Goal: Task Accomplishment & Management: Manage account settings

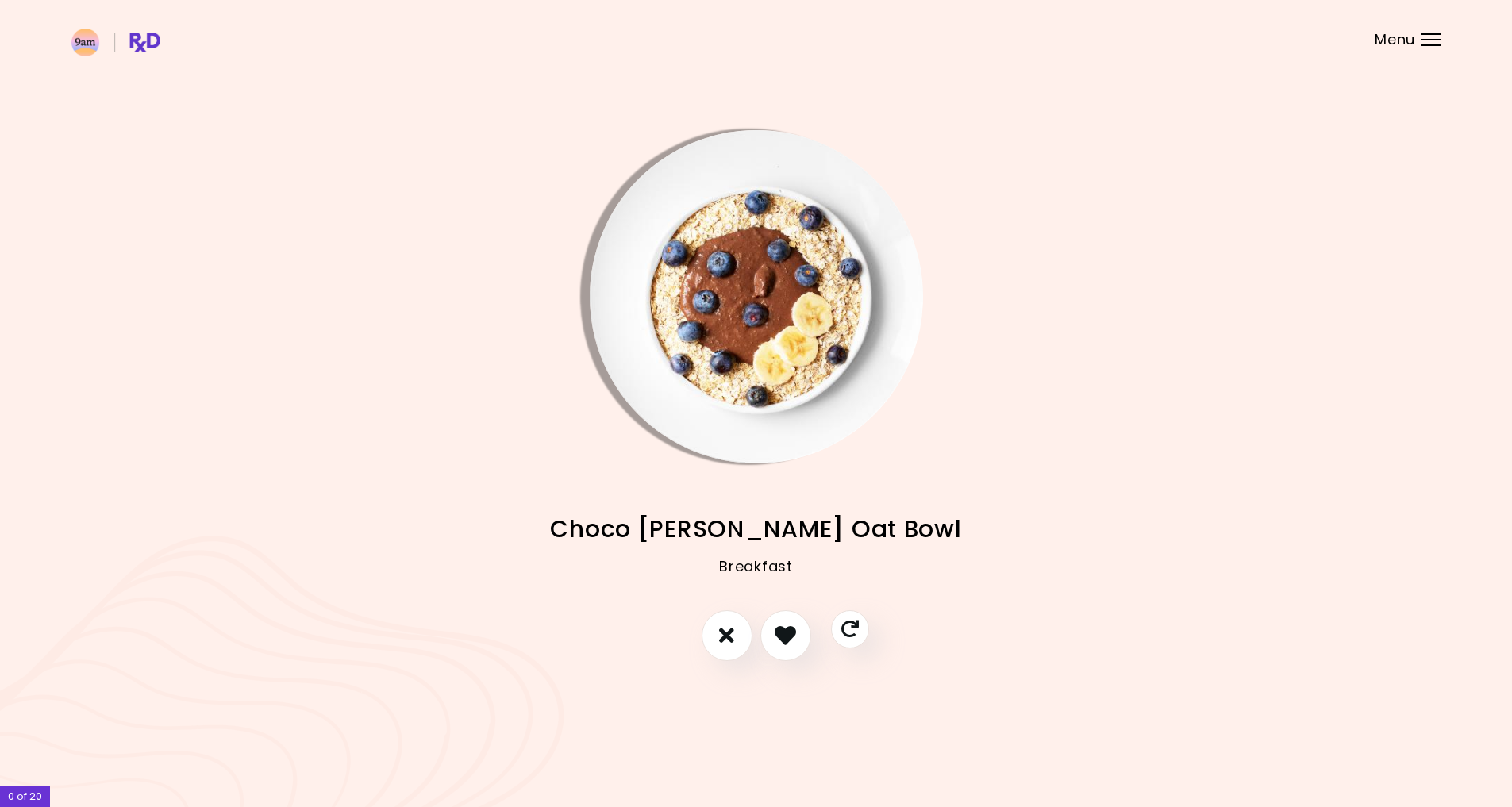
click at [737, 307] on img "Info - Choco Berry Oat Bowl" at bounding box center [757, 297] width 334 height 334
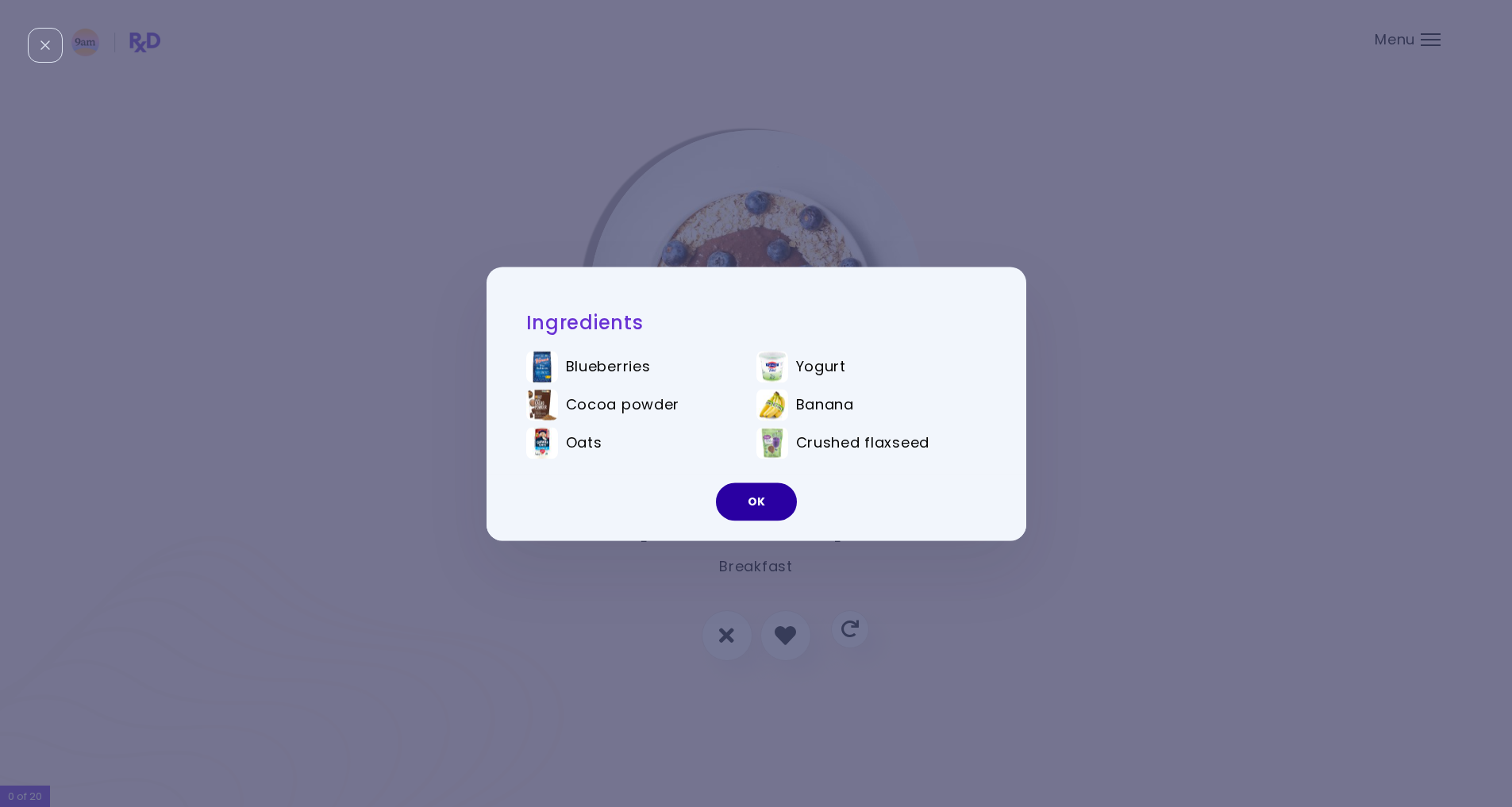
click at [770, 498] on button "OK" at bounding box center [757, 501] width 81 height 38
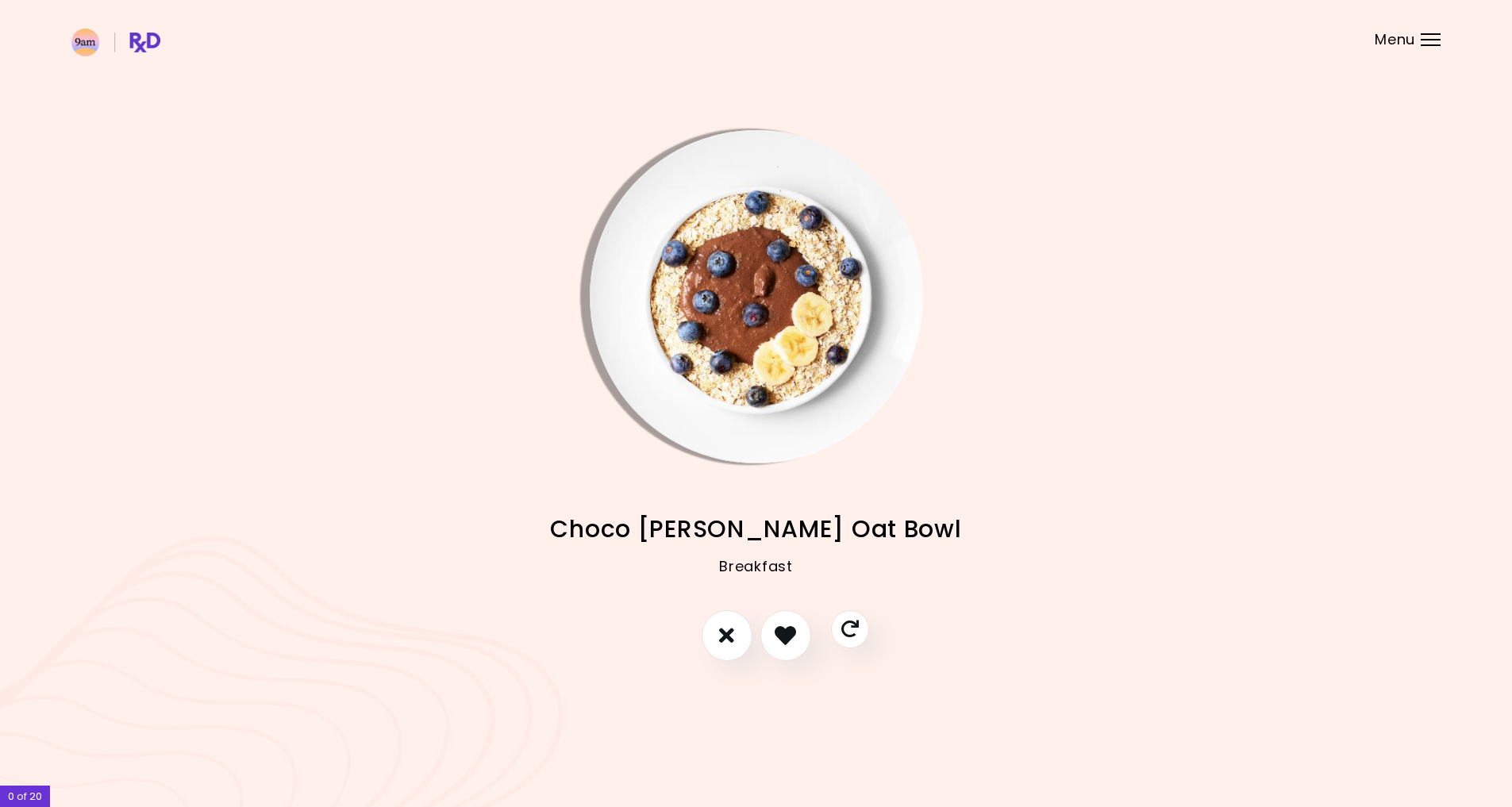
click at [789, 290] on img "Info - Choco Berry Oat Bowl" at bounding box center [757, 297] width 334 height 334
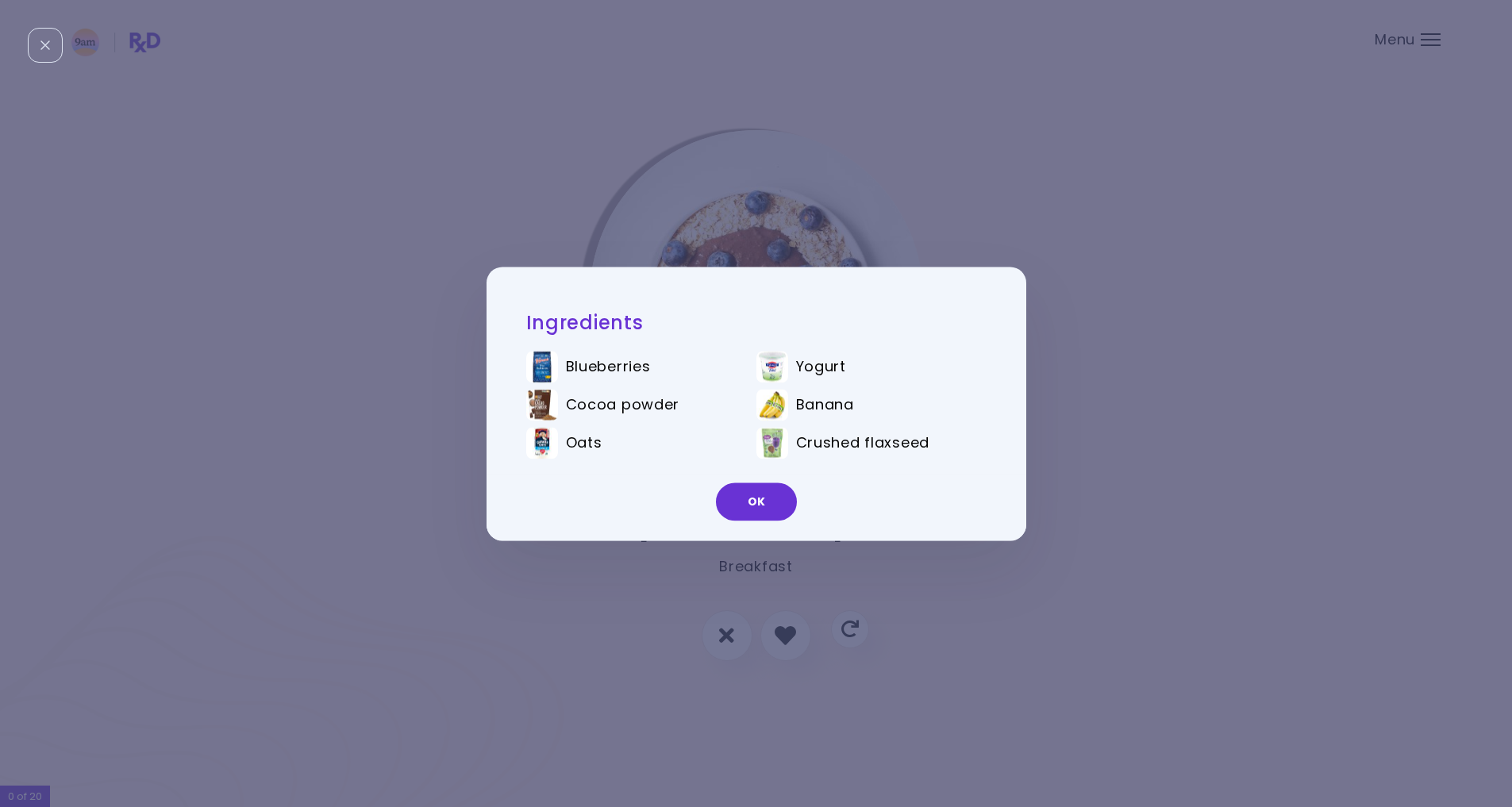
click at [769, 504] on button "OK" at bounding box center [757, 501] width 81 height 38
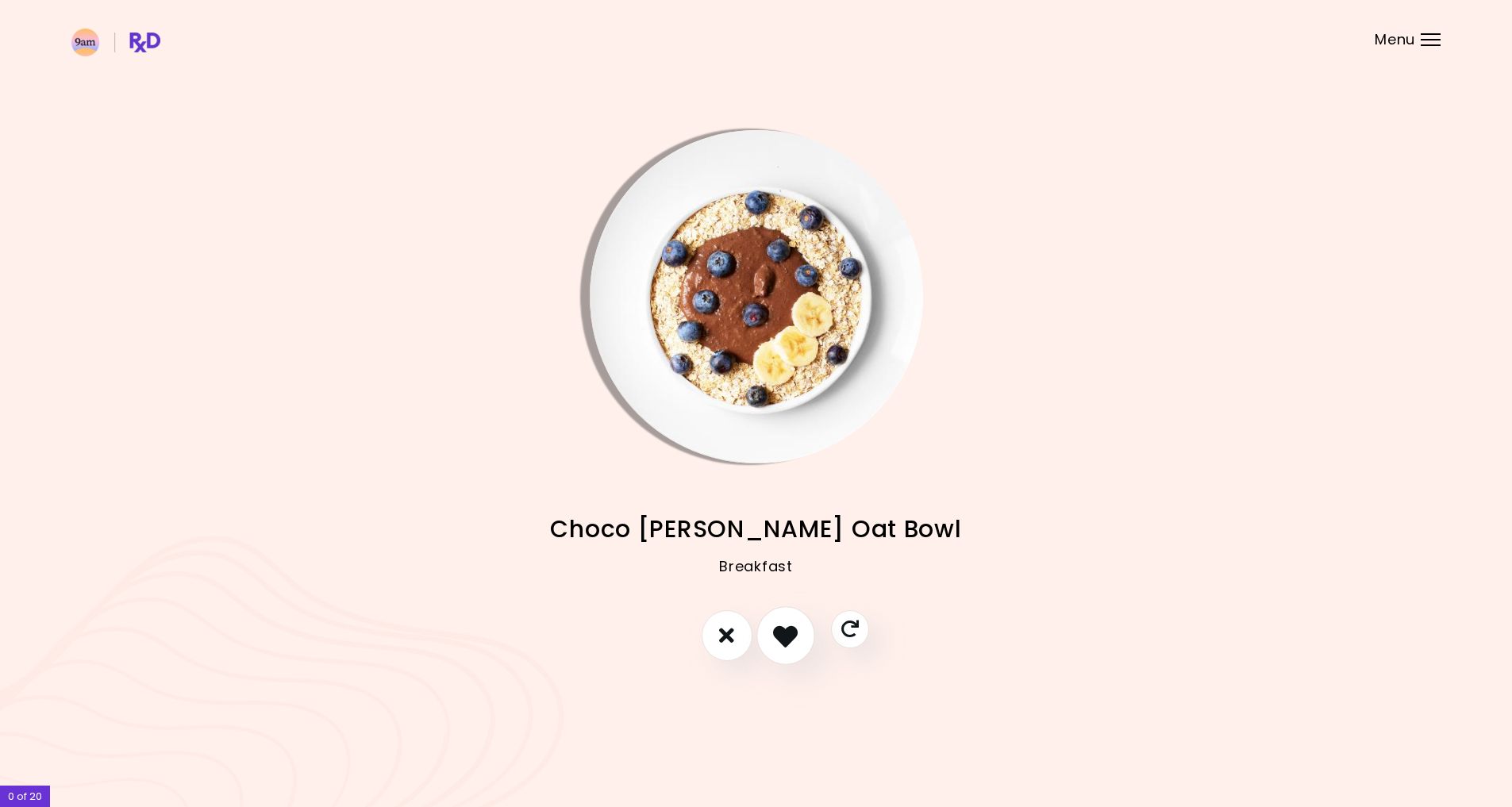
click at [800, 637] on button "I like this recipe" at bounding box center [785, 635] width 59 height 59
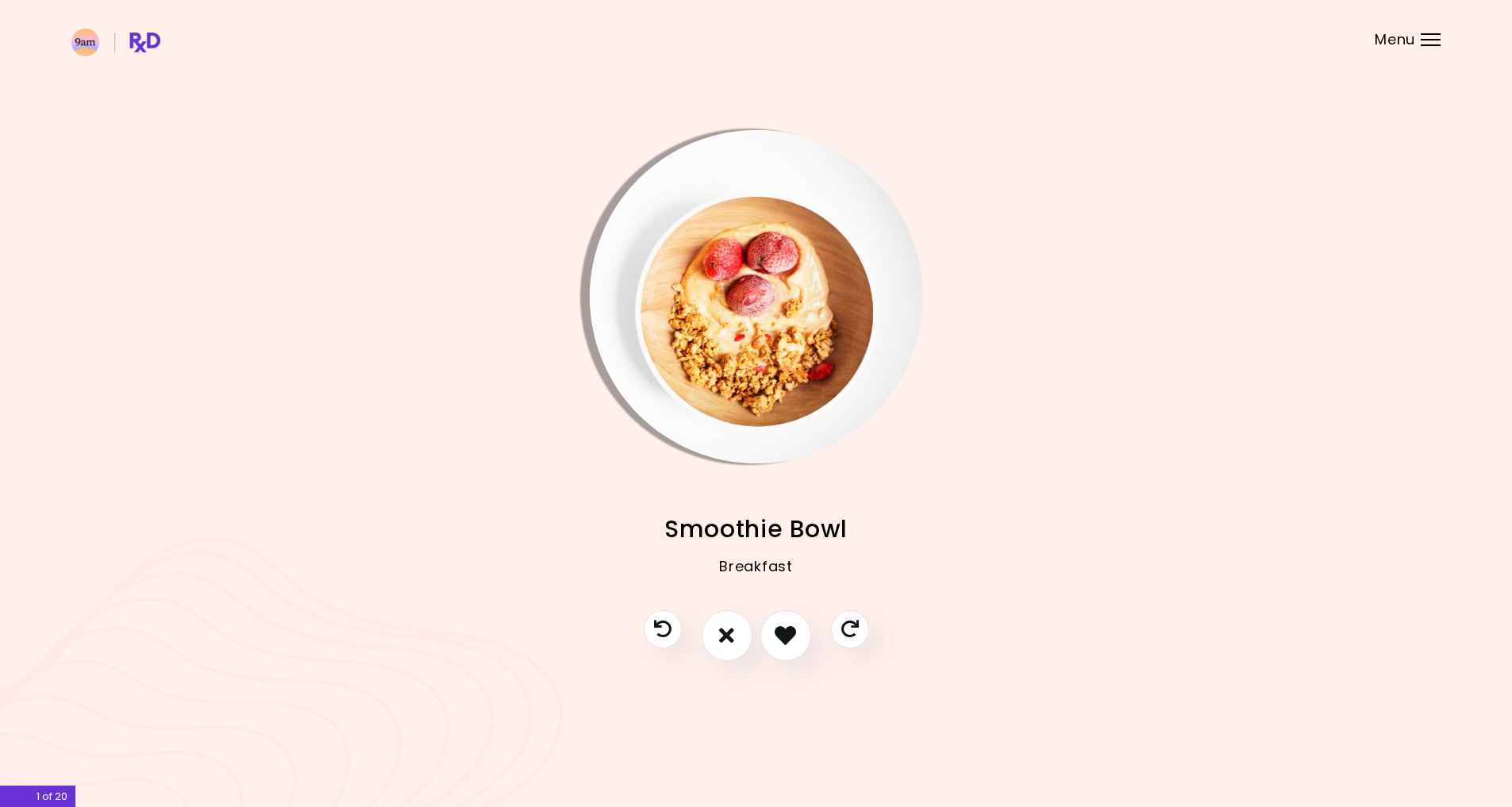
click at [780, 313] on img "Info - Smoothie Bowl" at bounding box center [757, 297] width 334 height 334
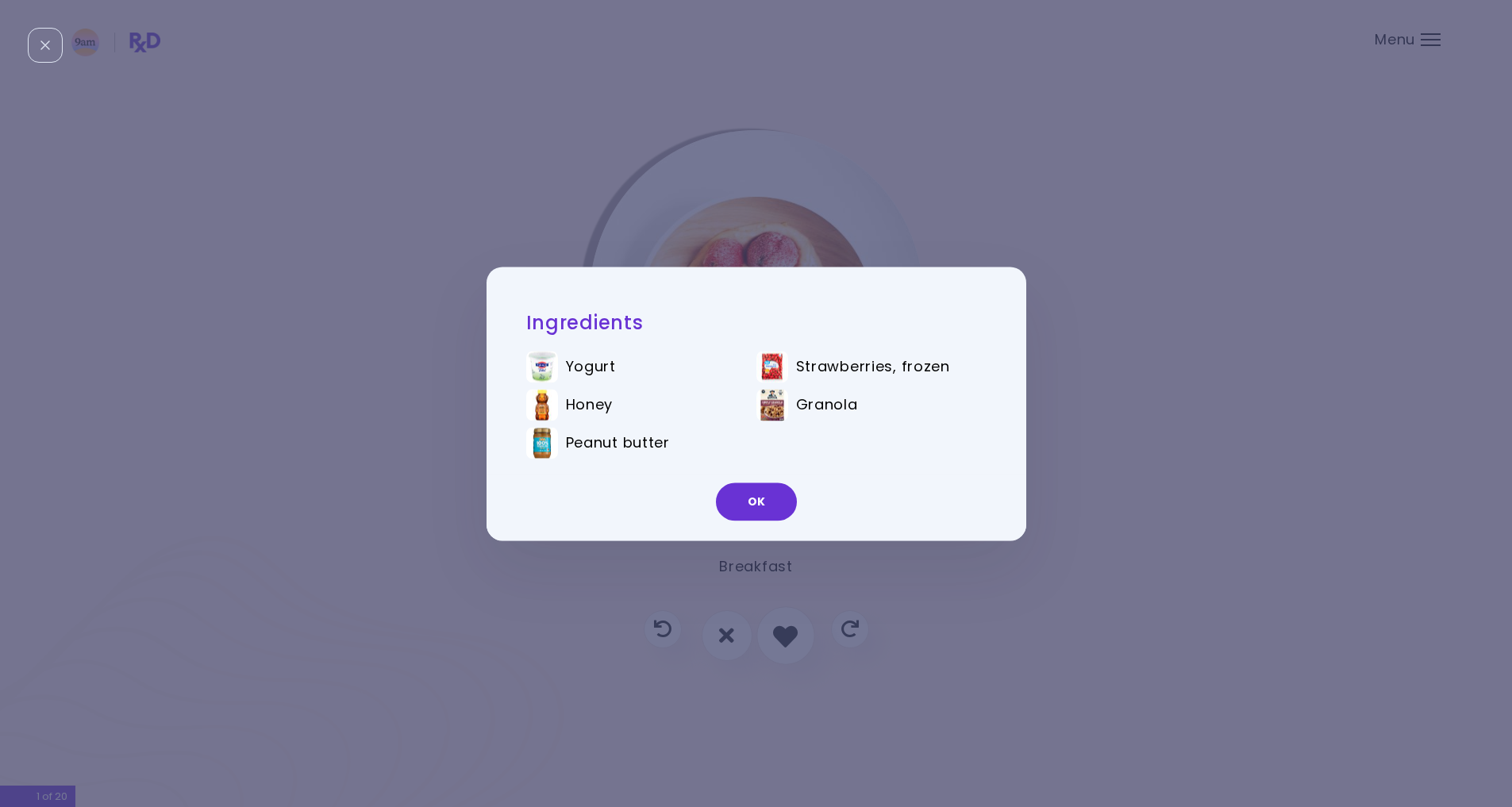
drag, startPoint x: 775, startPoint y: 505, endPoint x: 784, endPoint y: 622, distance: 117.3
click at [775, 505] on button "OK" at bounding box center [757, 501] width 81 height 38
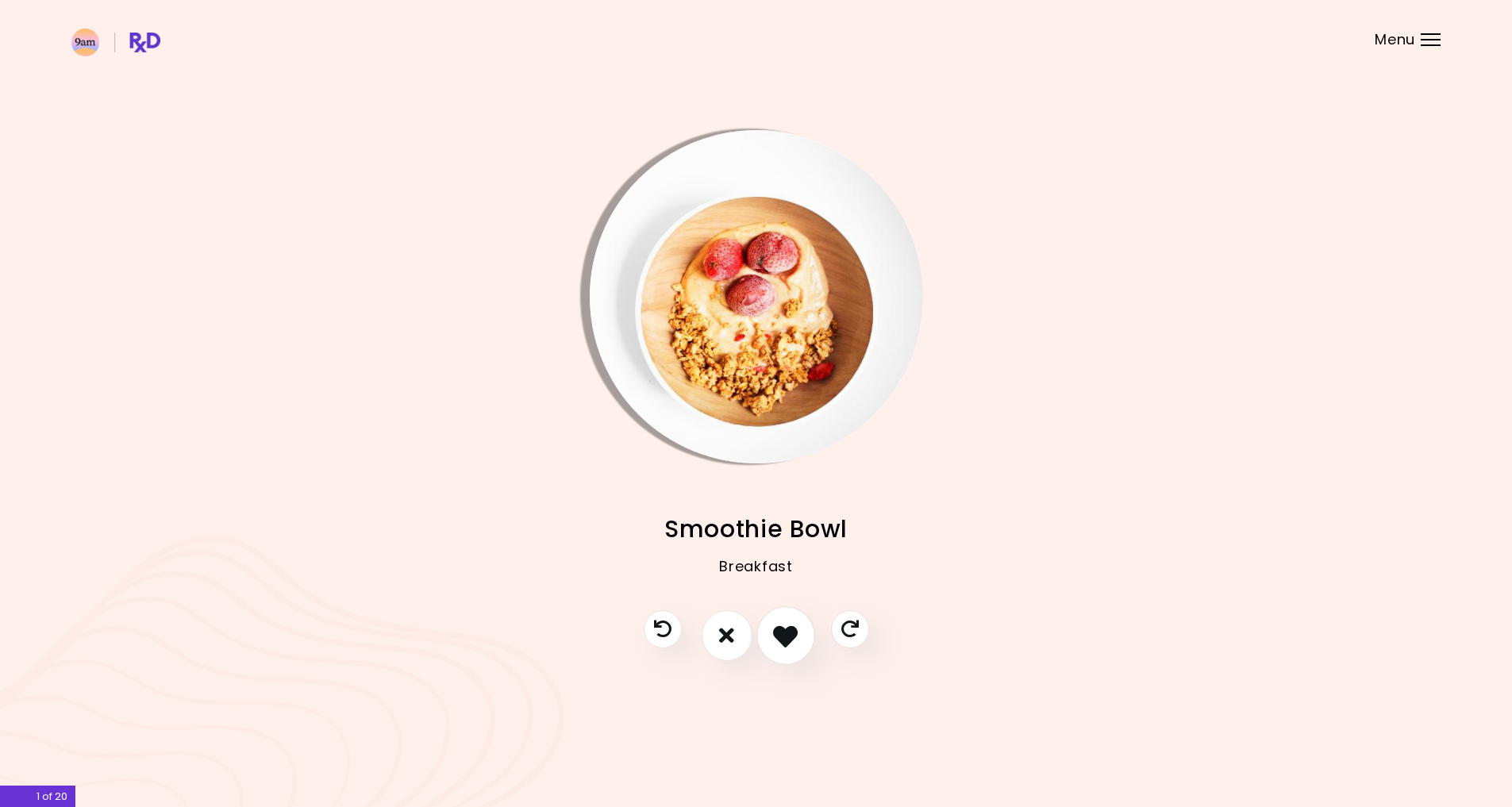
click at [785, 637] on icon "I like this recipe" at bounding box center [785, 635] width 24 height 24
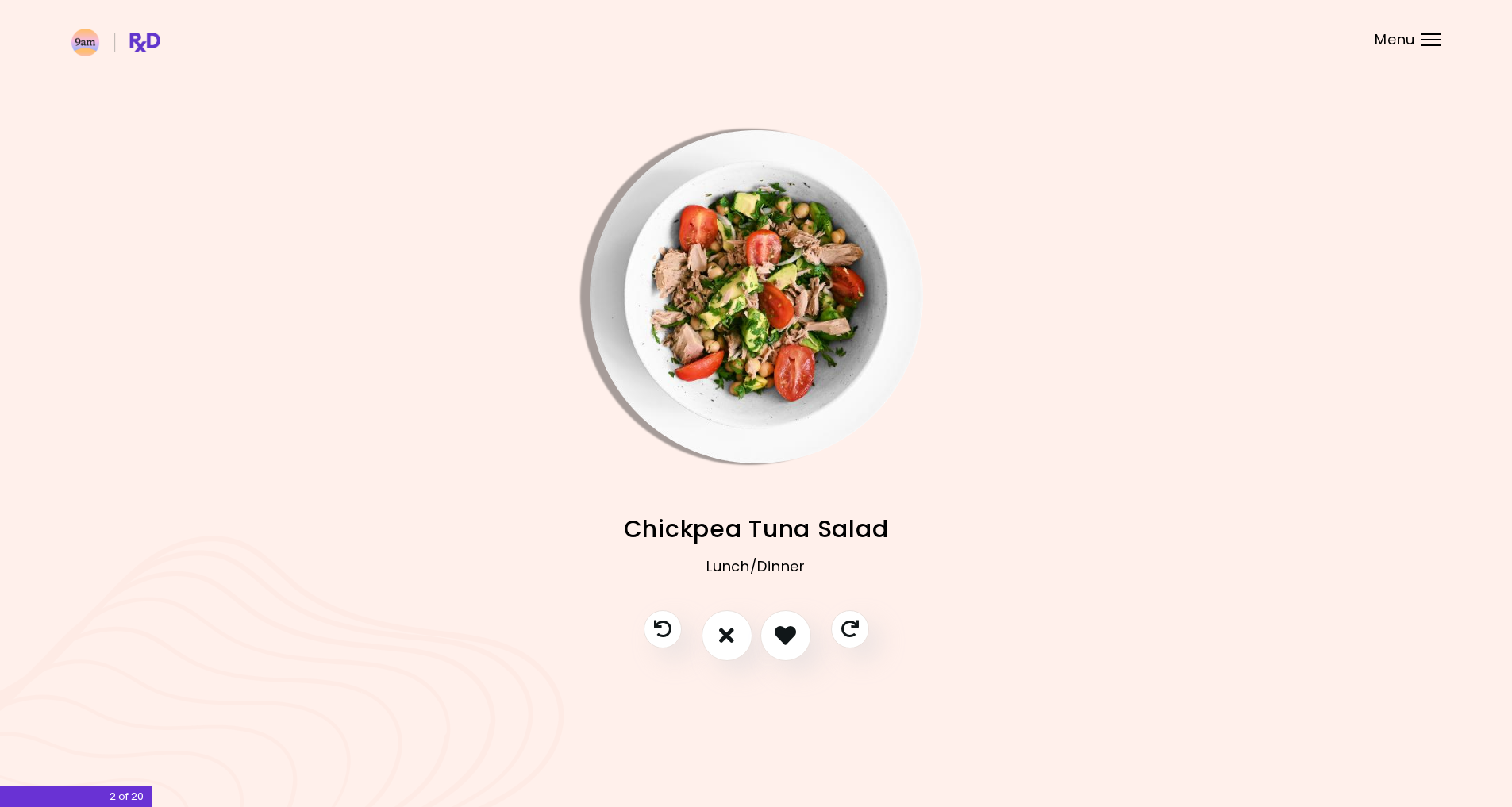
click at [784, 291] on img "Info - Chickpea Tuna Salad" at bounding box center [757, 297] width 334 height 334
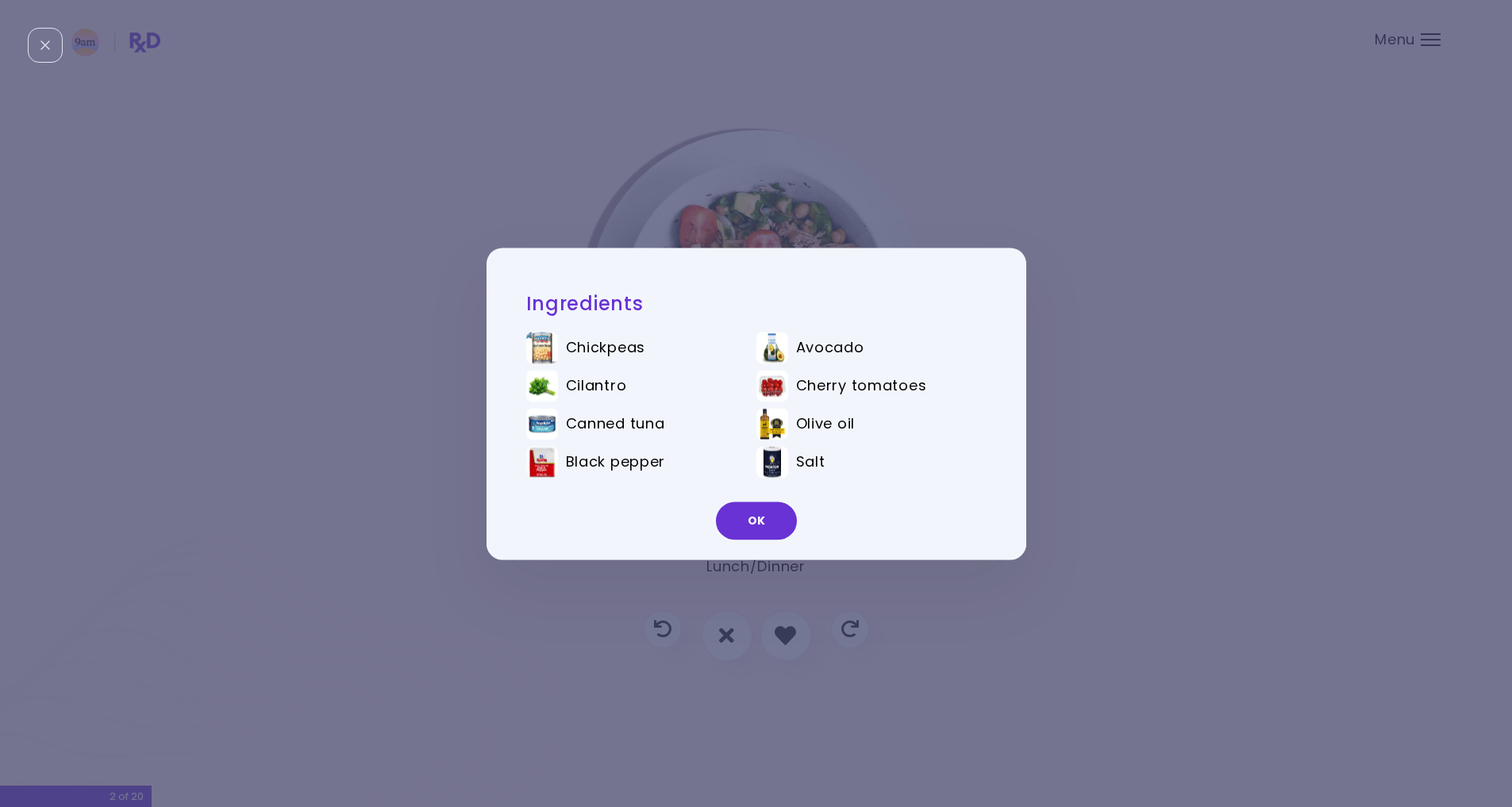
drag, startPoint x: 752, startPoint y: 515, endPoint x: 750, endPoint y: 558, distance: 43.0
click at [752, 516] on button "OK" at bounding box center [757, 520] width 81 height 38
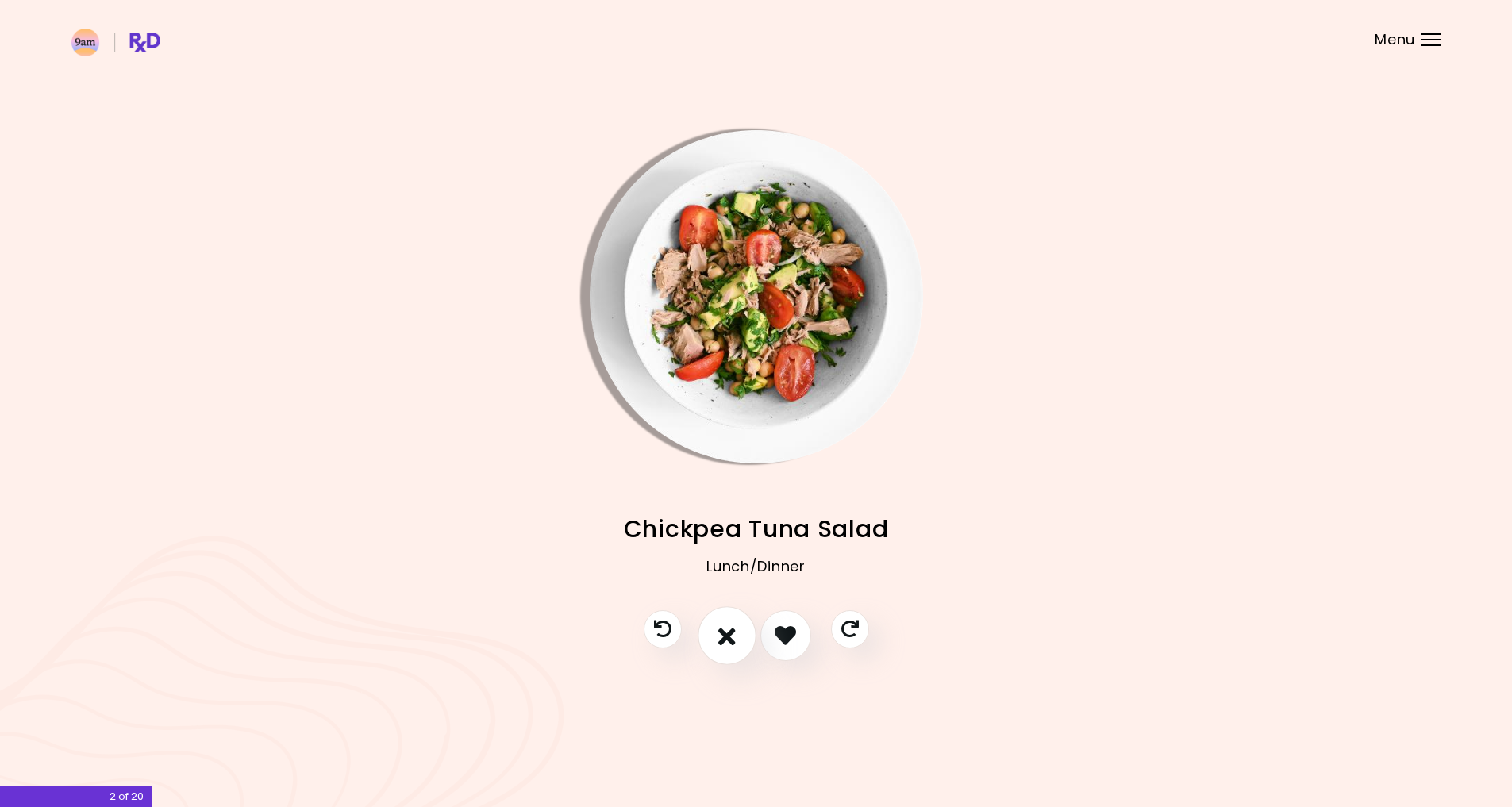
click at [733, 628] on icon "I don't like this recipe" at bounding box center [726, 635] width 17 height 24
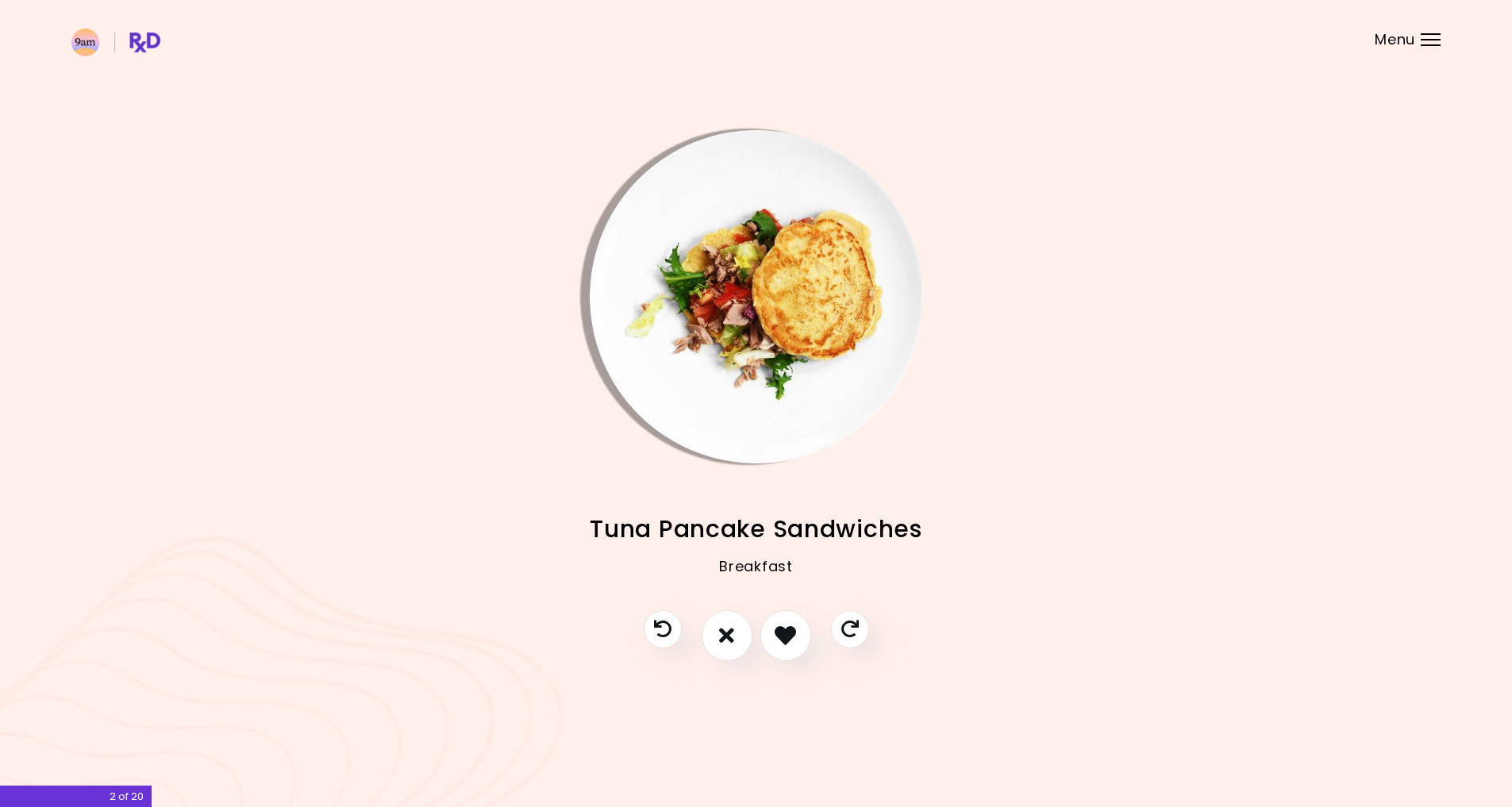
click at [754, 280] on img "Info - Tuna Pancake Sandwiches" at bounding box center [757, 297] width 334 height 334
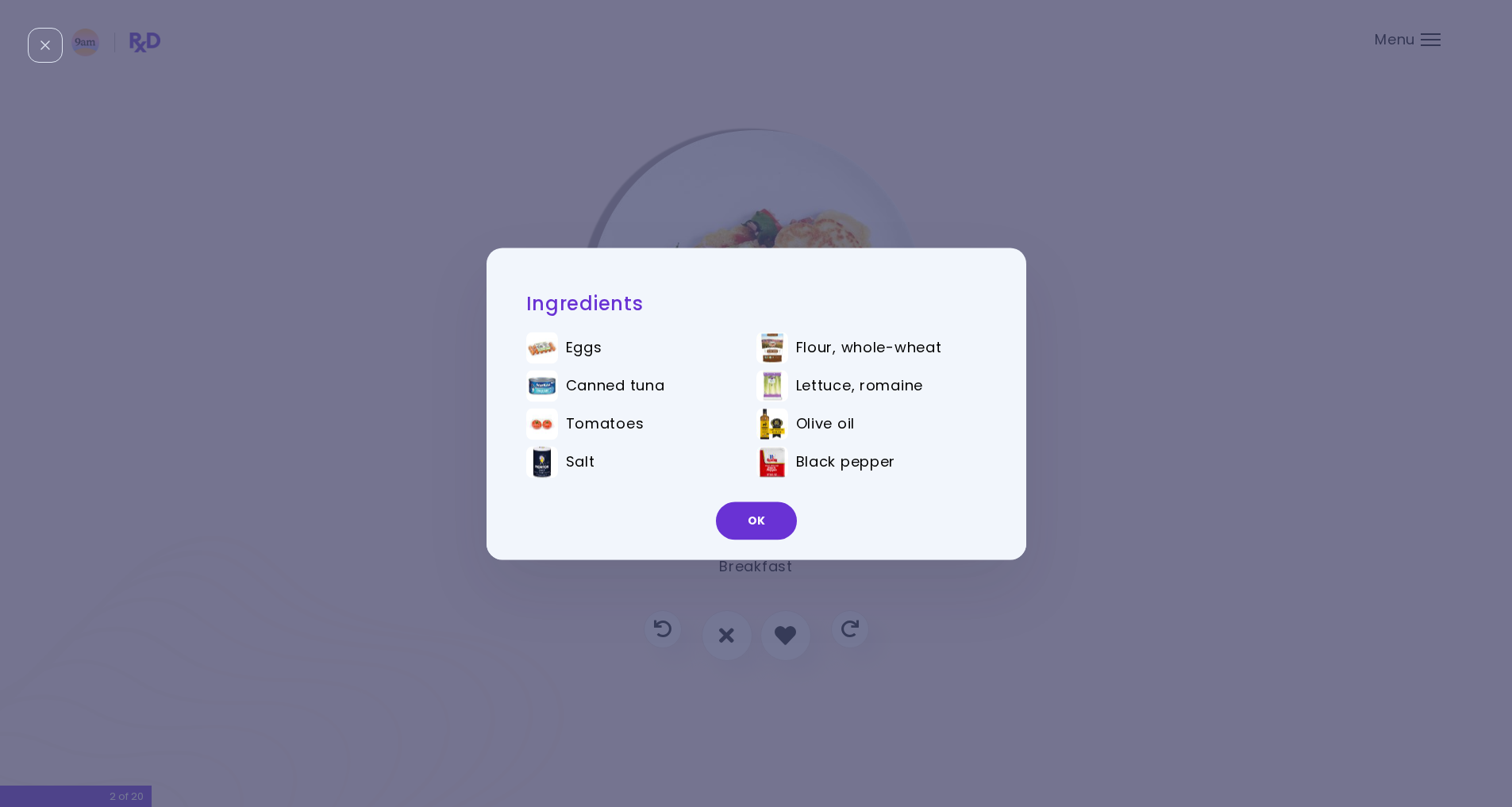
drag, startPoint x: 759, startPoint y: 509, endPoint x: 751, endPoint y: 527, distance: 19.7
click at [759, 509] on button "OK" at bounding box center [757, 520] width 81 height 38
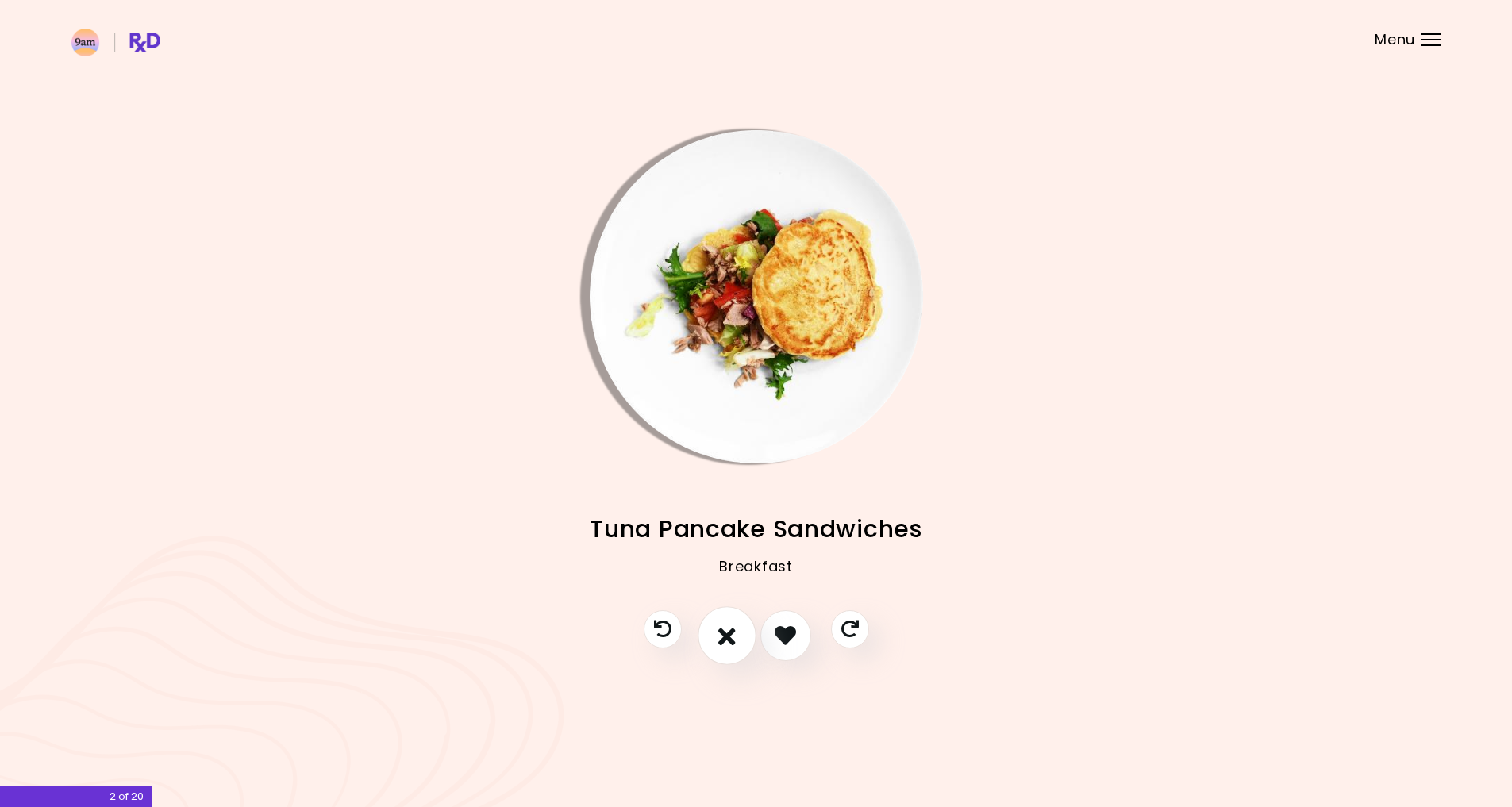
click at [724, 631] on icon "I don't like this recipe" at bounding box center [726, 635] width 17 height 24
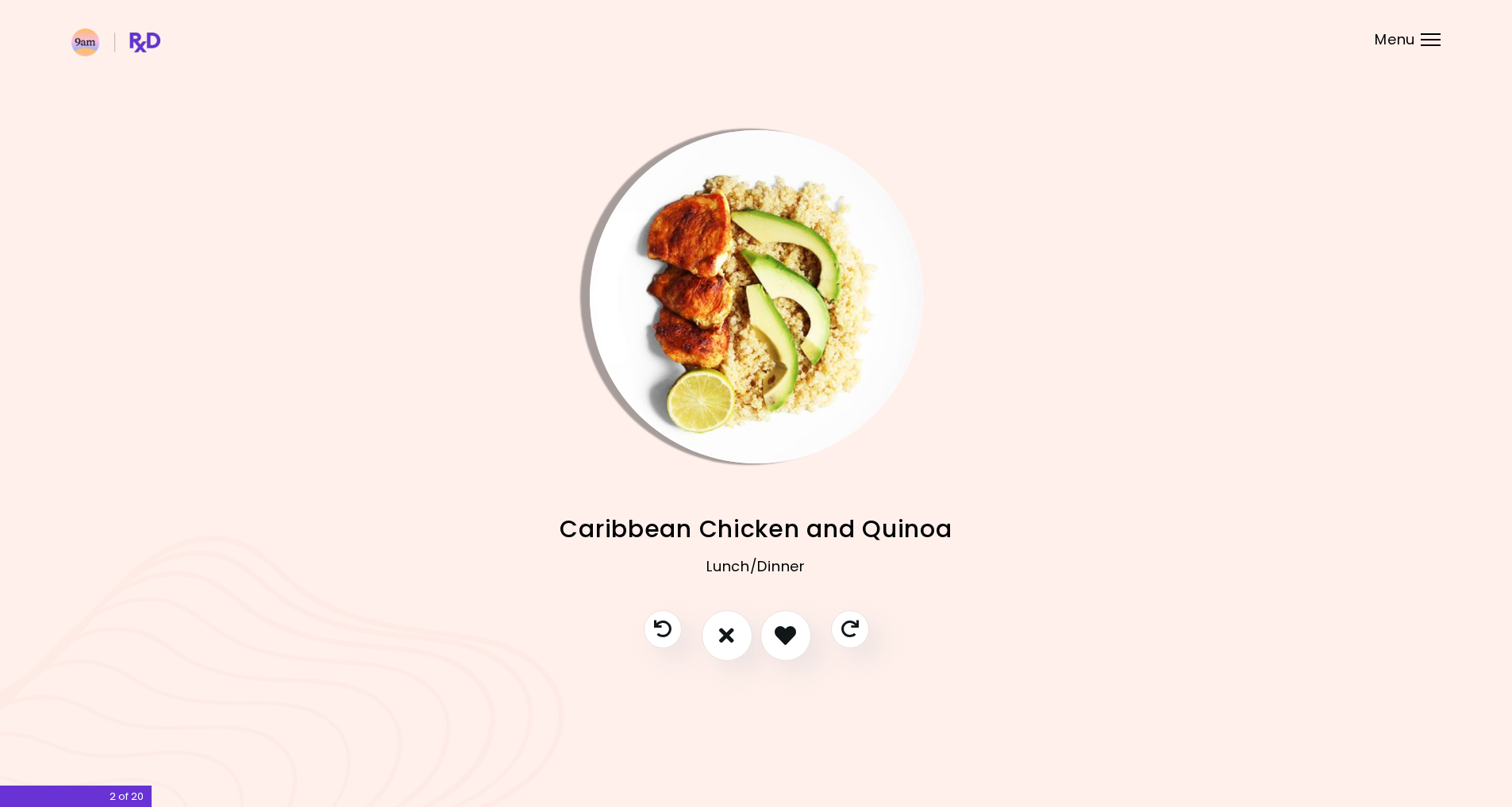
click at [769, 360] on img "Info - Caribbean Chicken and Quinoa" at bounding box center [757, 297] width 334 height 334
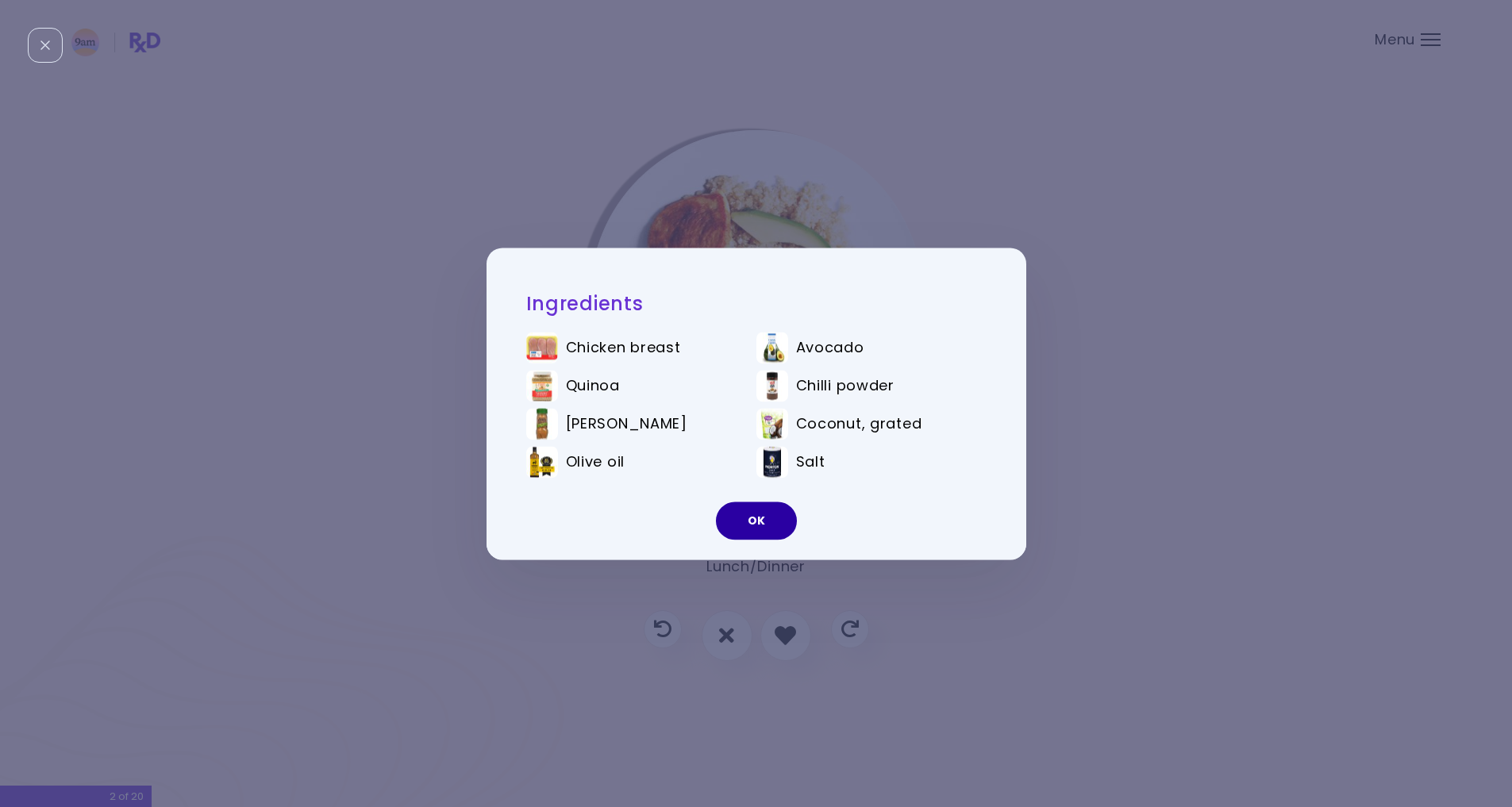
click at [757, 516] on button "OK" at bounding box center [757, 520] width 81 height 38
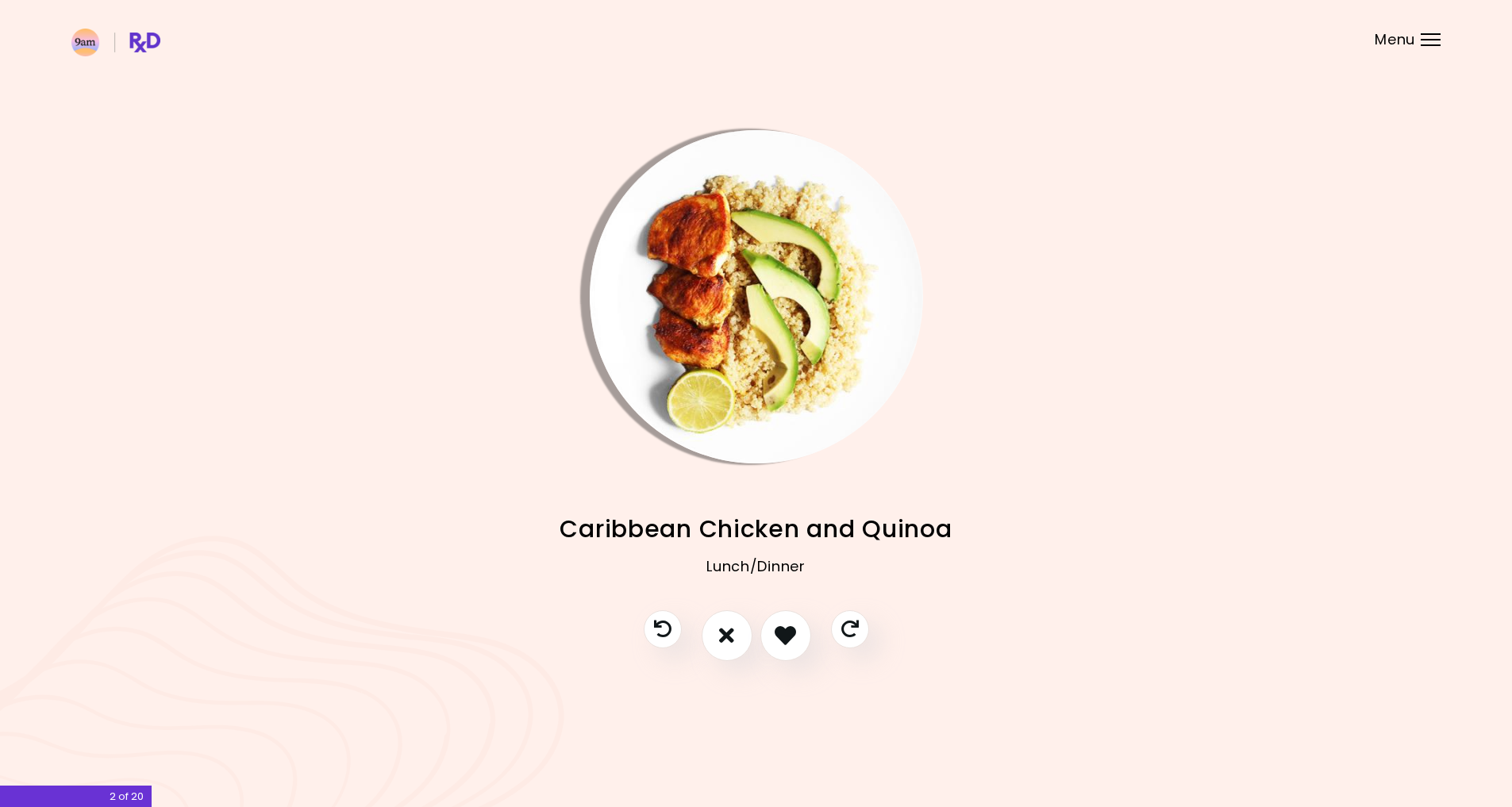
click at [812, 335] on img "Info - Caribbean Chicken and Quinoa" at bounding box center [757, 297] width 334 height 334
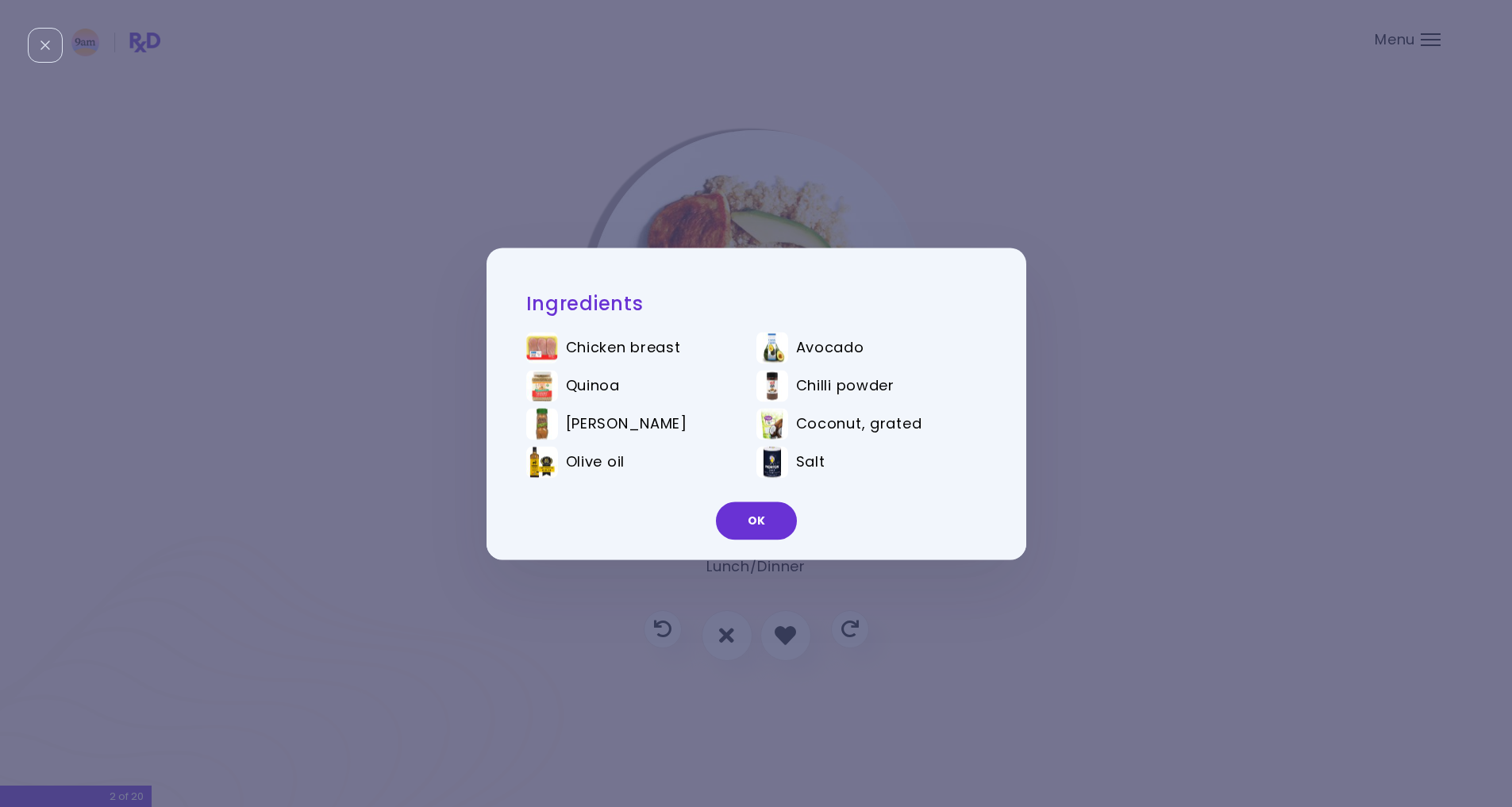
click at [768, 524] on button "OK" at bounding box center [757, 520] width 81 height 38
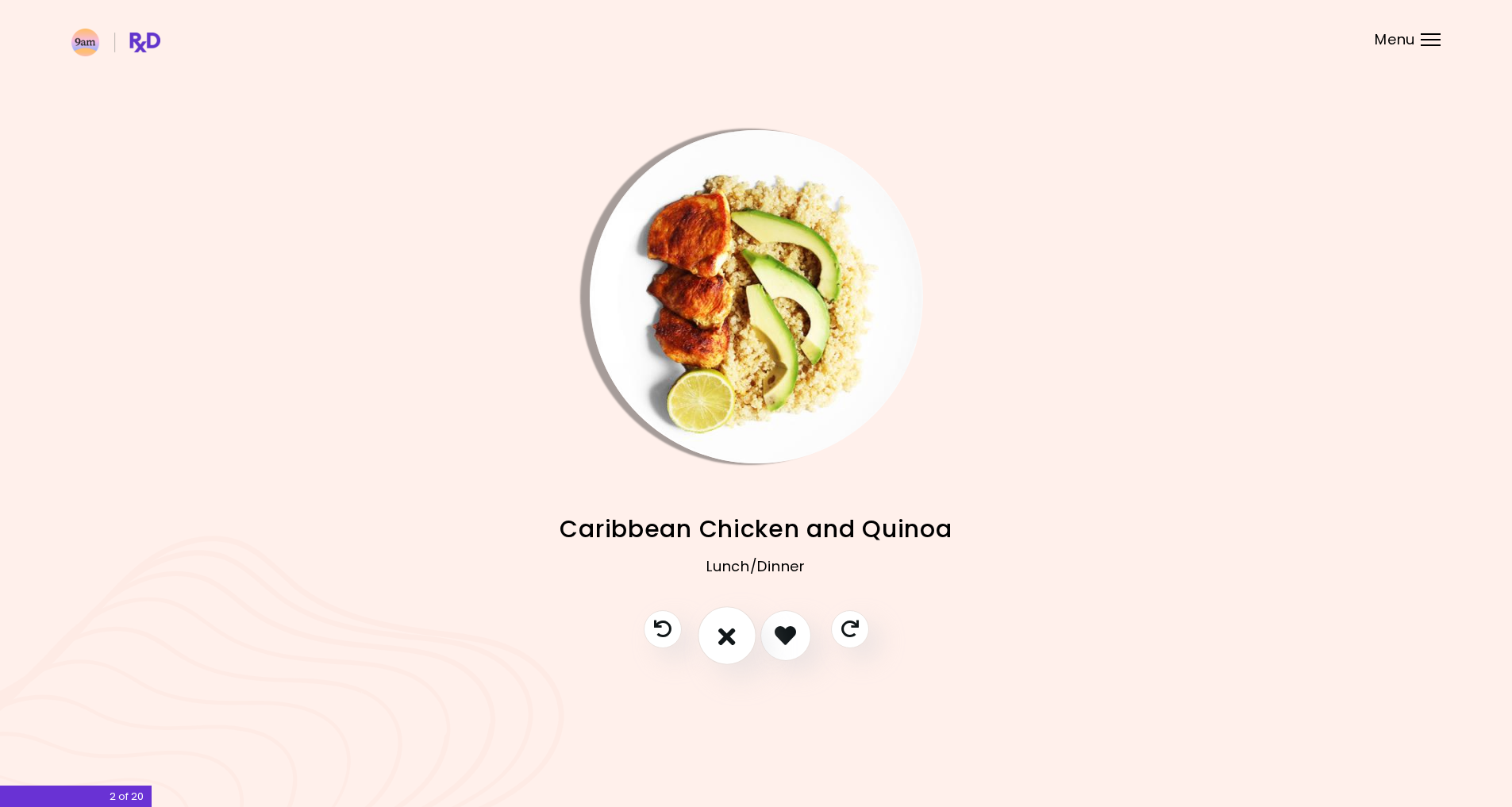
click at [730, 628] on icon "I don't like this recipe" at bounding box center [726, 635] width 17 height 24
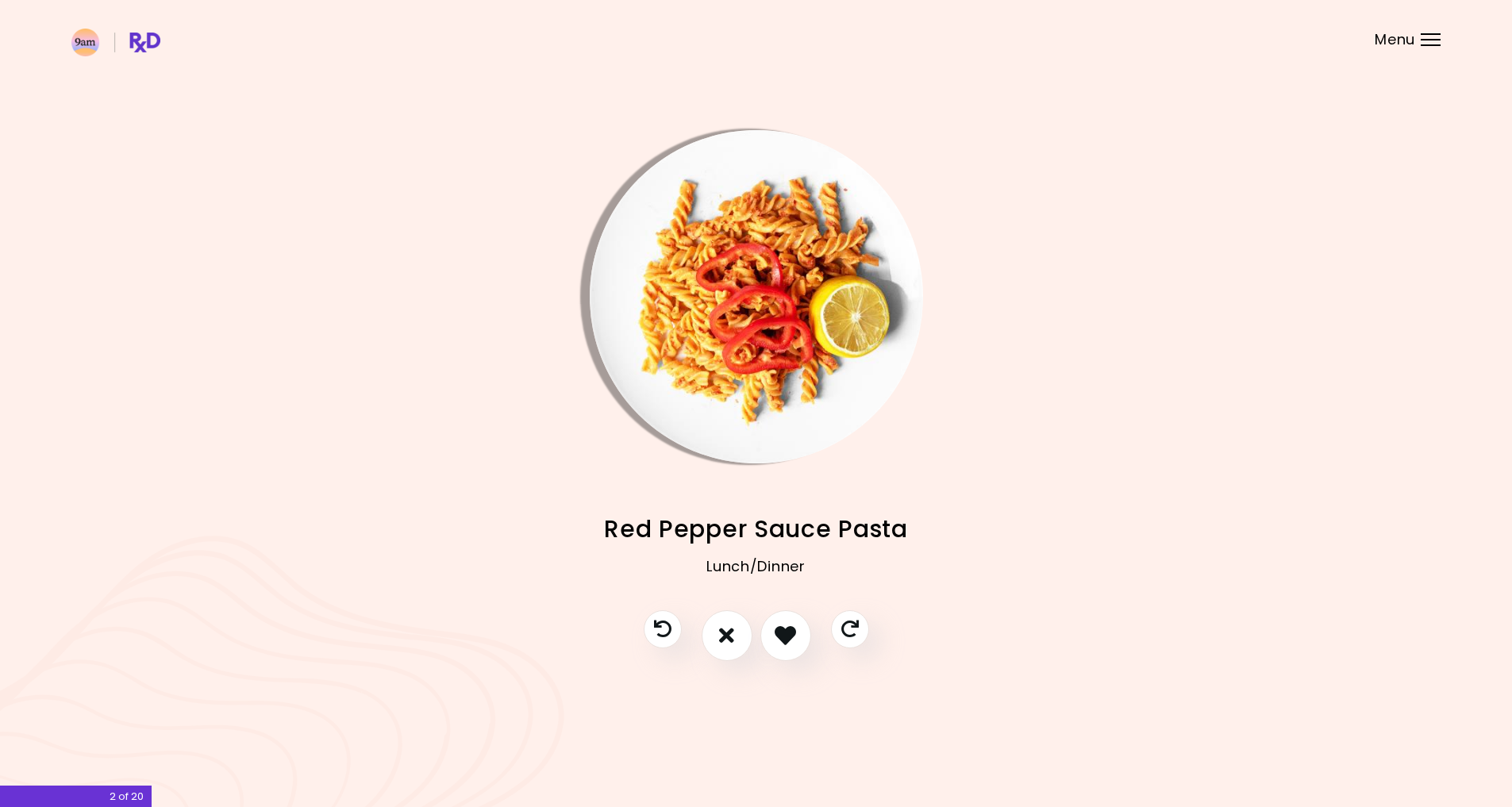
click at [788, 324] on img "Info - Red Pepper Sauce Pasta" at bounding box center [757, 297] width 334 height 334
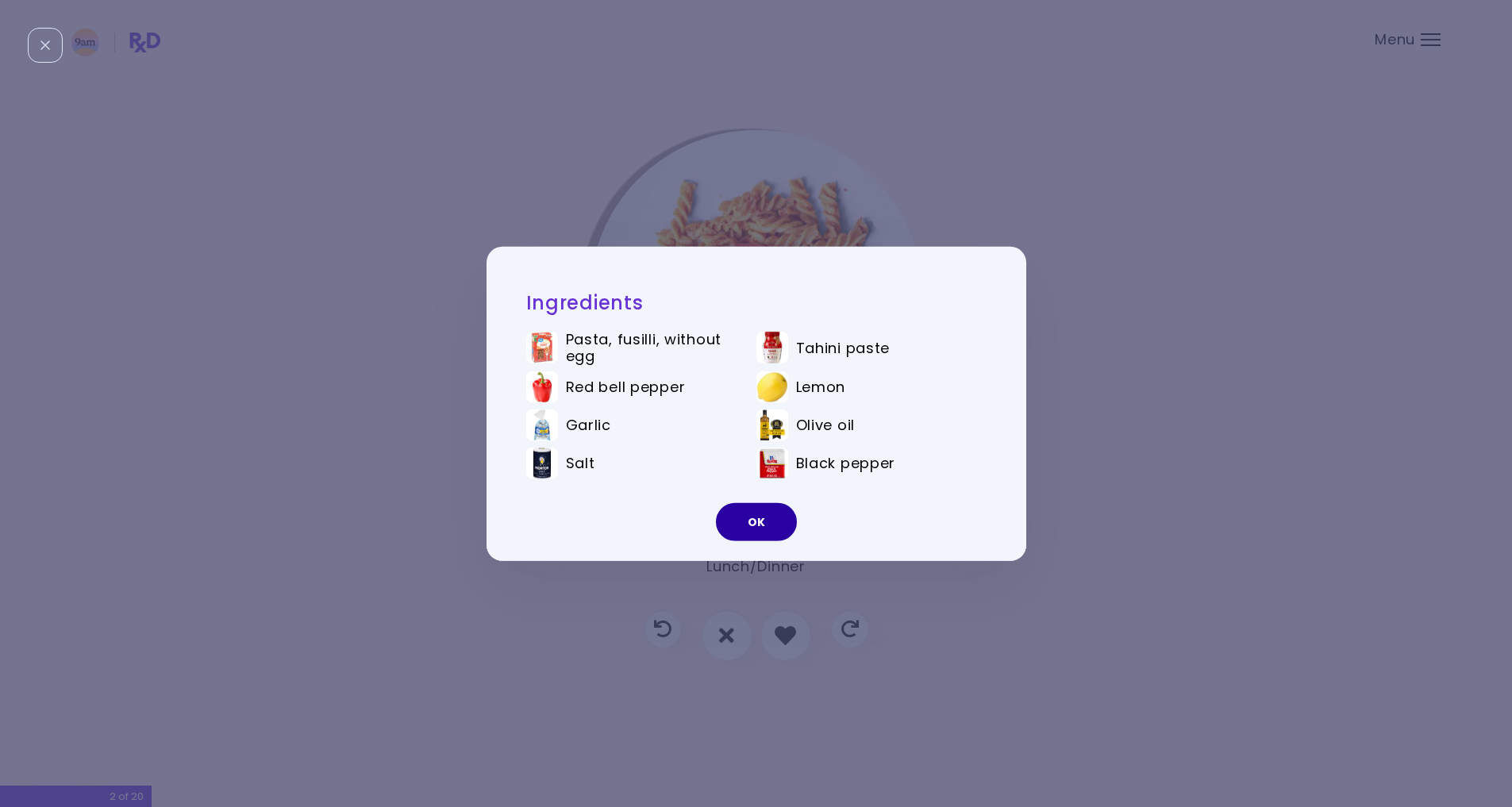
click at [764, 518] on button "OK" at bounding box center [757, 522] width 81 height 38
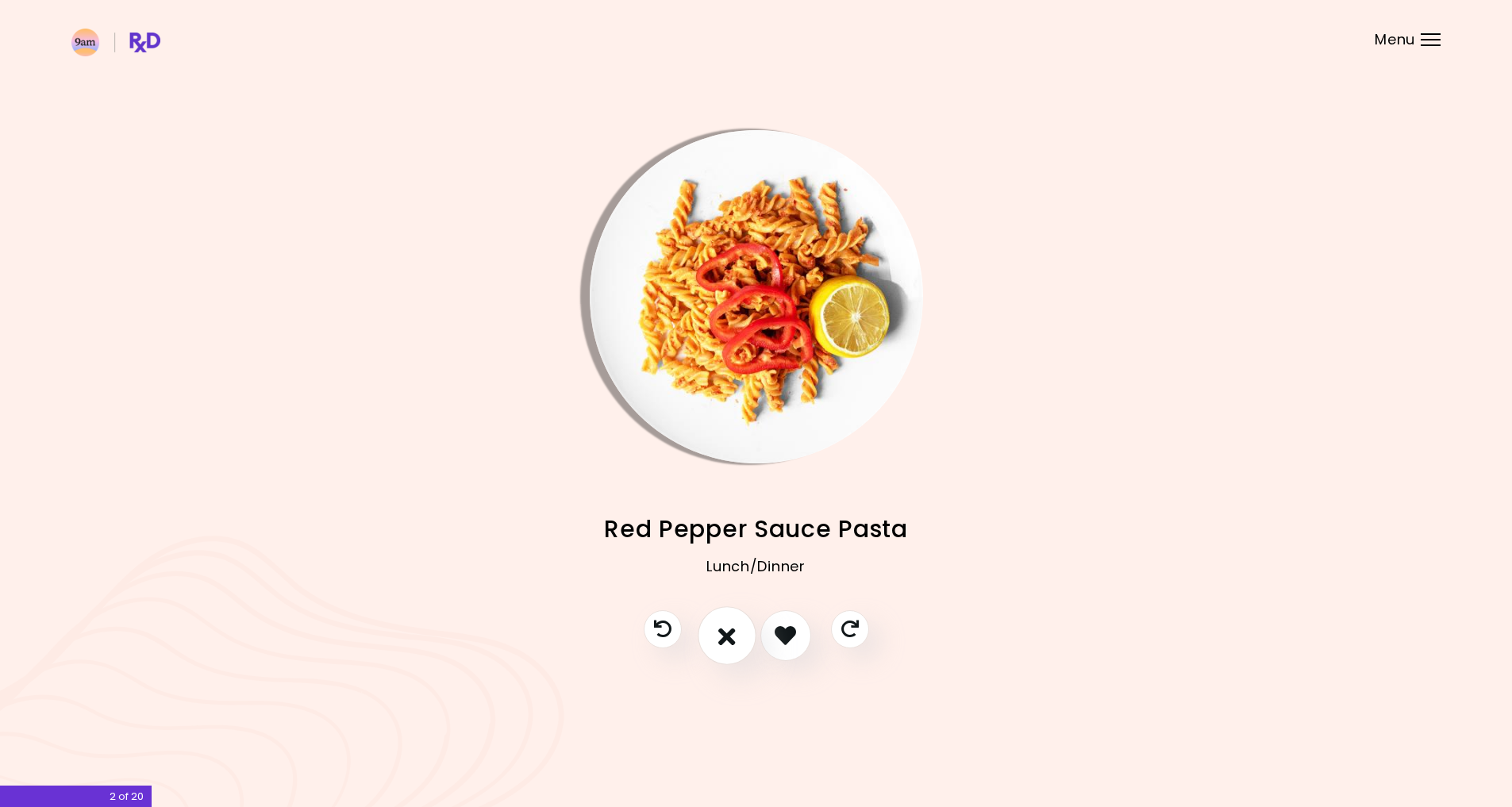
click at [728, 644] on icon "I don't like this recipe" at bounding box center [726, 635] width 17 height 24
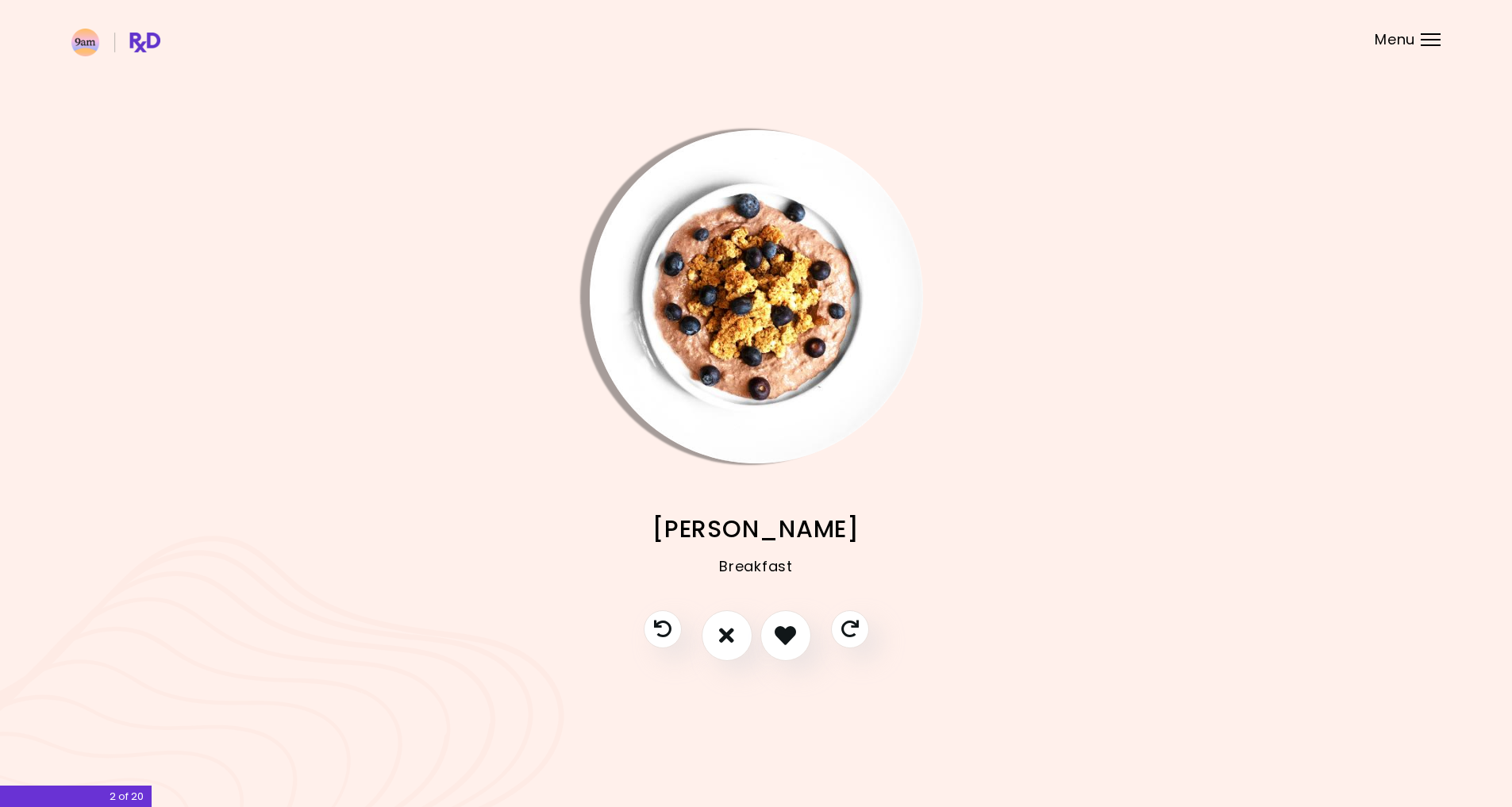
click at [736, 276] on img "Info - Choco Berry Muesli" at bounding box center [757, 297] width 334 height 334
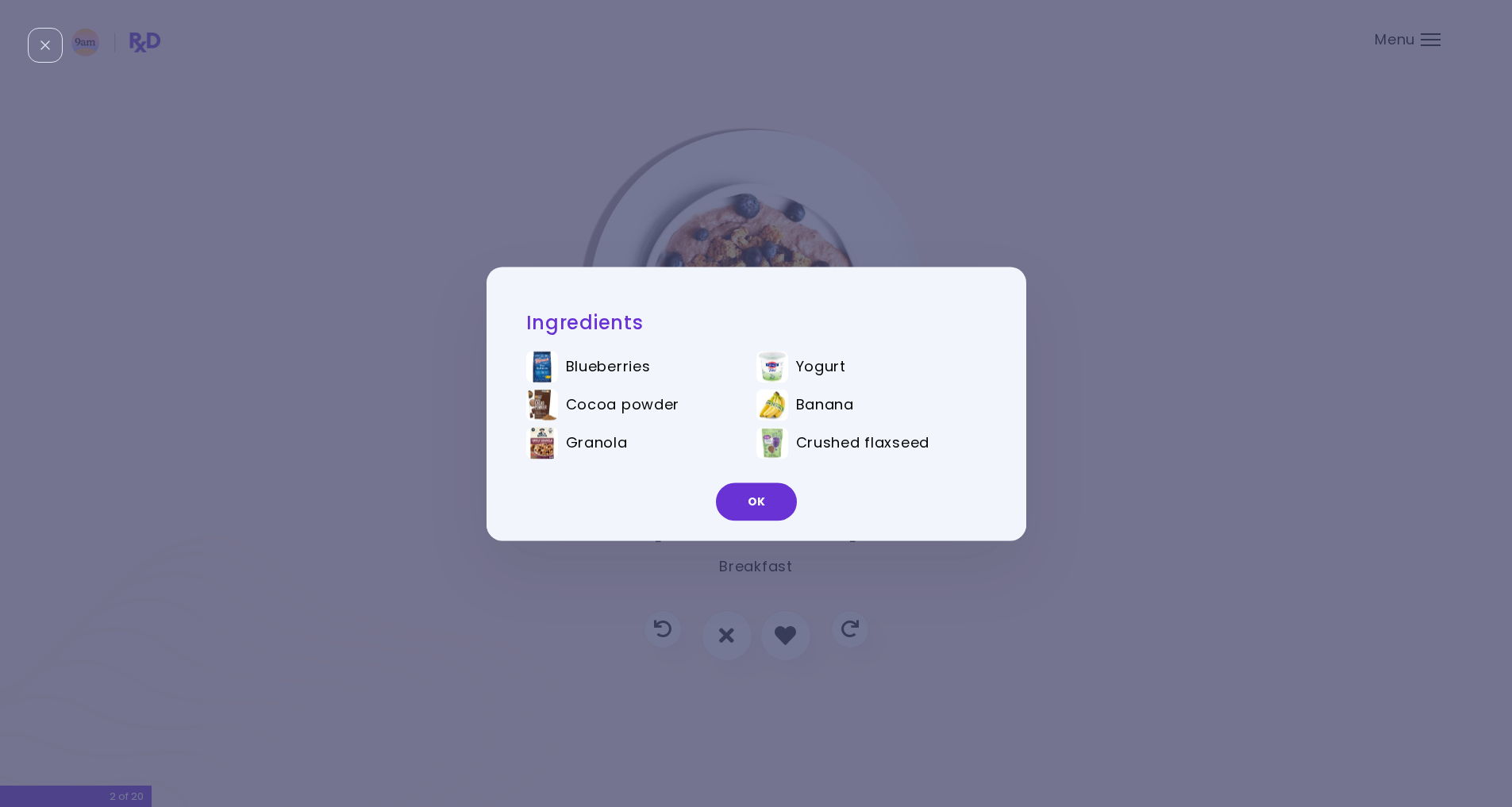
drag, startPoint x: 760, startPoint y: 500, endPoint x: 751, endPoint y: 524, distance: 25.6
click at [756, 509] on button "OK" at bounding box center [757, 501] width 81 height 38
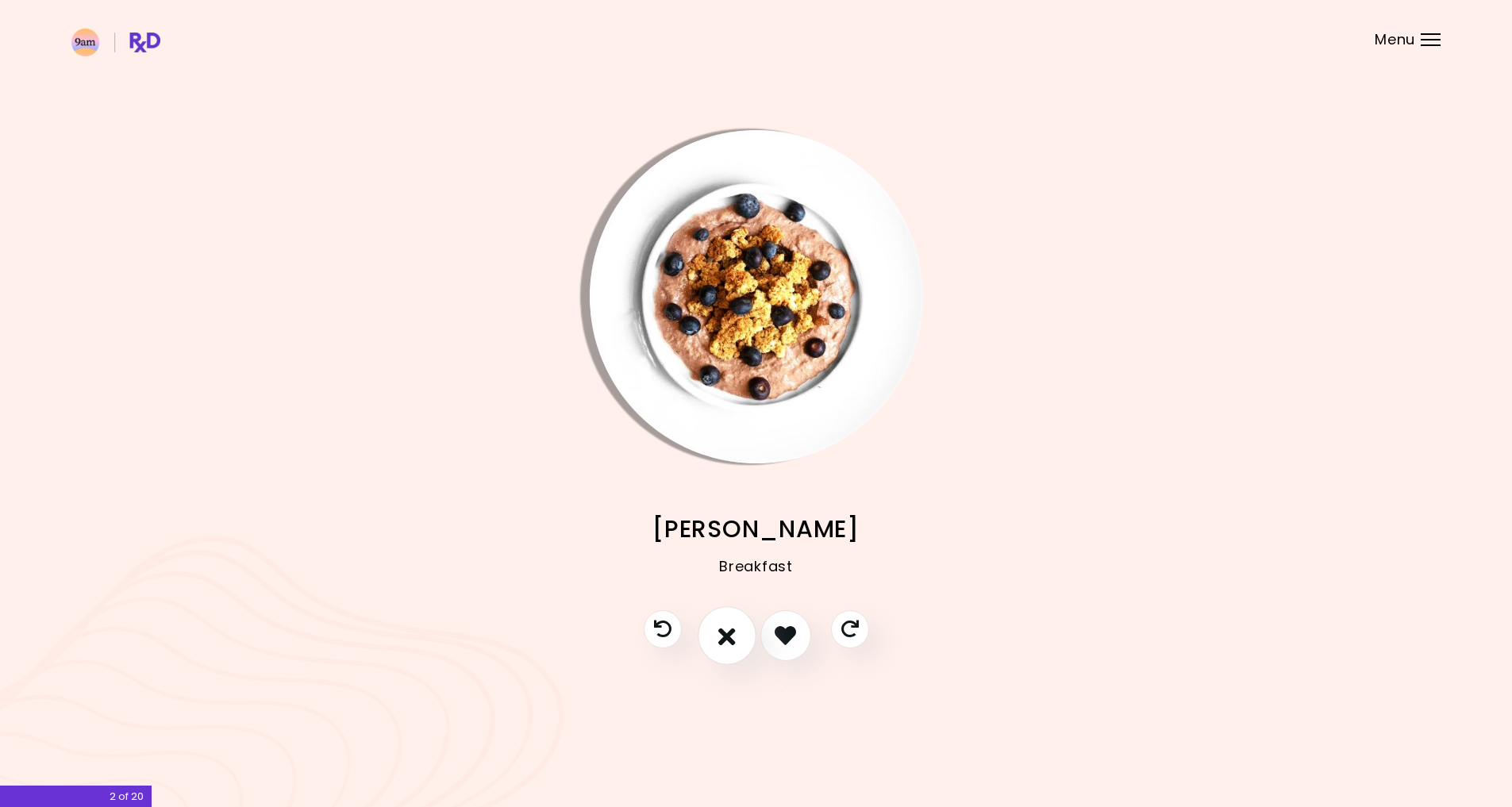
click at [720, 627] on icon "I don't like this recipe" at bounding box center [726, 635] width 17 height 24
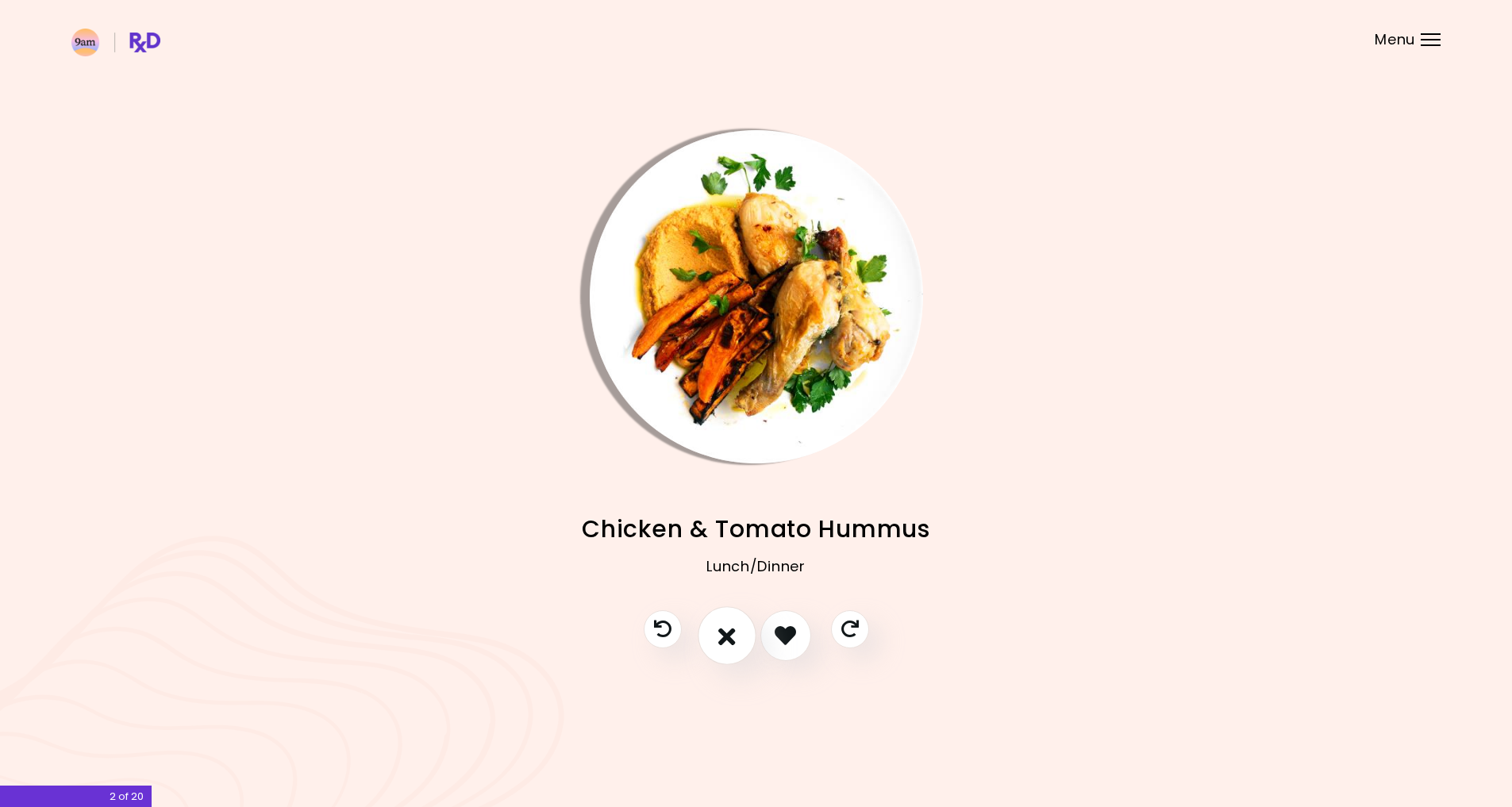
click at [721, 624] on icon "I don't like this recipe" at bounding box center [726, 635] width 17 height 24
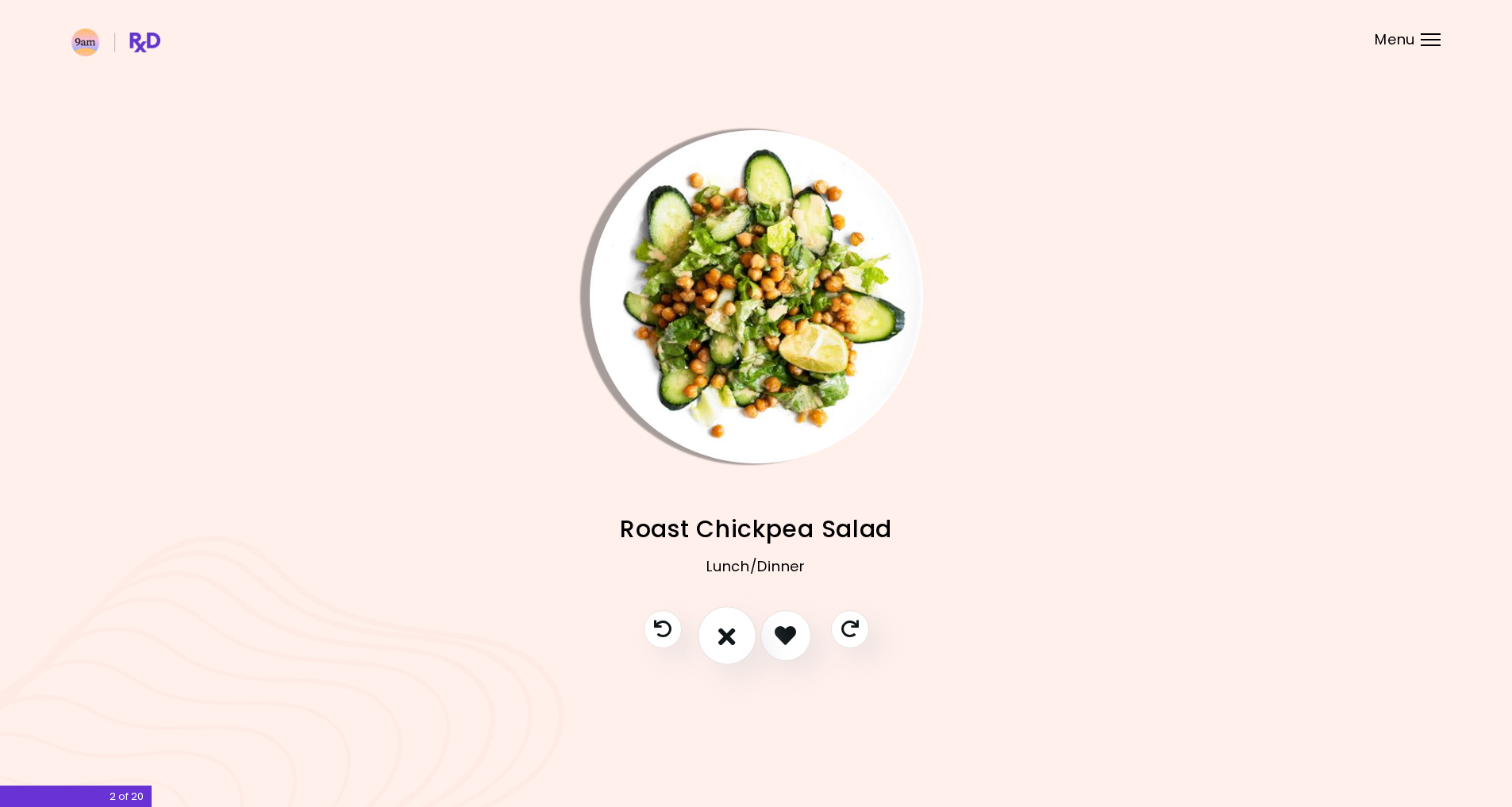
click at [724, 624] on icon "I don't like this recipe" at bounding box center [726, 635] width 17 height 24
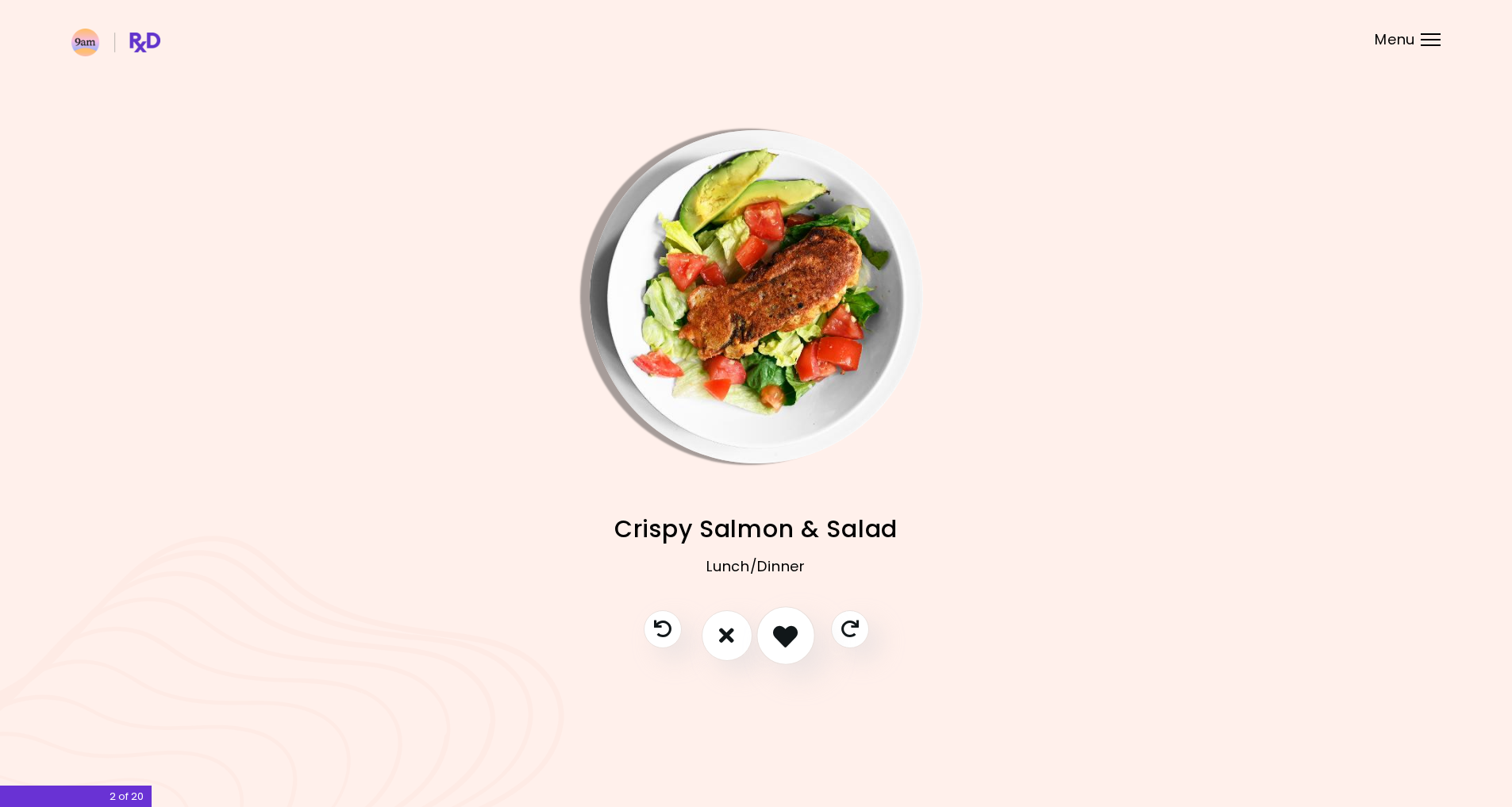
click at [788, 628] on icon "I like this recipe" at bounding box center [785, 635] width 24 height 24
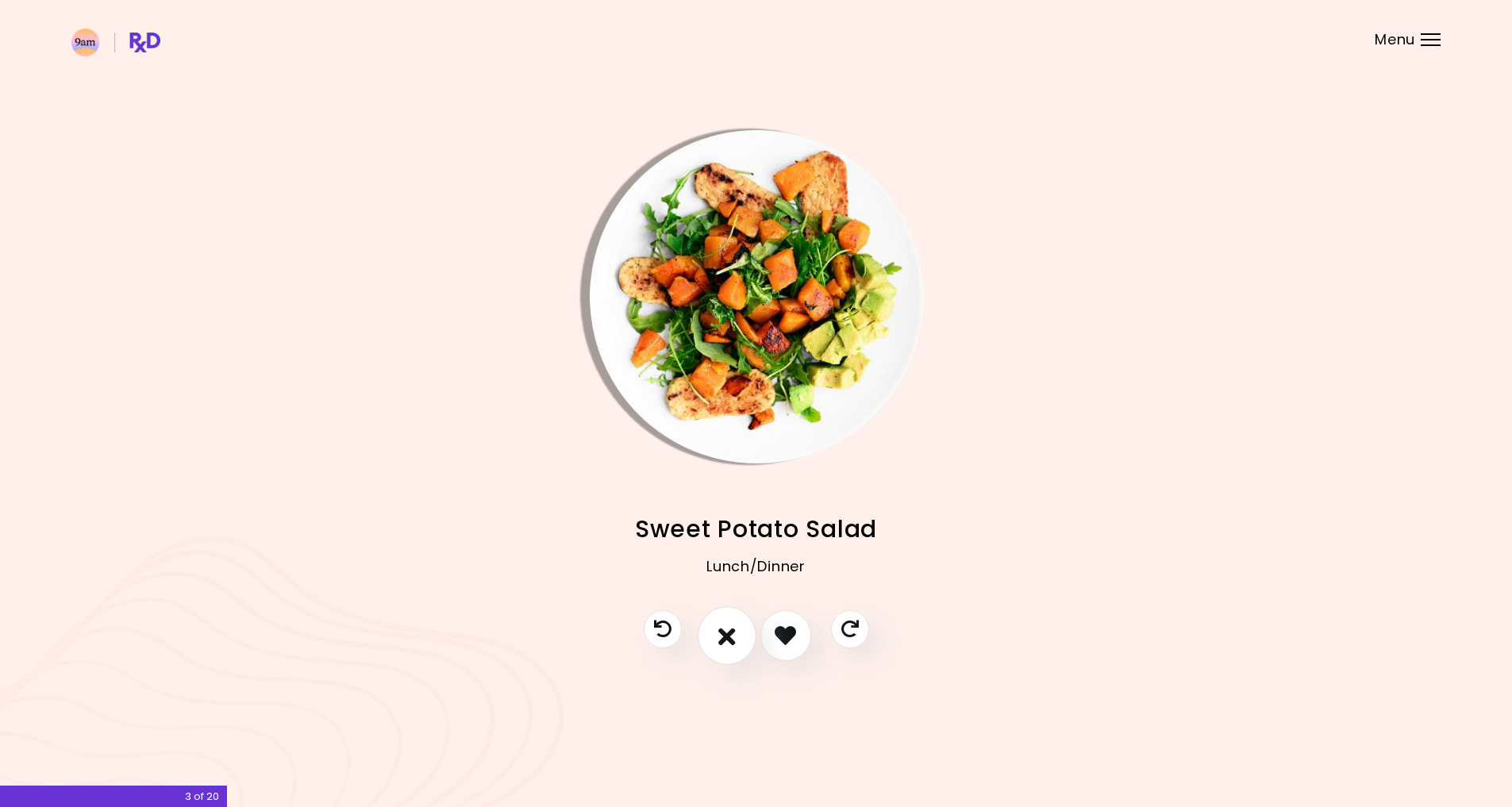
click at [733, 626] on icon "I don't like this recipe" at bounding box center [726, 635] width 17 height 24
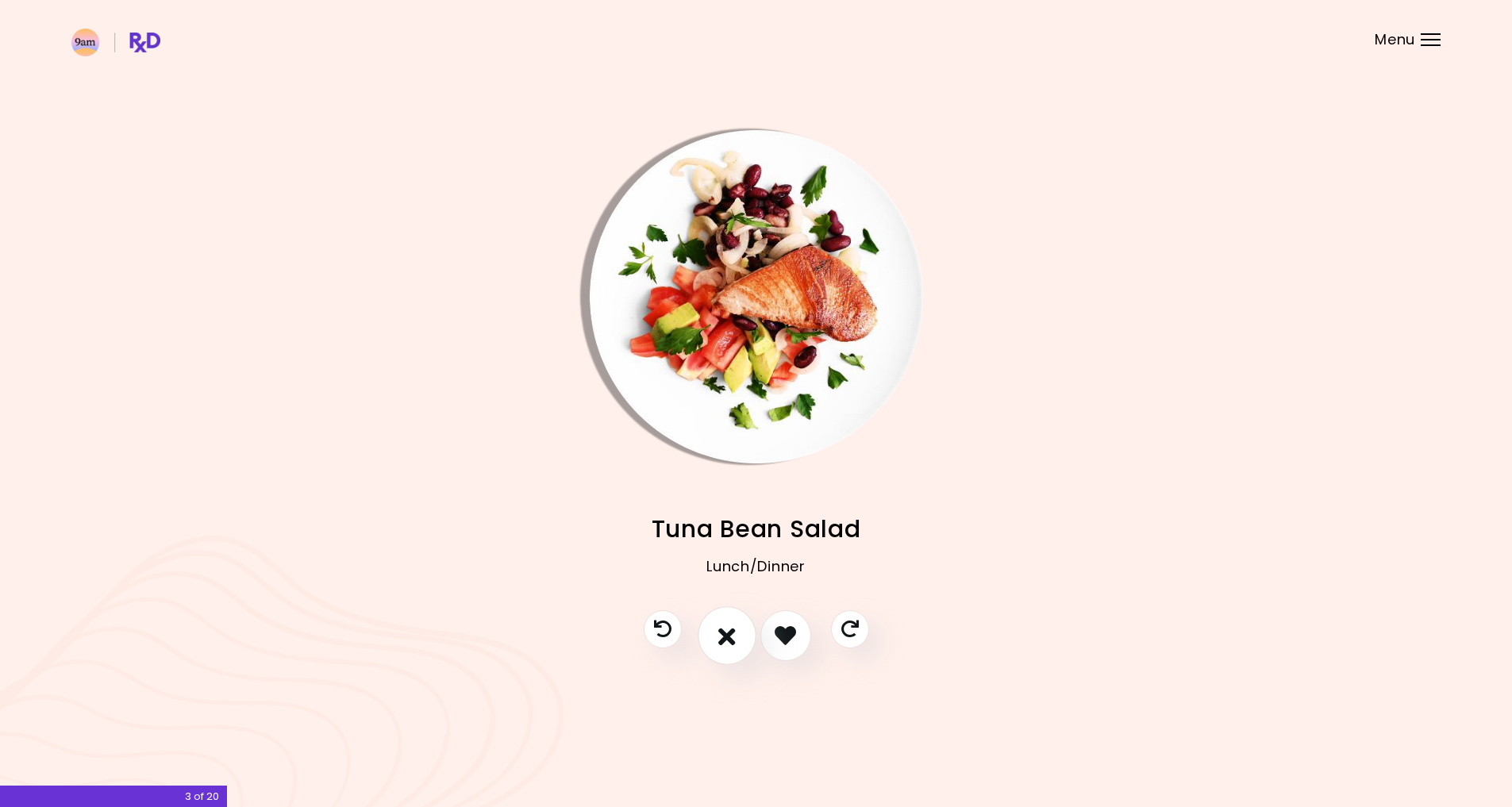
click at [730, 628] on icon "I don't like this recipe" at bounding box center [726, 635] width 17 height 24
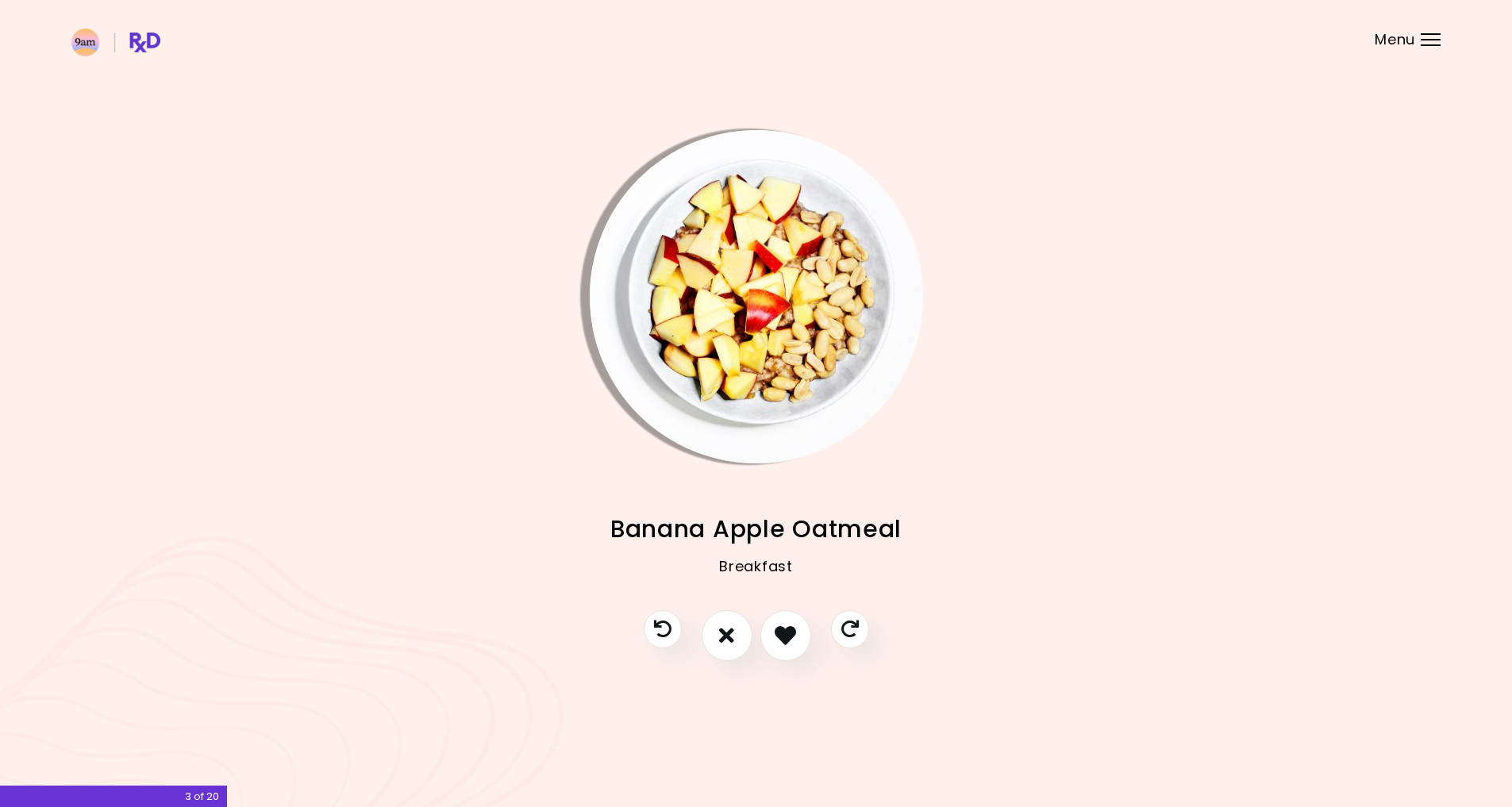
click at [763, 344] on img "Info - Banana Apple Oatmeal" at bounding box center [757, 297] width 334 height 334
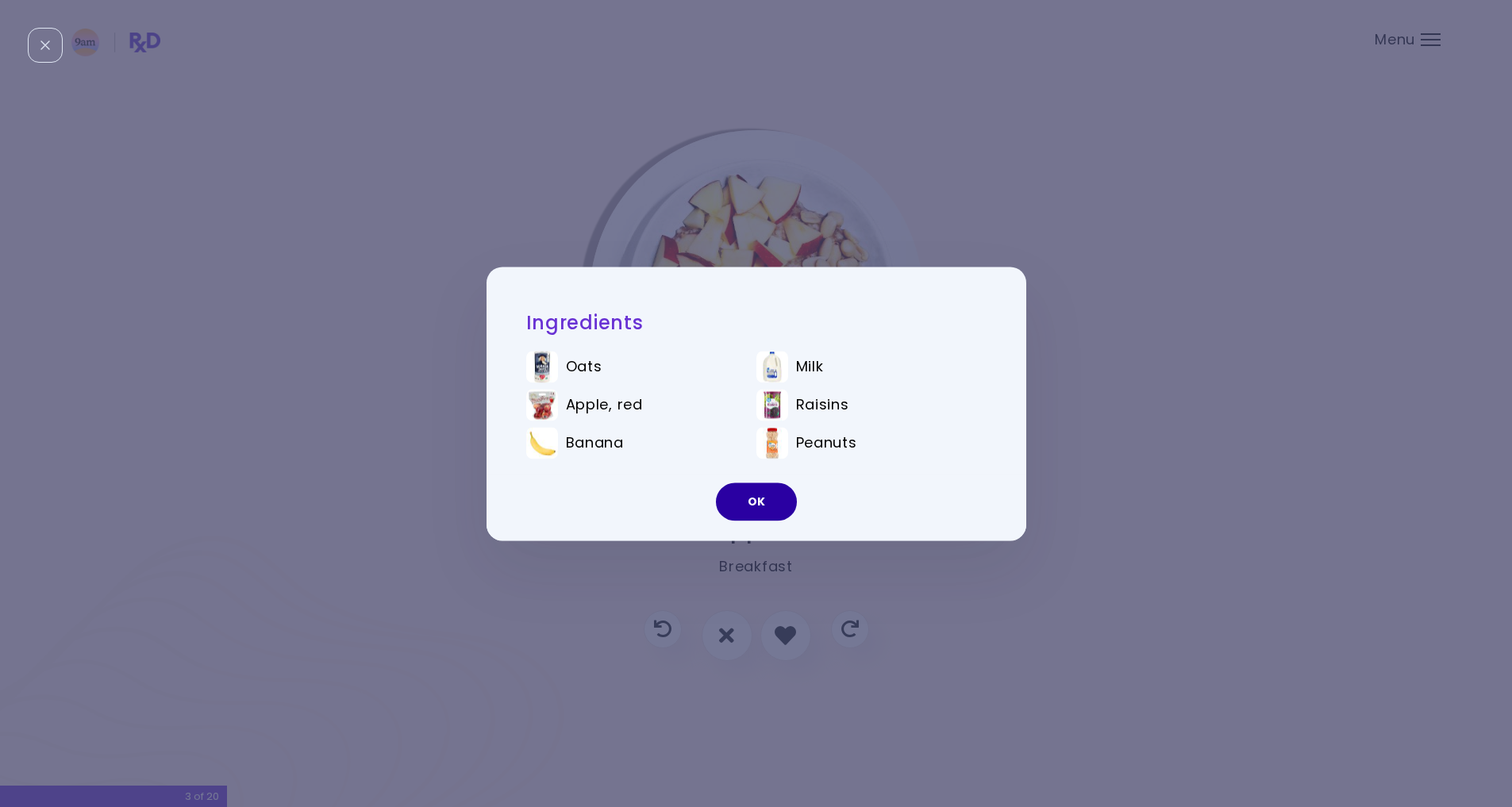
click at [759, 494] on button "OK" at bounding box center [757, 501] width 81 height 38
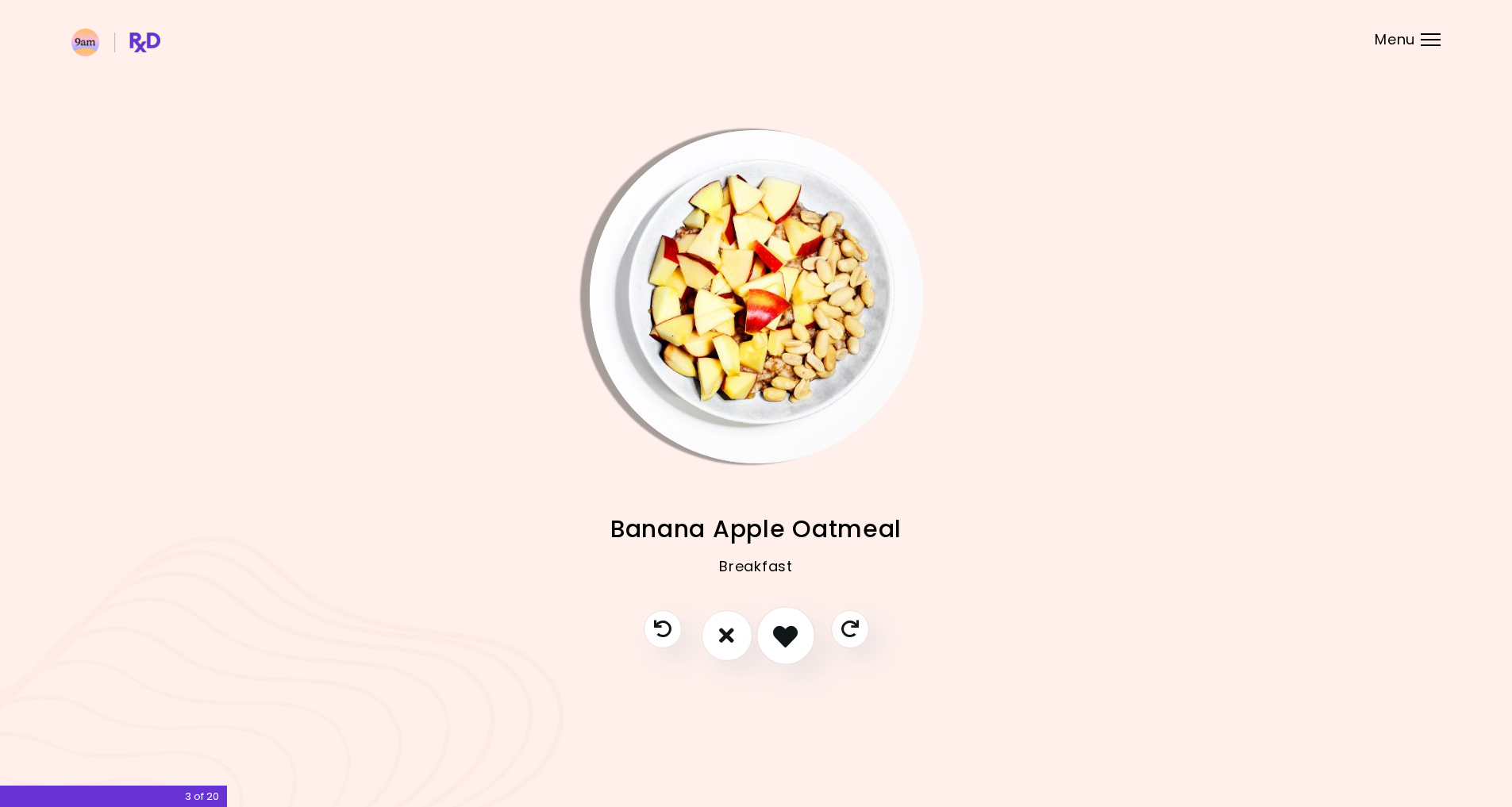
click at [793, 634] on icon "I like this recipe" at bounding box center [785, 635] width 24 height 24
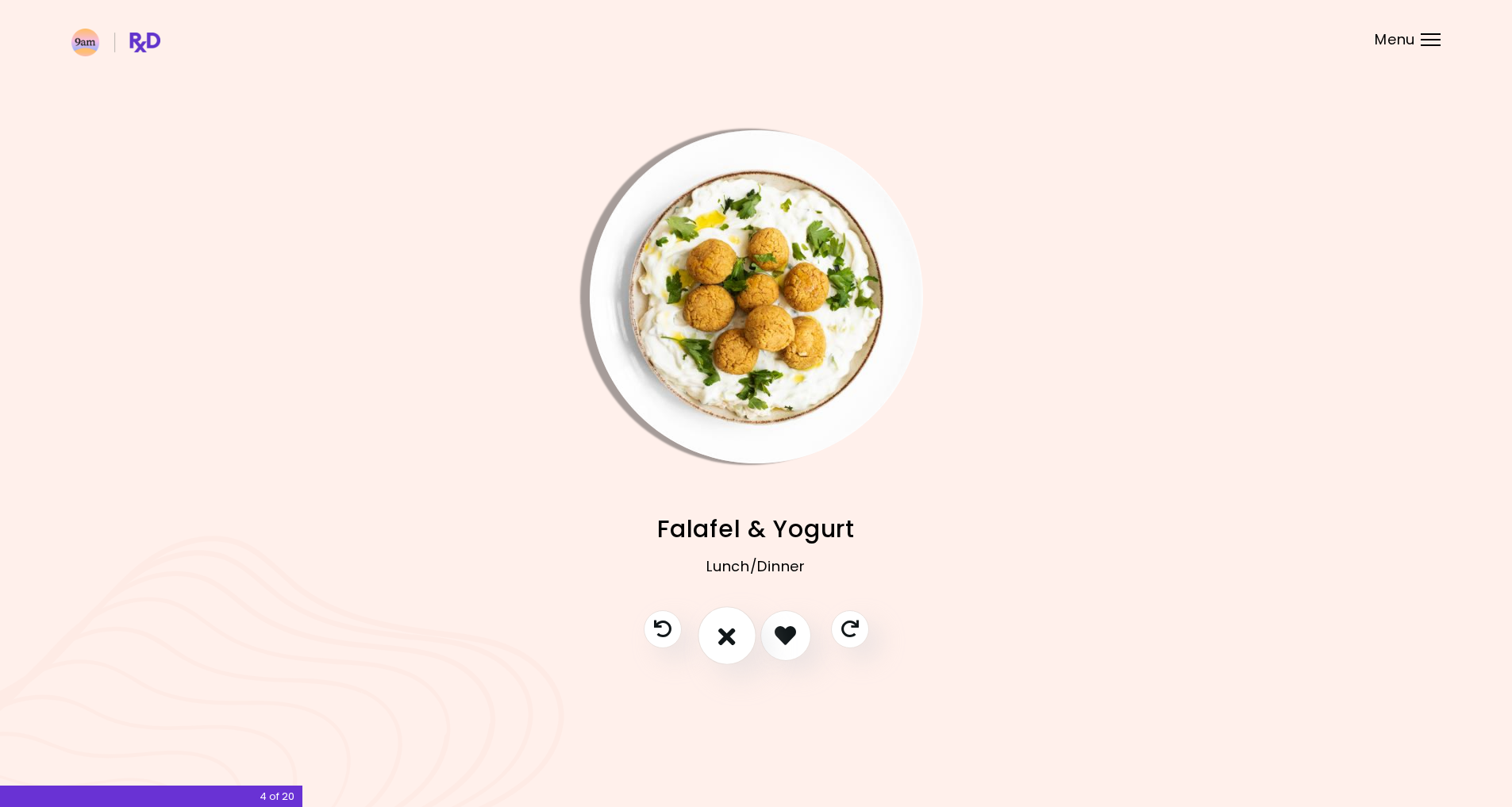
click at [717, 636] on button "I don't like this recipe" at bounding box center [726, 635] width 59 height 59
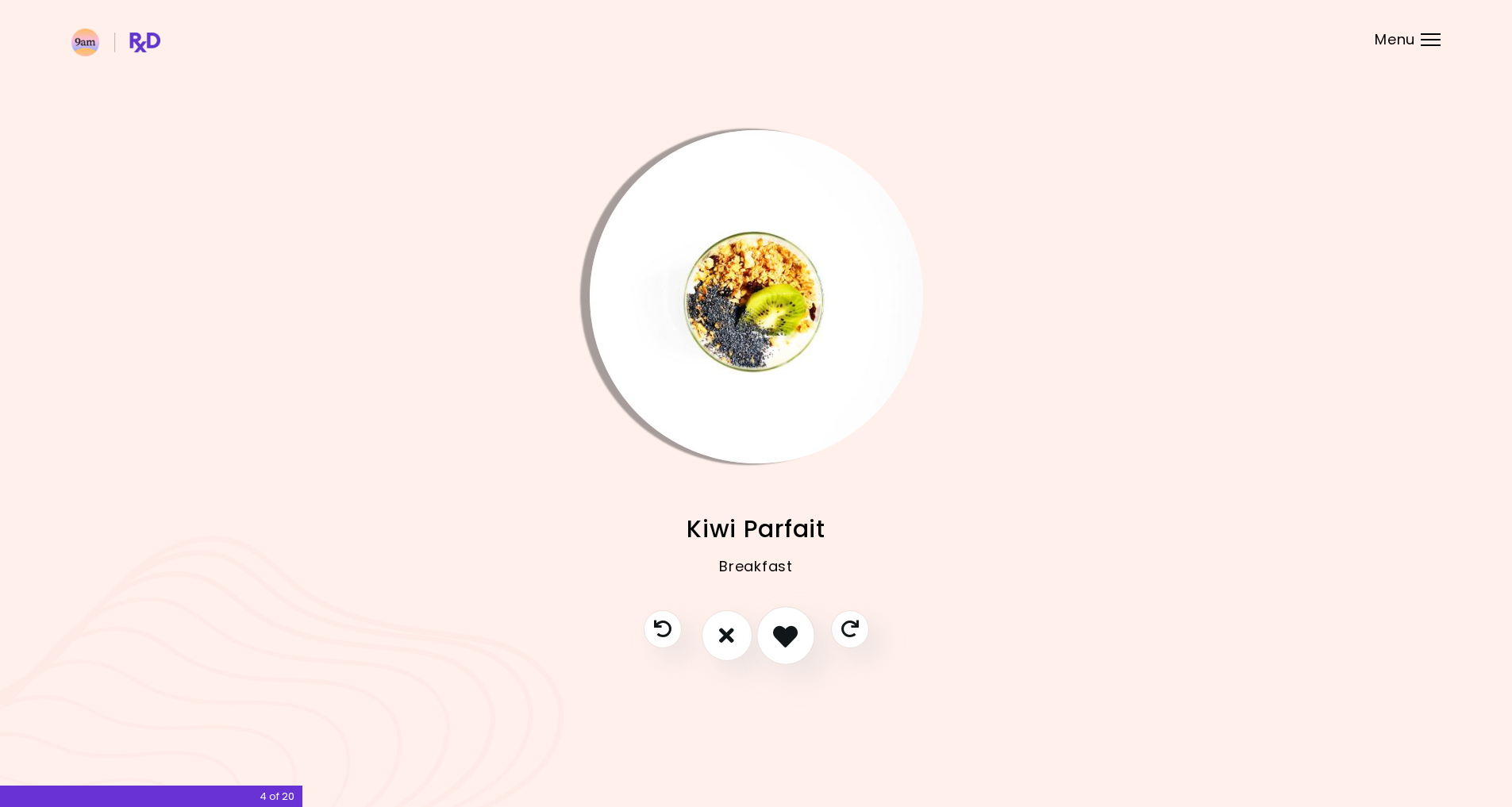
click at [790, 635] on icon "I like this recipe" at bounding box center [785, 635] width 24 height 24
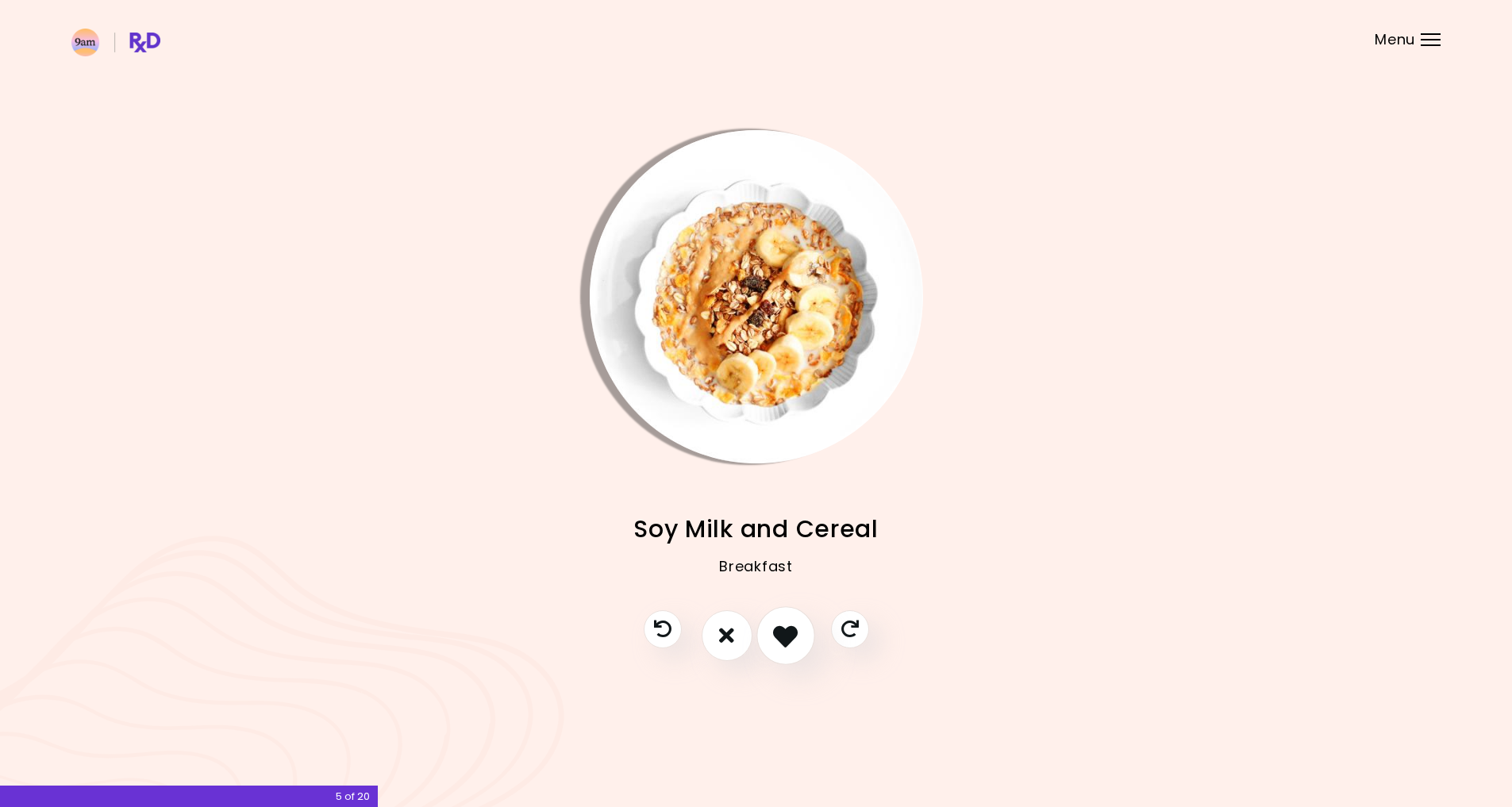
click at [791, 630] on icon "I like this recipe" at bounding box center [785, 635] width 24 height 24
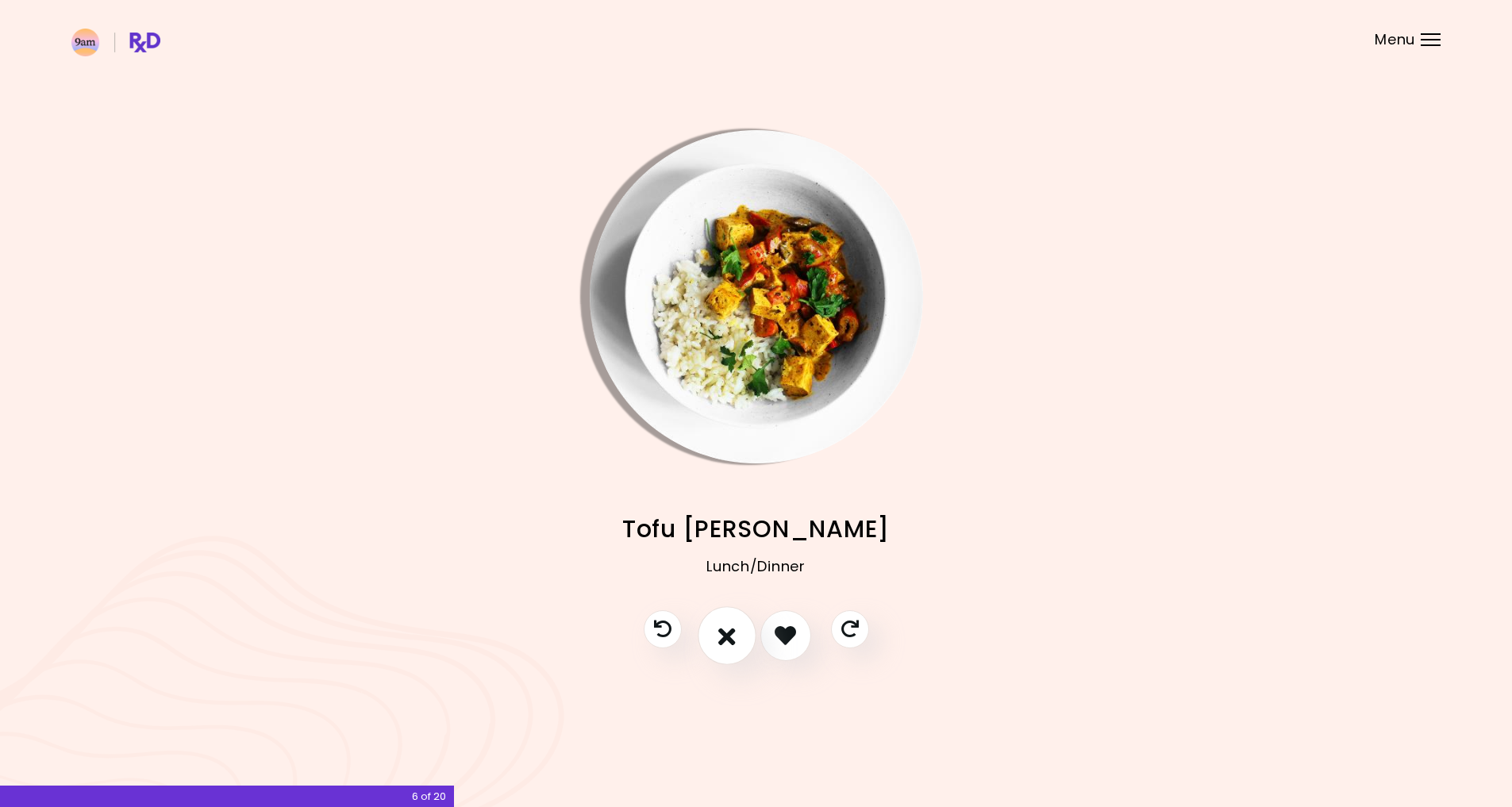
click at [727, 634] on icon "I don't like this recipe" at bounding box center [726, 635] width 17 height 24
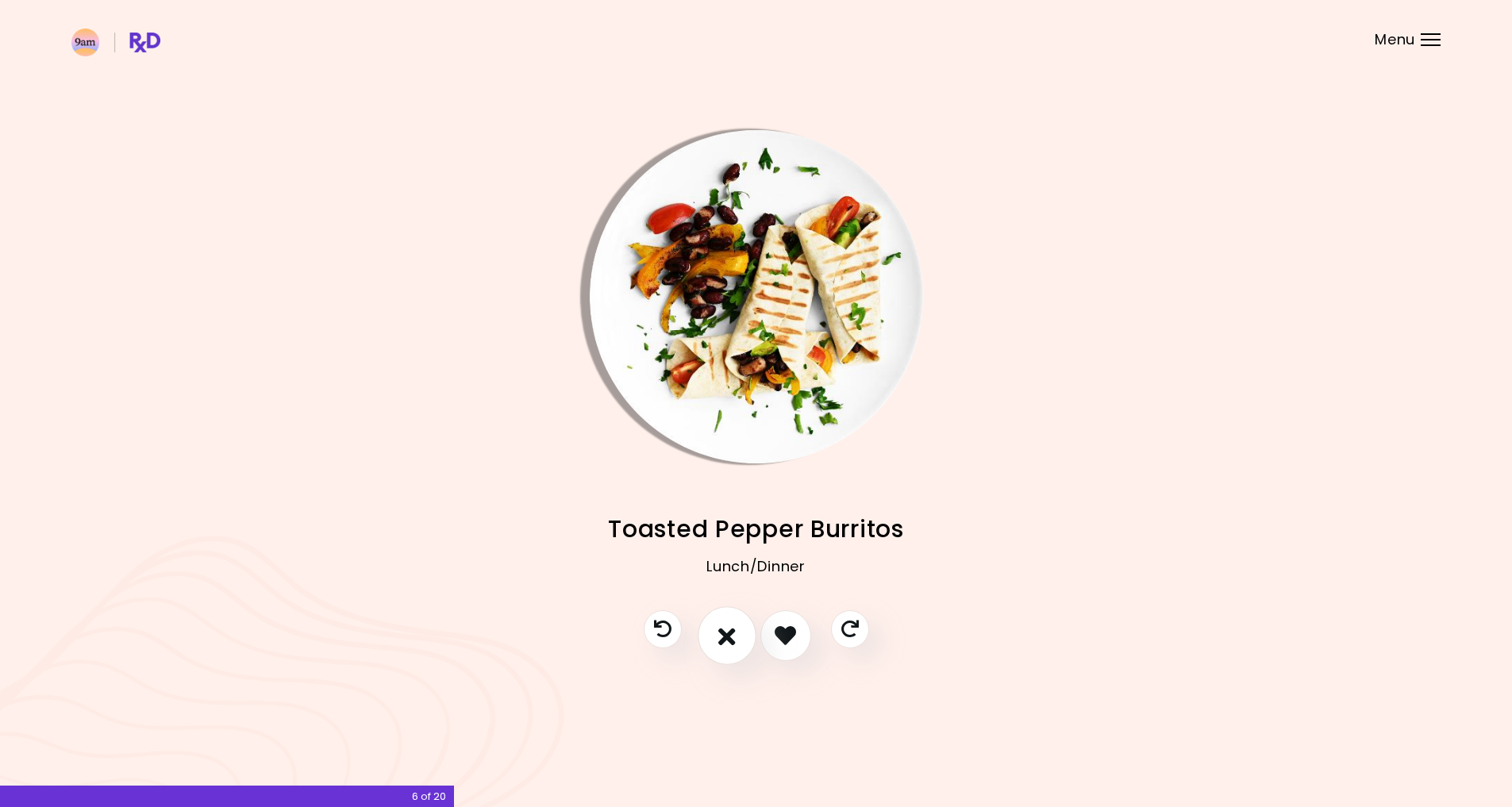
click at [726, 633] on icon "I don't like this recipe" at bounding box center [726, 635] width 17 height 24
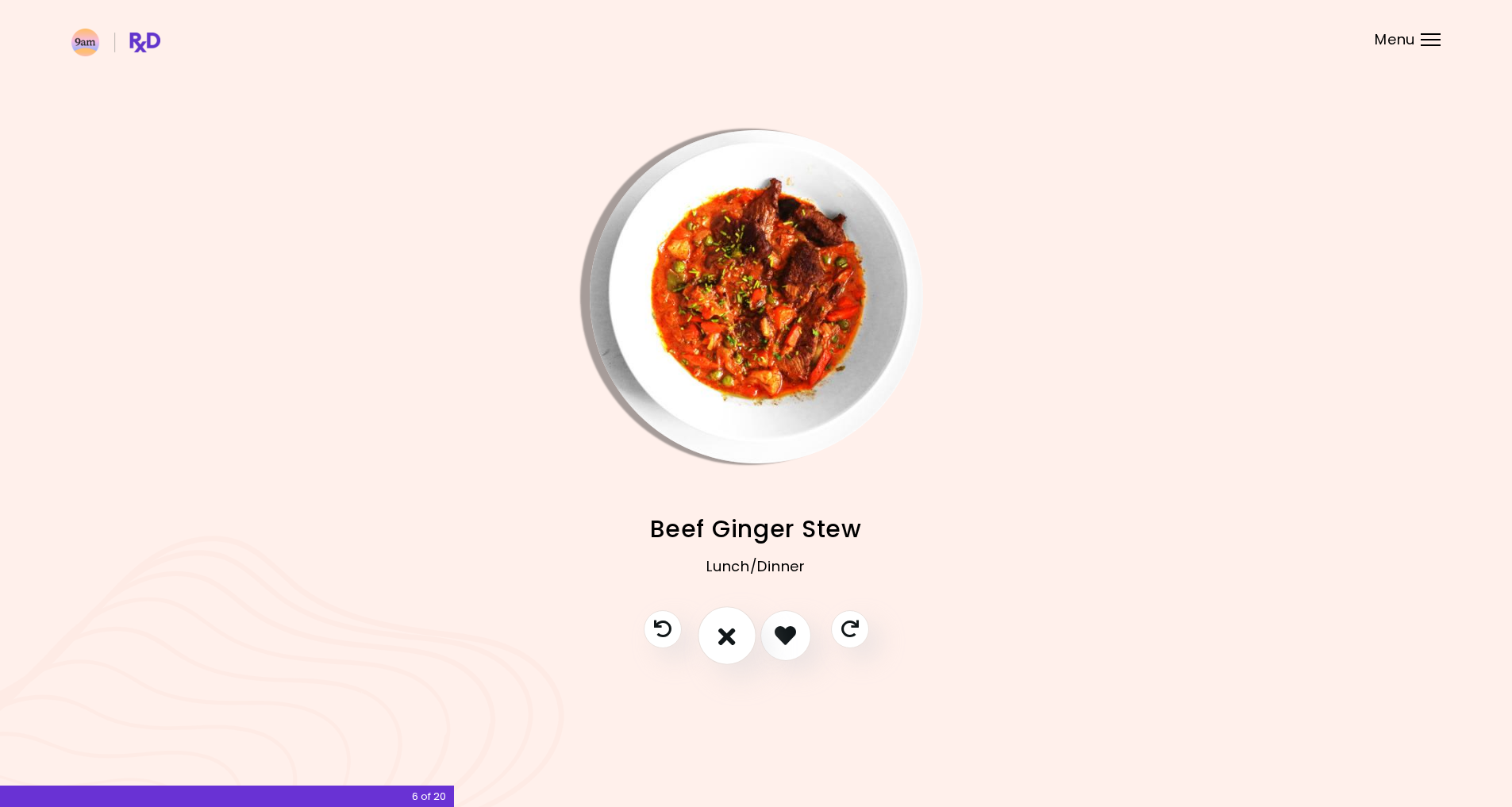
click at [726, 633] on icon "I don't like this recipe" at bounding box center [726, 635] width 17 height 24
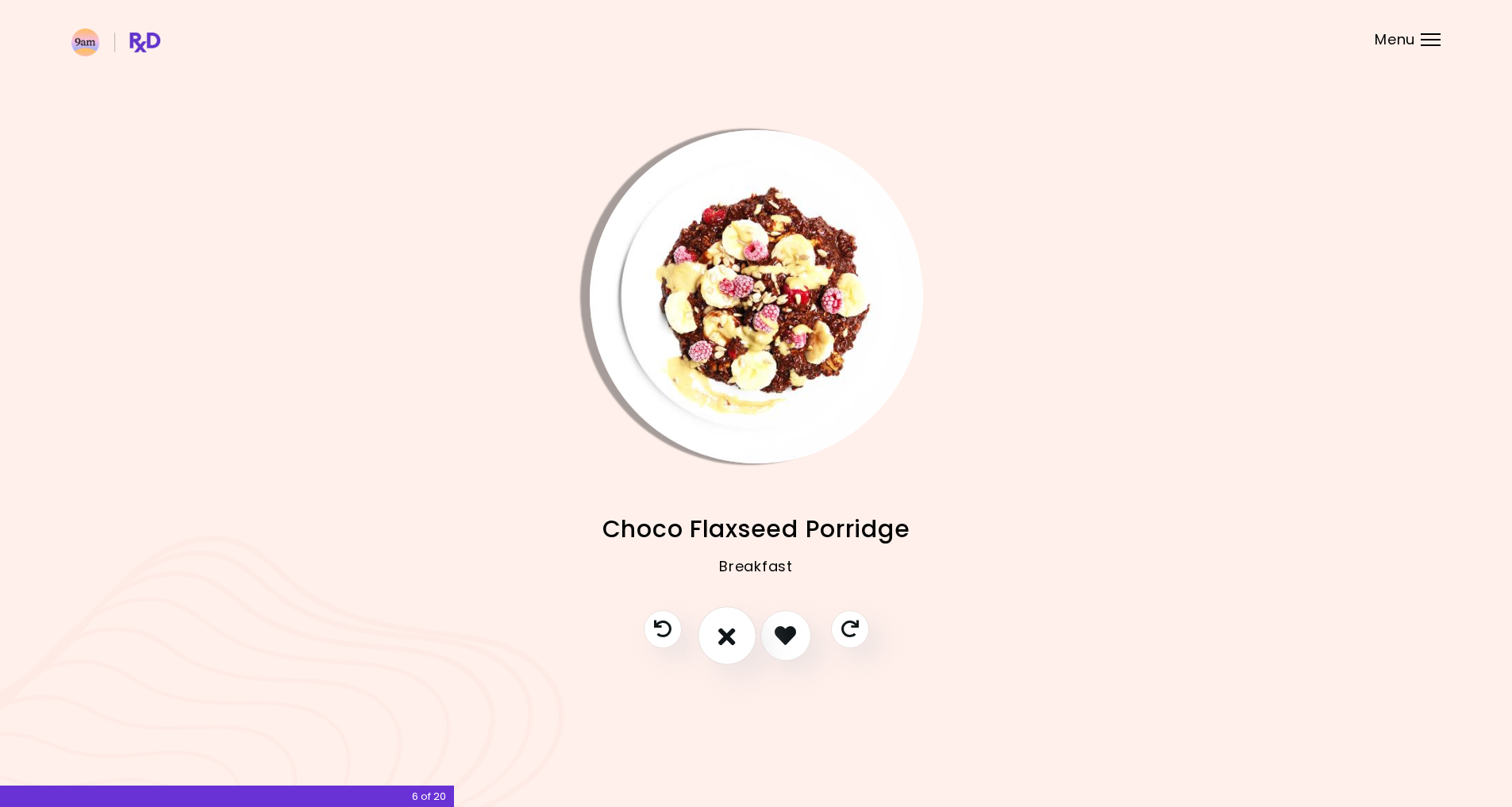
click at [726, 633] on icon "I don't like this recipe" at bounding box center [726, 635] width 17 height 24
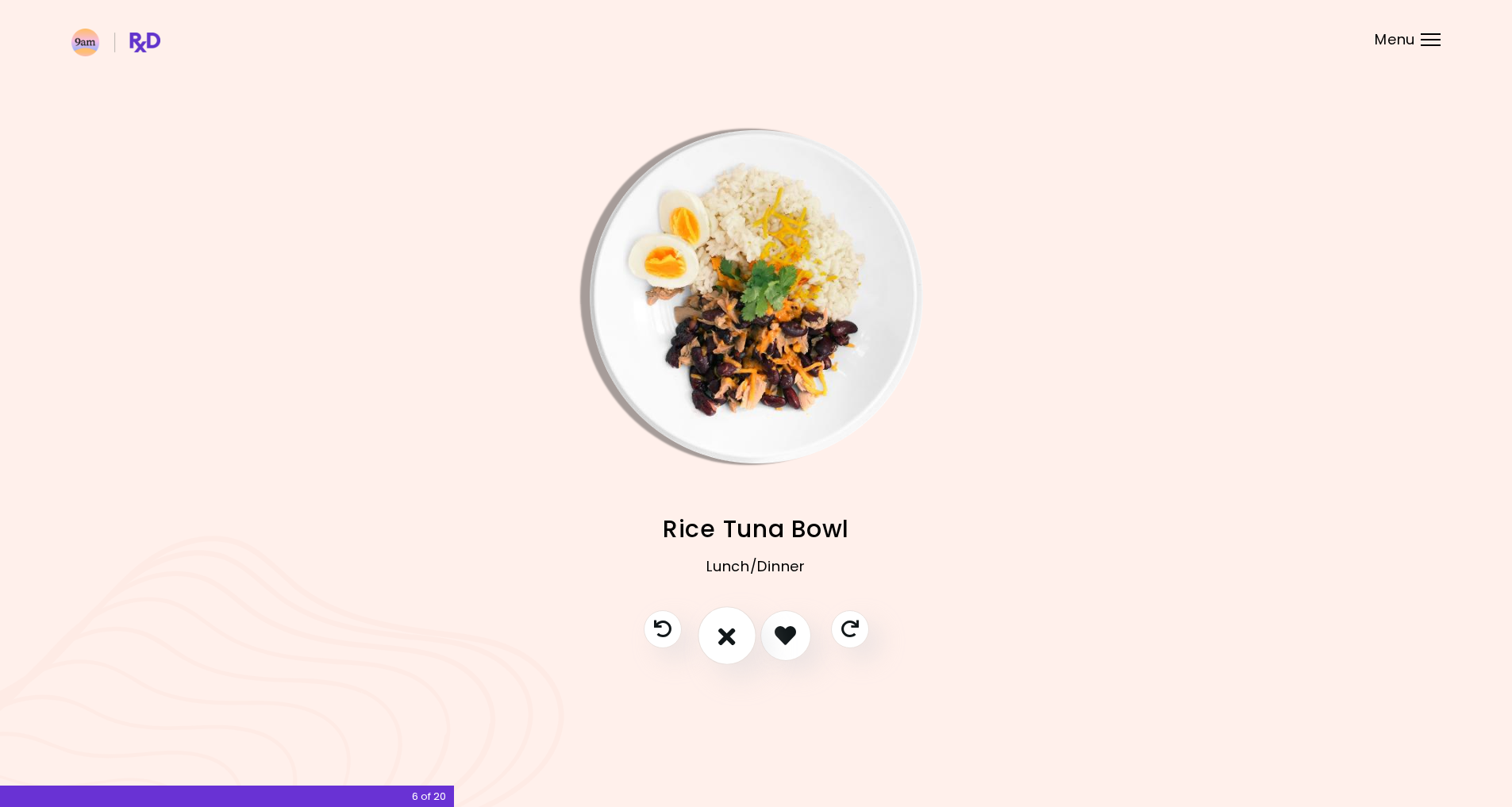
click at [726, 633] on icon "I don't like this recipe" at bounding box center [726, 635] width 17 height 24
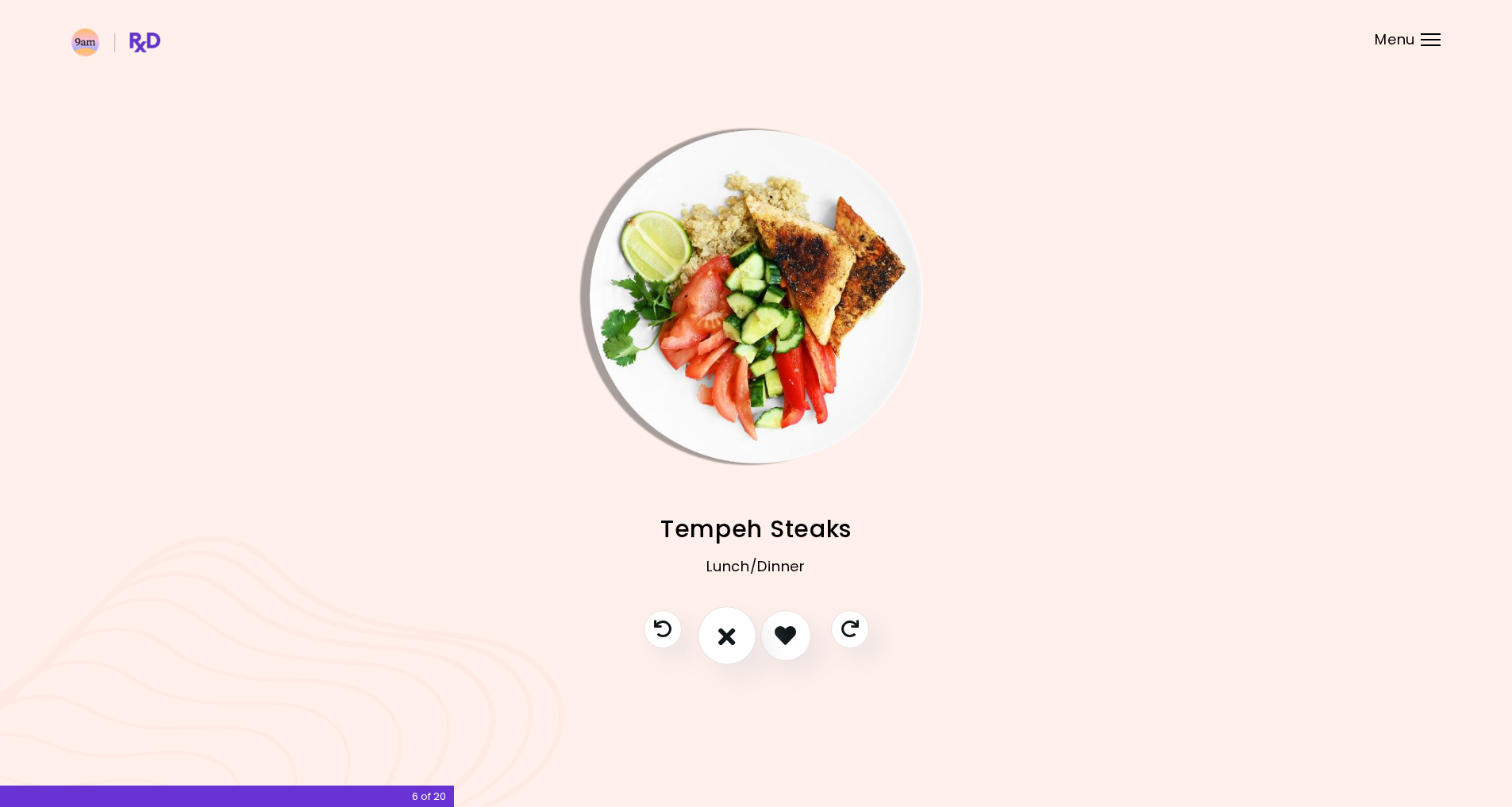
click at [727, 628] on icon "I don't like this recipe" at bounding box center [726, 635] width 17 height 24
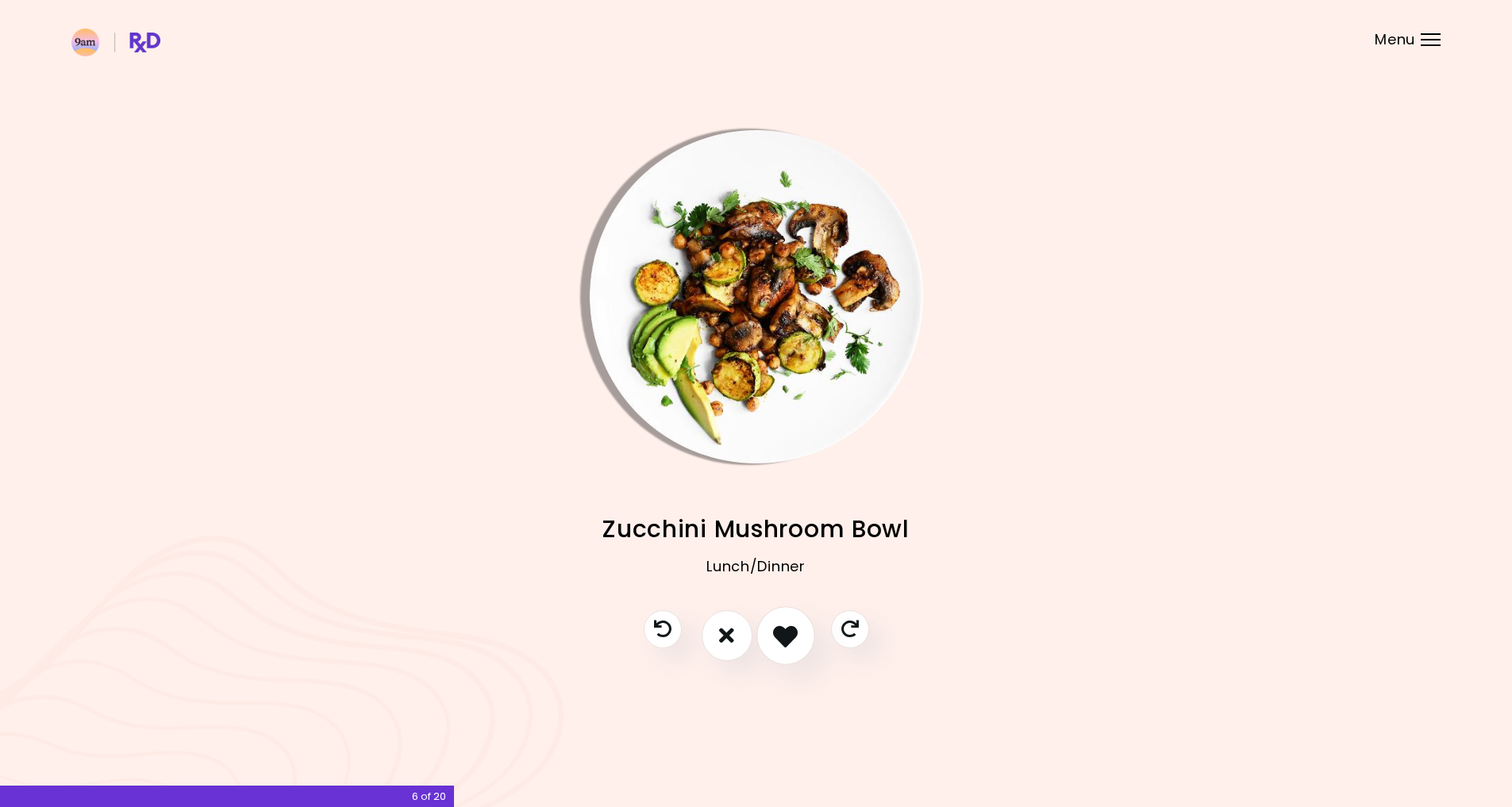
click at [793, 633] on icon "I like this recipe" at bounding box center [785, 635] width 24 height 24
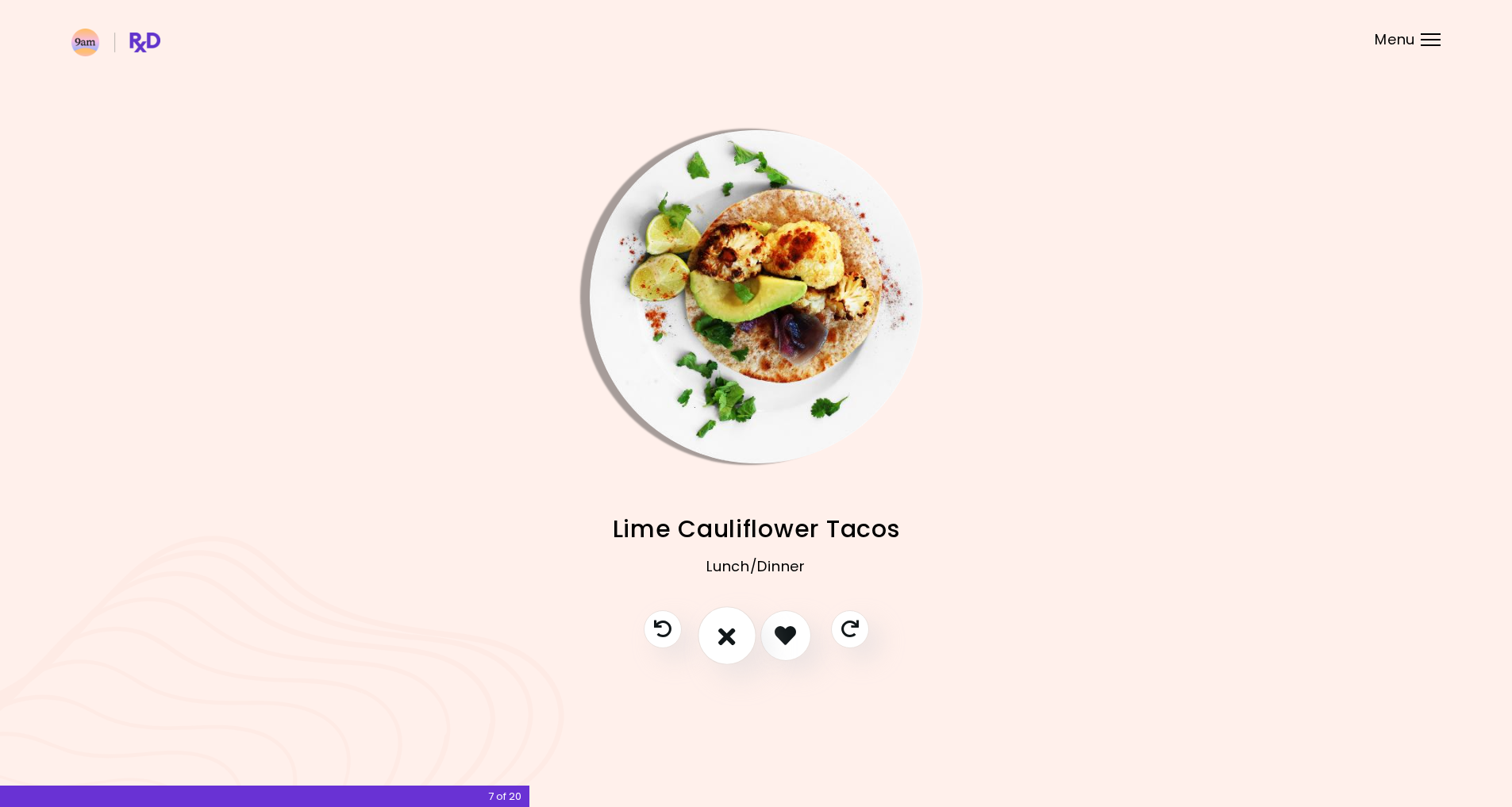
click at [728, 628] on icon "I don't like this recipe" at bounding box center [726, 635] width 17 height 24
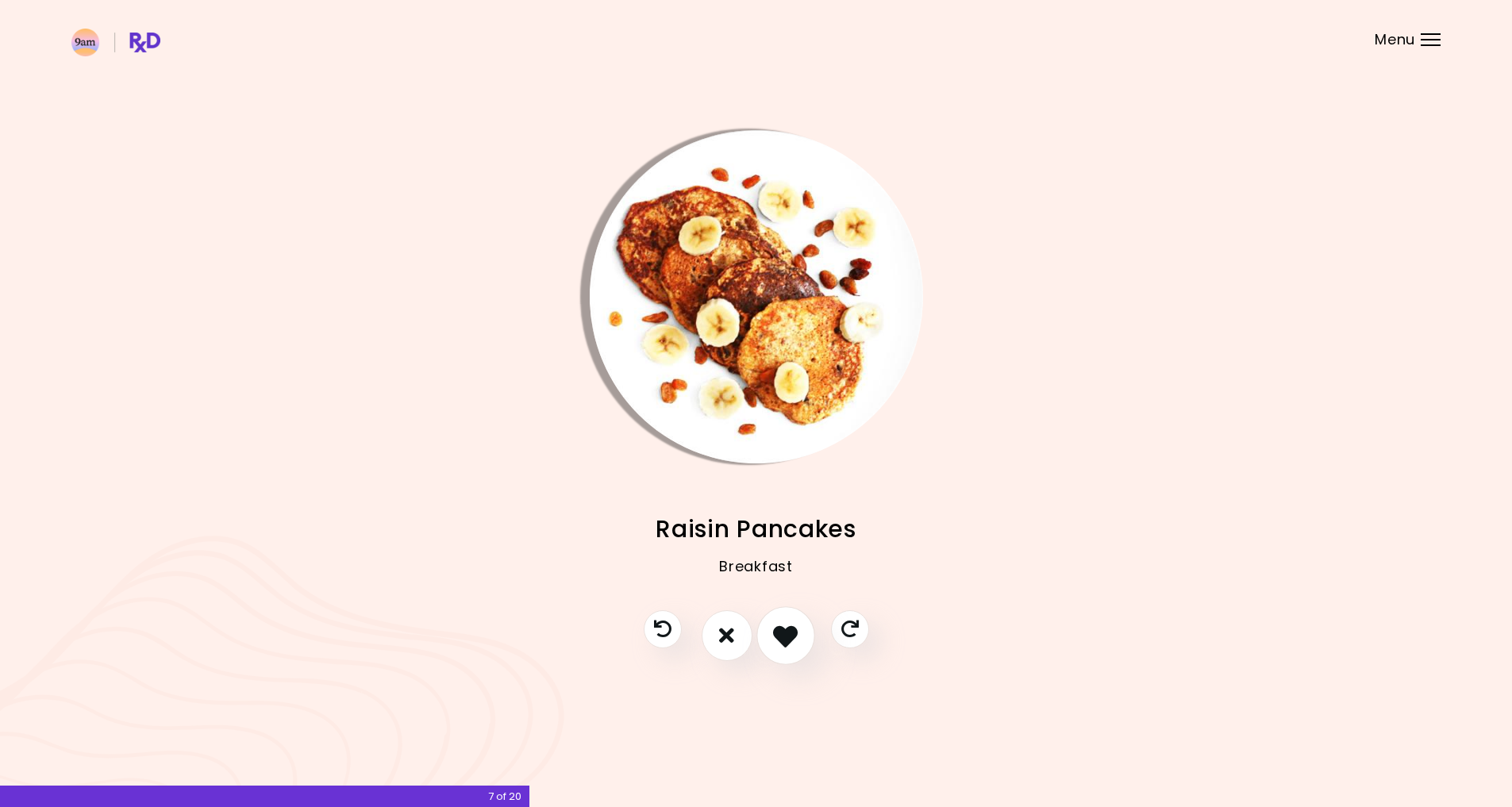
click at [795, 629] on icon "I like this recipe" at bounding box center [785, 635] width 24 height 24
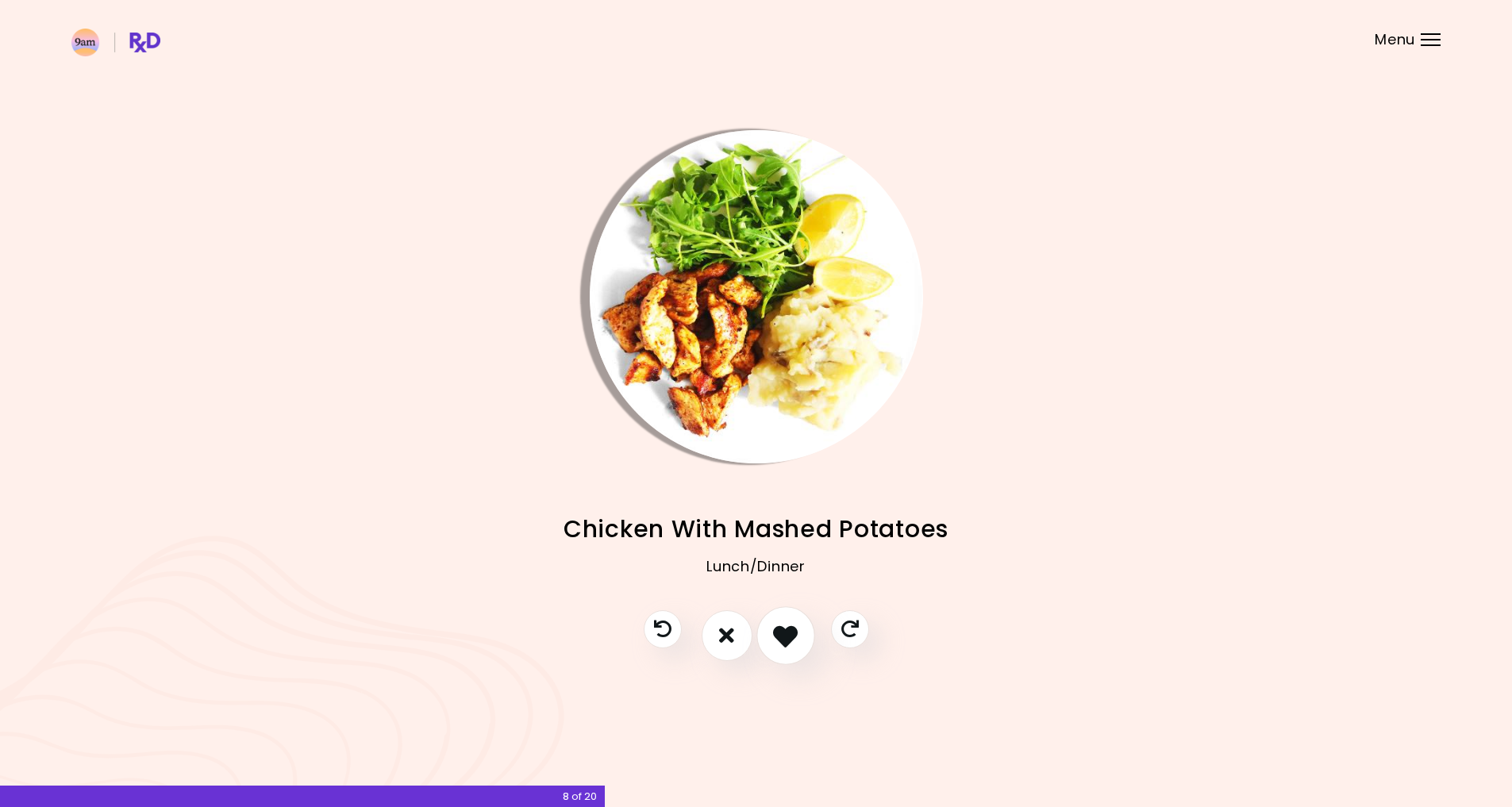
click at [795, 629] on icon "I like this recipe" at bounding box center [785, 635] width 24 height 24
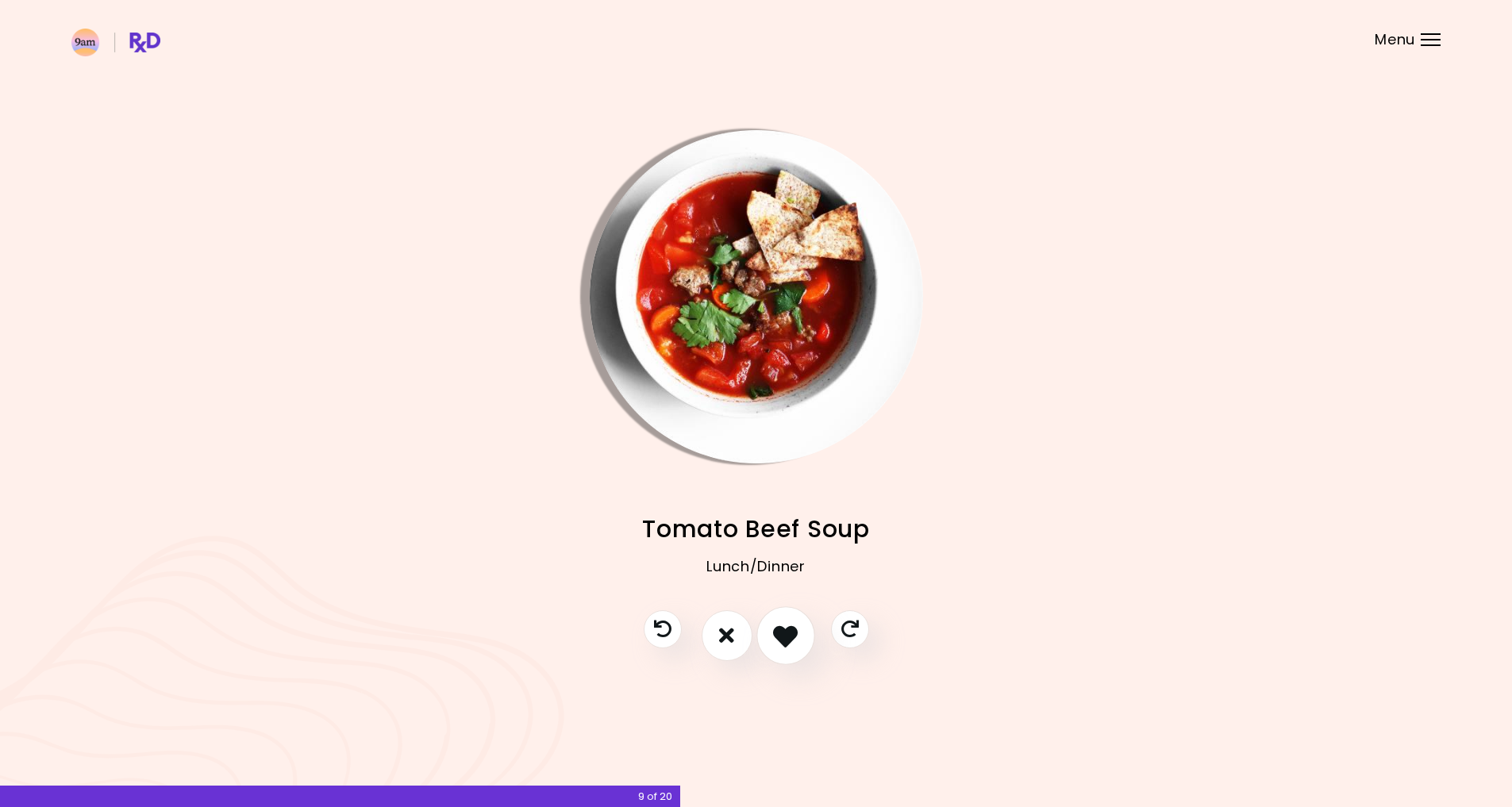
click at [790, 630] on icon "I like this recipe" at bounding box center [785, 635] width 24 height 24
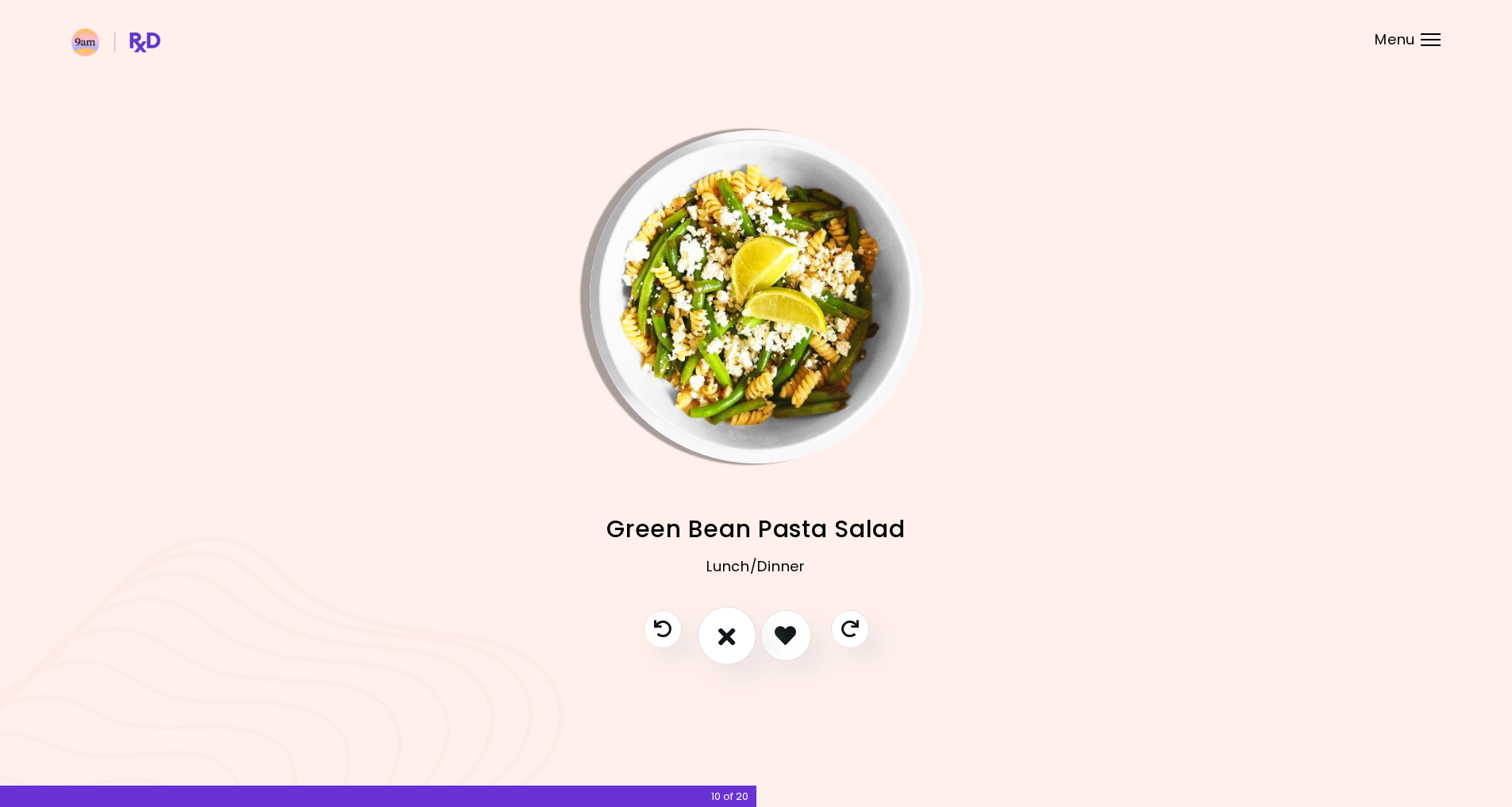
click at [723, 630] on icon "I don't like this recipe" at bounding box center [726, 635] width 17 height 24
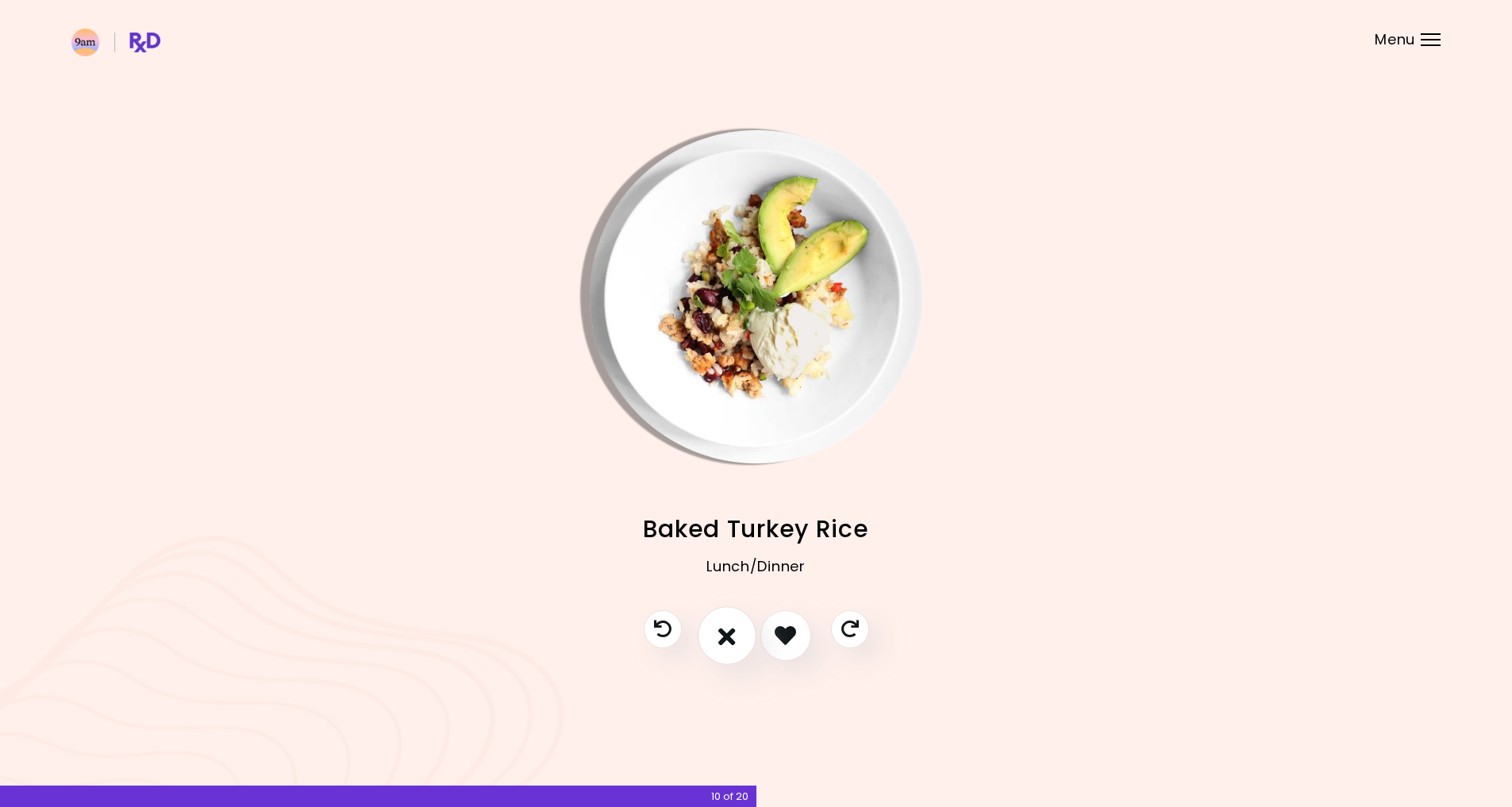
click at [732, 633] on icon "I don't like this recipe" at bounding box center [726, 635] width 17 height 24
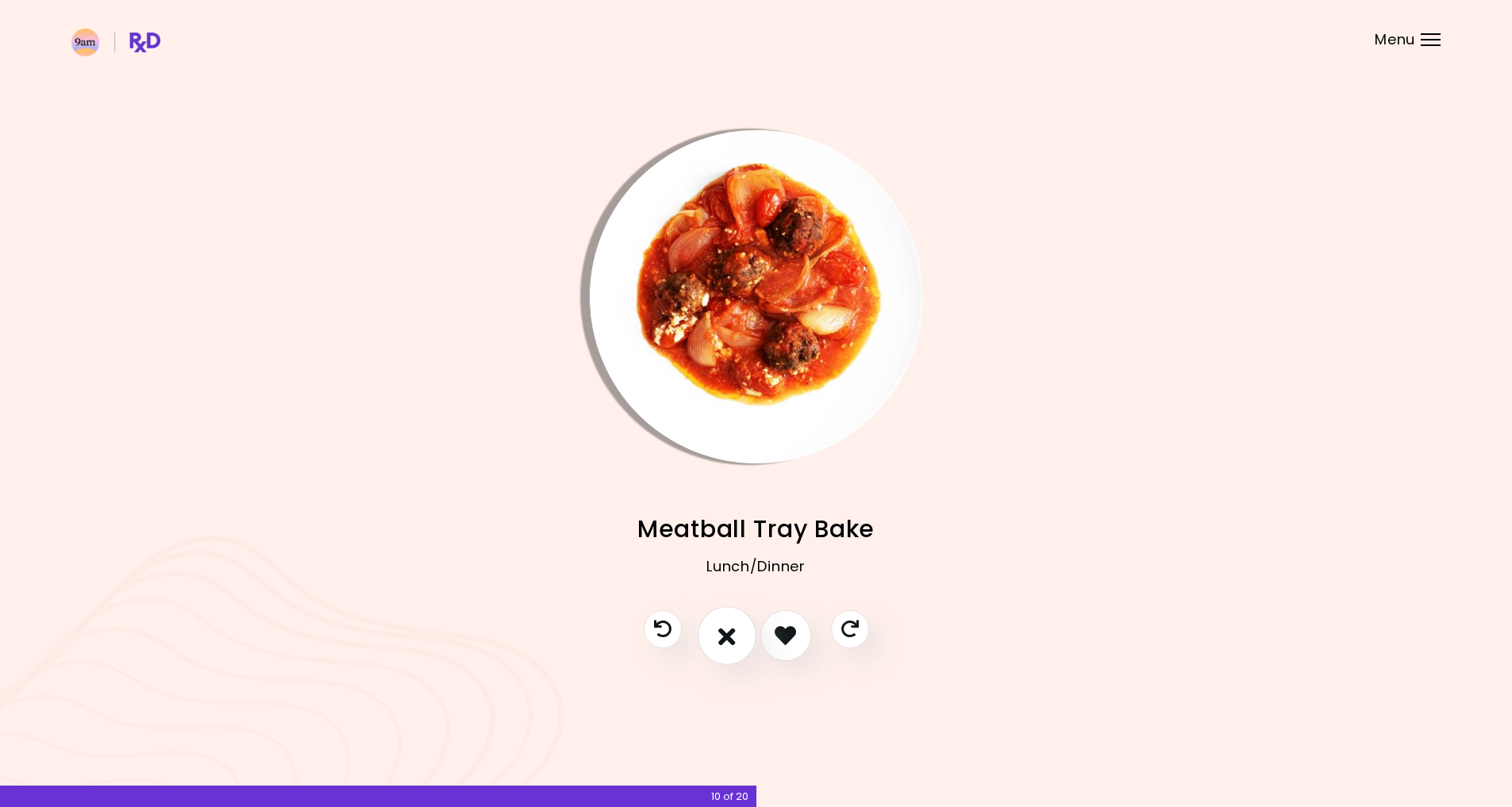
click at [737, 631] on button "I don't like this recipe" at bounding box center [726, 635] width 59 height 59
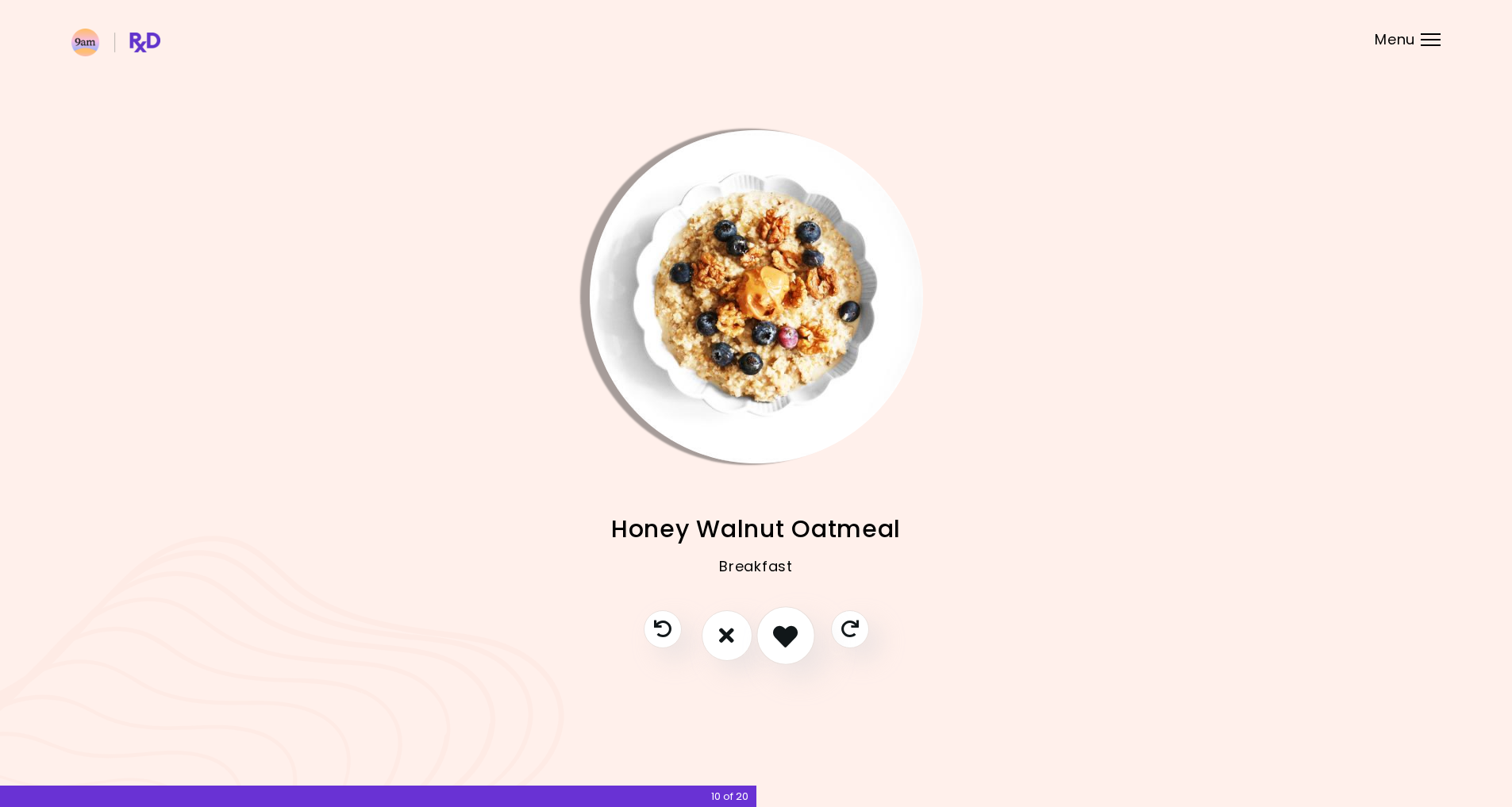
click at [788, 628] on icon "I like this recipe" at bounding box center [785, 635] width 24 height 24
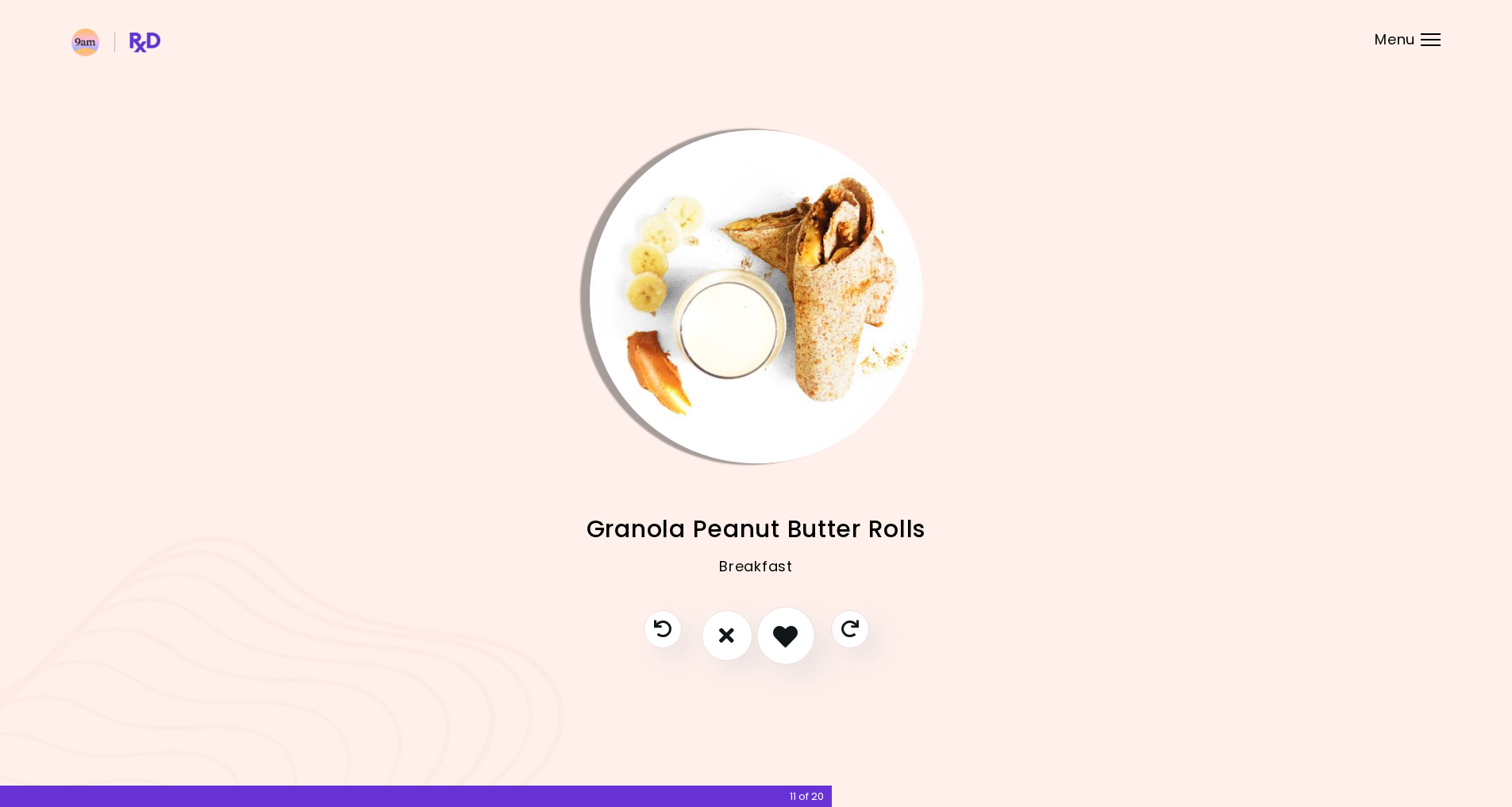
click at [788, 628] on icon "I like this recipe" at bounding box center [785, 635] width 24 height 24
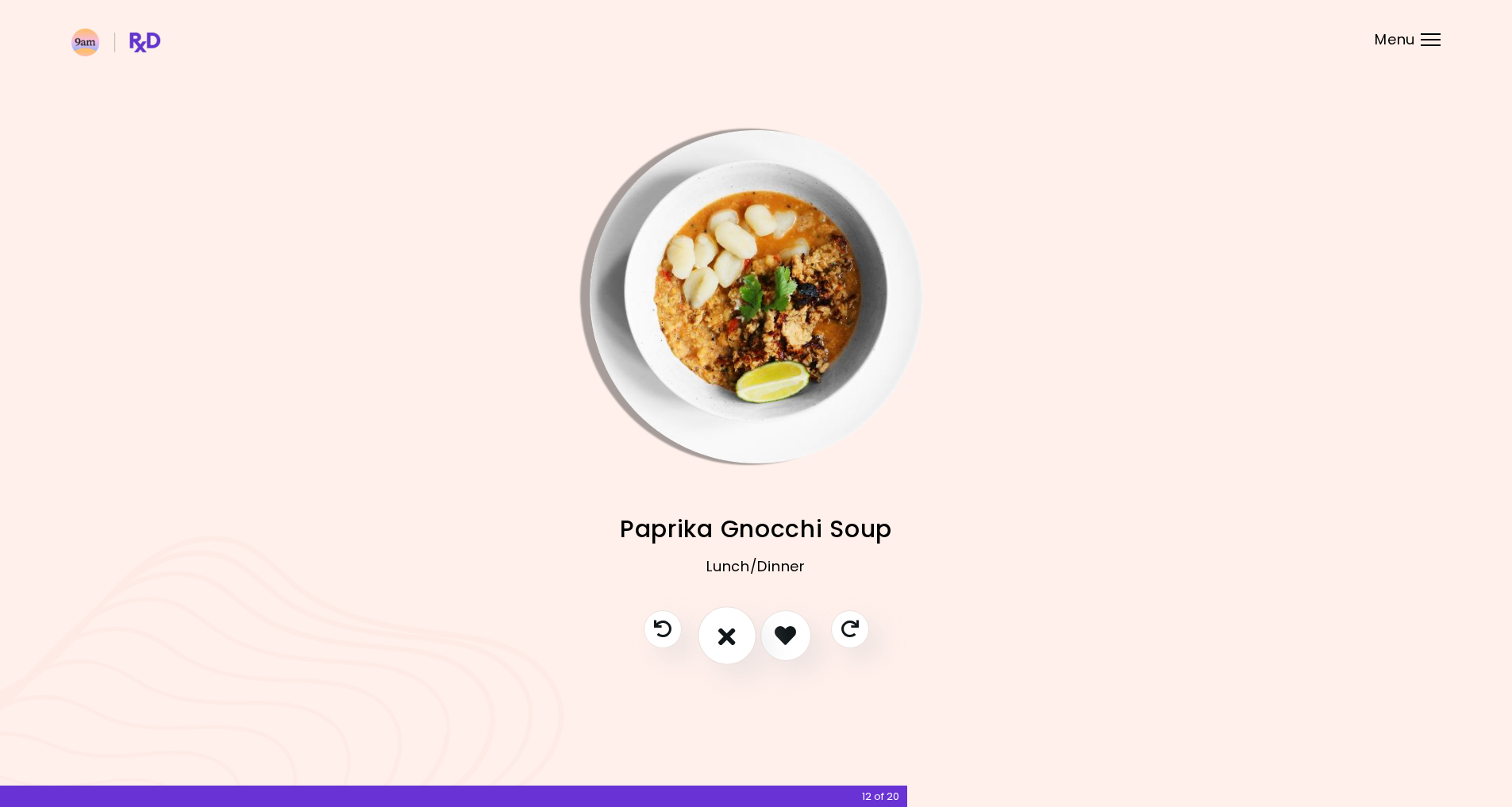
click at [735, 623] on icon "I don't like this recipe" at bounding box center [726, 635] width 17 height 24
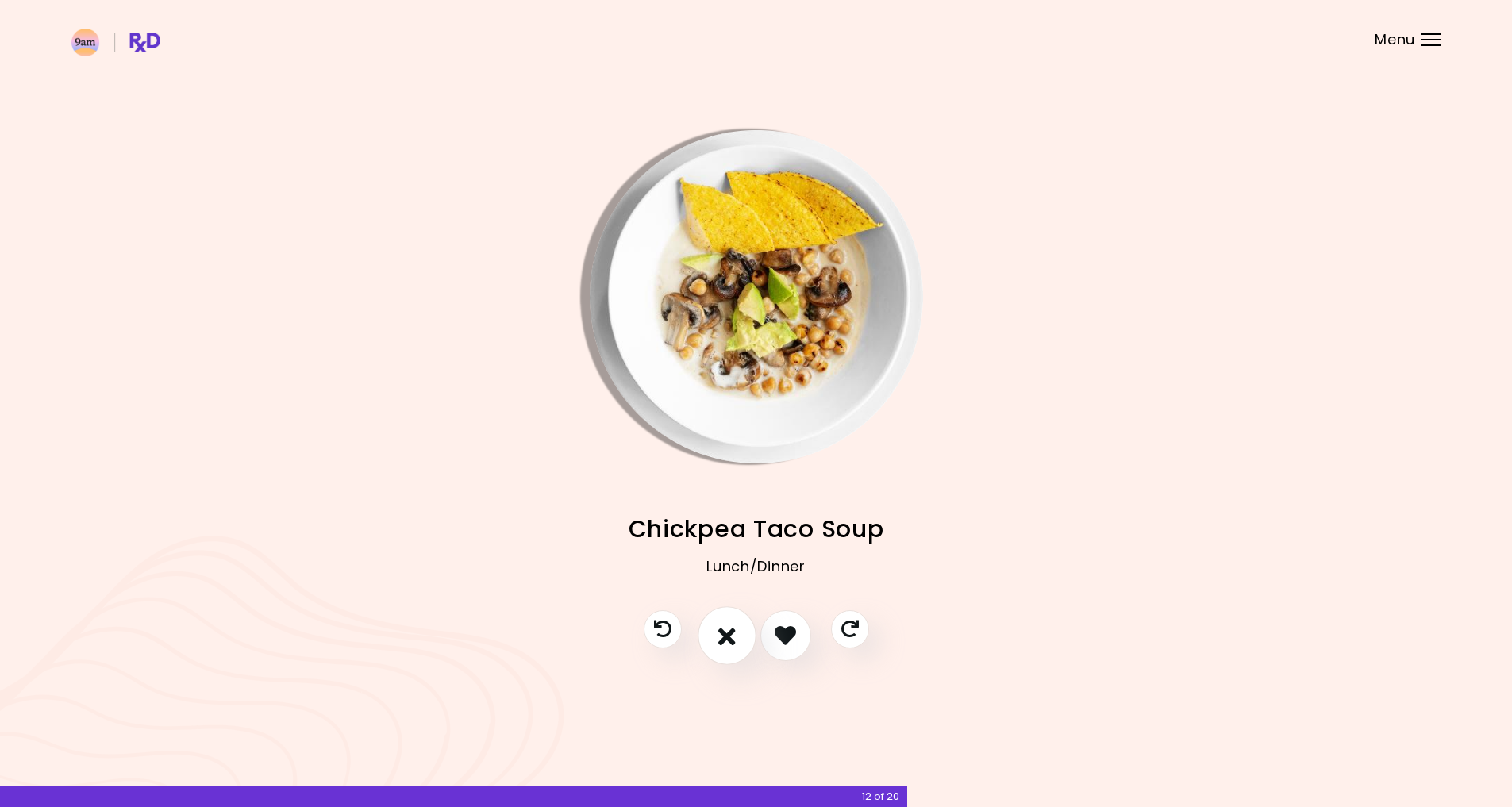
click at [735, 623] on icon "I don't like this recipe" at bounding box center [726, 635] width 17 height 24
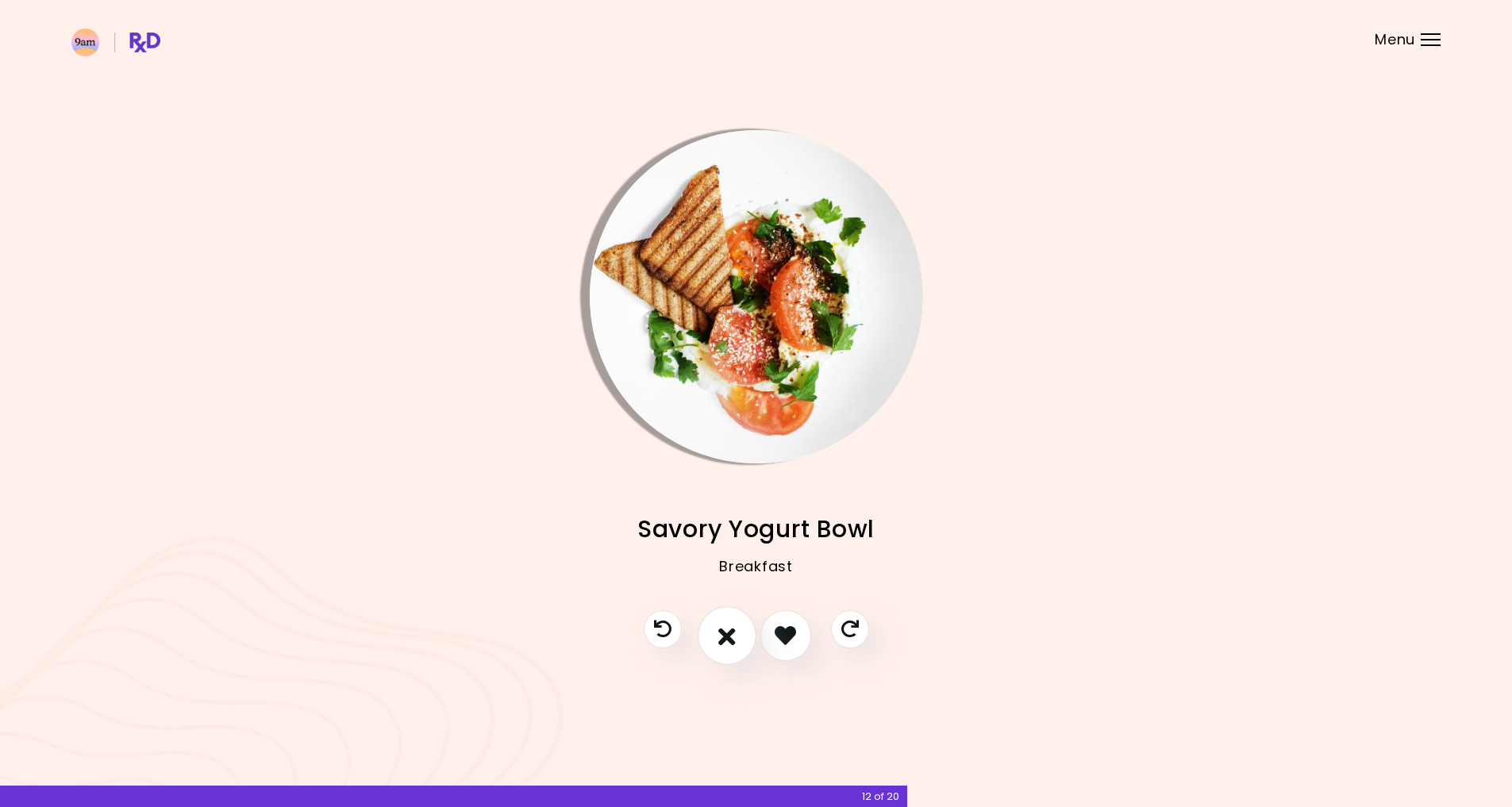
click at [735, 623] on icon "I don't like this recipe" at bounding box center [726, 635] width 17 height 24
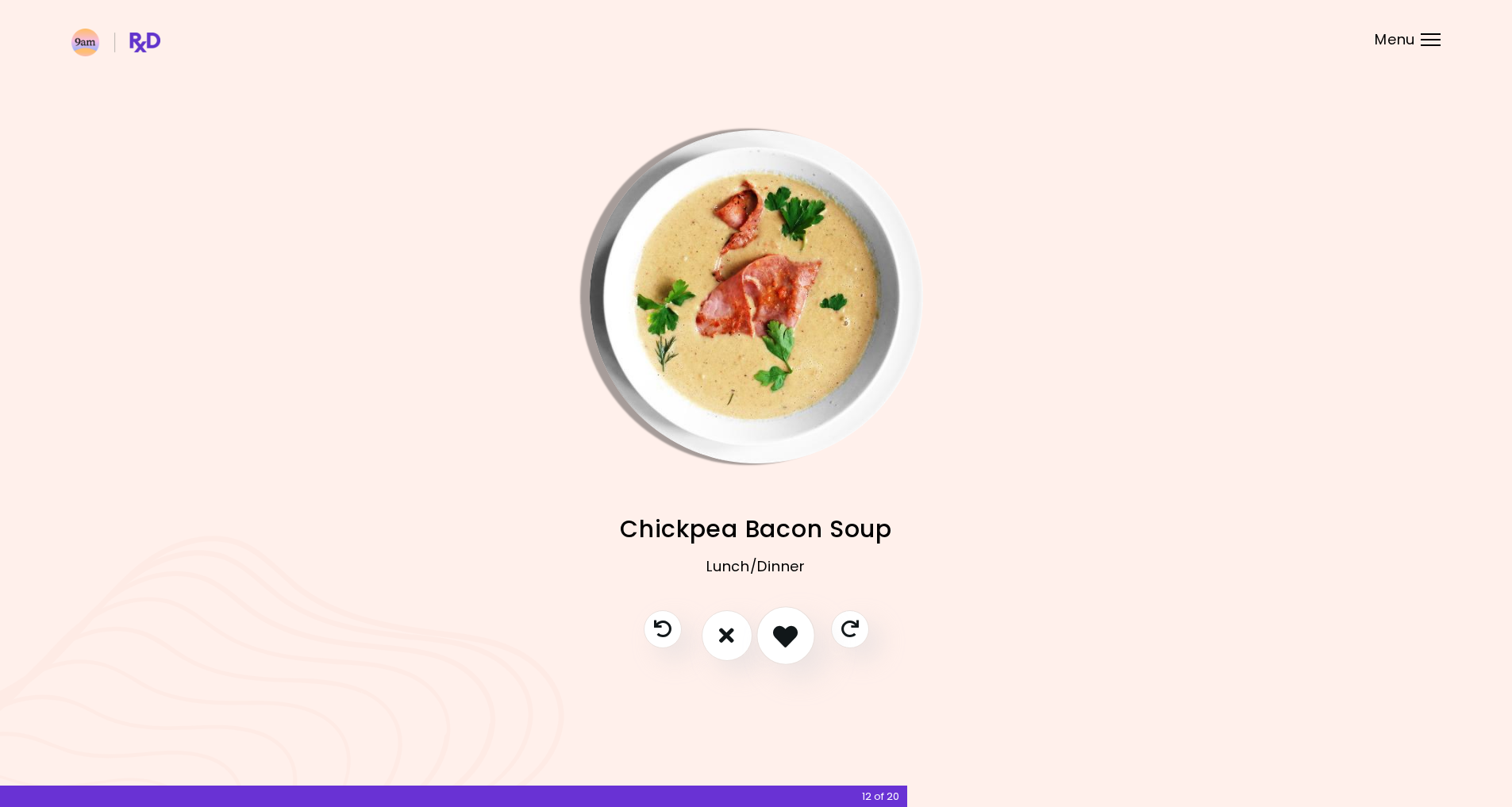
click at [776, 631] on icon "I like this recipe" at bounding box center [785, 635] width 24 height 24
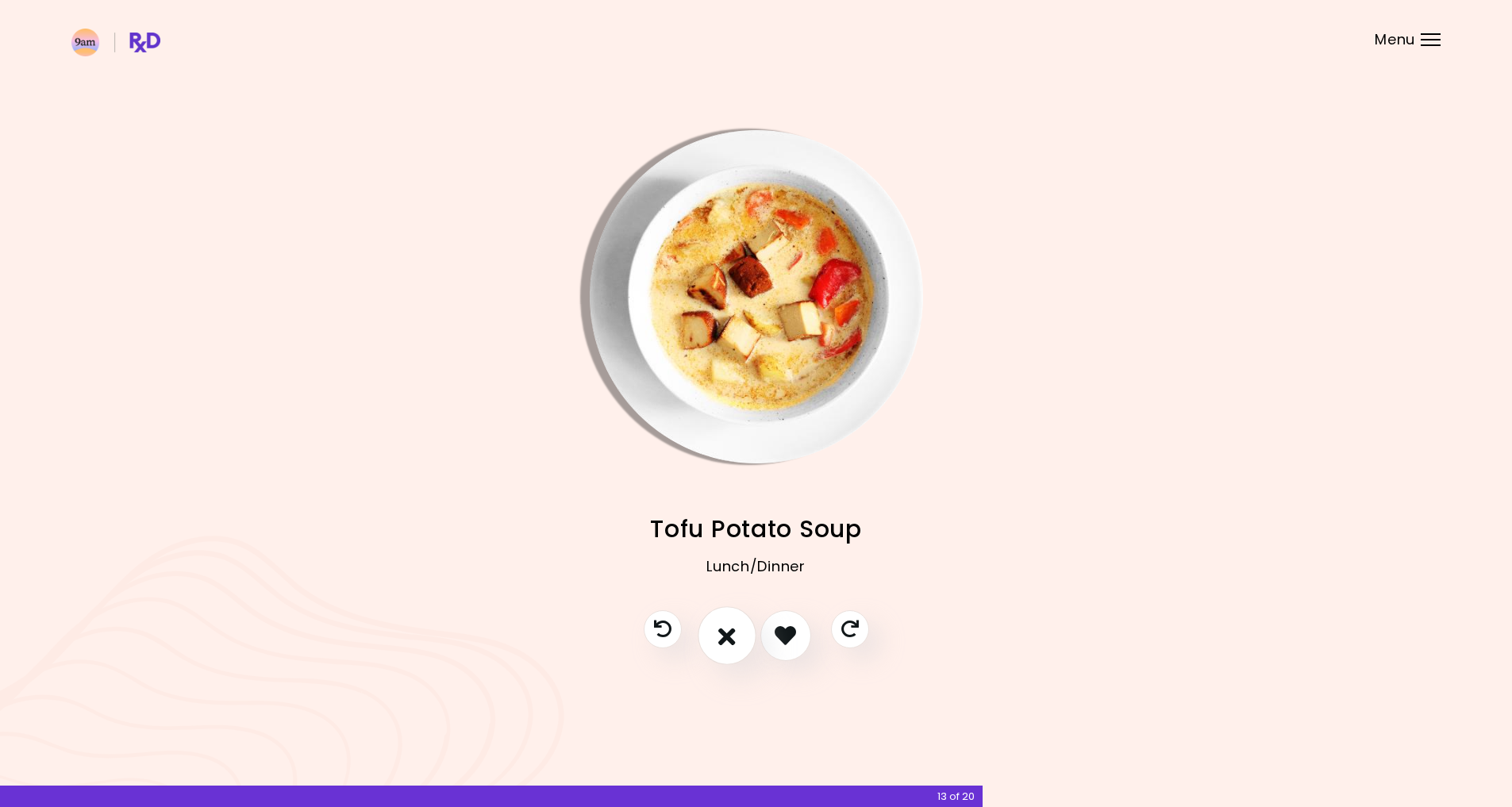
click at [729, 628] on icon "I don't like this recipe" at bounding box center [726, 635] width 17 height 24
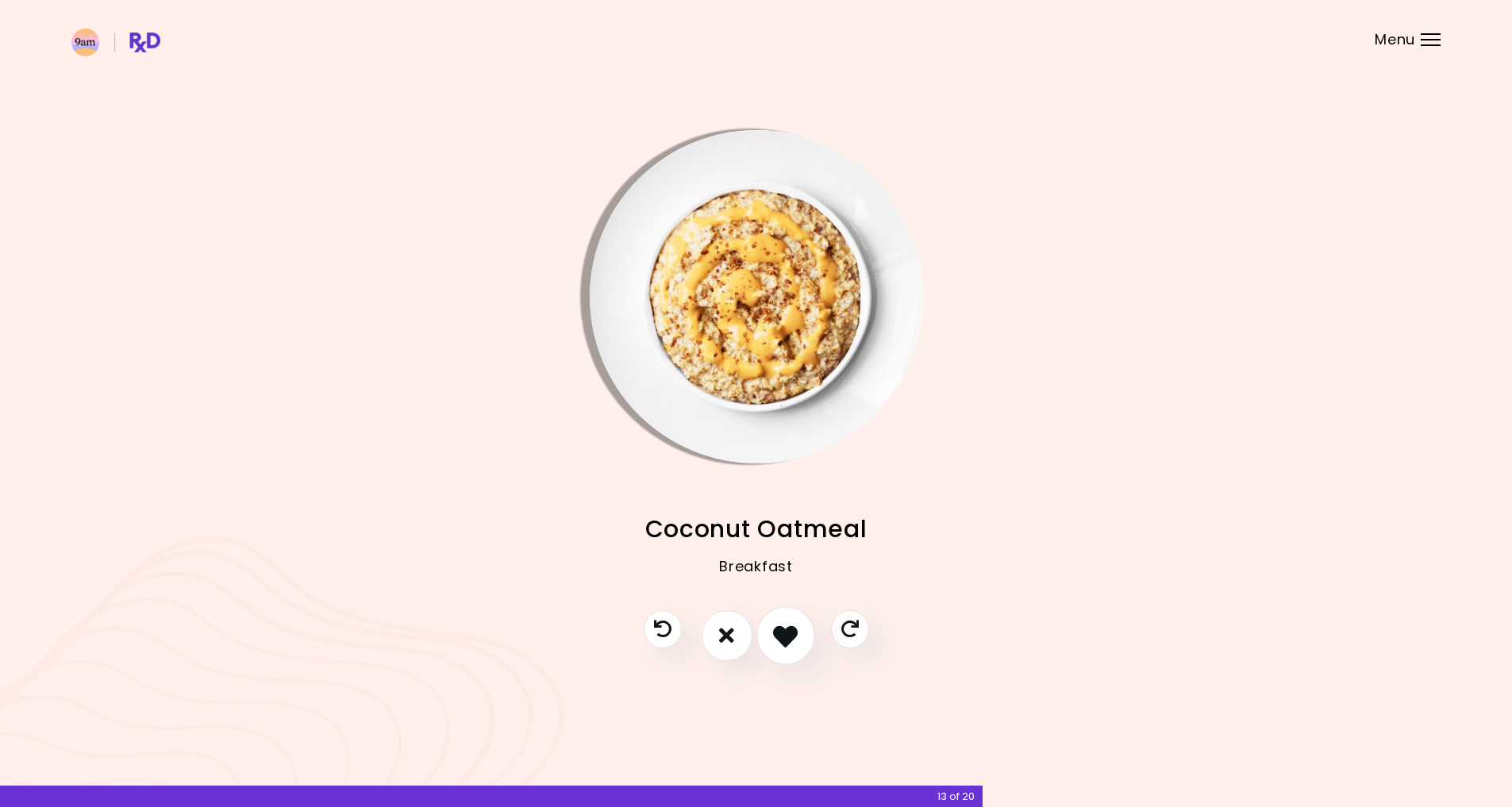
click at [787, 628] on icon "I like this recipe" at bounding box center [785, 635] width 24 height 24
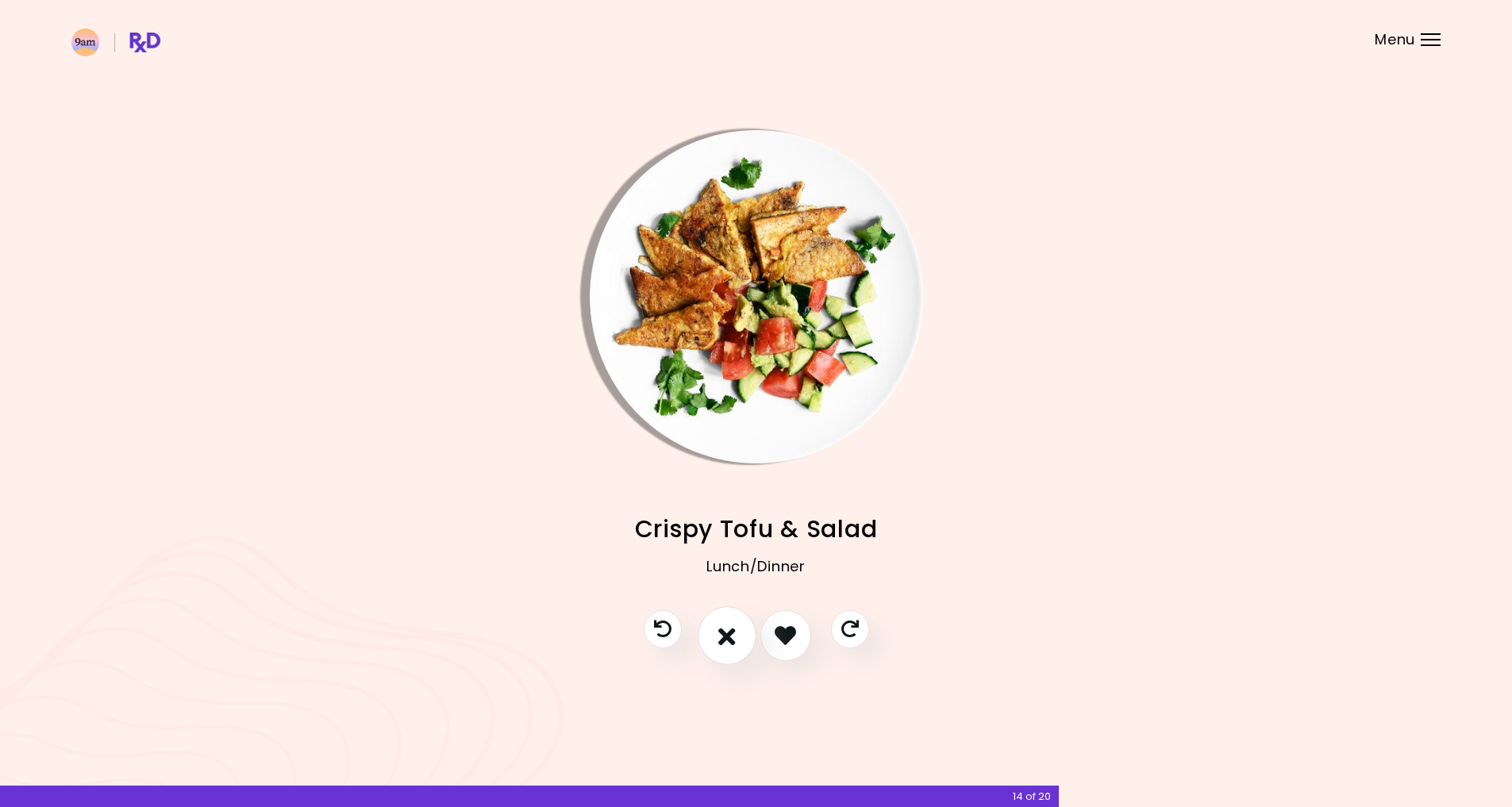
click at [742, 625] on button "I don't like this recipe" at bounding box center [726, 635] width 59 height 59
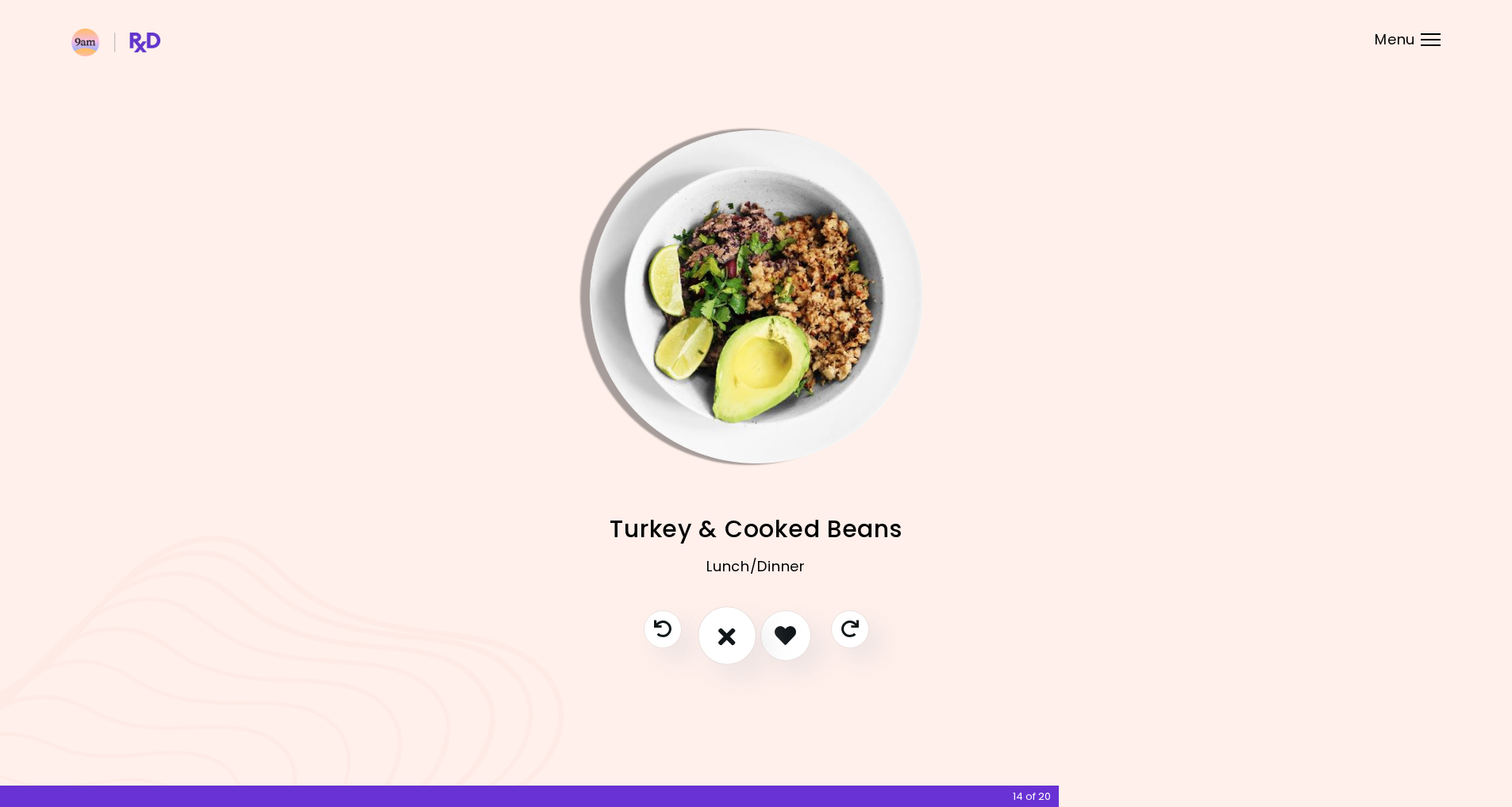
click at [742, 625] on button "I don't like this recipe" at bounding box center [726, 635] width 59 height 59
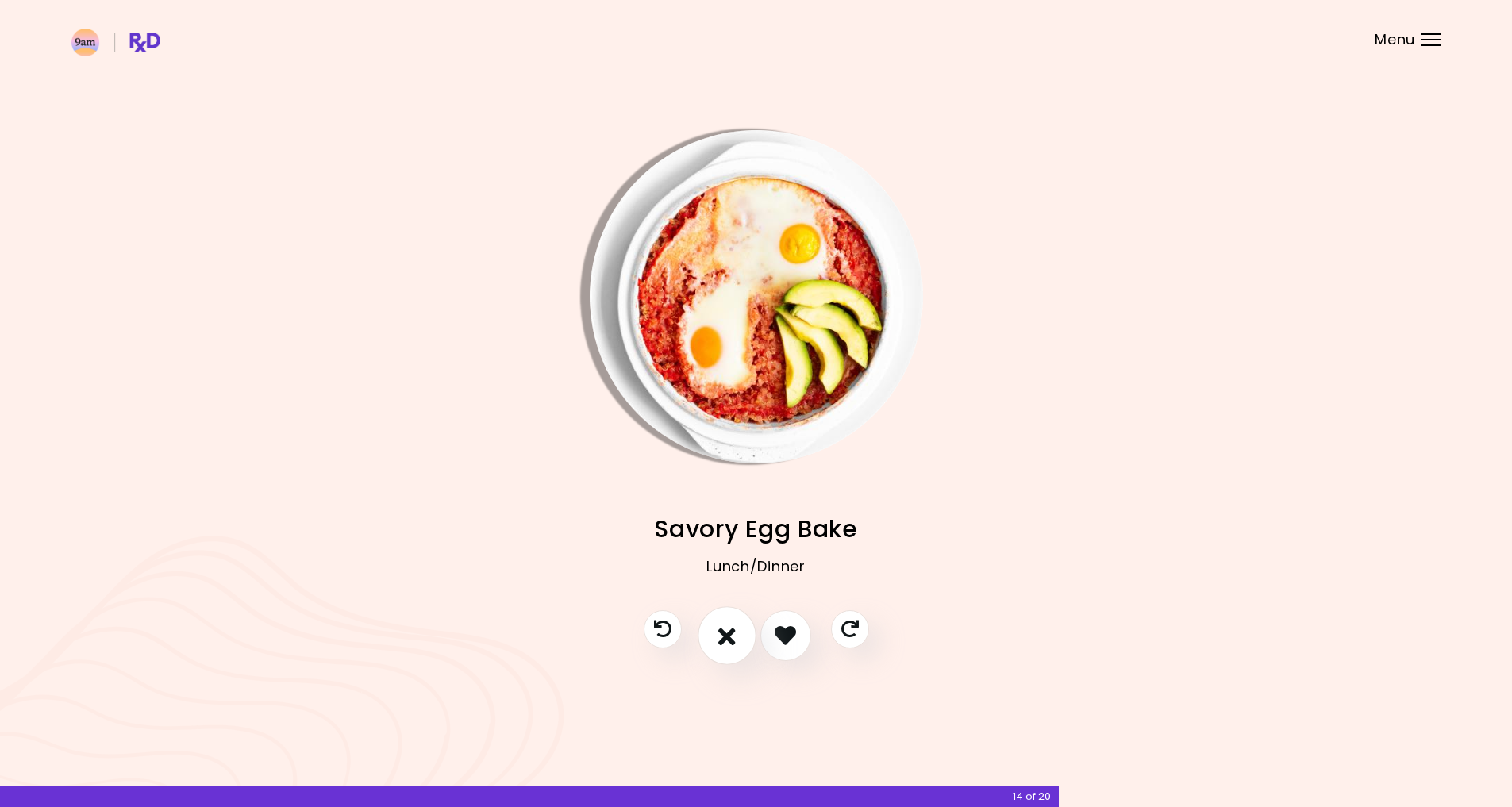
click at [741, 628] on button "I don't like this recipe" at bounding box center [726, 635] width 59 height 59
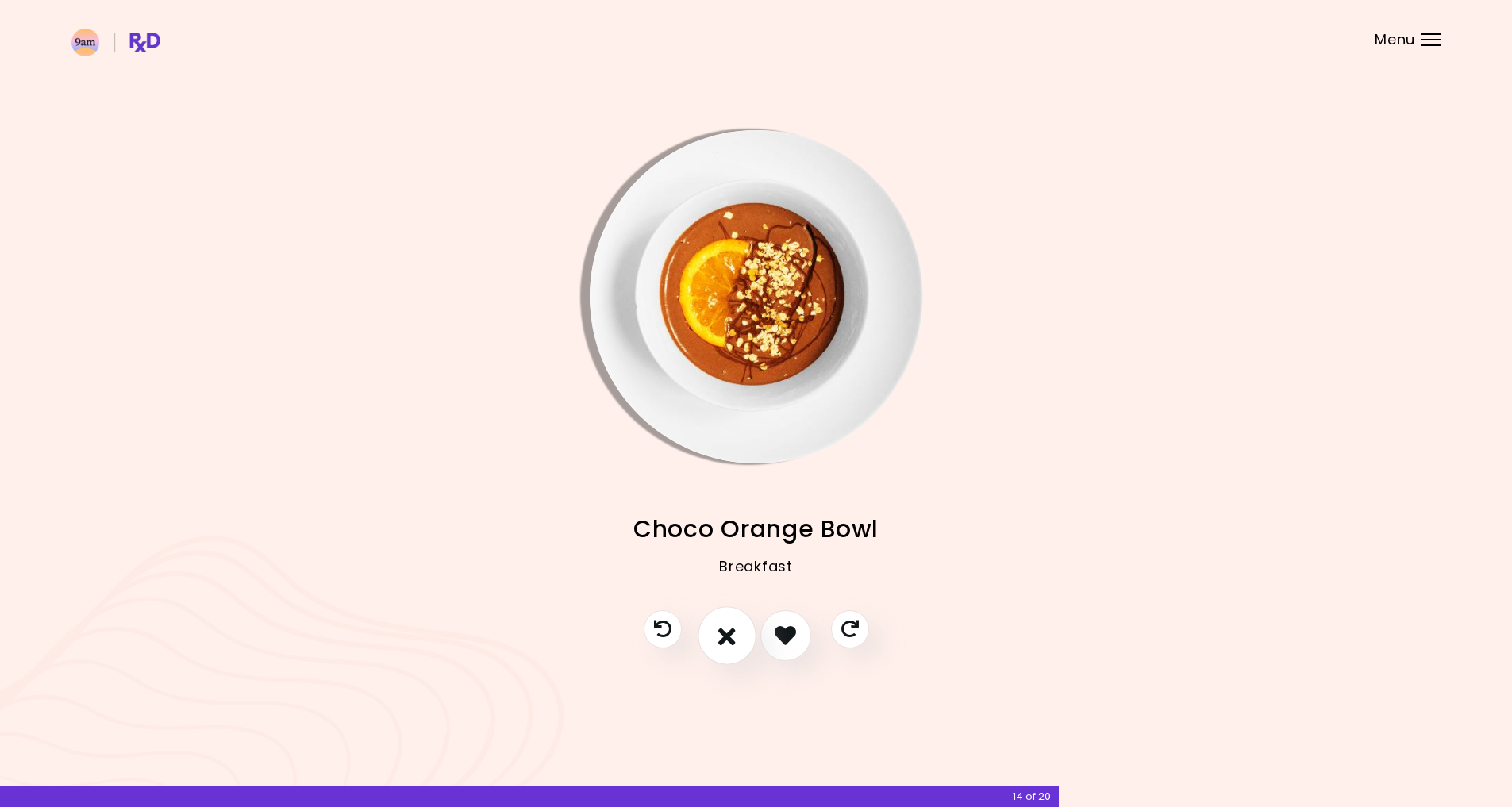
click at [741, 628] on button "I don't like this recipe" at bounding box center [726, 635] width 59 height 59
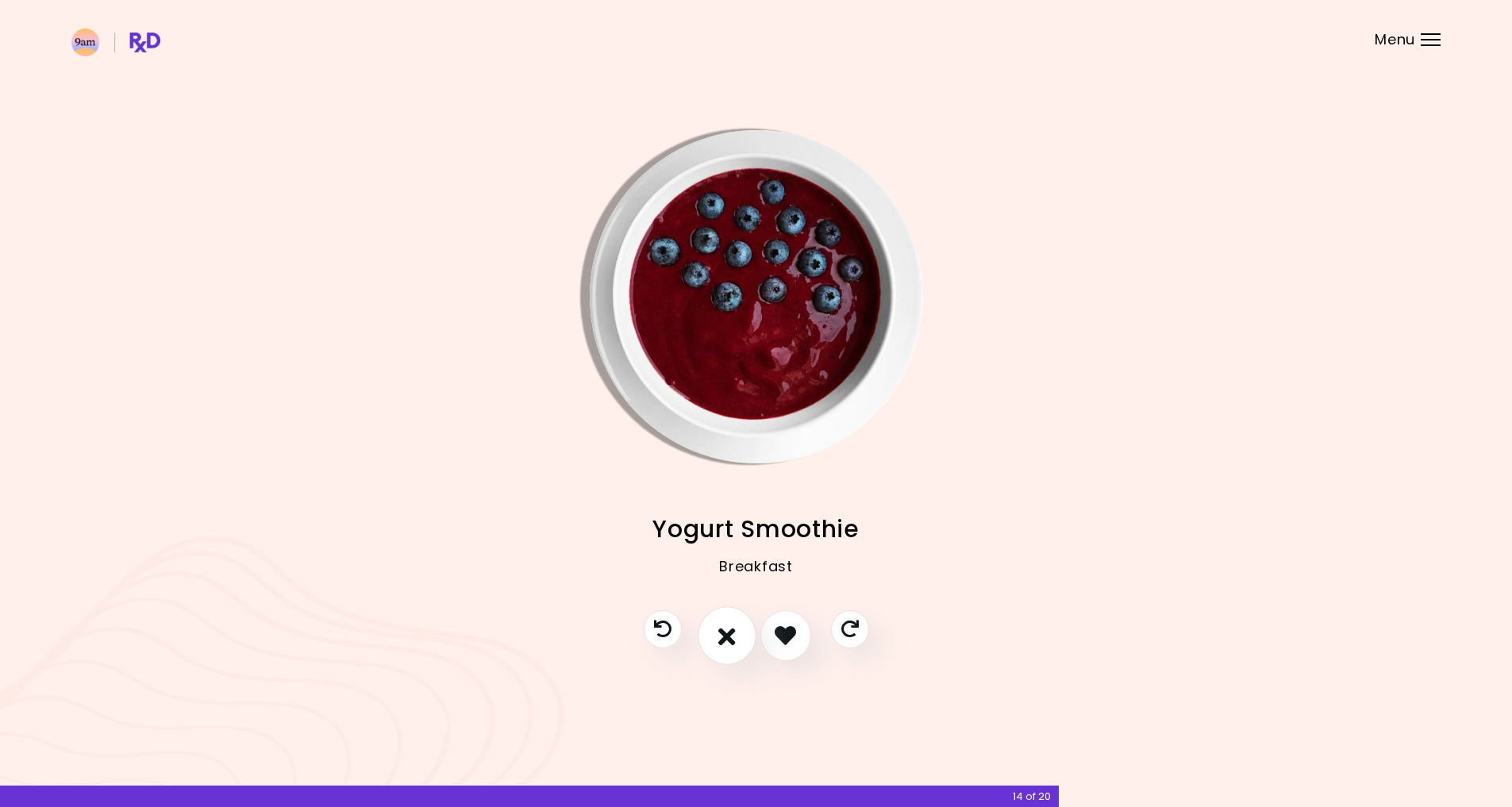
click at [740, 628] on button "I don't like this recipe" at bounding box center [726, 635] width 59 height 59
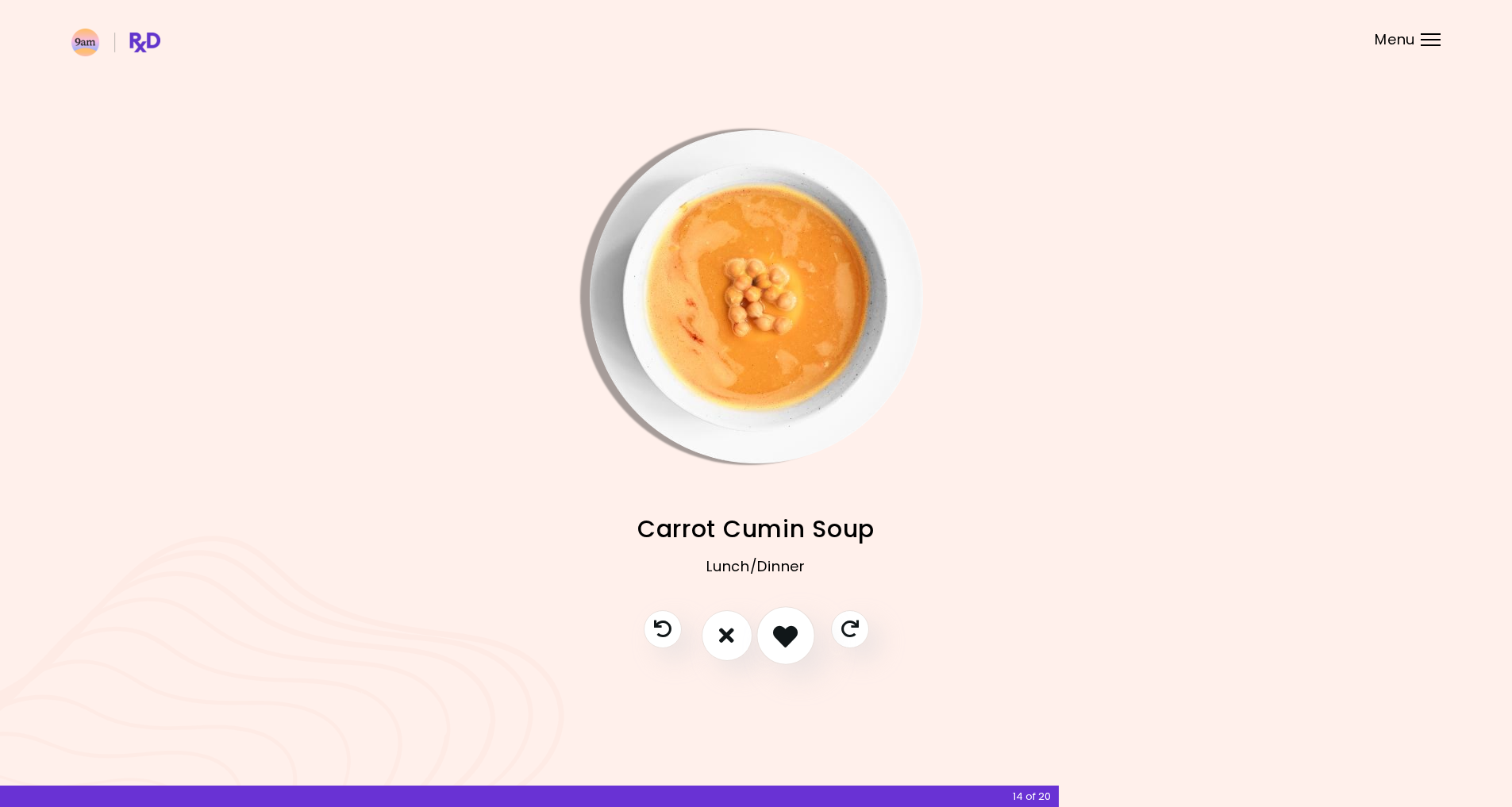
click at [783, 630] on icon "I like this recipe" at bounding box center [785, 635] width 24 height 24
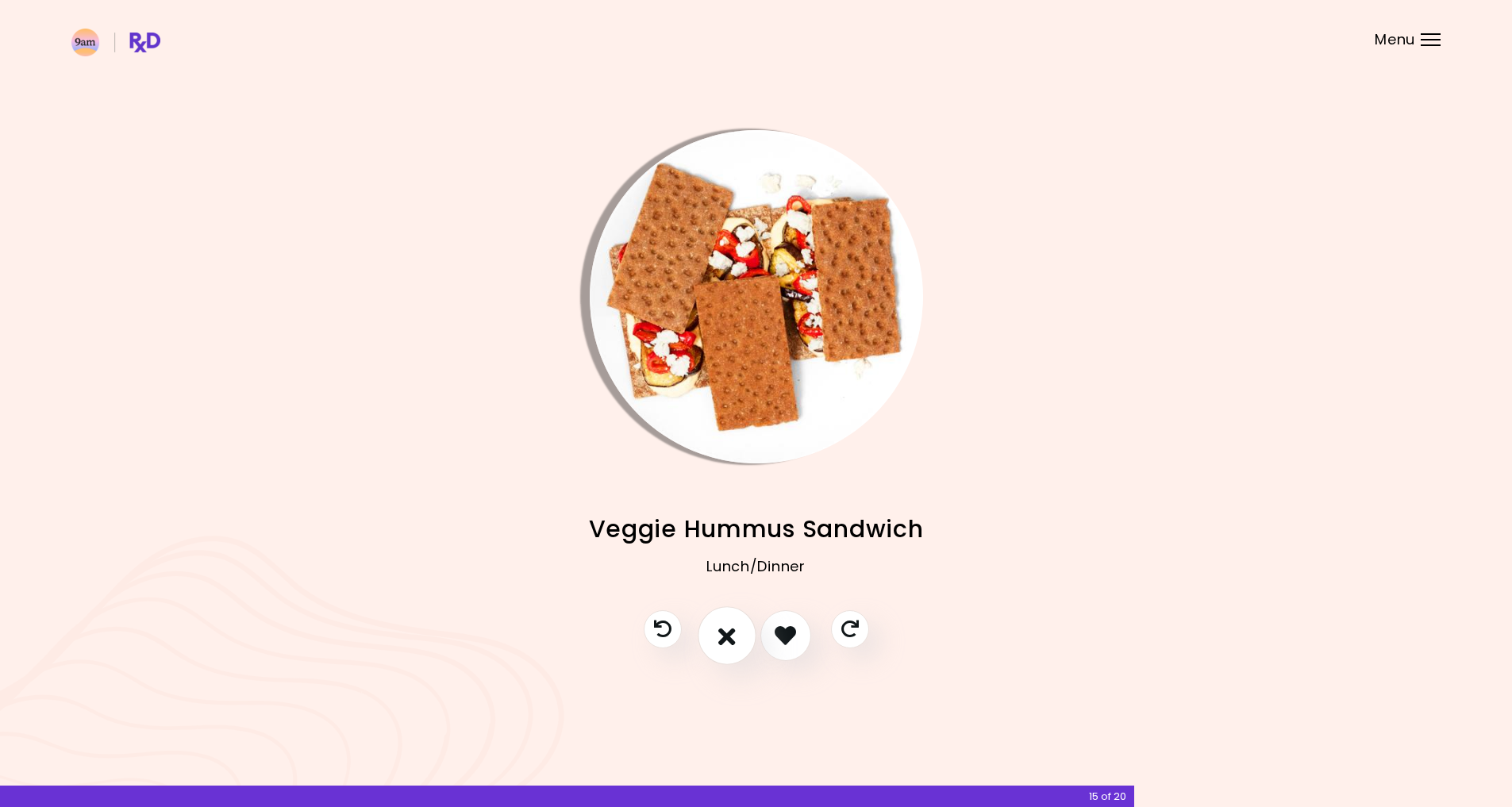
click at [737, 630] on button "I don't like this recipe" at bounding box center [726, 635] width 59 height 59
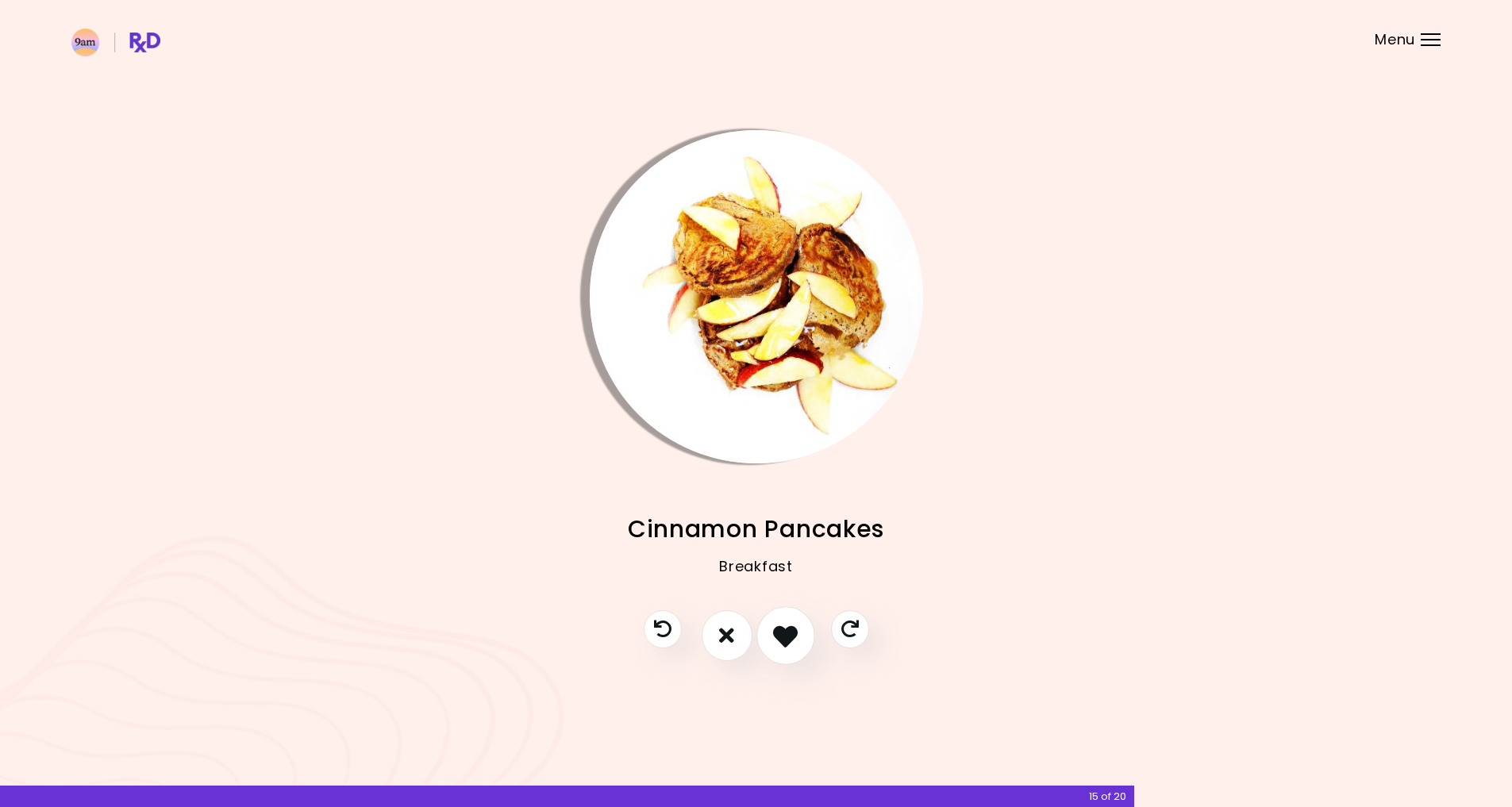
click at [783, 632] on icon "I like this recipe" at bounding box center [785, 635] width 24 height 24
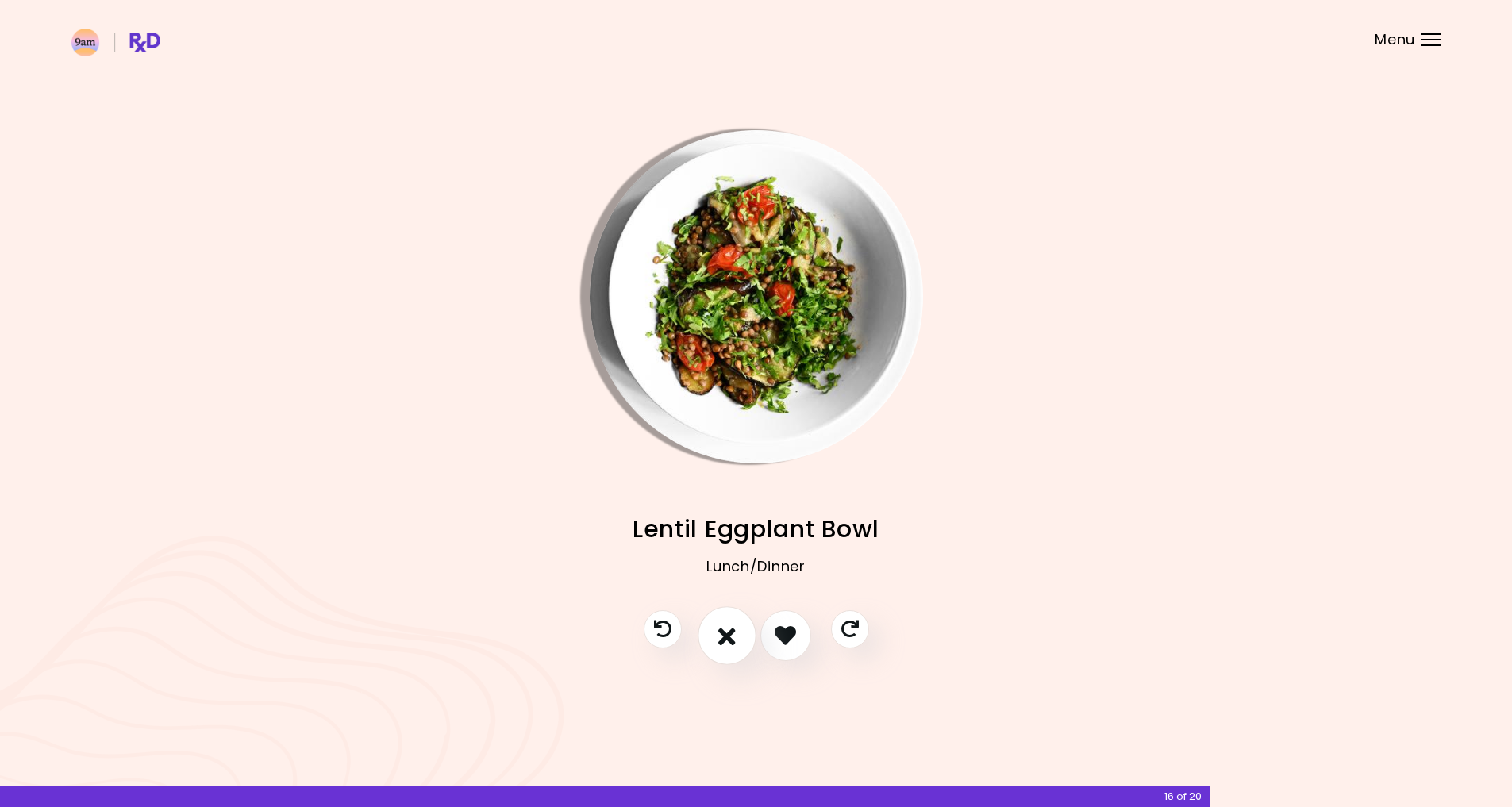
click at [729, 631] on icon "I don't like this recipe" at bounding box center [726, 635] width 17 height 24
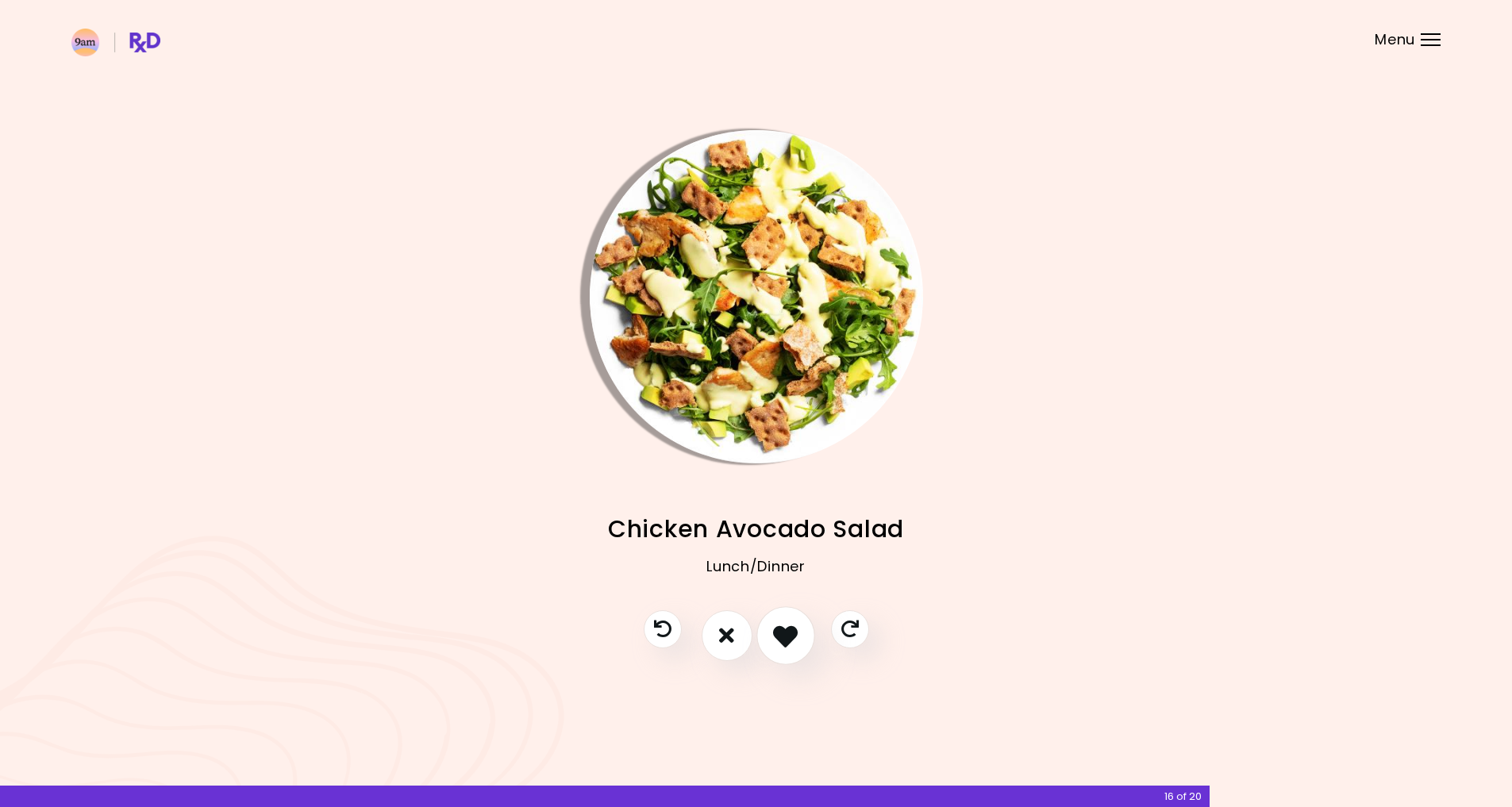
click at [781, 632] on icon "I like this recipe" at bounding box center [785, 635] width 24 height 24
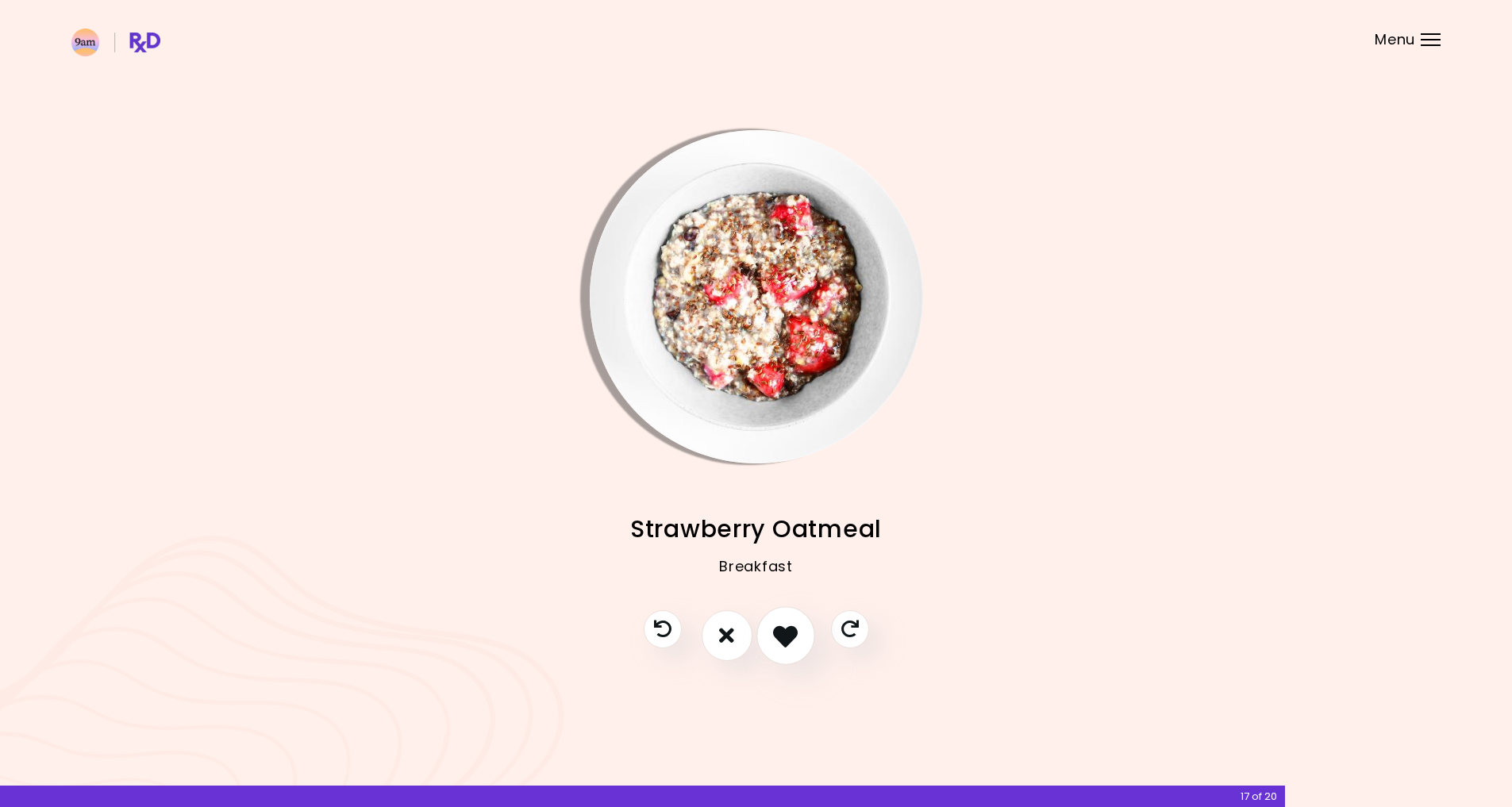
click at [781, 632] on icon "I like this recipe" at bounding box center [785, 635] width 24 height 24
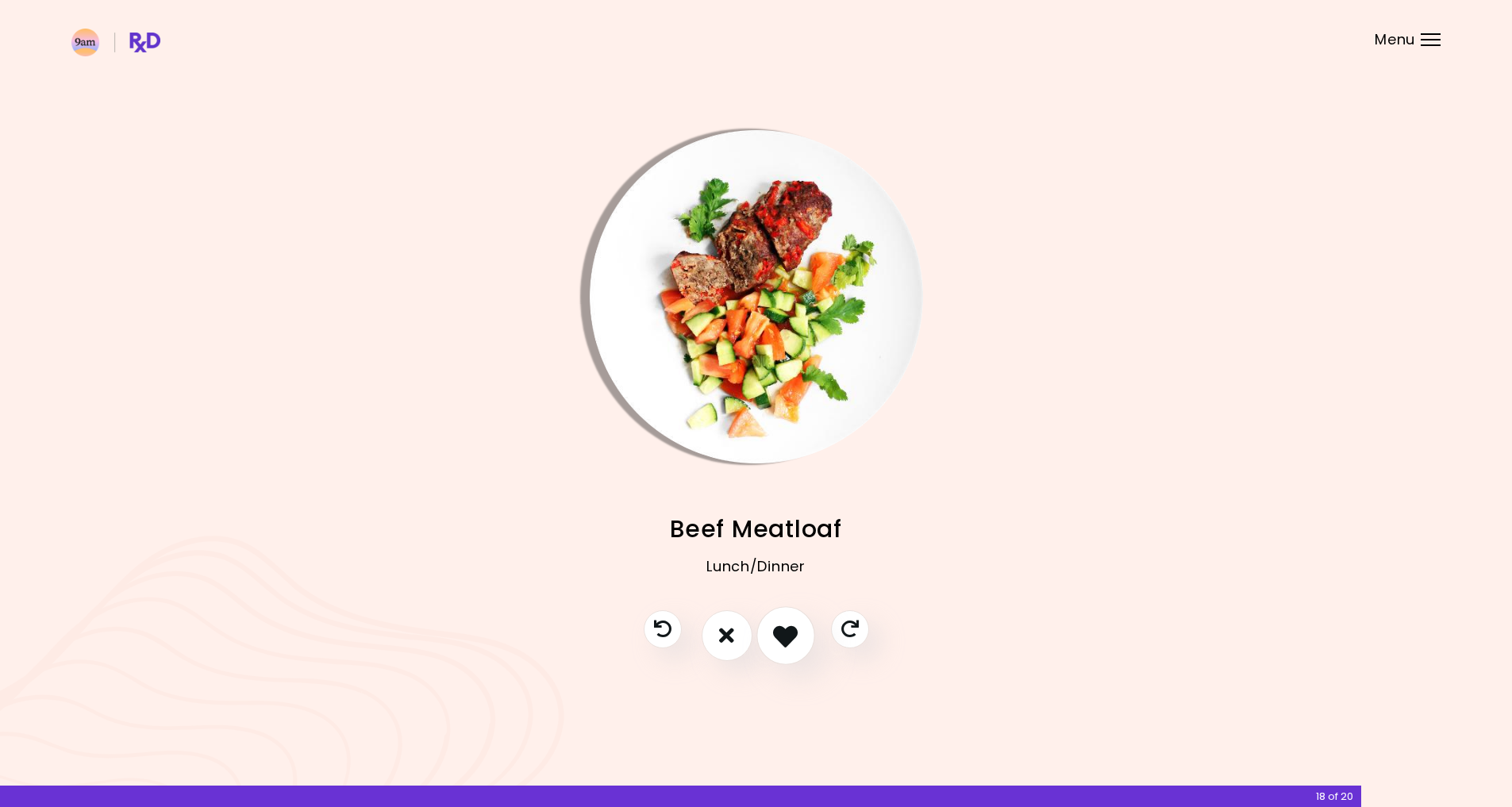
click at [781, 630] on icon "I like this recipe" at bounding box center [785, 635] width 24 height 24
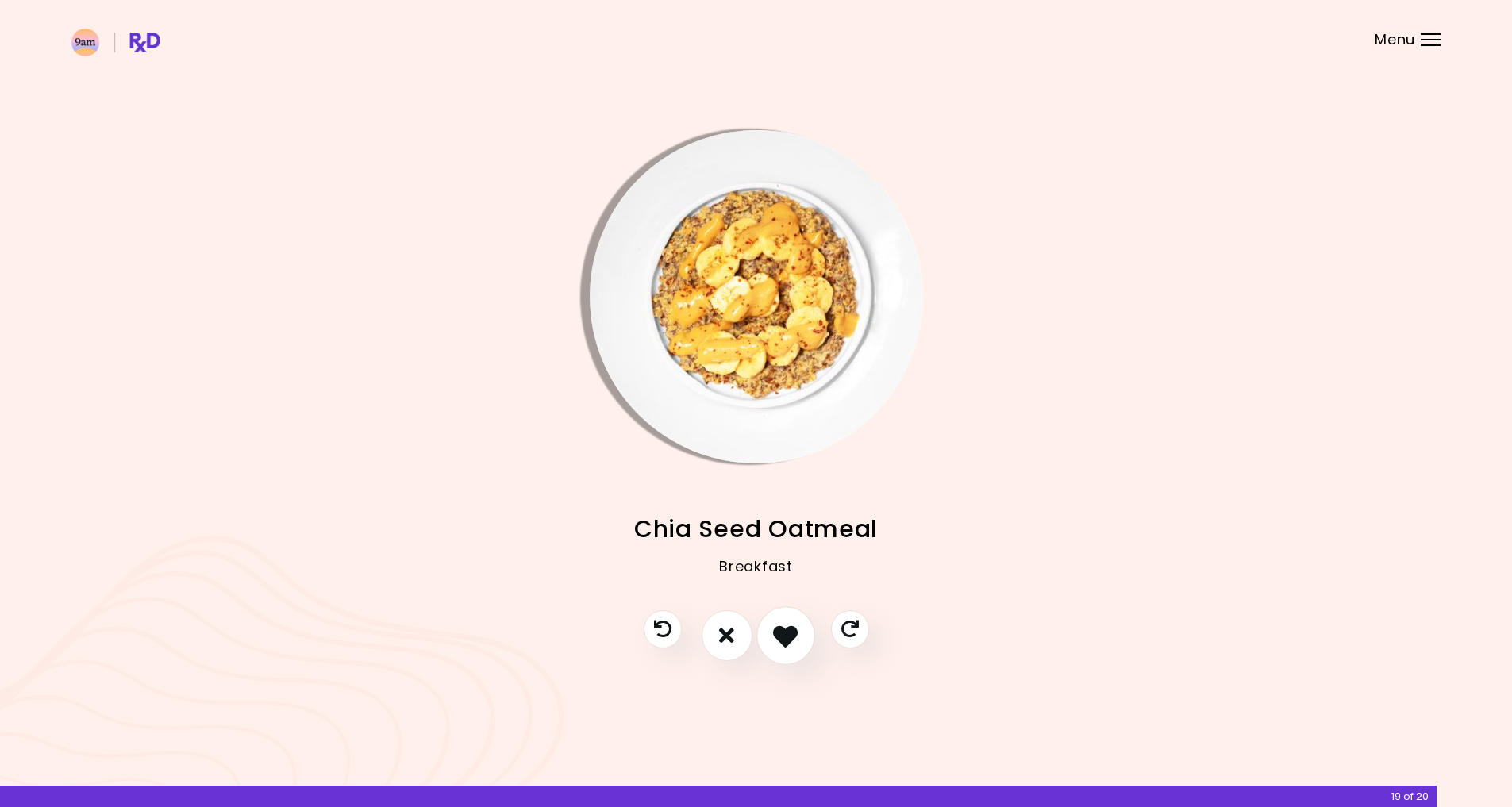
click at [787, 630] on icon "I like this recipe" at bounding box center [785, 635] width 24 height 24
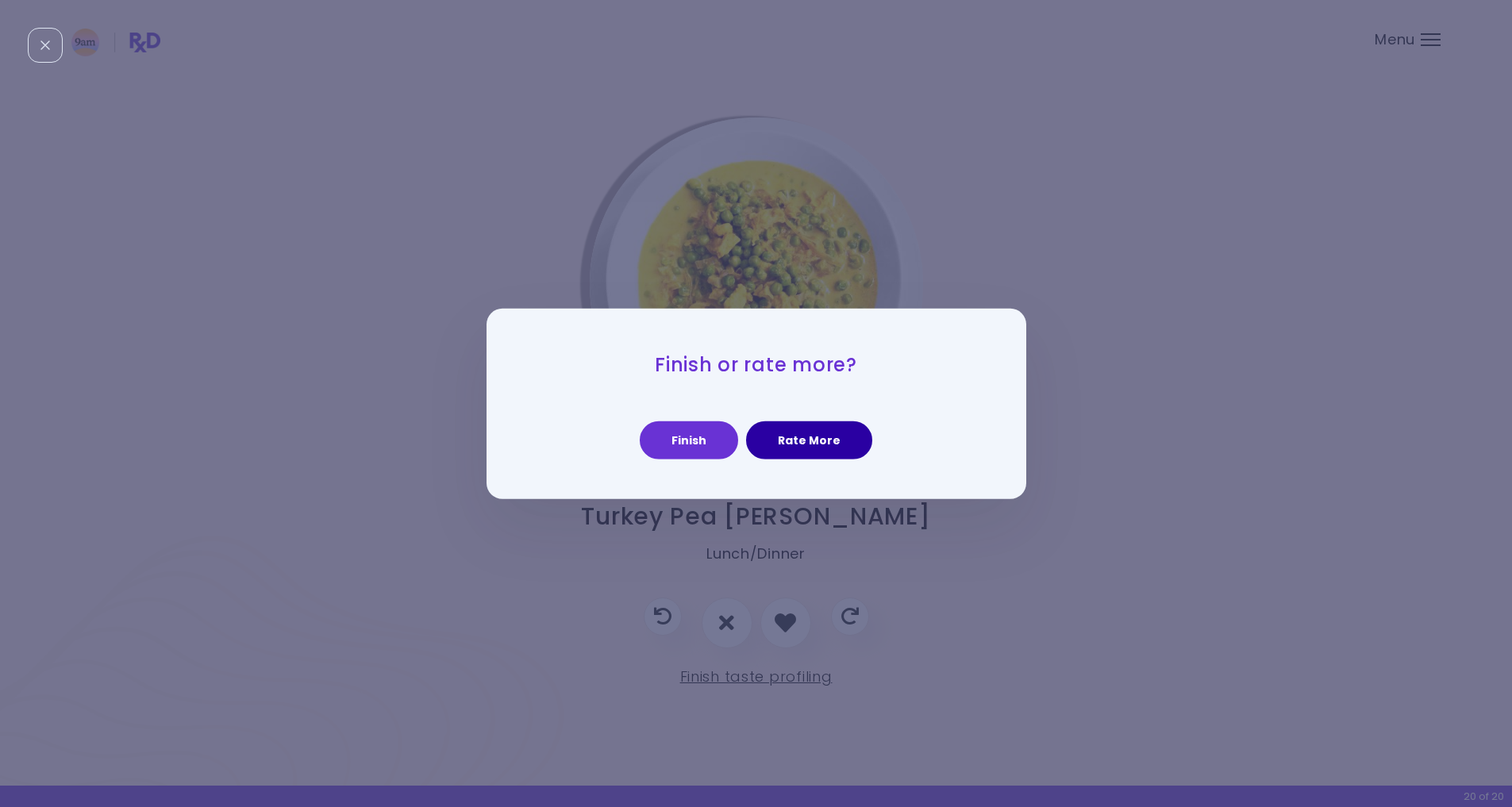
click at [828, 443] on button "Rate More" at bounding box center [809, 440] width 126 height 38
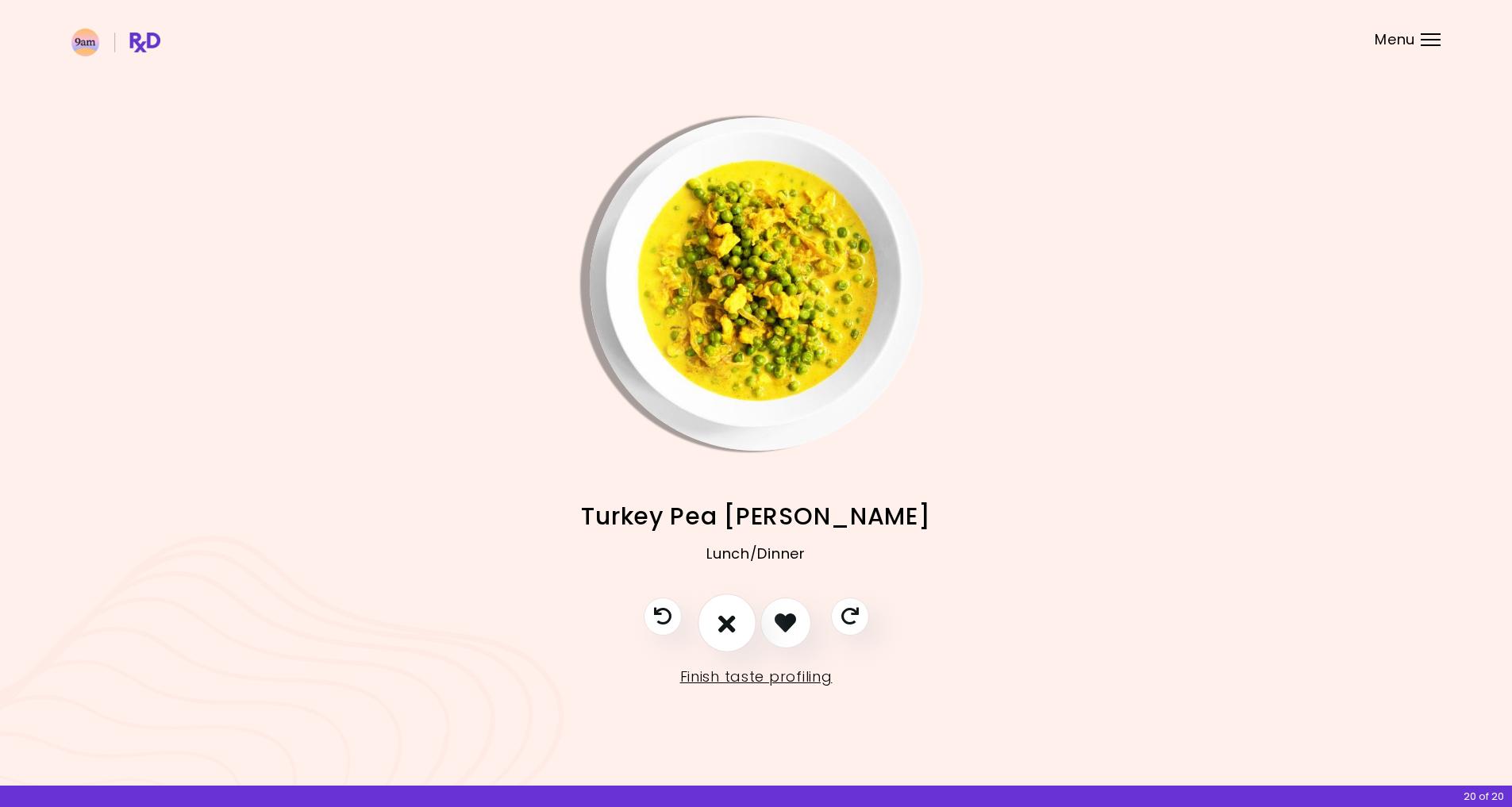
click at [728, 620] on icon "I don't like this recipe" at bounding box center [726, 622] width 17 height 24
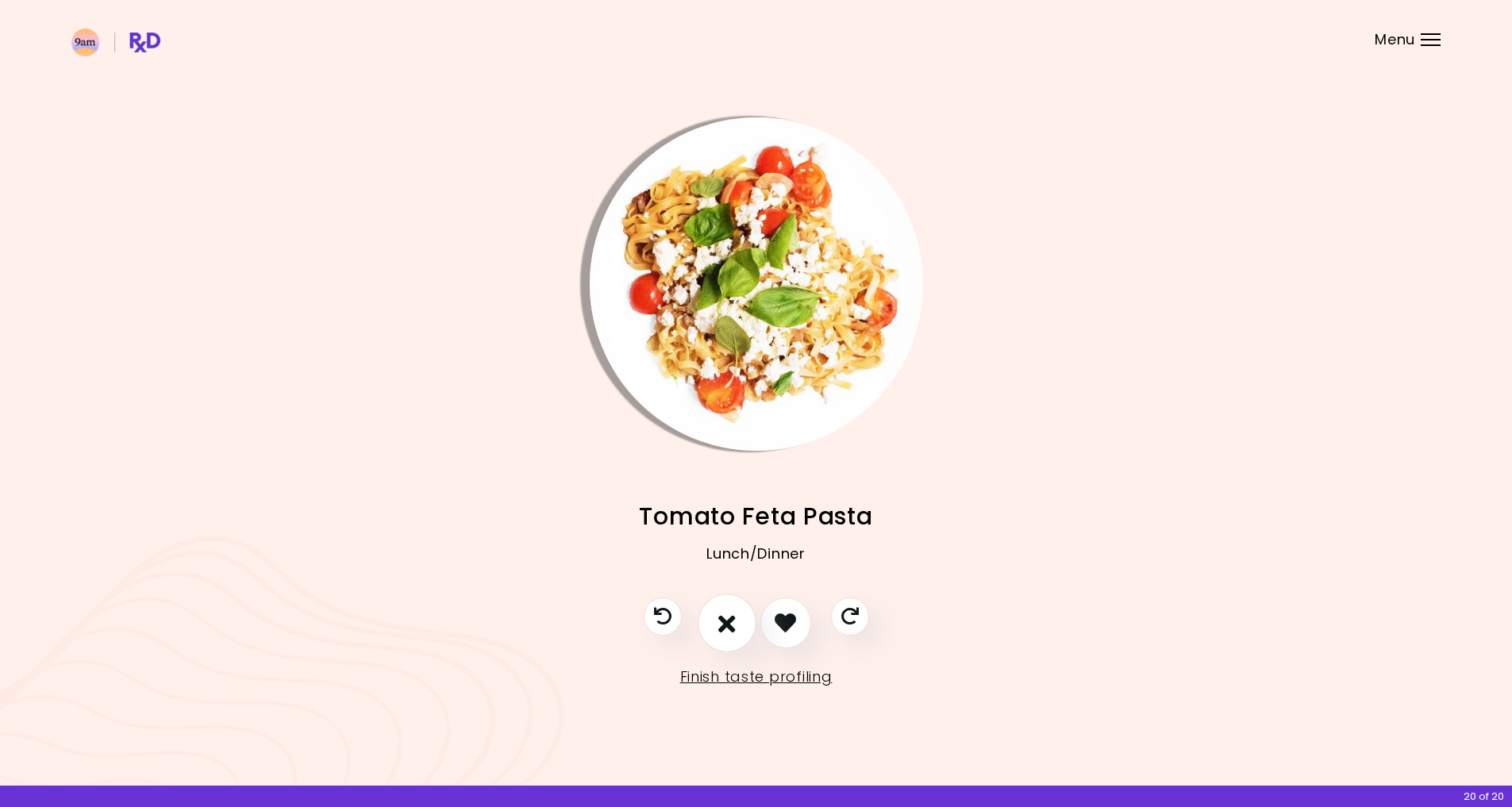
click at [729, 620] on icon "I don't like this recipe" at bounding box center [726, 622] width 17 height 24
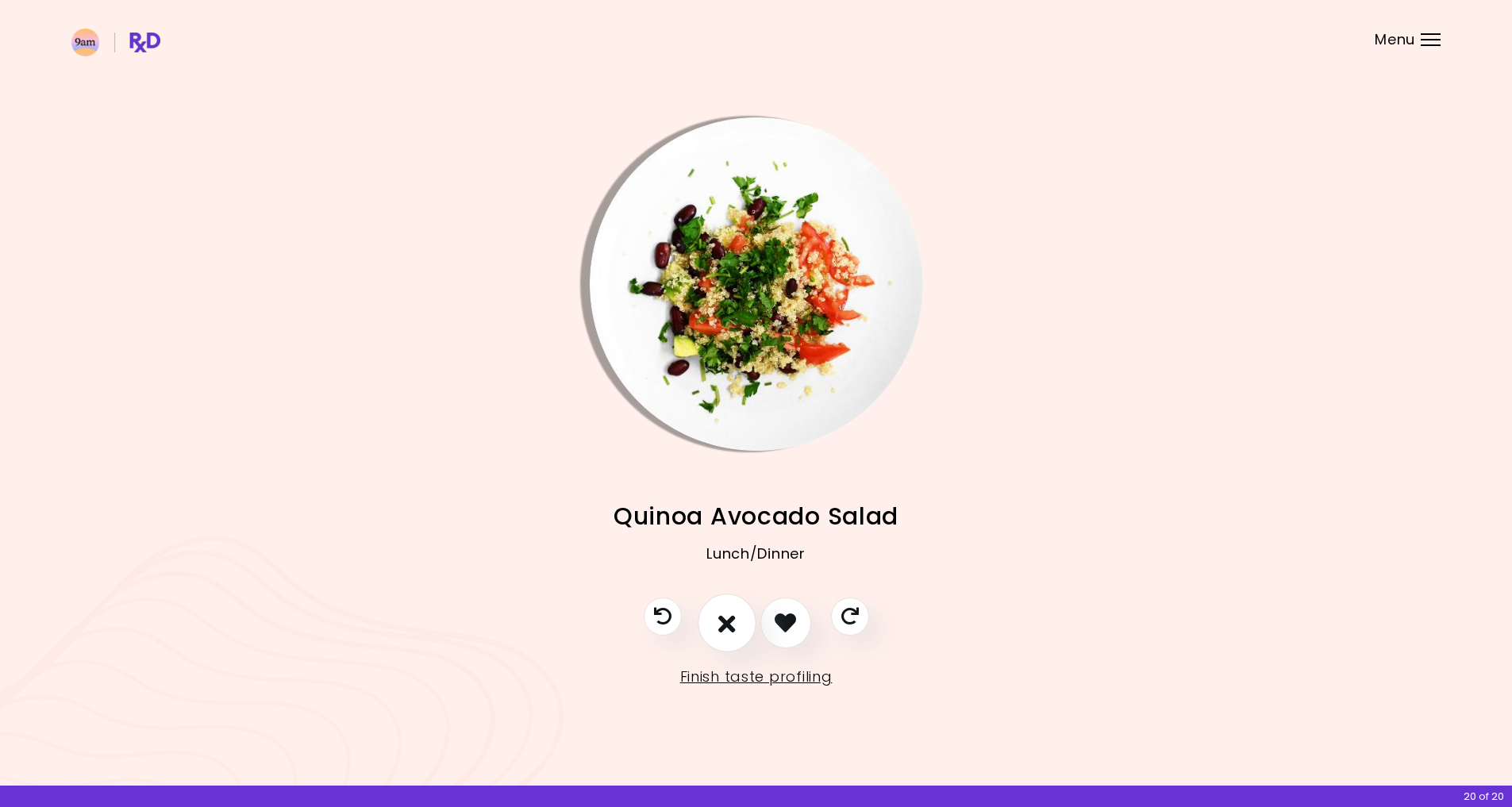
click at [729, 620] on icon "I don't like this recipe" at bounding box center [726, 622] width 17 height 24
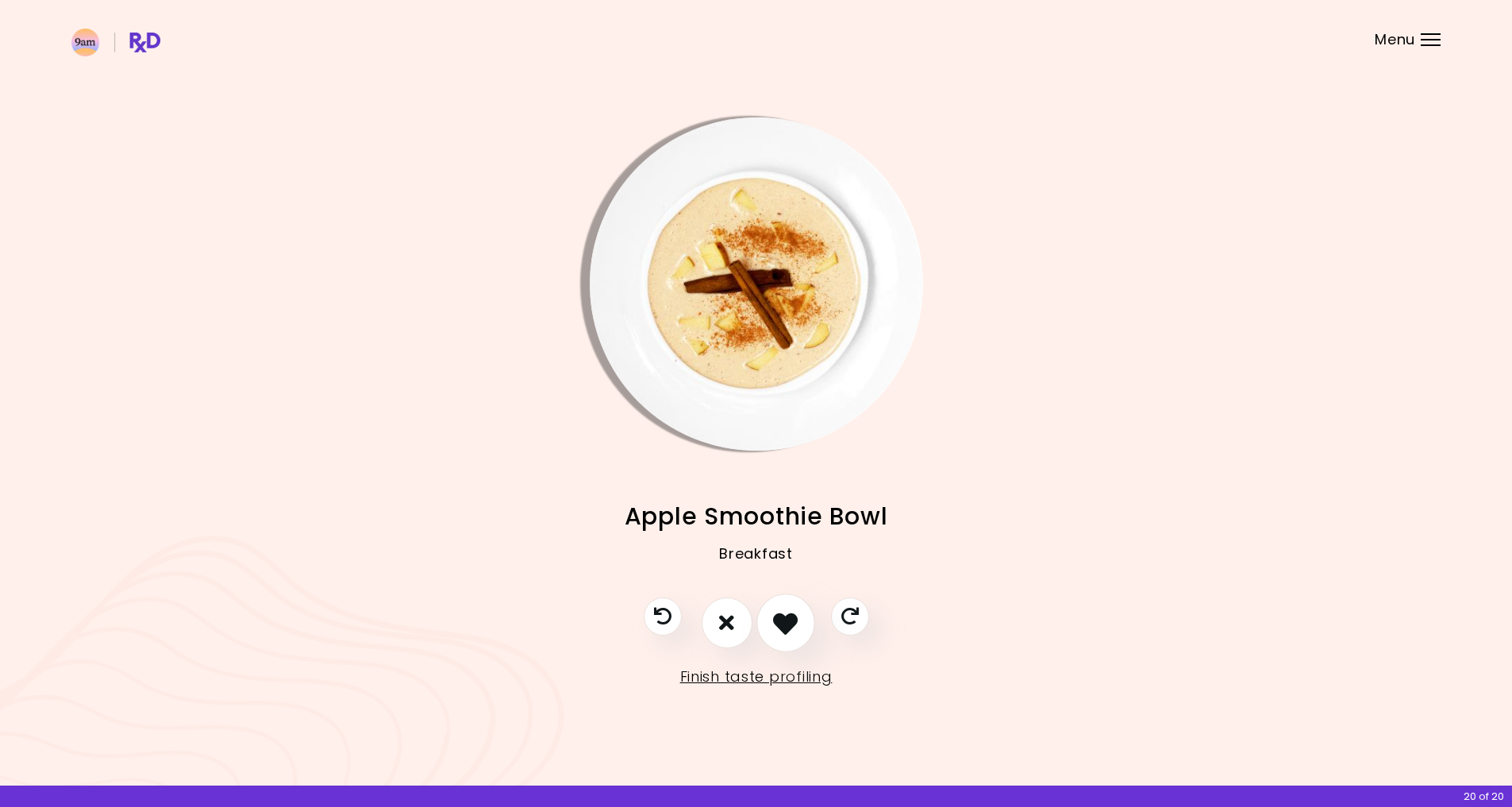
click at [783, 624] on icon "I like this recipe" at bounding box center [785, 622] width 24 height 24
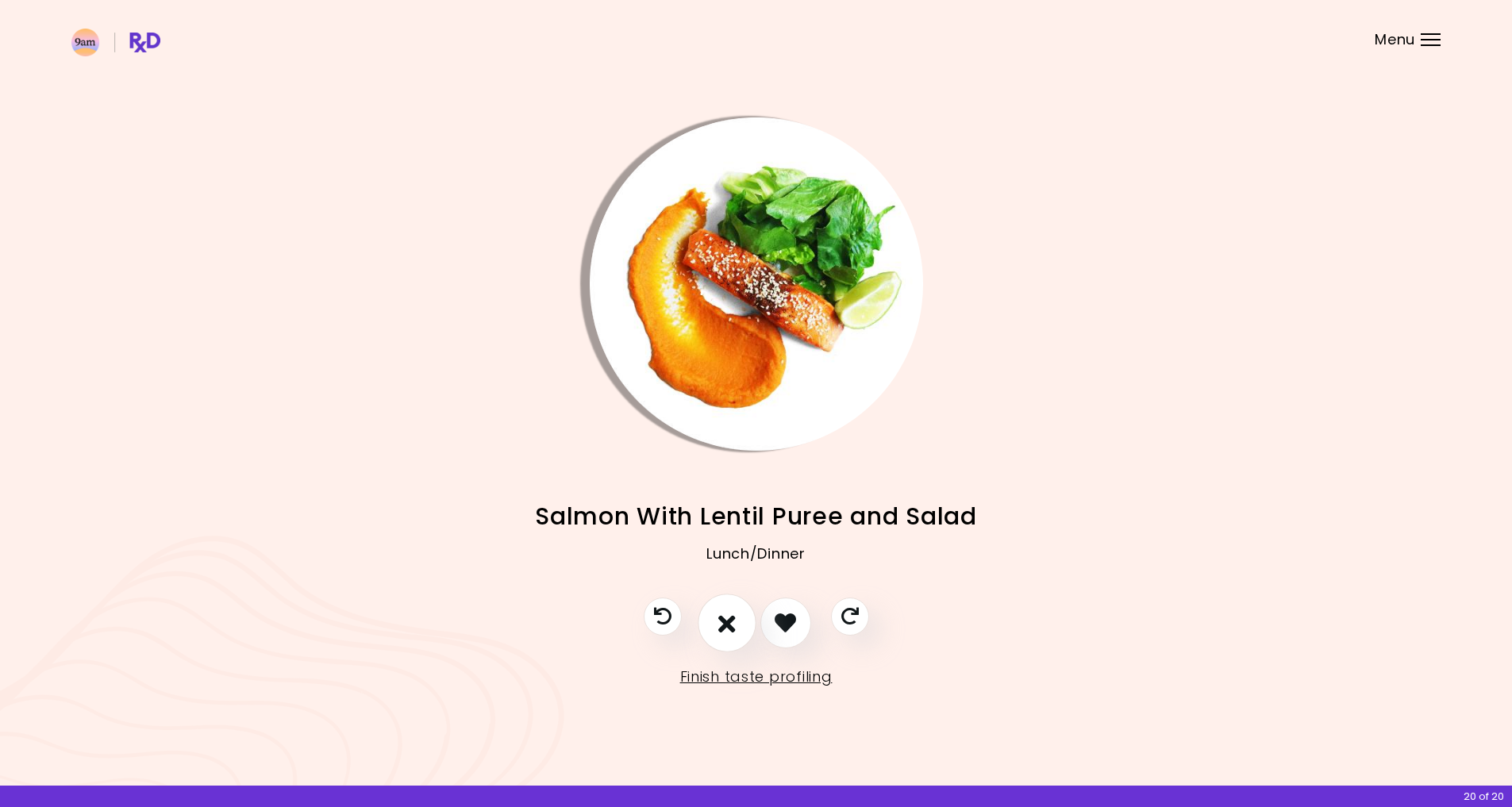
click at [730, 619] on icon "I don't like this recipe" at bounding box center [726, 622] width 17 height 24
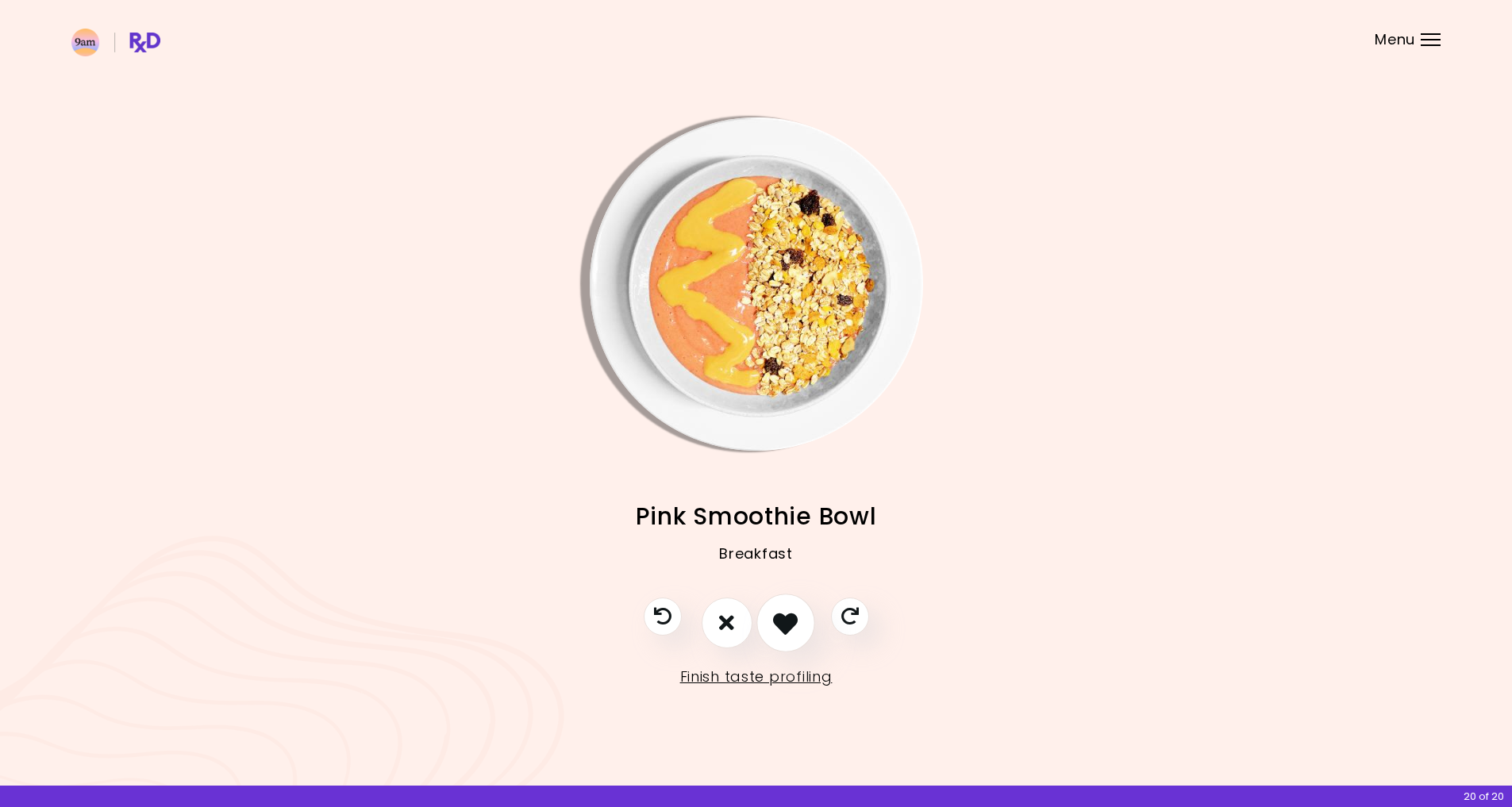
click at [784, 619] on icon "I like this recipe" at bounding box center [785, 622] width 24 height 24
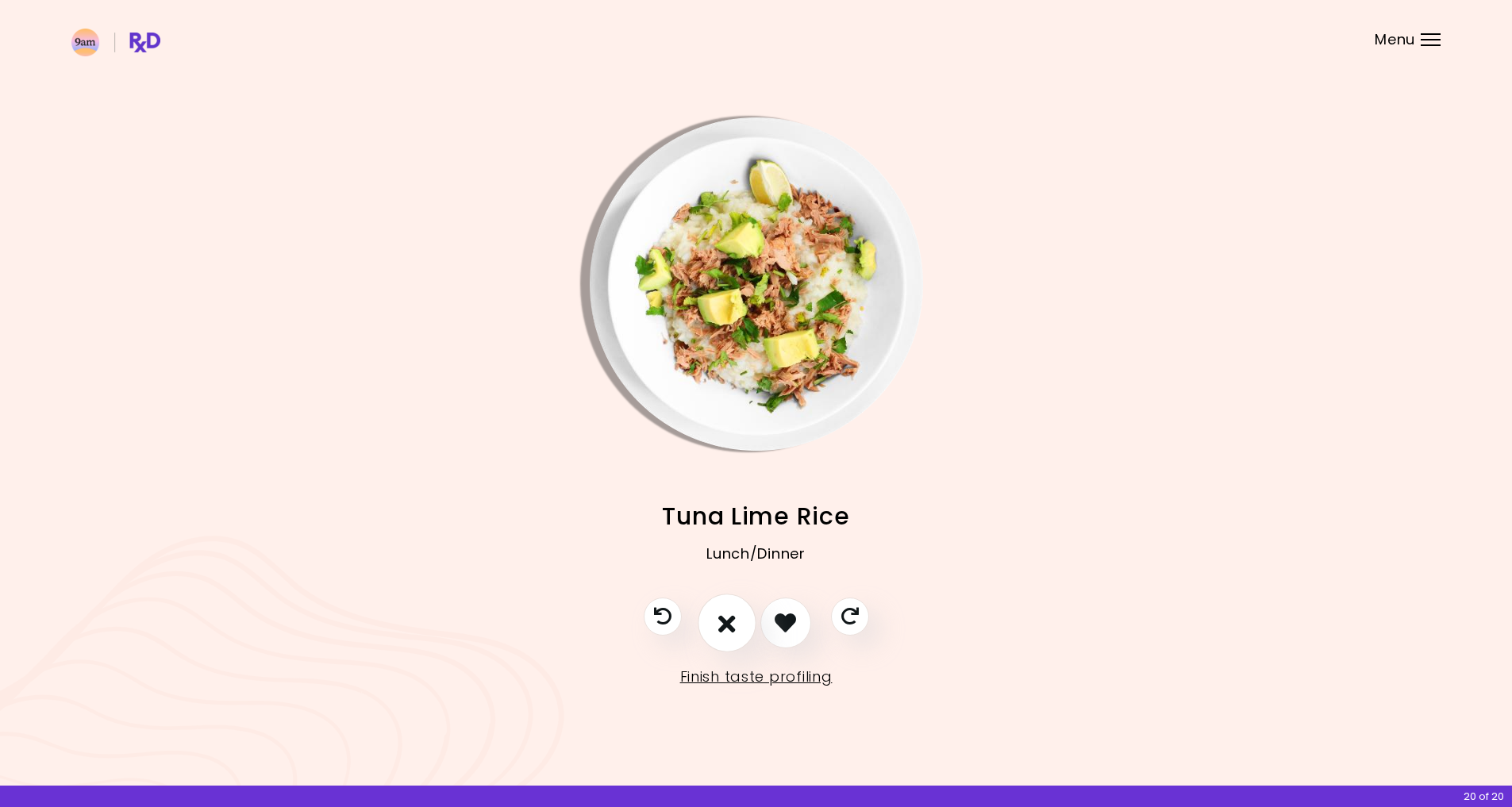
click at [722, 618] on icon "I don't like this recipe" at bounding box center [726, 622] width 17 height 24
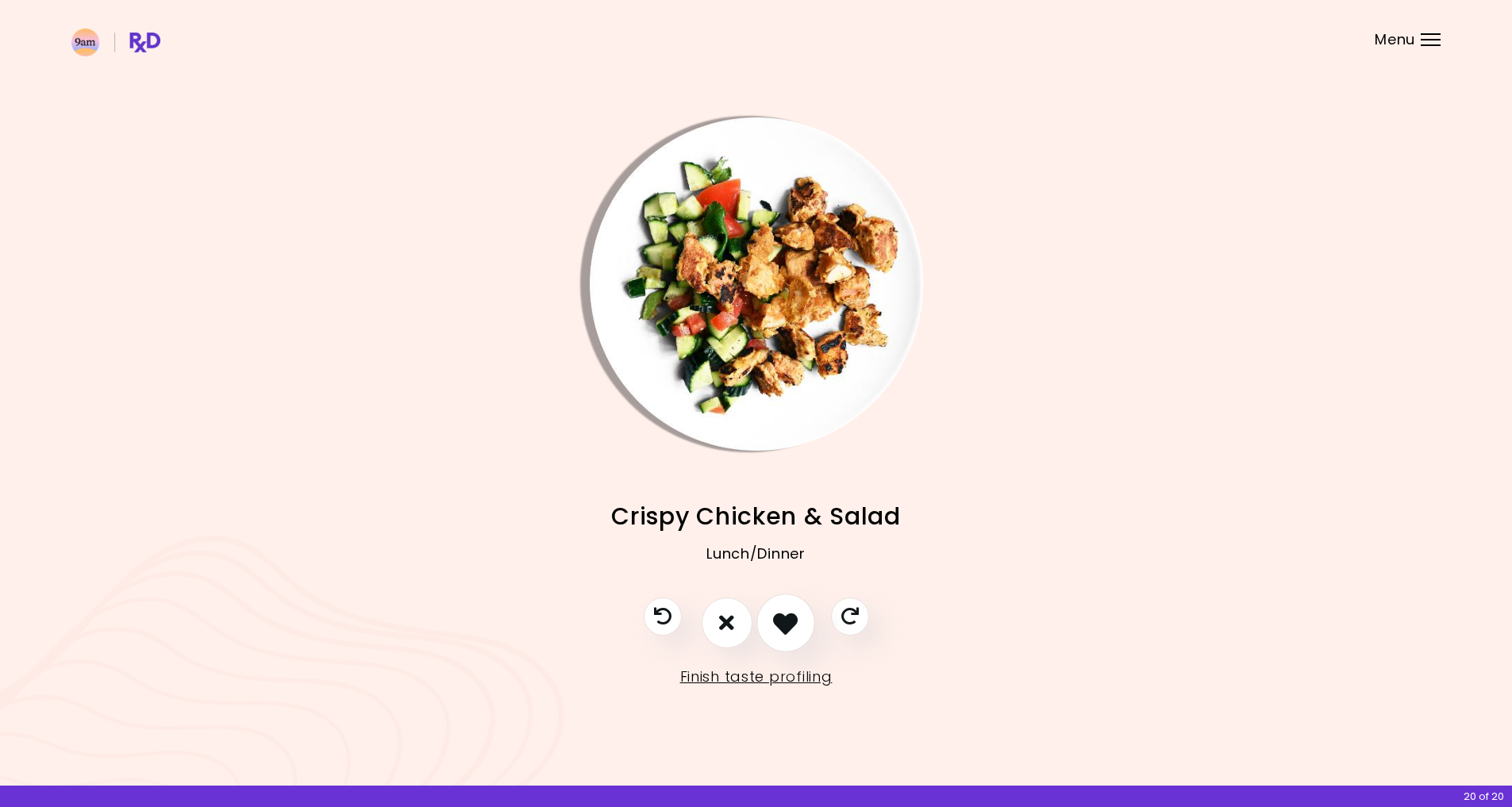
click at [784, 616] on icon "I like this recipe" at bounding box center [785, 622] width 24 height 24
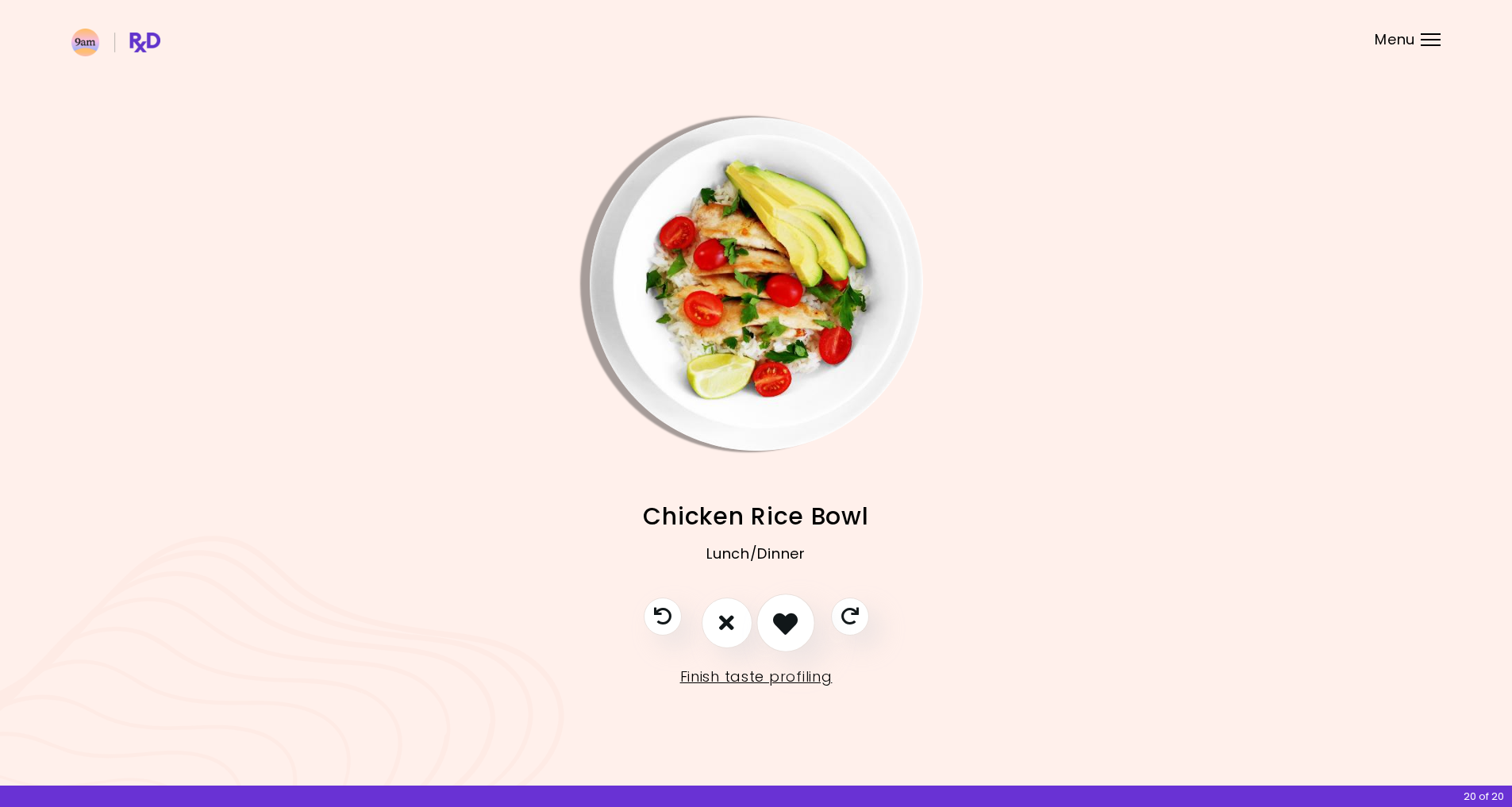
click at [788, 619] on icon "I like this recipe" at bounding box center [785, 622] width 24 height 24
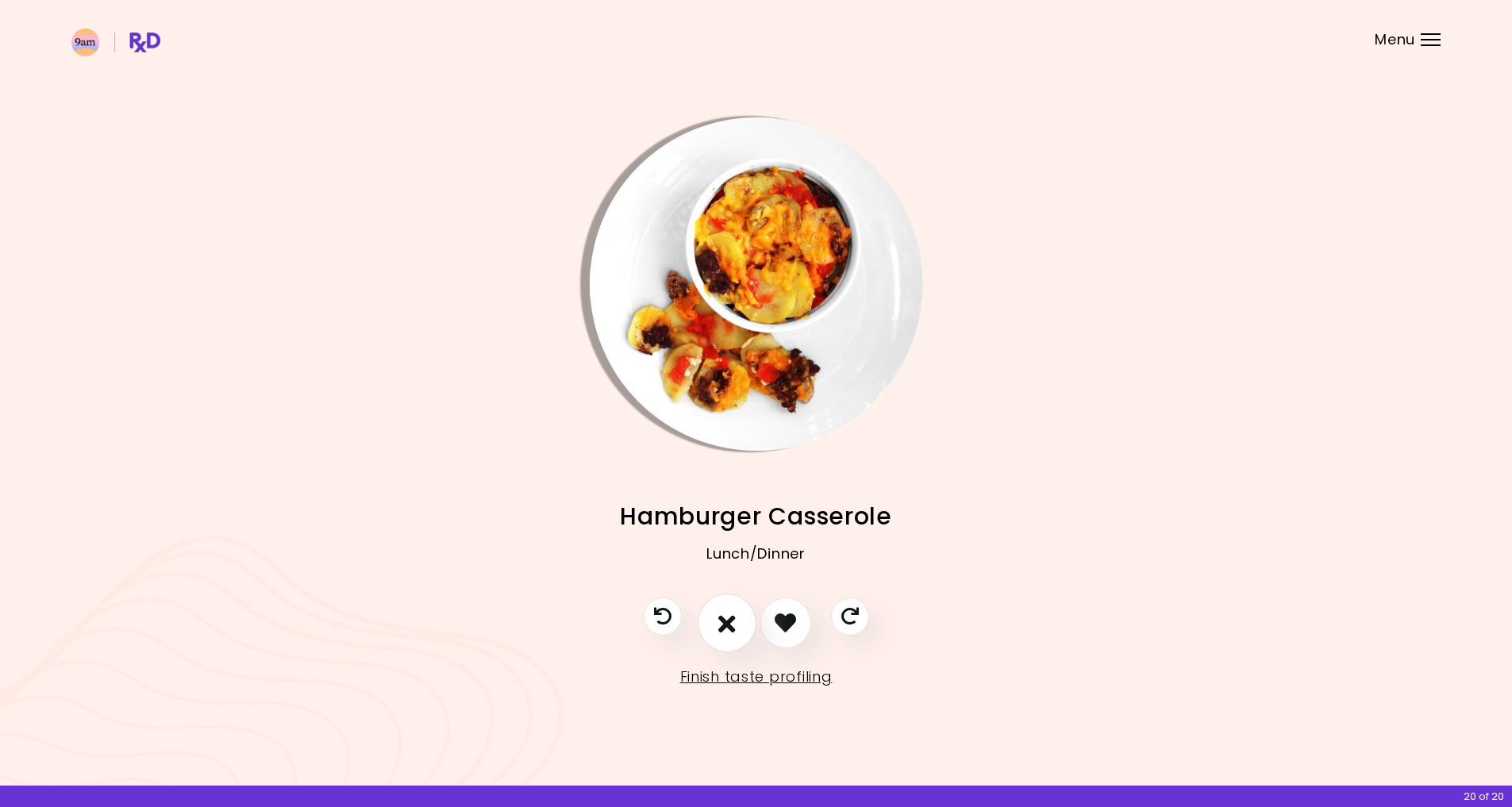
click at [748, 615] on button "I don't like this recipe" at bounding box center [726, 622] width 59 height 59
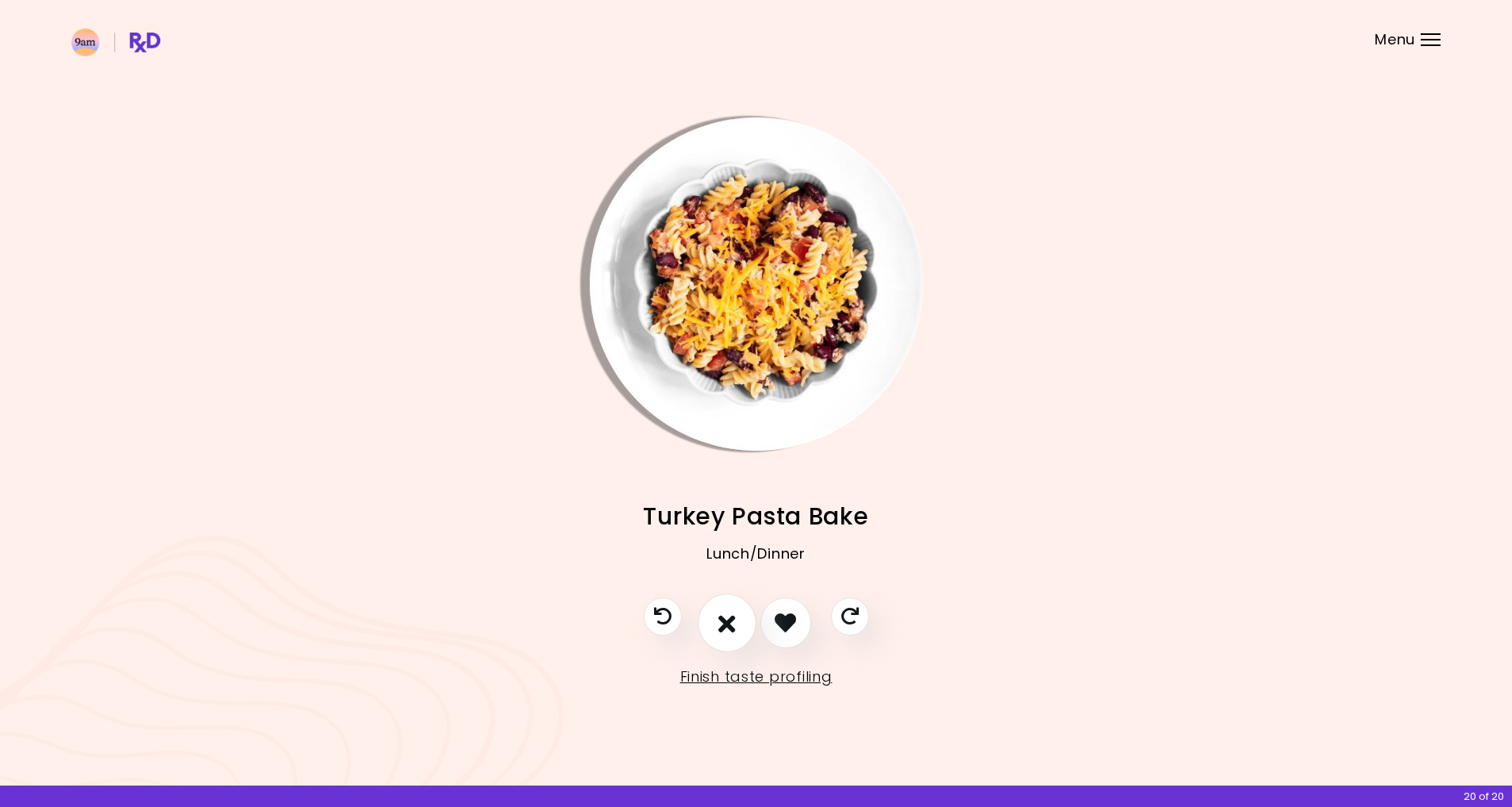
click at [737, 620] on button "I don't like this recipe" at bounding box center [726, 622] width 59 height 59
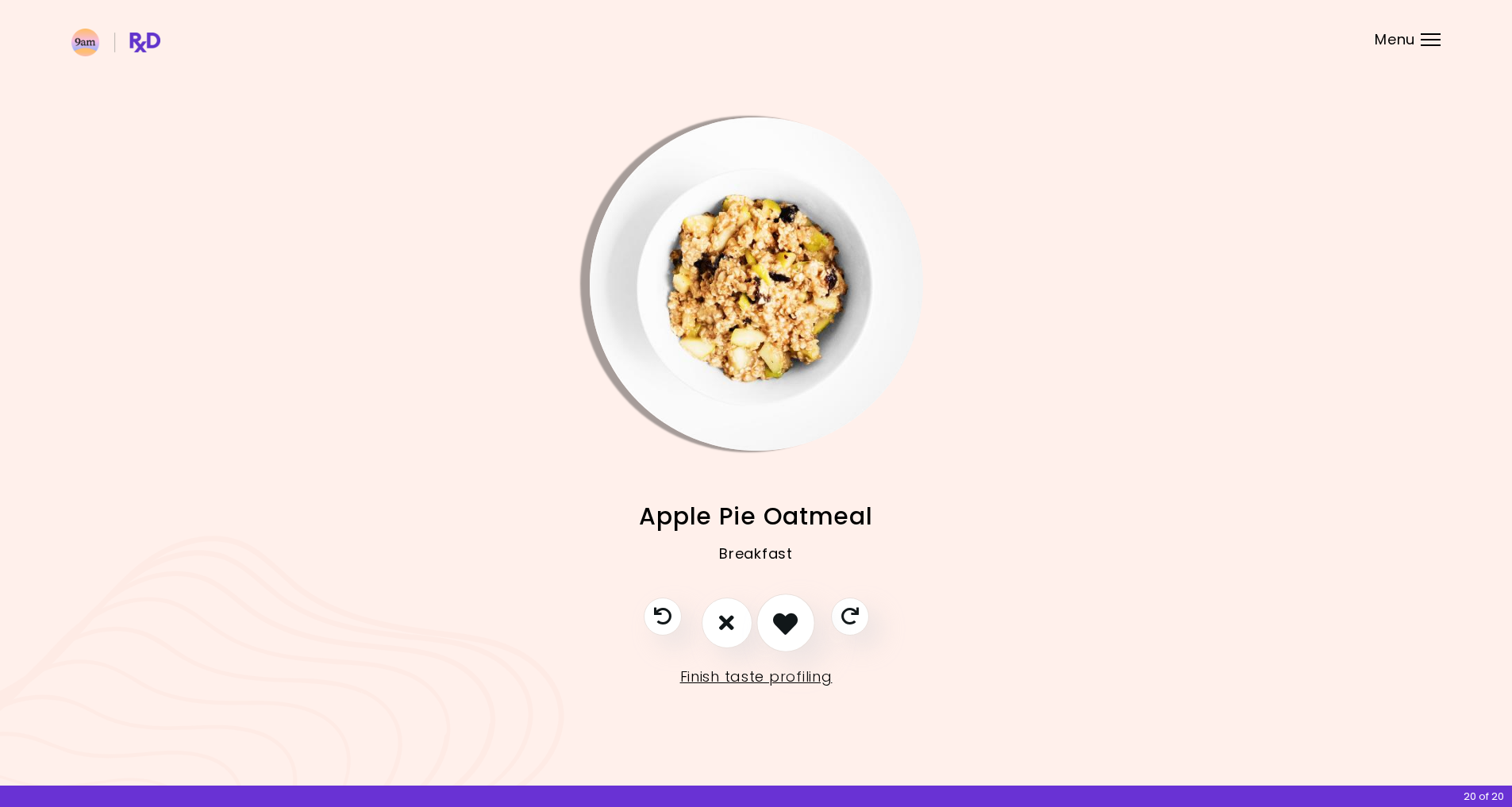
click at [778, 626] on icon "I like this recipe" at bounding box center [785, 622] width 24 height 24
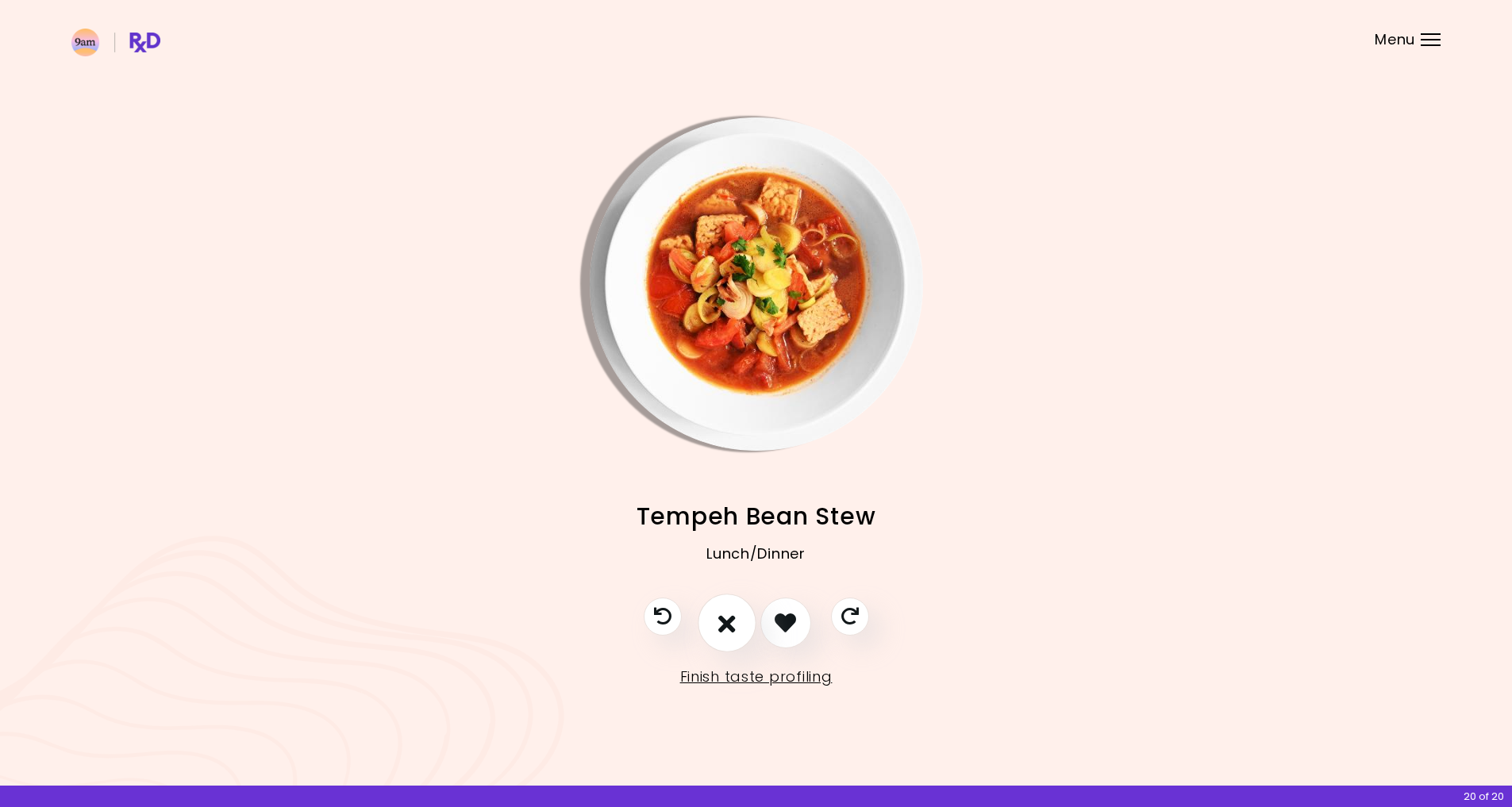
click at [724, 620] on icon "I don't like this recipe" at bounding box center [726, 622] width 17 height 24
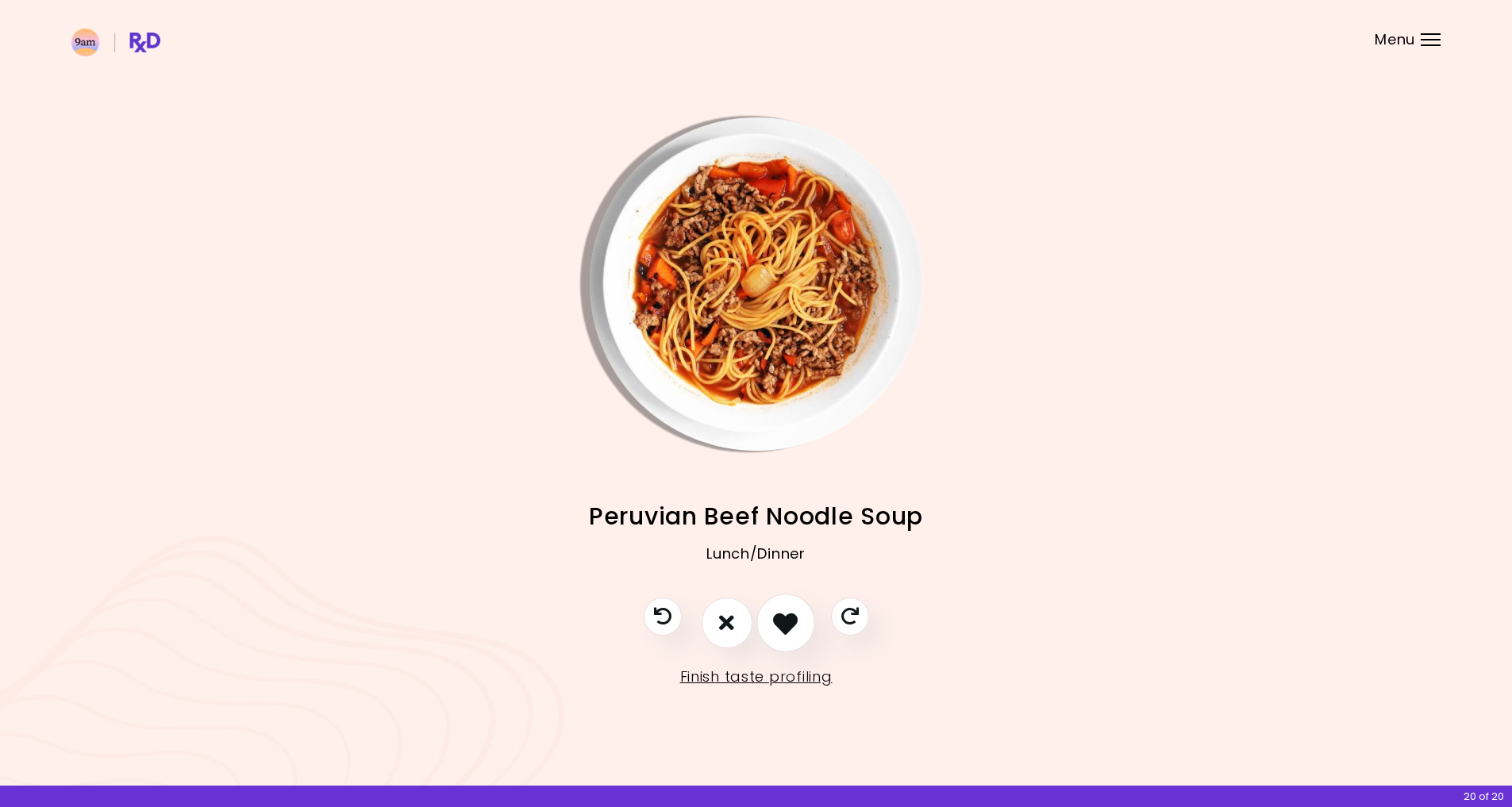
click at [785, 622] on icon "I like this recipe" at bounding box center [785, 622] width 24 height 24
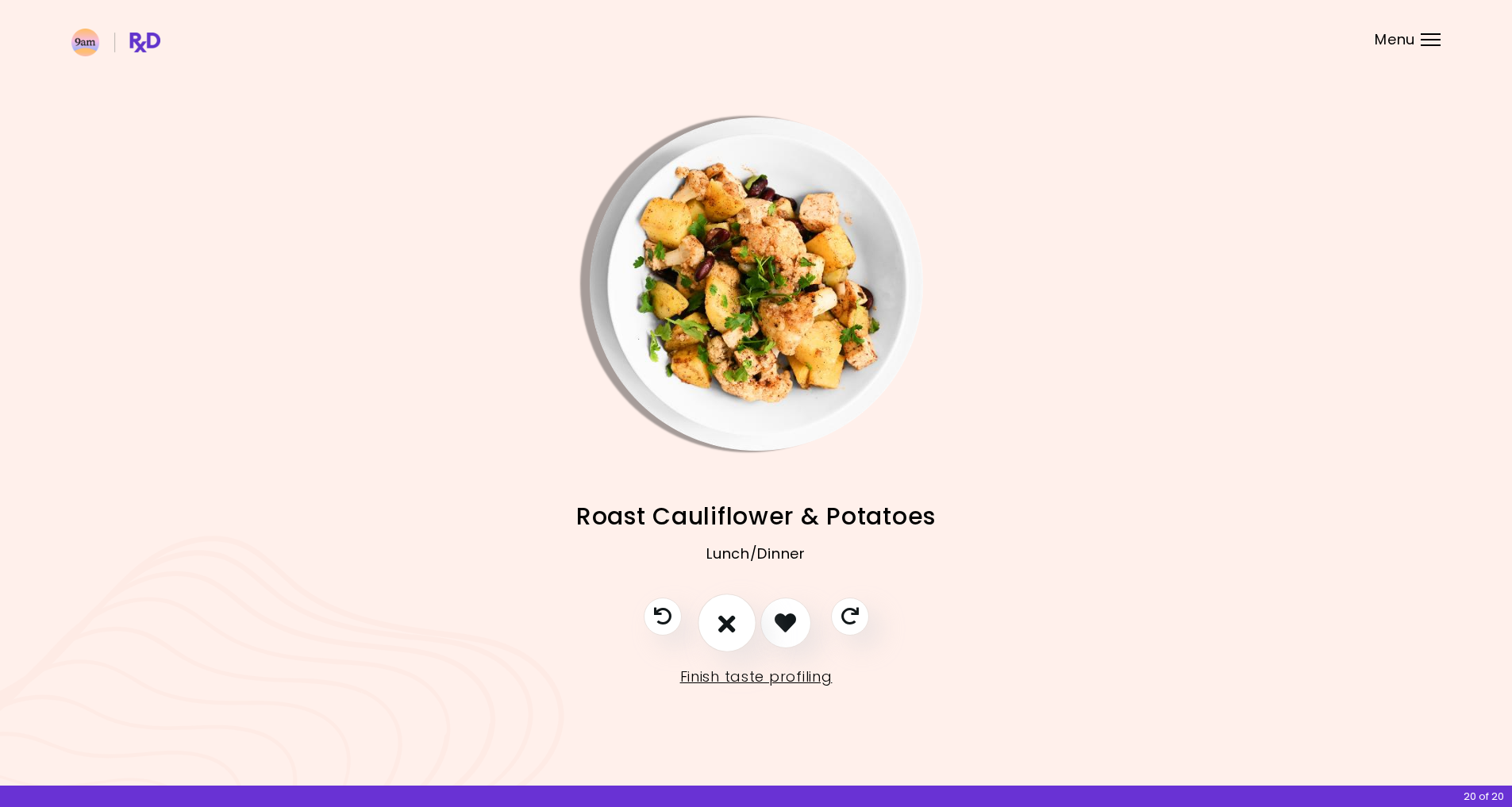
click at [736, 624] on button "I don't like this recipe" at bounding box center [726, 622] width 59 height 59
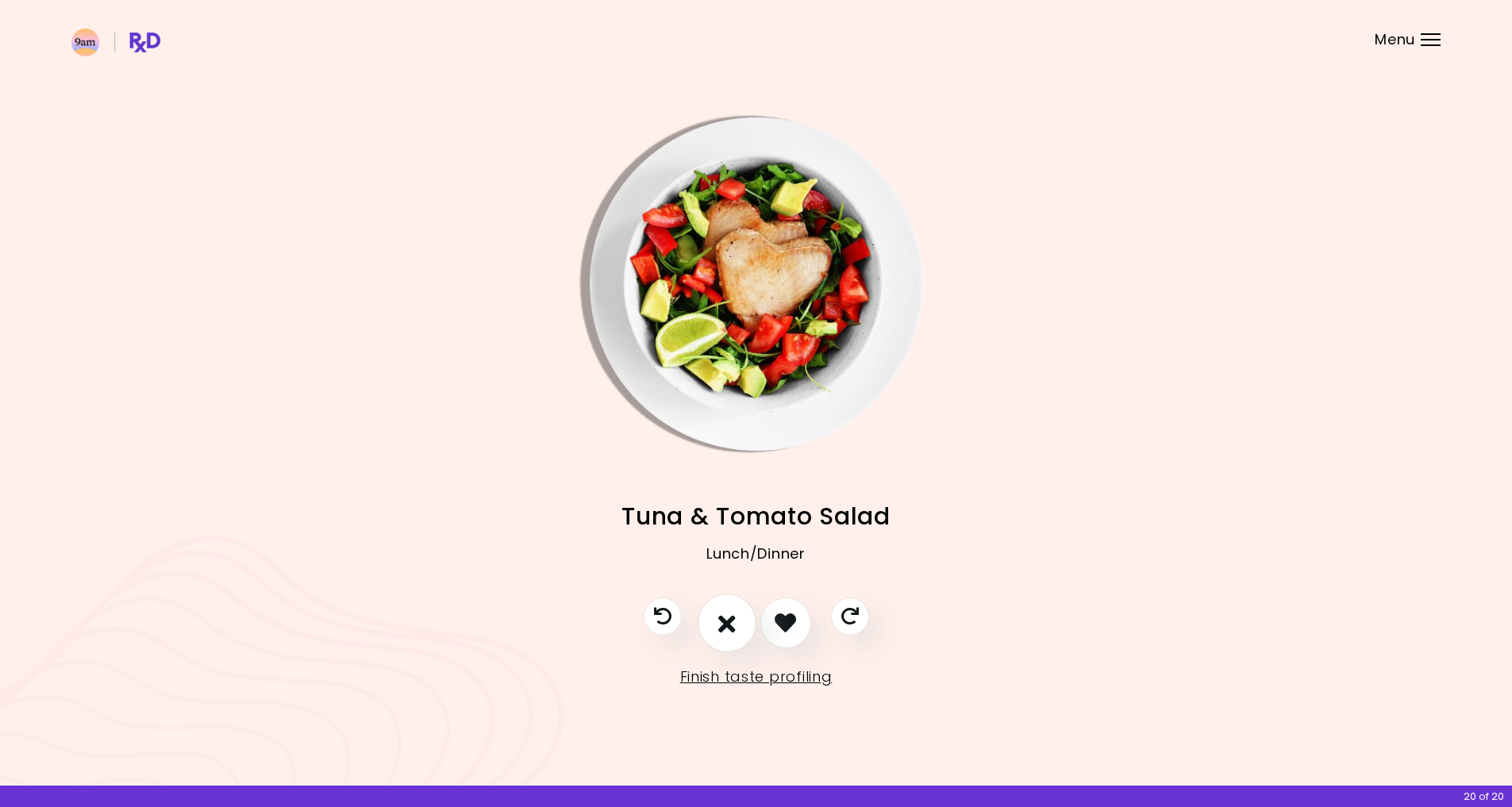
click at [729, 618] on icon "I don't like this recipe" at bounding box center [726, 622] width 17 height 24
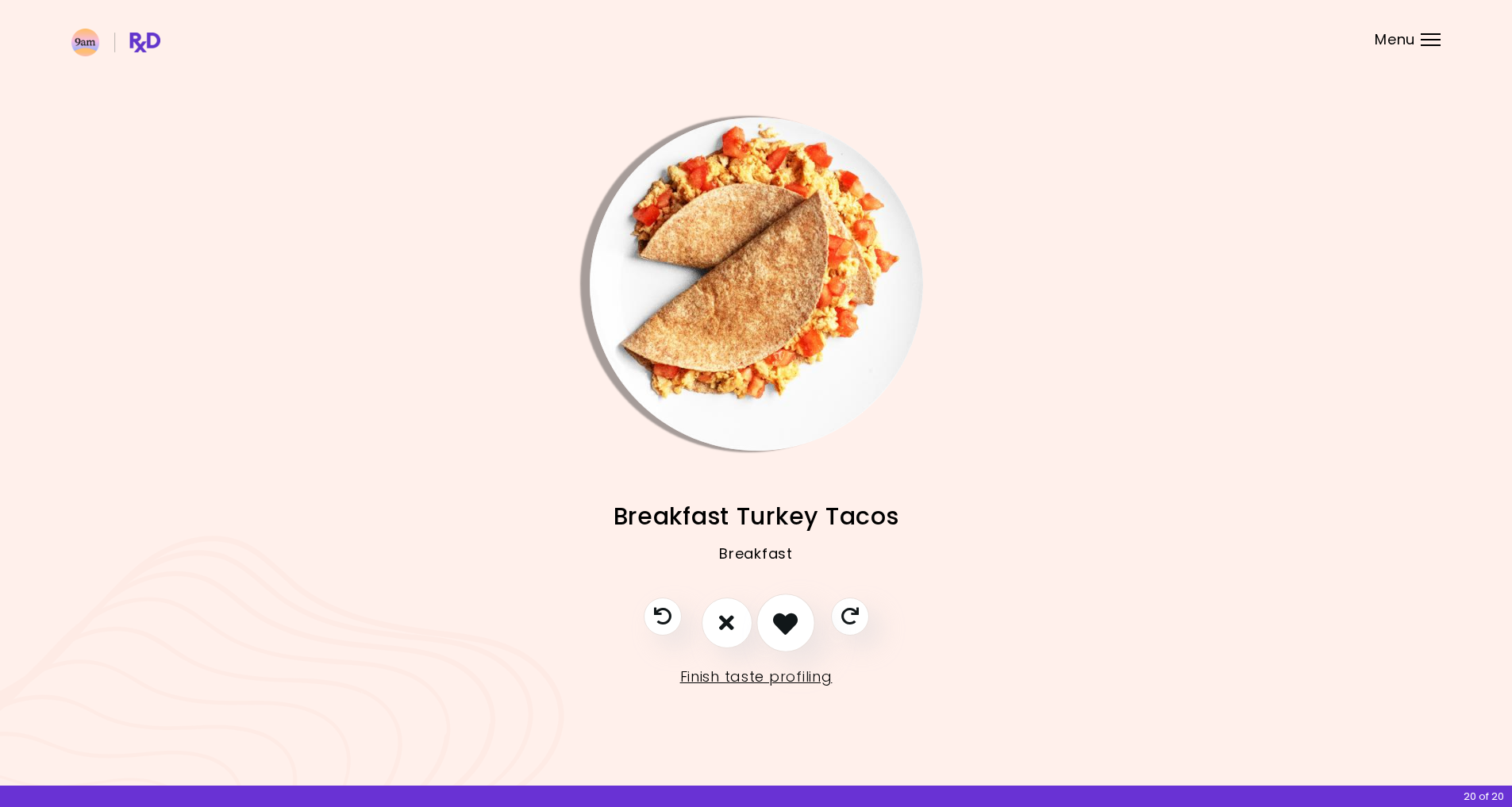
click at [776, 620] on icon "I like this recipe" at bounding box center [785, 622] width 24 height 24
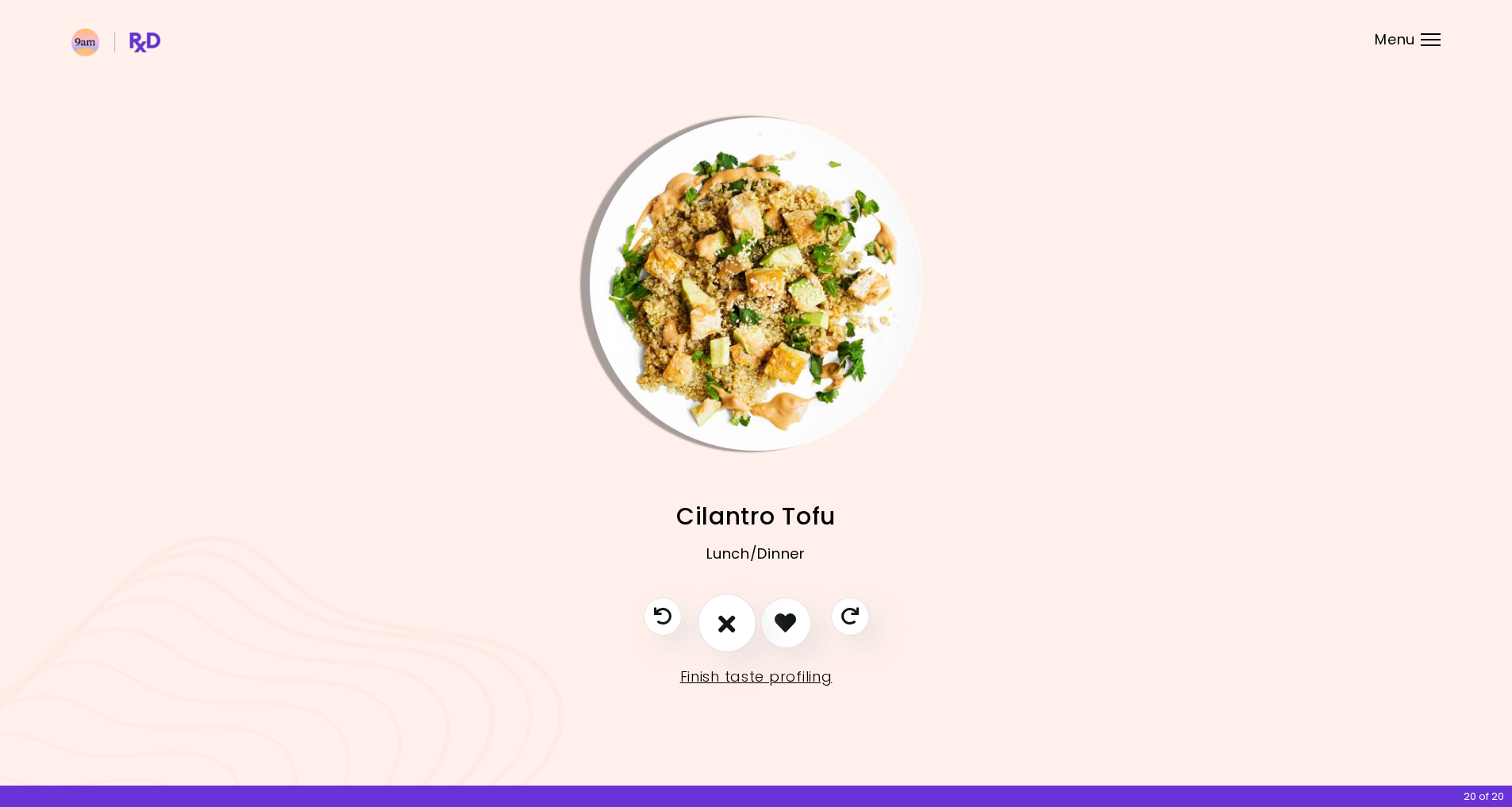
click at [726, 618] on icon "I don't like this recipe" at bounding box center [726, 622] width 17 height 24
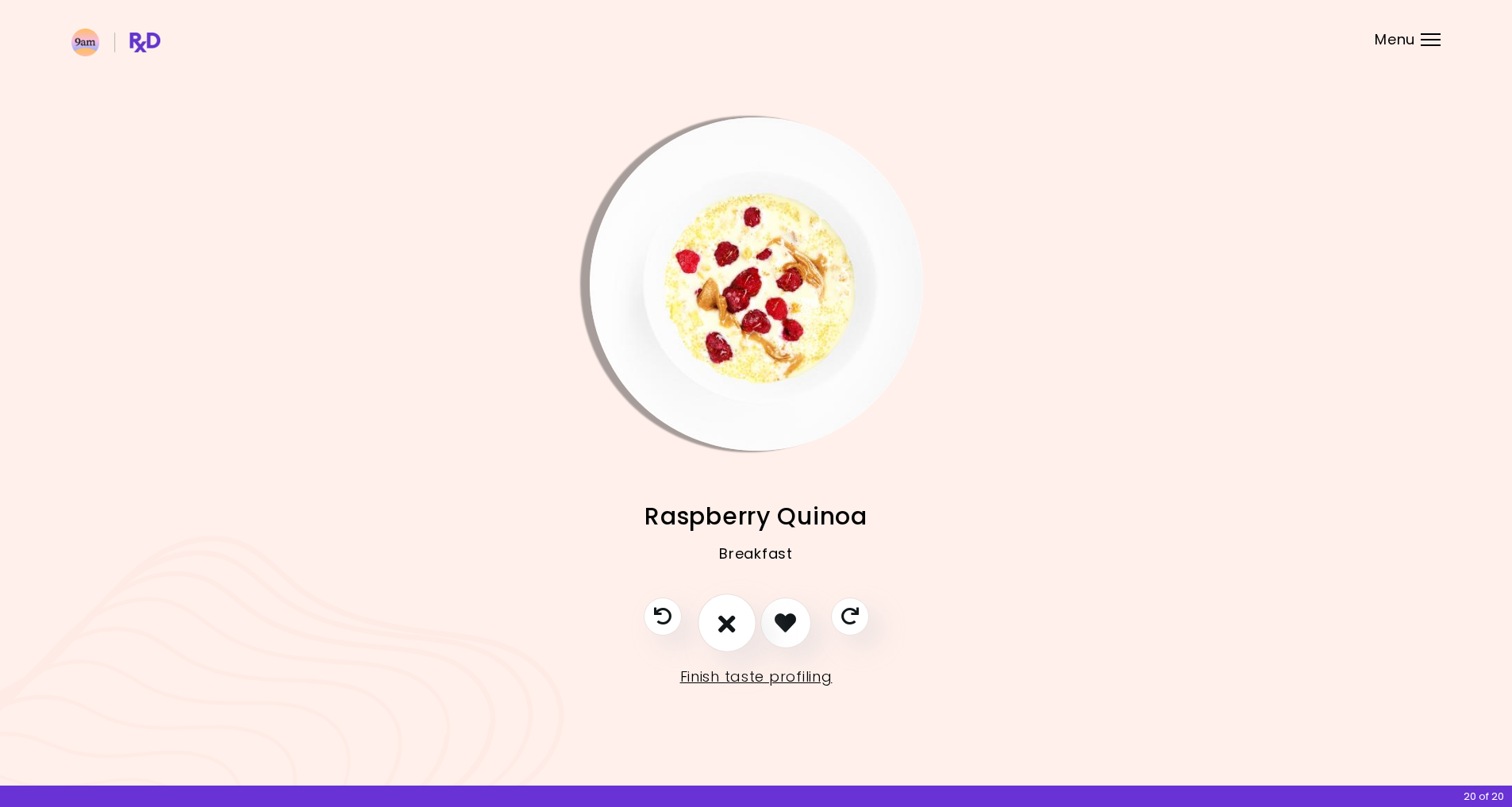
click at [726, 618] on icon "I don't like this recipe" at bounding box center [726, 622] width 17 height 24
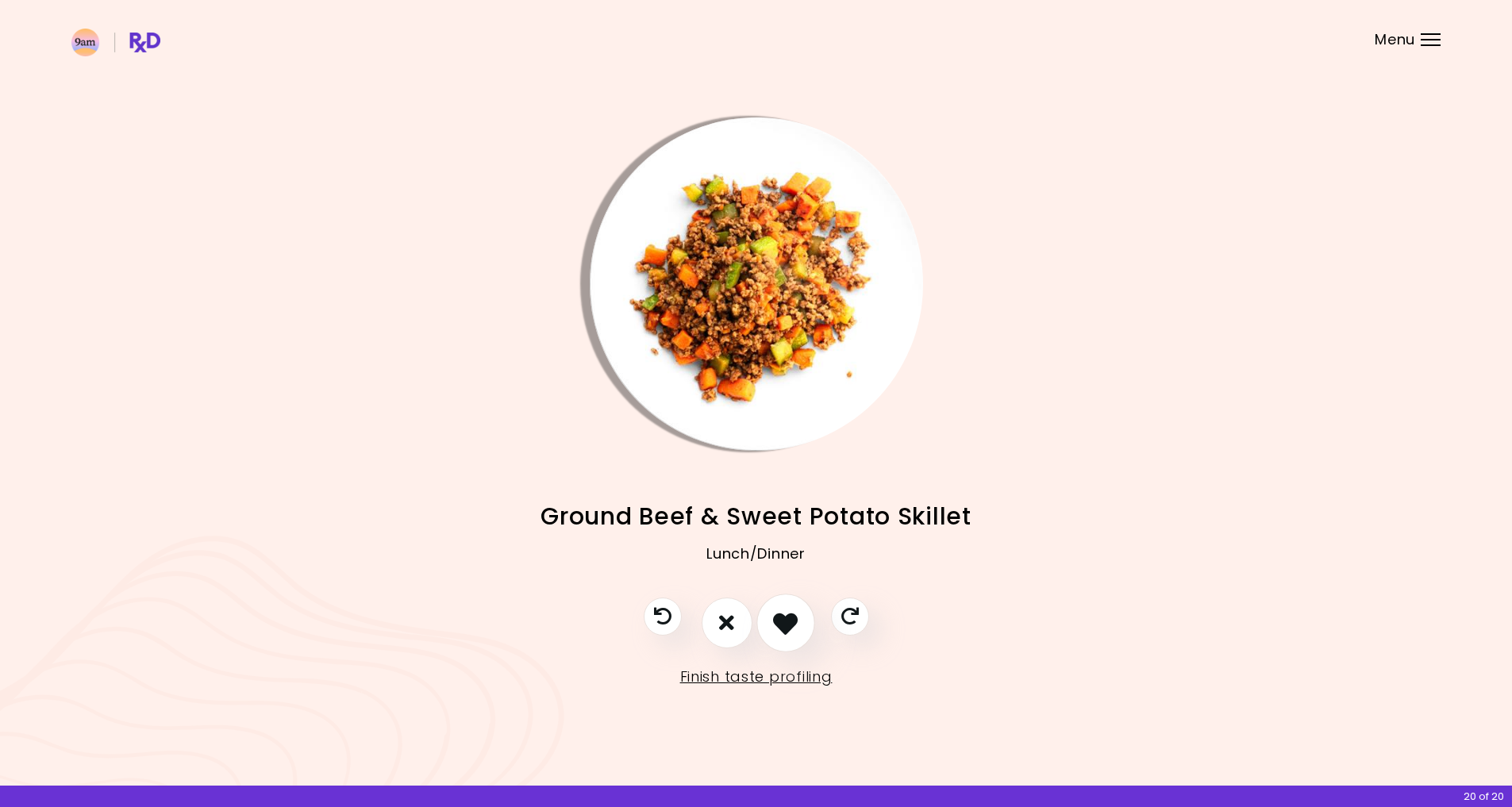
click at [796, 624] on icon "I like this recipe" at bounding box center [785, 622] width 24 height 24
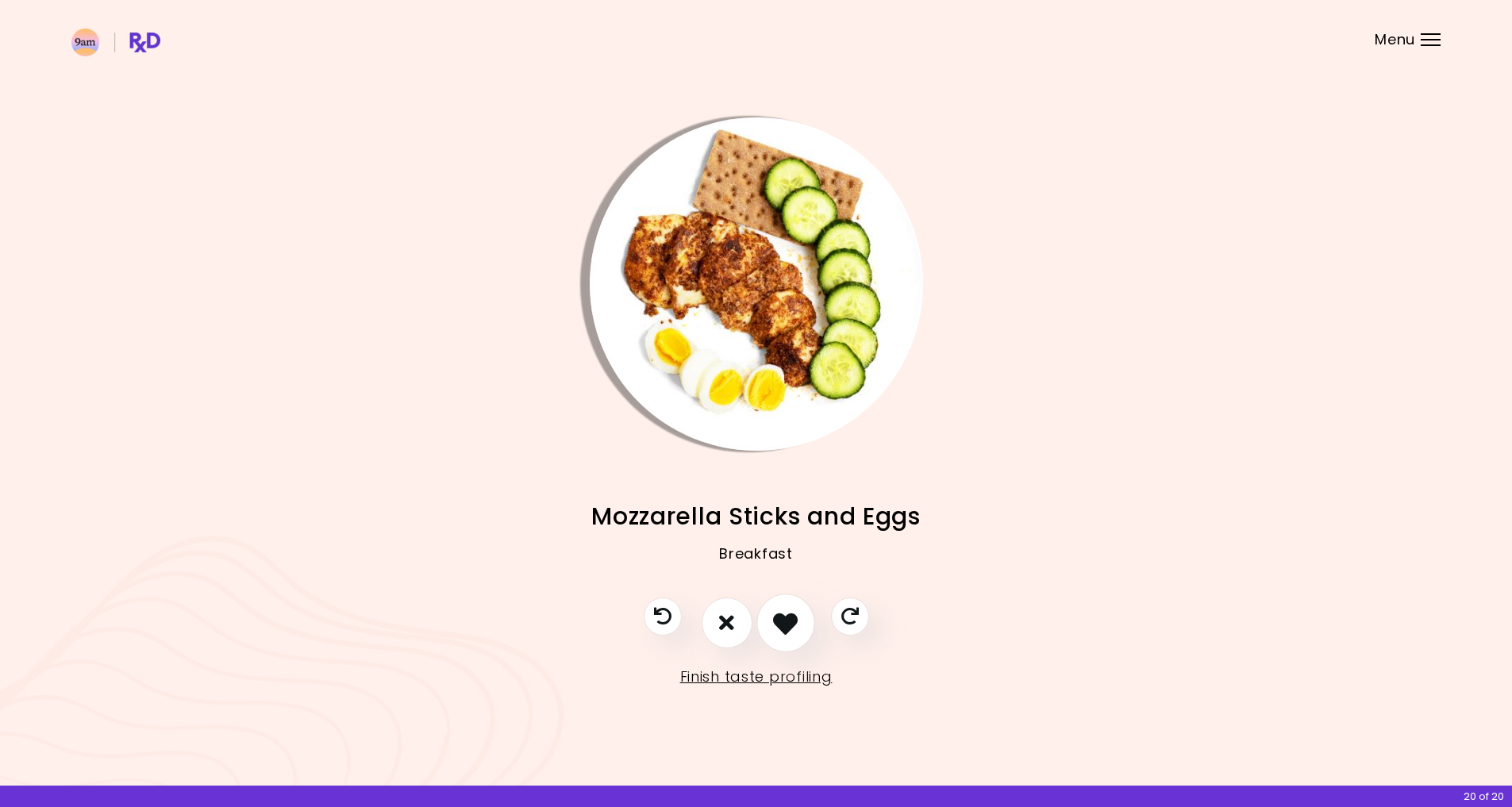
click at [785, 615] on icon "I like this recipe" at bounding box center [785, 622] width 24 height 24
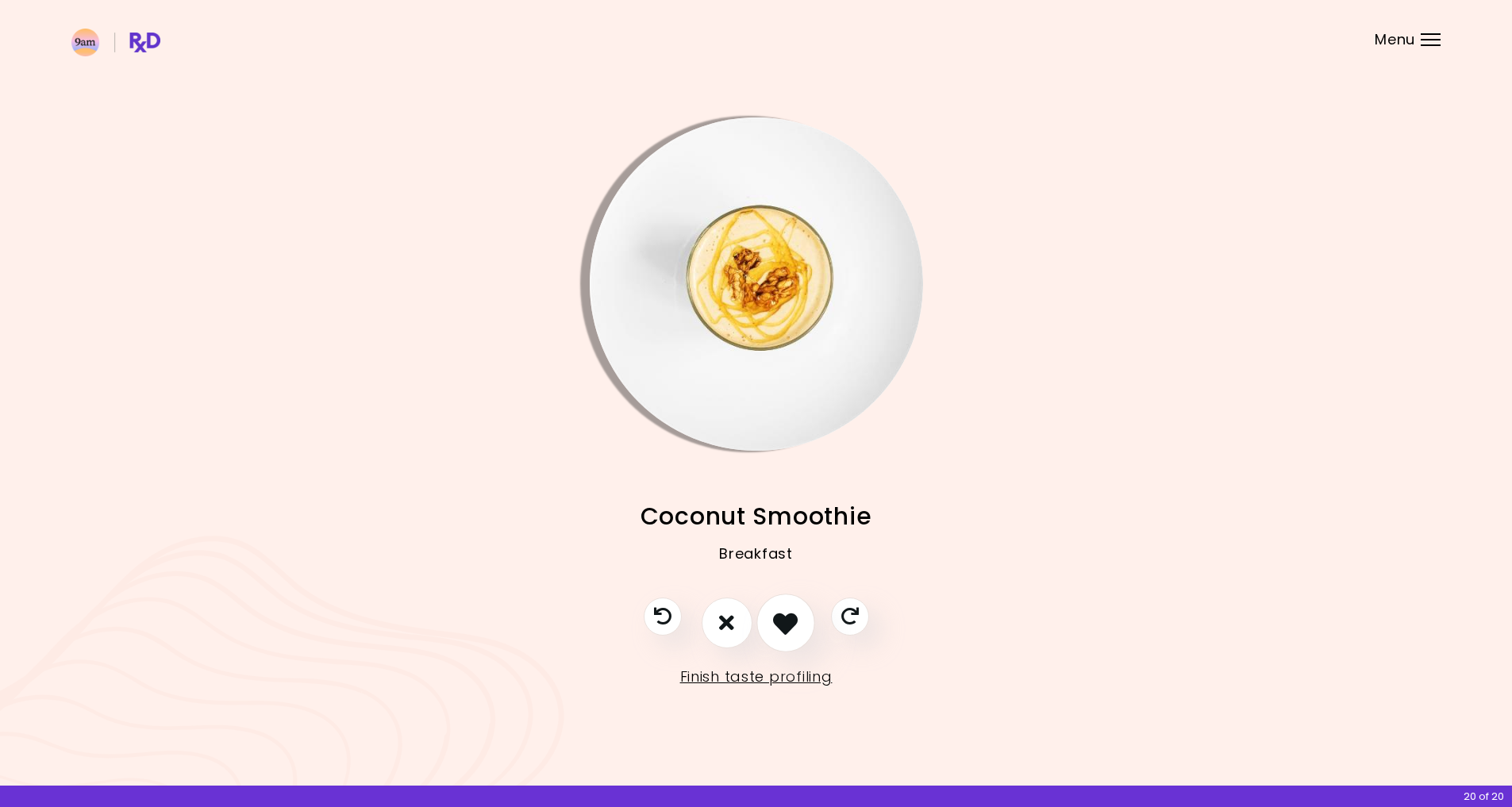
click at [789, 628] on icon "I like this recipe" at bounding box center [785, 622] width 24 height 24
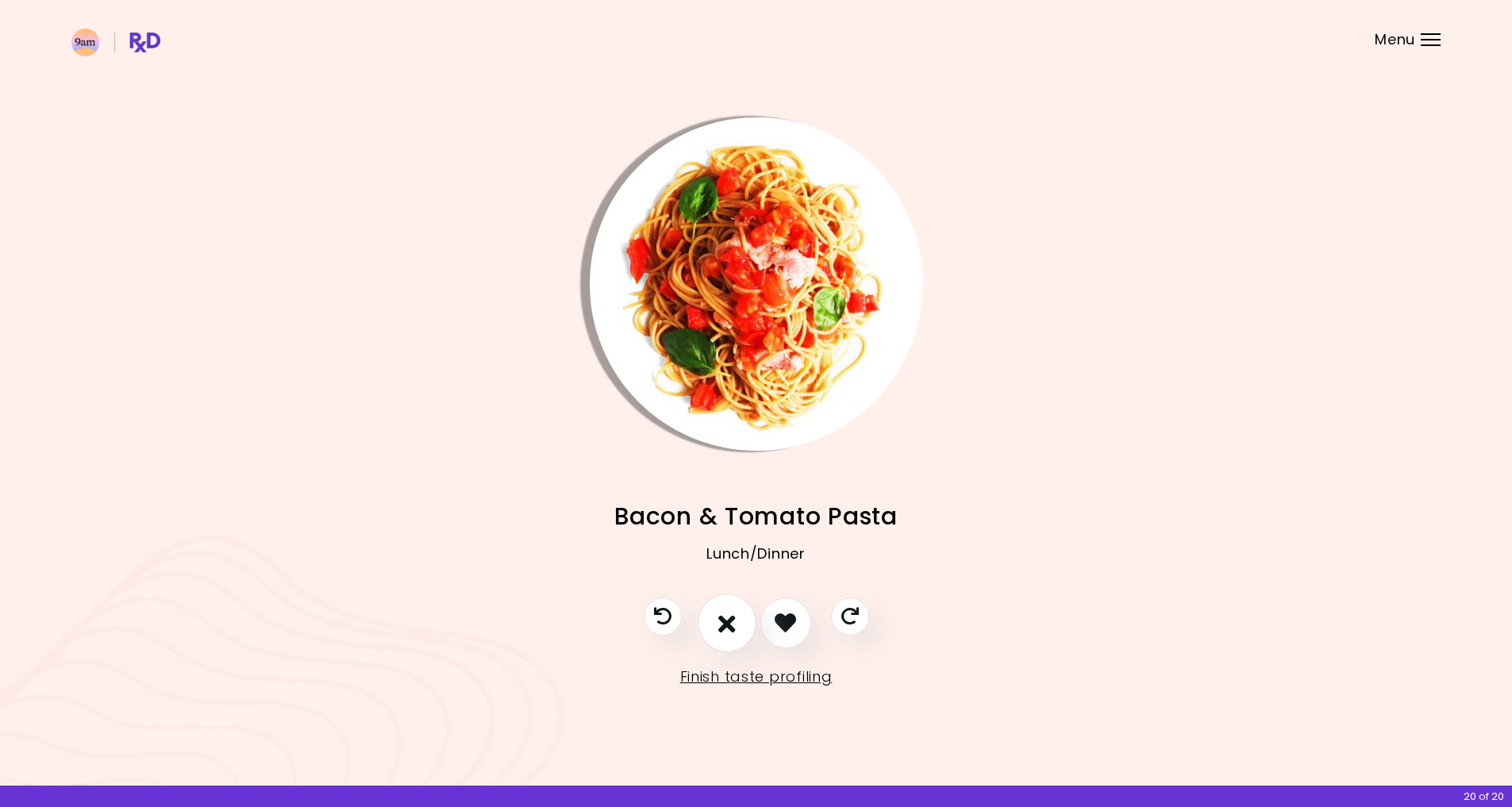
click at [741, 625] on button "I don't like this recipe" at bounding box center [726, 622] width 59 height 59
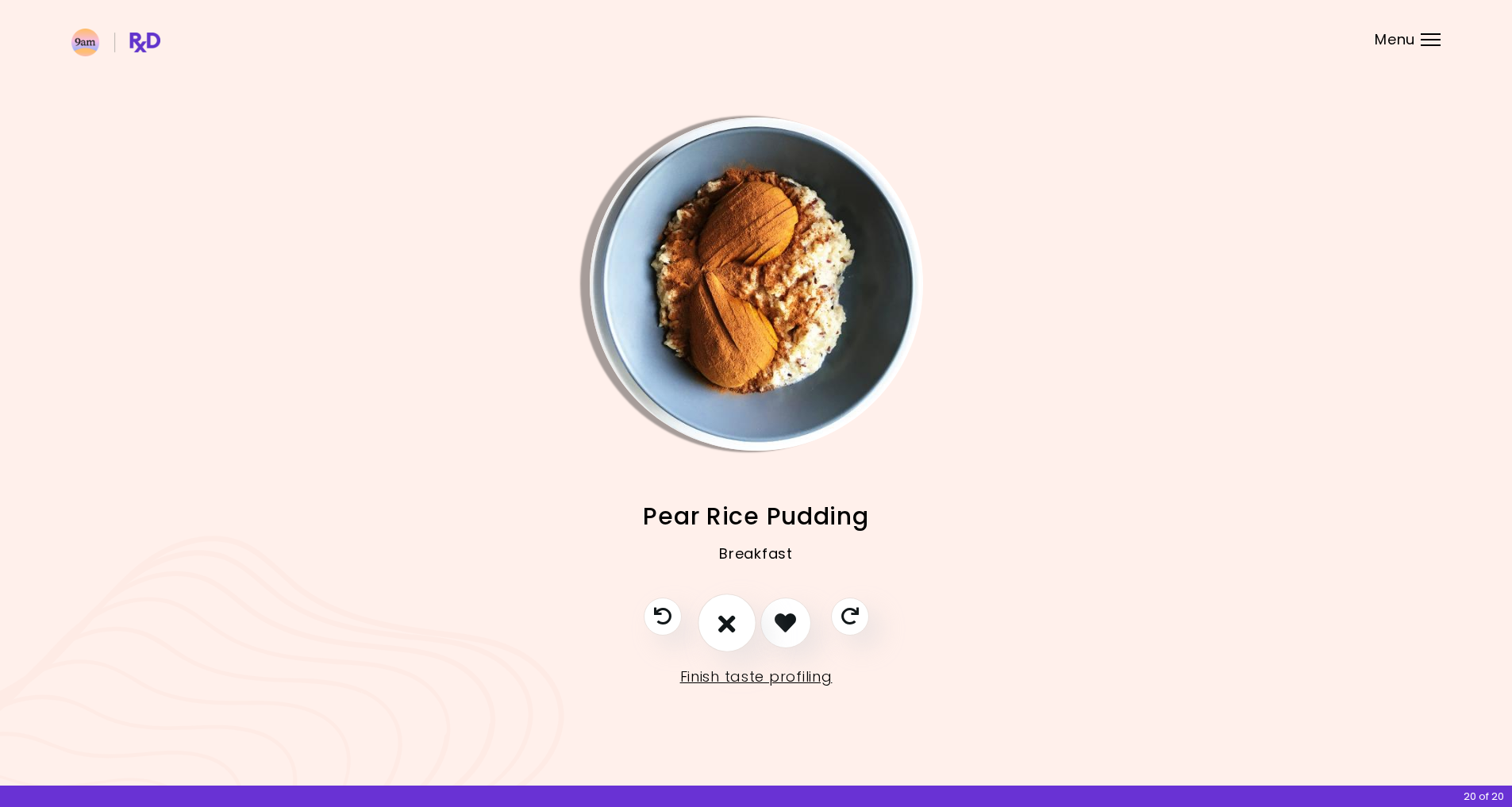
click at [729, 630] on icon "I don't like this recipe" at bounding box center [726, 622] width 17 height 24
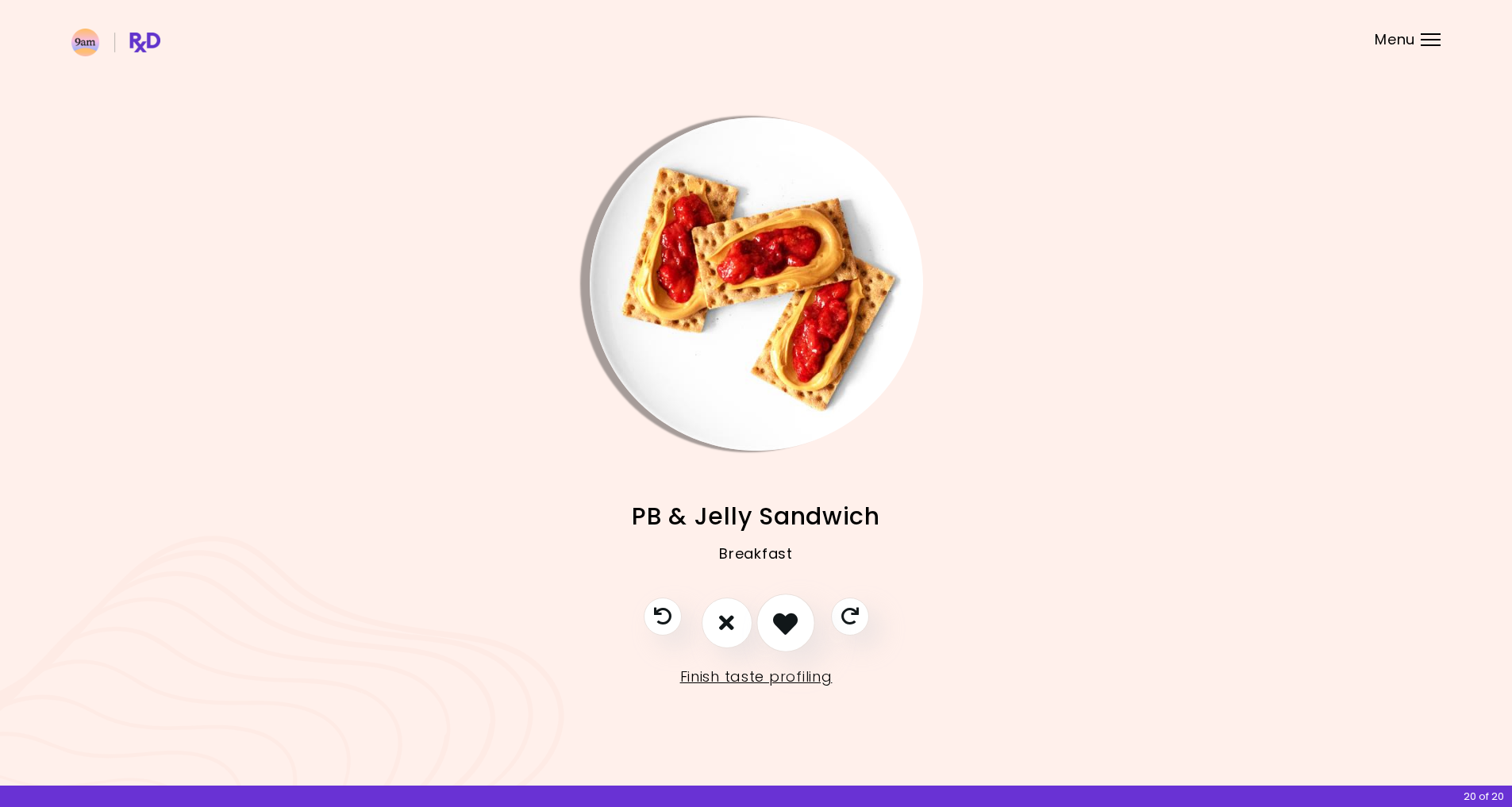
click at [781, 628] on icon "I like this recipe" at bounding box center [785, 622] width 24 height 24
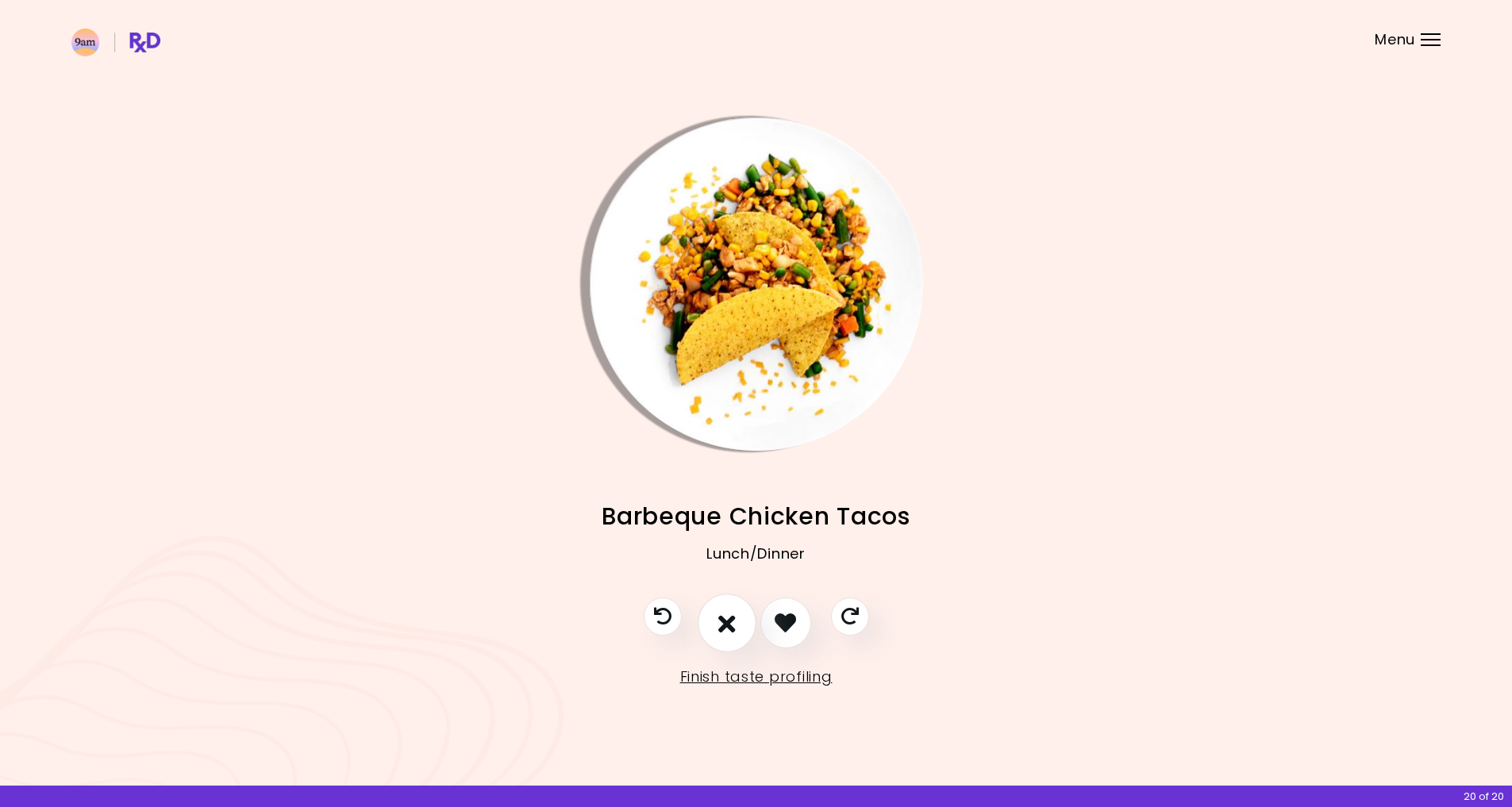
click at [721, 621] on icon "I don't like this recipe" at bounding box center [726, 622] width 17 height 24
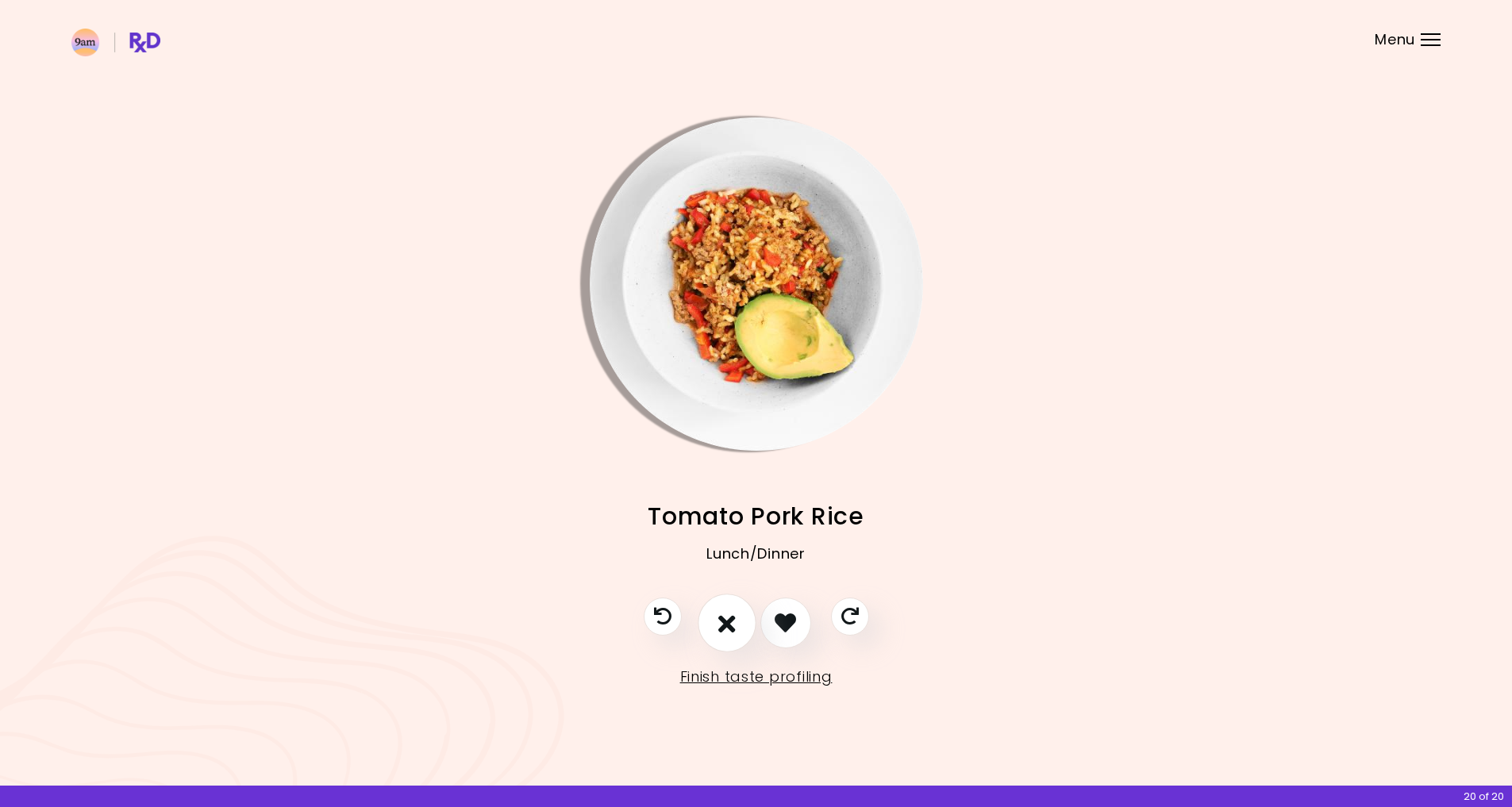
click at [721, 621] on icon "I don't like this recipe" at bounding box center [726, 622] width 17 height 24
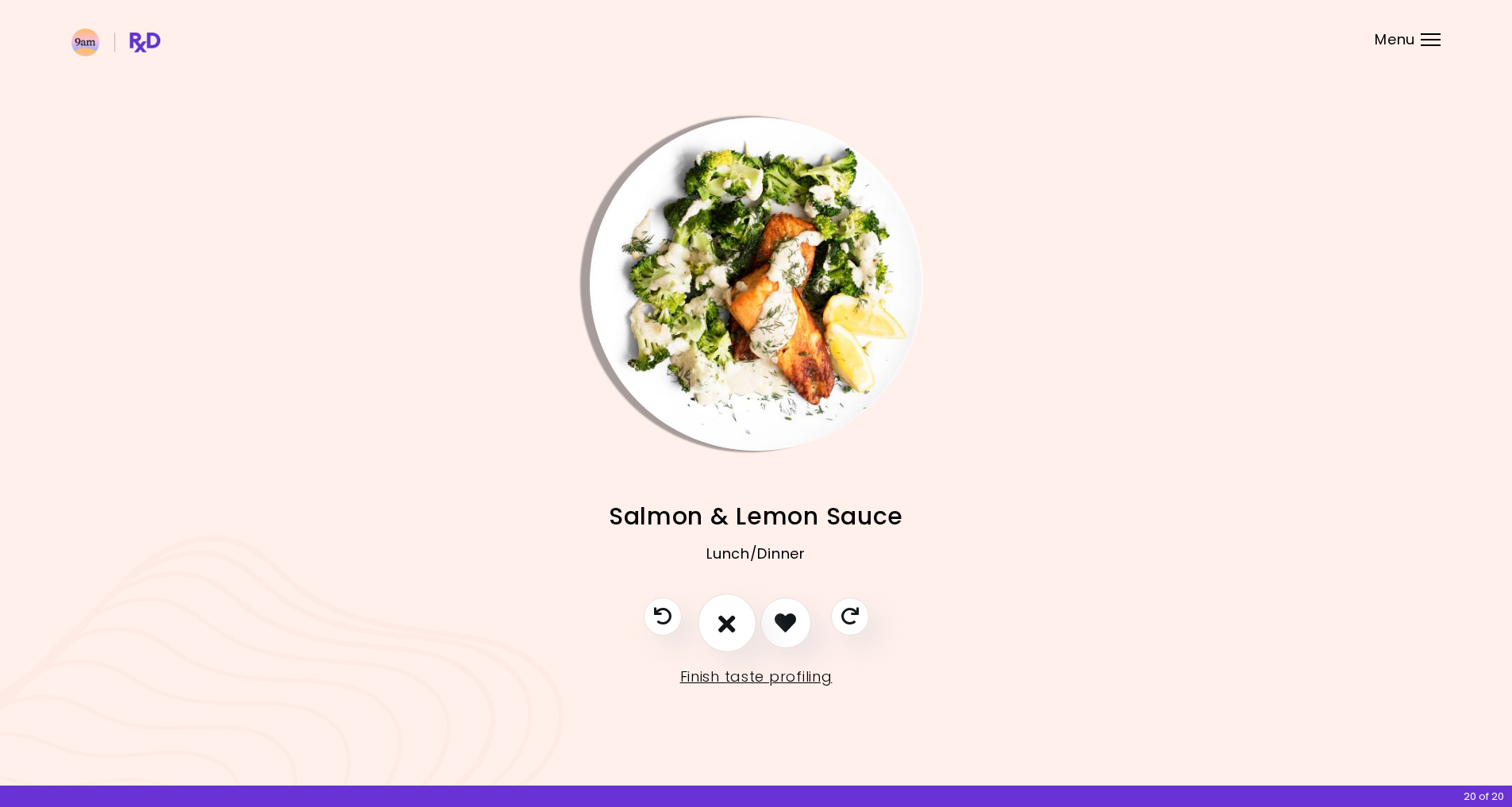
click at [721, 628] on icon "I don't like this recipe" at bounding box center [726, 622] width 17 height 24
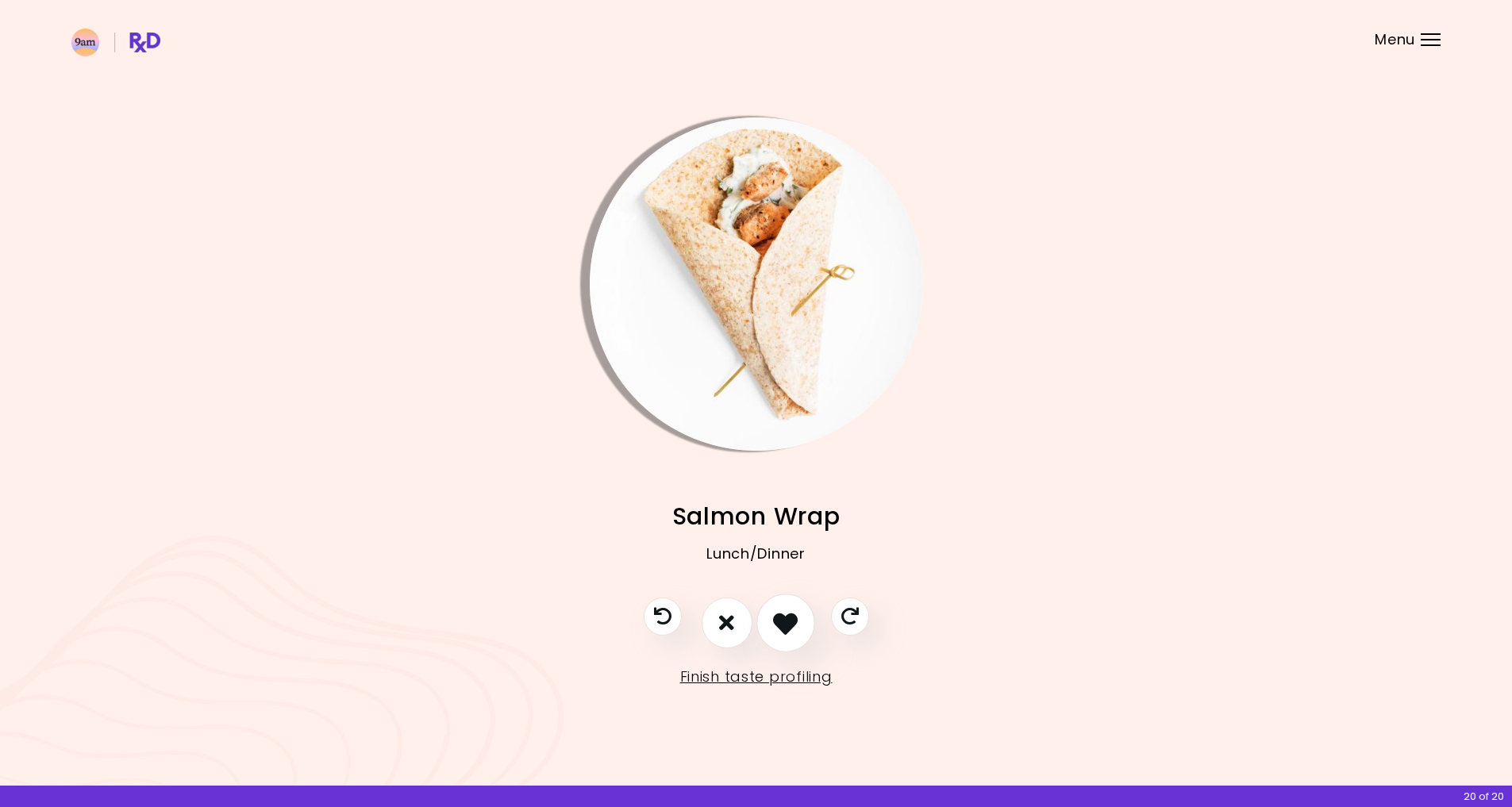
click at [793, 631] on icon "I like this recipe" at bounding box center [785, 622] width 24 height 24
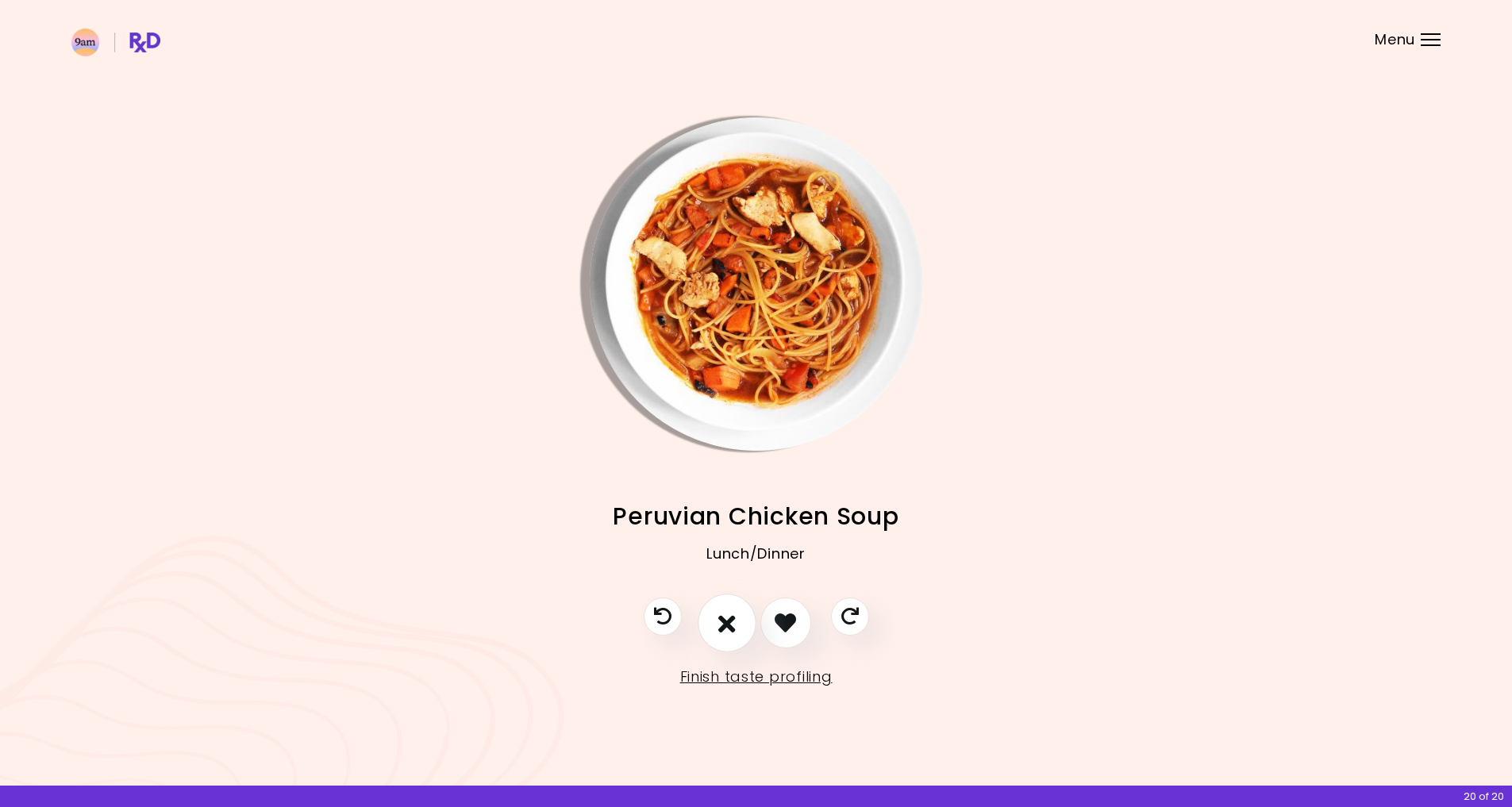
click at [728, 628] on icon "I don't like this recipe" at bounding box center [726, 622] width 17 height 24
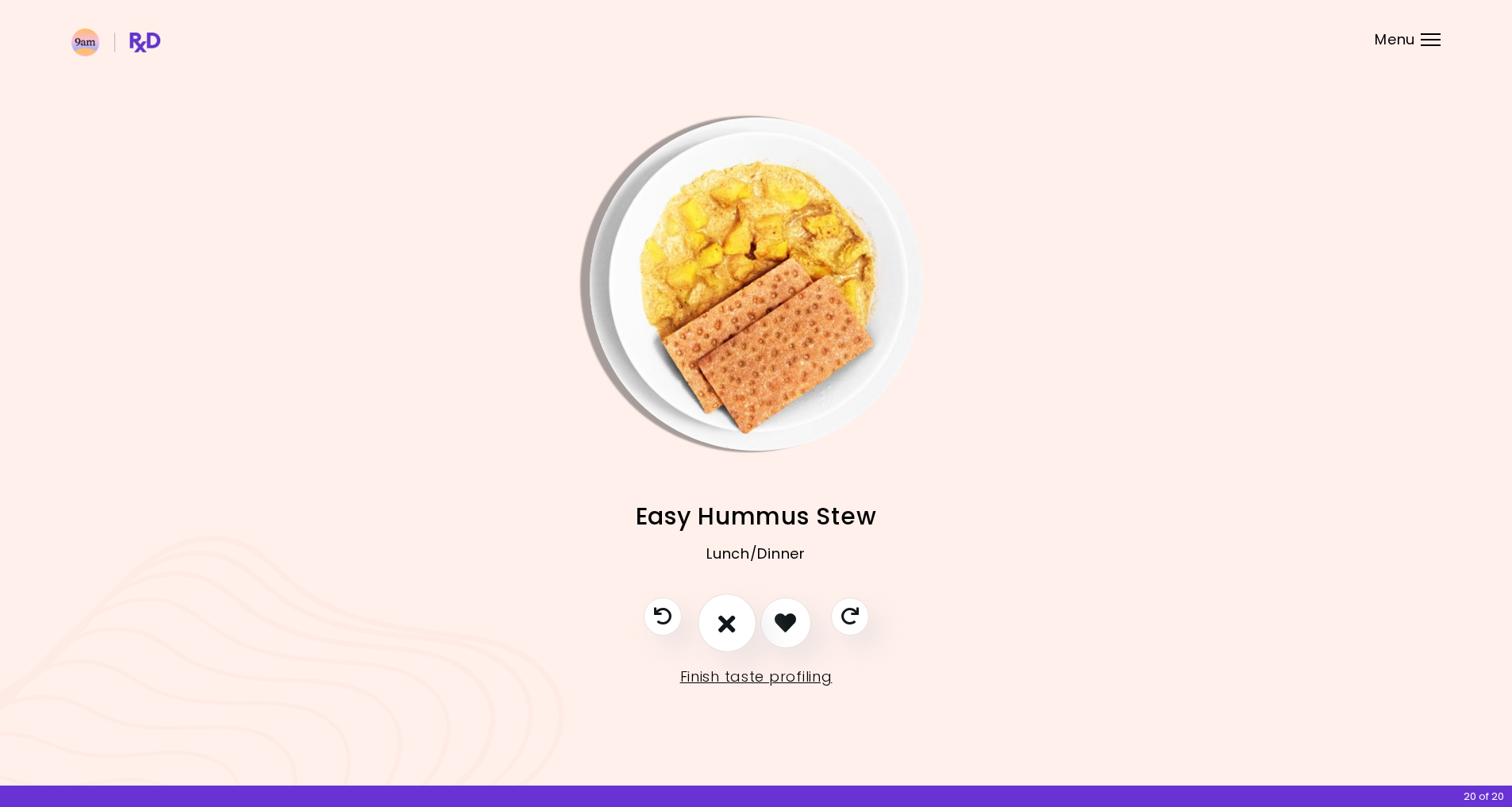
click at [727, 628] on icon "I don't like this recipe" at bounding box center [726, 622] width 17 height 24
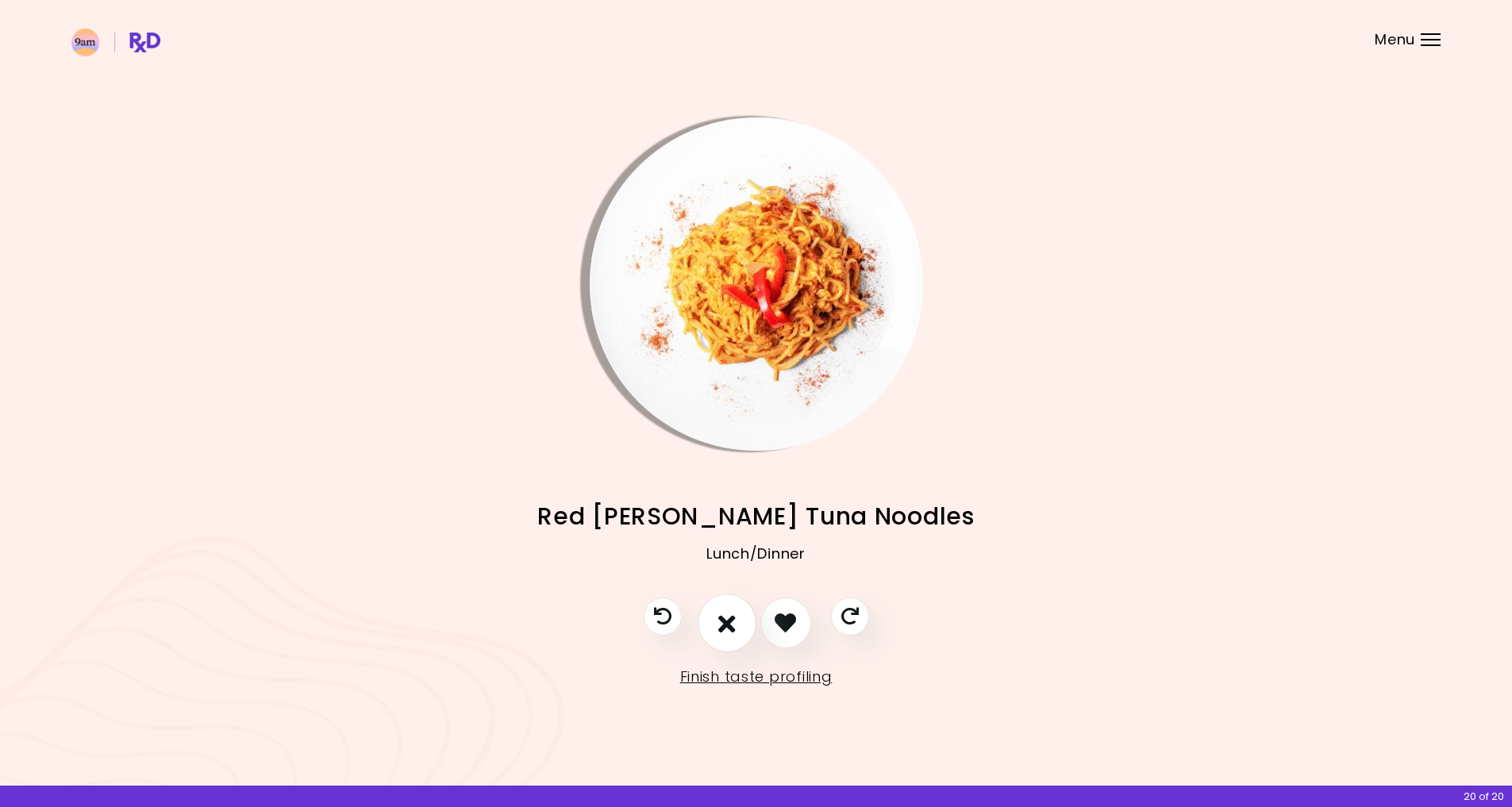
click at [726, 628] on icon "I don't like this recipe" at bounding box center [726, 622] width 17 height 24
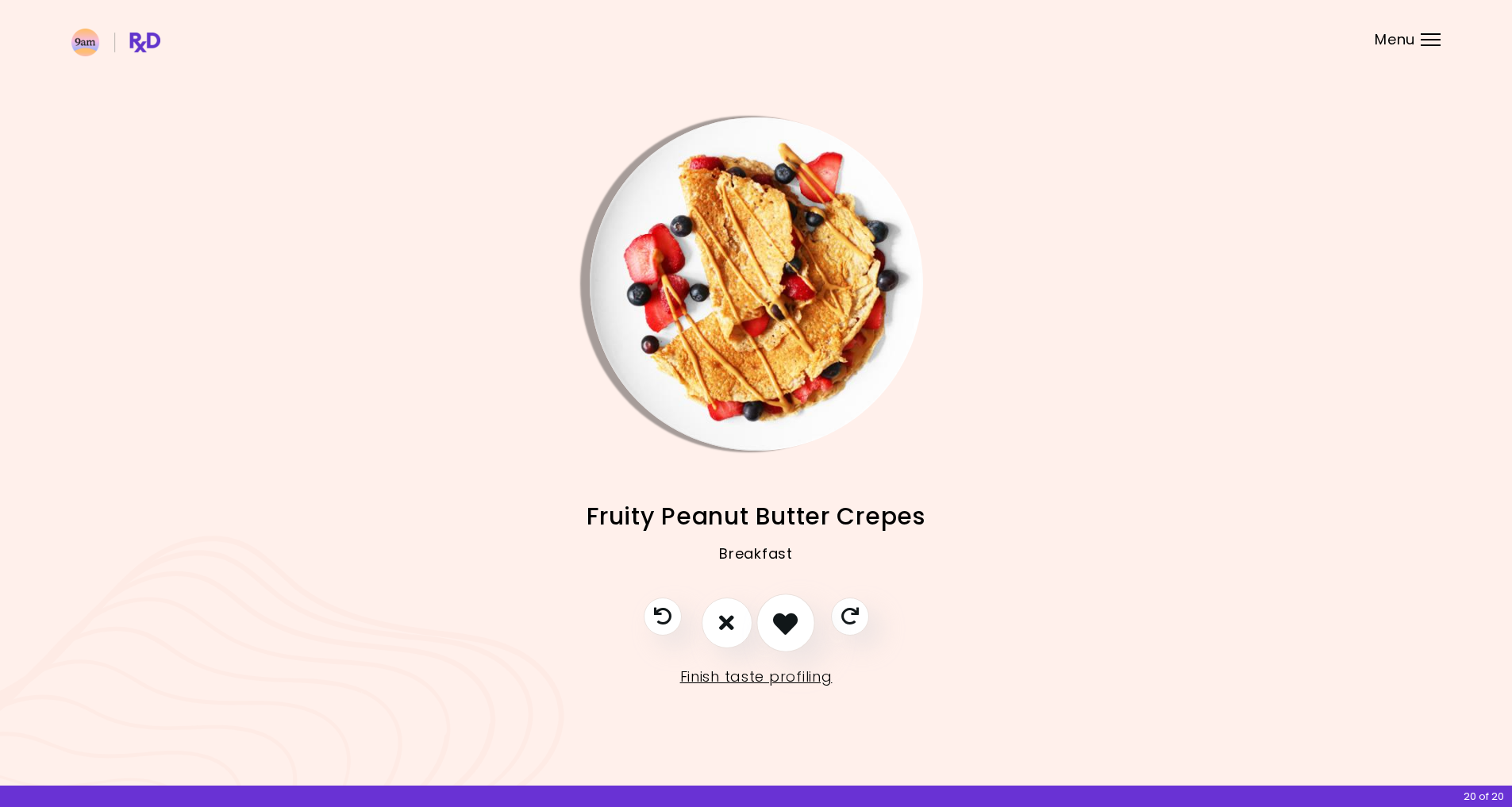
click at [783, 632] on icon "I like this recipe" at bounding box center [785, 622] width 24 height 24
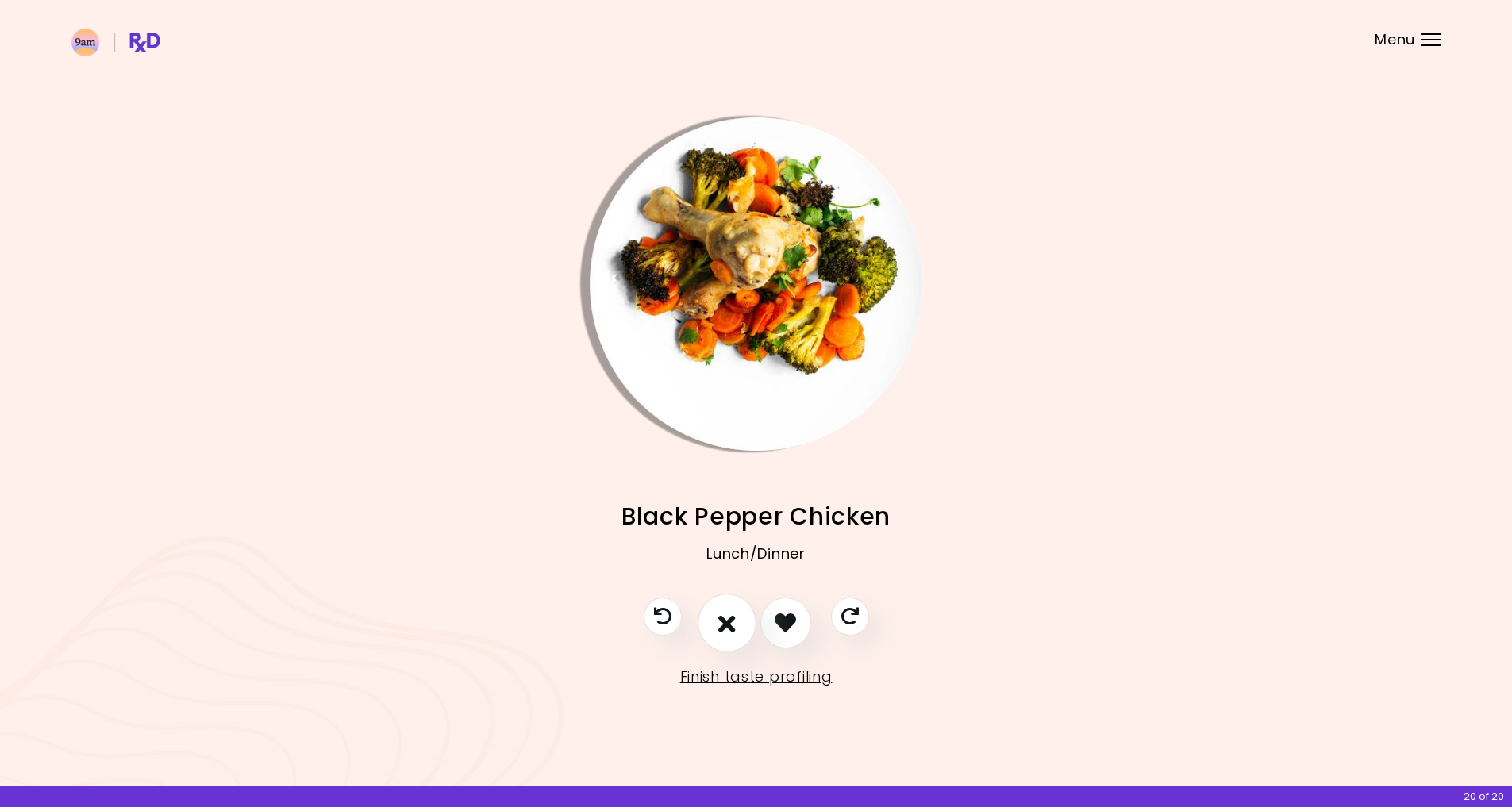
click at [724, 624] on icon "I don't like this recipe" at bounding box center [726, 622] width 17 height 24
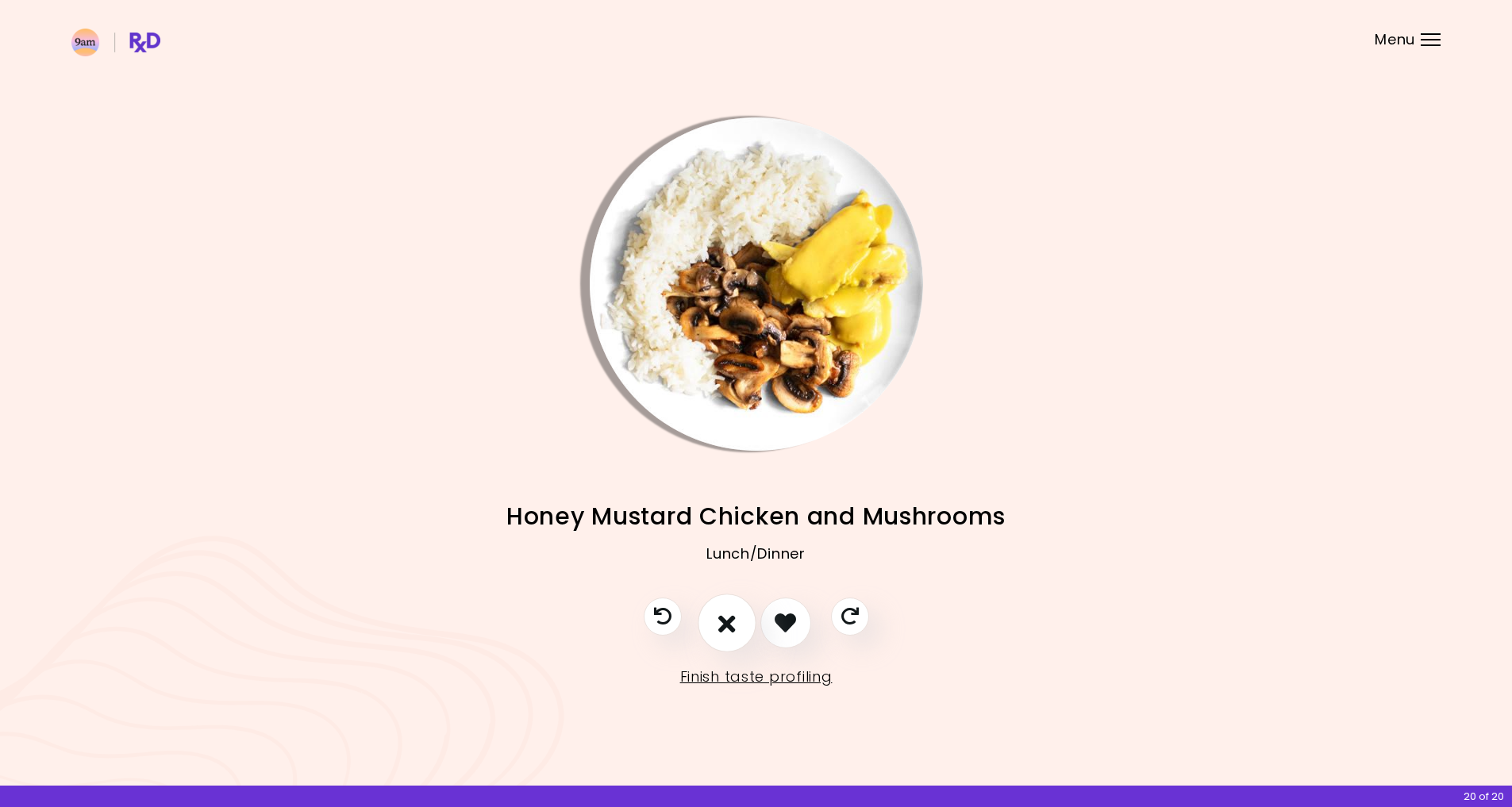
click at [736, 634] on button "I don't like this recipe" at bounding box center [726, 622] width 59 height 59
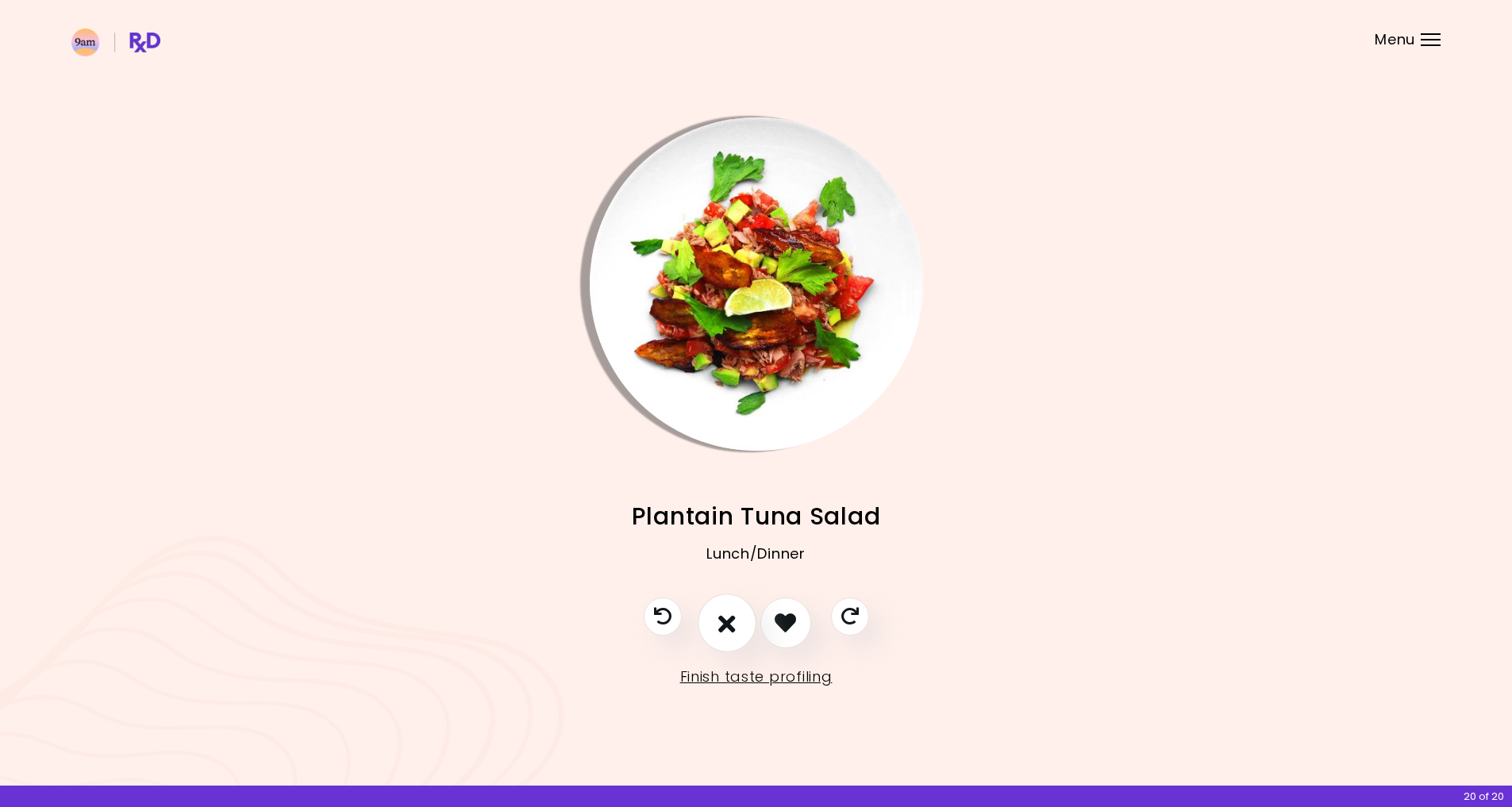
click at [736, 634] on button "I don't like this recipe" at bounding box center [726, 622] width 59 height 59
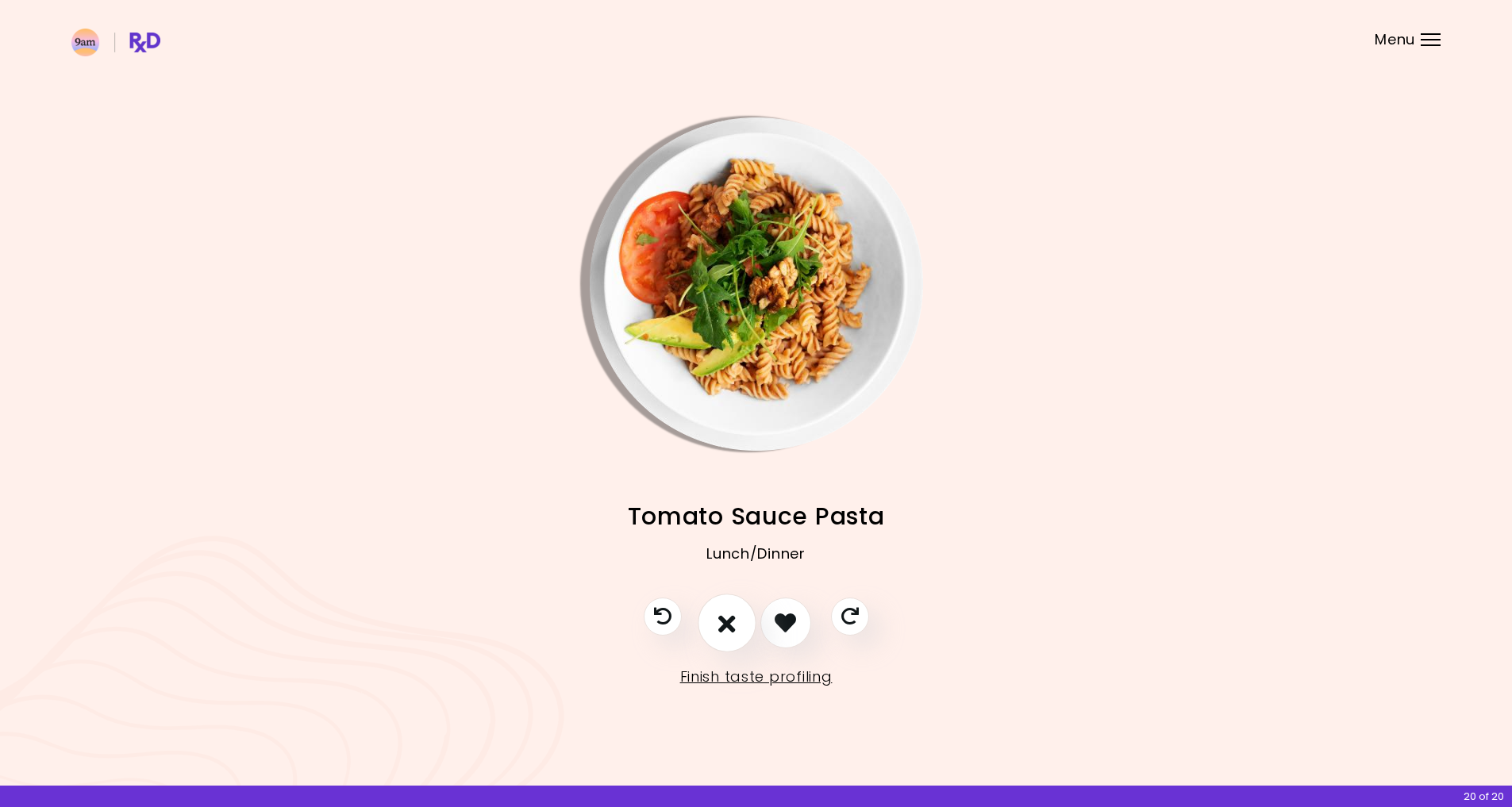
click at [735, 630] on icon "I don't like this recipe" at bounding box center [726, 622] width 17 height 24
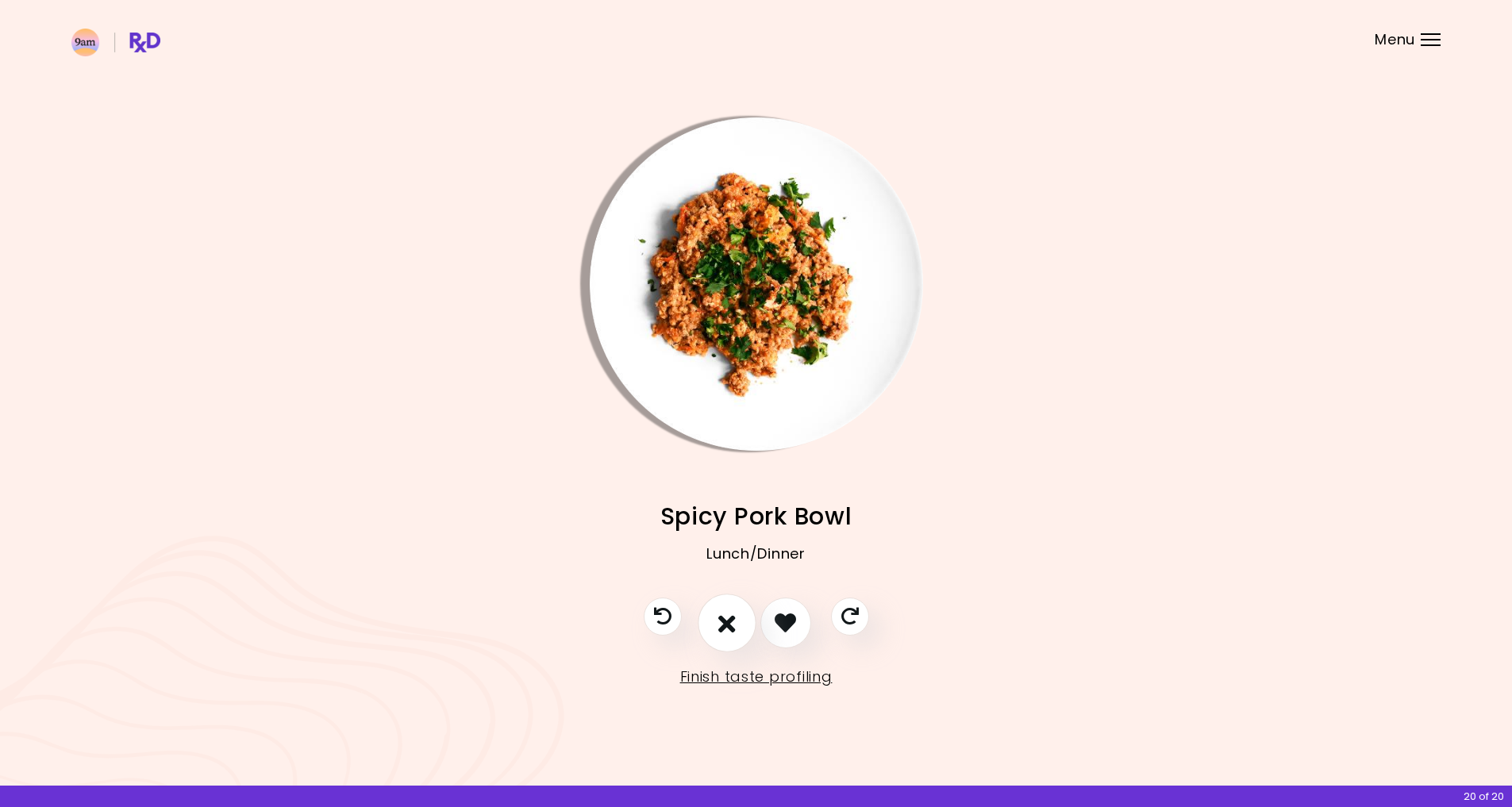
click at [735, 630] on icon "I don't like this recipe" at bounding box center [726, 622] width 17 height 24
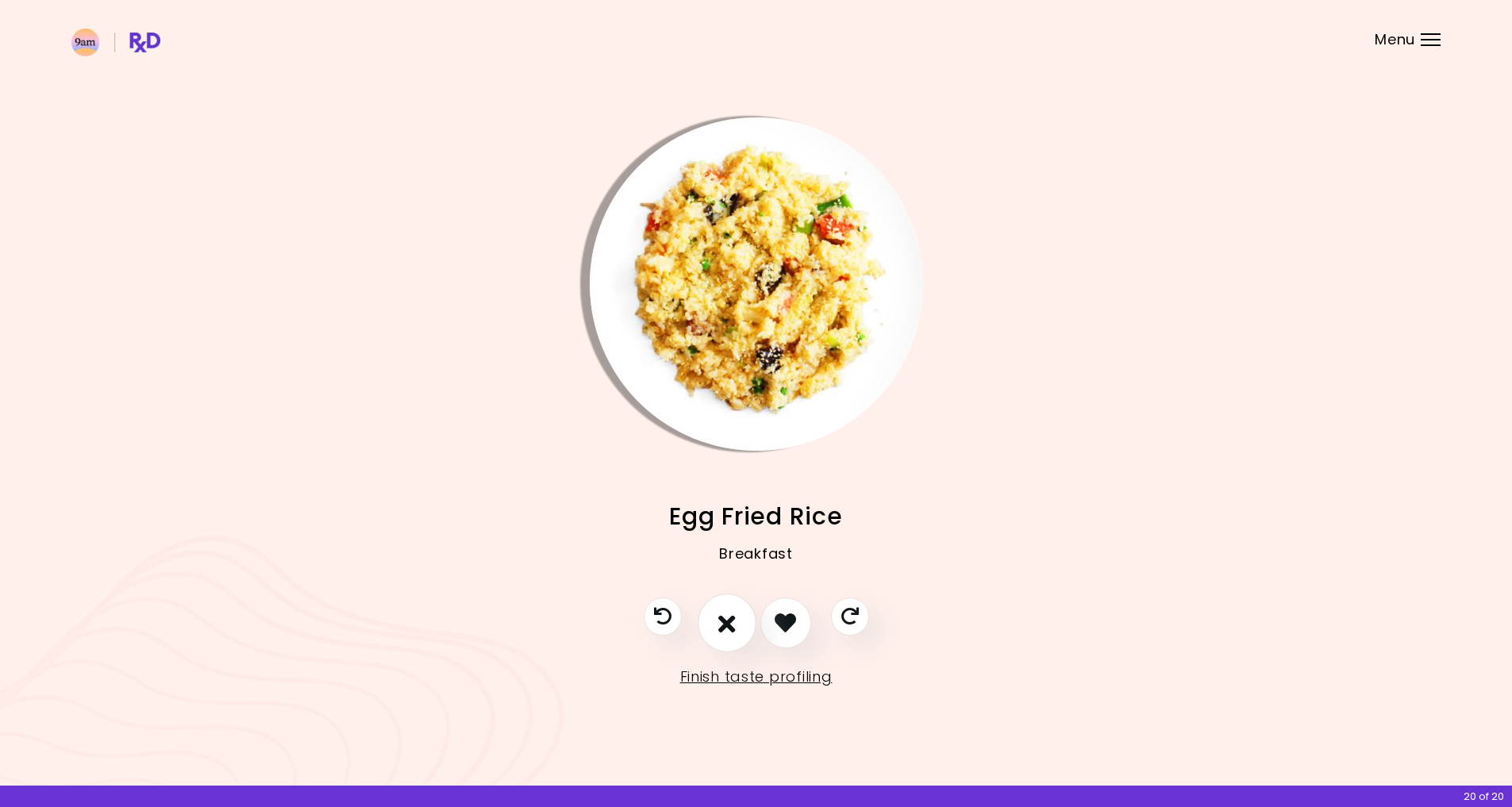
click at [735, 630] on icon "I don't like this recipe" at bounding box center [726, 622] width 17 height 24
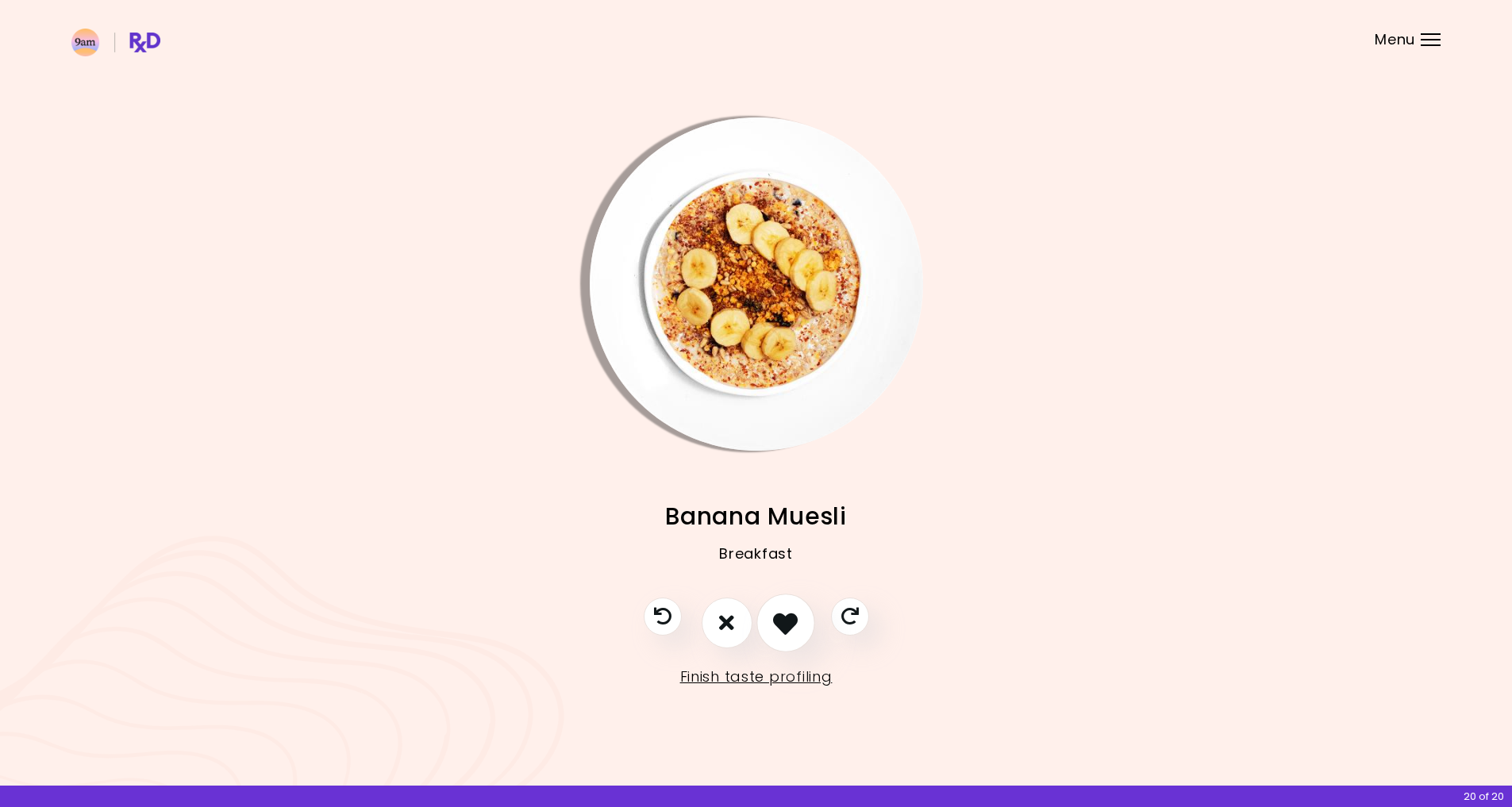
click at [796, 628] on icon "I like this recipe" at bounding box center [785, 622] width 24 height 24
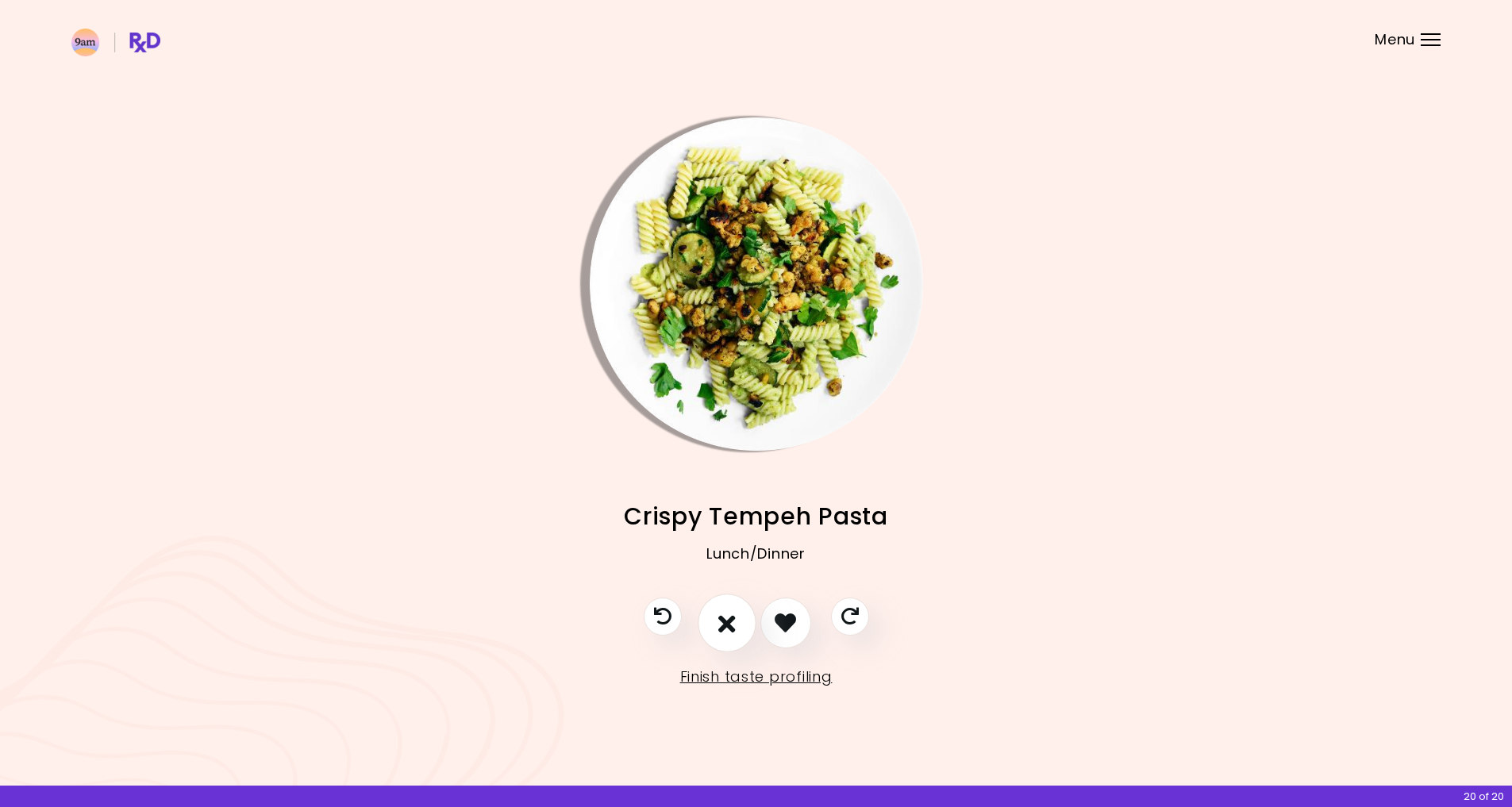
click at [742, 628] on button "I don't like this recipe" at bounding box center [726, 622] width 59 height 59
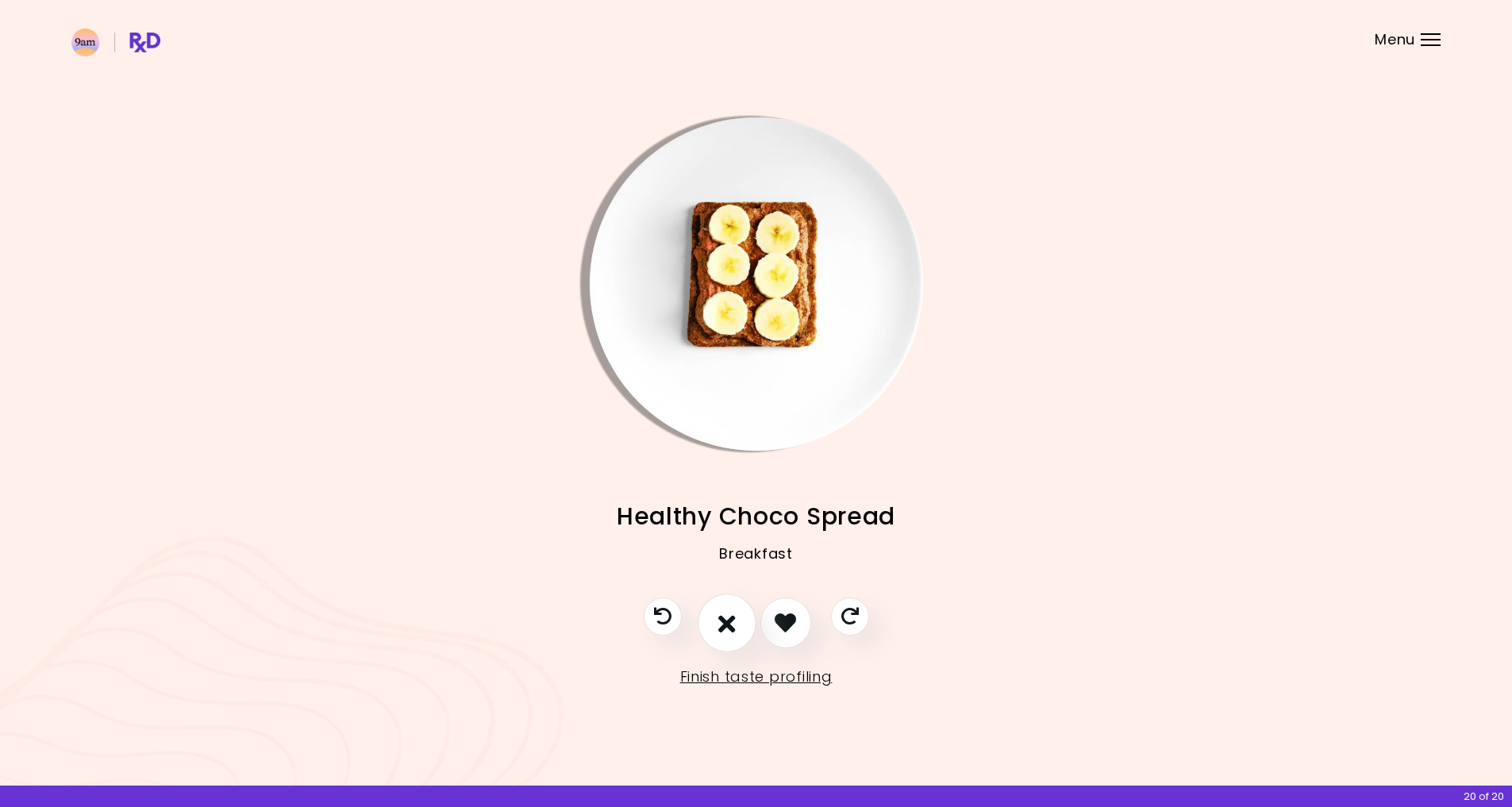
click at [741, 628] on button "I don't like this recipe" at bounding box center [726, 622] width 59 height 59
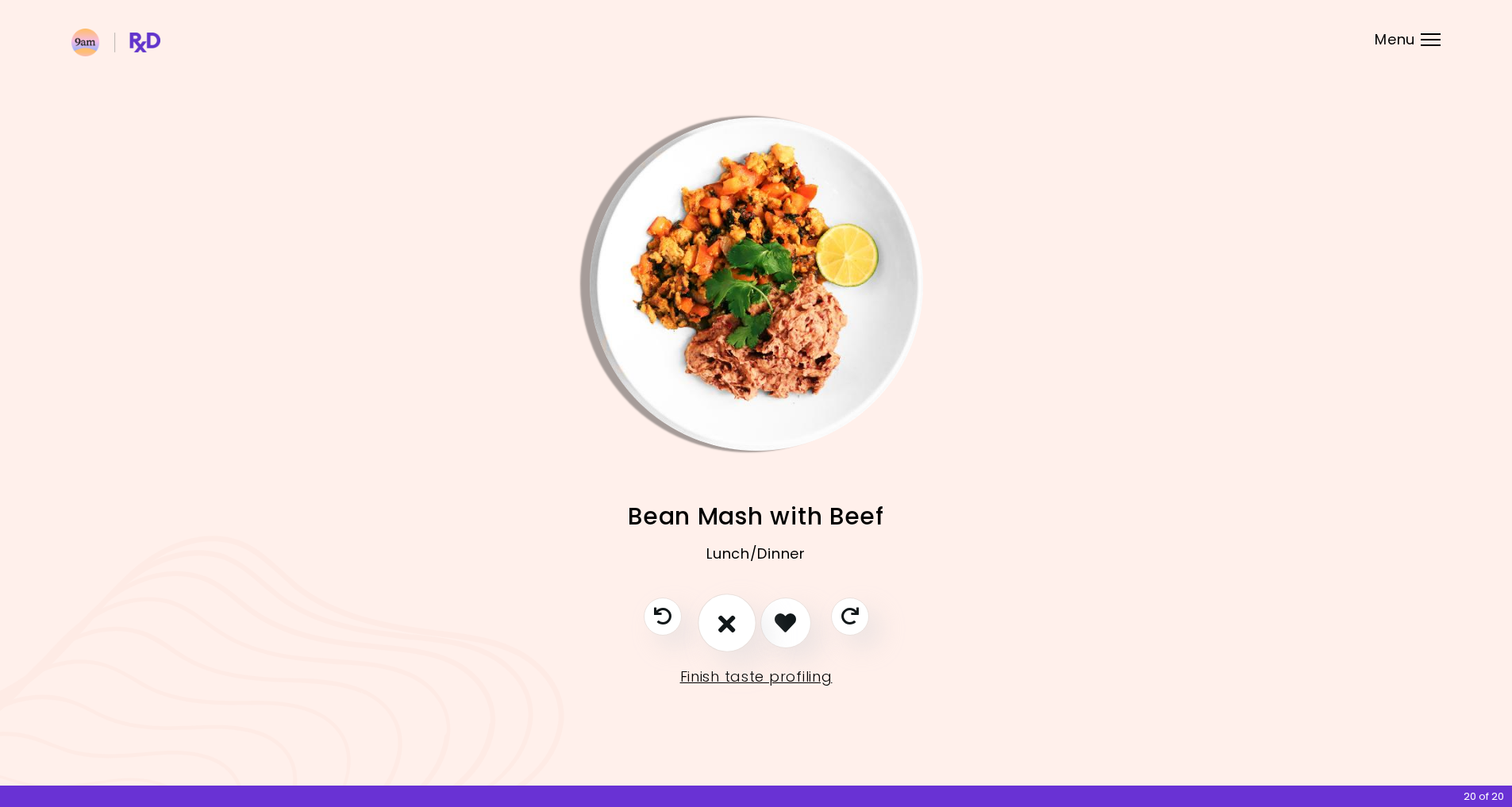
click at [741, 628] on button "I don't like this recipe" at bounding box center [726, 622] width 59 height 59
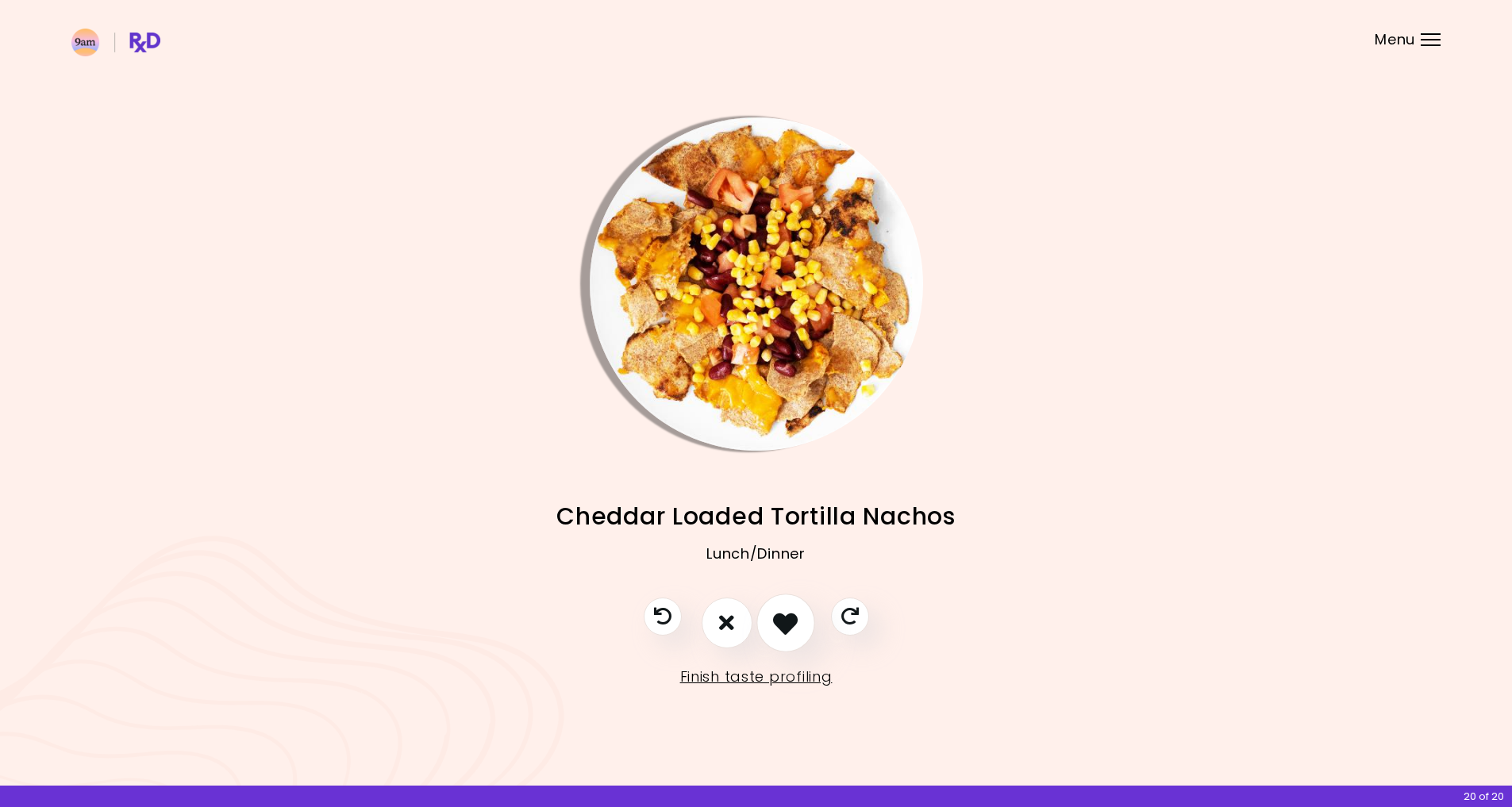
click at [798, 628] on button "I like this recipe" at bounding box center [785, 622] width 59 height 59
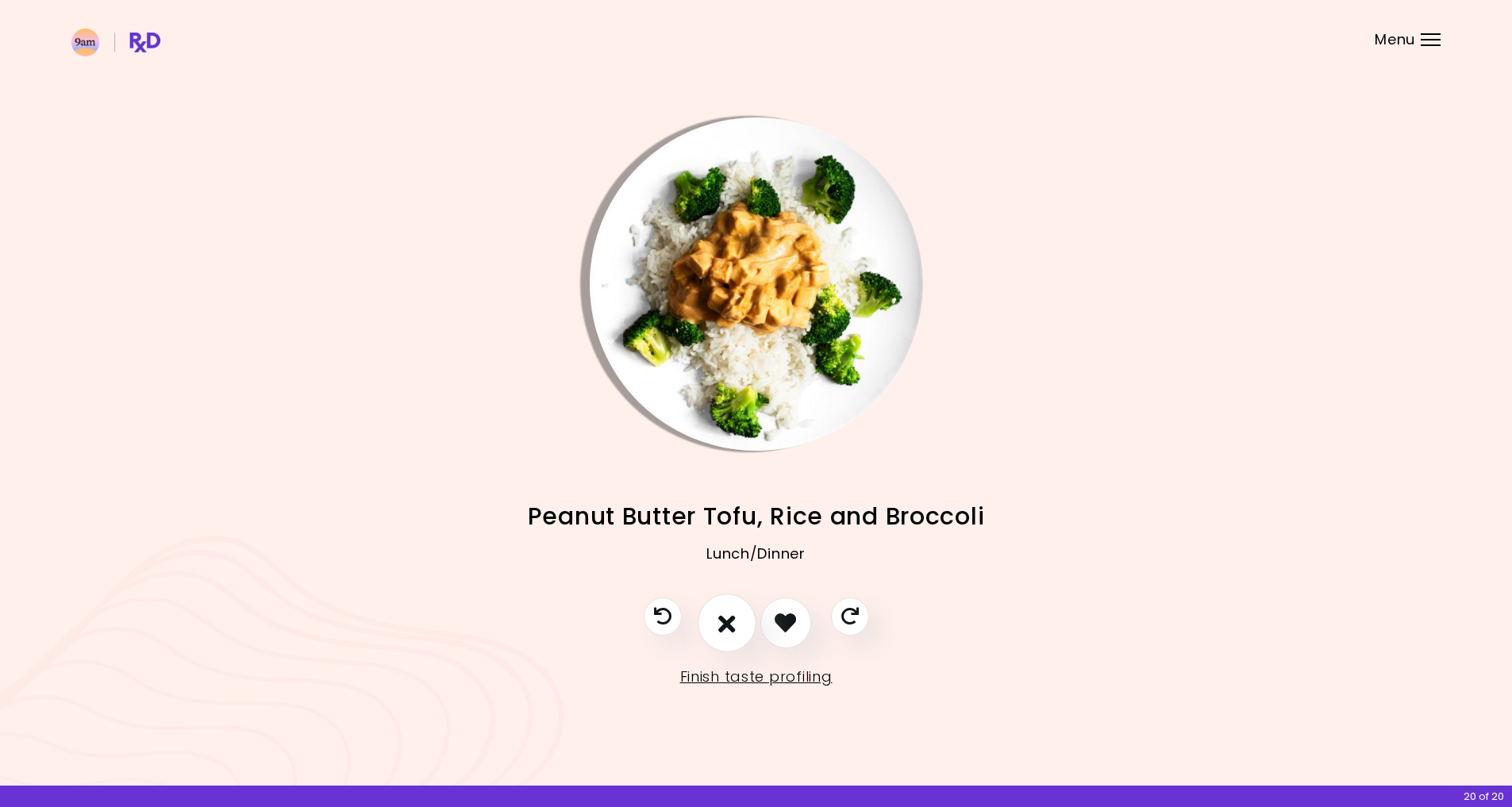
click at [716, 624] on button "I don't like this recipe" at bounding box center [726, 622] width 59 height 59
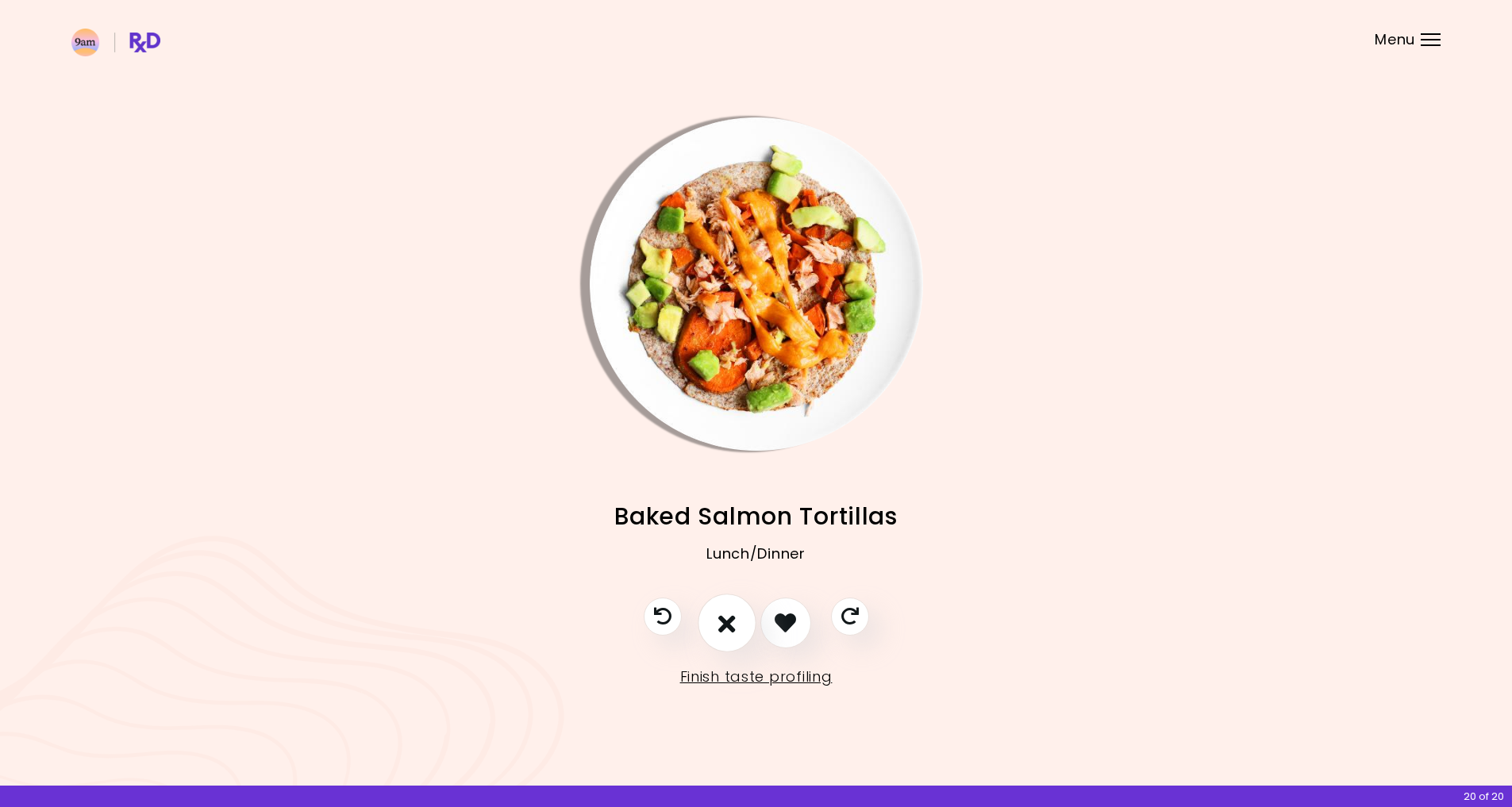
click at [729, 626] on icon "I don't like this recipe" at bounding box center [726, 622] width 17 height 24
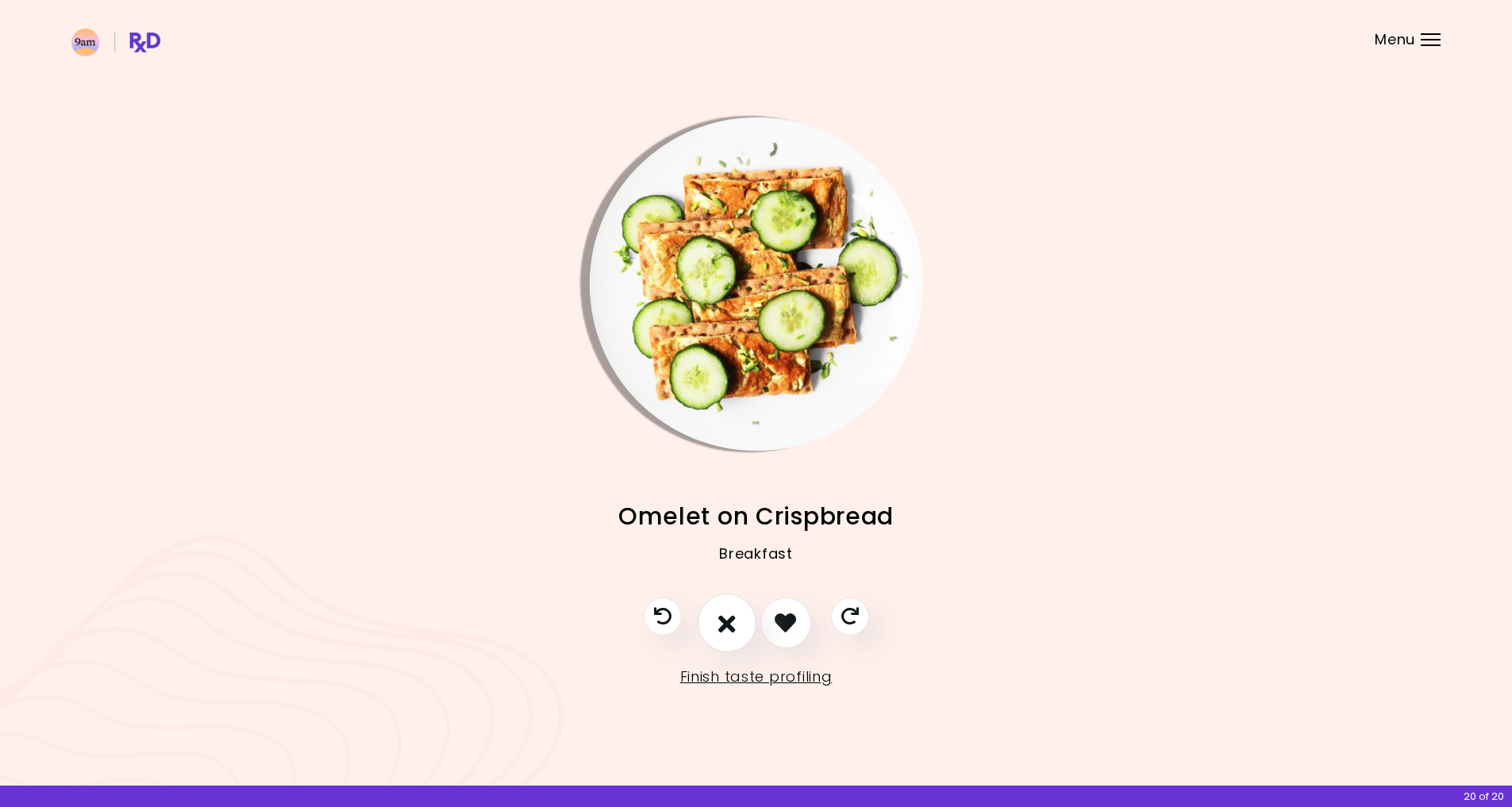
click at [706, 619] on button "I don't like this recipe" at bounding box center [726, 622] width 59 height 59
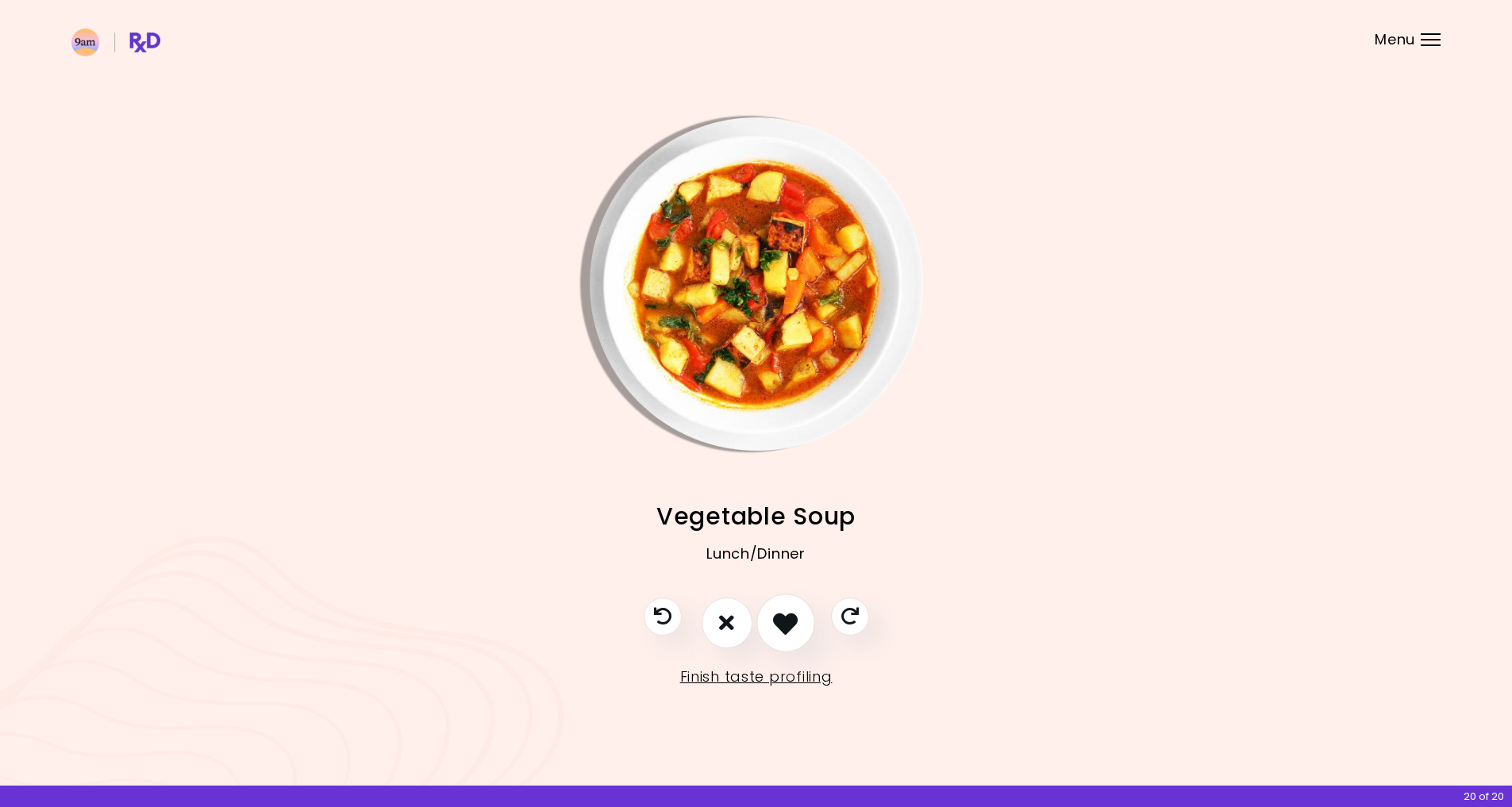
click at [771, 620] on button "I like this recipe" at bounding box center [785, 622] width 59 height 59
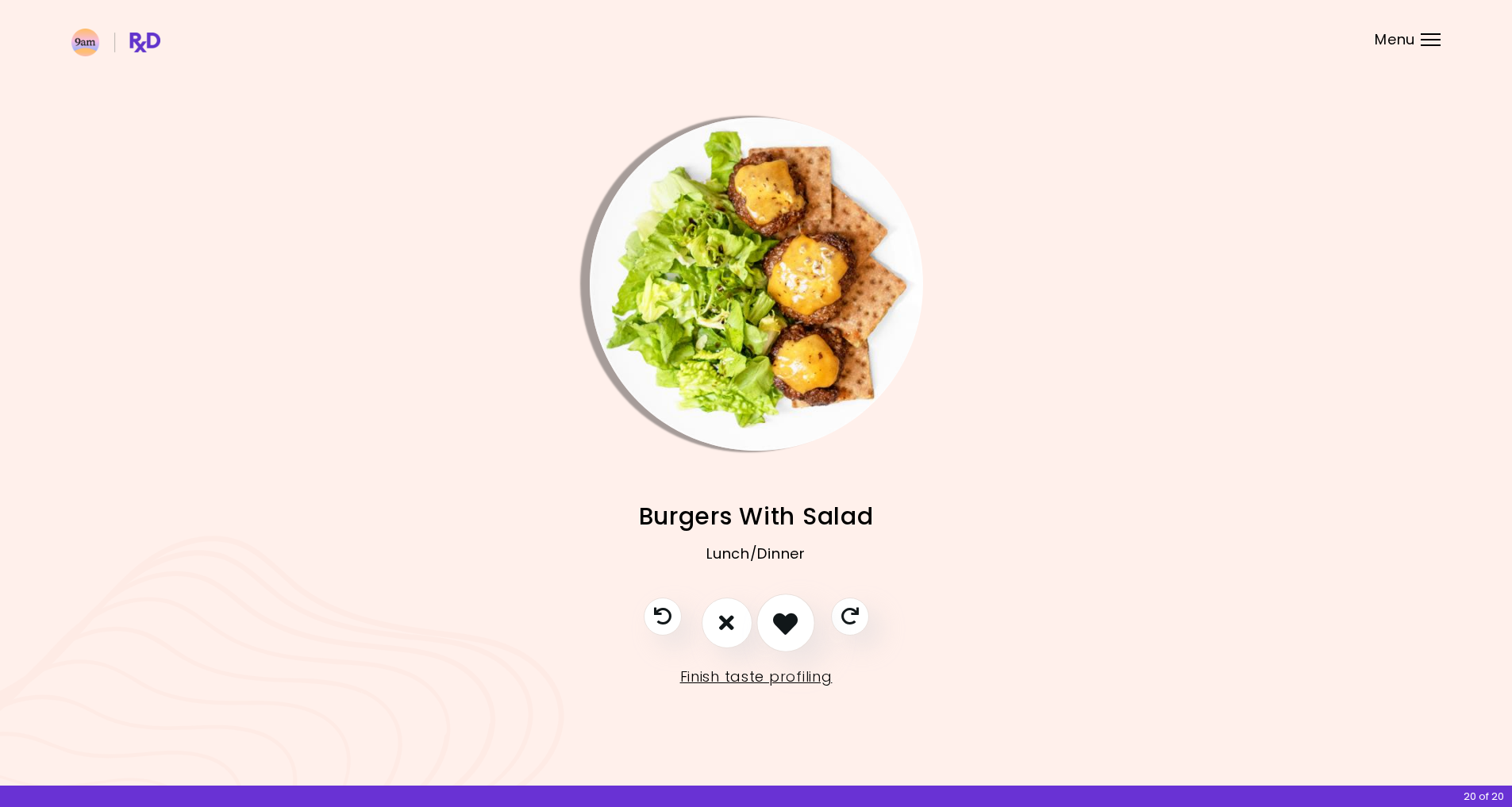
click at [768, 622] on button "I like this recipe" at bounding box center [785, 622] width 59 height 59
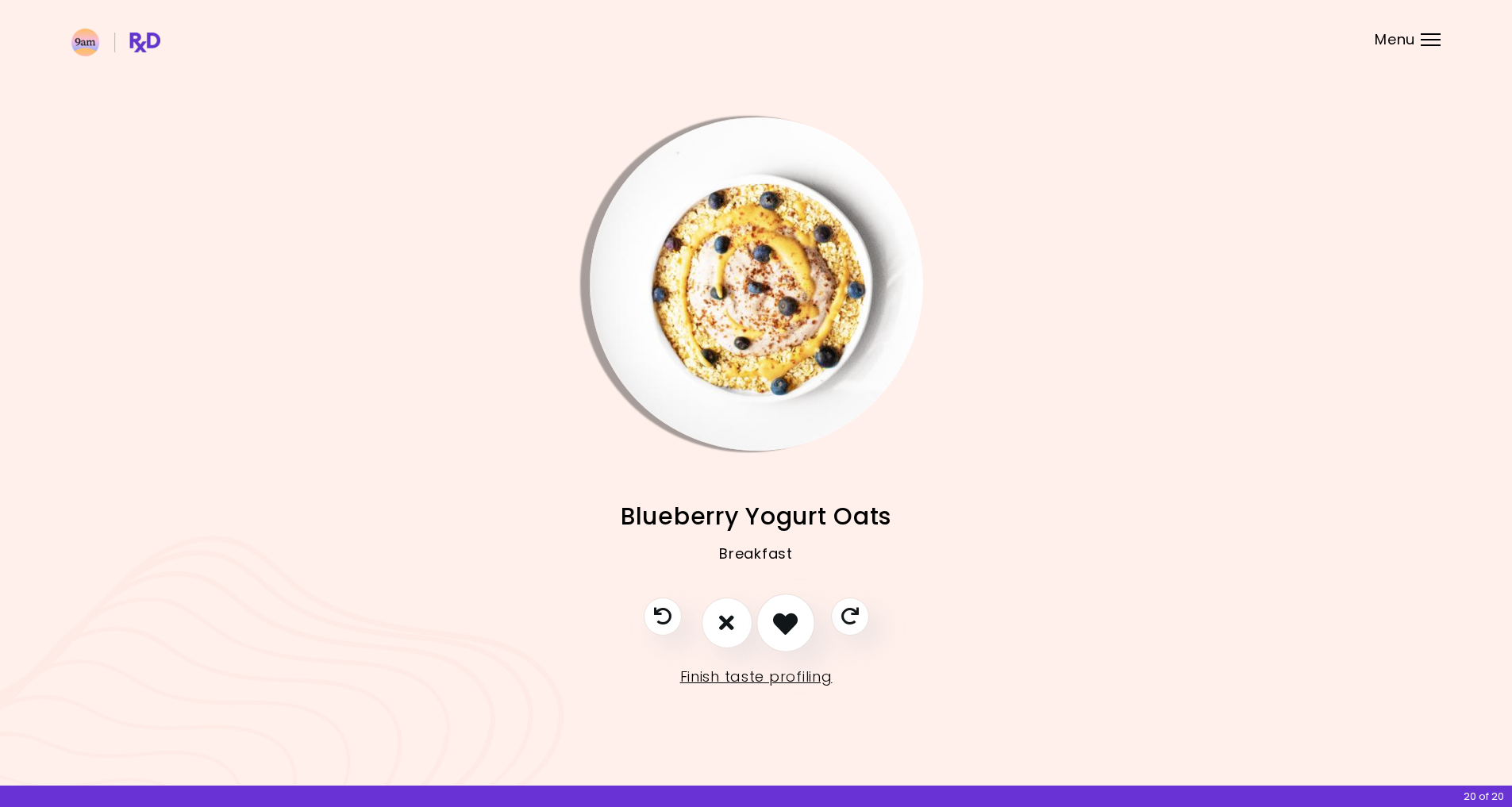
click at [768, 622] on button "I like this recipe" at bounding box center [785, 622] width 59 height 59
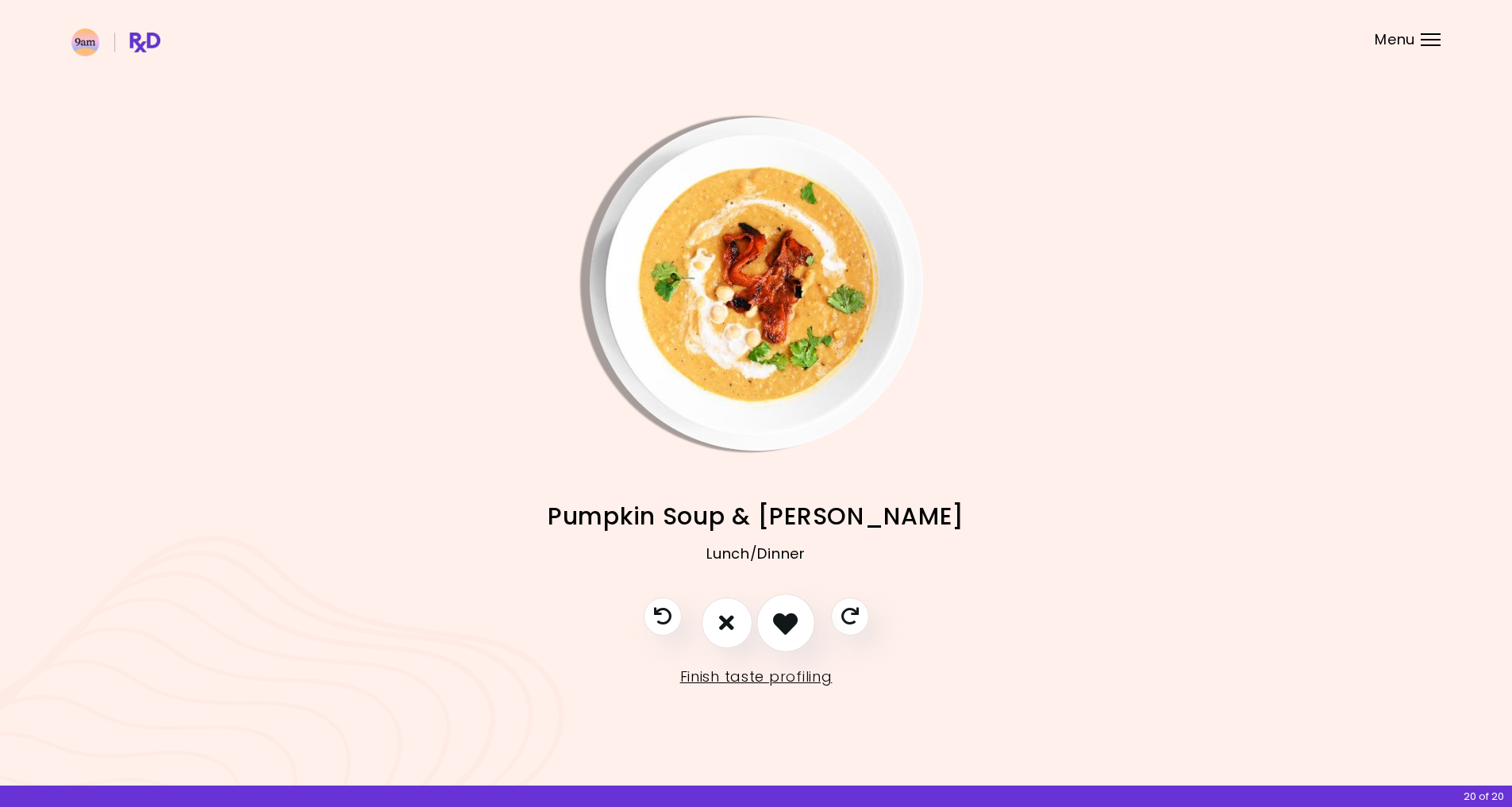
click at [776, 623] on icon "I like this recipe" at bounding box center [785, 622] width 24 height 24
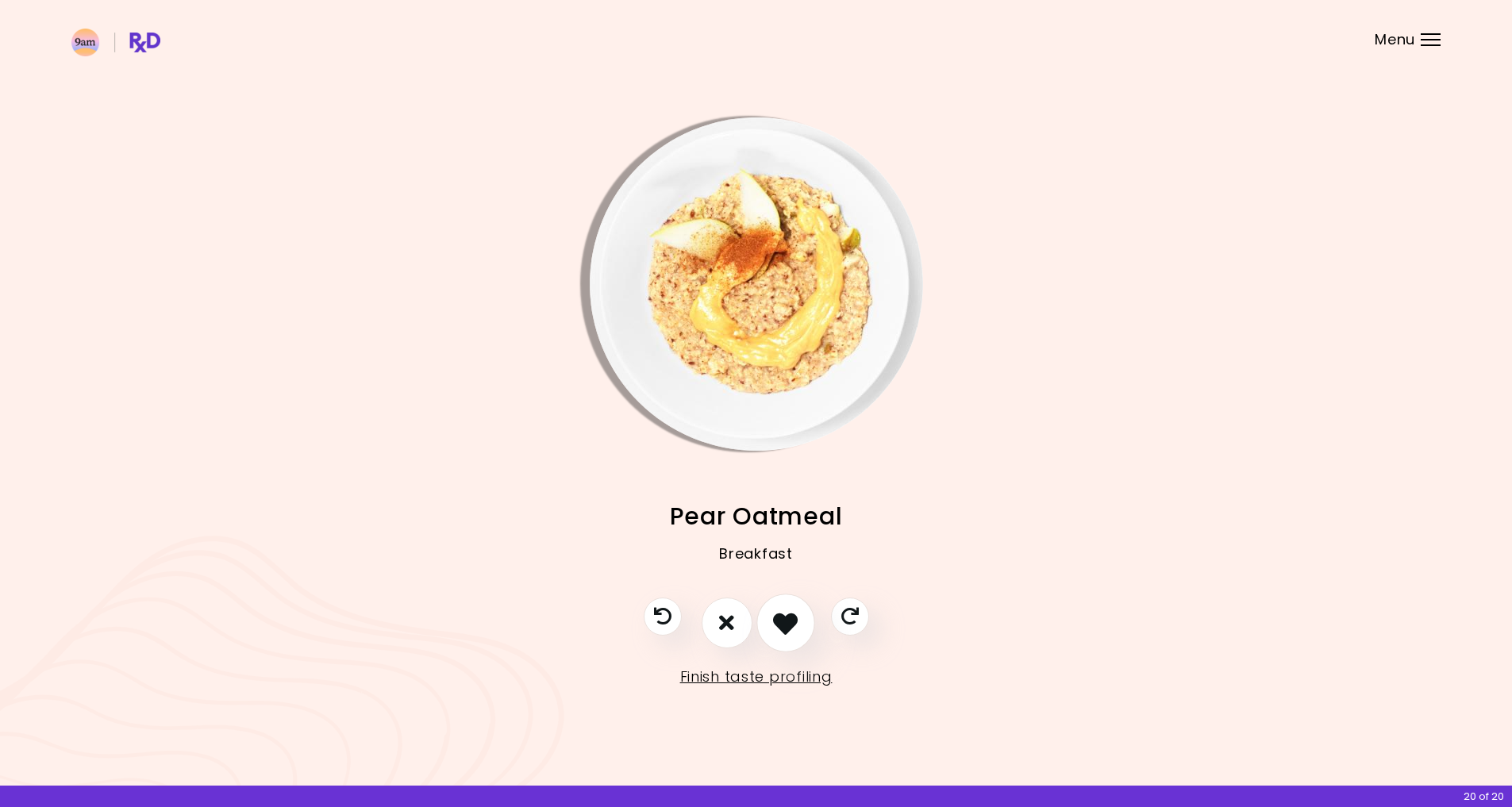
click at [772, 622] on button "I like this recipe" at bounding box center [785, 622] width 59 height 59
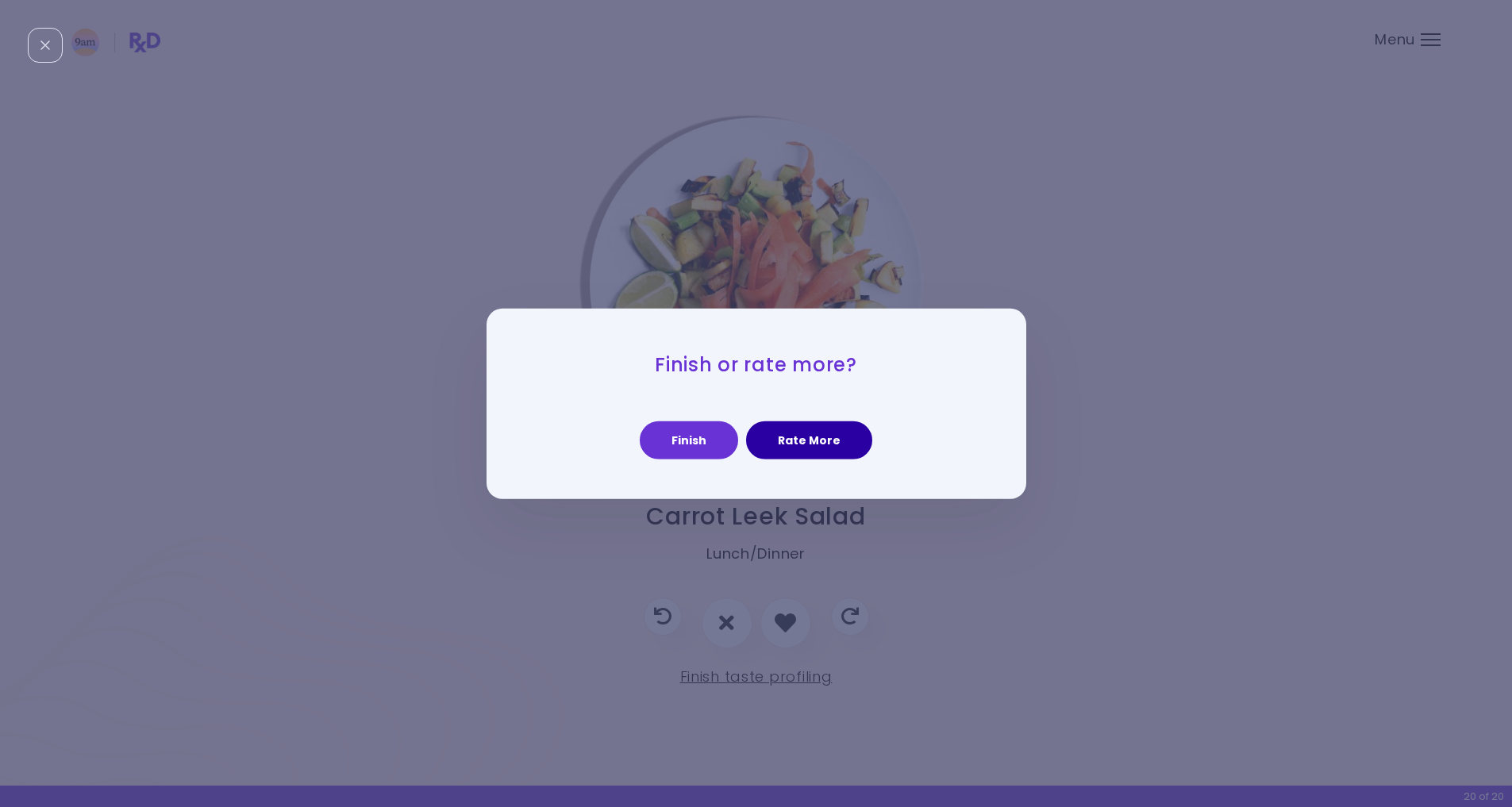
click at [813, 439] on button "Rate More" at bounding box center [809, 440] width 126 height 38
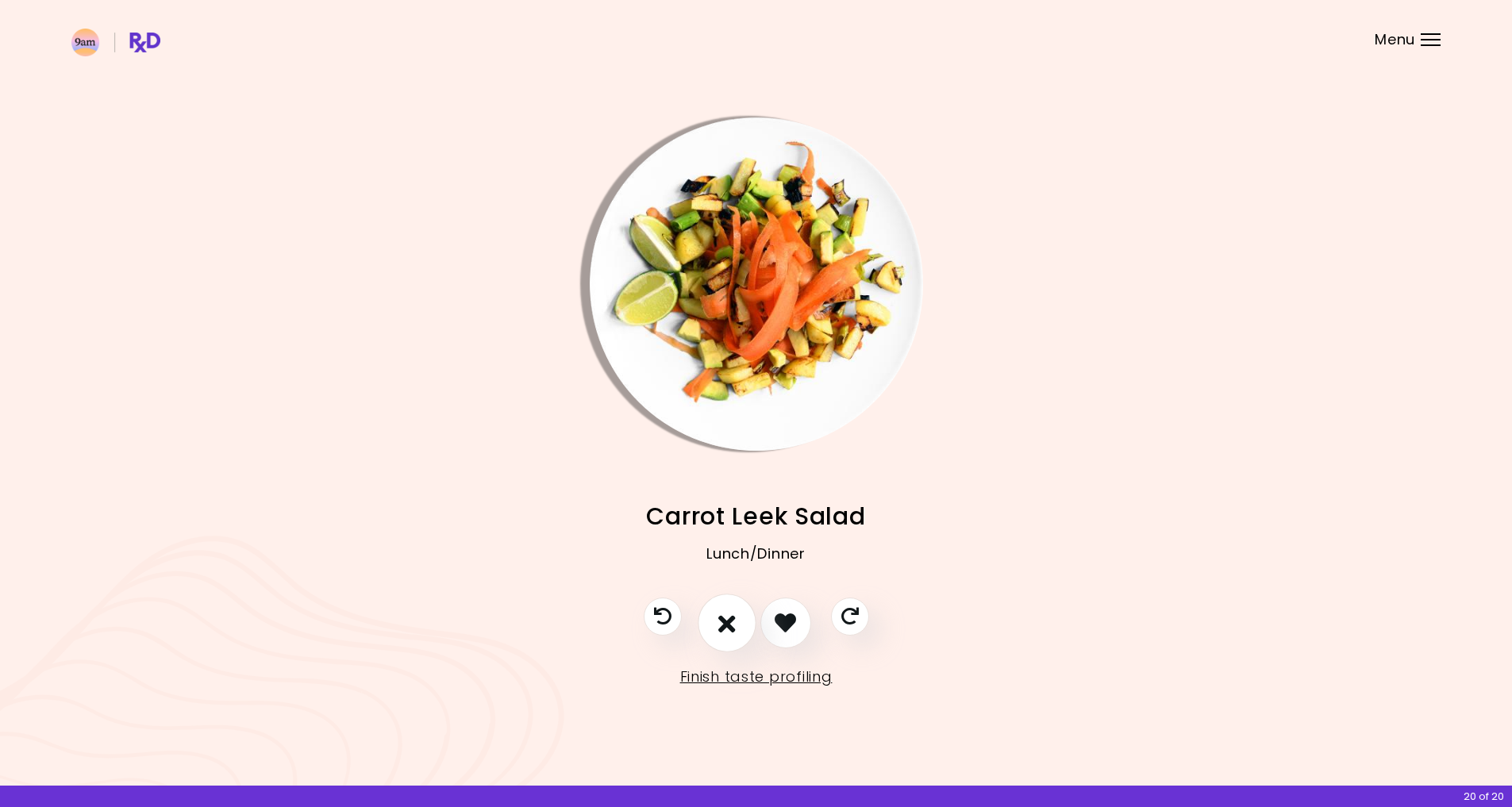
click at [739, 632] on button "I don't like this recipe" at bounding box center [726, 622] width 59 height 59
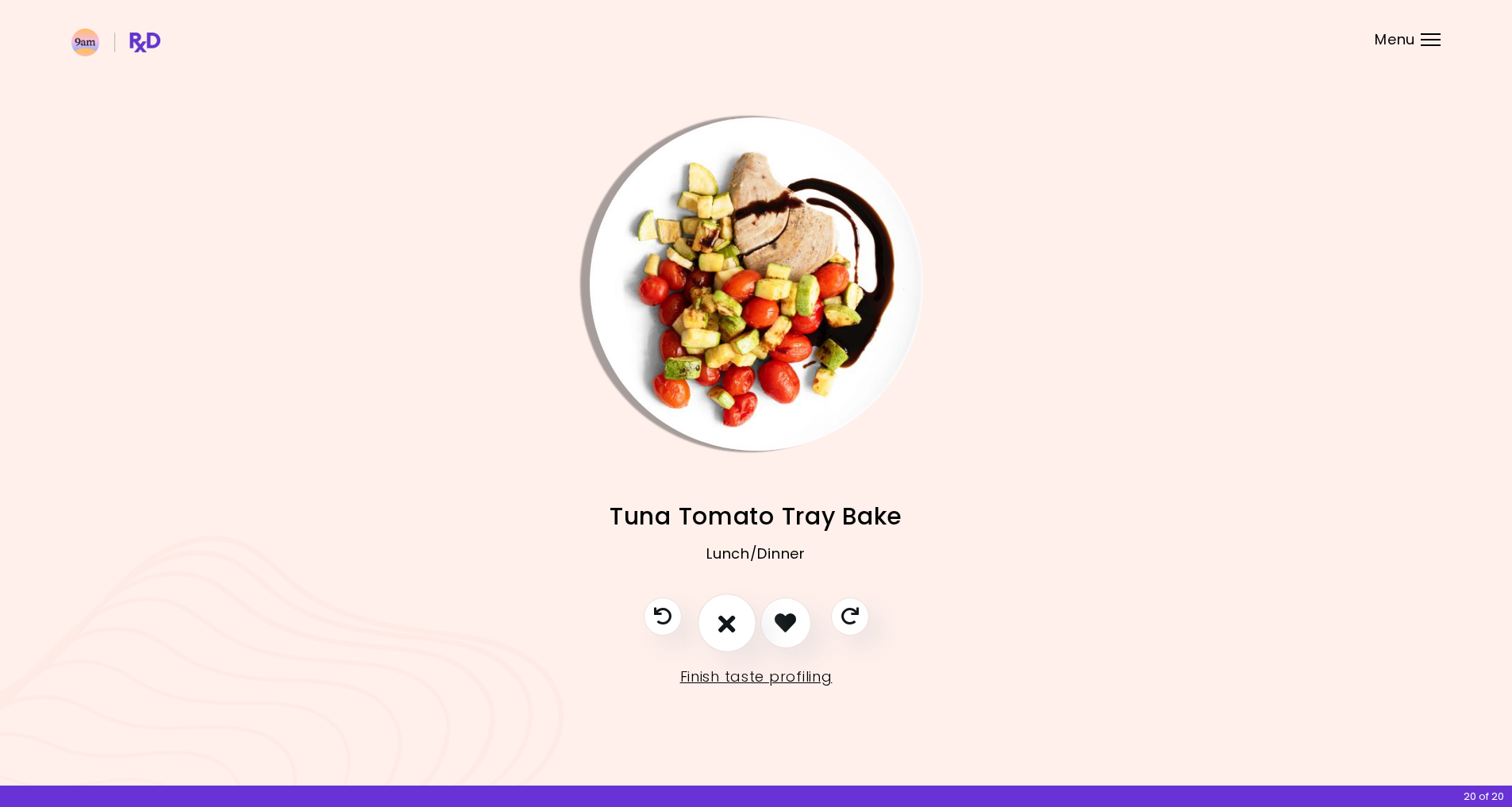
click at [733, 624] on icon "I don't like this recipe" at bounding box center [726, 622] width 17 height 24
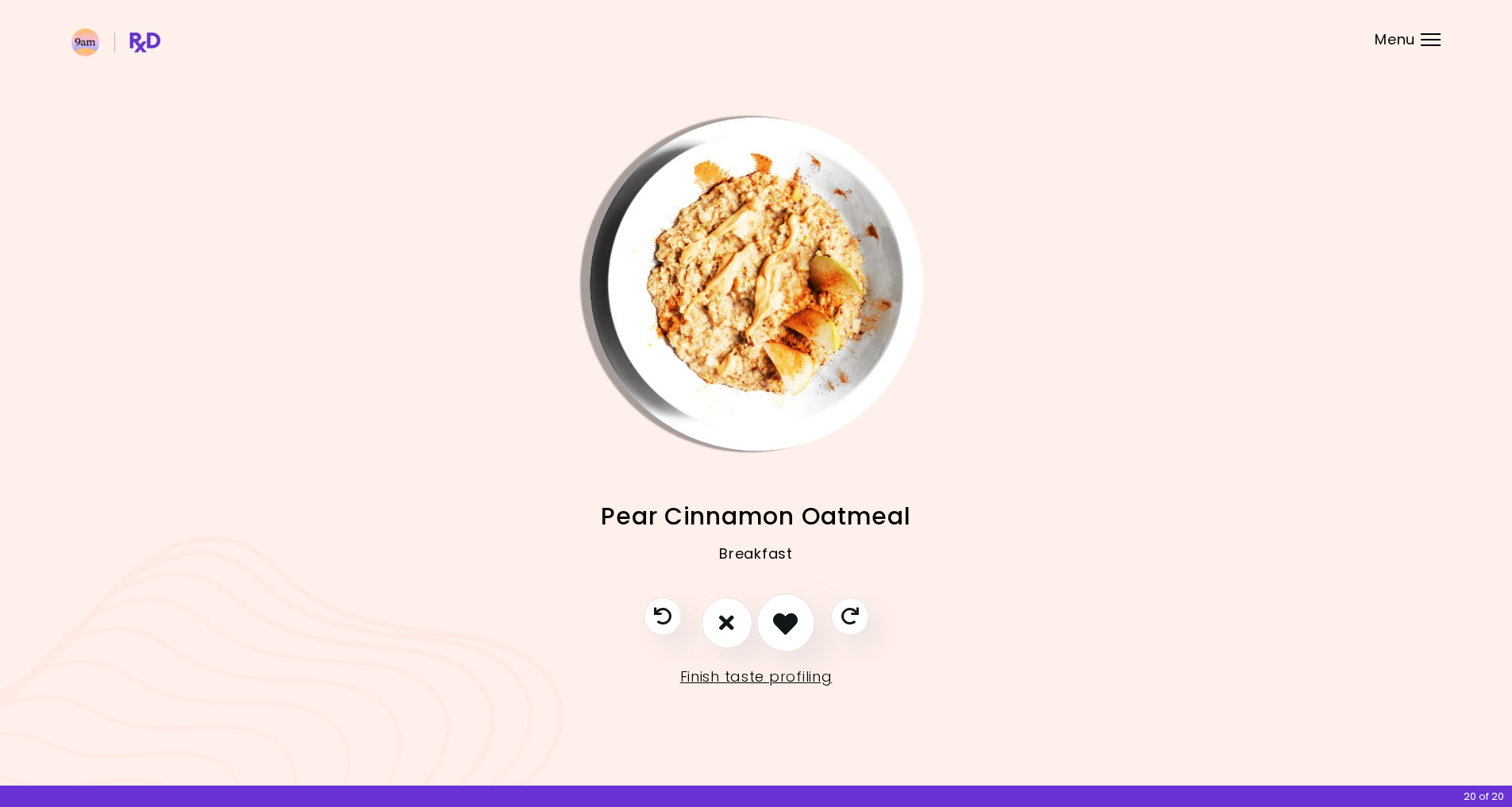
click at [775, 624] on icon "I like this recipe" at bounding box center [785, 622] width 24 height 24
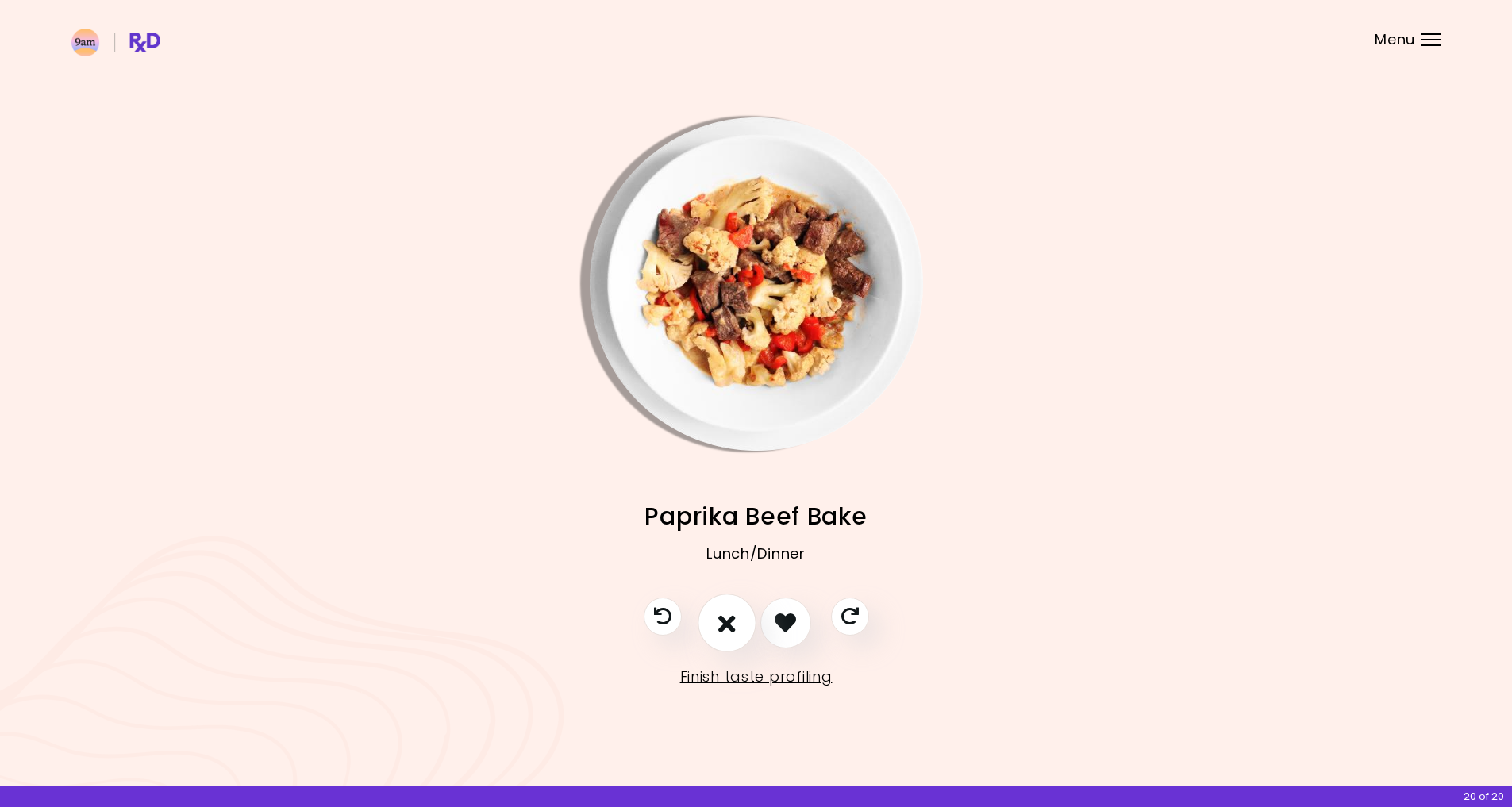
click at [723, 621] on icon "I don't like this recipe" at bounding box center [726, 622] width 17 height 24
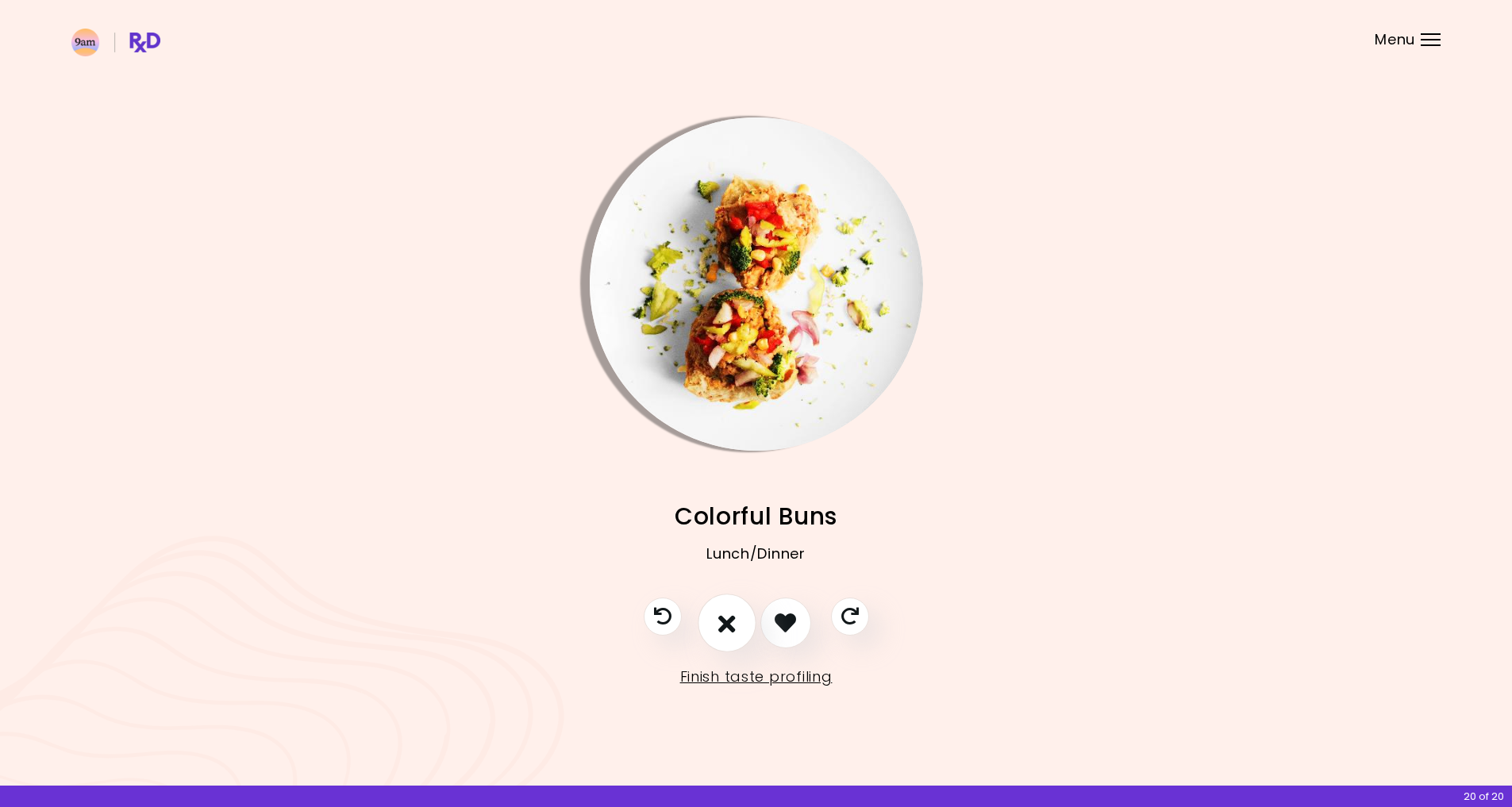
click at [724, 623] on icon "I don't like this recipe" at bounding box center [726, 622] width 17 height 24
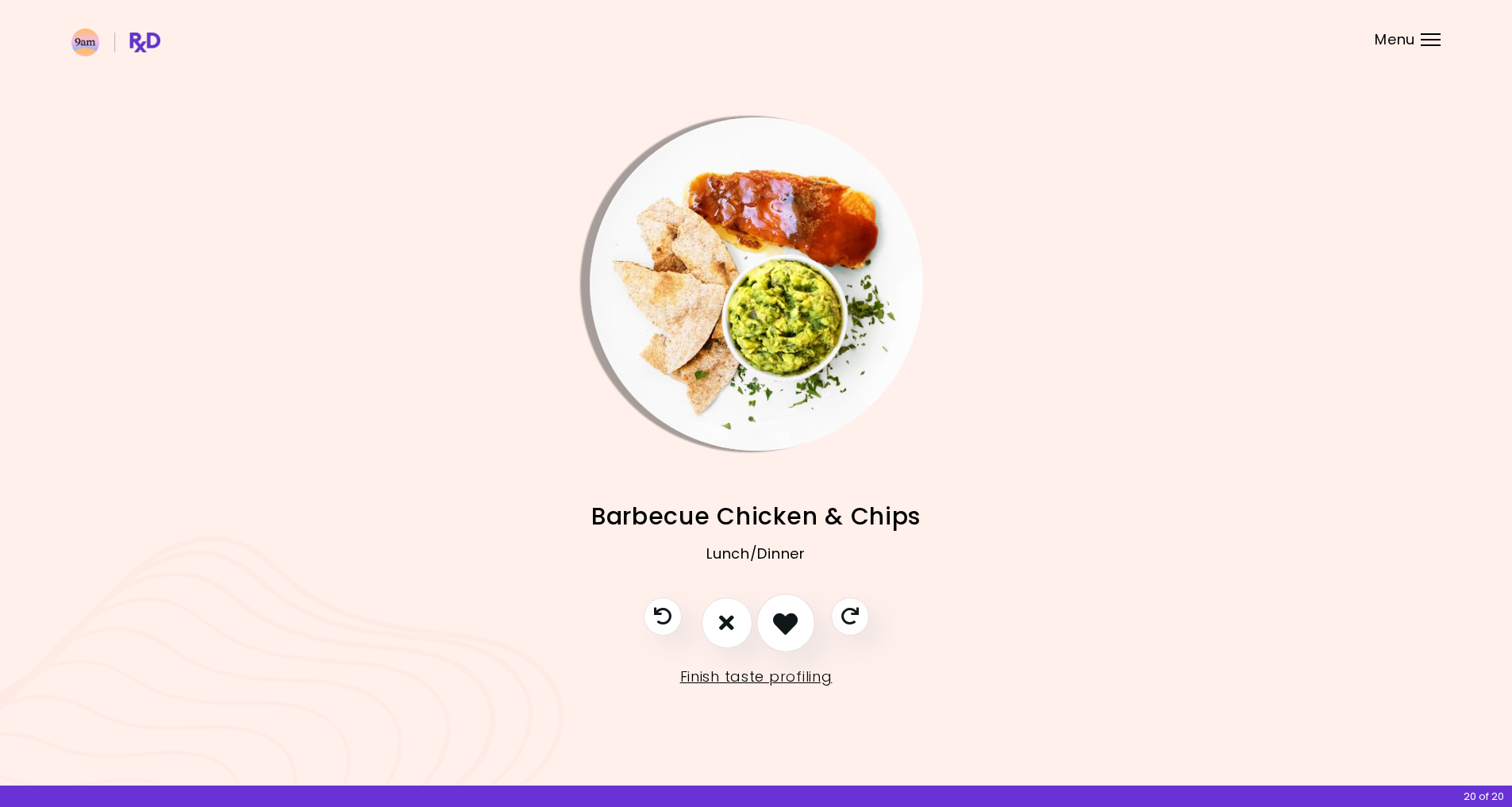
click at [779, 623] on icon "I like this recipe" at bounding box center [785, 622] width 24 height 24
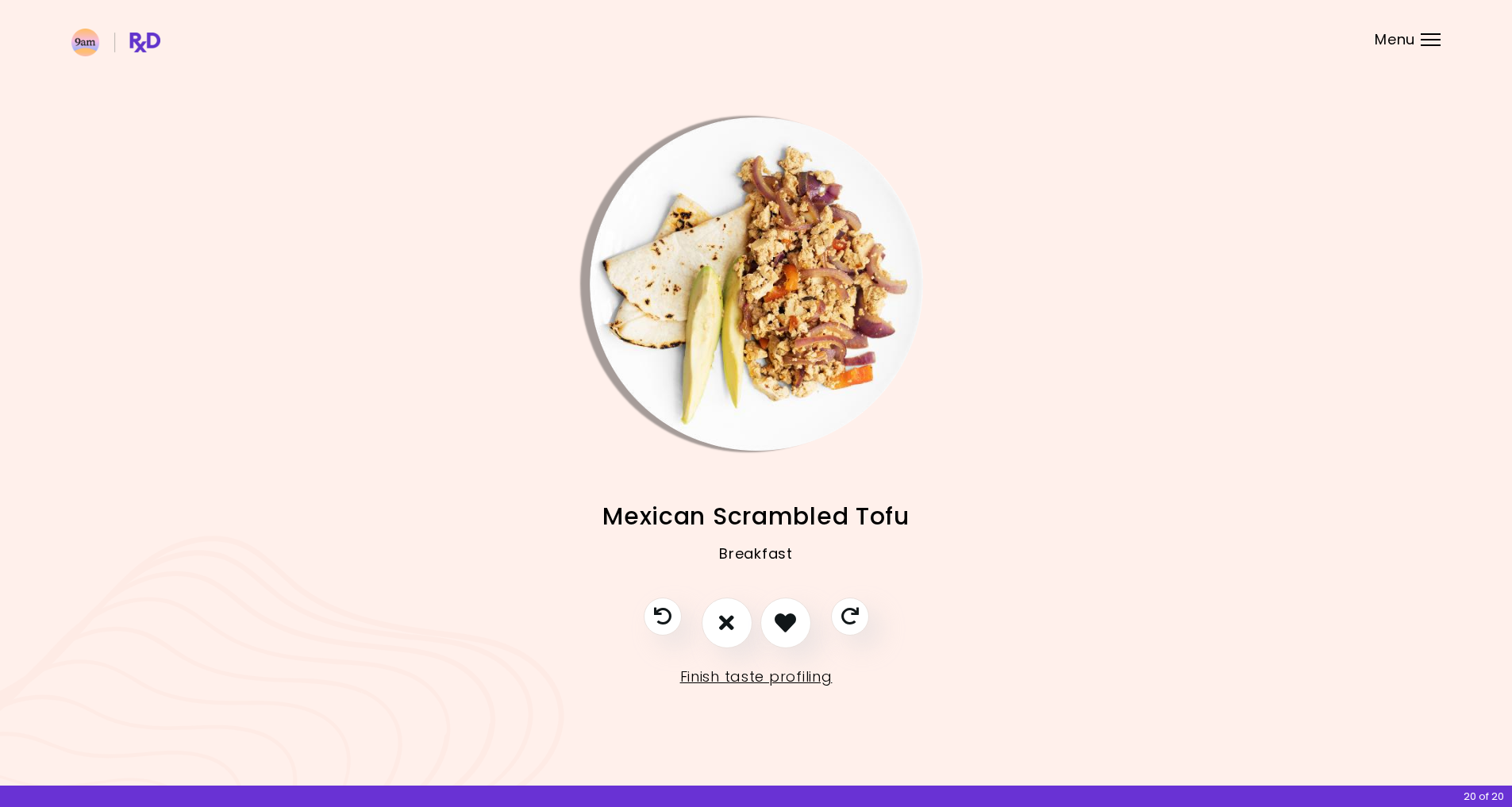
click at [822, 332] on img "Info - Mexican Scrambled Tofu" at bounding box center [757, 284] width 334 height 334
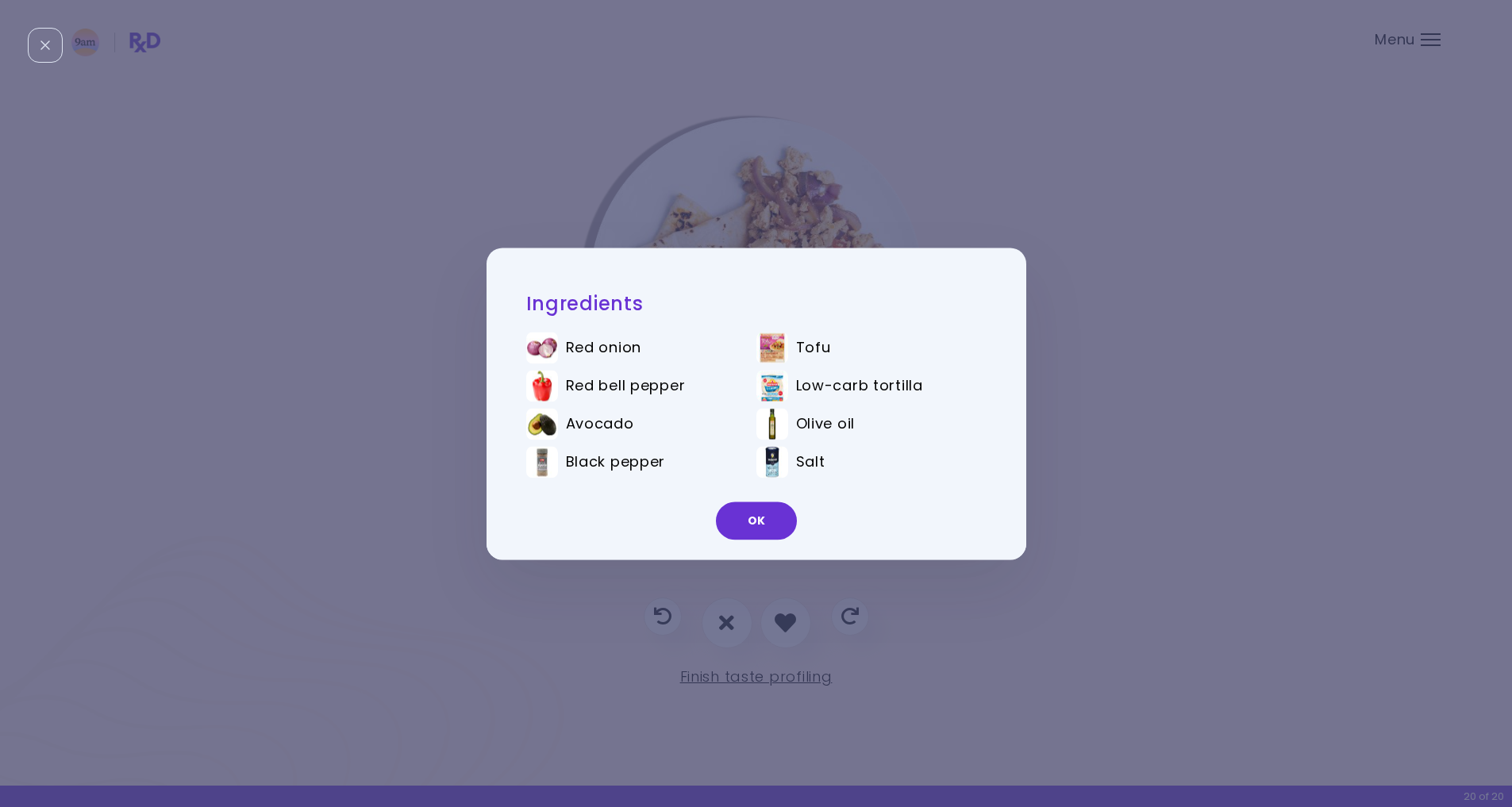
drag, startPoint x: 742, startPoint y: 518, endPoint x: 736, endPoint y: 570, distance: 52.3
click at [742, 518] on button "OK" at bounding box center [757, 520] width 81 height 38
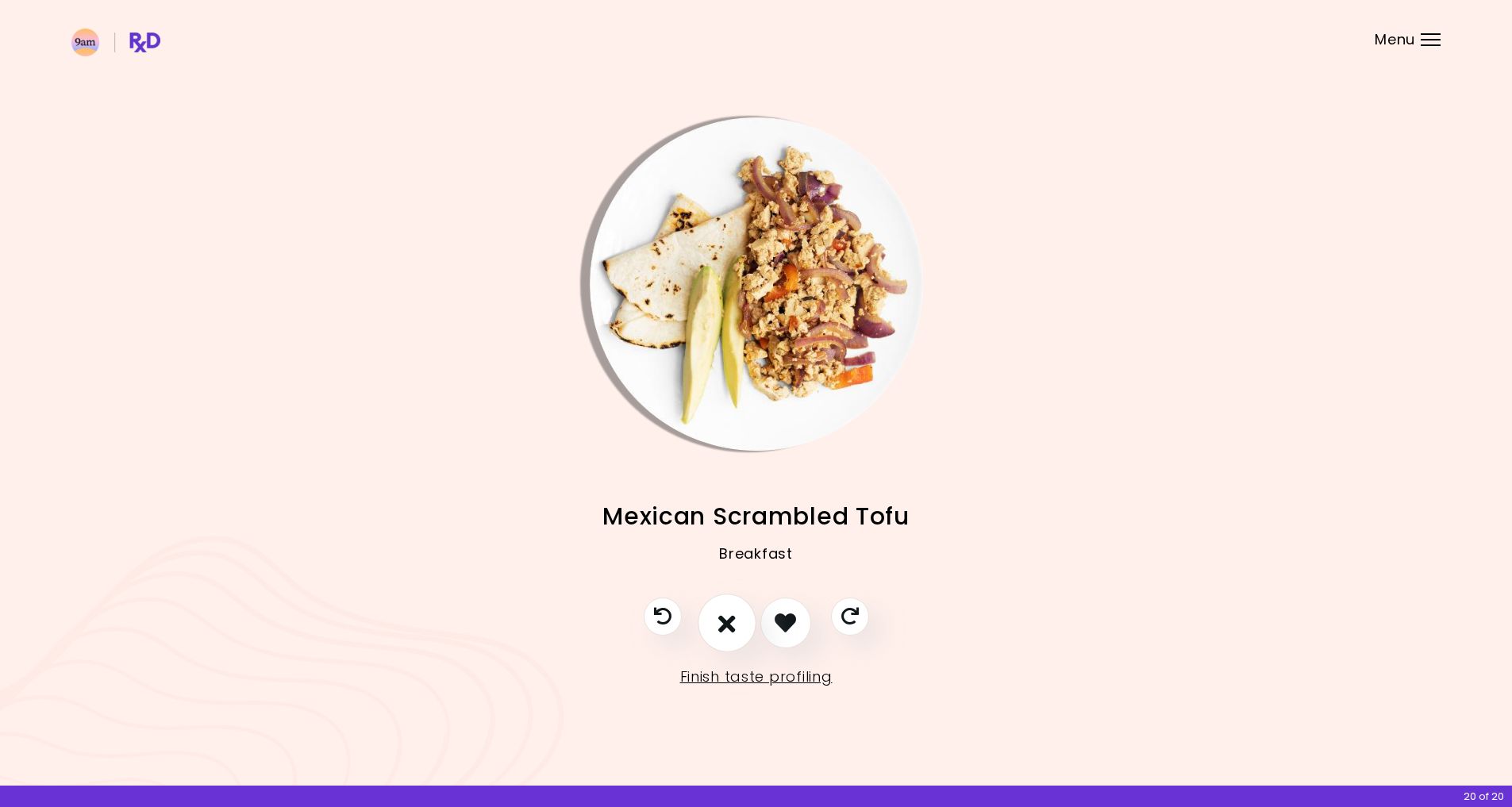
click at [736, 613] on button "I don't like this recipe" at bounding box center [726, 622] width 59 height 59
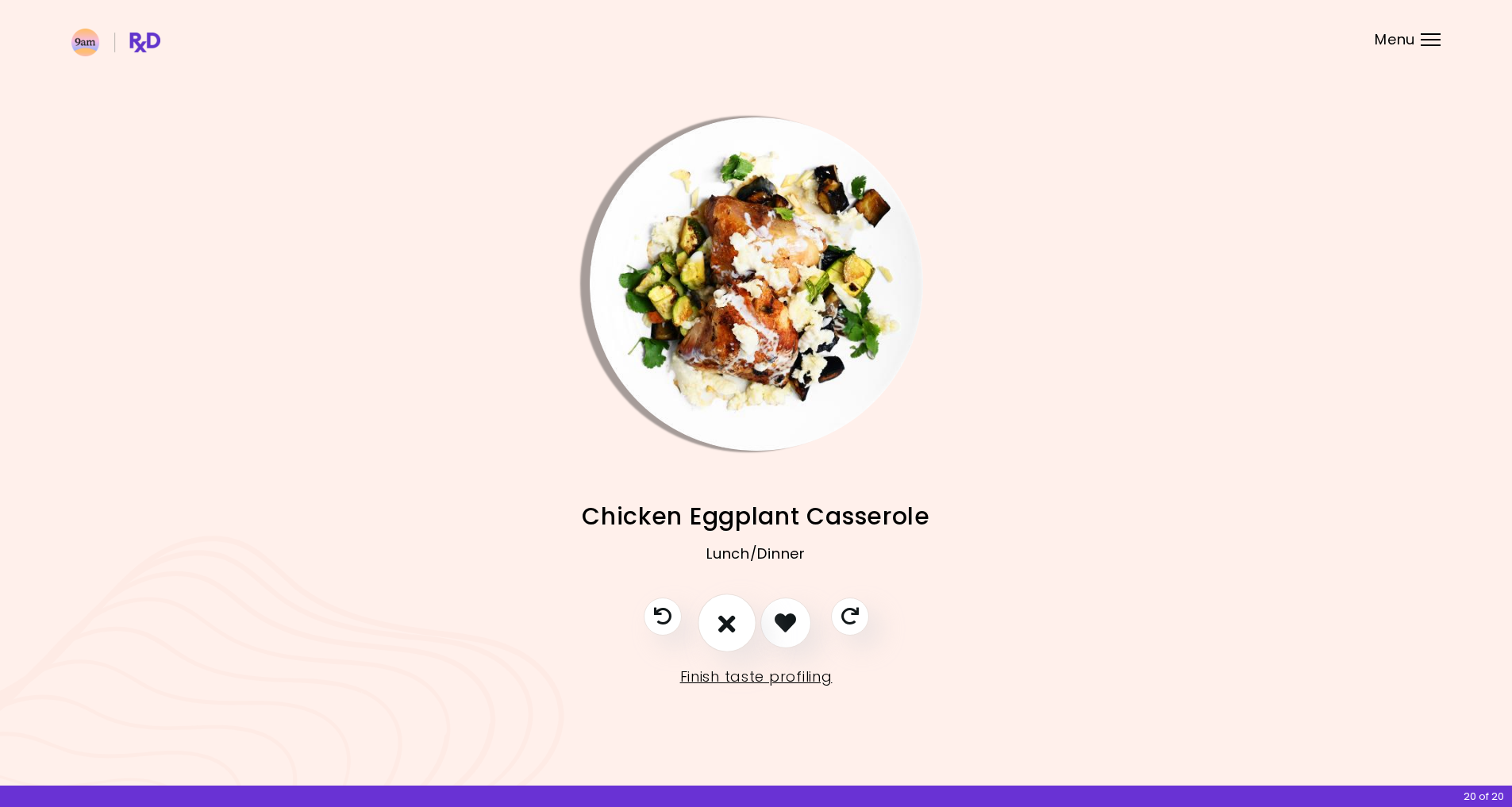
click at [727, 619] on icon "I don't like this recipe" at bounding box center [726, 622] width 17 height 24
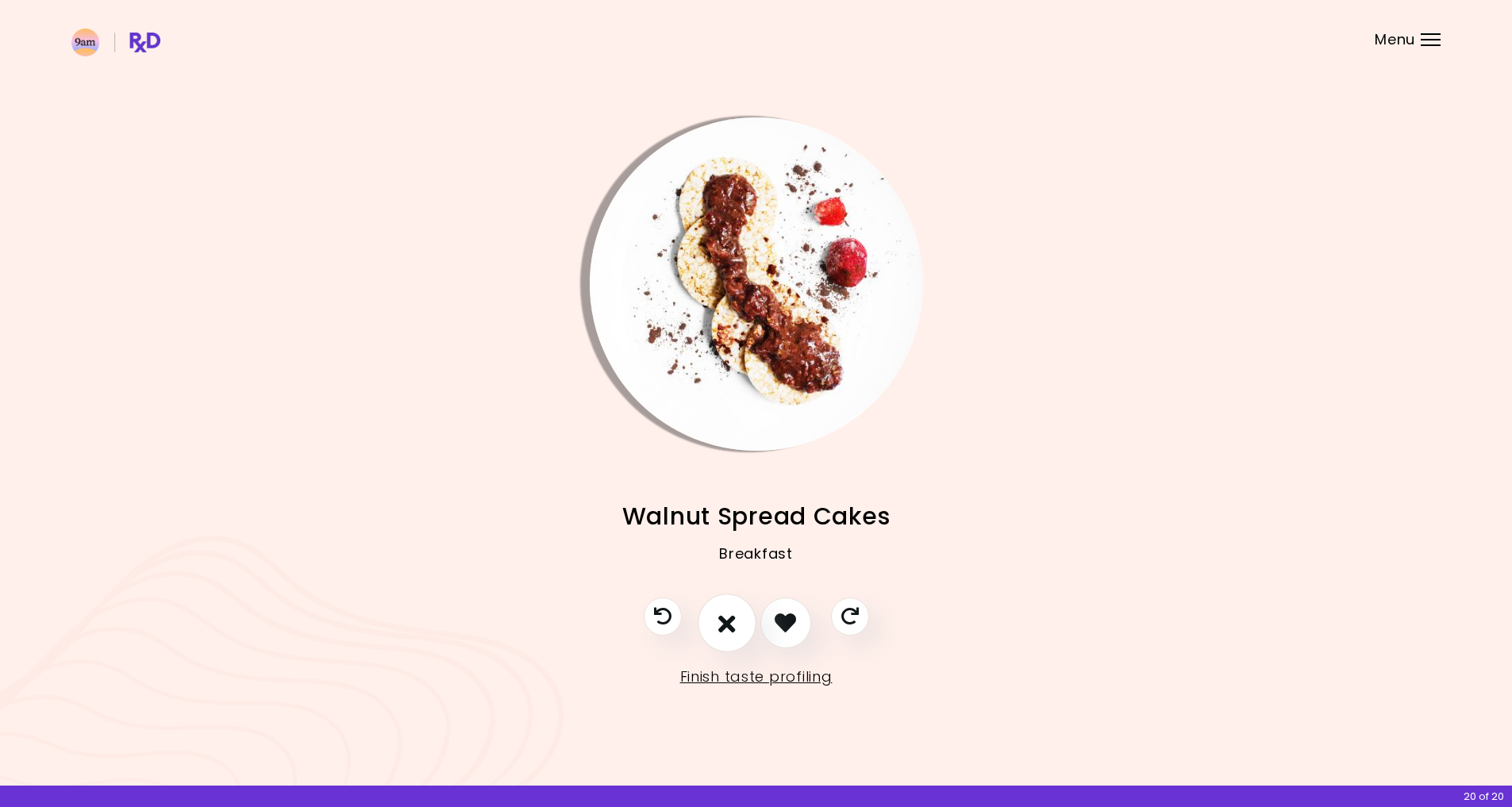
click at [733, 622] on icon "I don't like this recipe" at bounding box center [726, 622] width 17 height 24
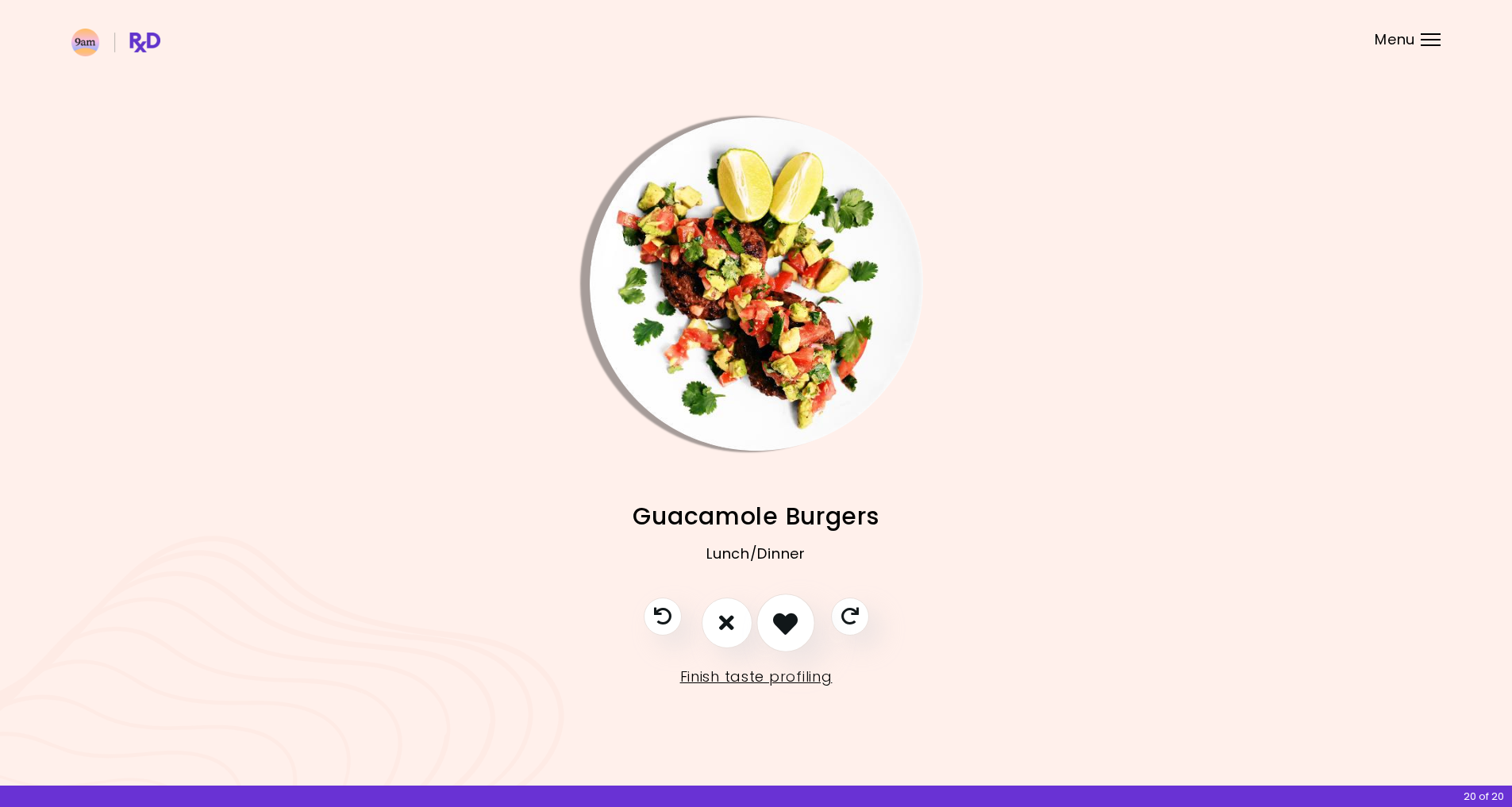
drag, startPoint x: 755, startPoint y: 622, endPoint x: 776, endPoint y: 625, distance: 21.2
click at [756, 623] on div at bounding box center [756, 631] width 257 height 67
click at [776, 625] on icon "I like this recipe" at bounding box center [785, 622] width 24 height 24
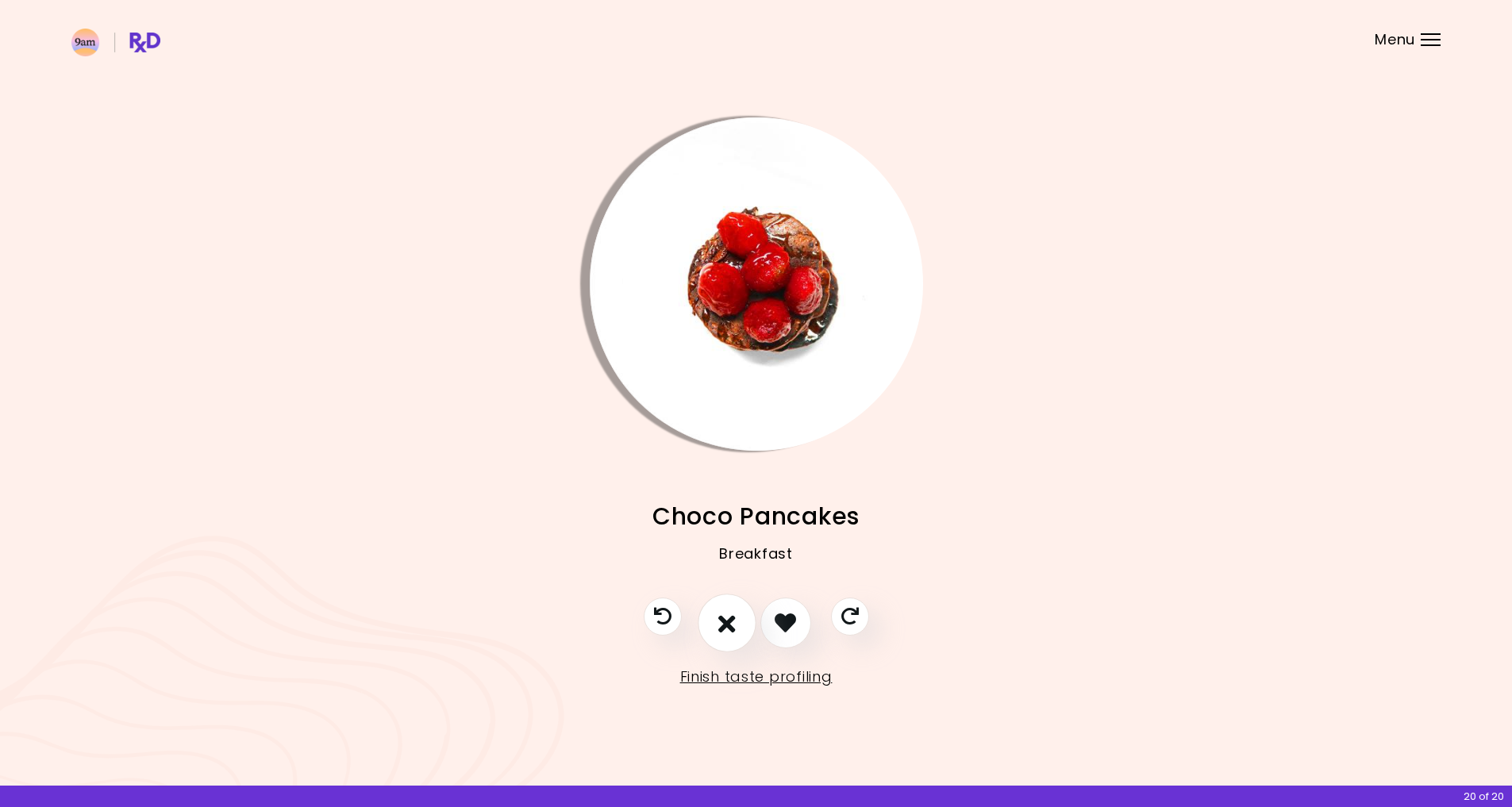
click at [715, 615] on button "I don't like this recipe" at bounding box center [726, 622] width 59 height 59
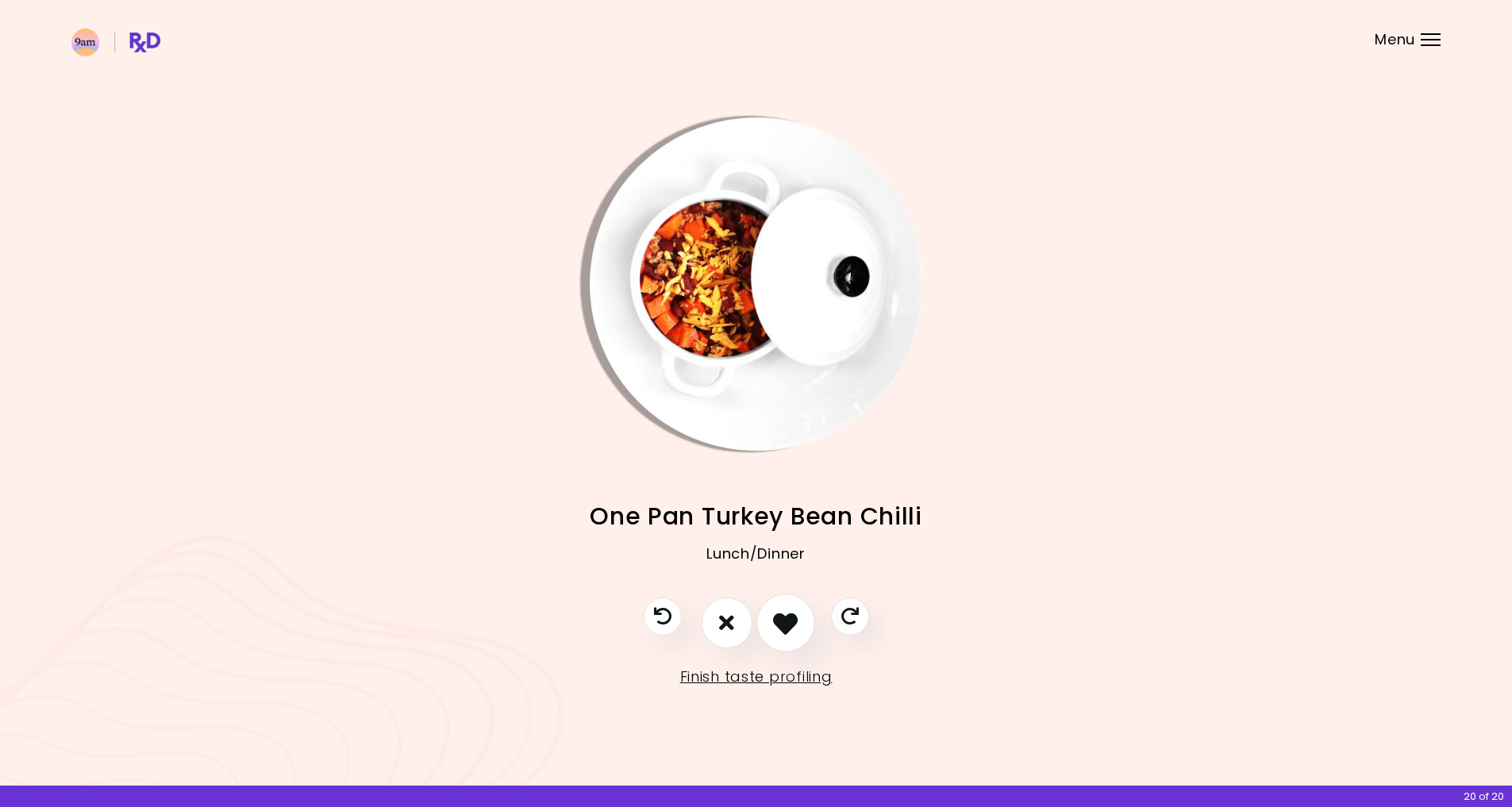
click at [785, 626] on icon "I like this recipe" at bounding box center [785, 622] width 24 height 24
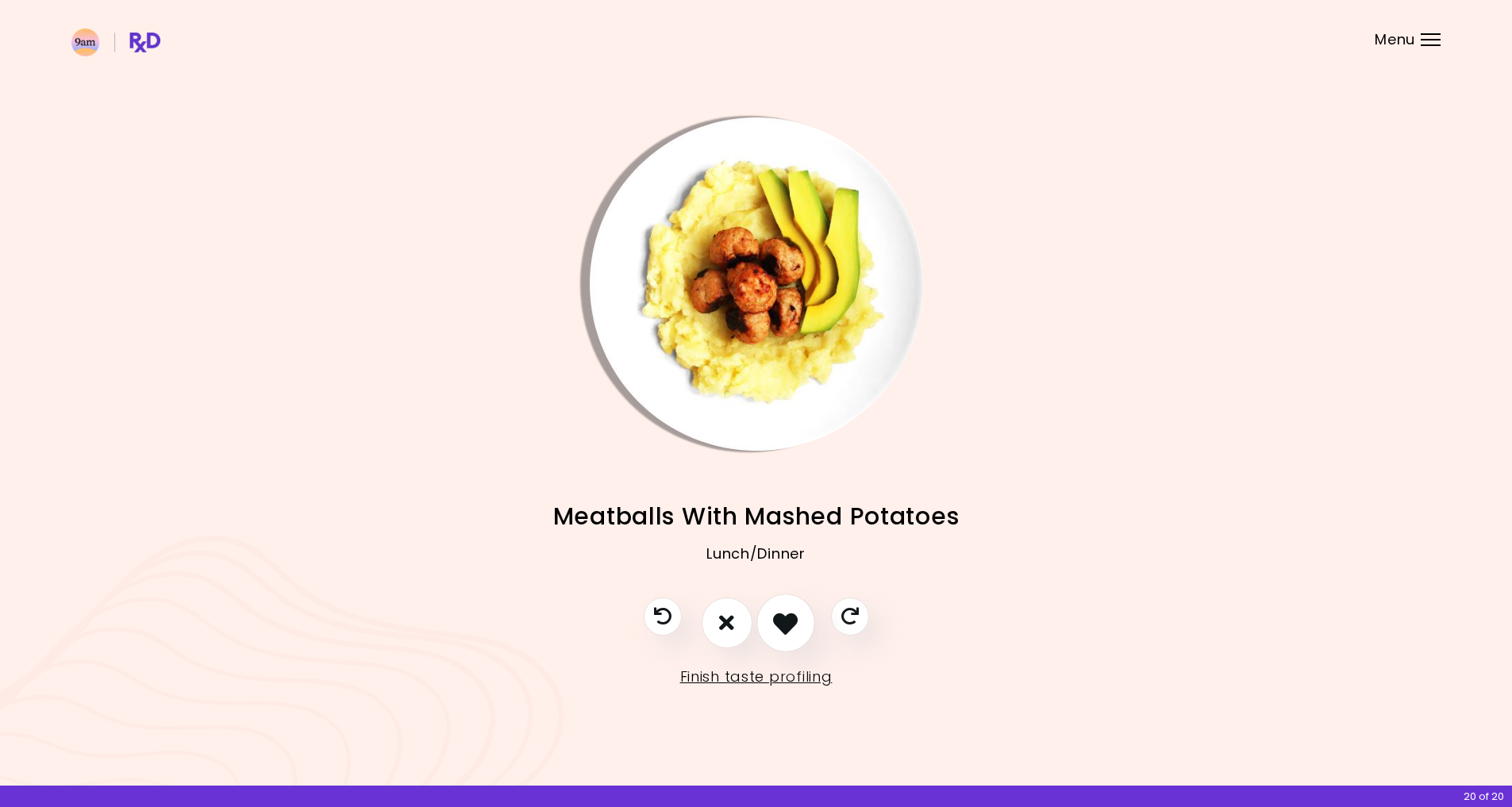
click at [787, 626] on icon "I like this recipe" at bounding box center [785, 622] width 24 height 24
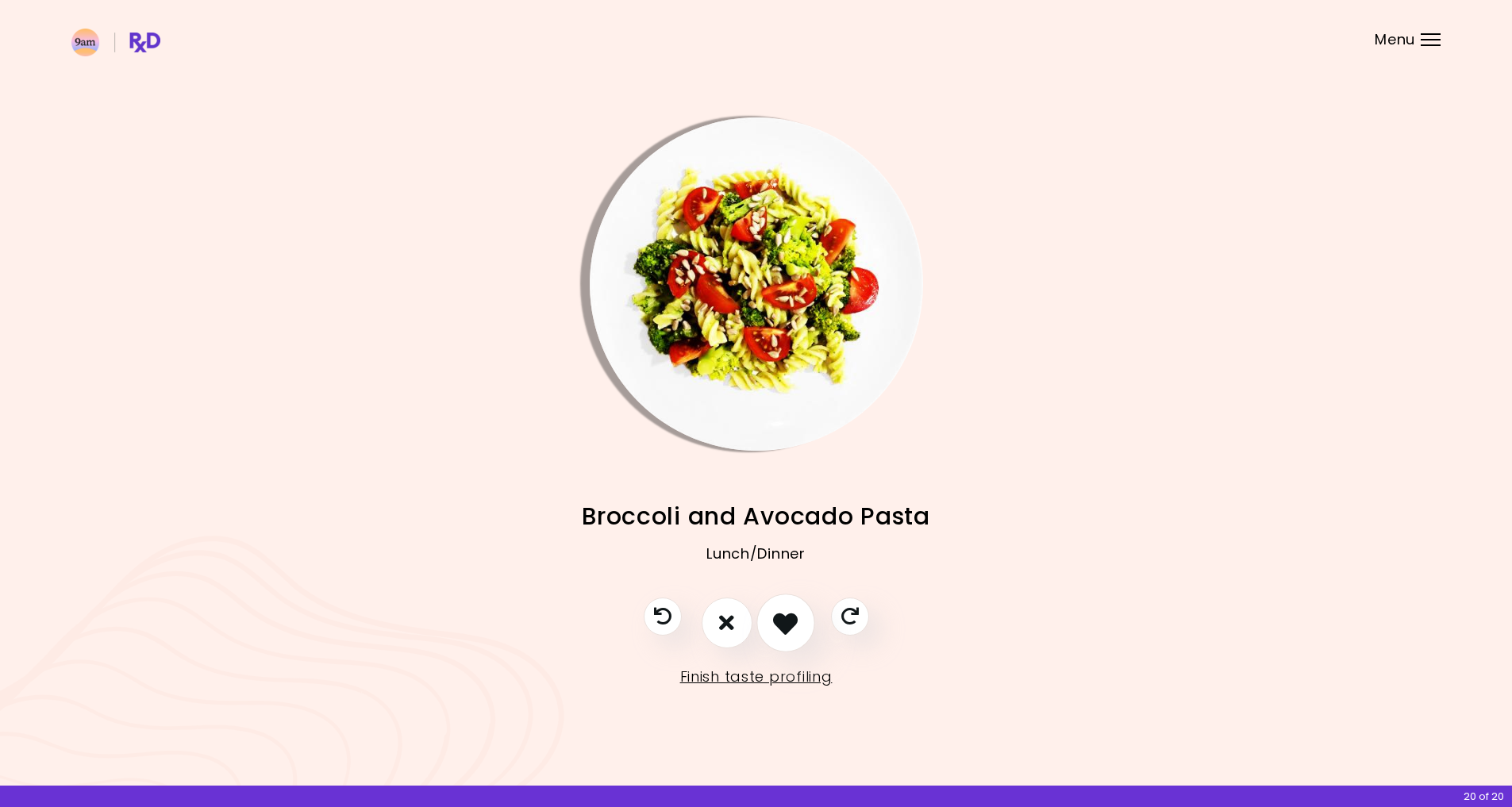
click at [779, 631] on icon "I like this recipe" at bounding box center [785, 622] width 24 height 24
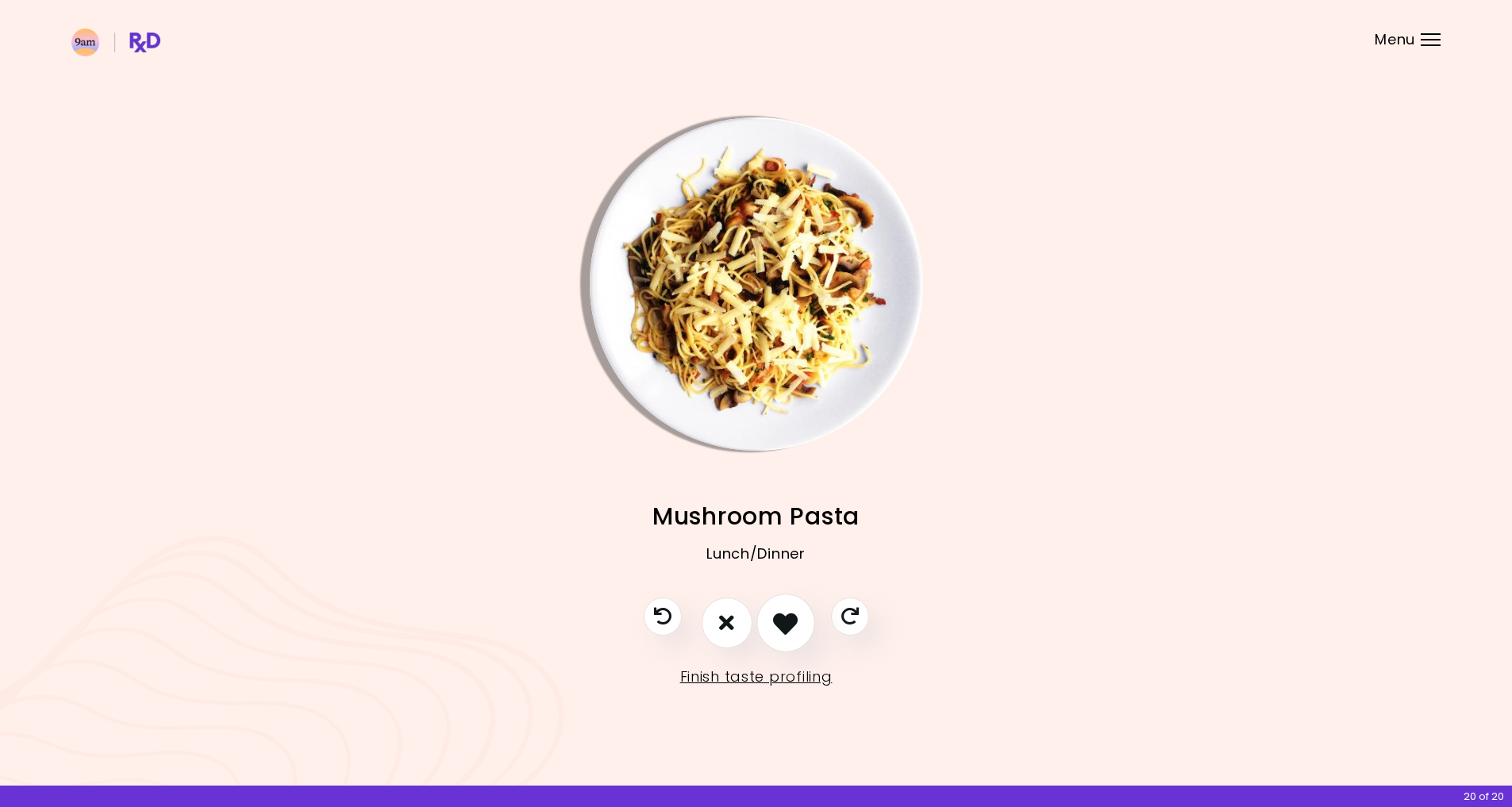
click at [779, 624] on icon "I like this recipe" at bounding box center [785, 622] width 24 height 24
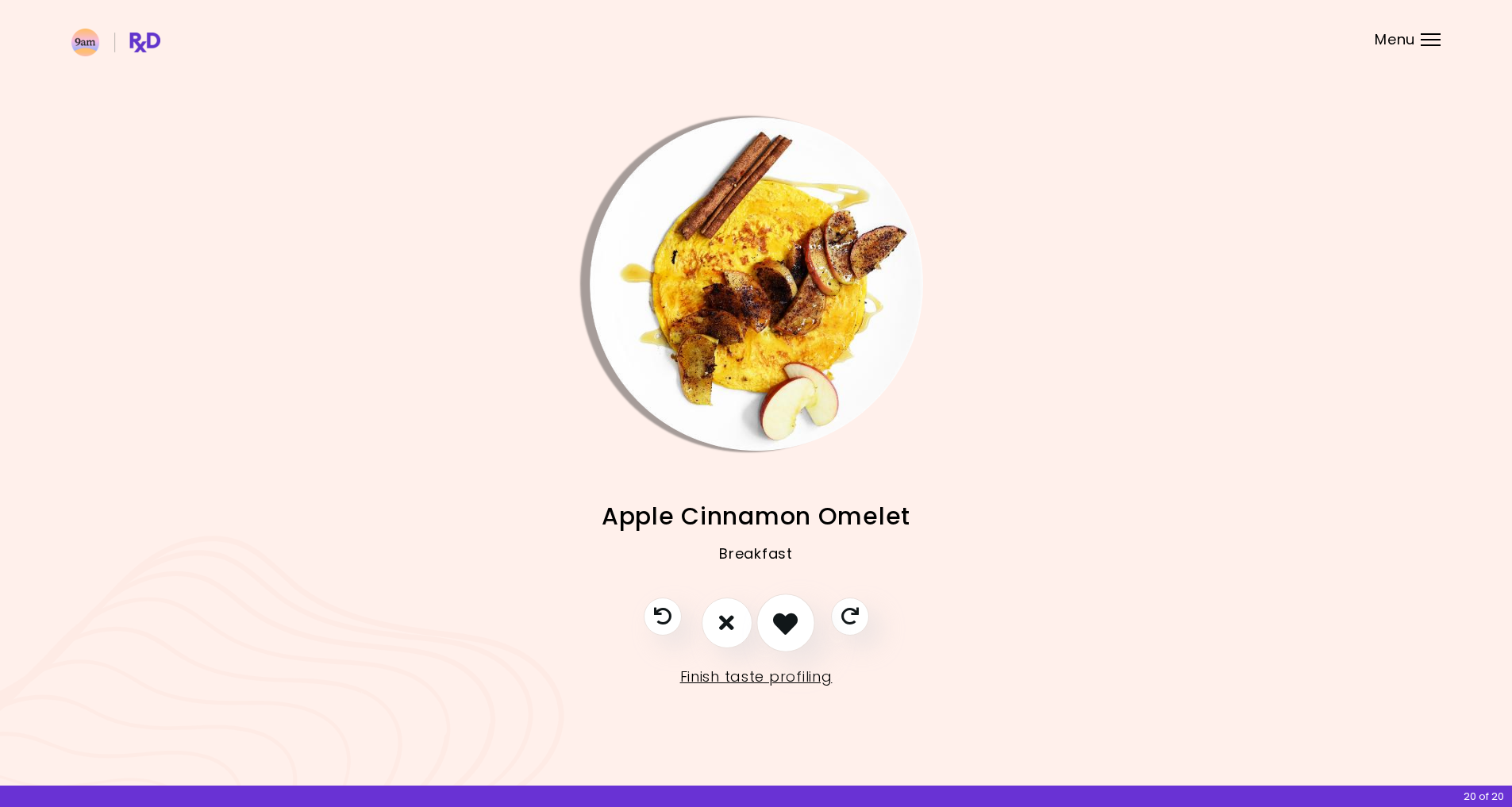
click at [778, 624] on icon "I like this recipe" at bounding box center [785, 622] width 24 height 24
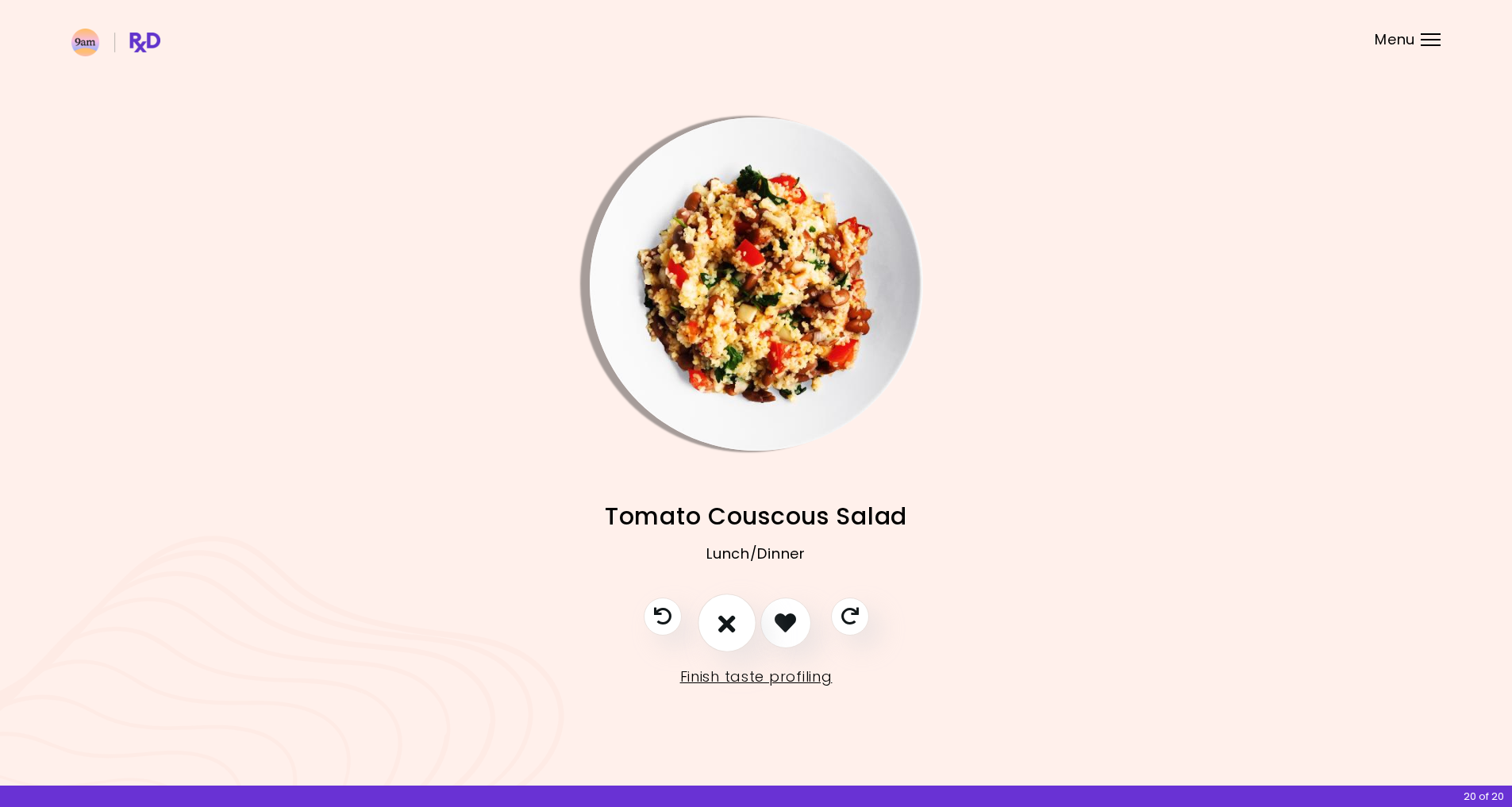
click at [721, 619] on icon "I don't like this recipe" at bounding box center [726, 622] width 17 height 24
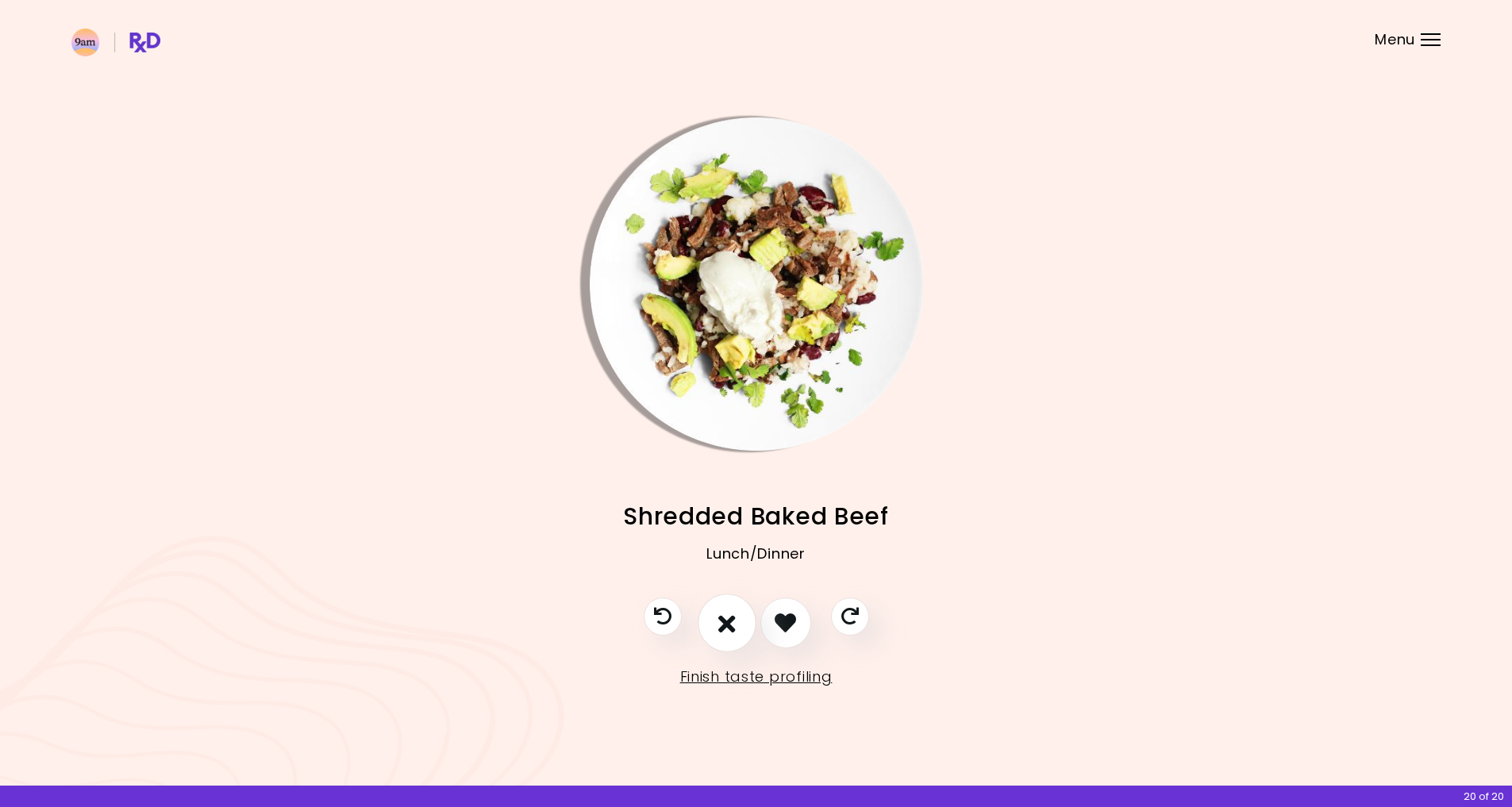
click at [740, 638] on button "I don't like this recipe" at bounding box center [726, 622] width 59 height 59
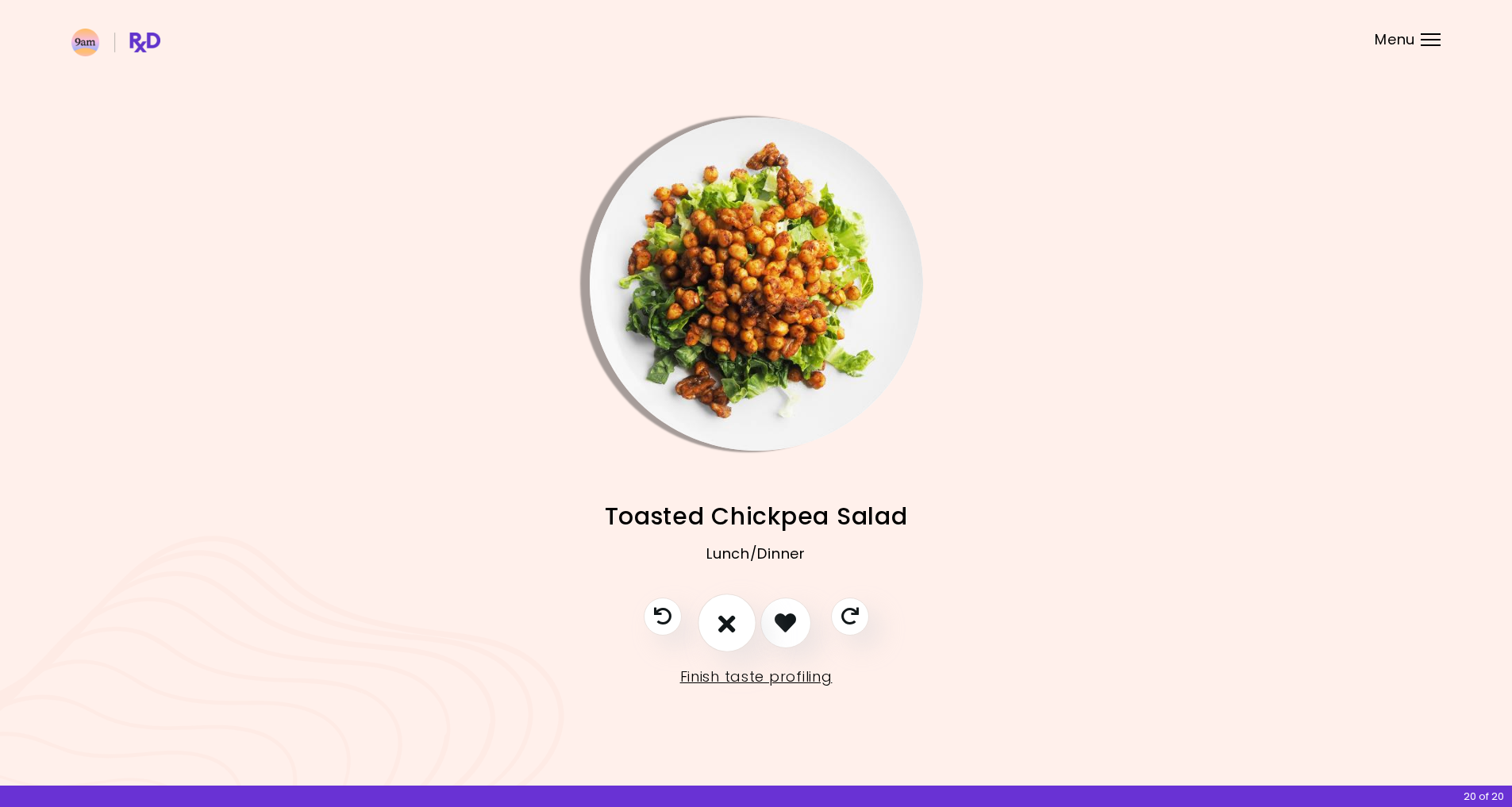
click at [738, 633] on button "I don't like this recipe" at bounding box center [726, 622] width 59 height 59
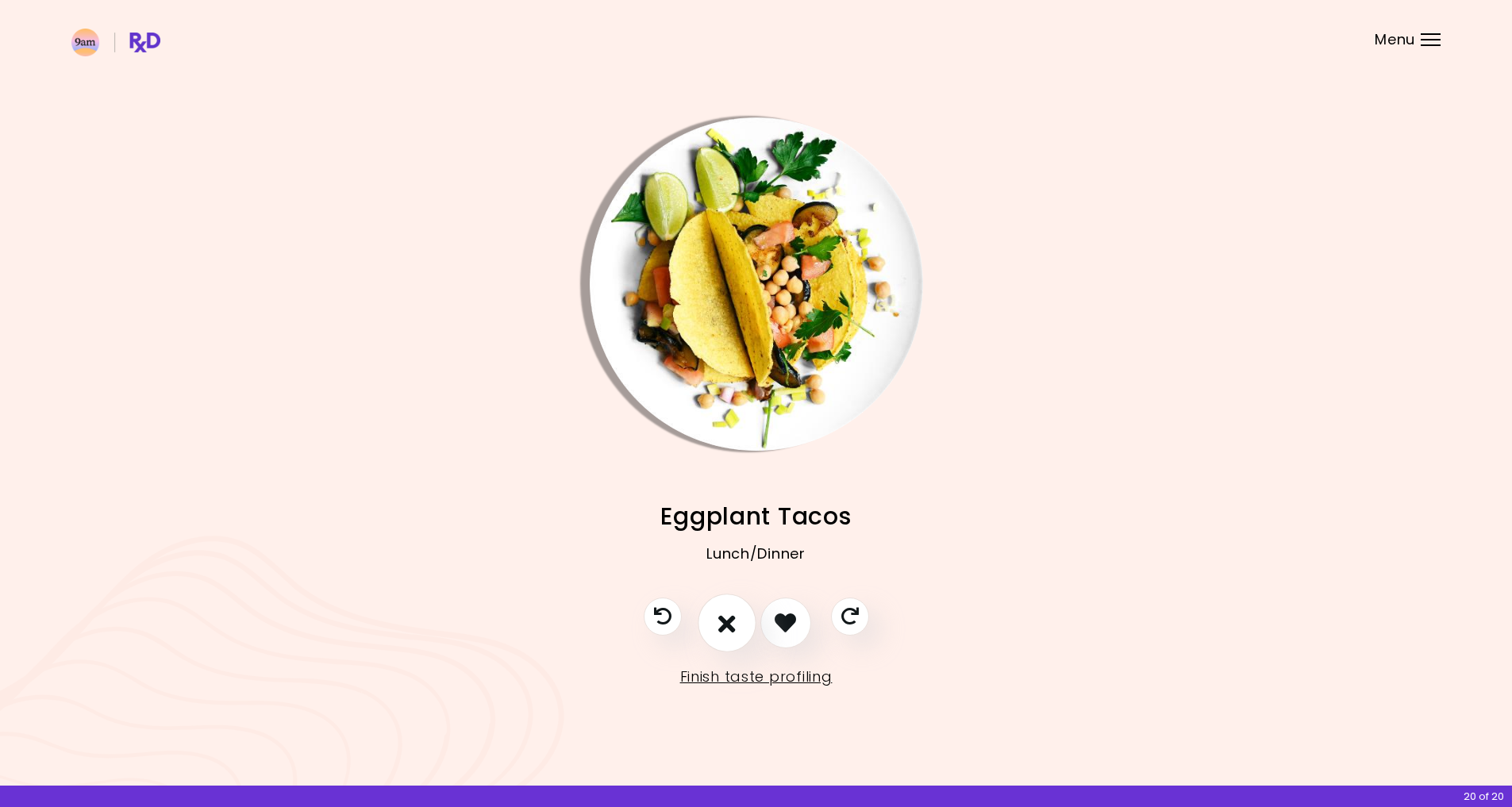
click at [738, 633] on button "I don't like this recipe" at bounding box center [726, 622] width 59 height 59
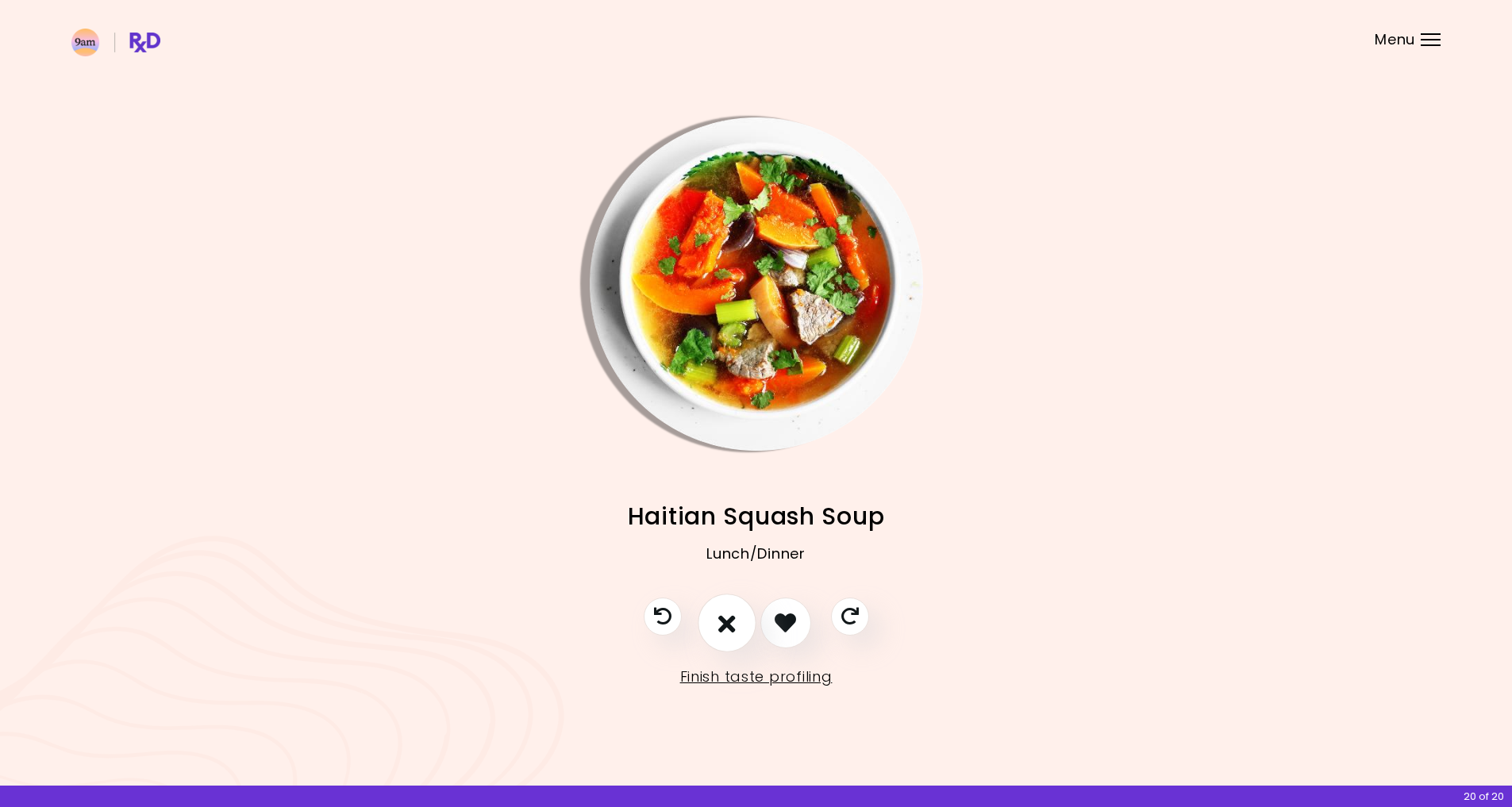
click at [738, 633] on button "I don't like this recipe" at bounding box center [726, 622] width 59 height 59
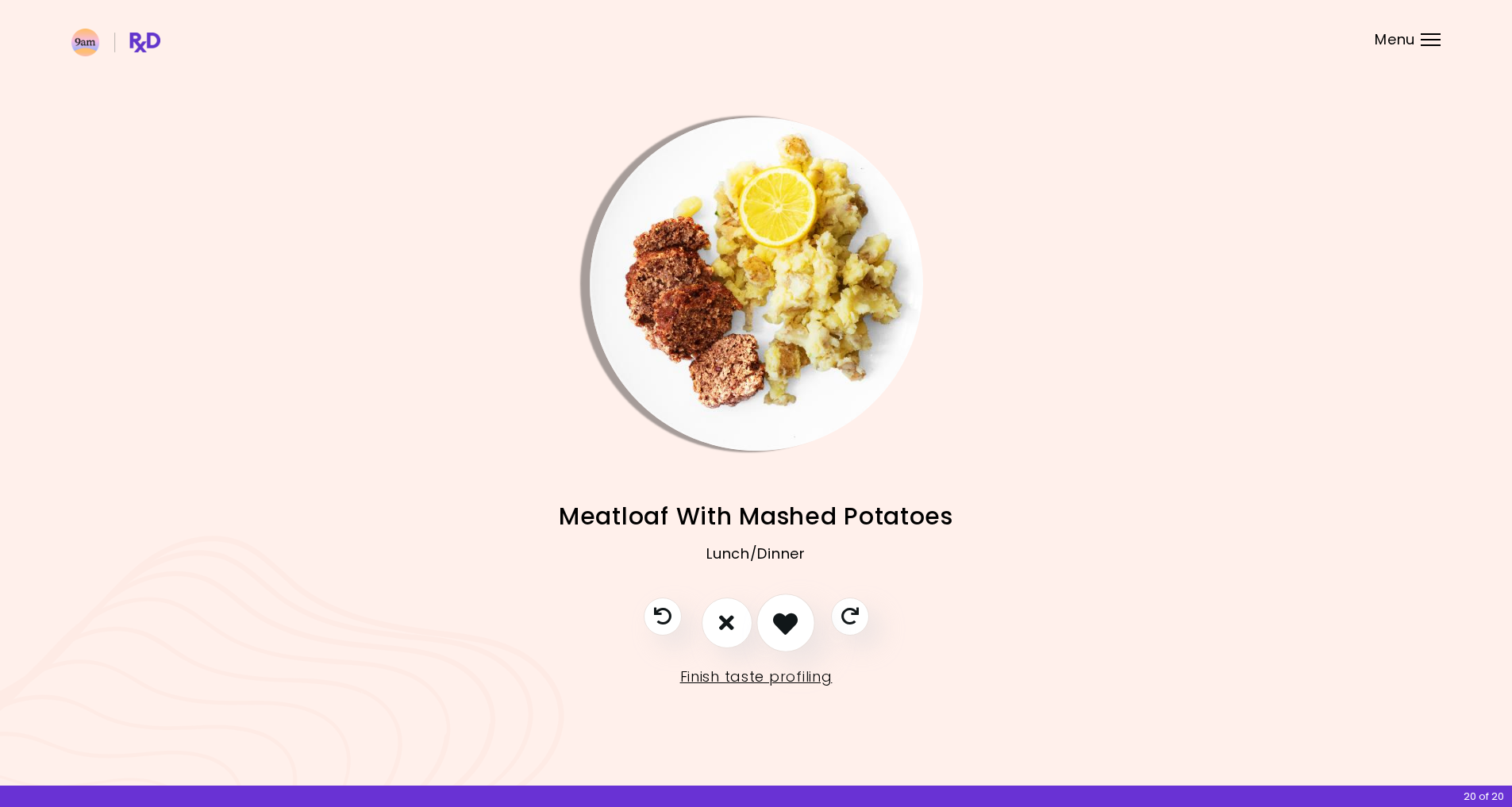
click at [788, 624] on icon "I like this recipe" at bounding box center [785, 622] width 24 height 24
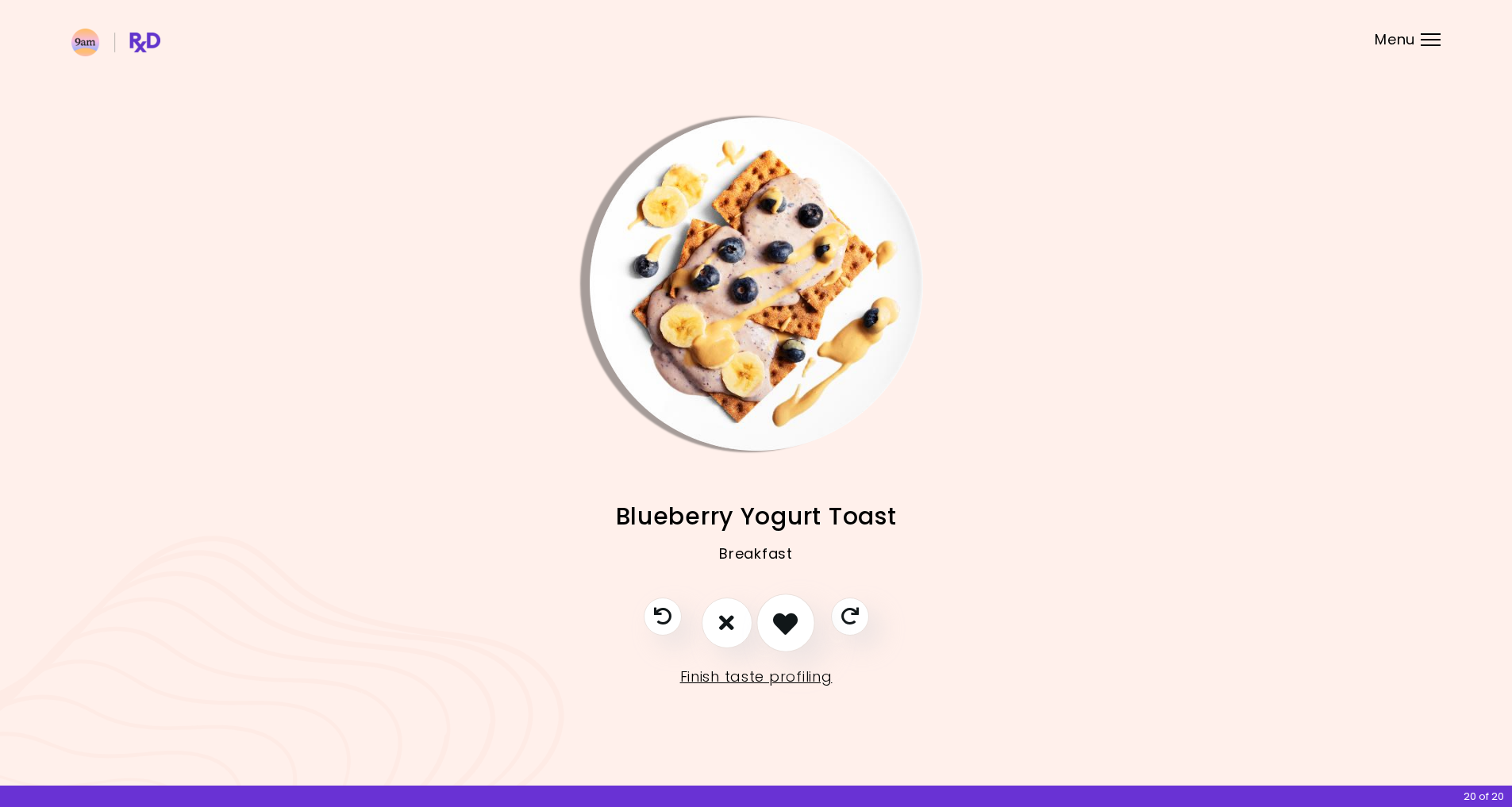
click at [789, 624] on icon "I like this recipe" at bounding box center [785, 622] width 24 height 24
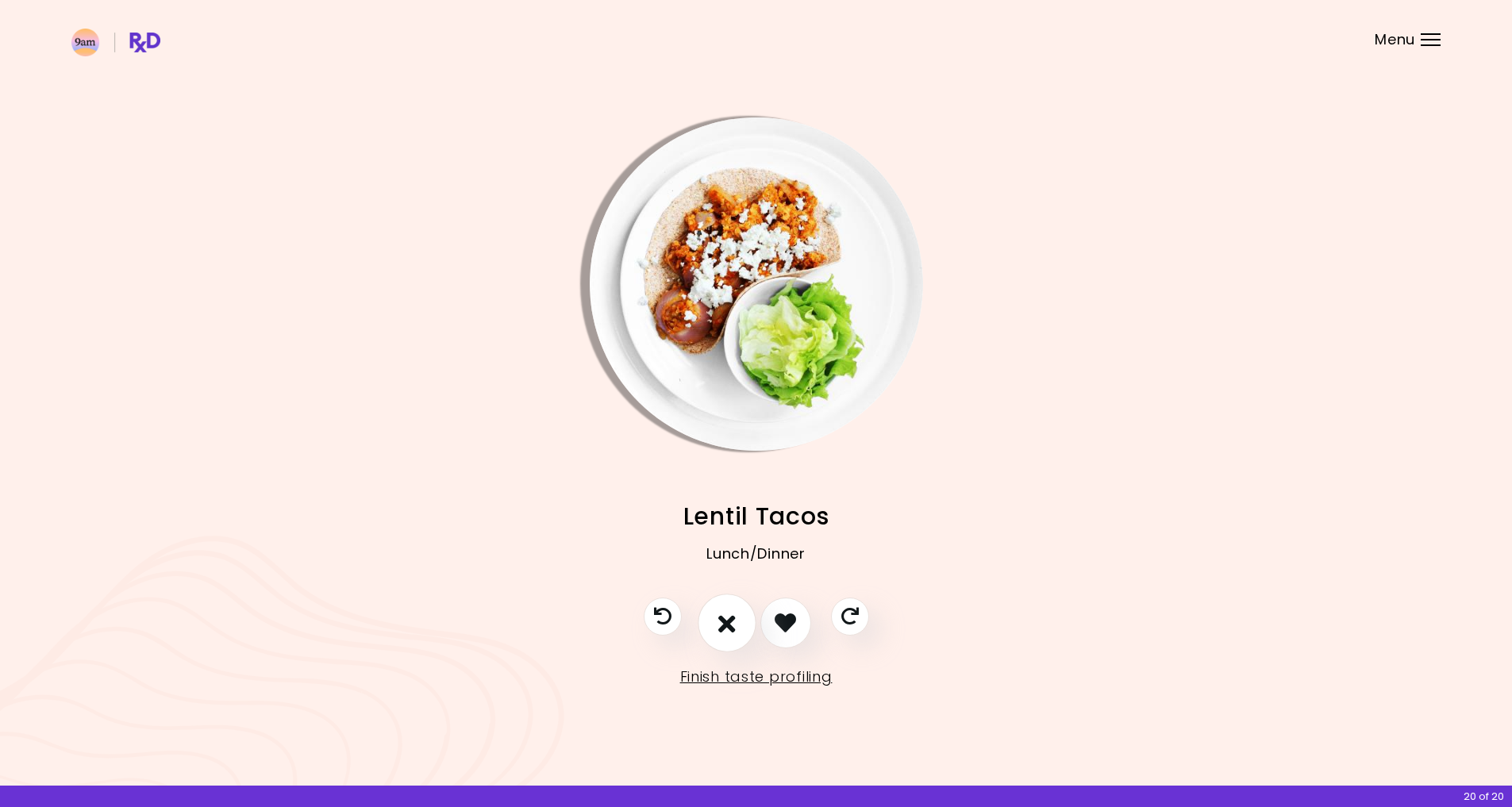
click at [736, 619] on button "I don't like this recipe" at bounding box center [726, 622] width 59 height 59
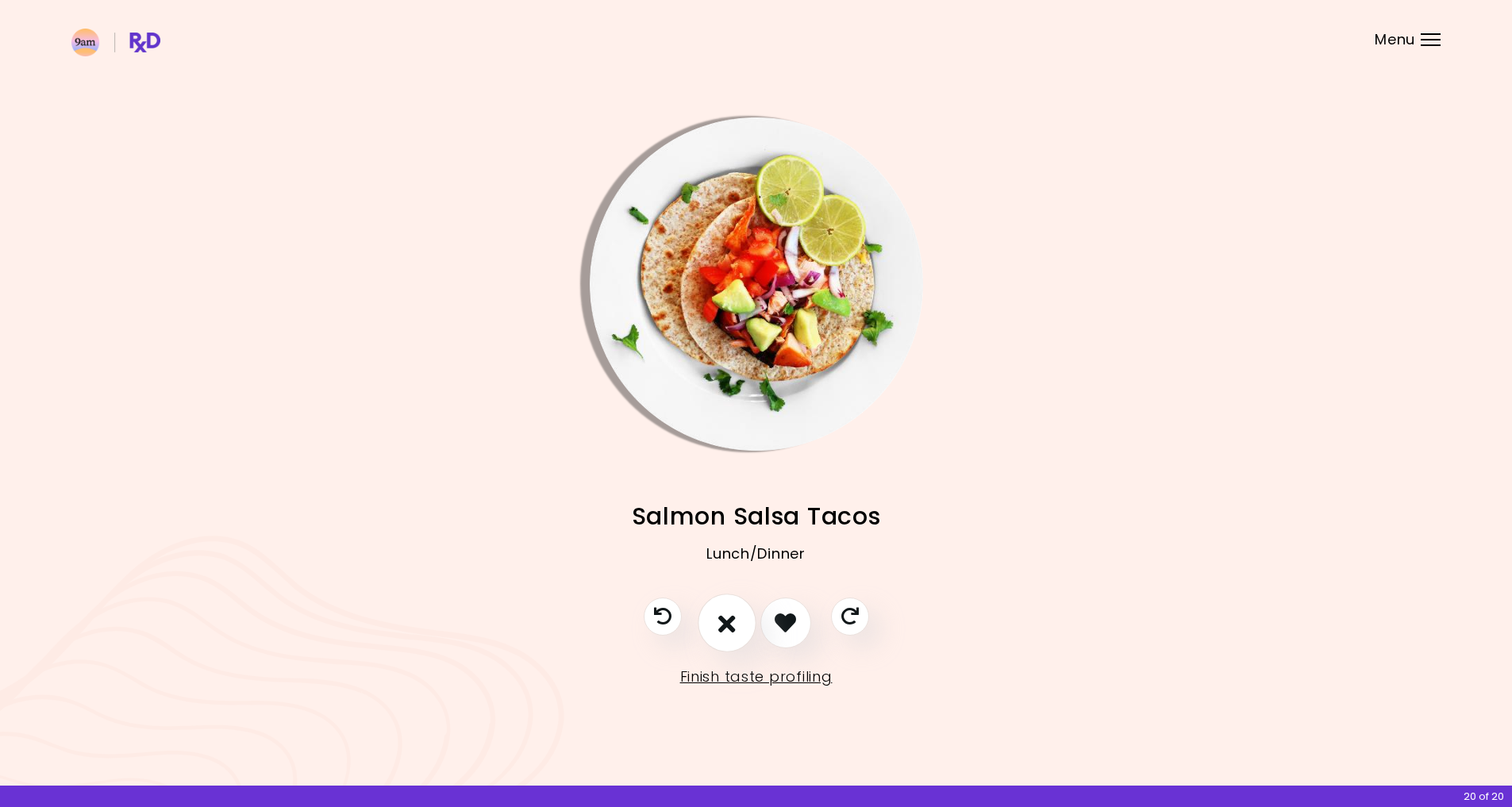
click at [736, 619] on button "I don't like this recipe" at bounding box center [726, 622] width 59 height 59
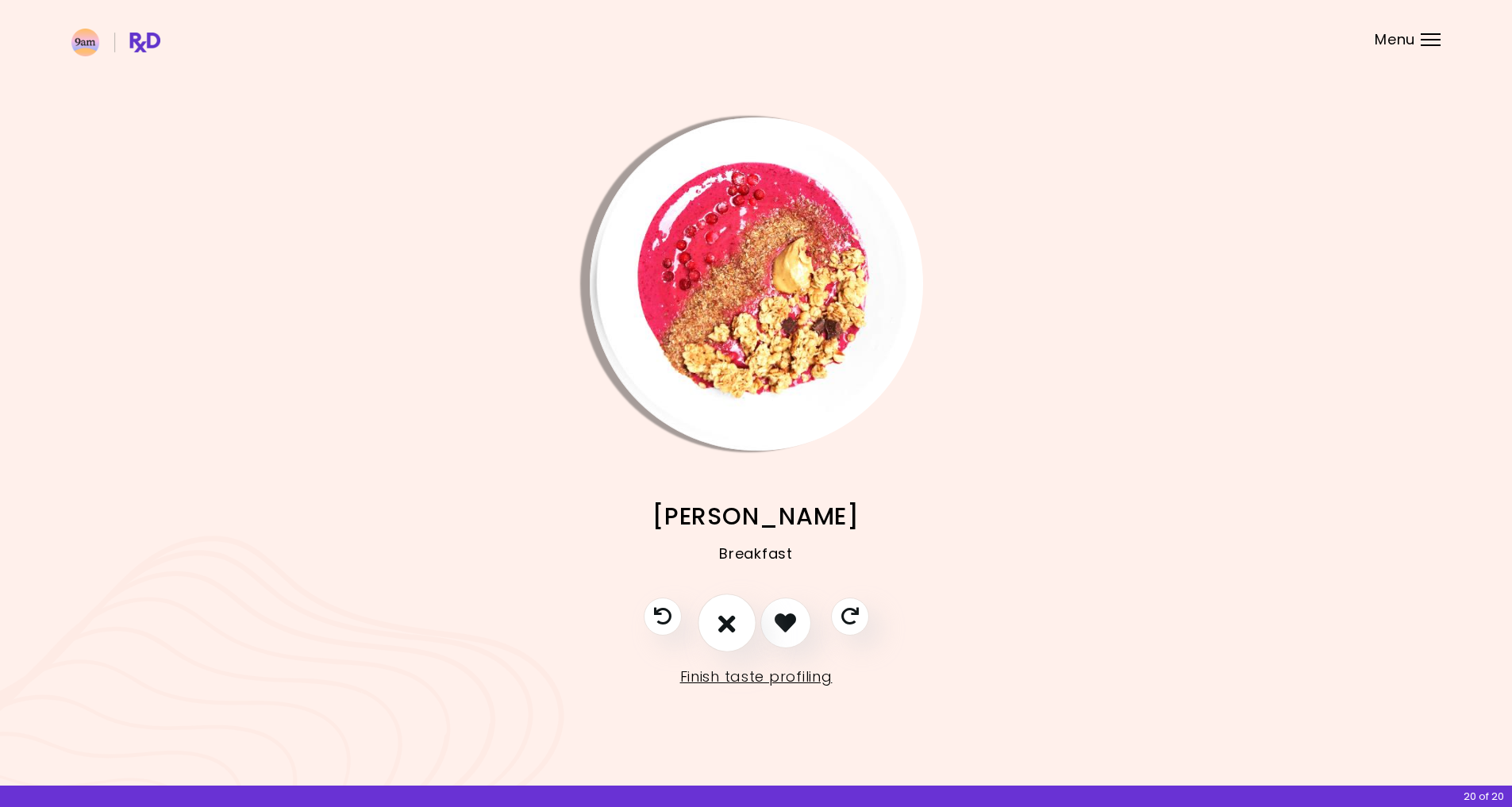
click at [736, 619] on button "I don't like this recipe" at bounding box center [726, 622] width 59 height 59
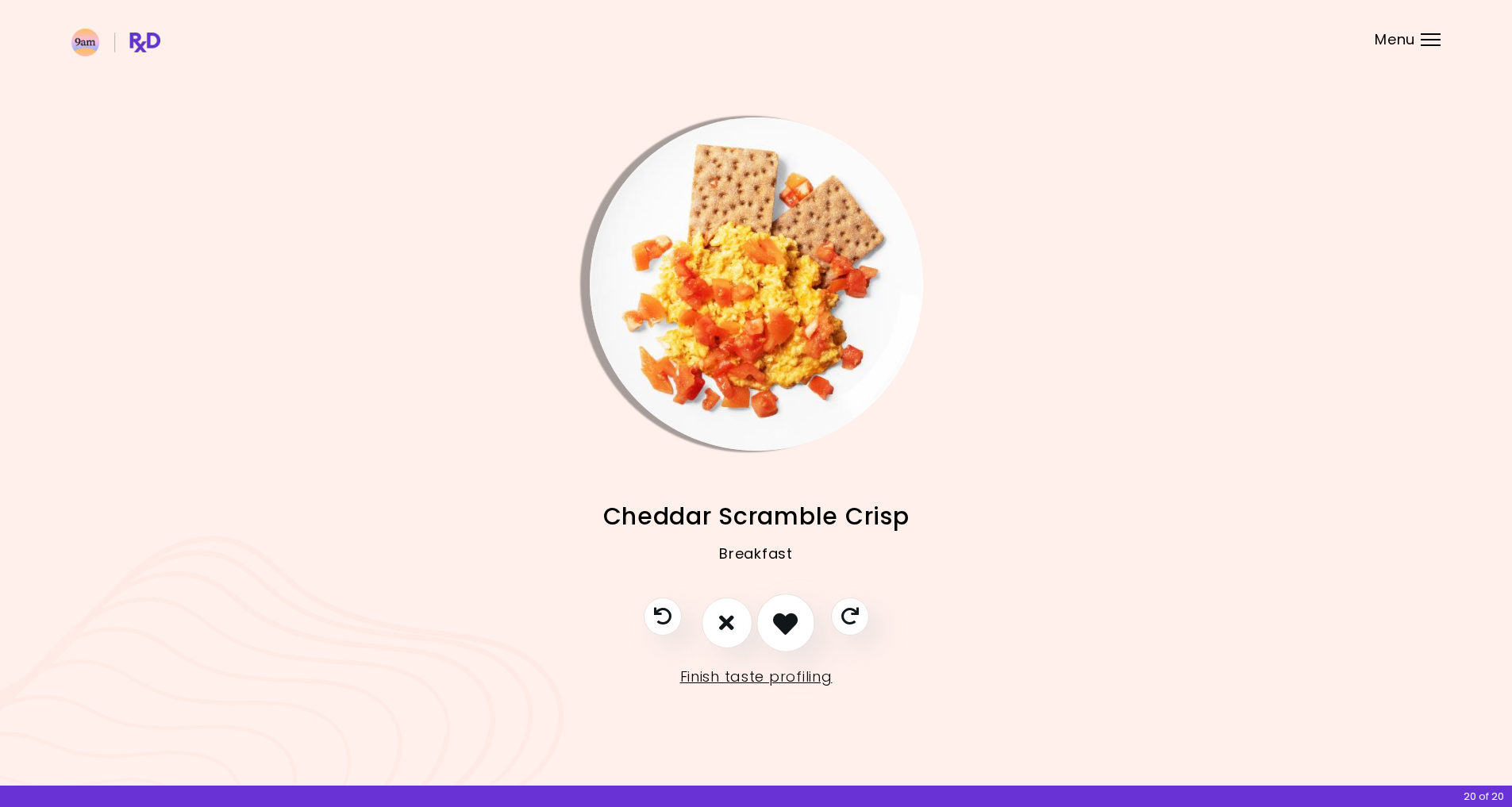
click at [788, 619] on icon "I like this recipe" at bounding box center [785, 622] width 24 height 24
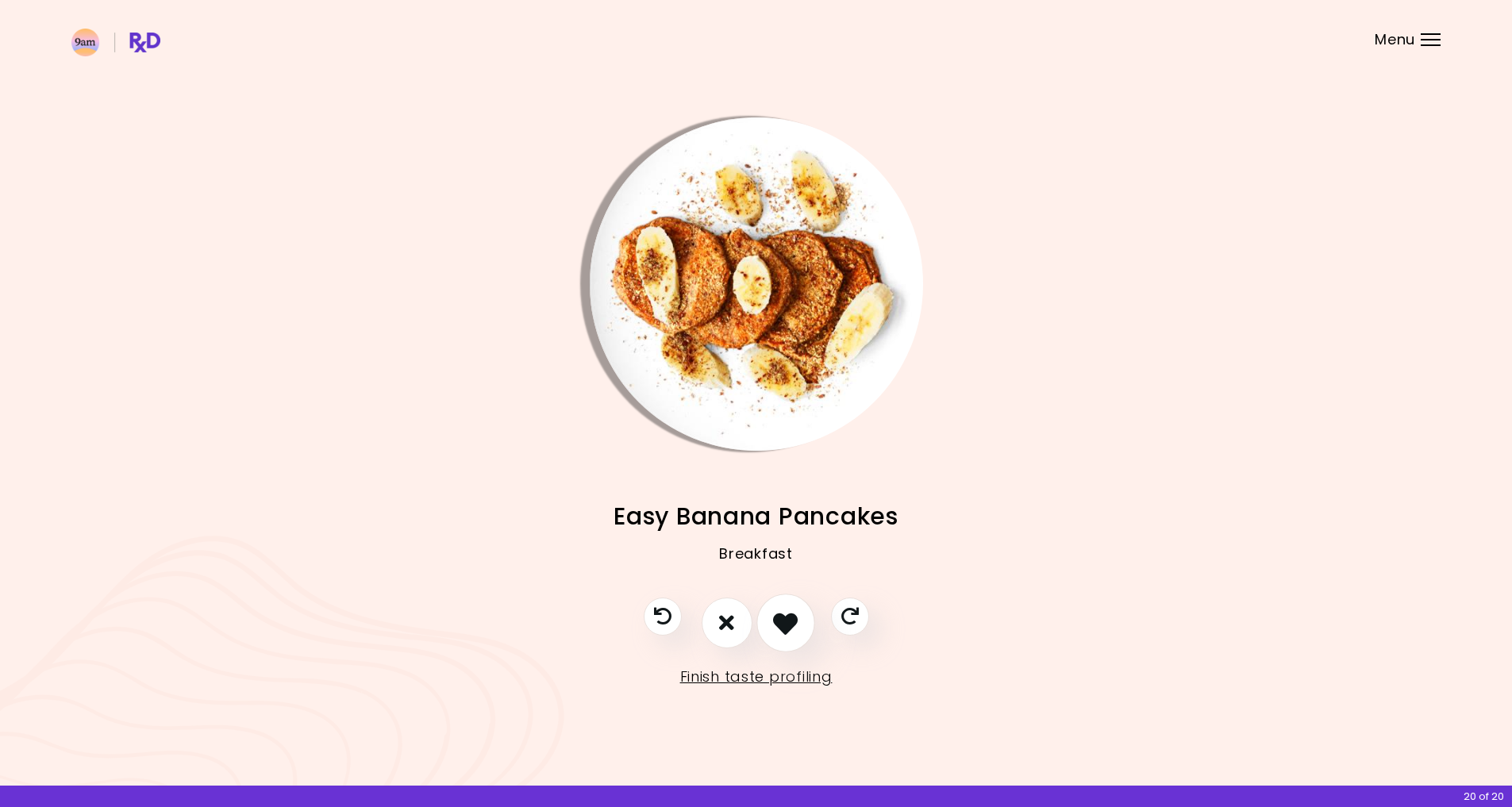
click at [788, 619] on icon "I like this recipe" at bounding box center [785, 622] width 24 height 24
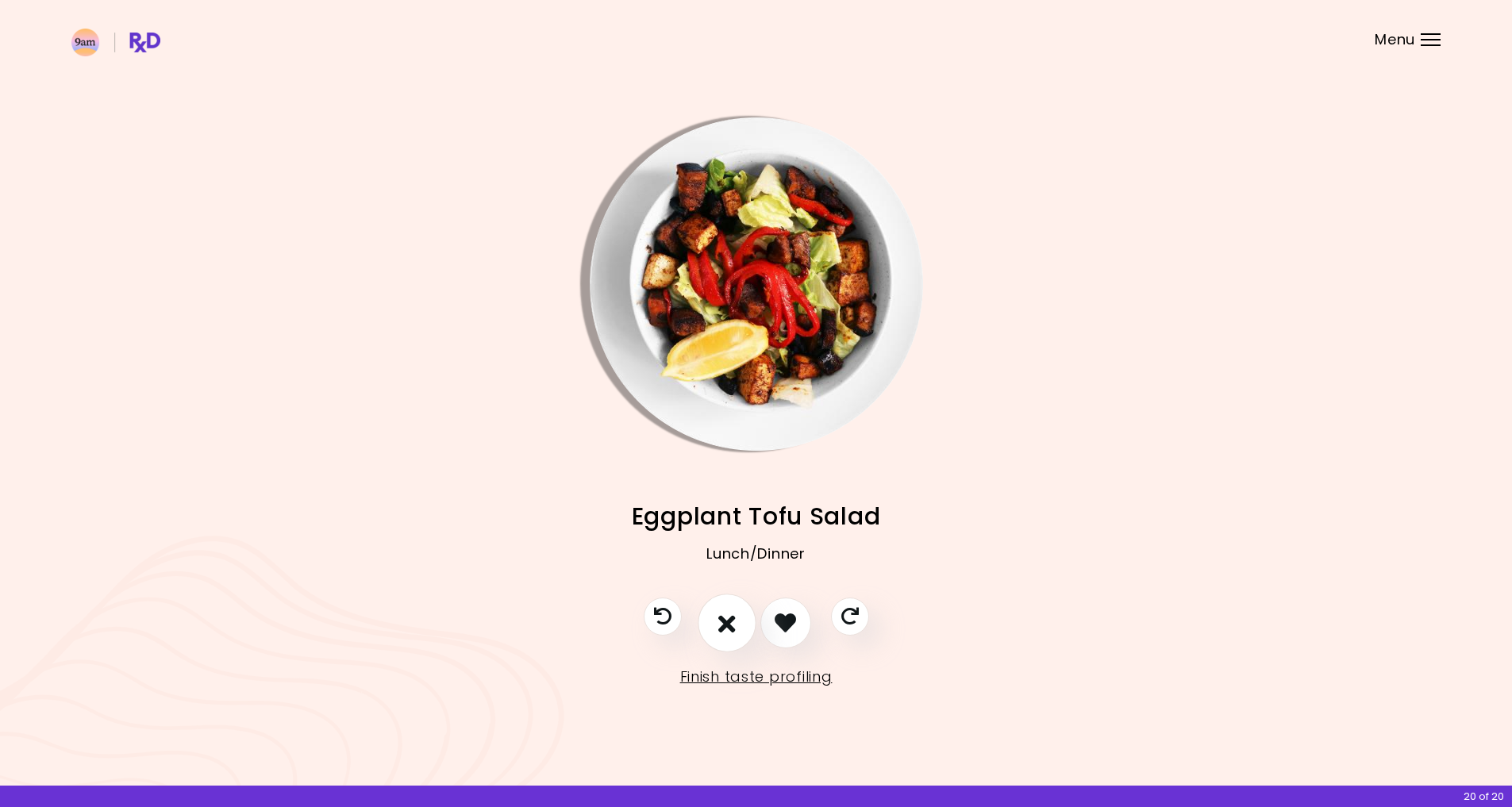
click at [742, 622] on button "I don't like this recipe" at bounding box center [726, 622] width 59 height 59
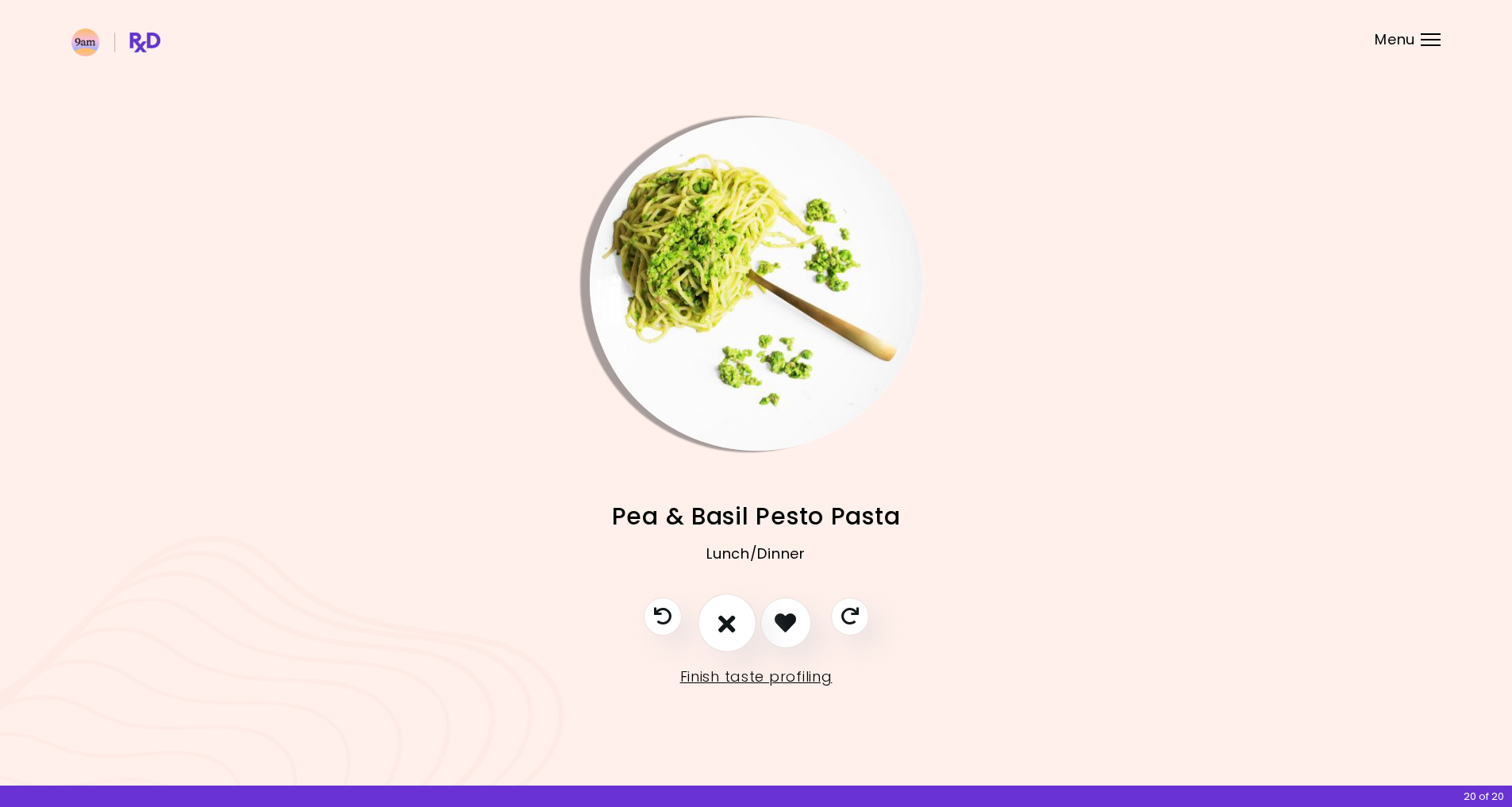
click at [742, 622] on button "I don't like this recipe" at bounding box center [726, 622] width 59 height 59
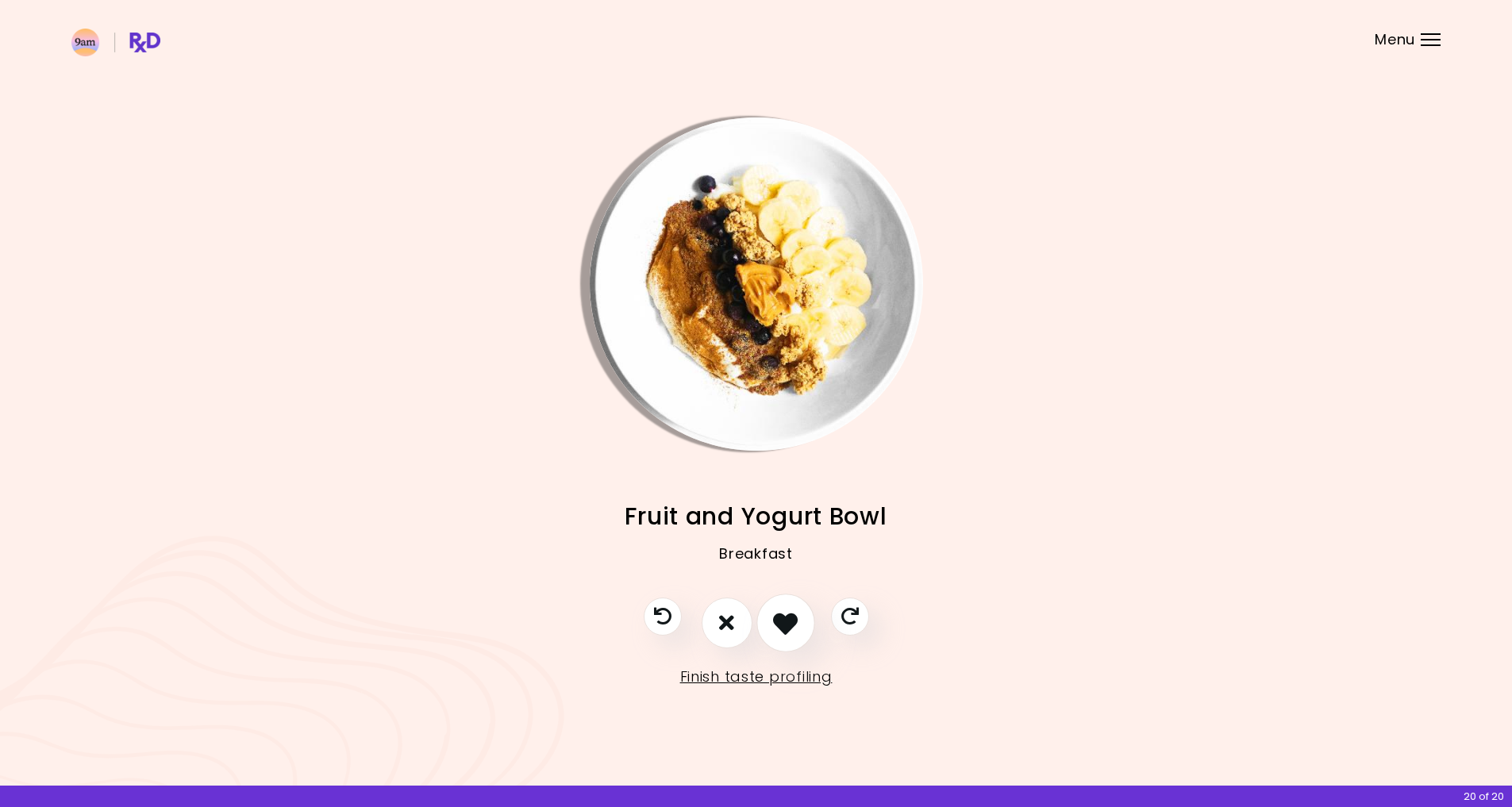
click at [784, 619] on icon "I like this recipe" at bounding box center [785, 622] width 24 height 24
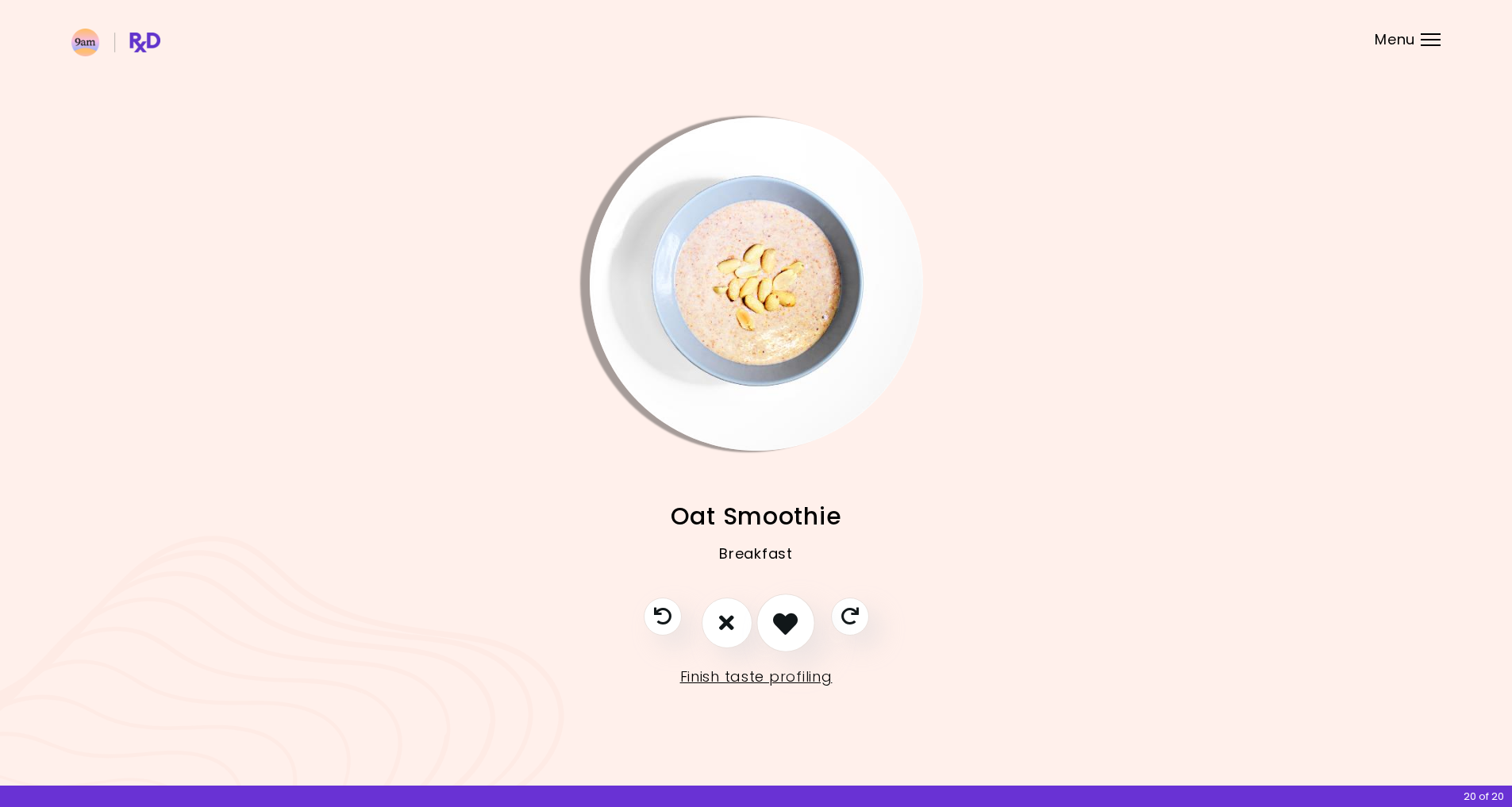
click at [784, 619] on icon "I like this recipe" at bounding box center [785, 622] width 24 height 24
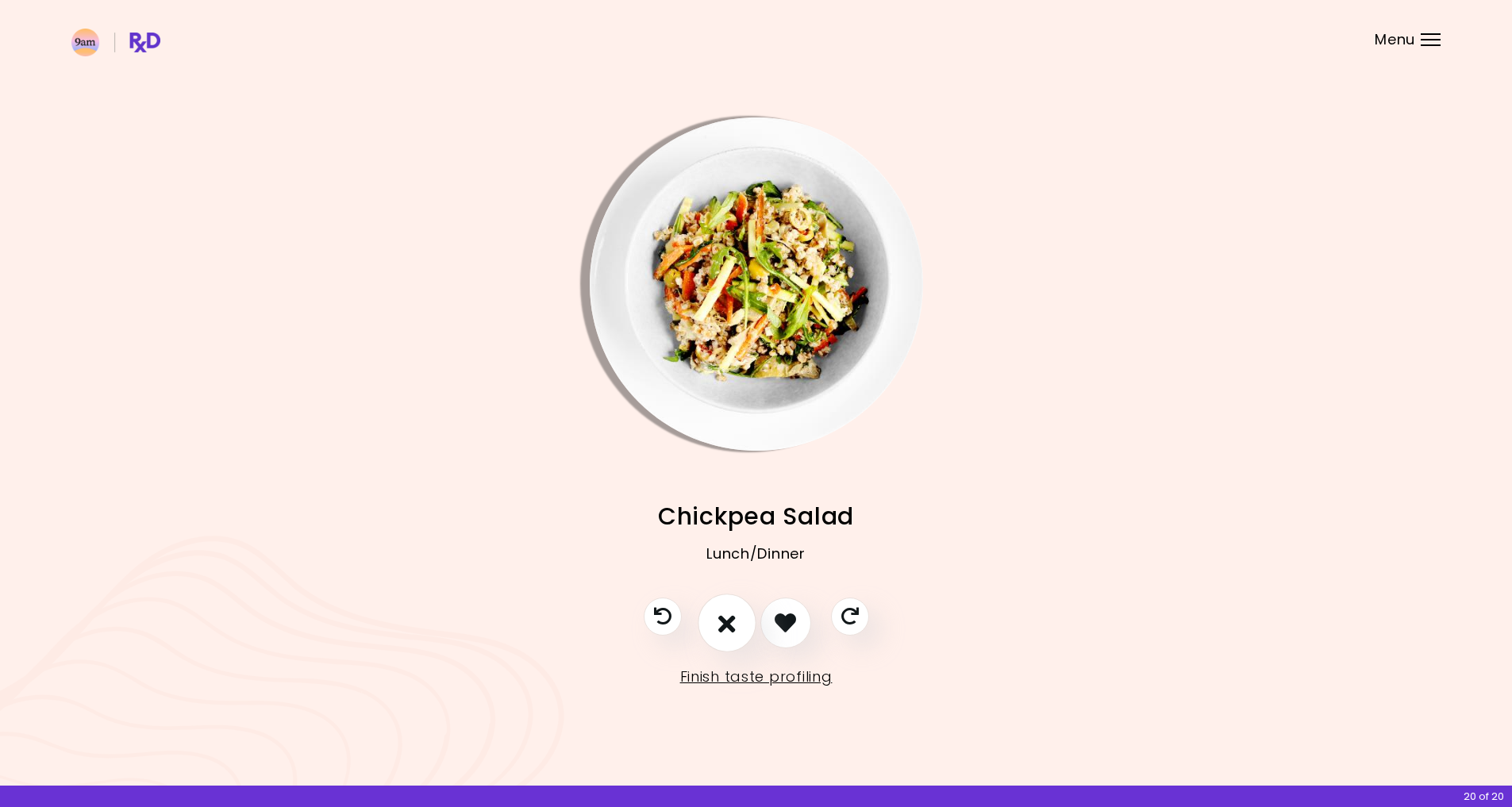
click at [732, 620] on icon "I don't like this recipe" at bounding box center [726, 622] width 17 height 24
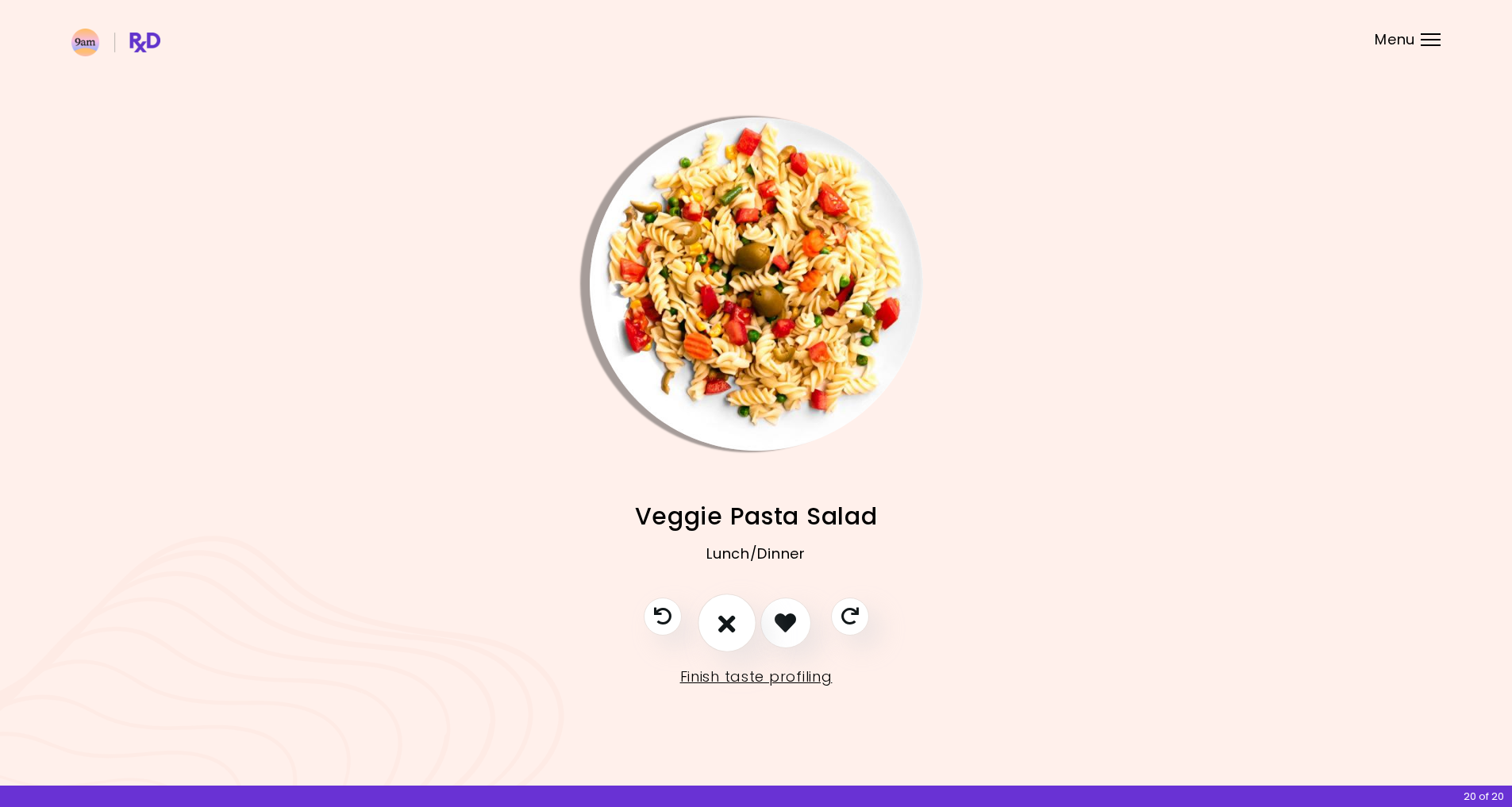
click at [732, 620] on icon "I don't like this recipe" at bounding box center [726, 622] width 17 height 24
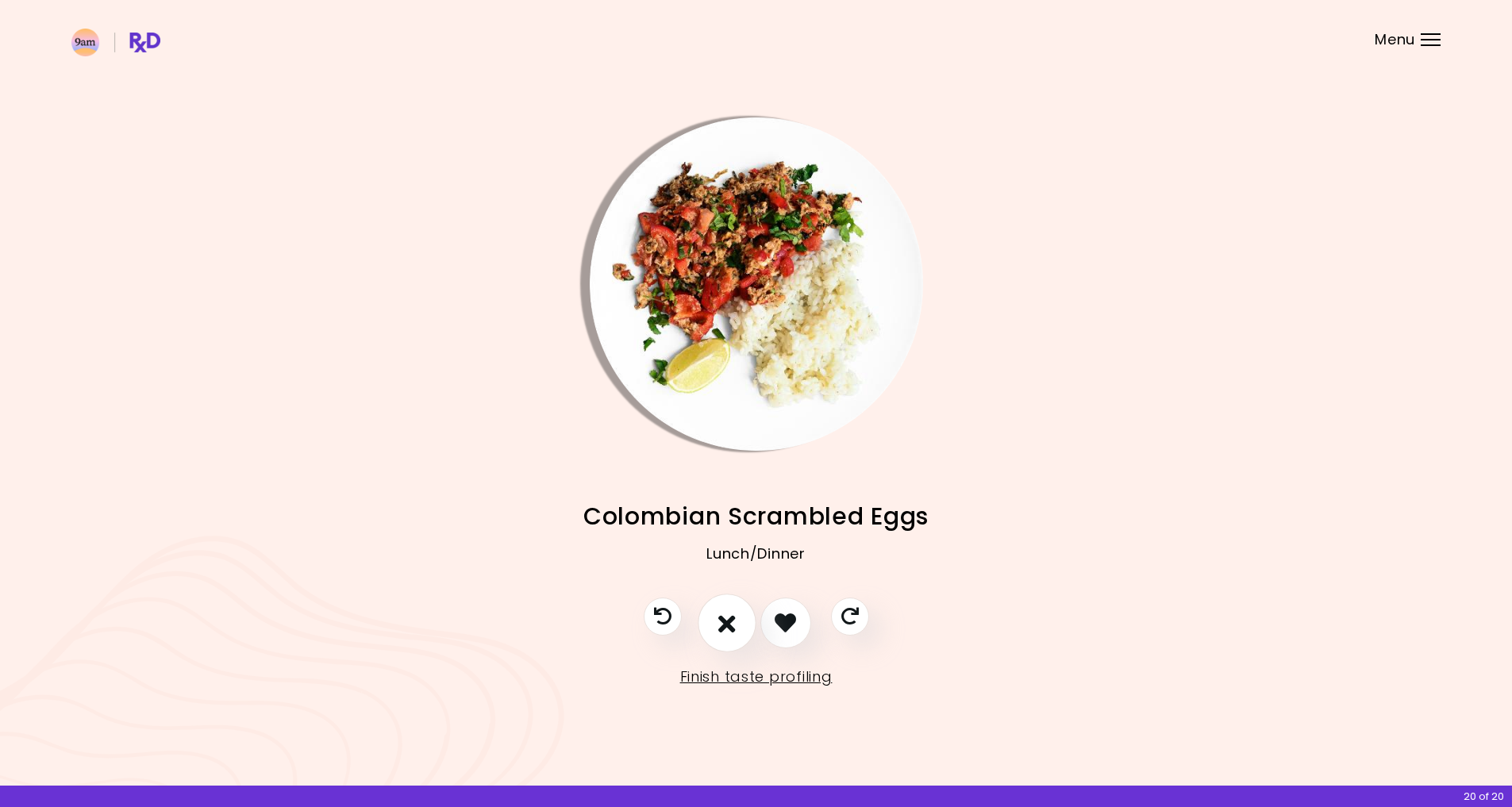
click at [732, 620] on icon "I don't like this recipe" at bounding box center [726, 622] width 17 height 24
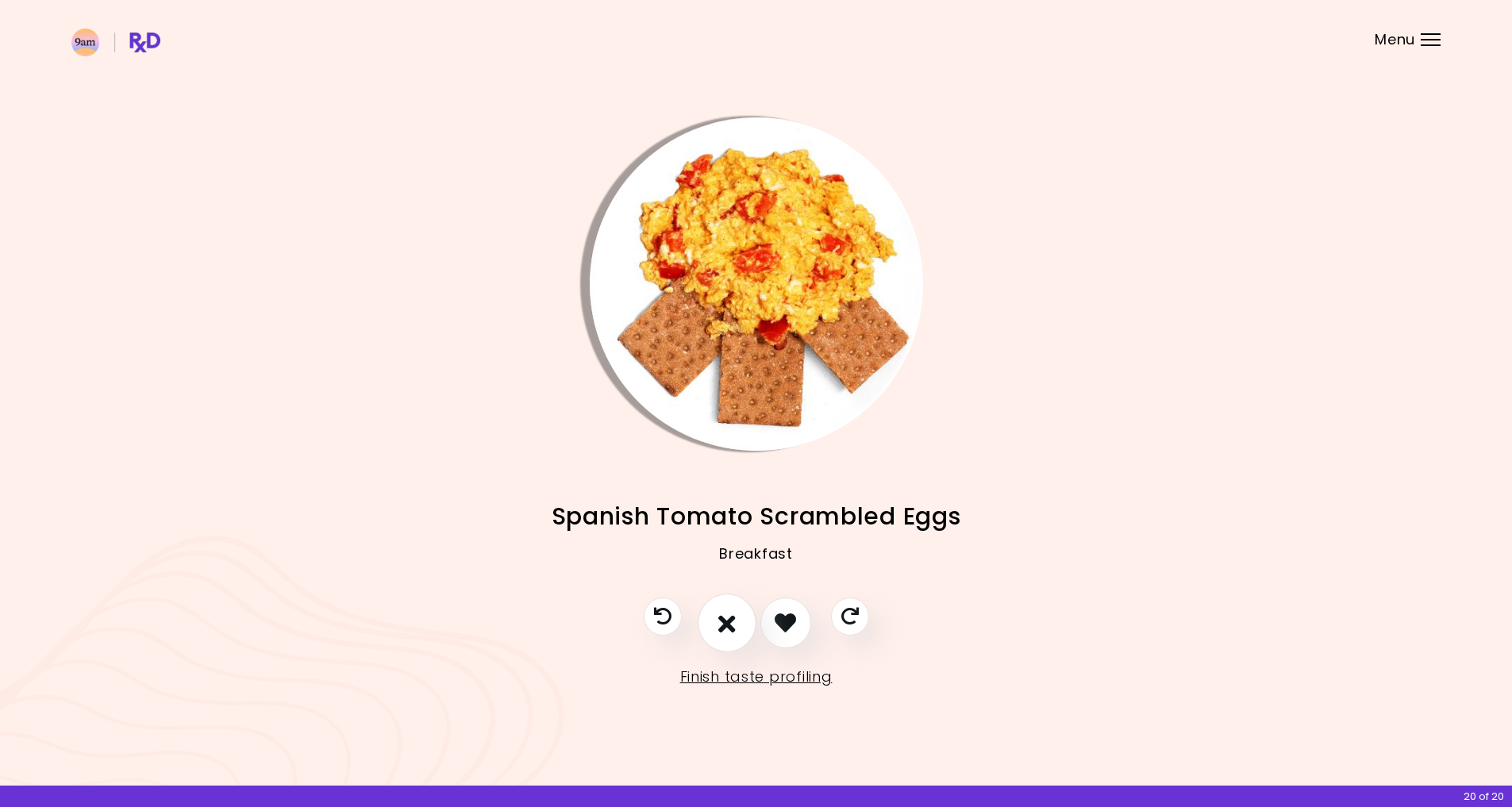
click at [732, 620] on icon "I don't like this recipe" at bounding box center [726, 622] width 17 height 24
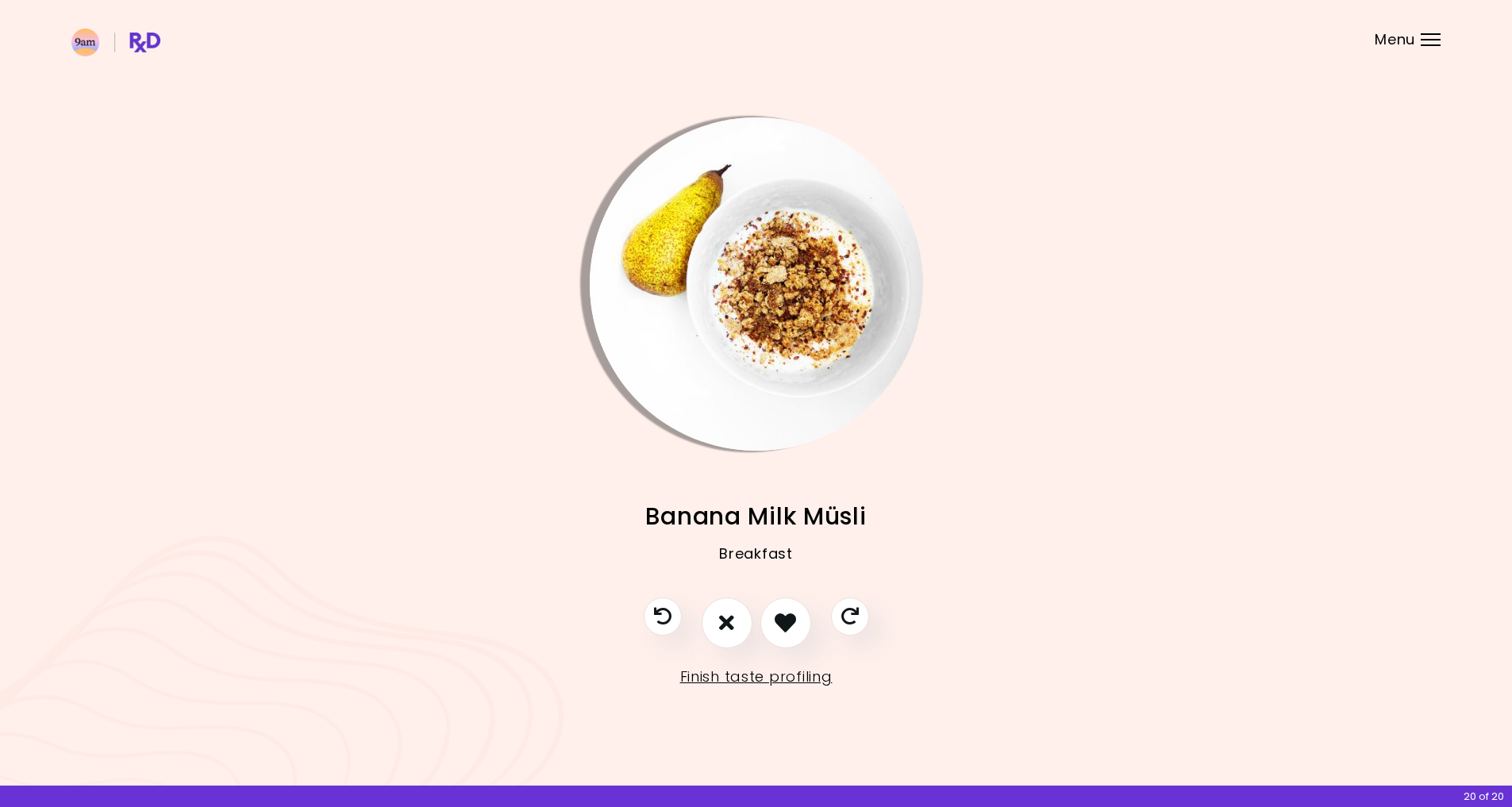
click at [776, 305] on img "Info - Banana Milk Müsli" at bounding box center [757, 284] width 334 height 334
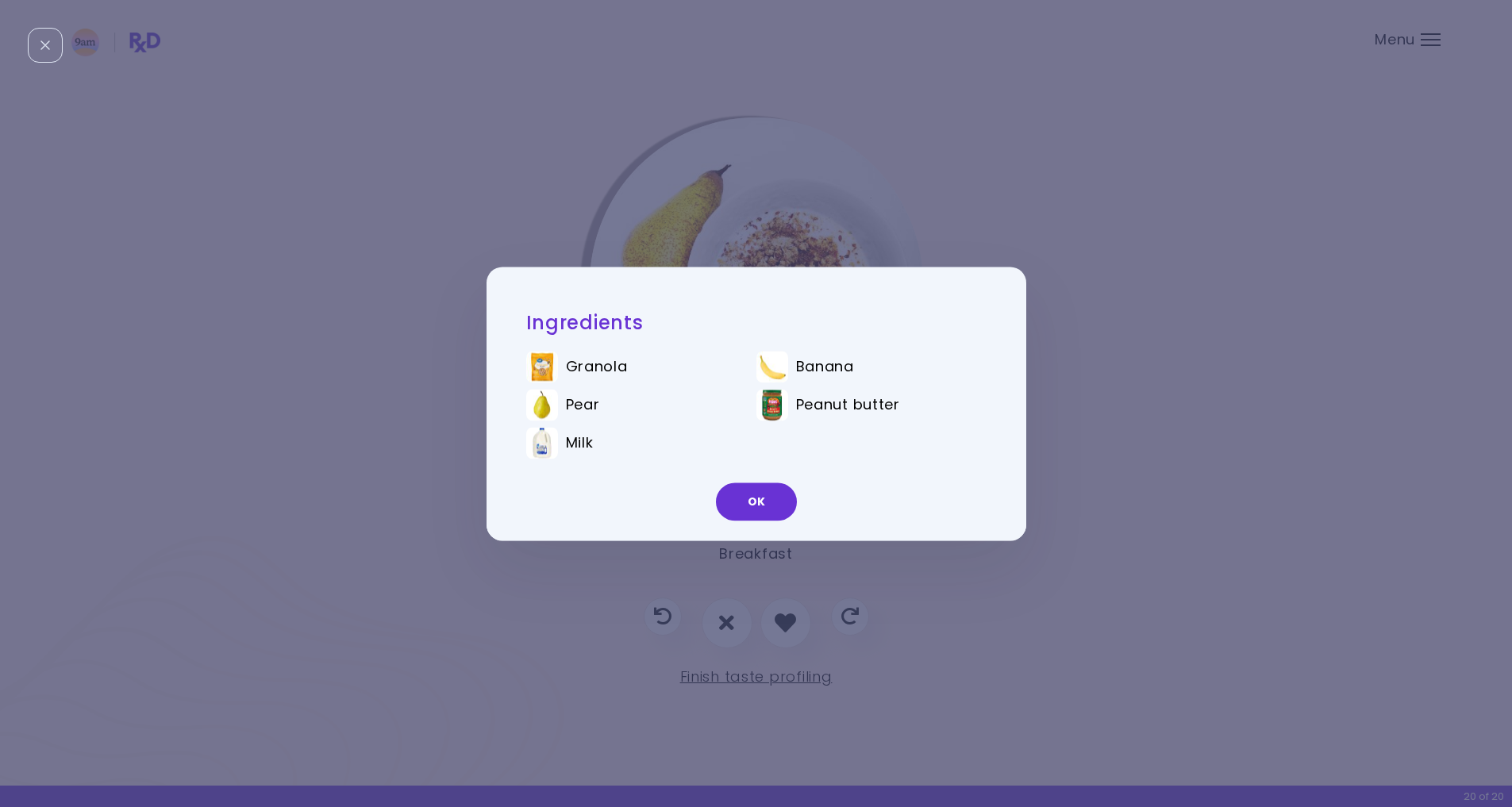
click at [770, 492] on button "OK" at bounding box center [757, 501] width 81 height 38
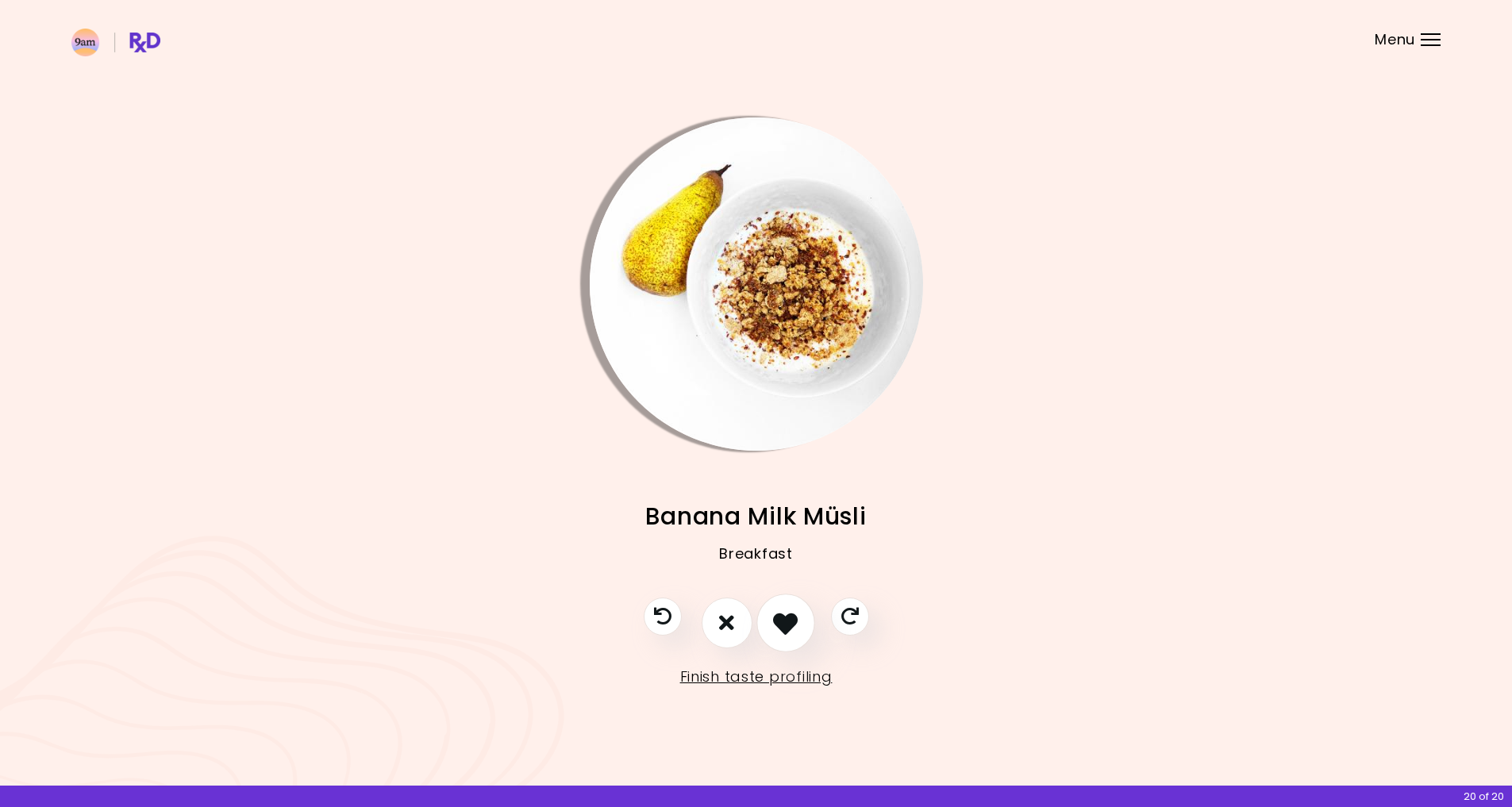
click at [788, 632] on icon "I like this recipe" at bounding box center [785, 622] width 24 height 24
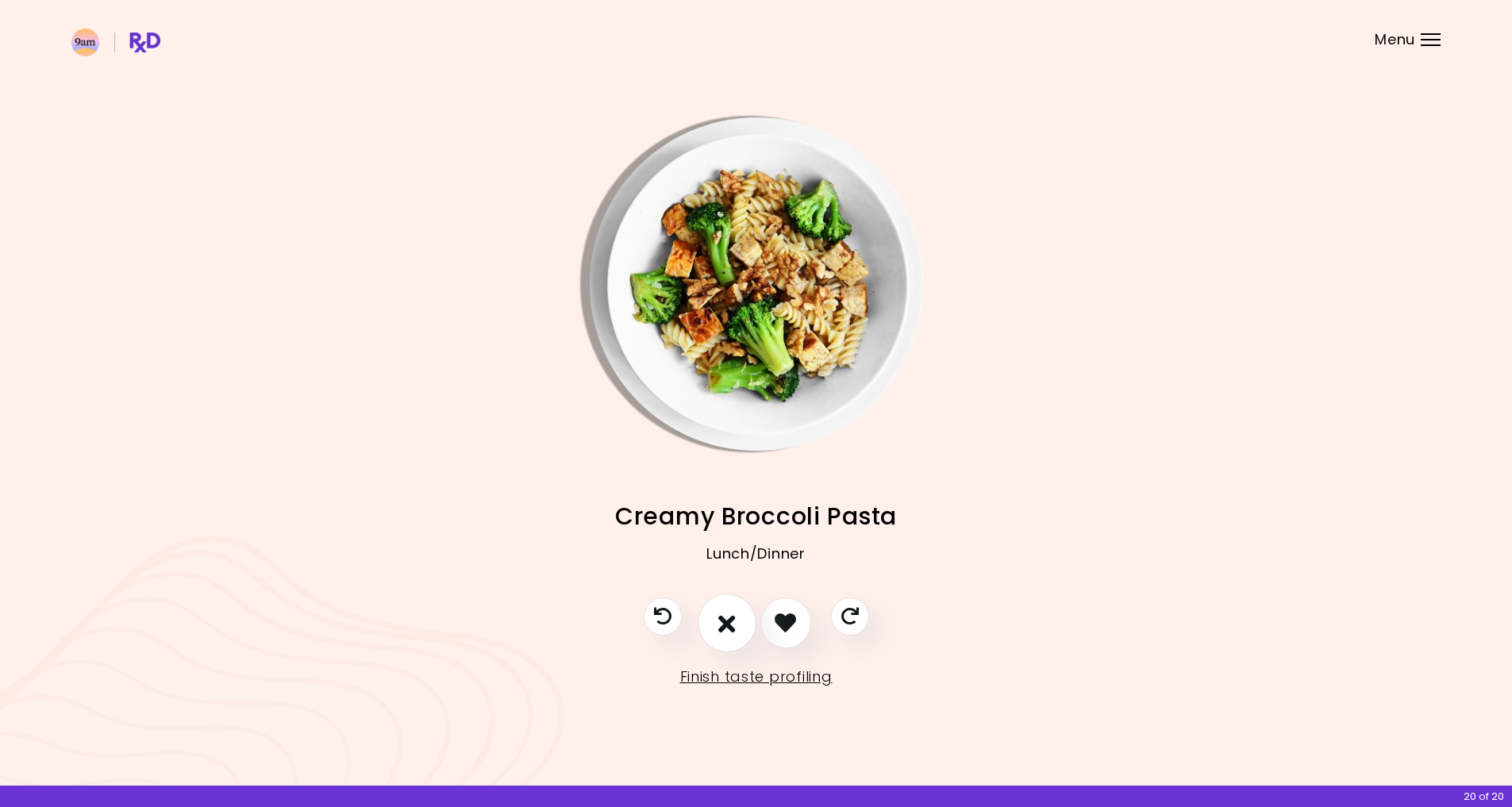
click at [715, 617] on button "I don't like this recipe" at bounding box center [726, 622] width 59 height 59
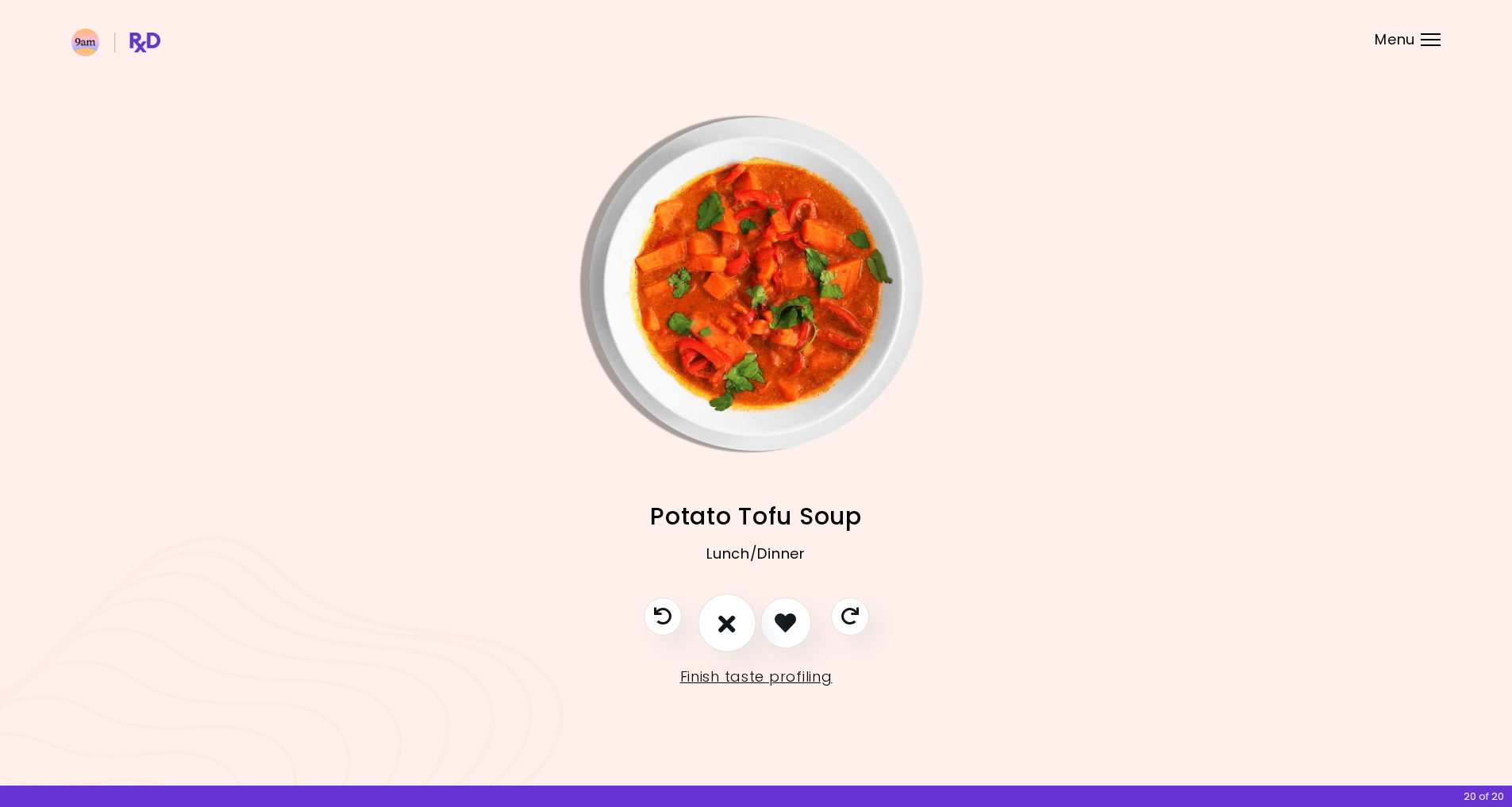
click at [715, 617] on button "I don't like this recipe" at bounding box center [726, 622] width 59 height 59
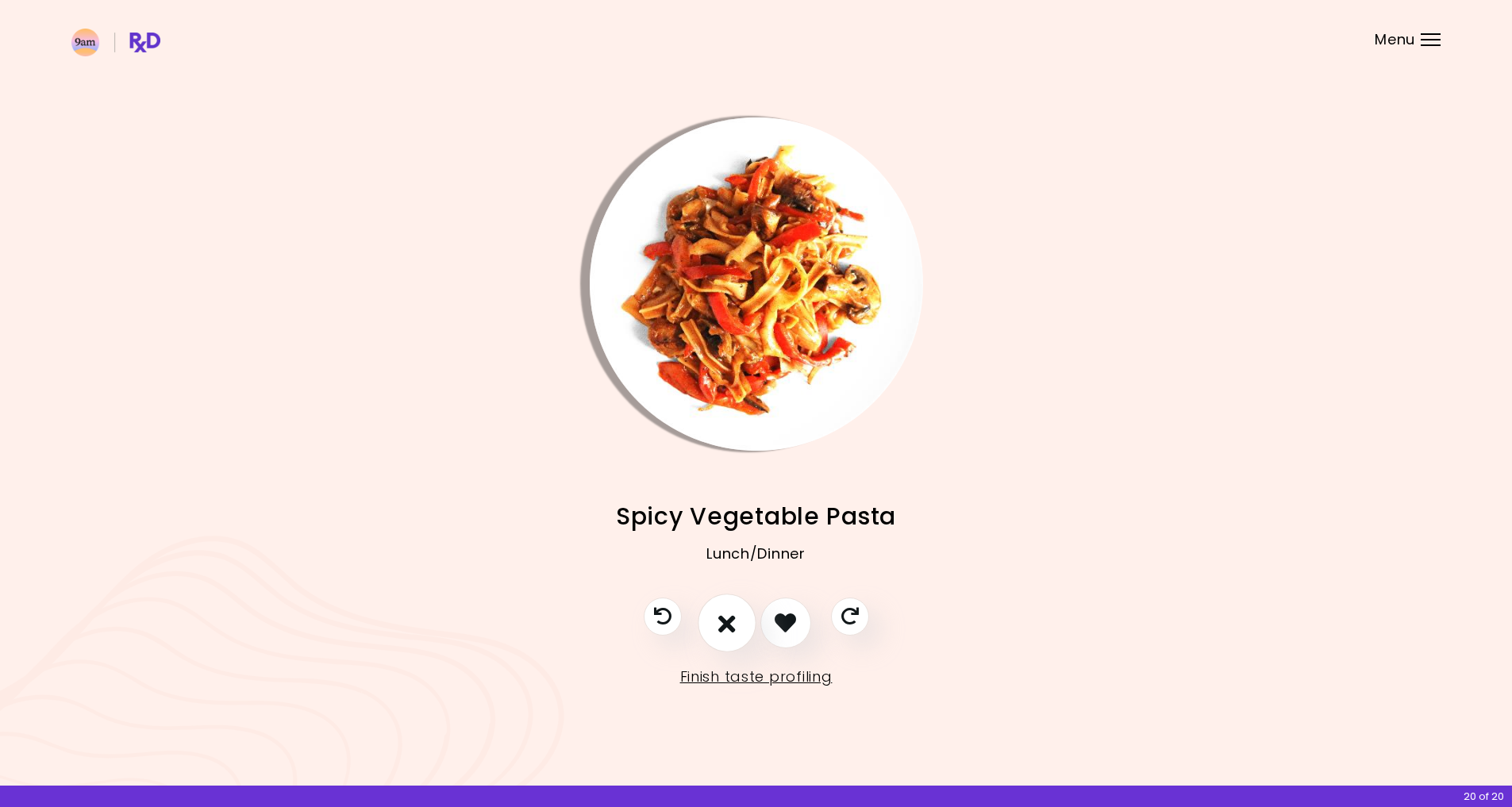
click at [719, 617] on icon "I don't like this recipe" at bounding box center [726, 622] width 17 height 24
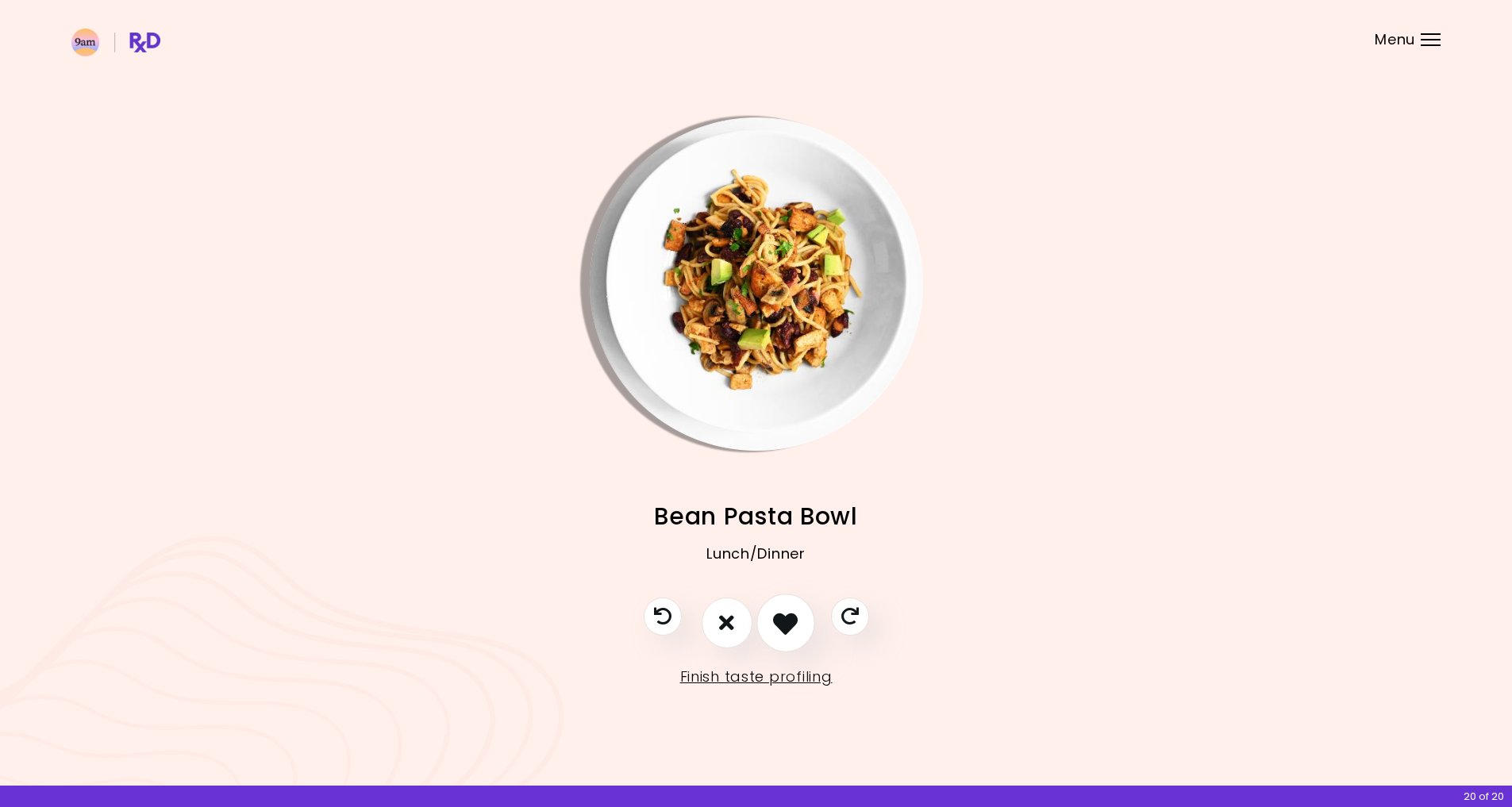
click at [776, 614] on icon "I like this recipe" at bounding box center [785, 622] width 24 height 24
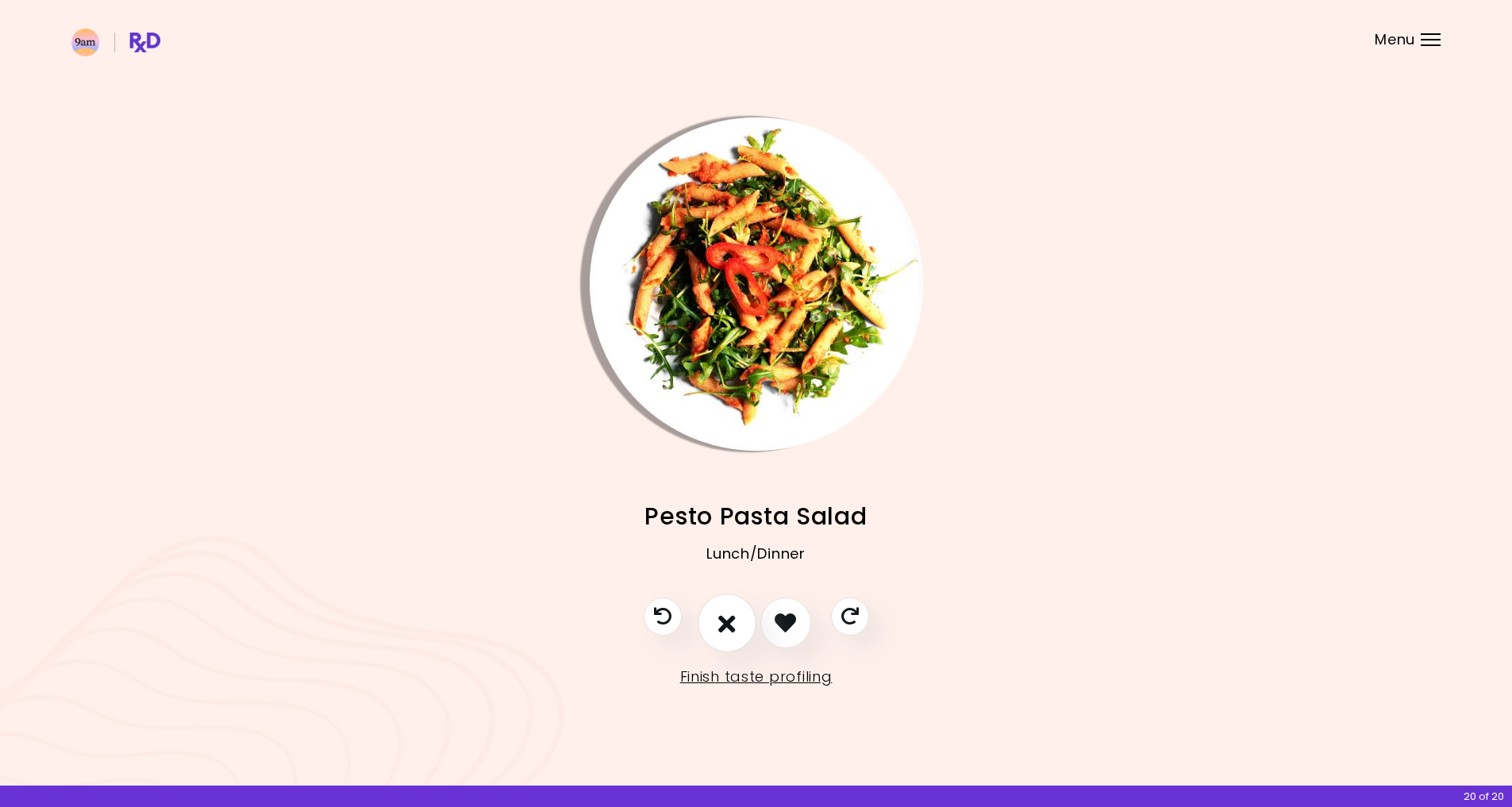
click at [719, 614] on icon "I don't like this recipe" at bounding box center [726, 622] width 17 height 24
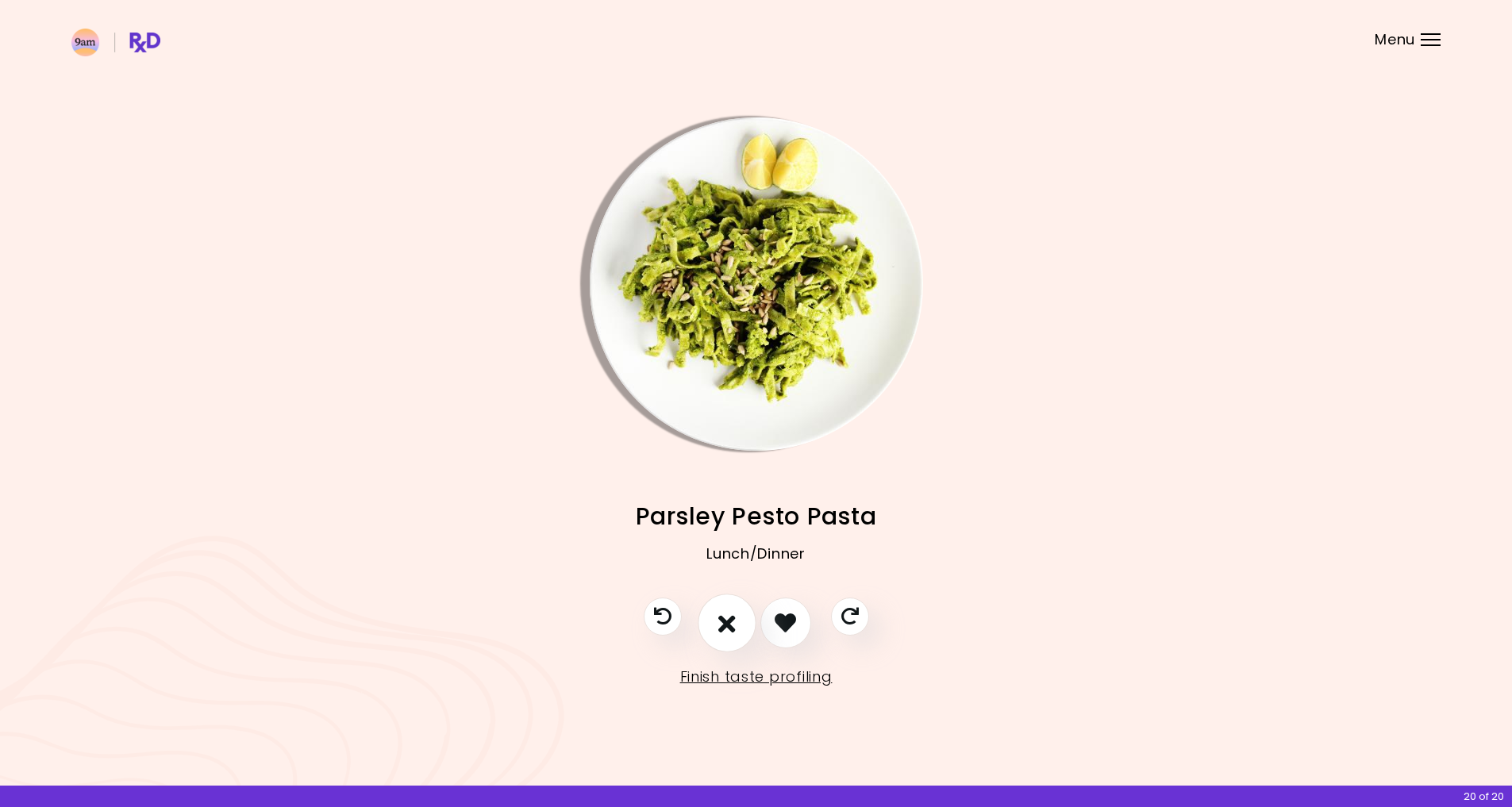
click at [719, 614] on icon "I don't like this recipe" at bounding box center [726, 622] width 17 height 24
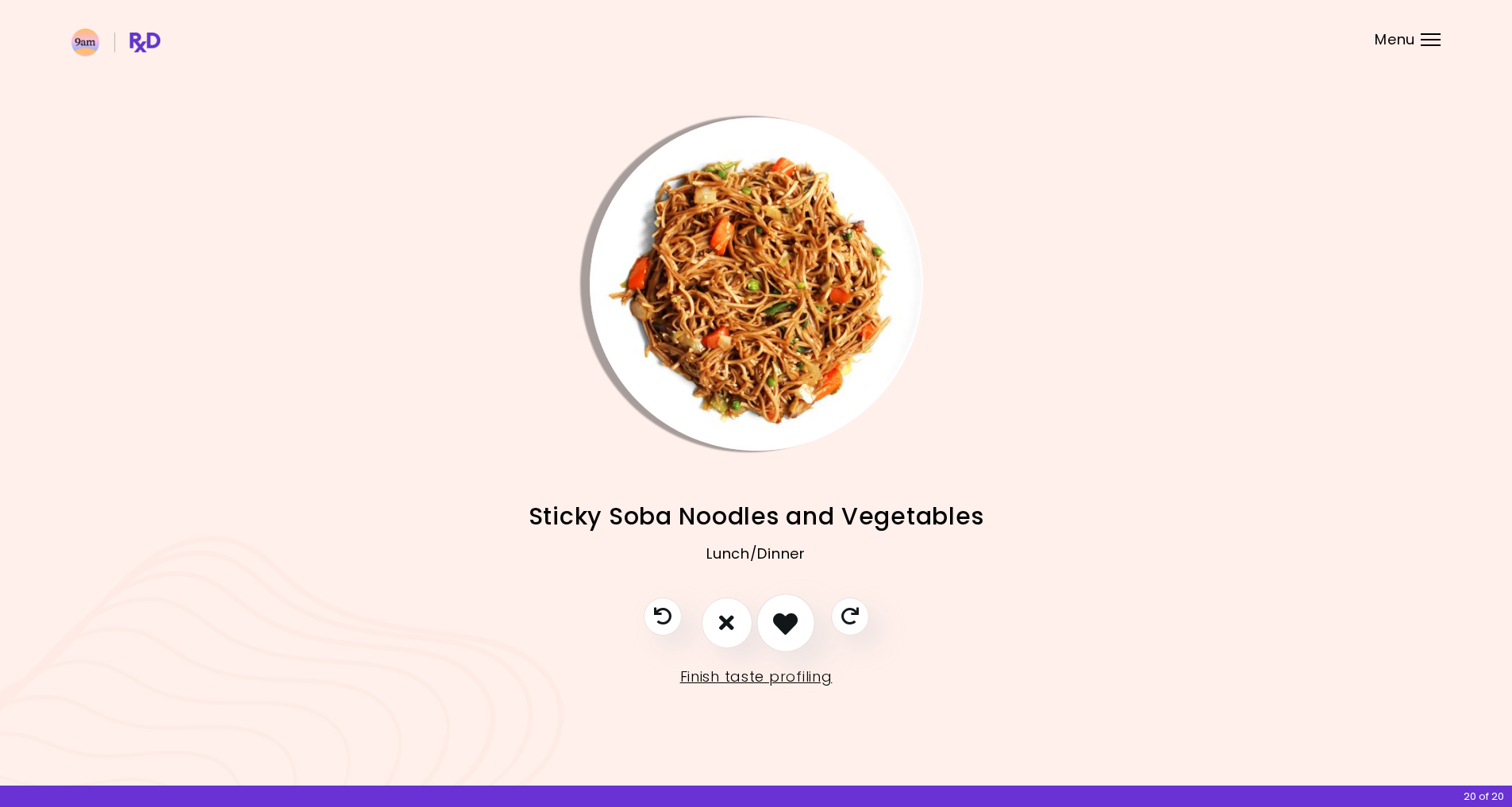
click at [776, 614] on icon "I like this recipe" at bounding box center [785, 622] width 24 height 24
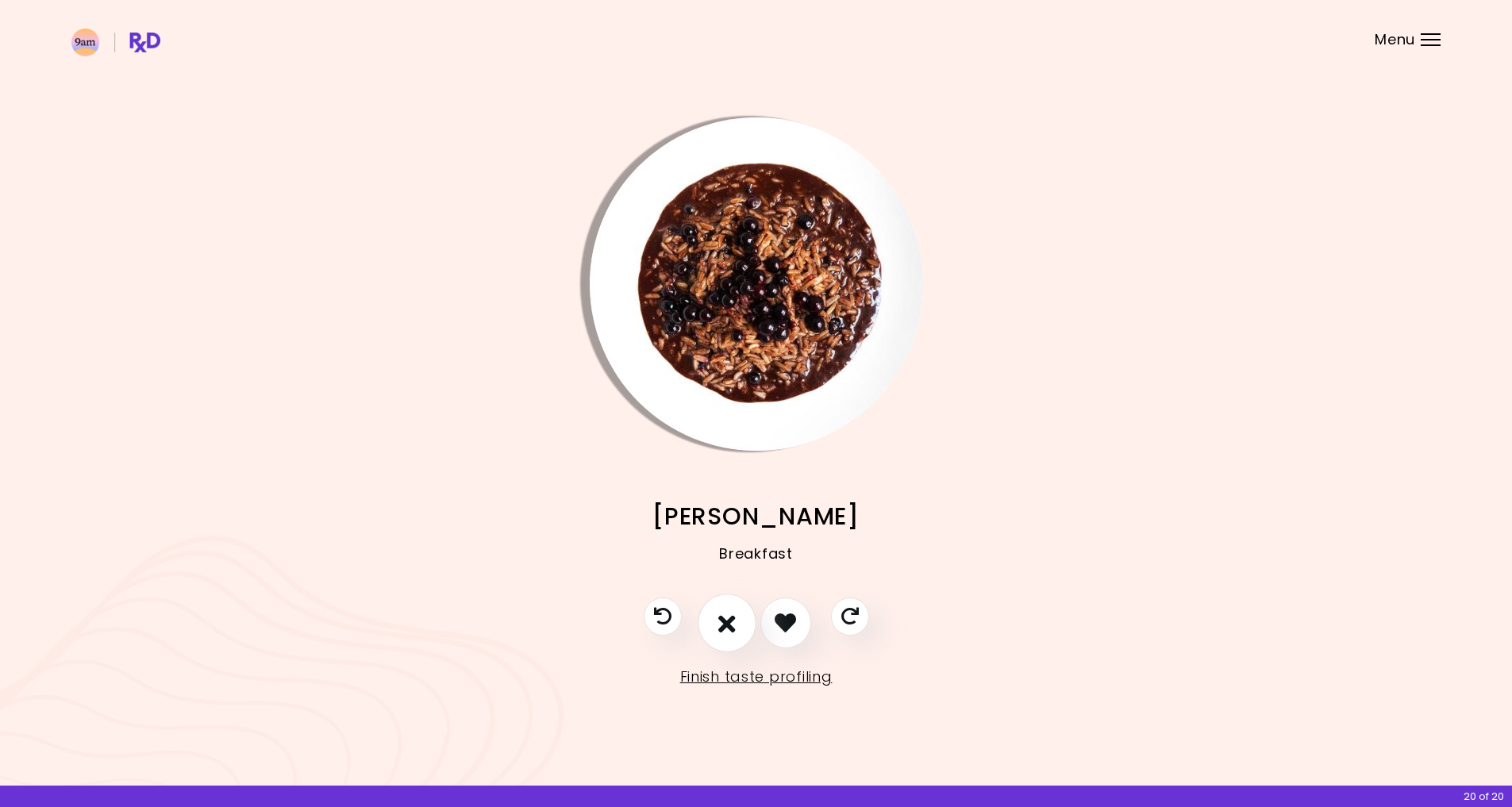
click at [725, 618] on icon "I don't like this recipe" at bounding box center [726, 622] width 17 height 24
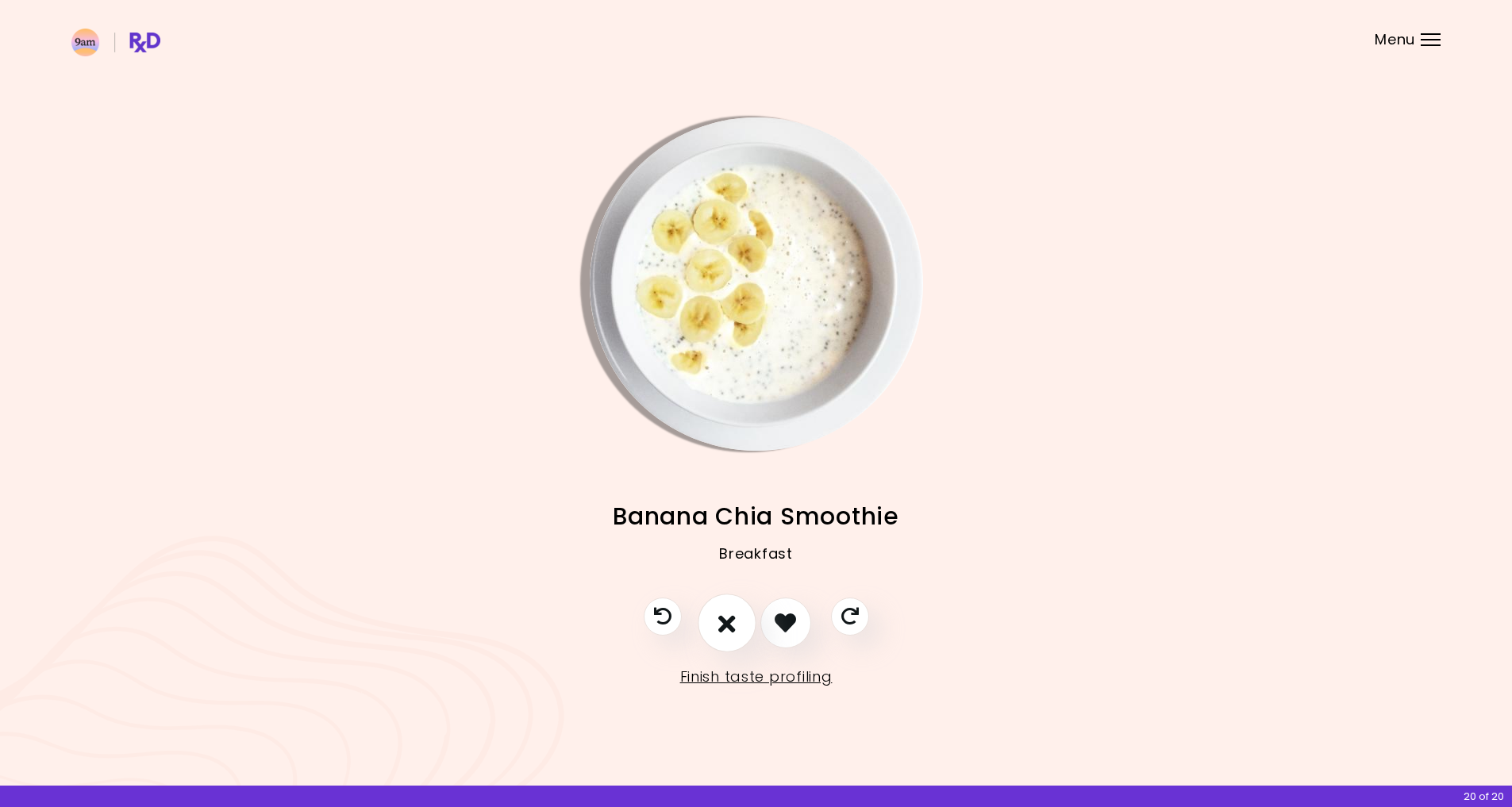
click at [726, 618] on icon "I don't like this recipe" at bounding box center [726, 622] width 17 height 24
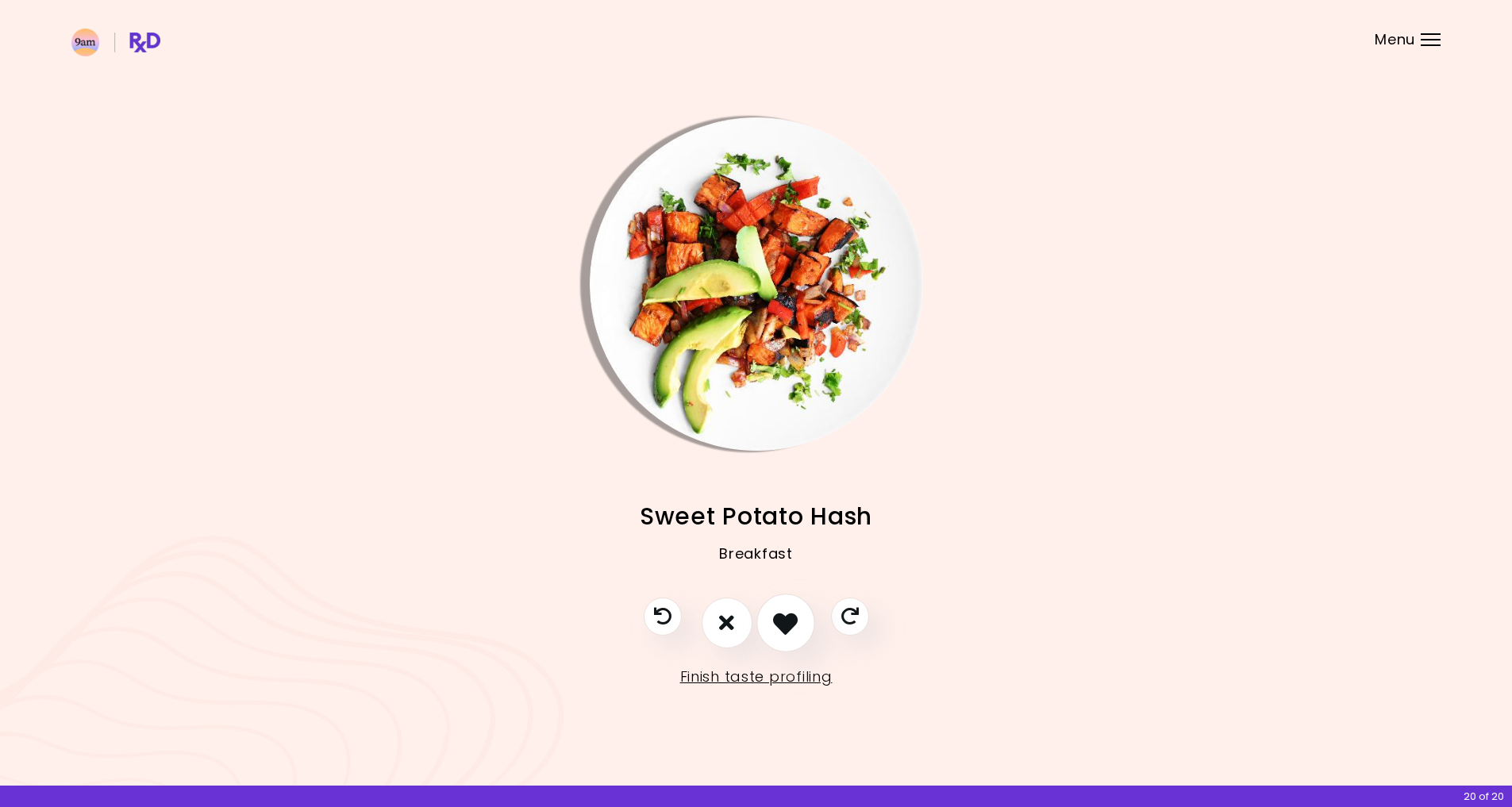
click at [783, 618] on icon "I like this recipe" at bounding box center [785, 622] width 24 height 24
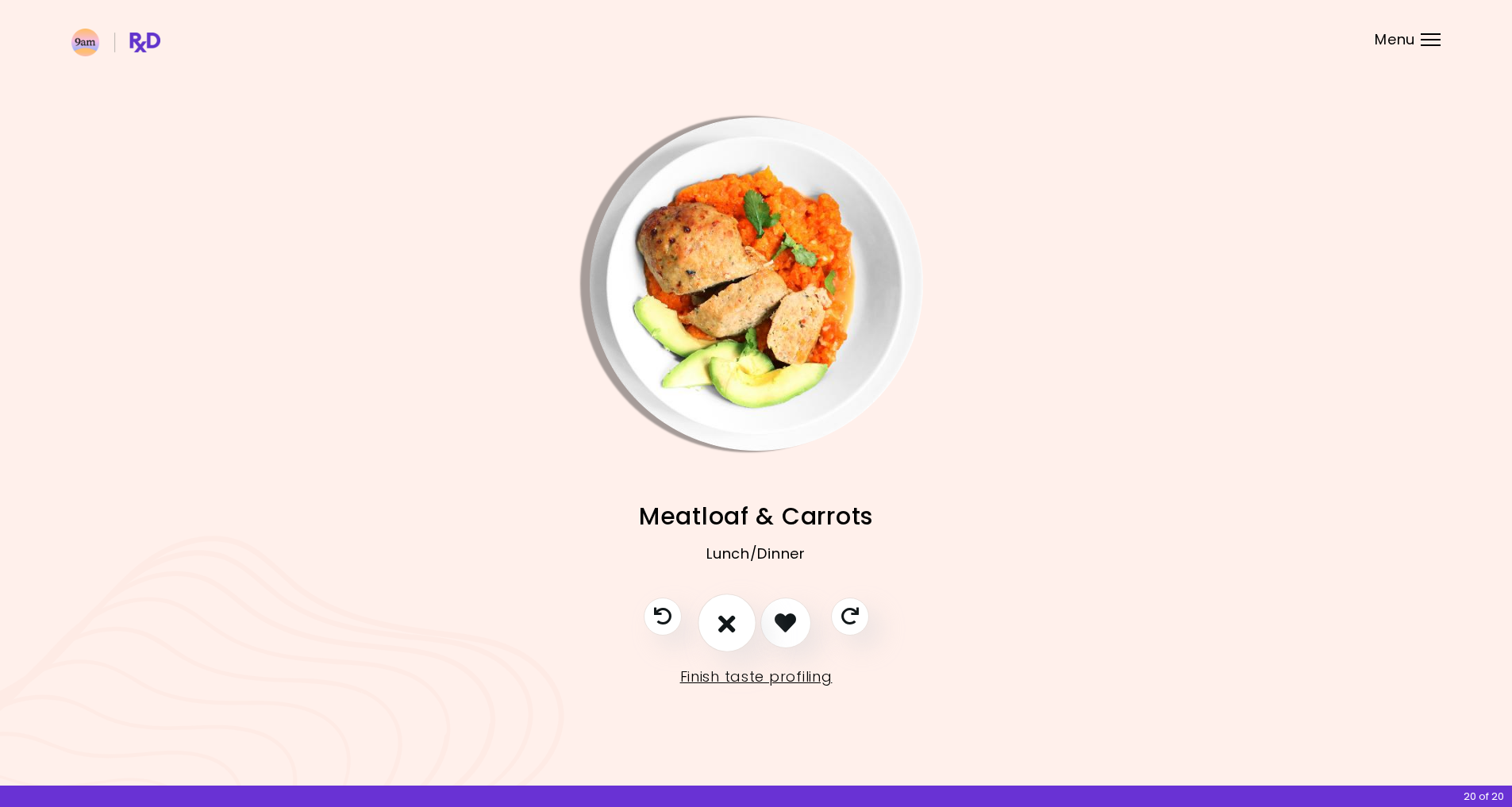
click at [728, 620] on icon "I don't like this recipe" at bounding box center [726, 622] width 17 height 24
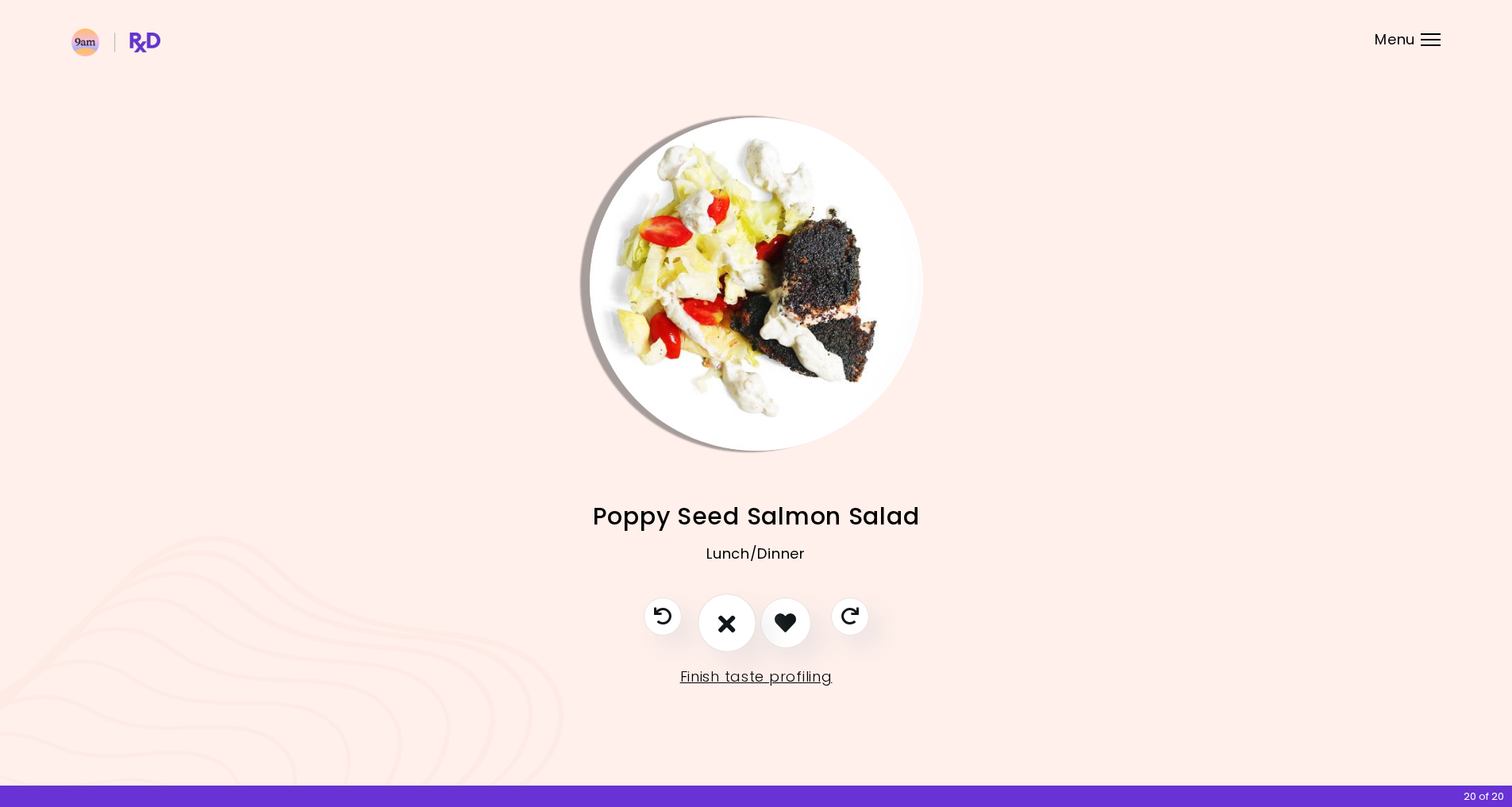
click at [728, 620] on icon "I don't like this recipe" at bounding box center [726, 622] width 17 height 24
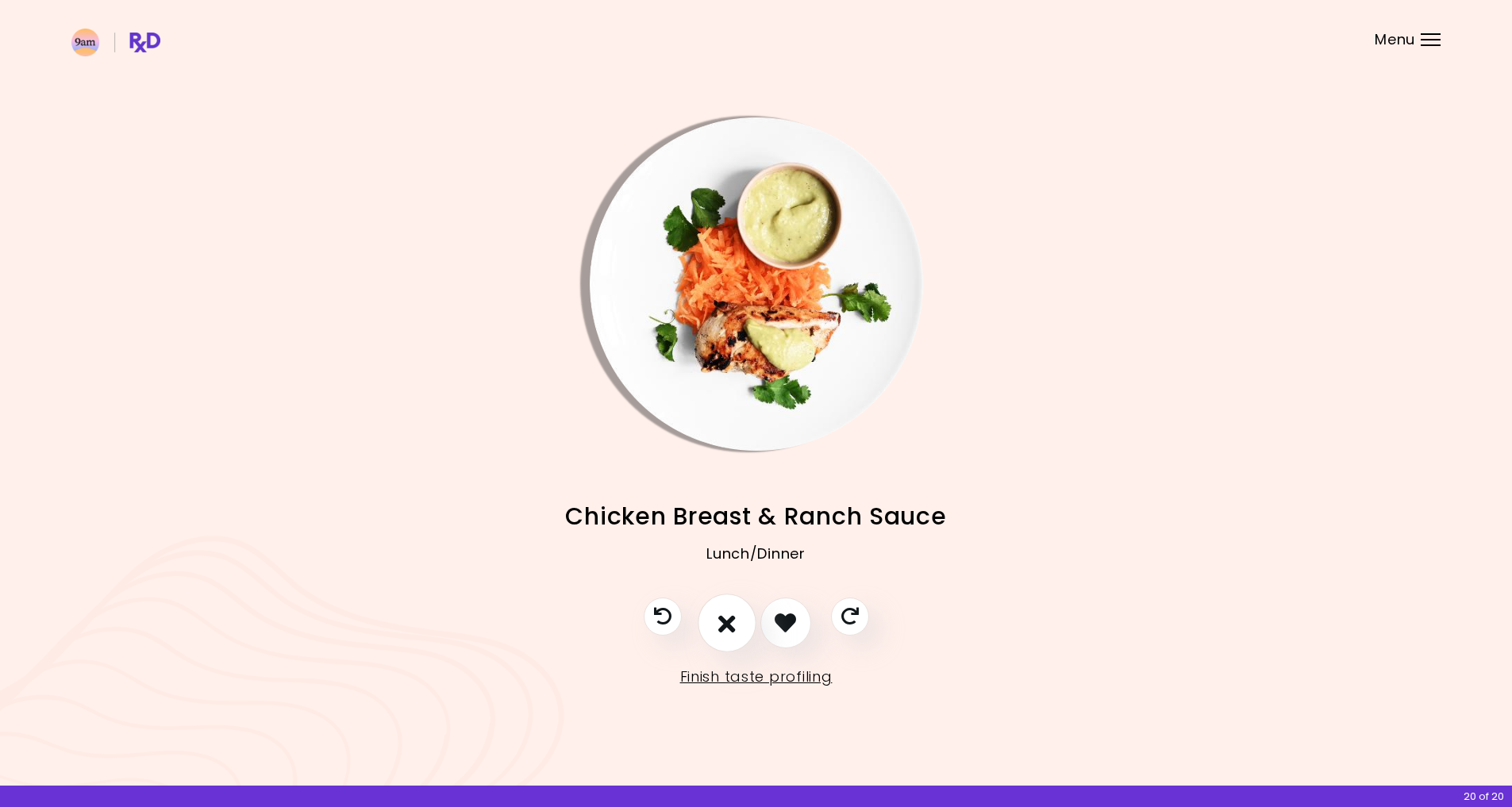
click at [728, 620] on icon "I don't like this recipe" at bounding box center [726, 622] width 17 height 24
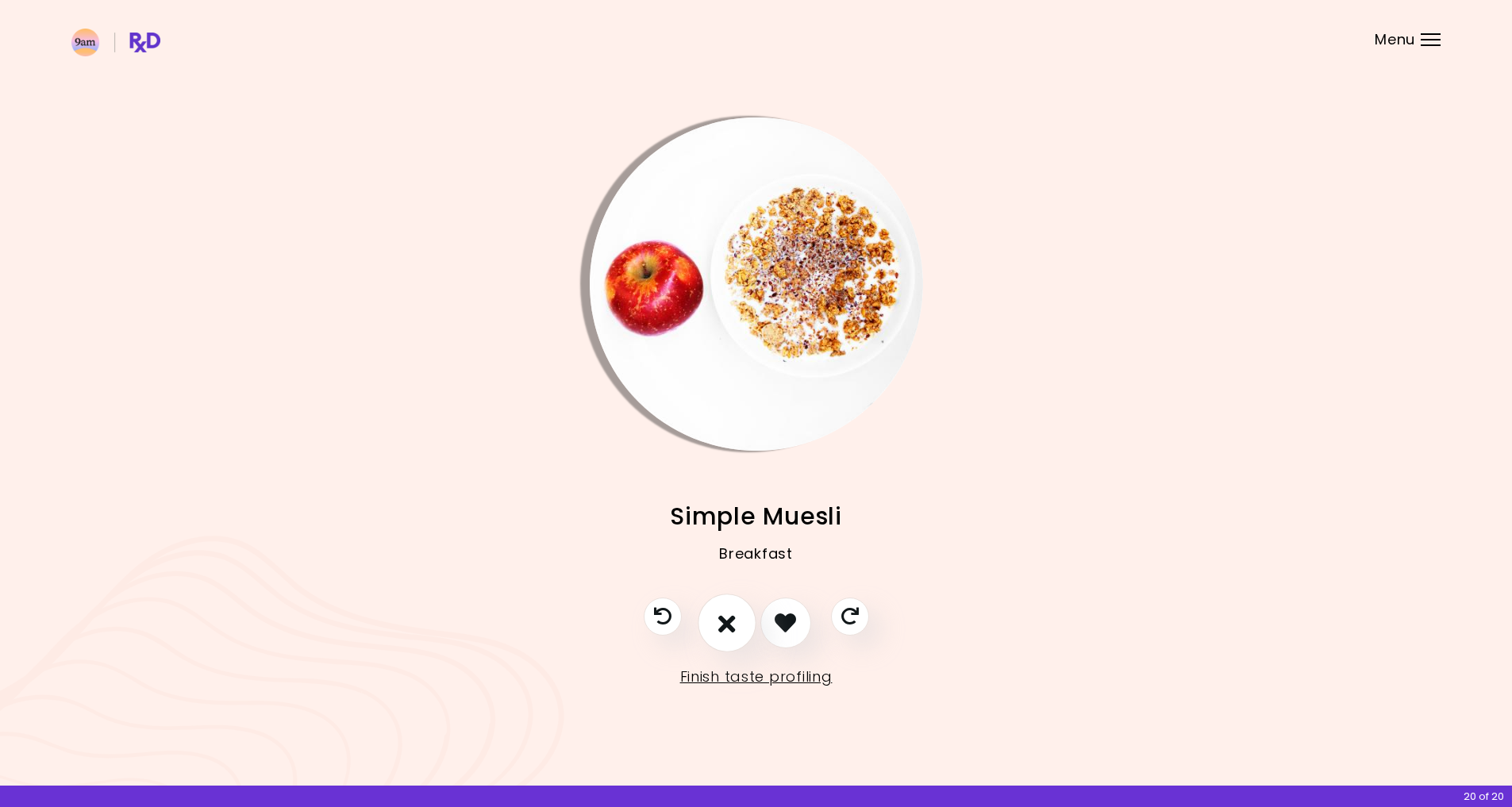
click at [728, 620] on icon "I don't like this recipe" at bounding box center [726, 622] width 17 height 24
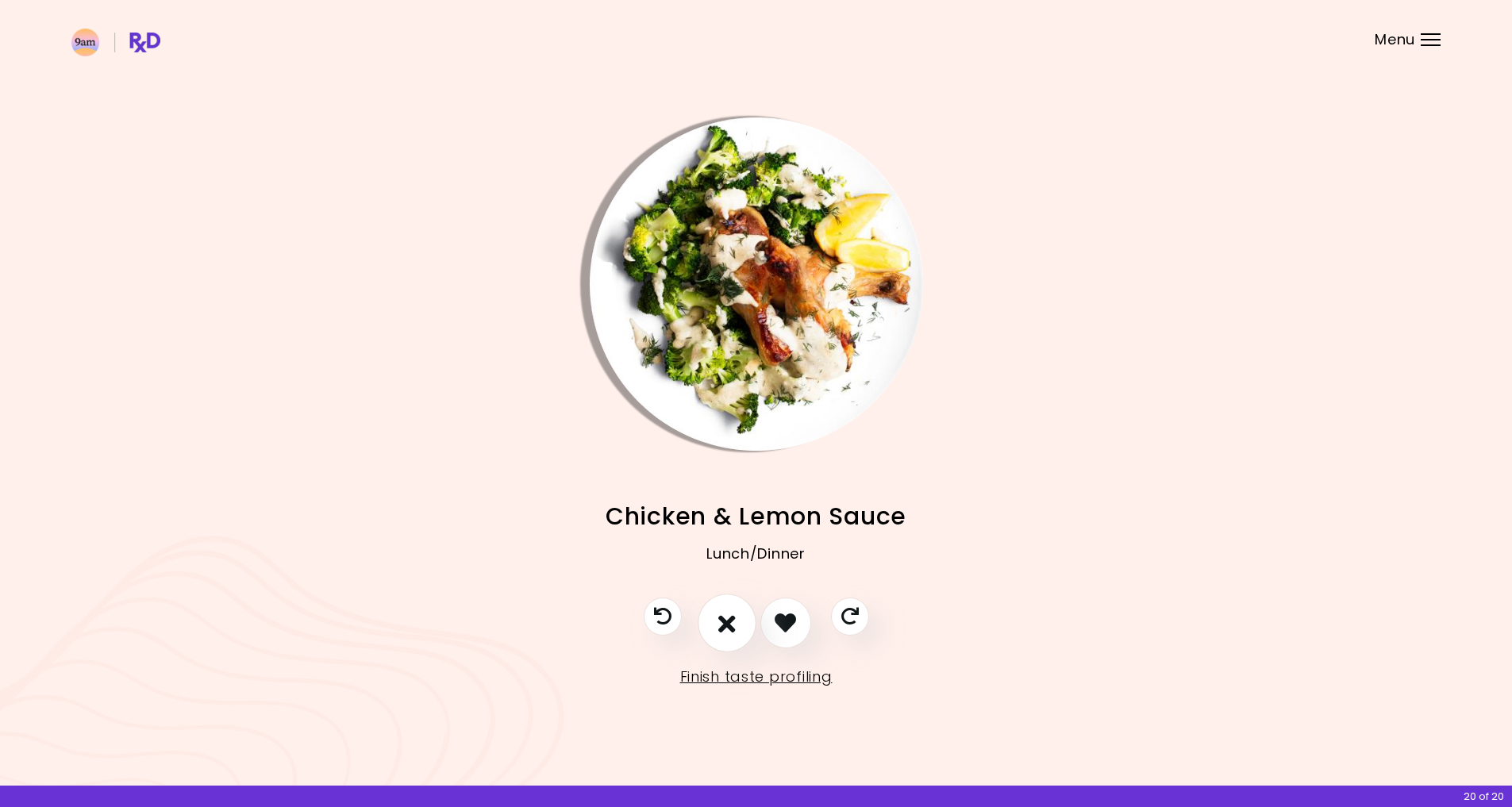
click at [727, 616] on icon "I don't like this recipe" at bounding box center [726, 622] width 17 height 24
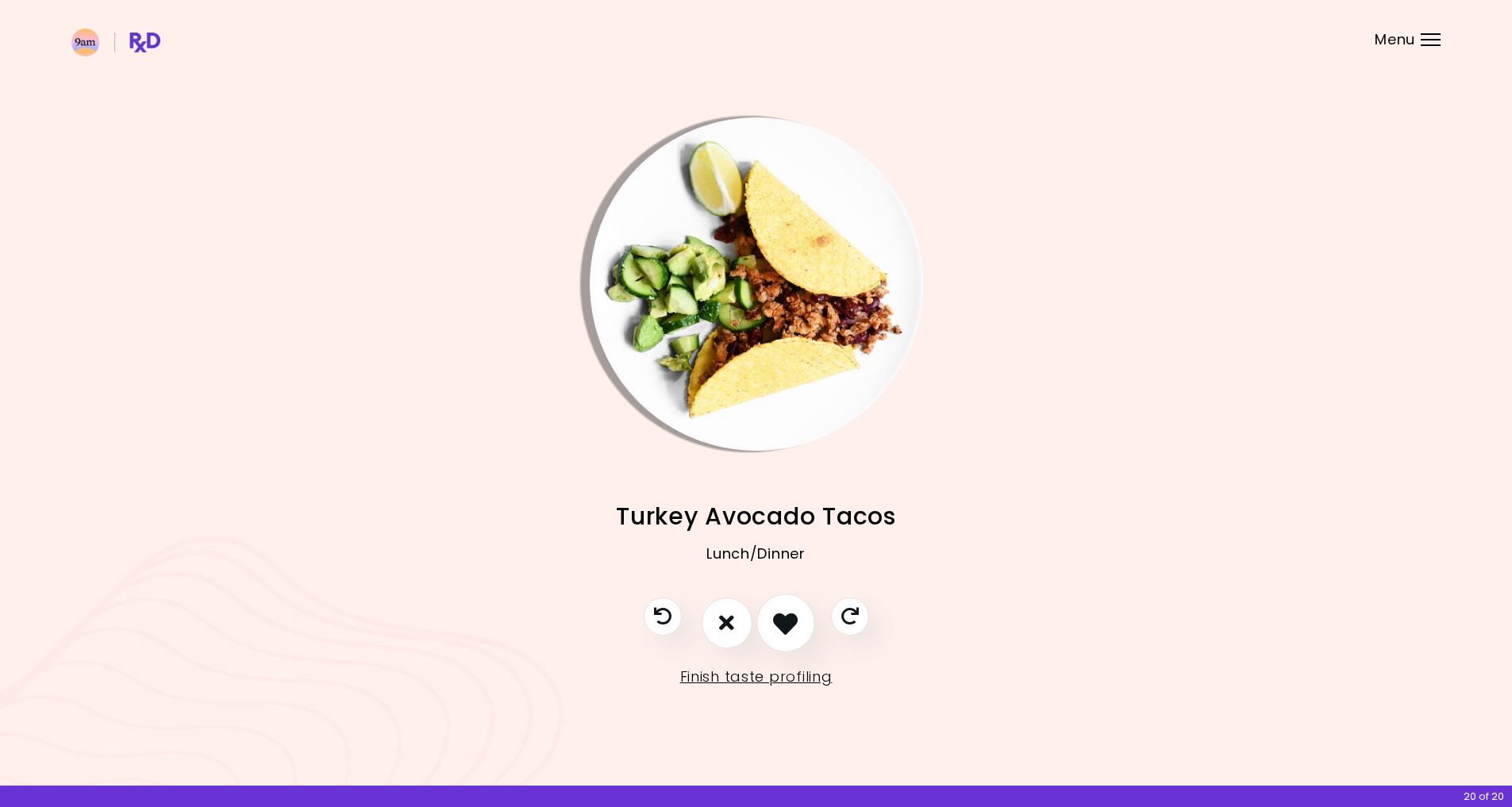
click at [779, 618] on icon "I like this recipe" at bounding box center [785, 622] width 24 height 24
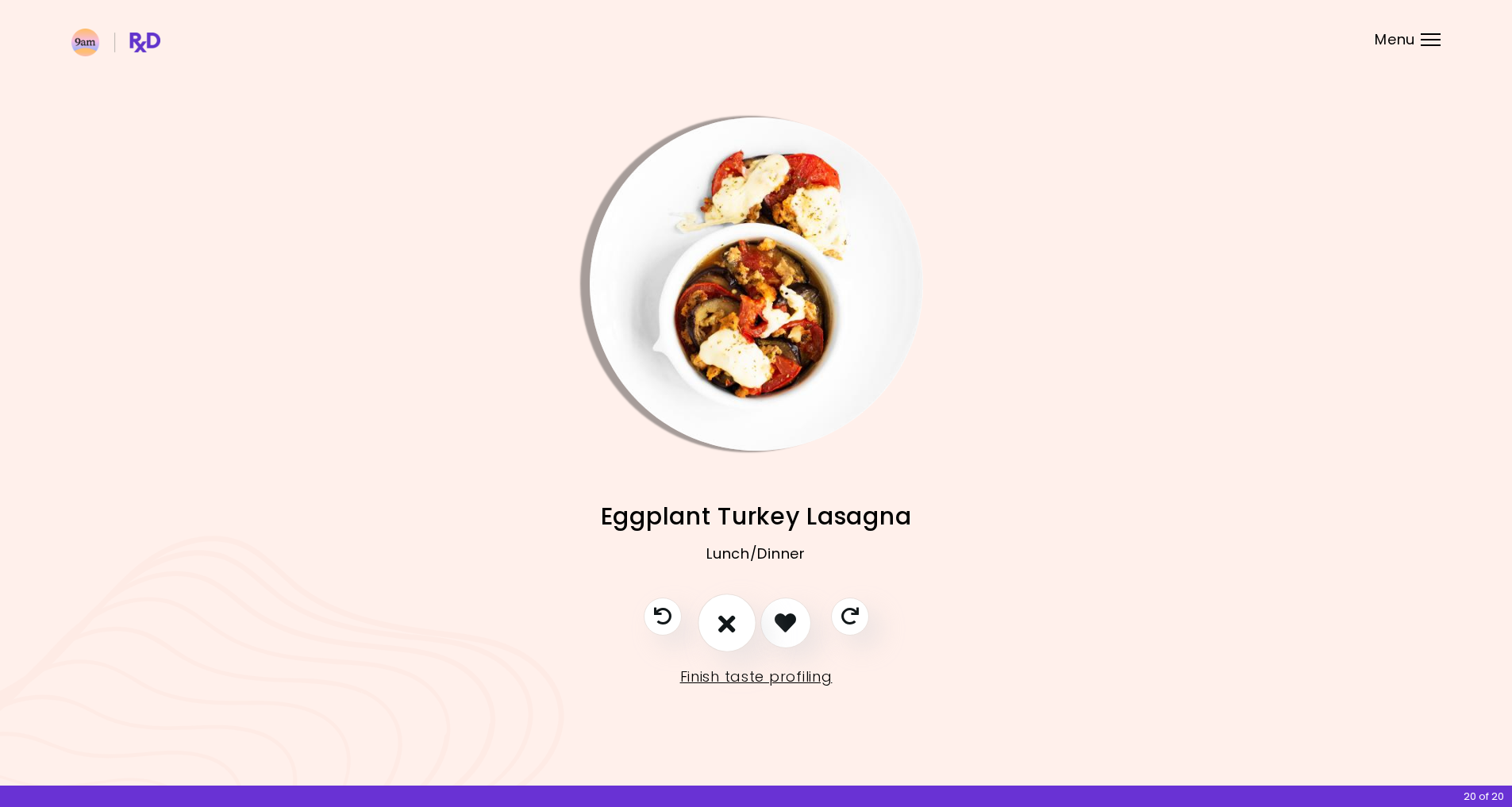
click at [726, 619] on icon "I don't like this recipe" at bounding box center [726, 622] width 17 height 24
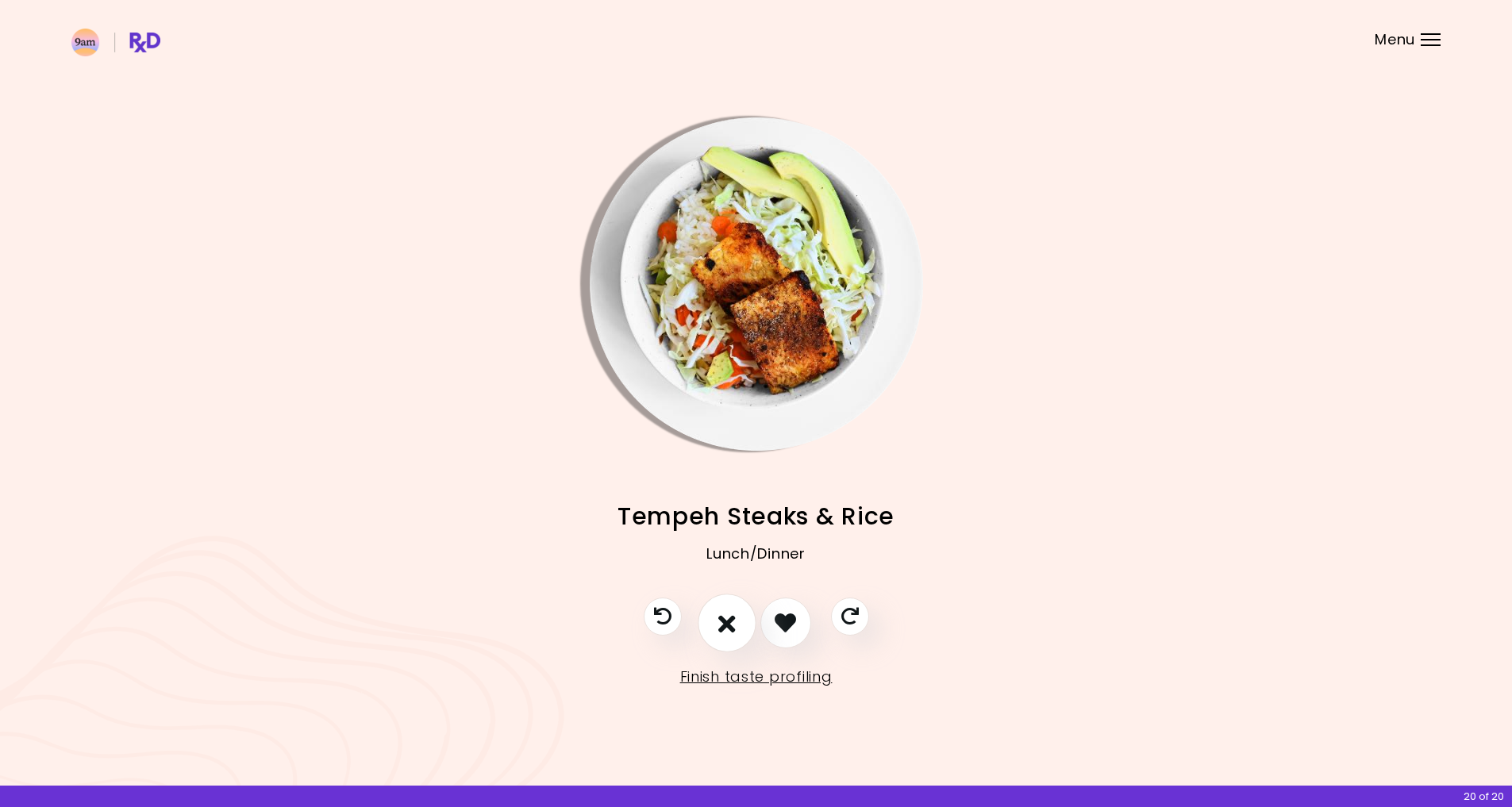
click at [726, 619] on icon "I don't like this recipe" at bounding box center [726, 622] width 17 height 24
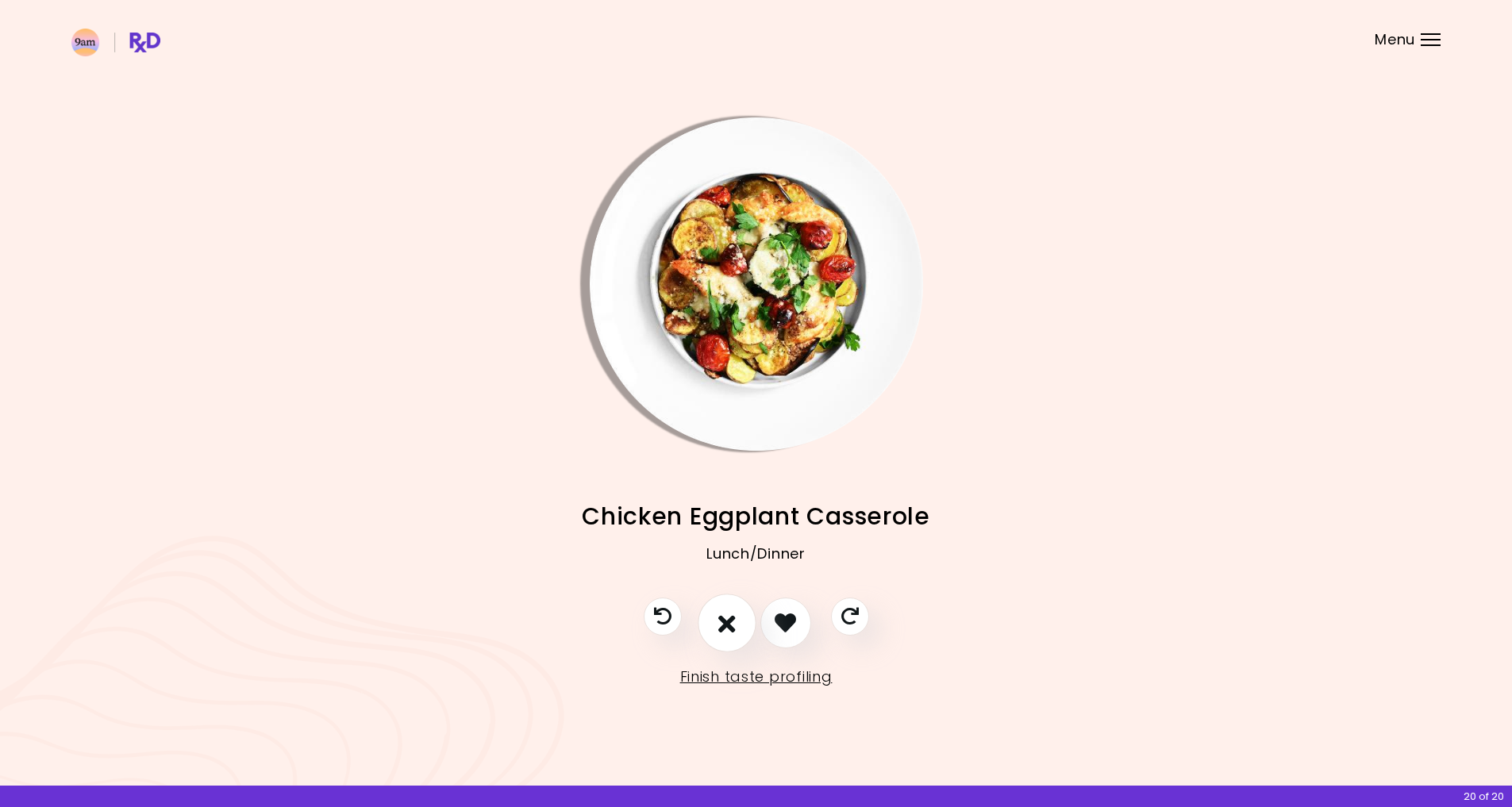
click at [726, 619] on icon "I don't like this recipe" at bounding box center [726, 622] width 17 height 24
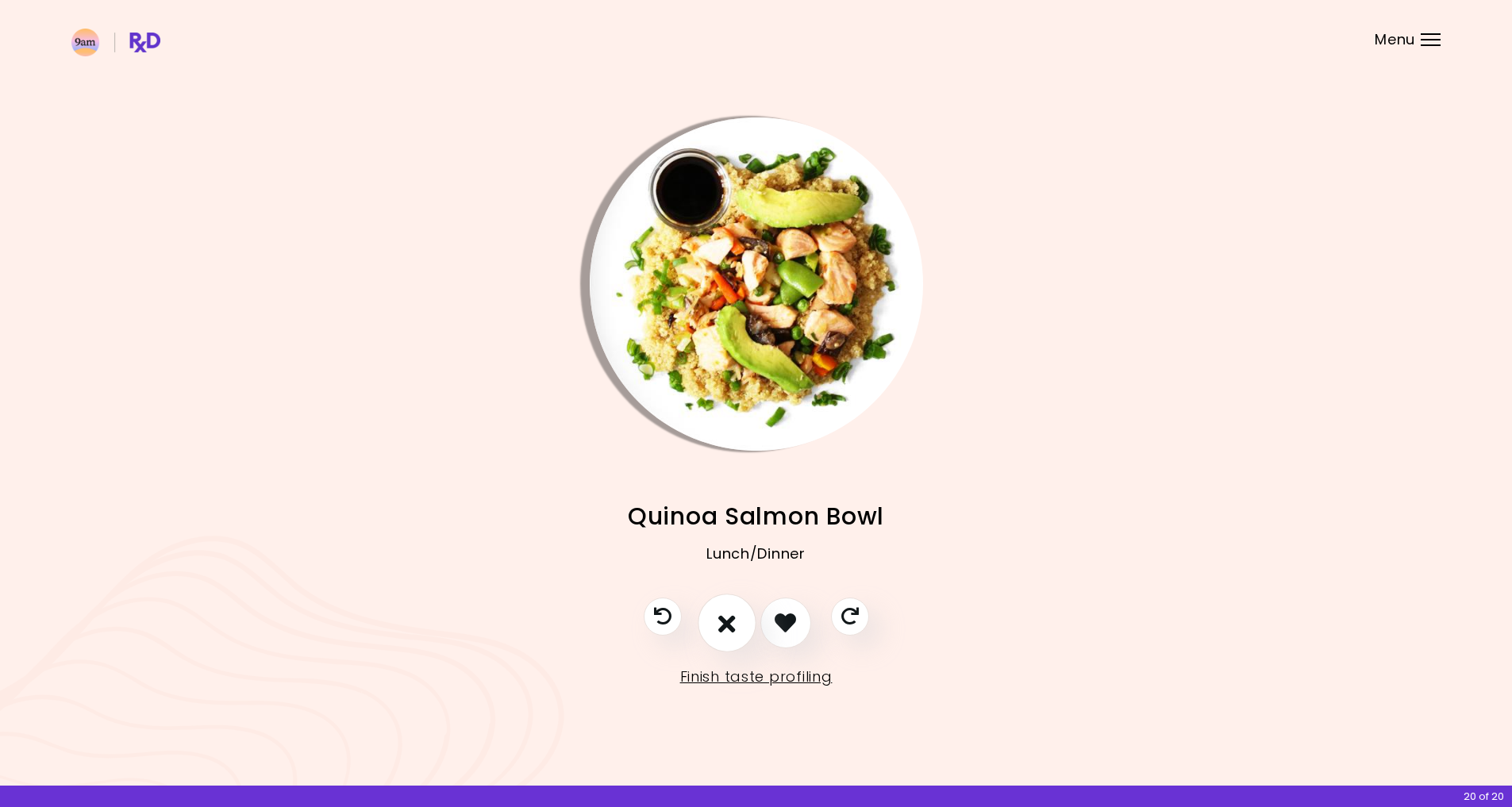
click at [726, 619] on icon "I don't like this recipe" at bounding box center [726, 622] width 17 height 24
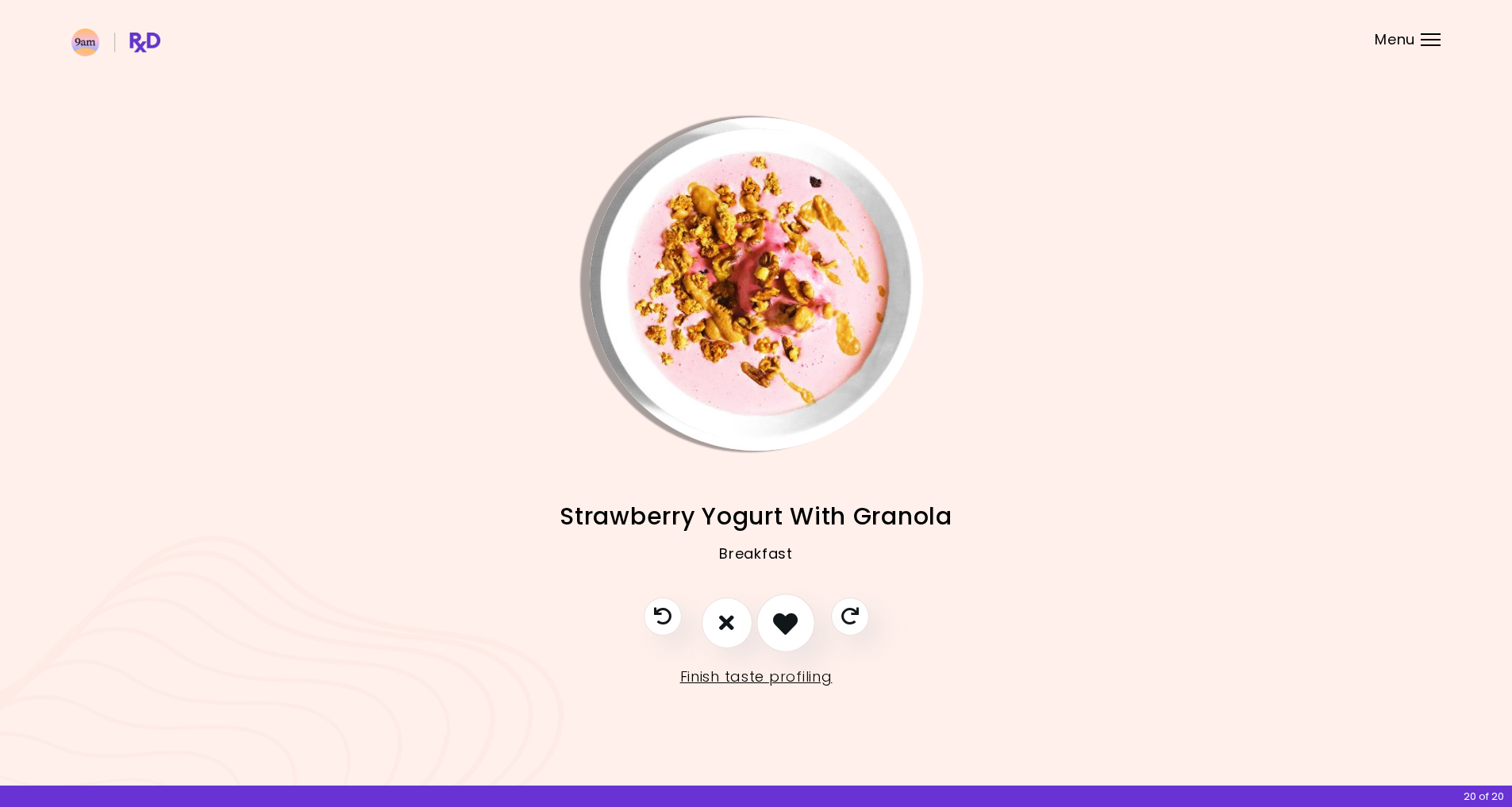
click at [793, 623] on icon "I like this recipe" at bounding box center [785, 622] width 24 height 24
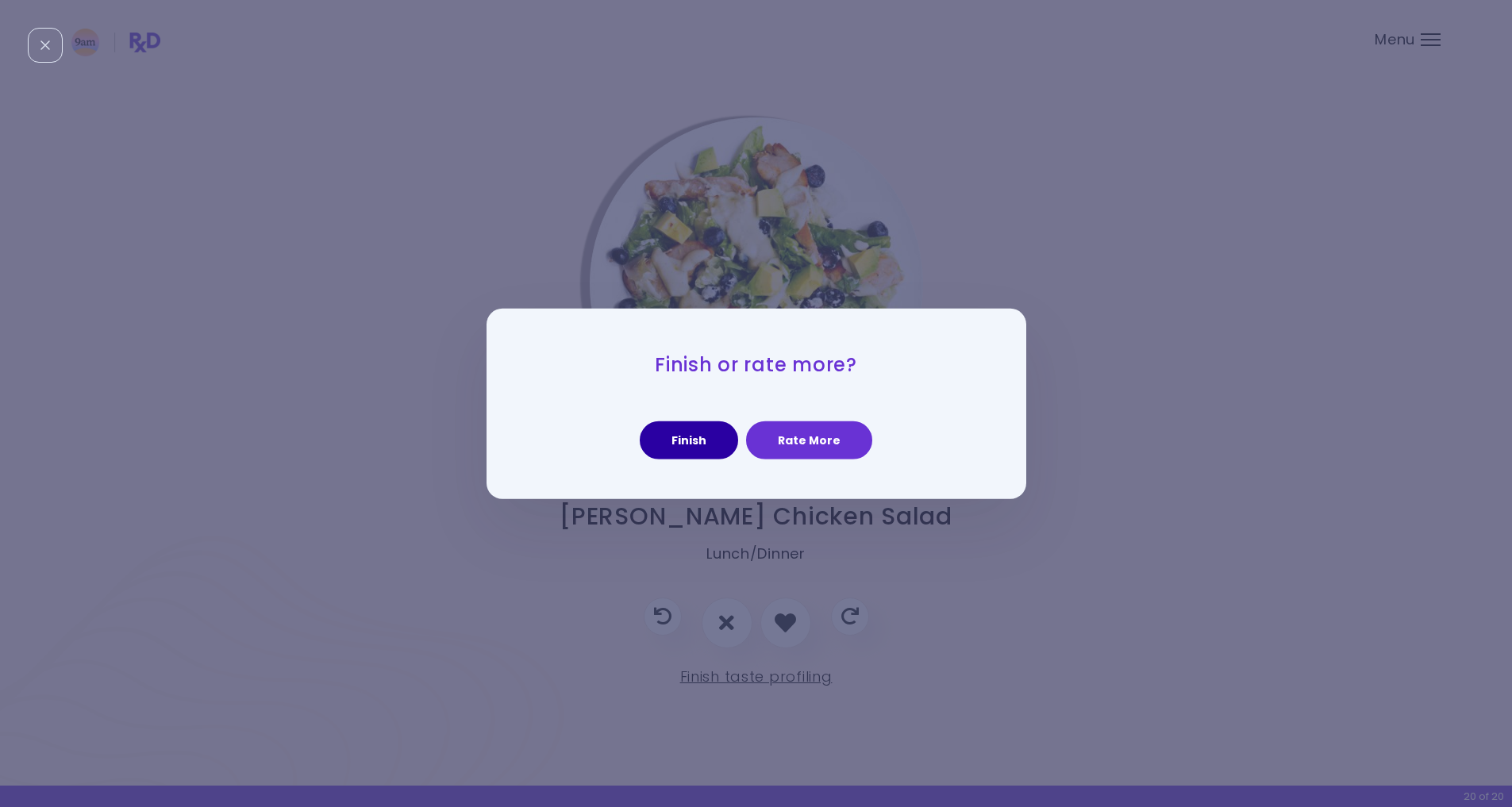
click at [686, 436] on button "Finish" at bounding box center [688, 440] width 98 height 38
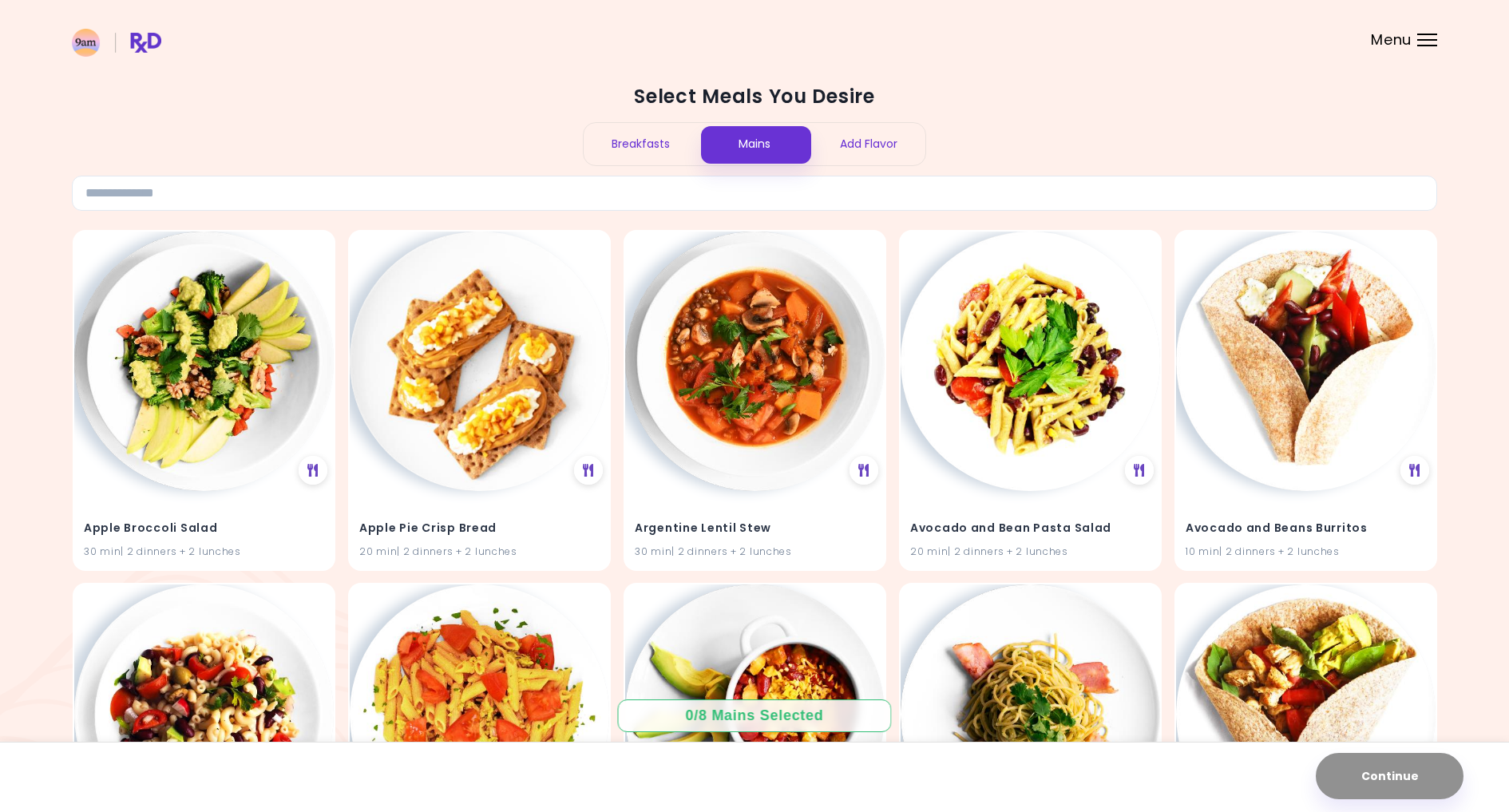
click at [648, 139] on div "Breakfasts" at bounding box center [641, 143] width 114 height 43
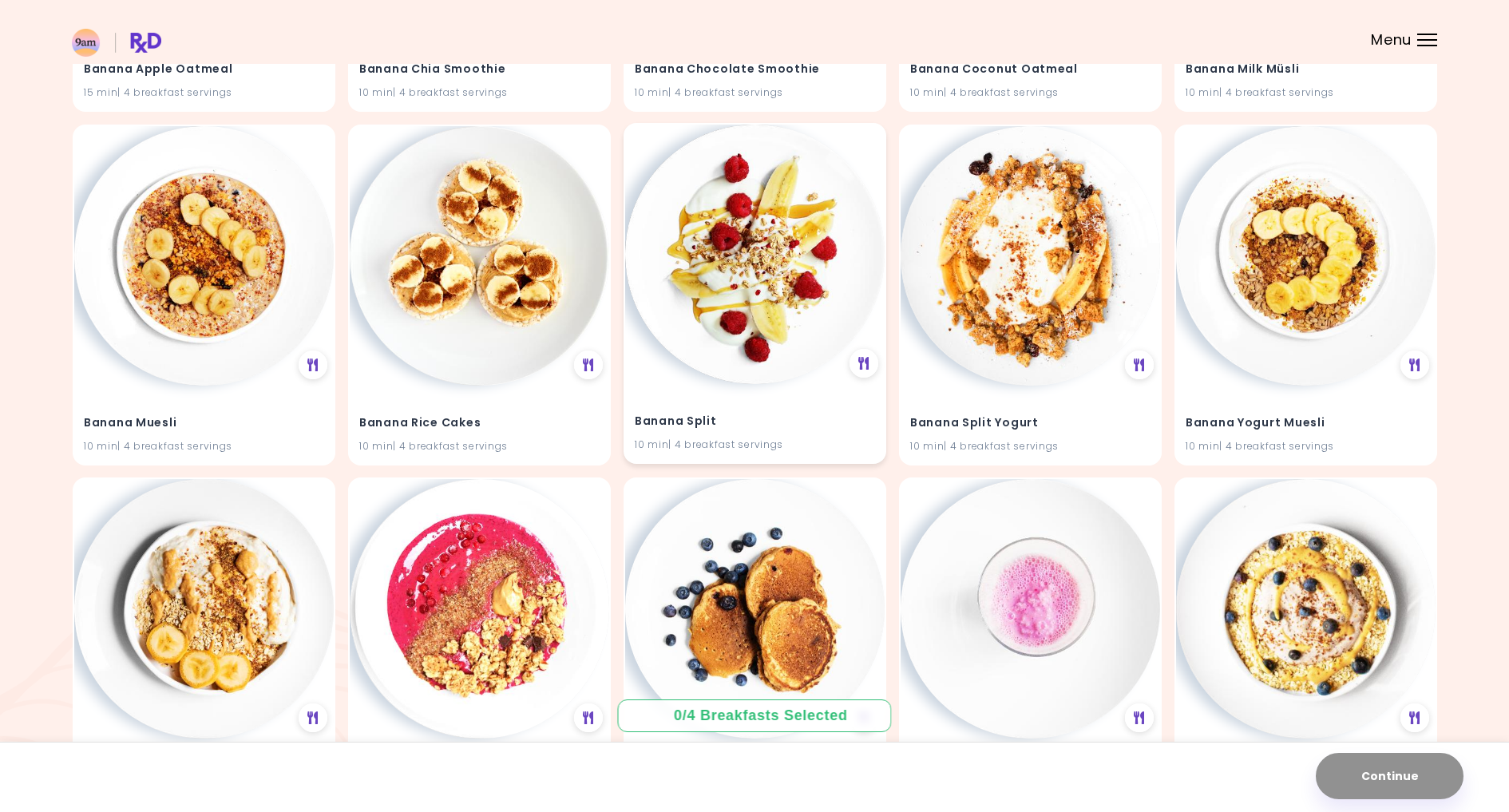
scroll to position [1172, 0]
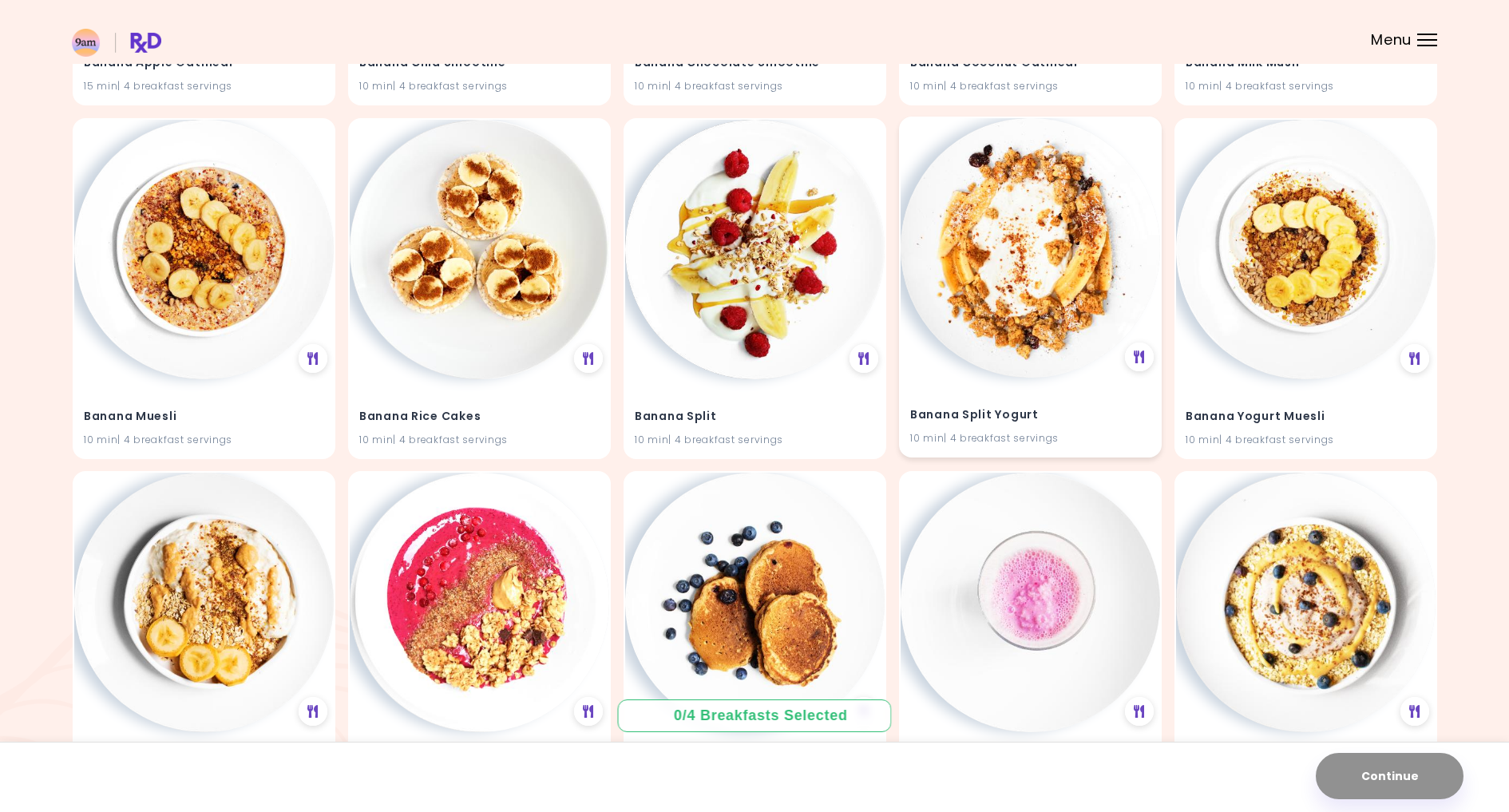
click at [1066, 281] on img at bounding box center [1030, 248] width 260 height 259
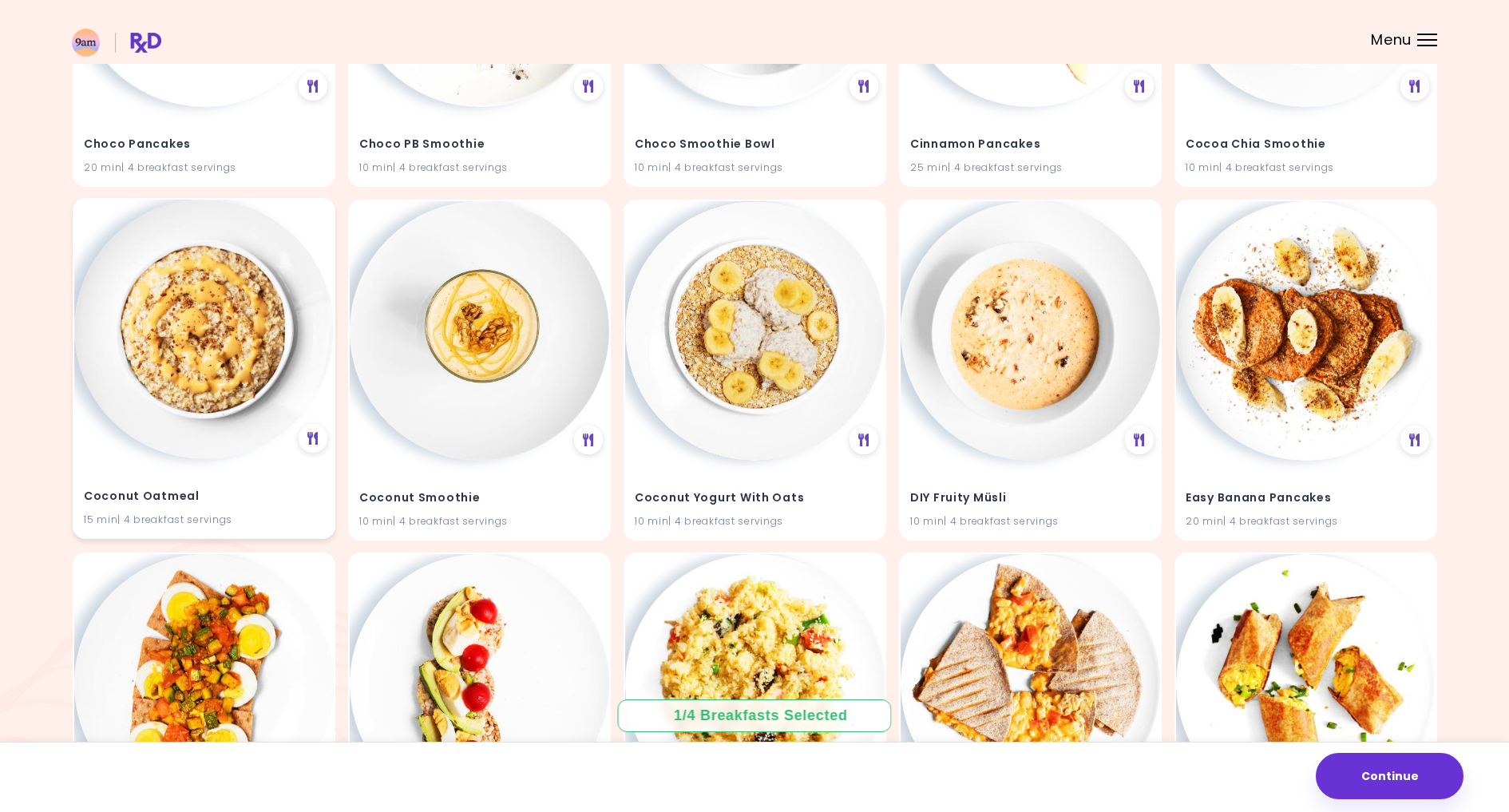
scroll to position [3203, 0]
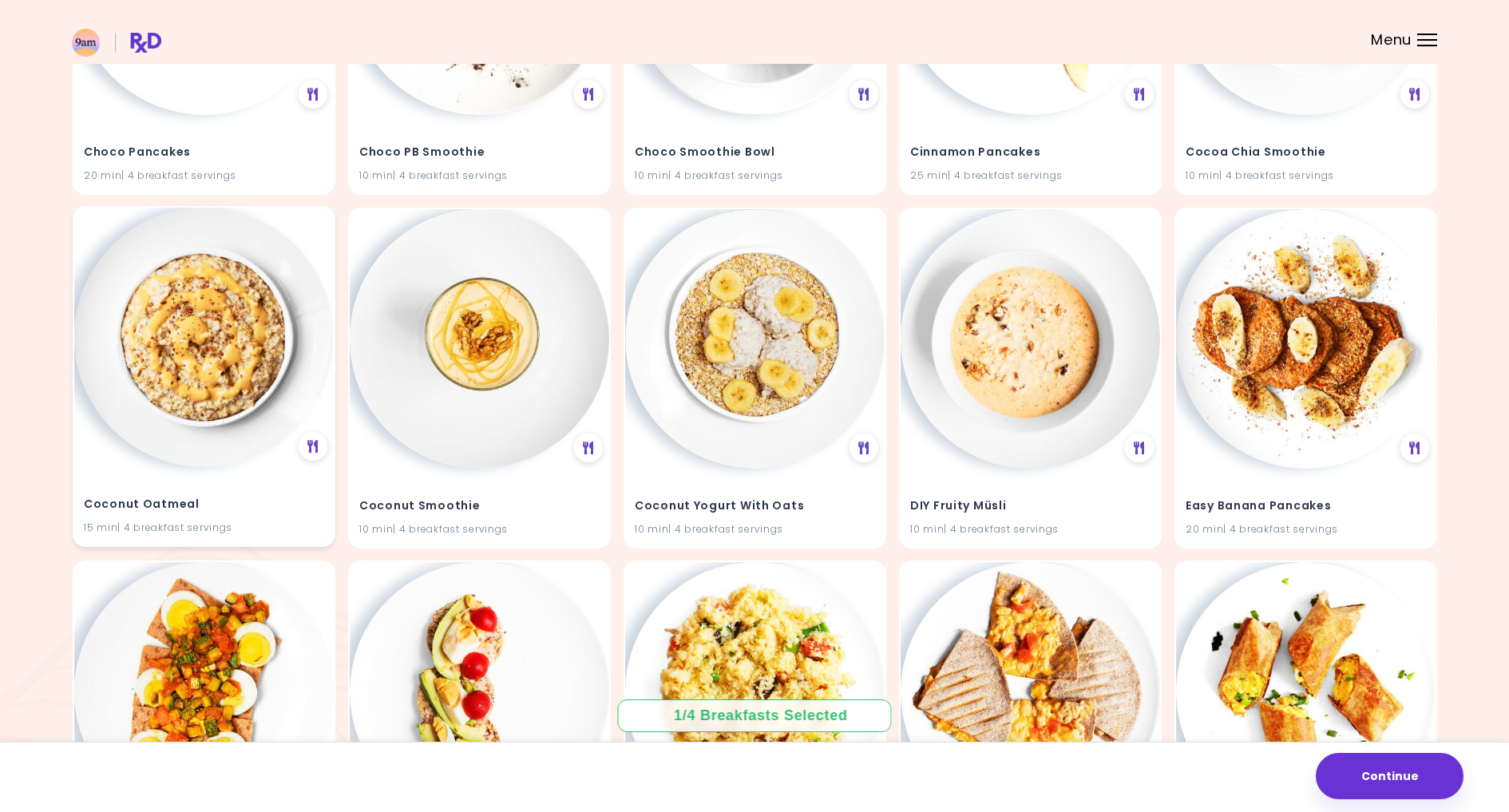
click at [195, 316] on img at bounding box center [204, 338] width 260 height 259
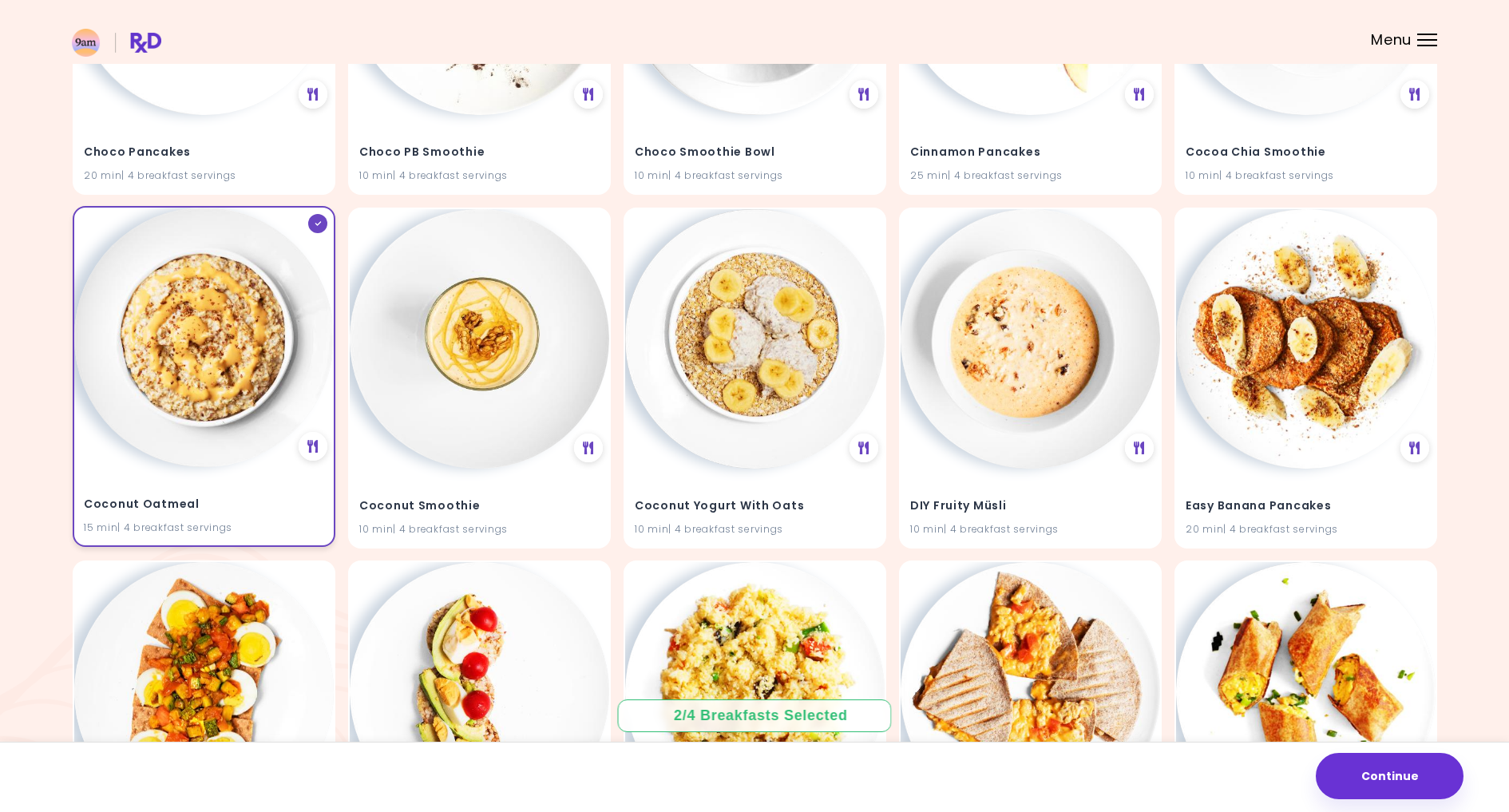
click at [218, 330] on img at bounding box center [204, 338] width 260 height 259
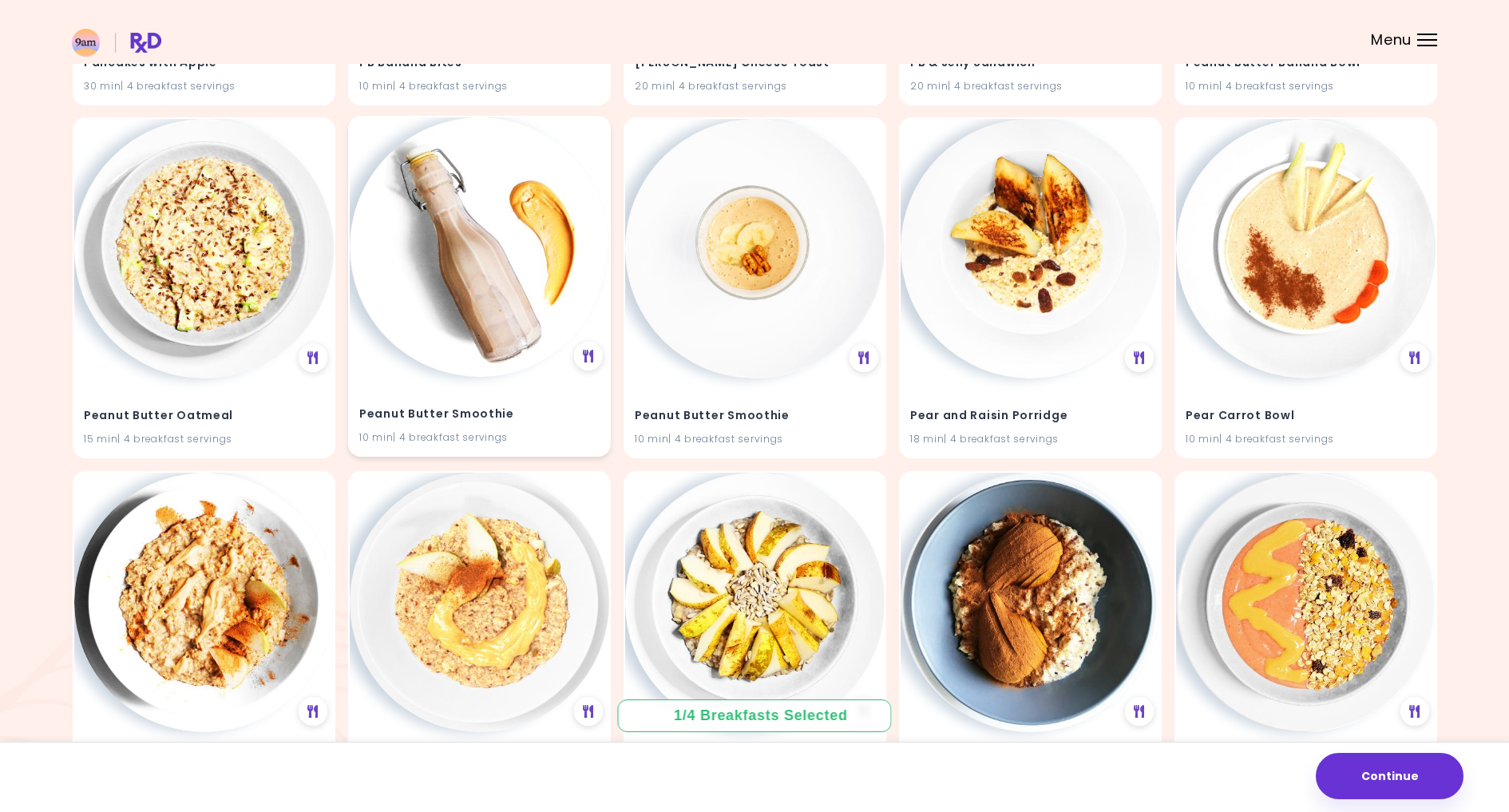
scroll to position [6121, 0]
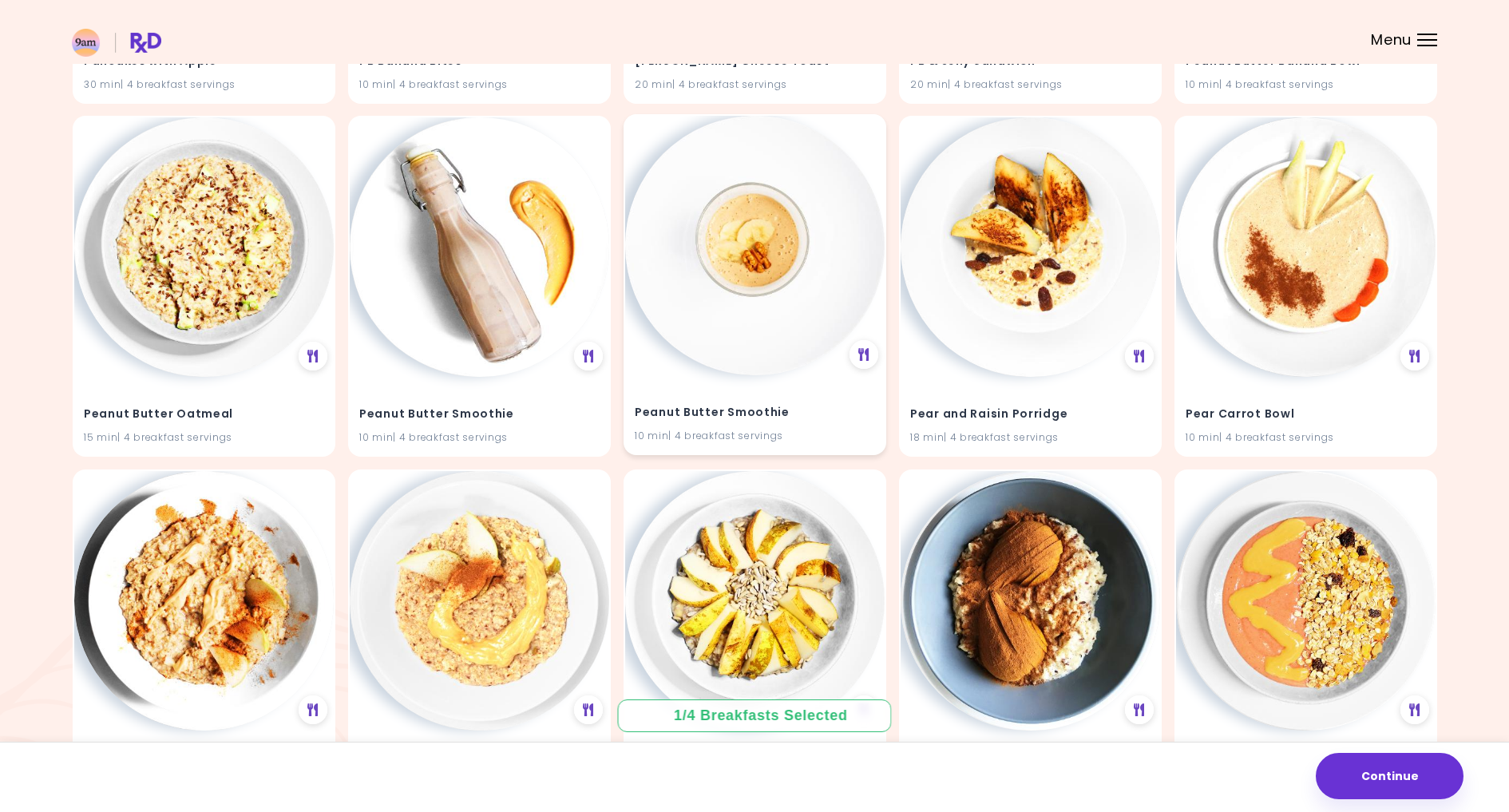
click at [789, 270] on img at bounding box center [755, 246] width 260 height 259
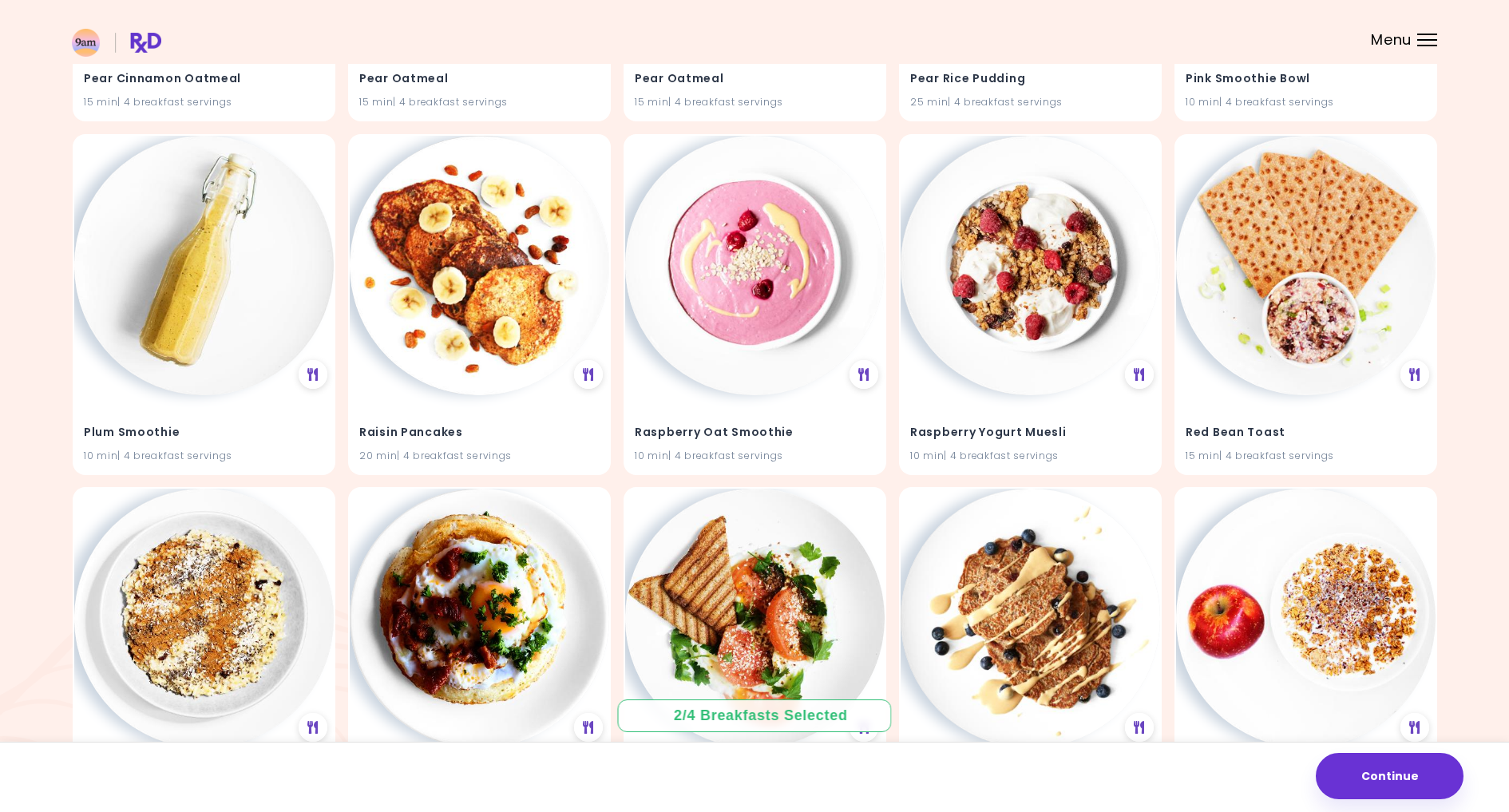
scroll to position [6811, 0]
click at [800, 290] on img at bounding box center [755, 263] width 260 height 259
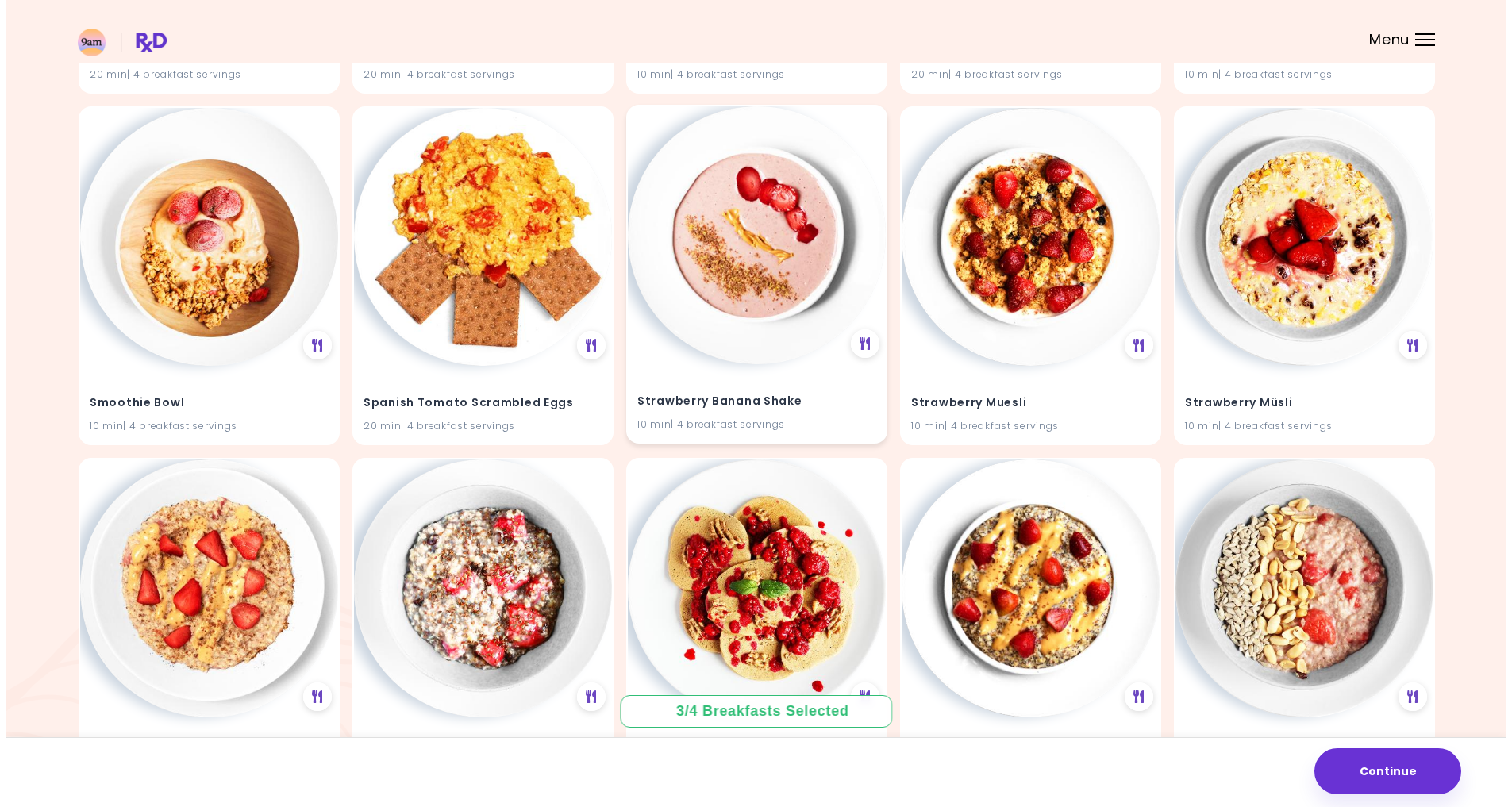
scroll to position [7504, 0]
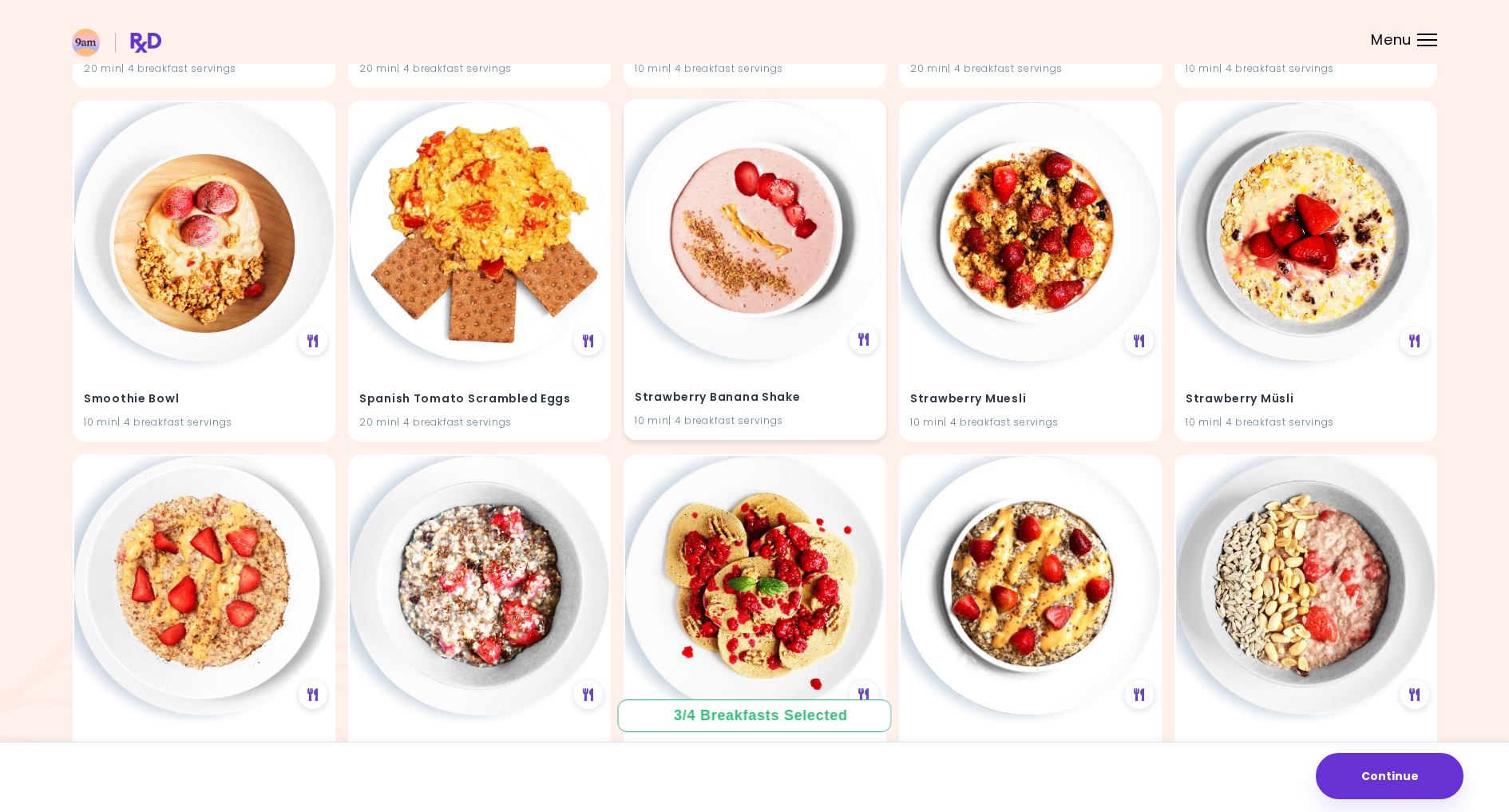
click at [806, 259] on img at bounding box center [755, 230] width 260 height 259
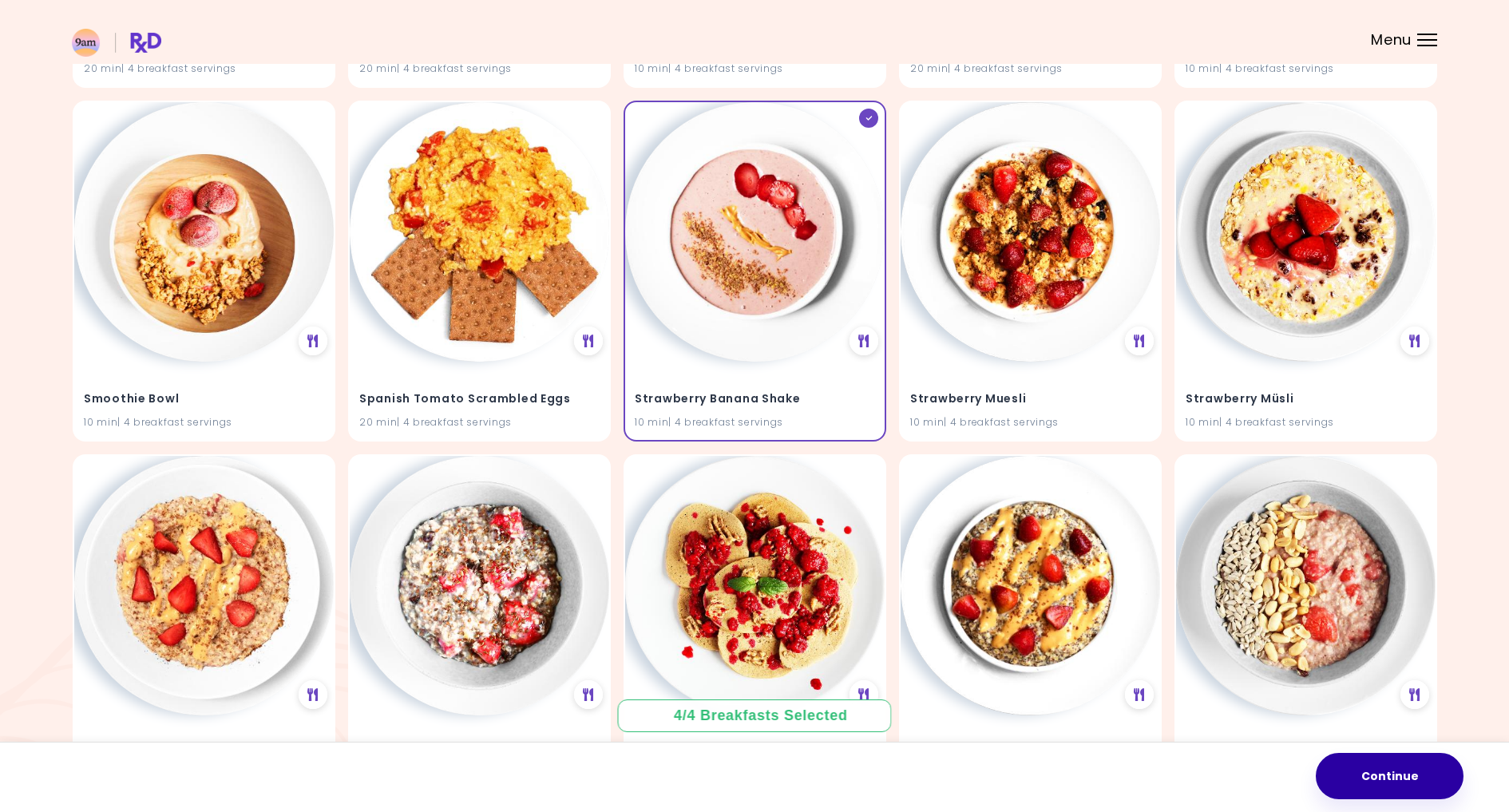
click at [1410, 768] on button "Continue" at bounding box center [1389, 776] width 148 height 46
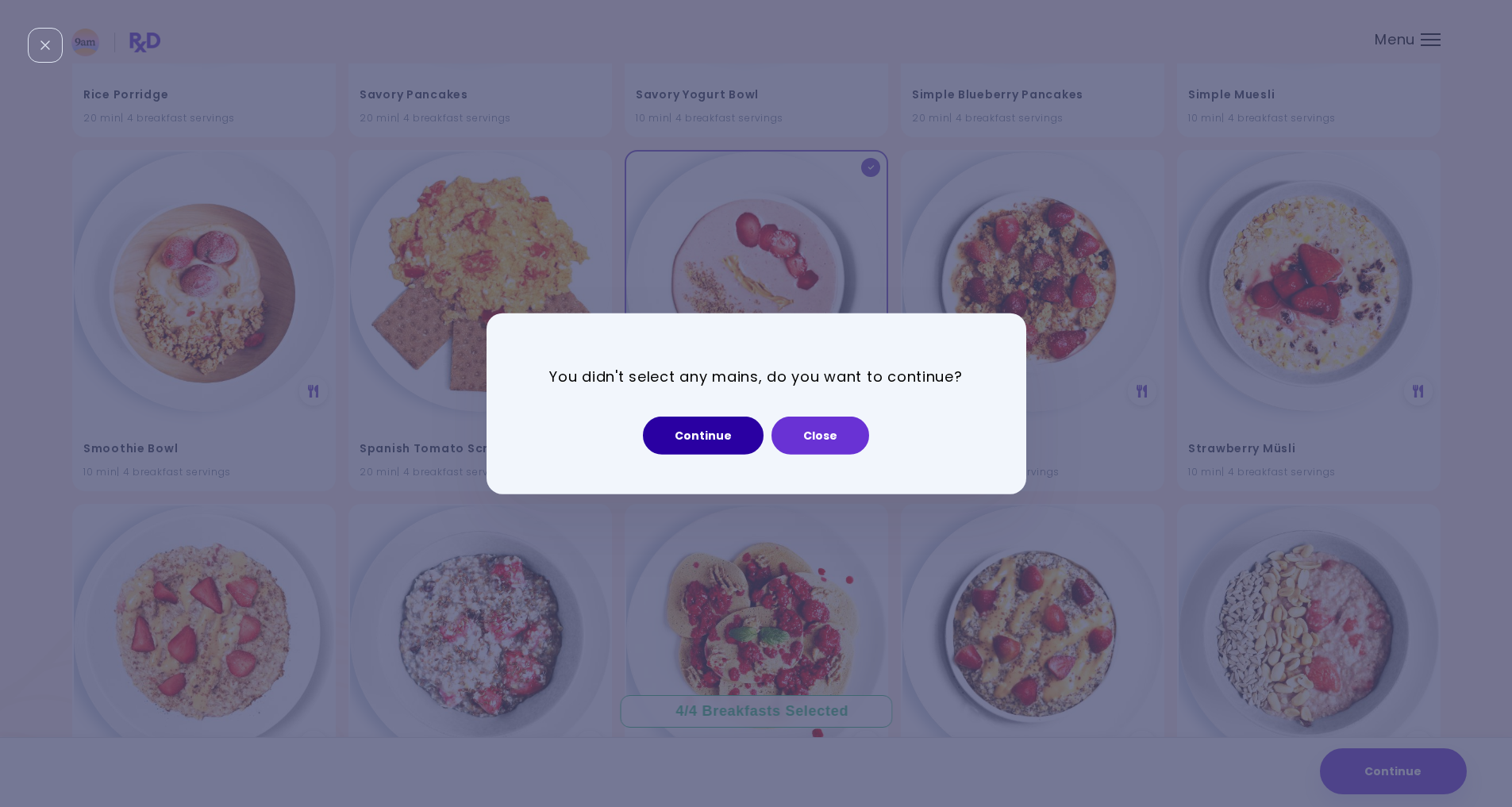
click at [724, 427] on button "Continue" at bounding box center [704, 436] width 121 height 38
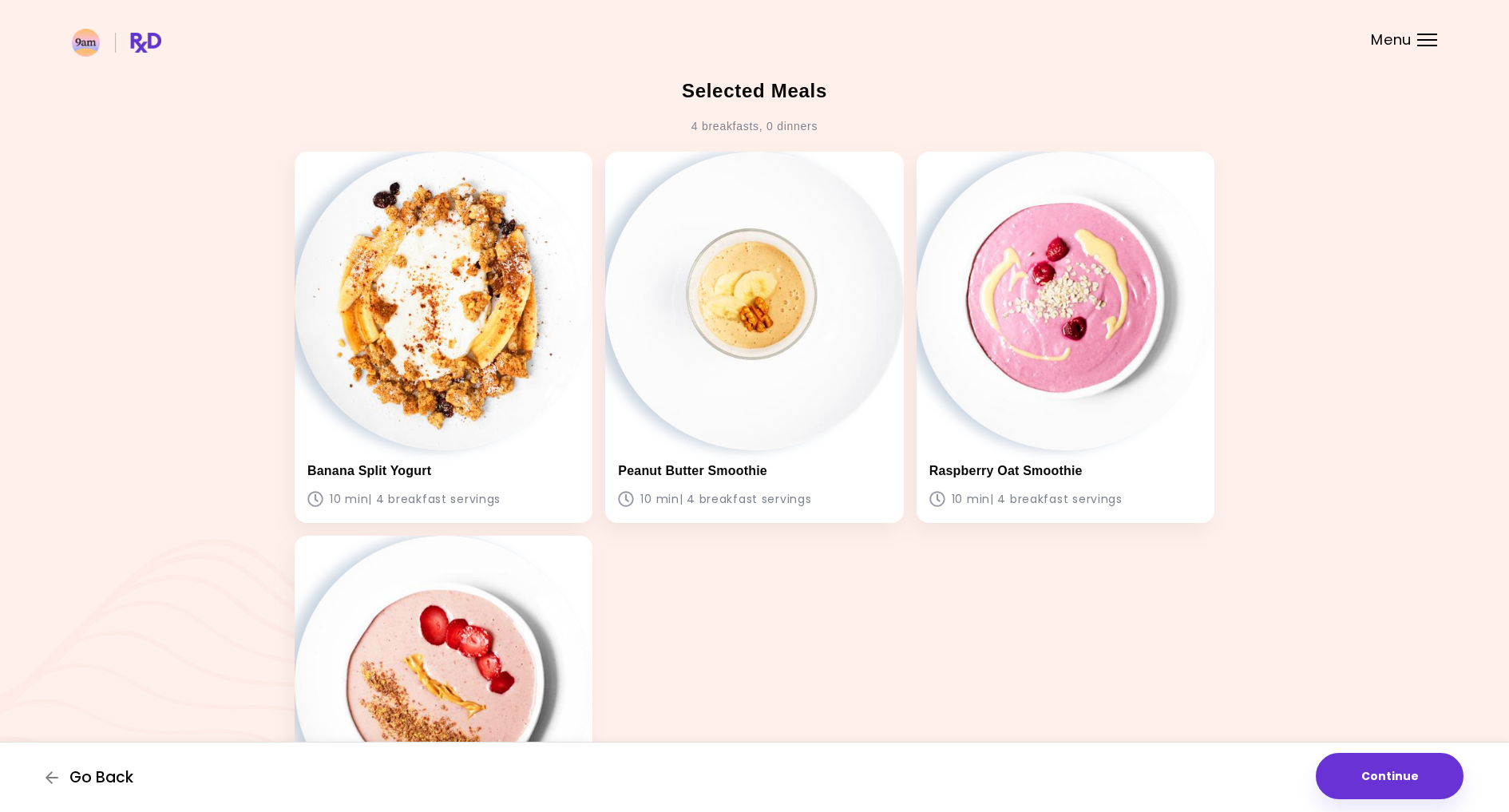
click at [90, 780] on span "Go Back" at bounding box center [102, 777] width 64 height 17
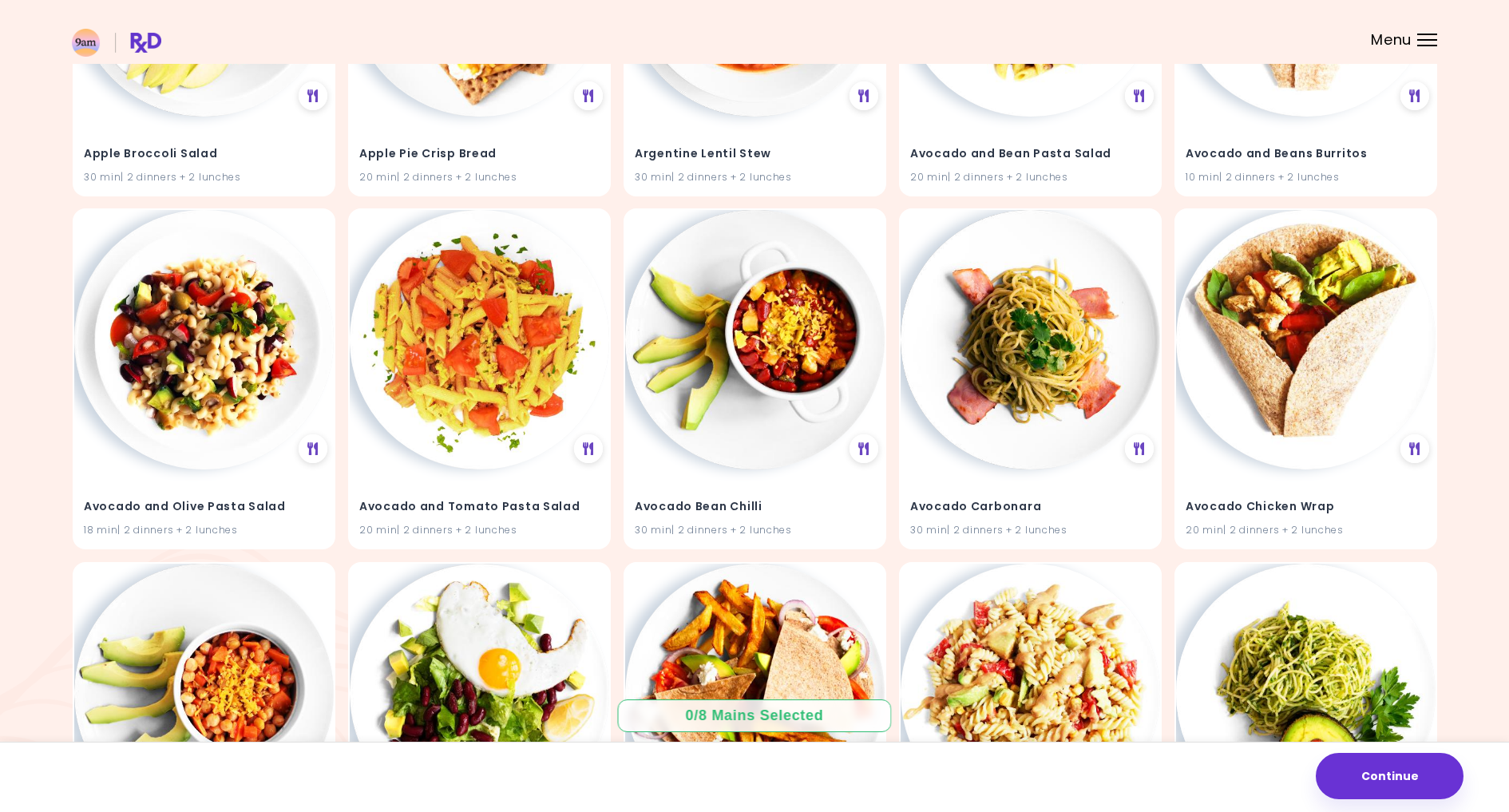
scroll to position [386, 0]
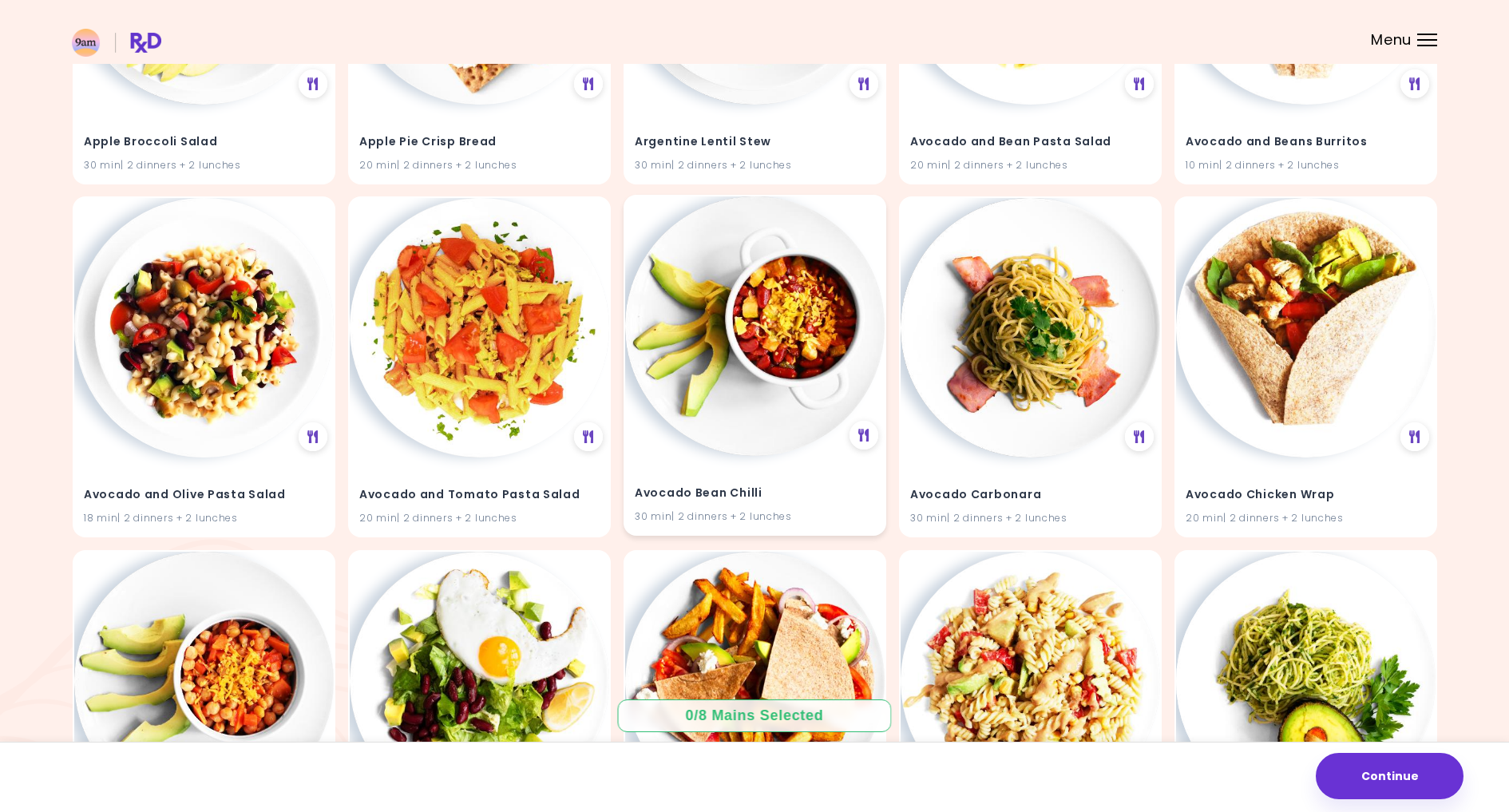
click at [796, 341] on img at bounding box center [755, 326] width 260 height 259
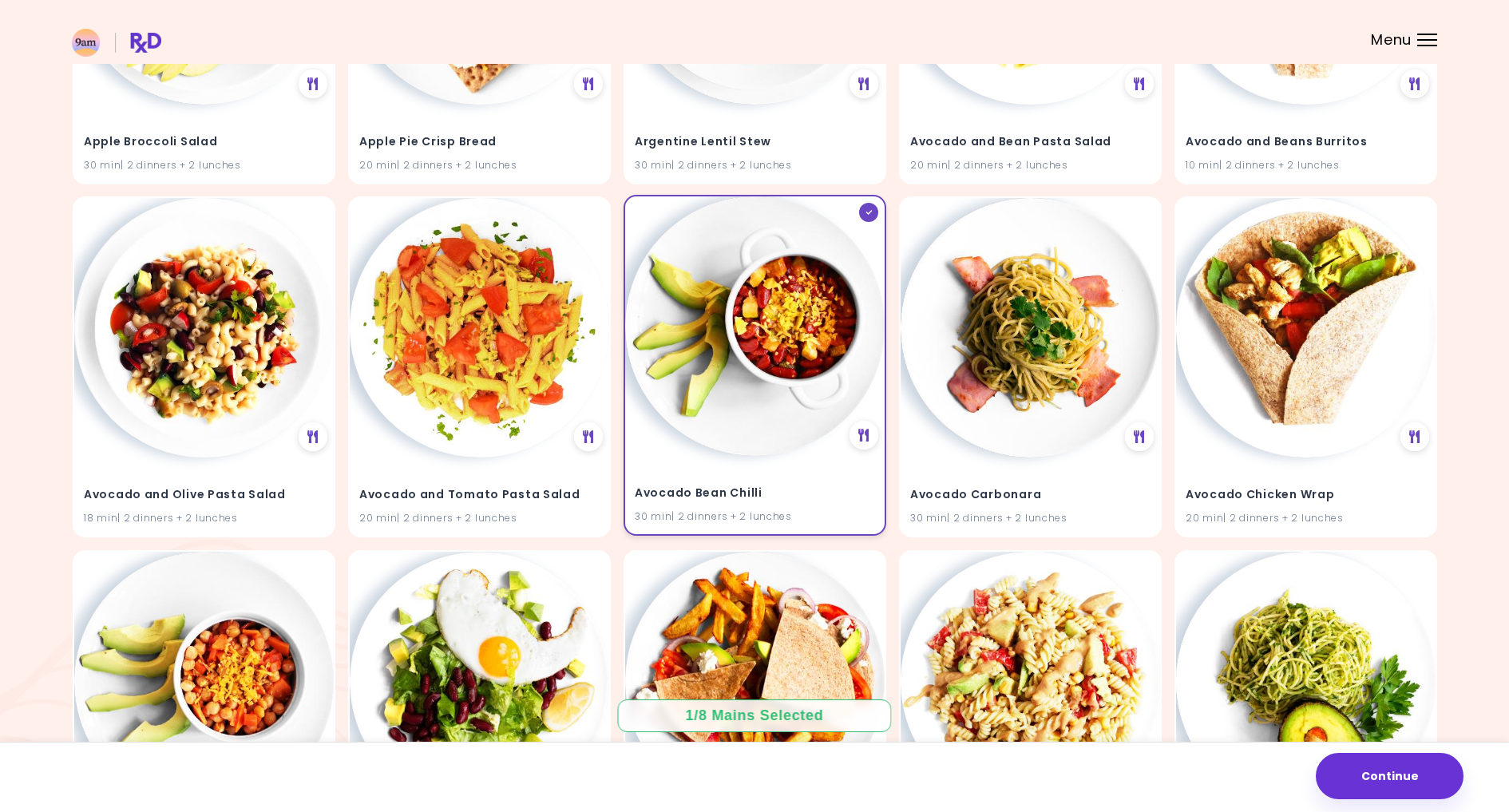
click at [780, 368] on img at bounding box center [755, 326] width 260 height 259
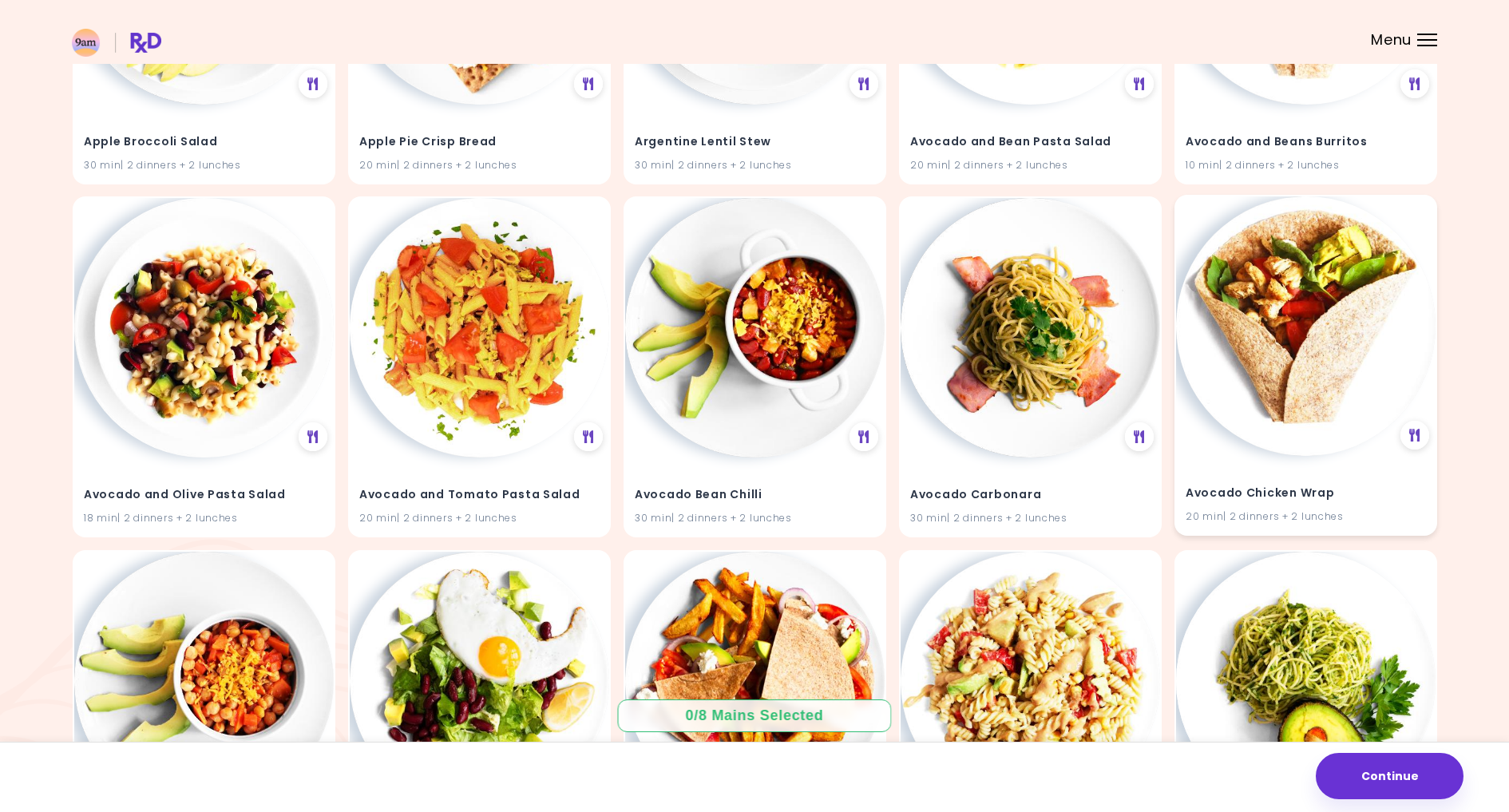
click at [1337, 332] on img at bounding box center [1306, 326] width 260 height 259
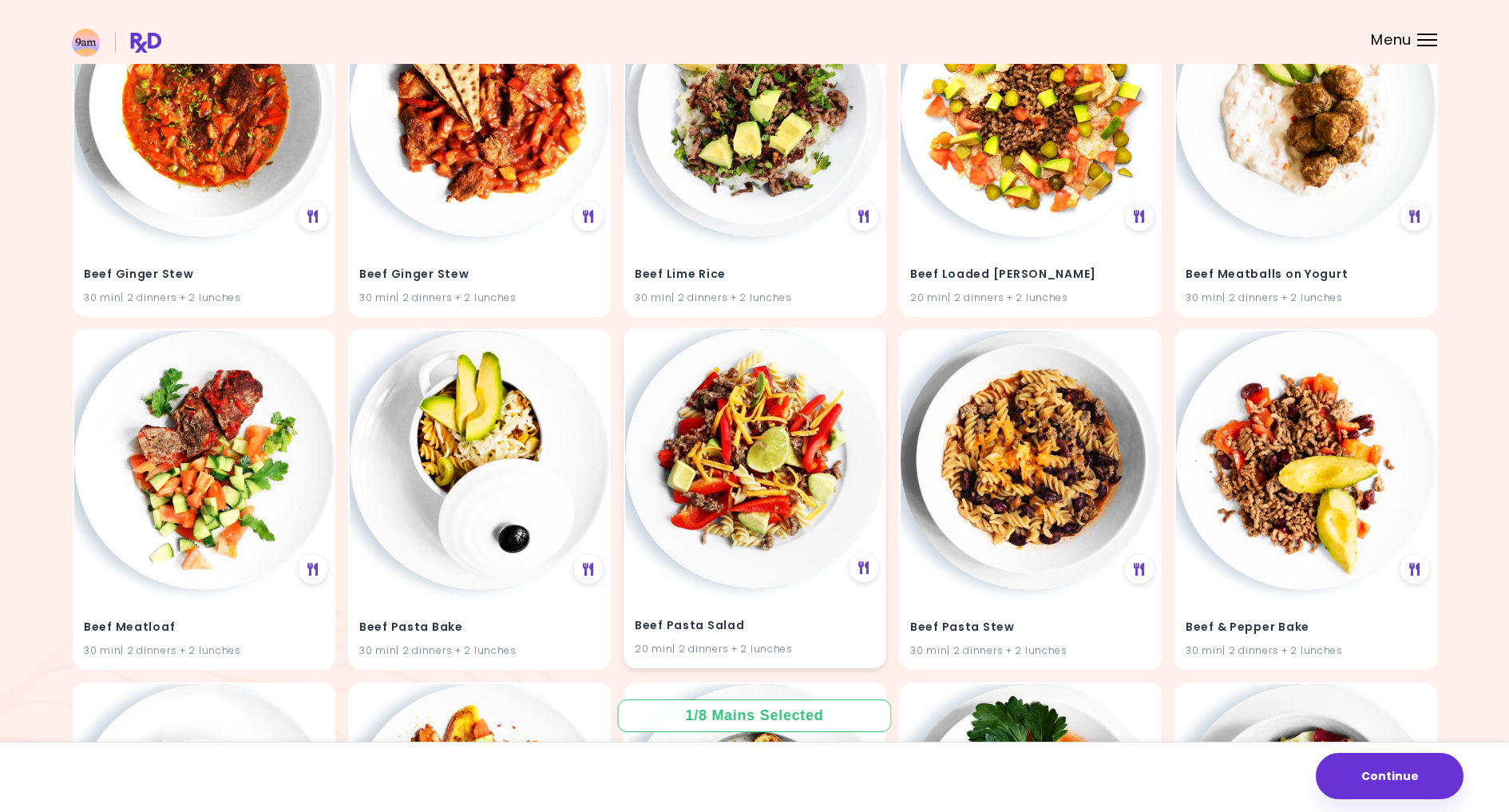
scroll to position [6965, 0]
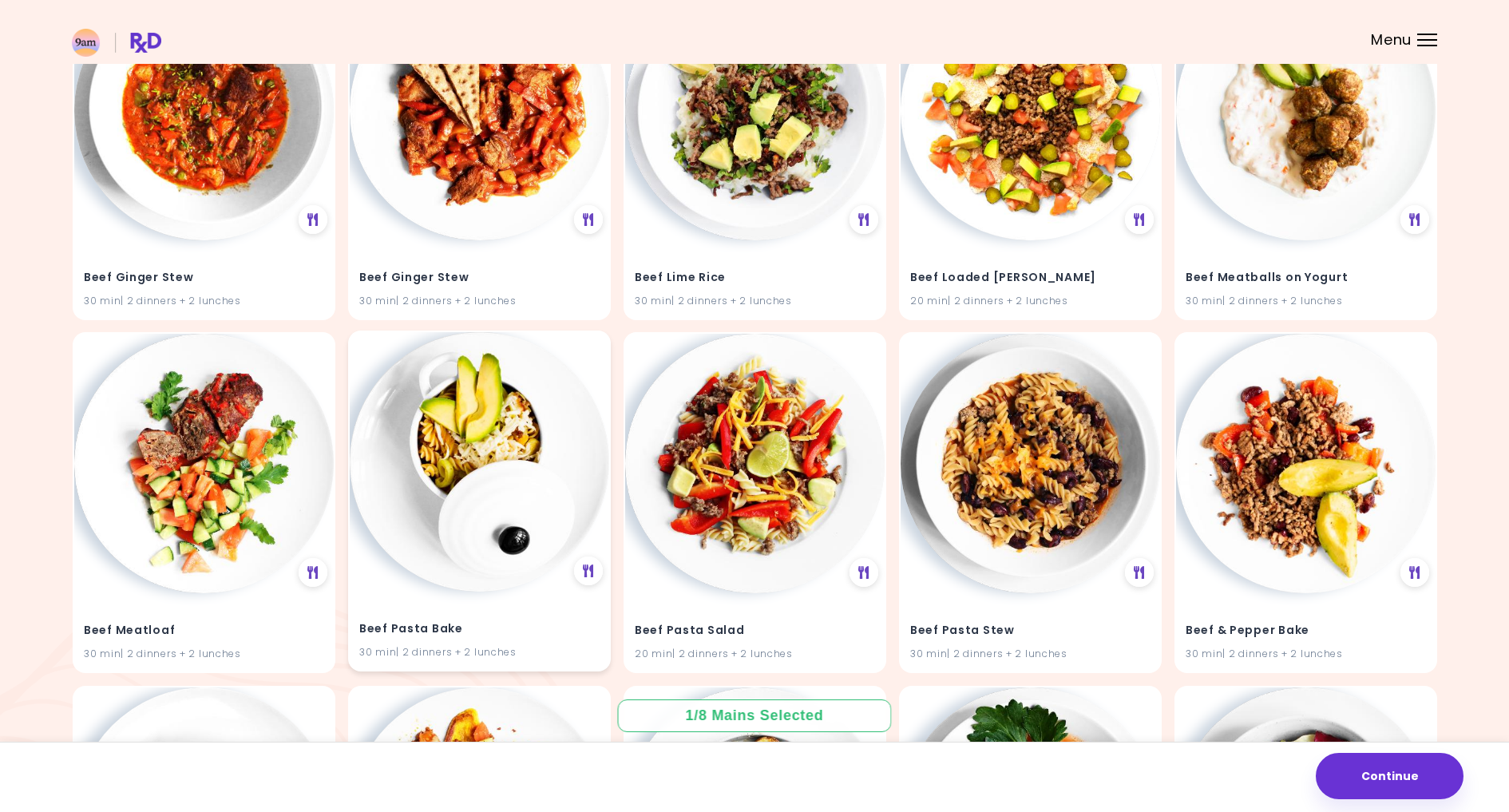
click at [523, 432] on img at bounding box center [479, 462] width 260 height 259
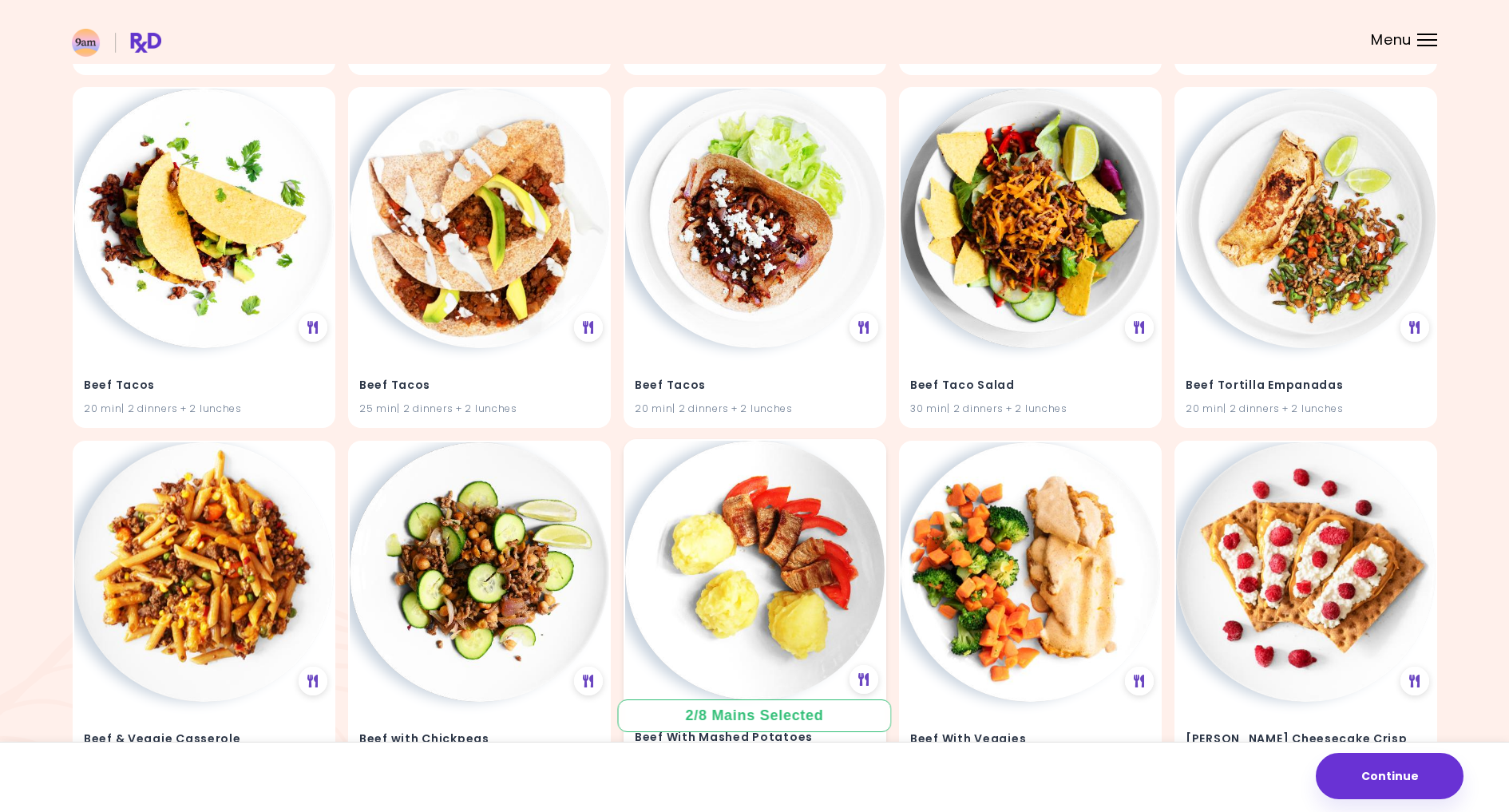
scroll to position [8272, 0]
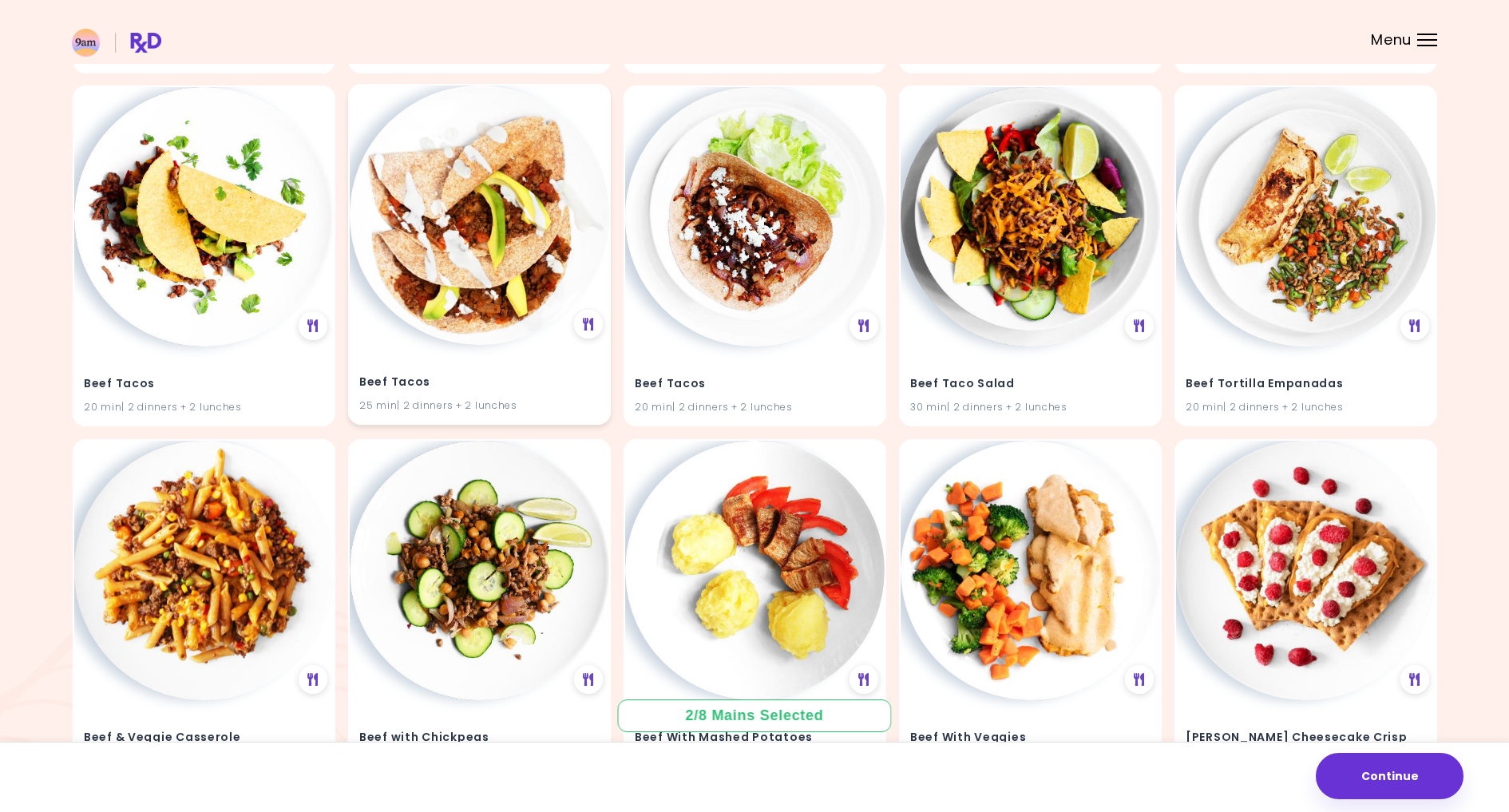
click at [464, 194] on img at bounding box center [479, 215] width 260 height 259
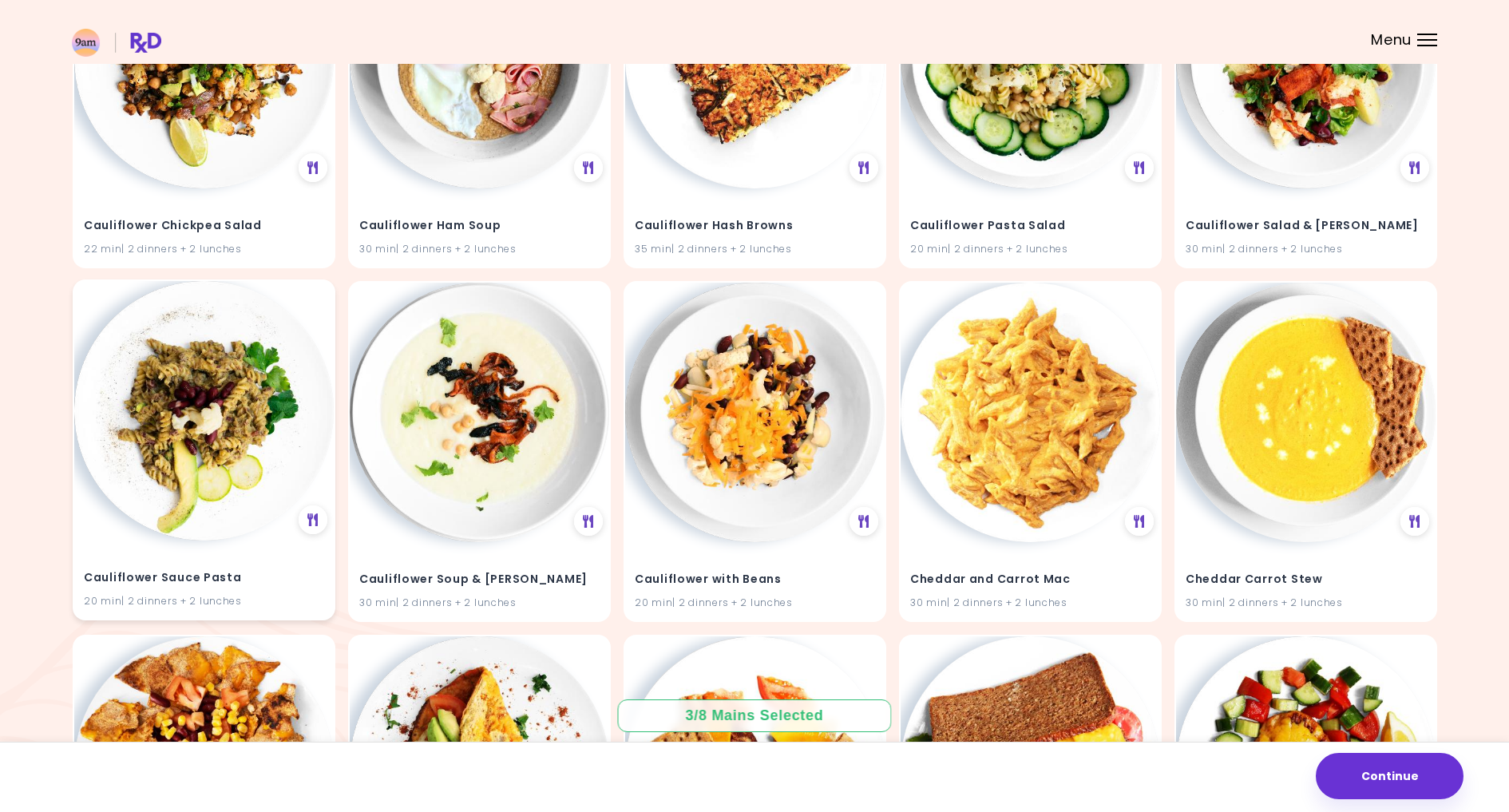
scroll to position [11609, 0]
click at [1075, 410] on img at bounding box center [1030, 412] width 260 height 259
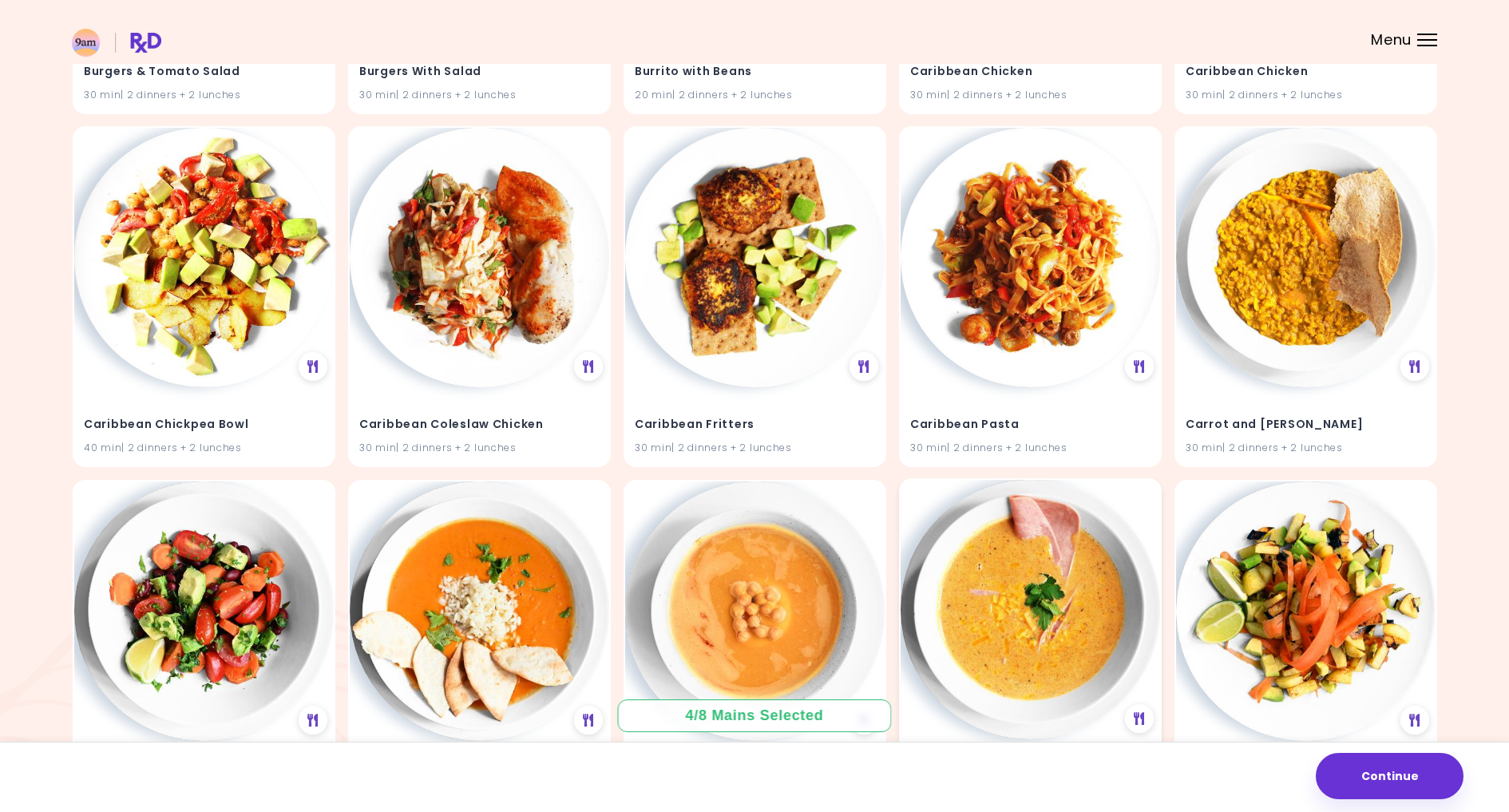
scroll to position [10358, 0]
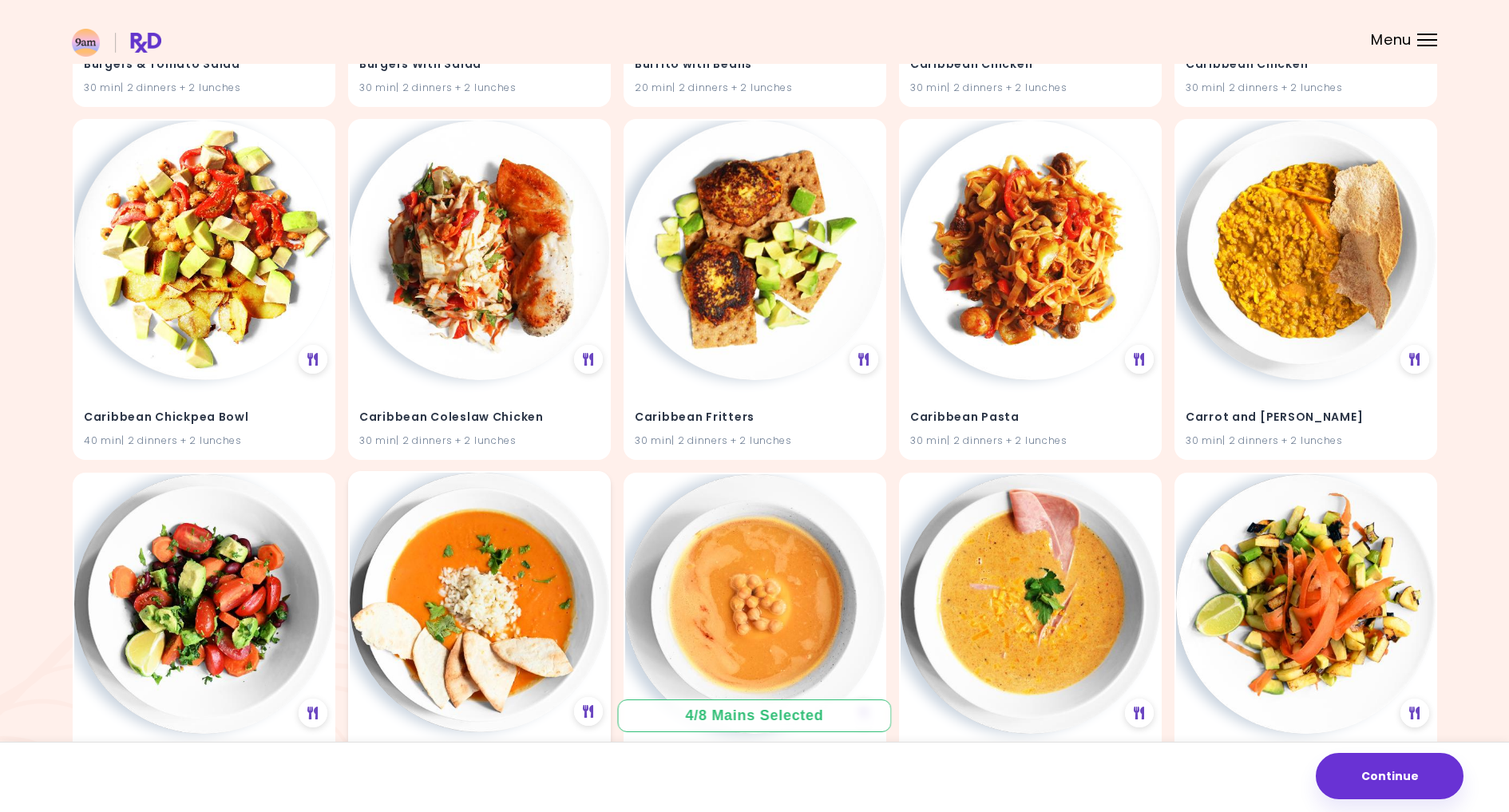
click at [534, 503] on img at bounding box center [479, 602] width 260 height 259
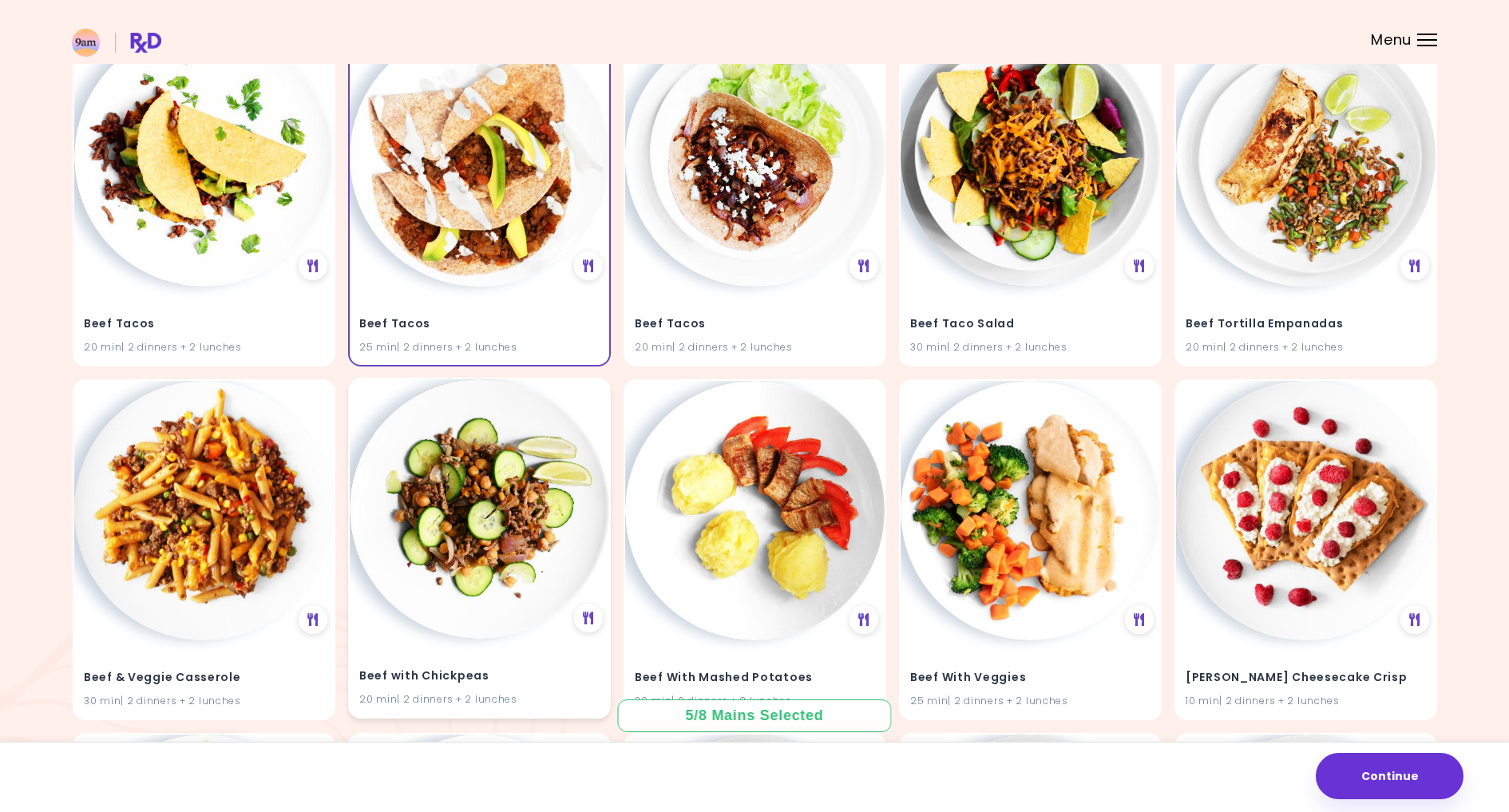
scroll to position [8329, 0]
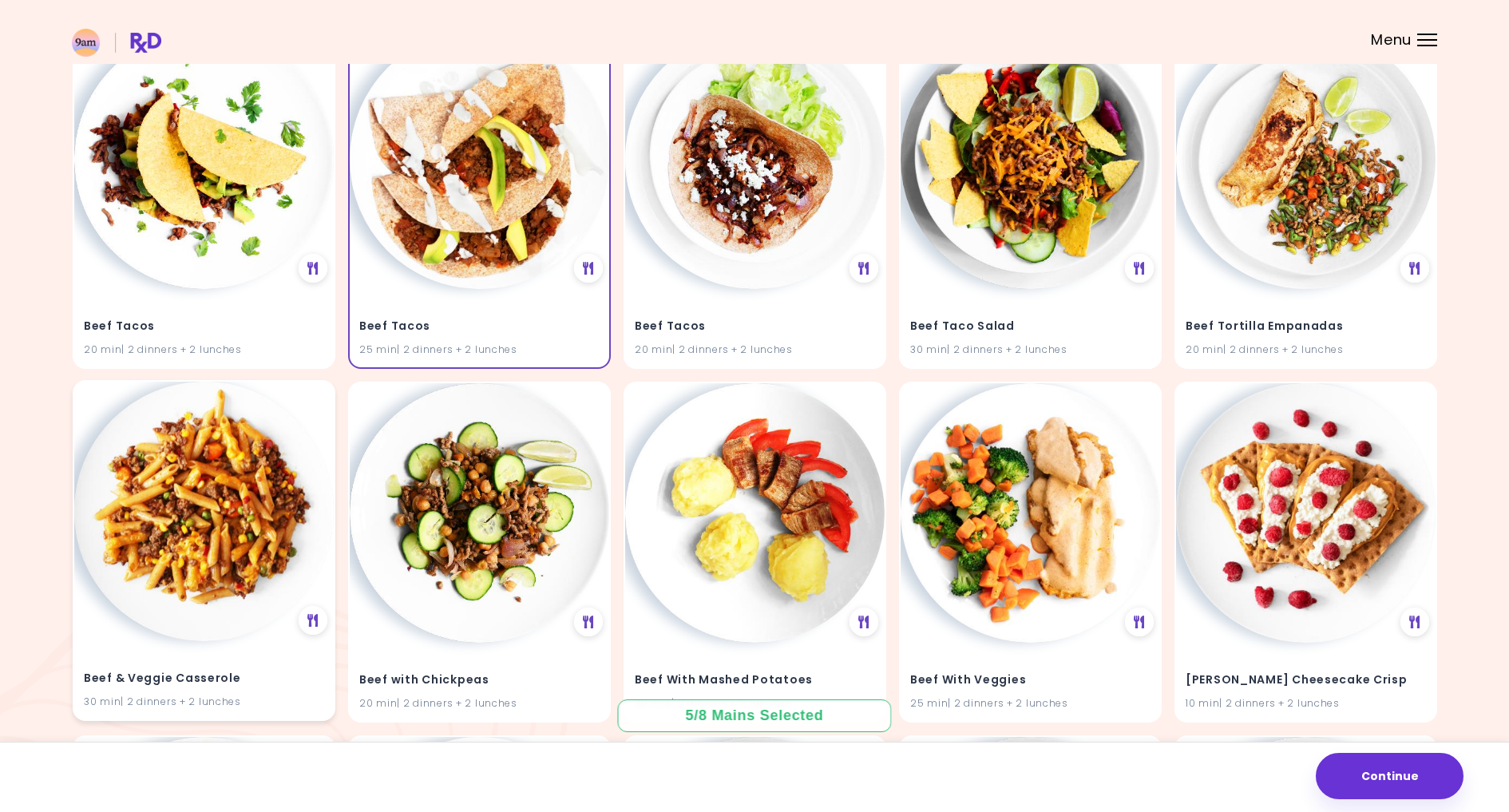
click at [148, 496] on img at bounding box center [204, 512] width 260 height 259
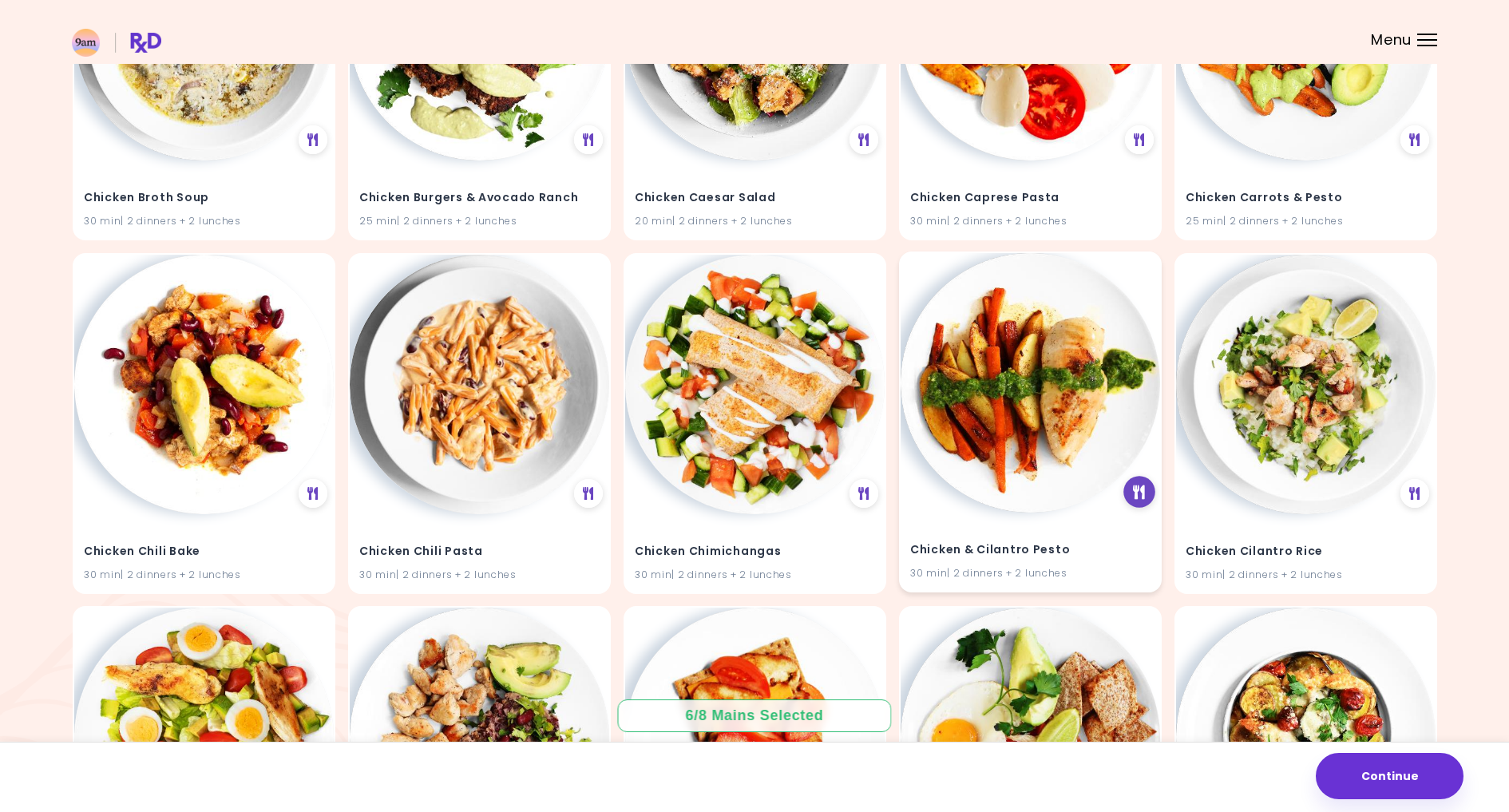
scroll to position [14117, 0]
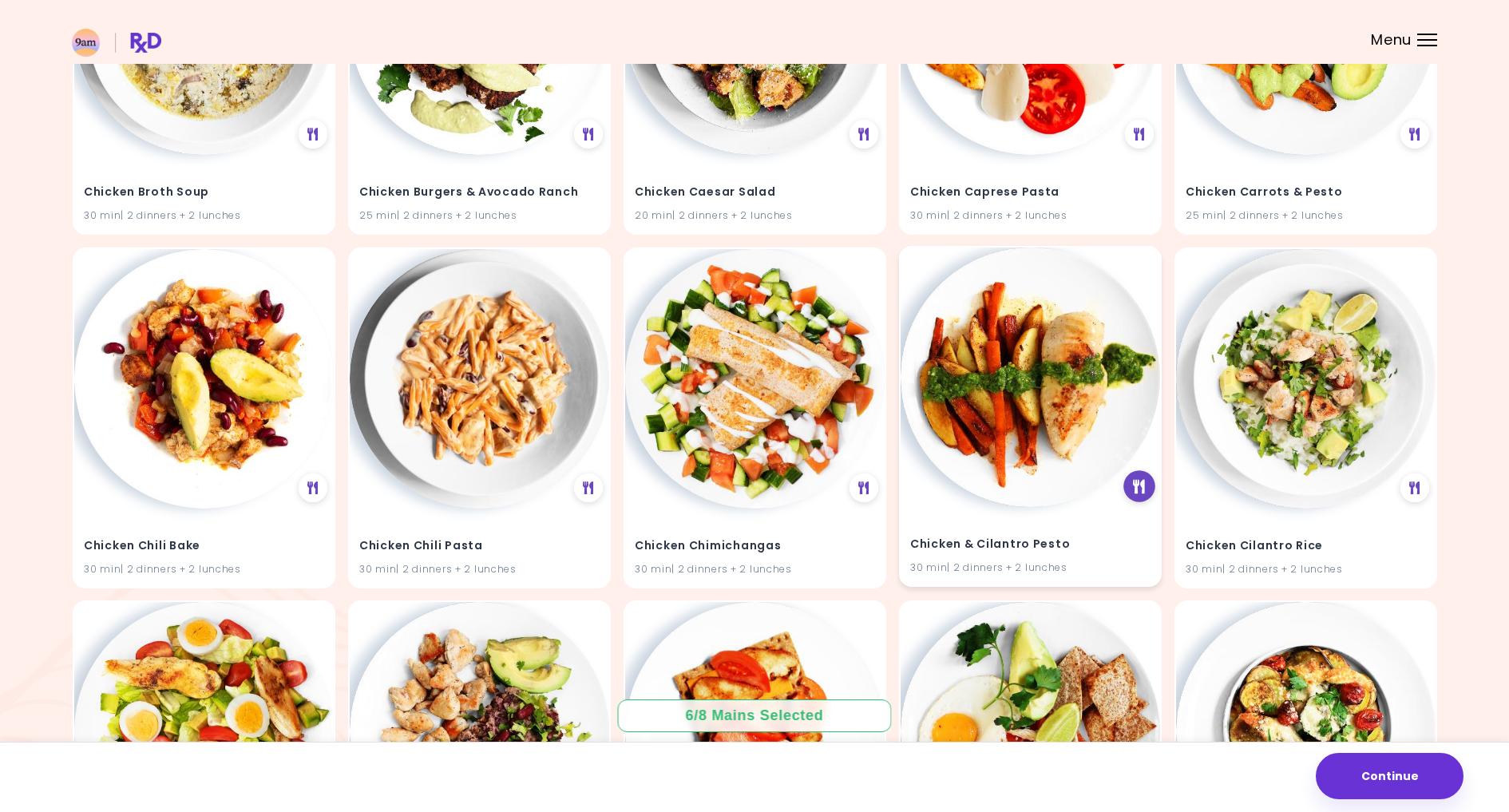
click at [1146, 470] on div at bounding box center [1139, 485] width 32 height 32
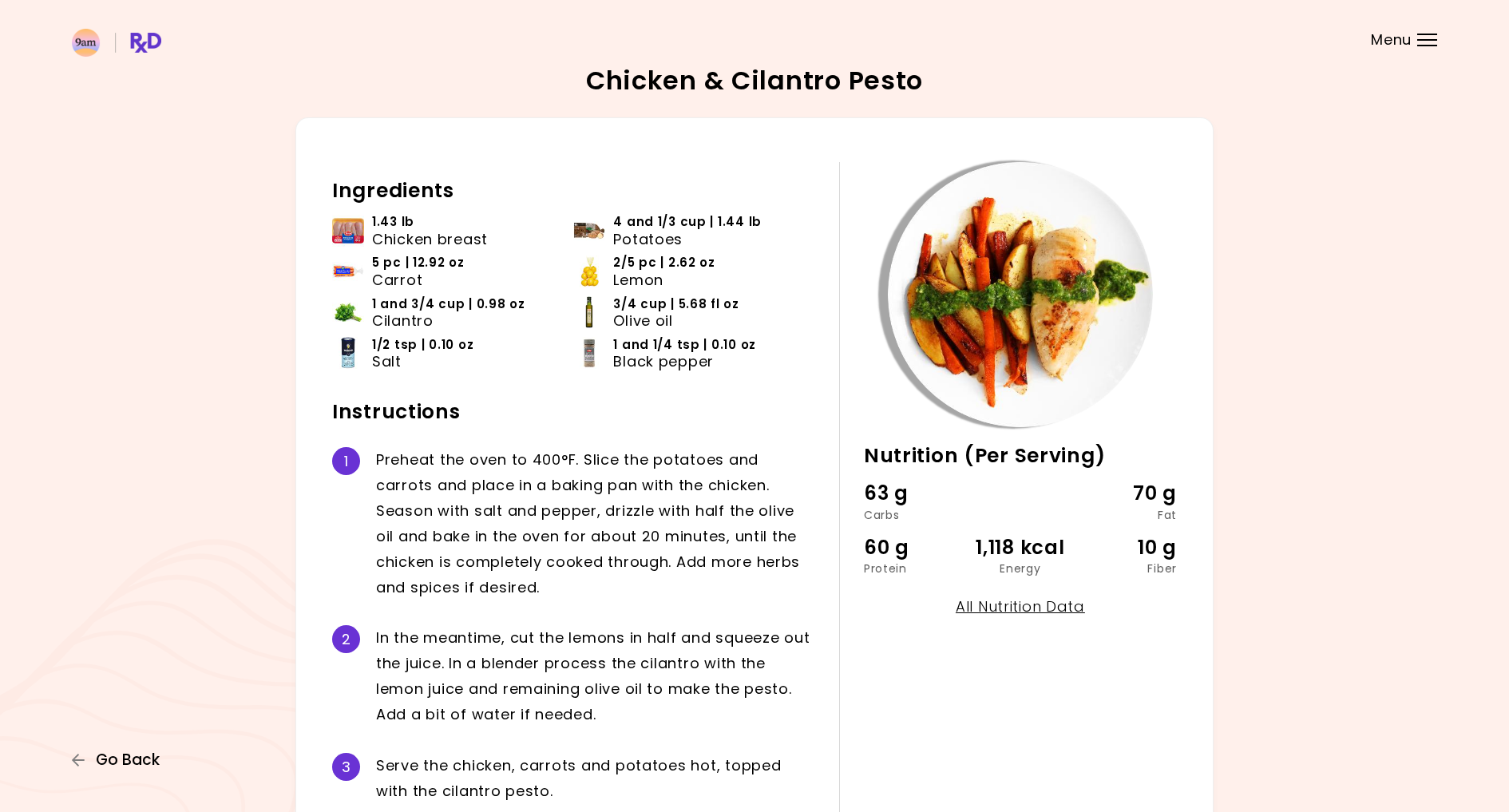
click at [150, 763] on span "Go Back" at bounding box center [128, 759] width 64 height 17
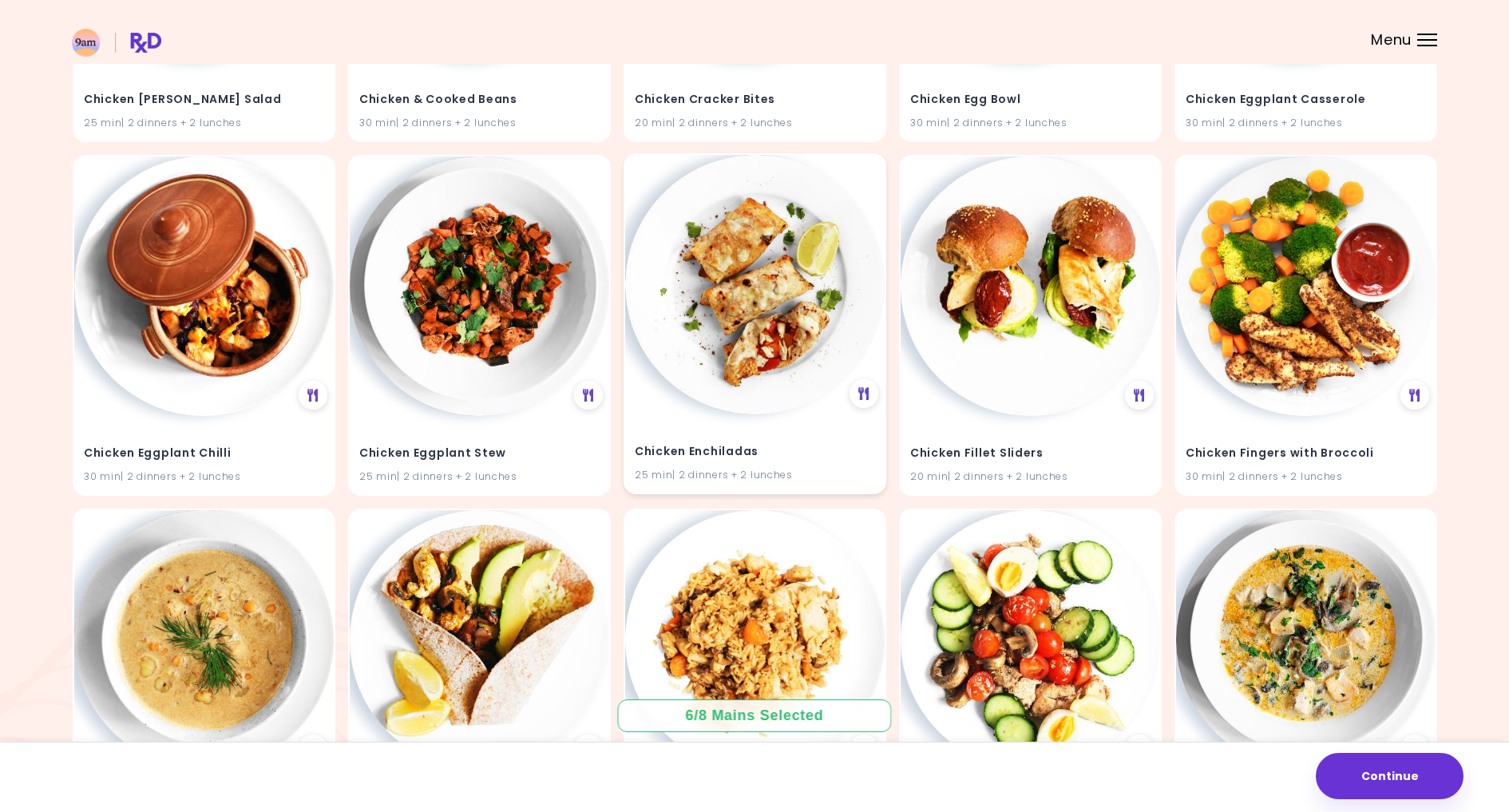
scroll to position [14917, 0]
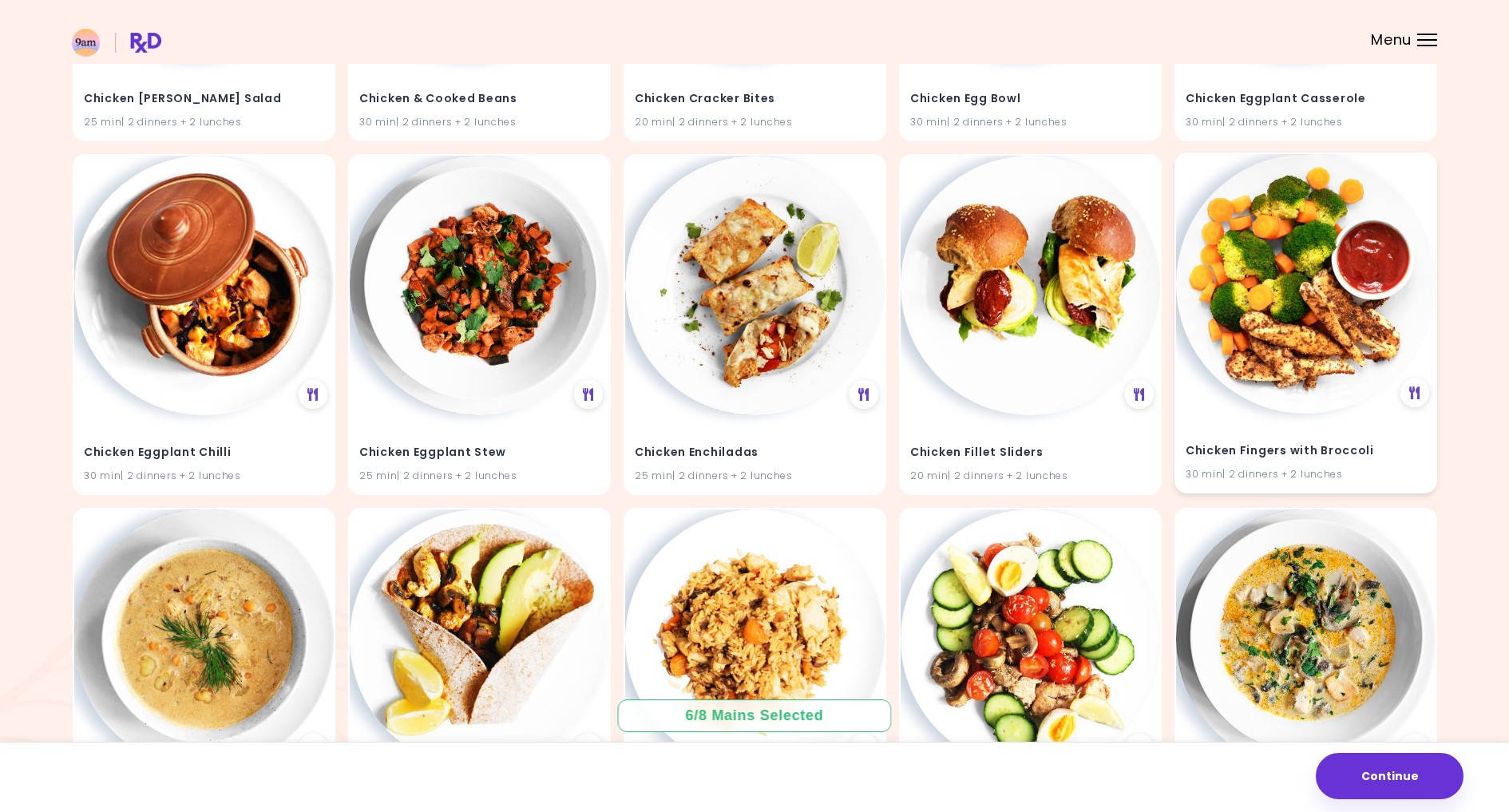
click at [1280, 310] on img at bounding box center [1306, 284] width 260 height 259
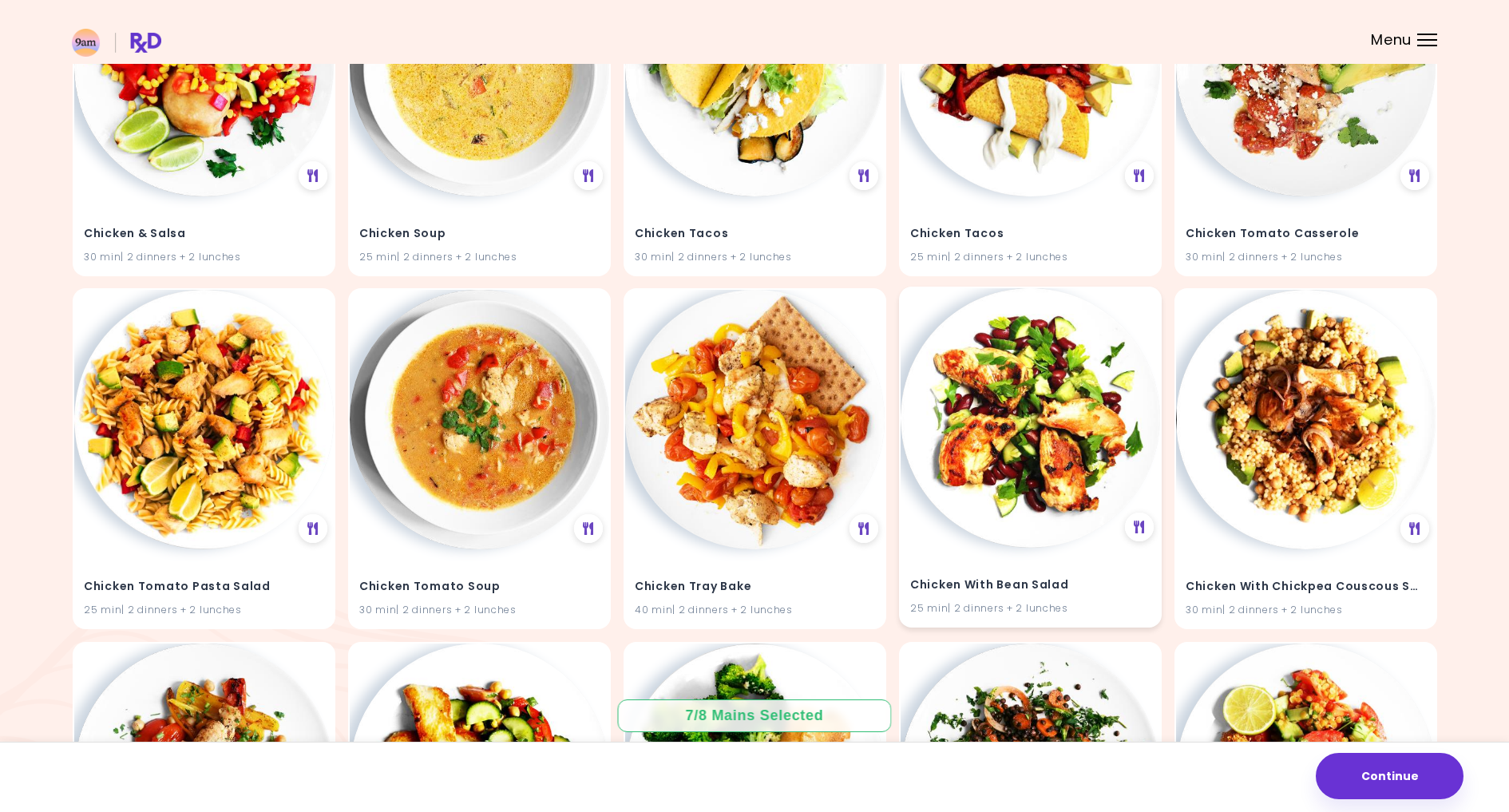
scroll to position [17617, 0]
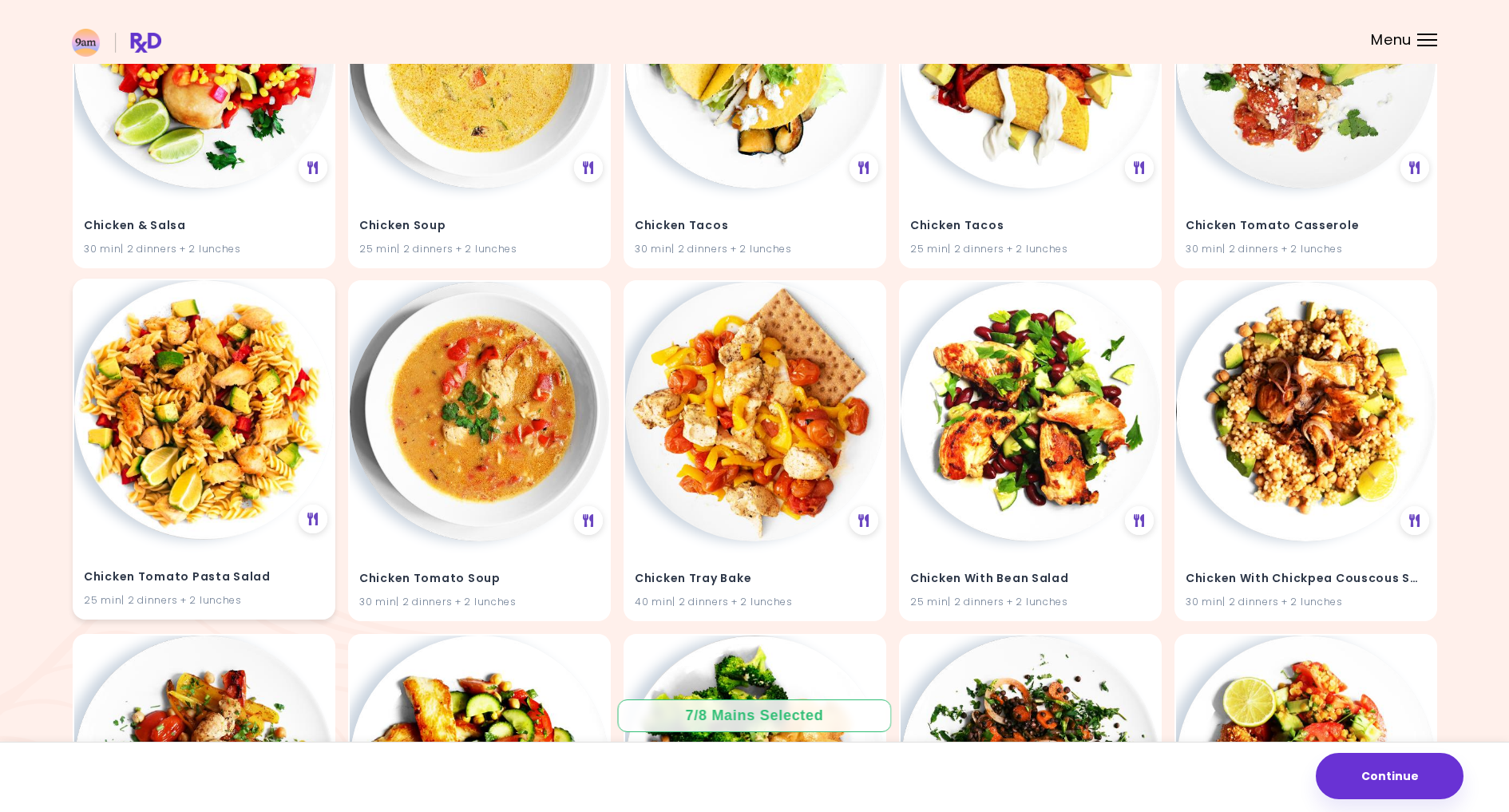
click at [213, 370] on img at bounding box center [204, 410] width 260 height 259
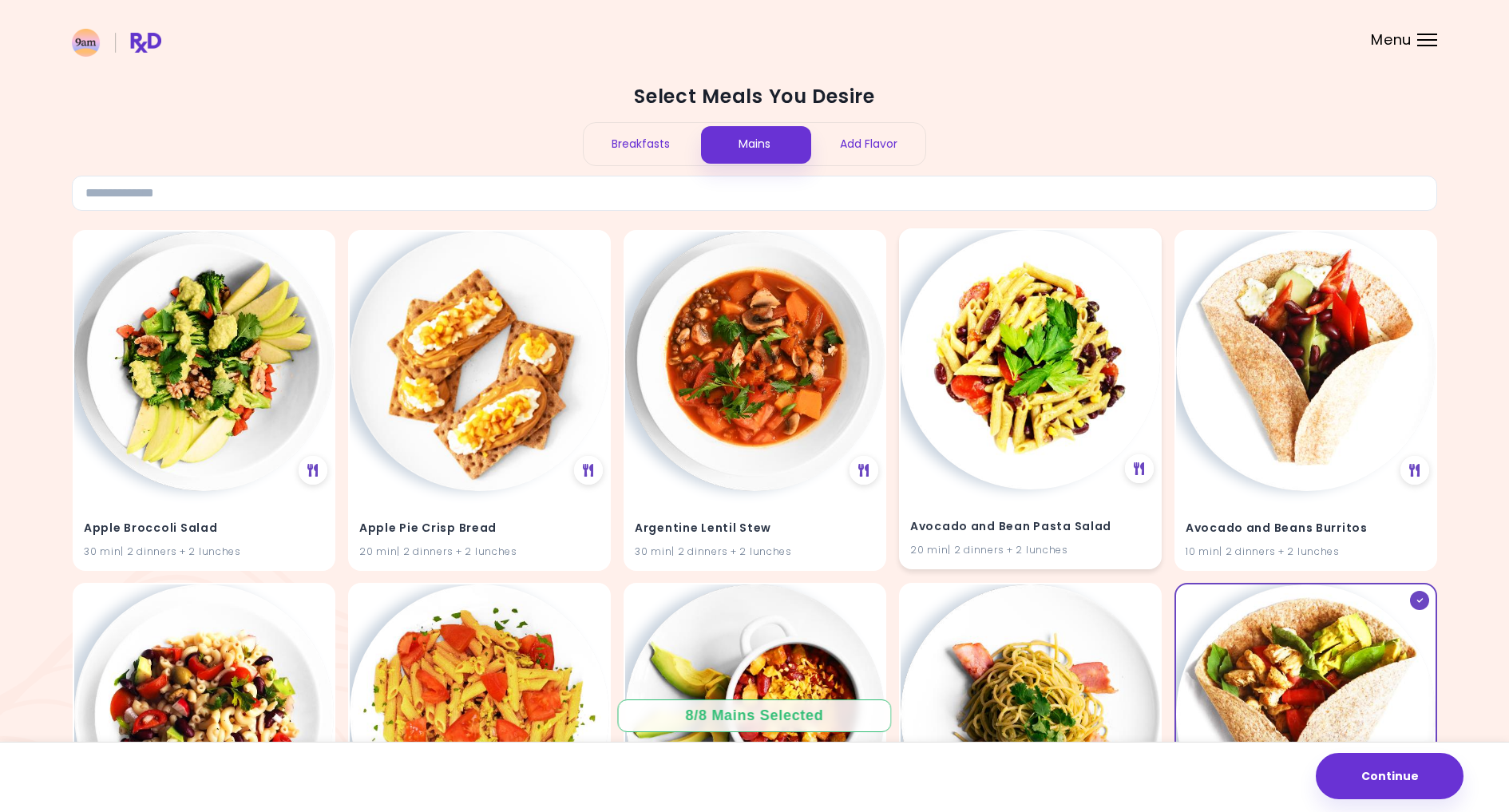
scroll to position [0, 0]
click at [867, 149] on div "Add Flavor" at bounding box center [868, 143] width 114 height 43
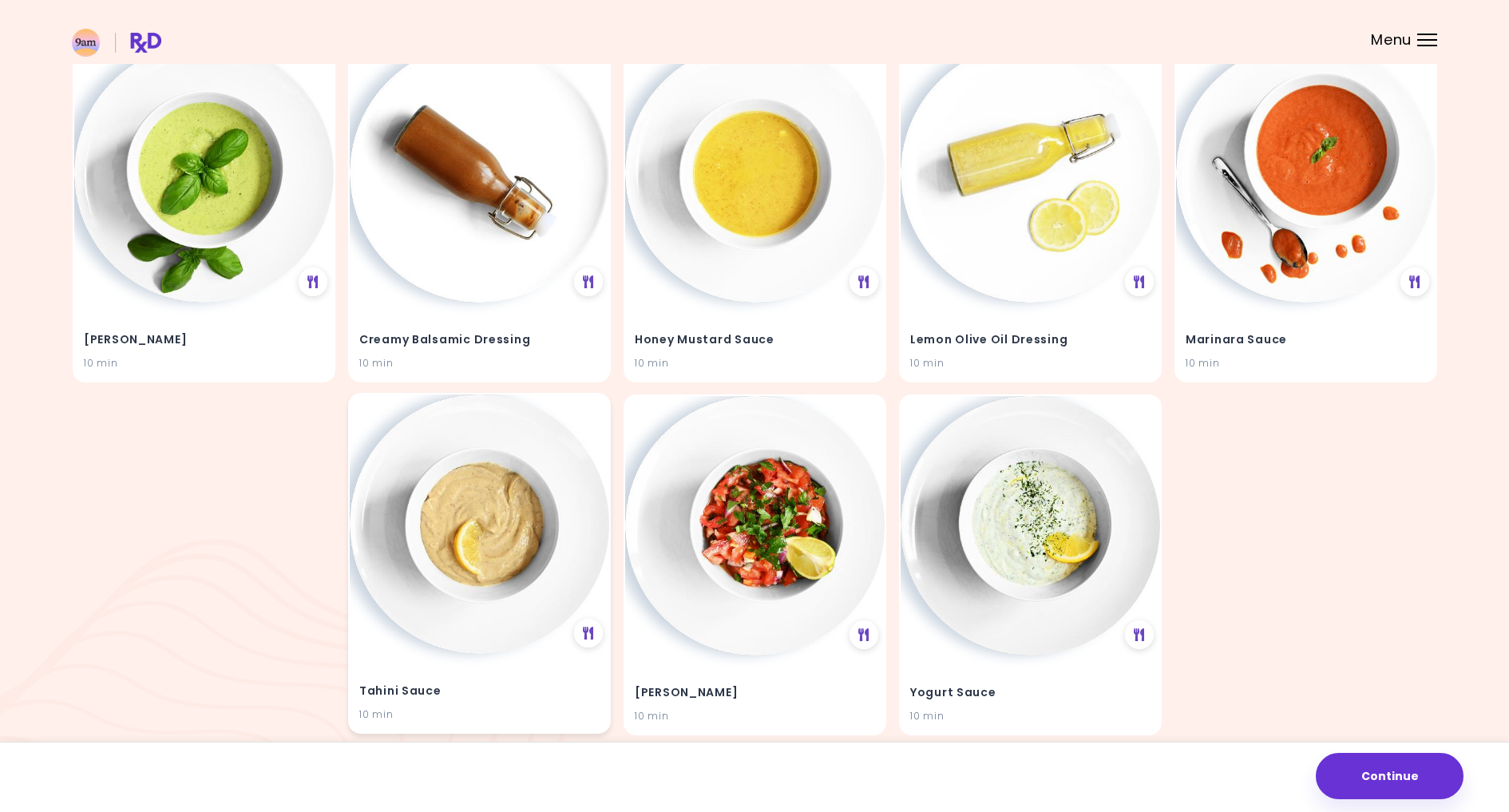
scroll to position [187, 0]
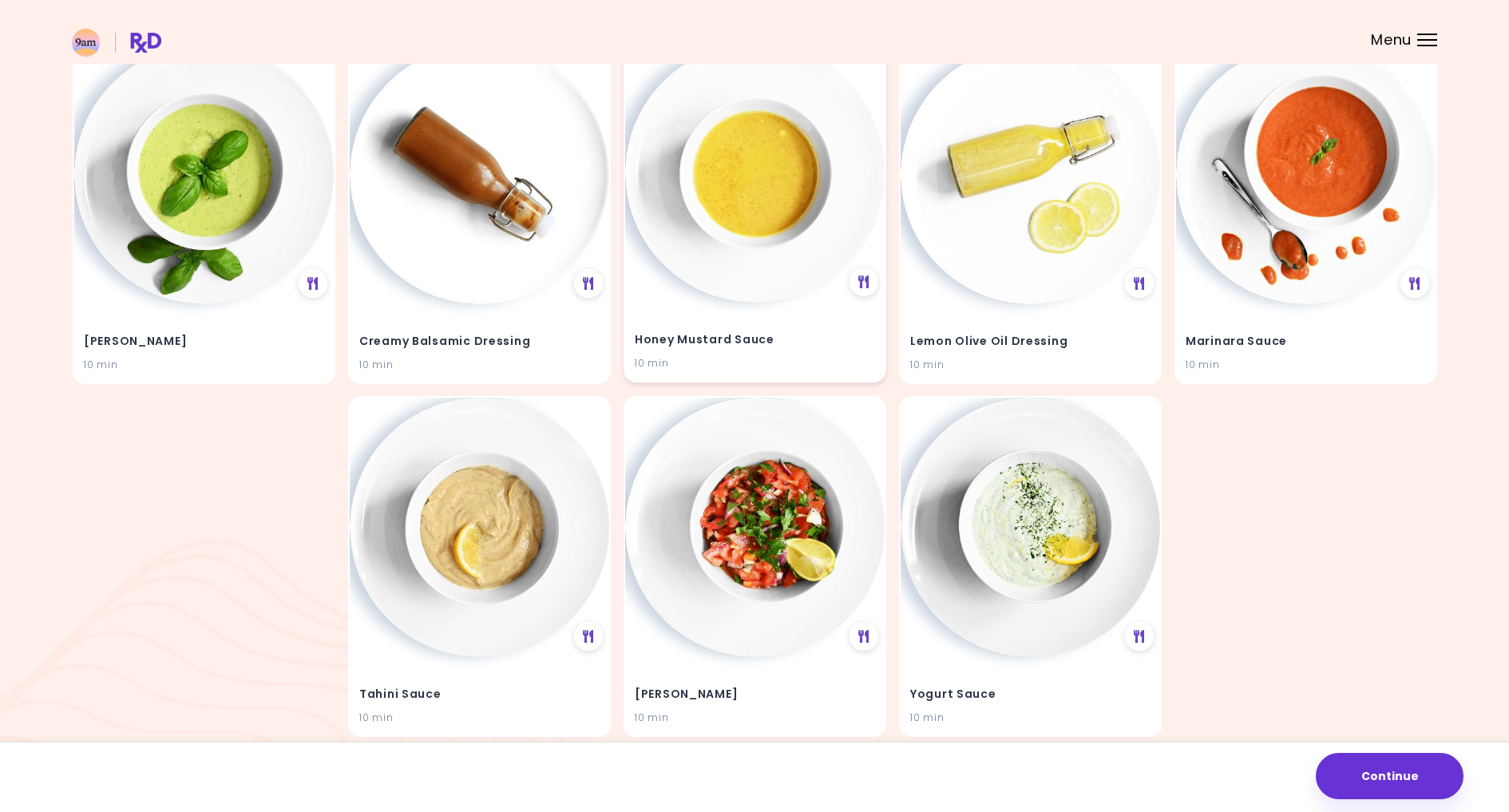
click at [787, 225] on img at bounding box center [755, 173] width 260 height 259
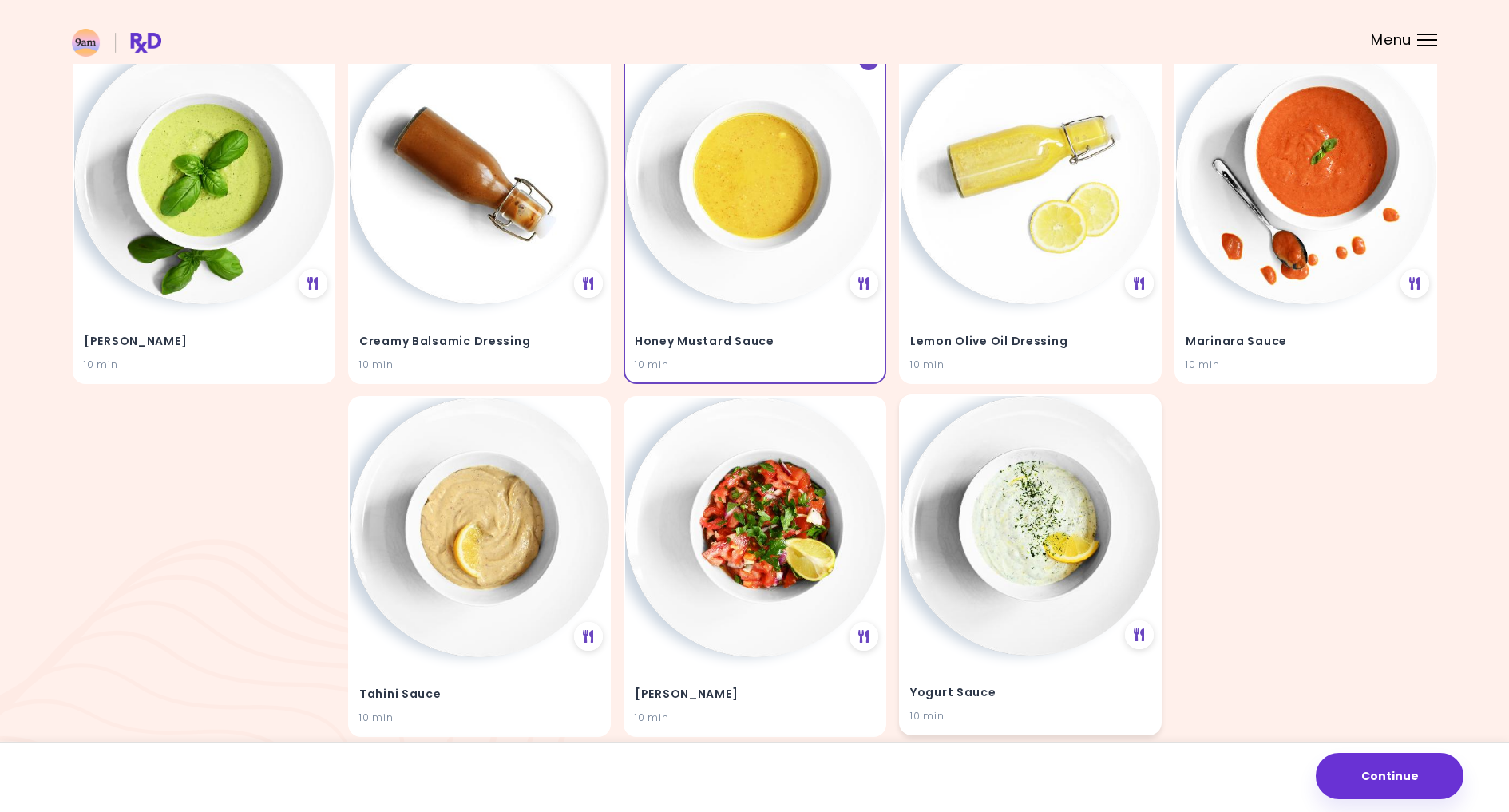
click at [1053, 562] on img at bounding box center [1030, 525] width 260 height 259
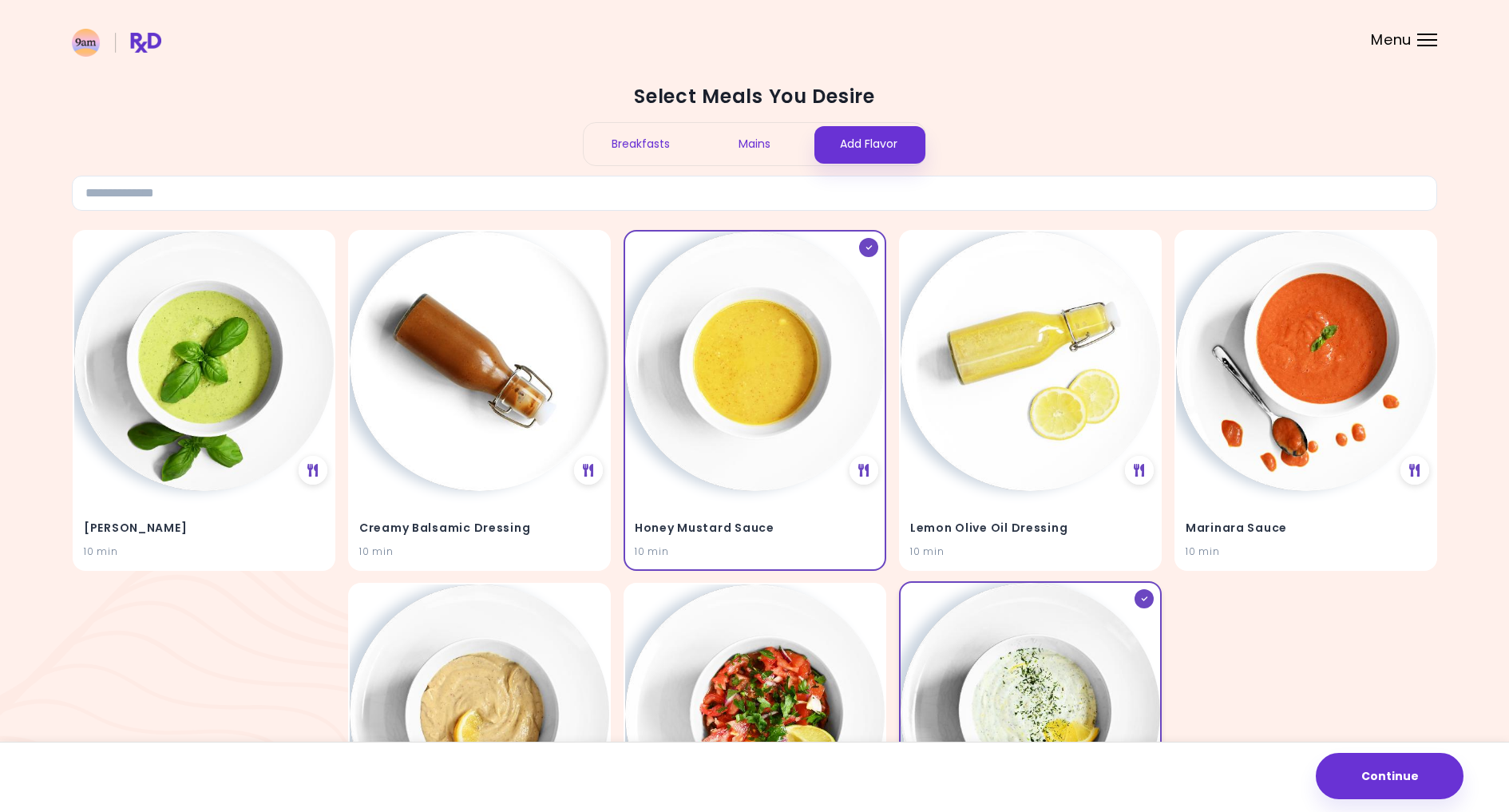
scroll to position [5, 0]
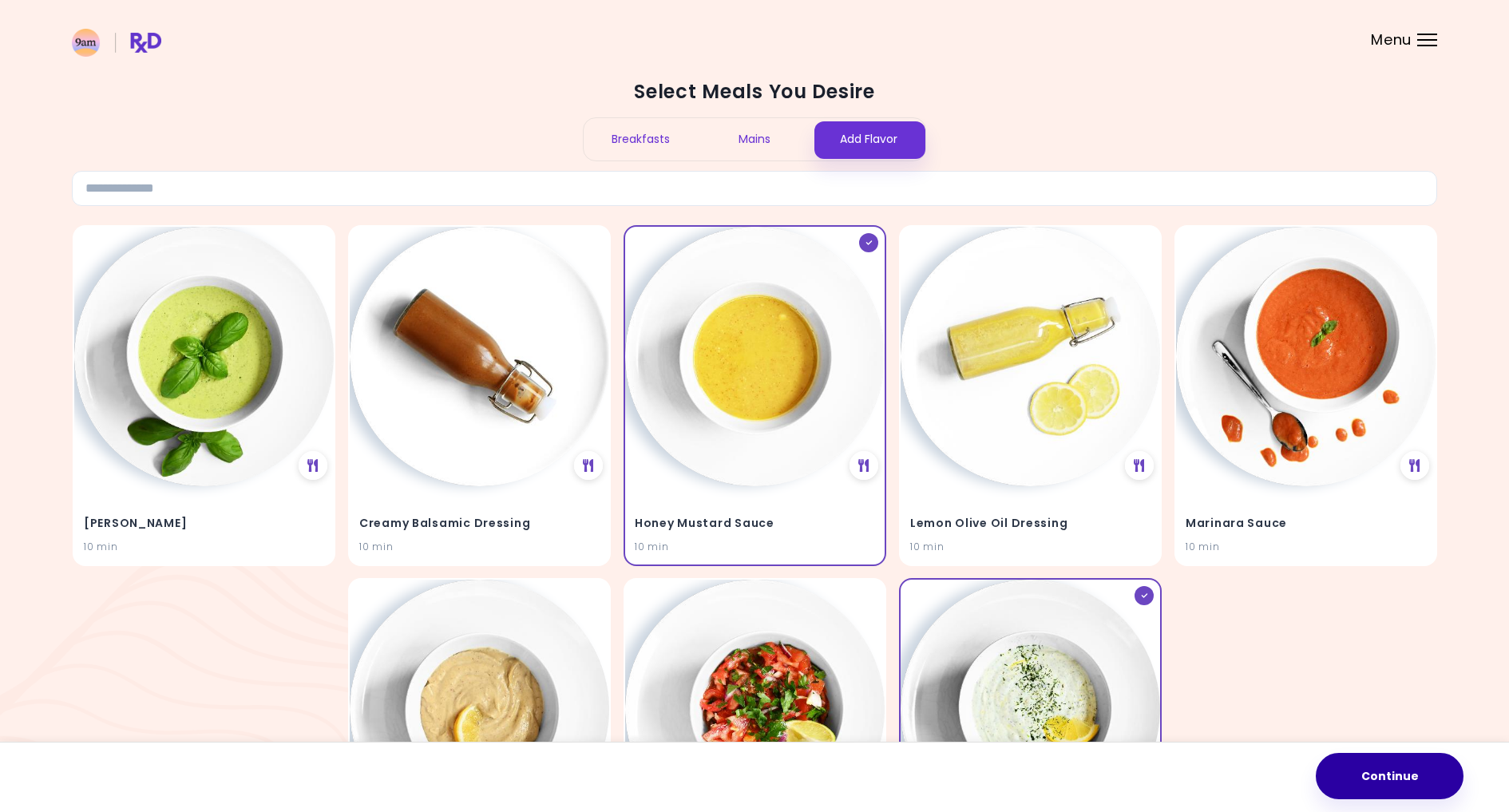
click at [1382, 788] on button "Continue" at bounding box center [1389, 776] width 148 height 46
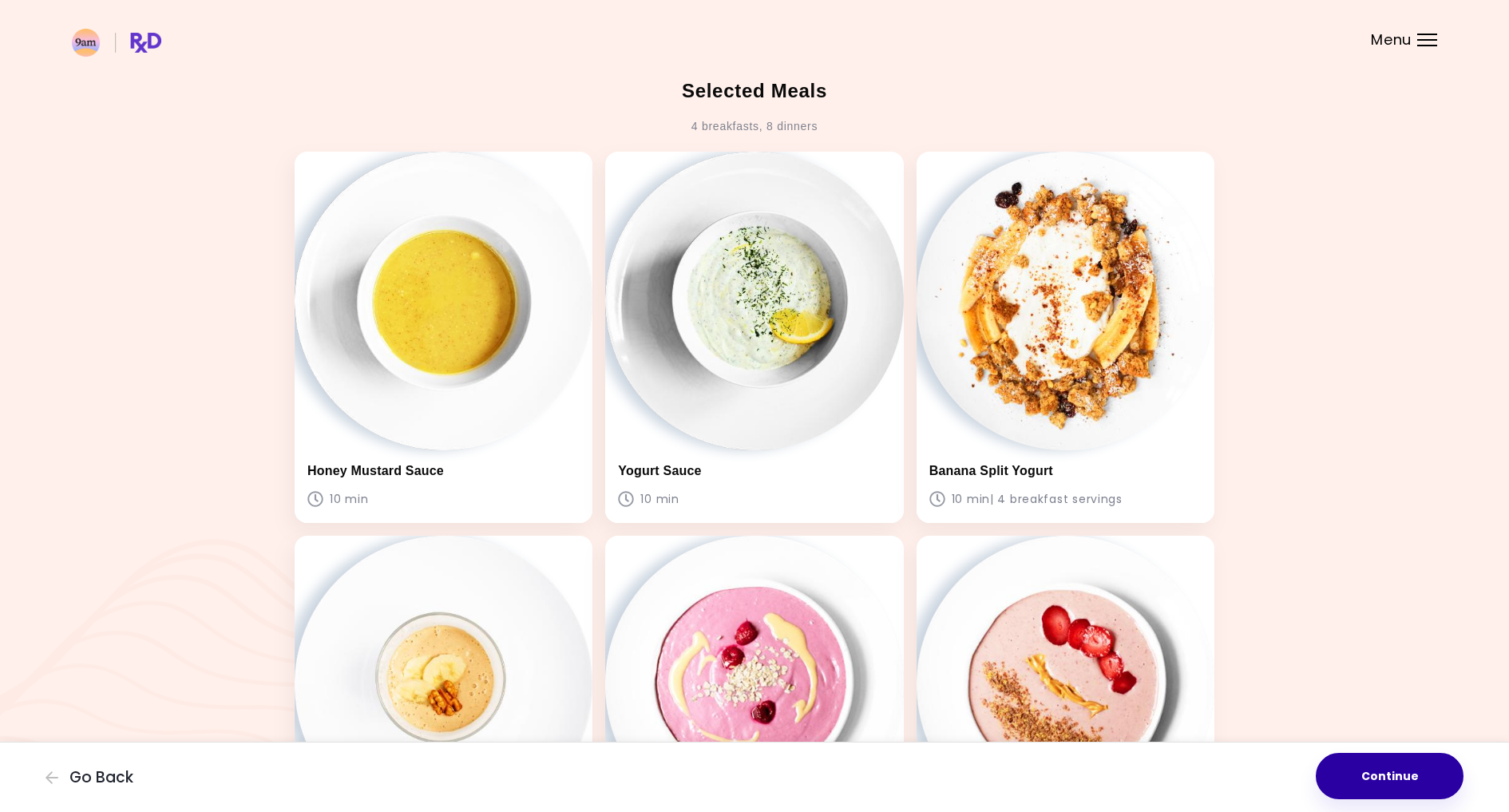
click at [1432, 778] on button "Continue" at bounding box center [1389, 776] width 148 height 46
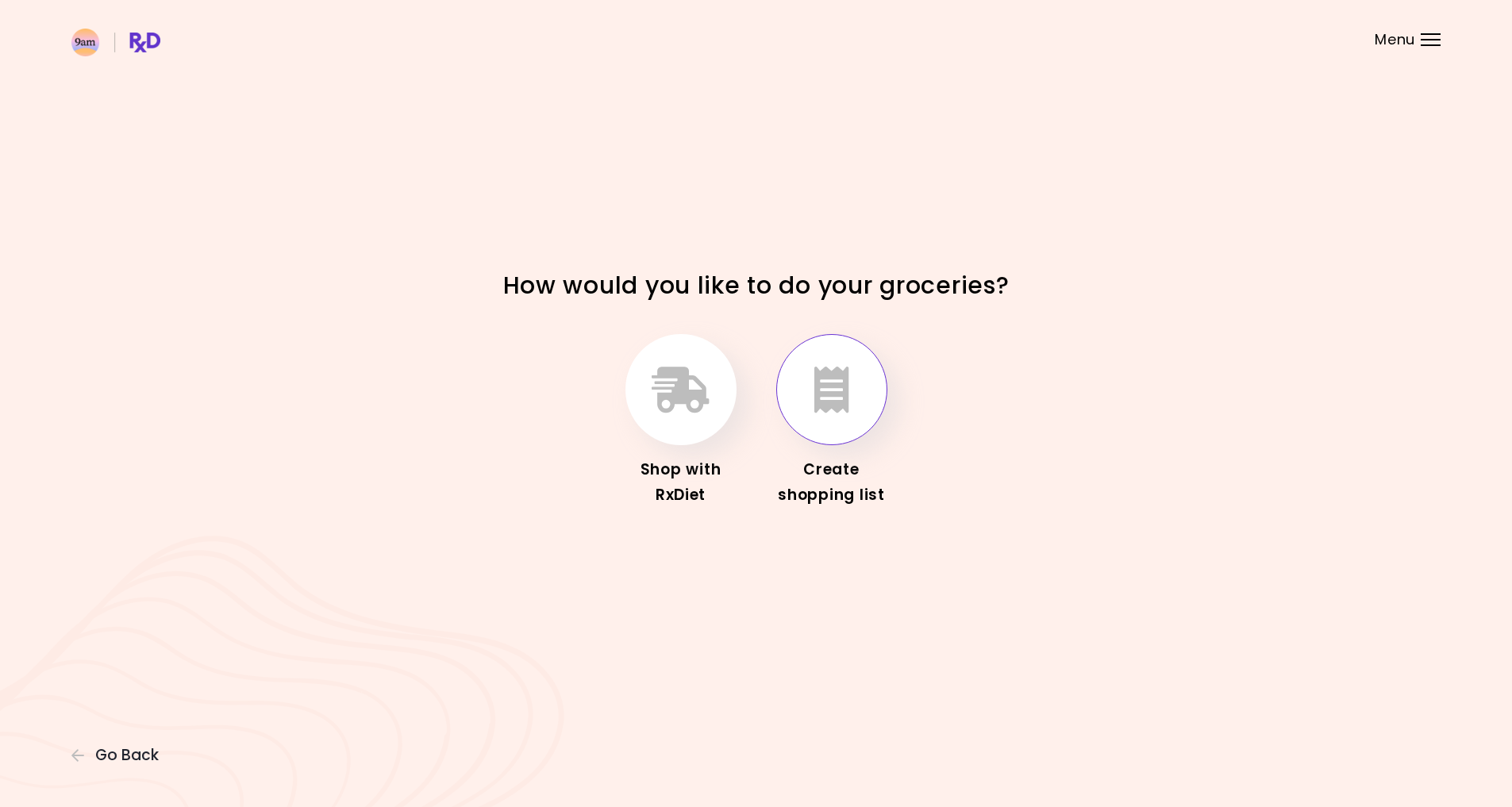
click at [837, 399] on icon "button" at bounding box center [832, 389] width 35 height 46
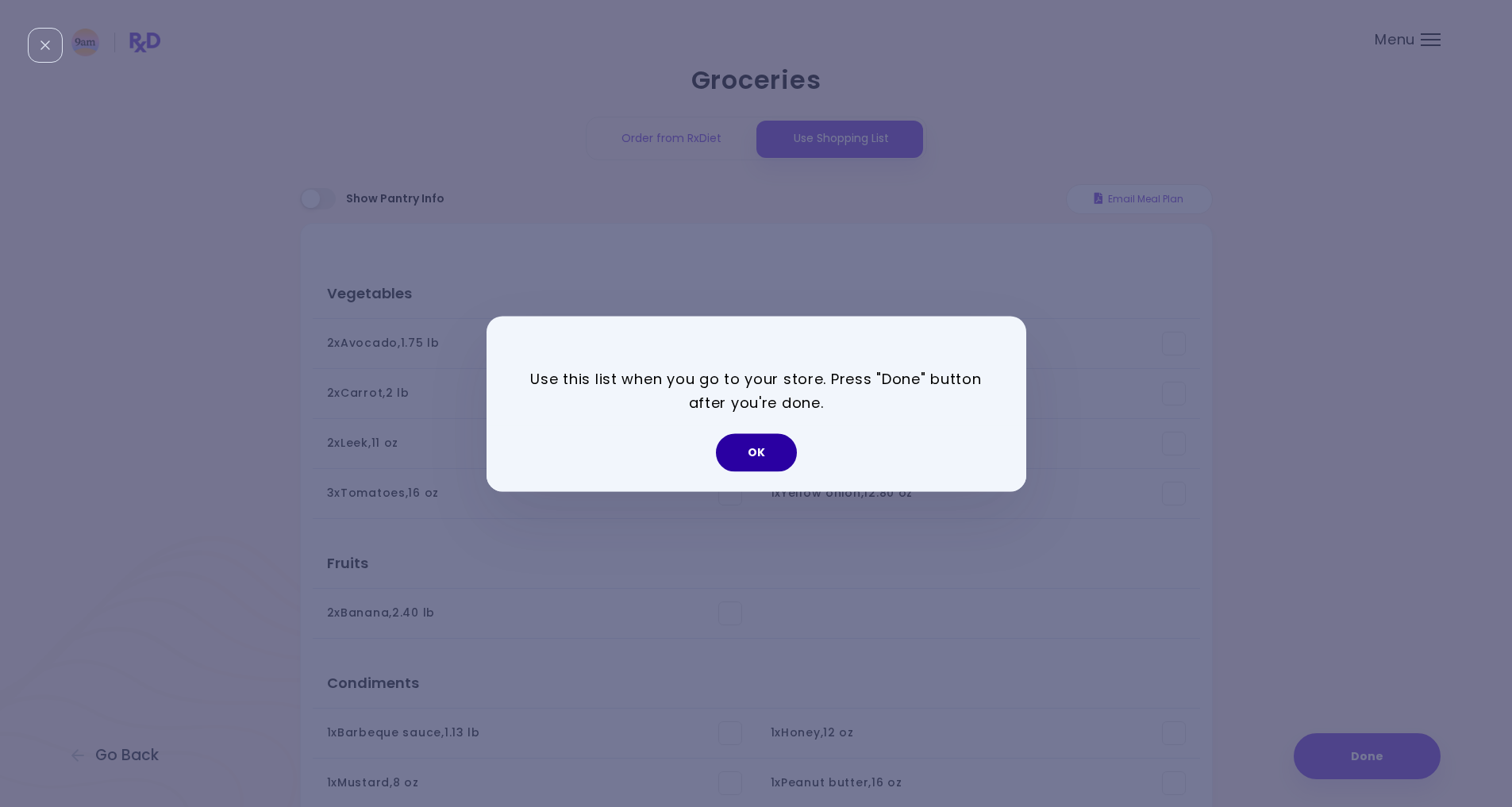
click at [754, 459] on button "OK" at bounding box center [757, 452] width 81 height 38
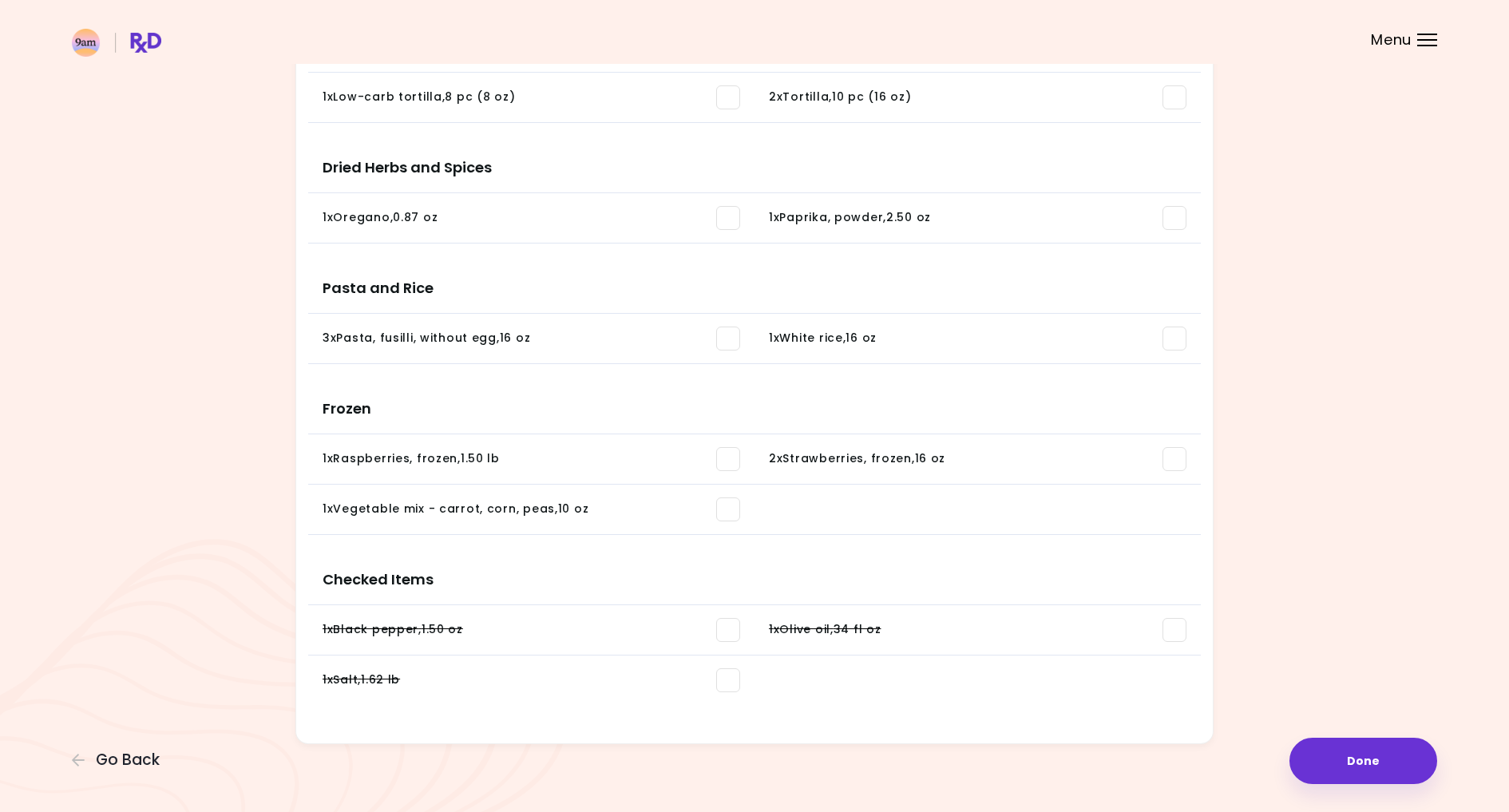
scroll to position [1684, 0]
click at [1407, 763] on button "Done" at bounding box center [1363, 760] width 148 height 46
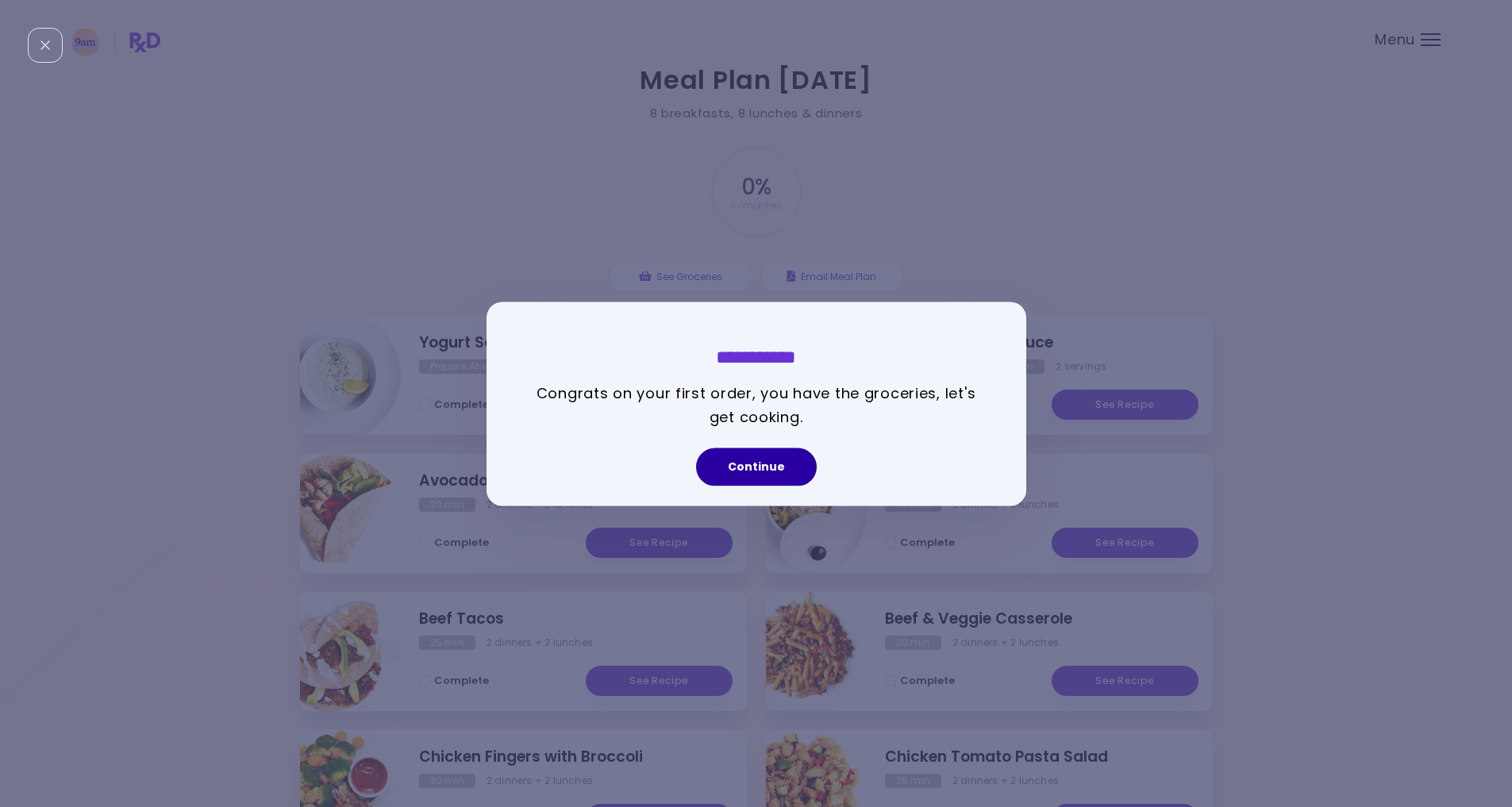
click at [755, 469] on button "Continue" at bounding box center [757, 466] width 121 height 38
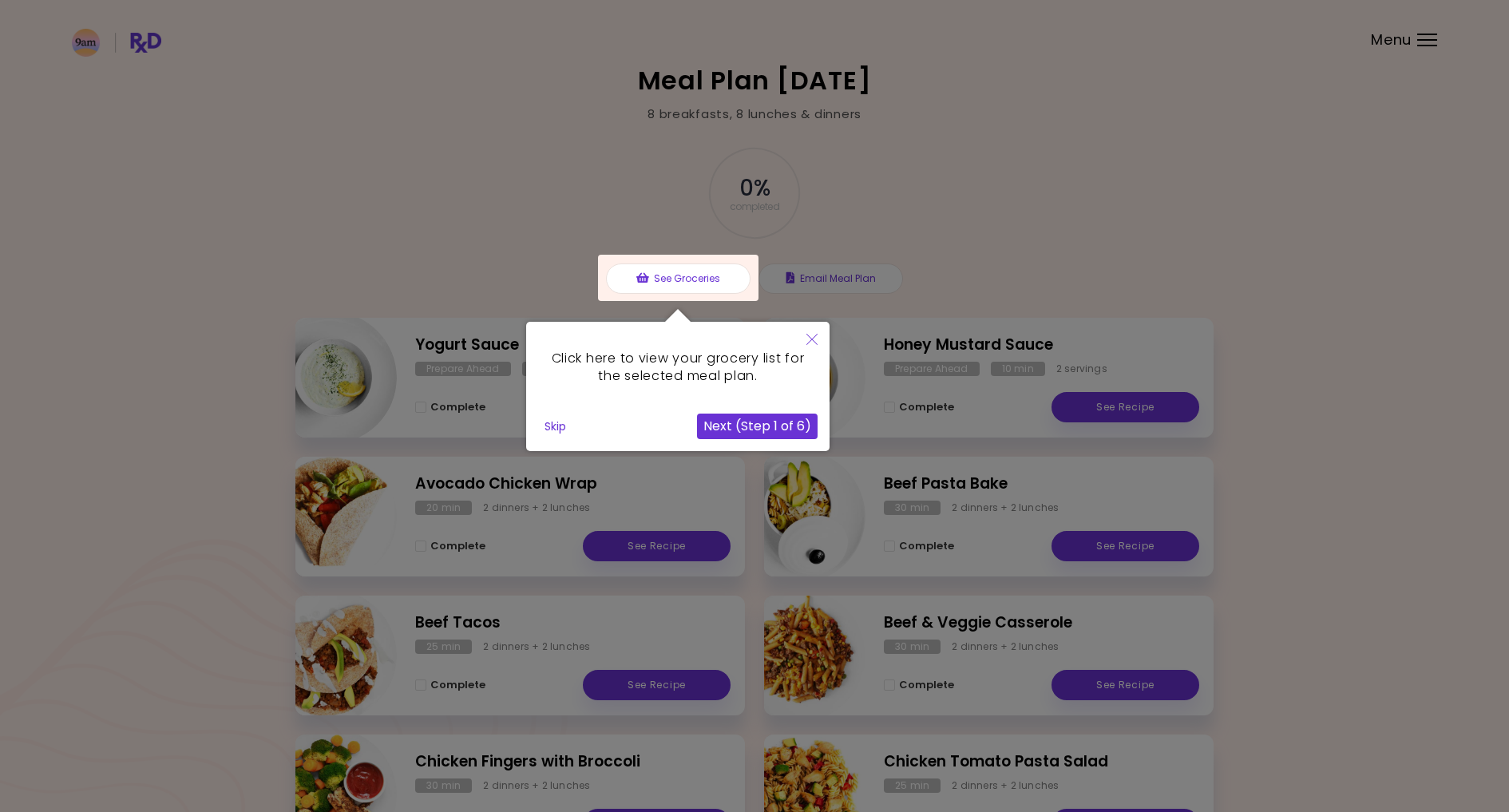
click at [550, 428] on button "Skip" at bounding box center [555, 426] width 34 height 24
